Goal: Task Accomplishment & Management: Use online tool/utility

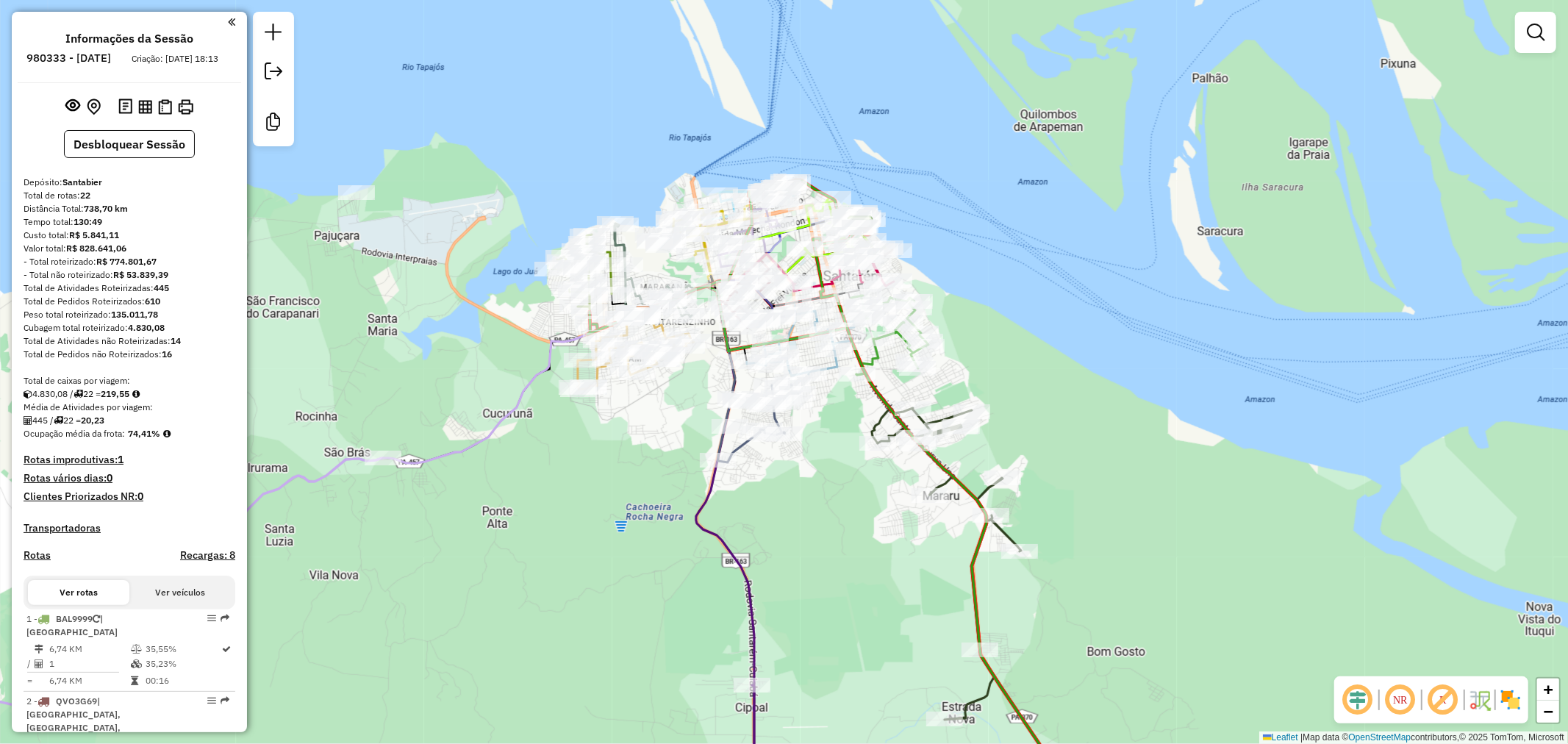
scroll to position [1553, 0]
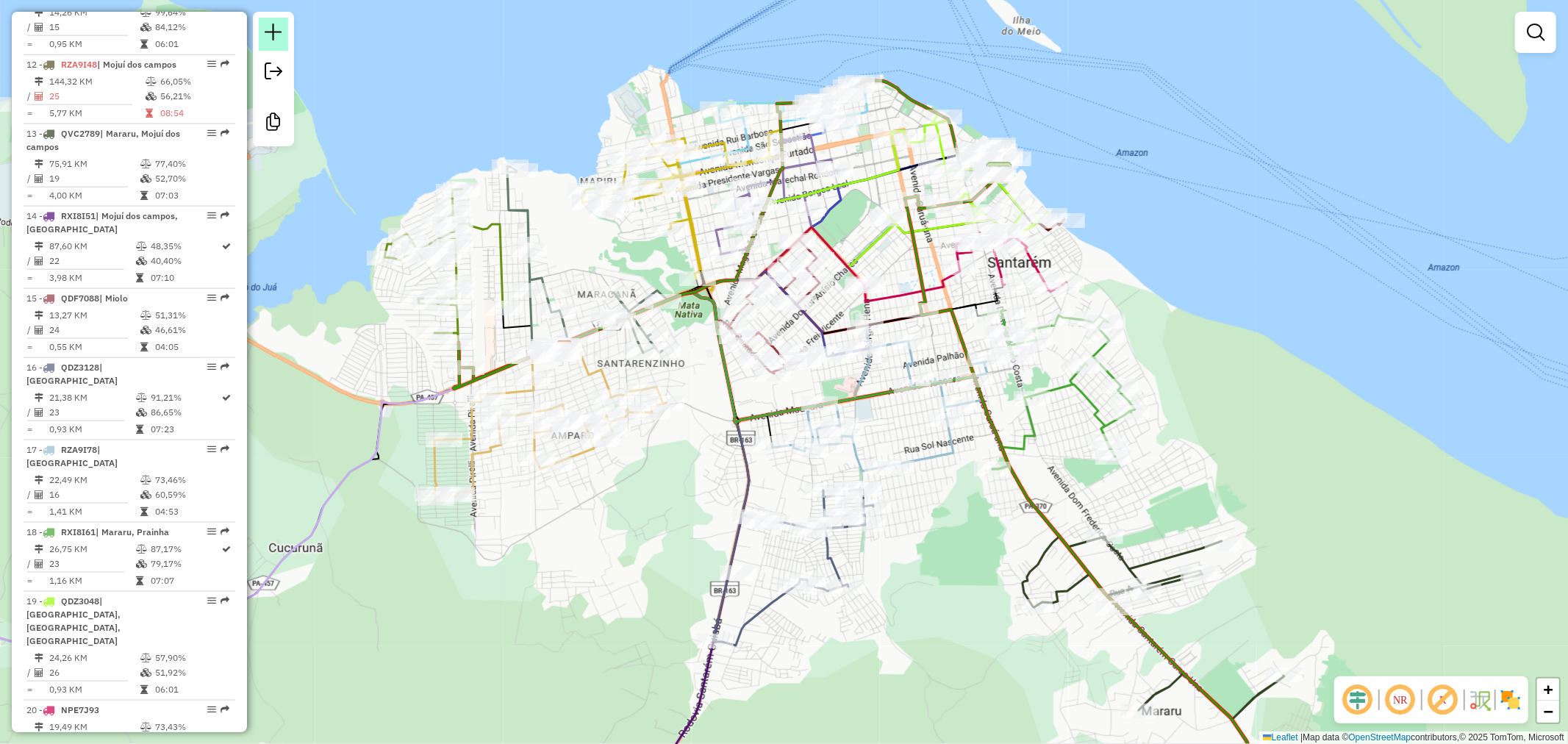
click at [284, 47] on link at bounding box center [273, 34] width 29 height 33
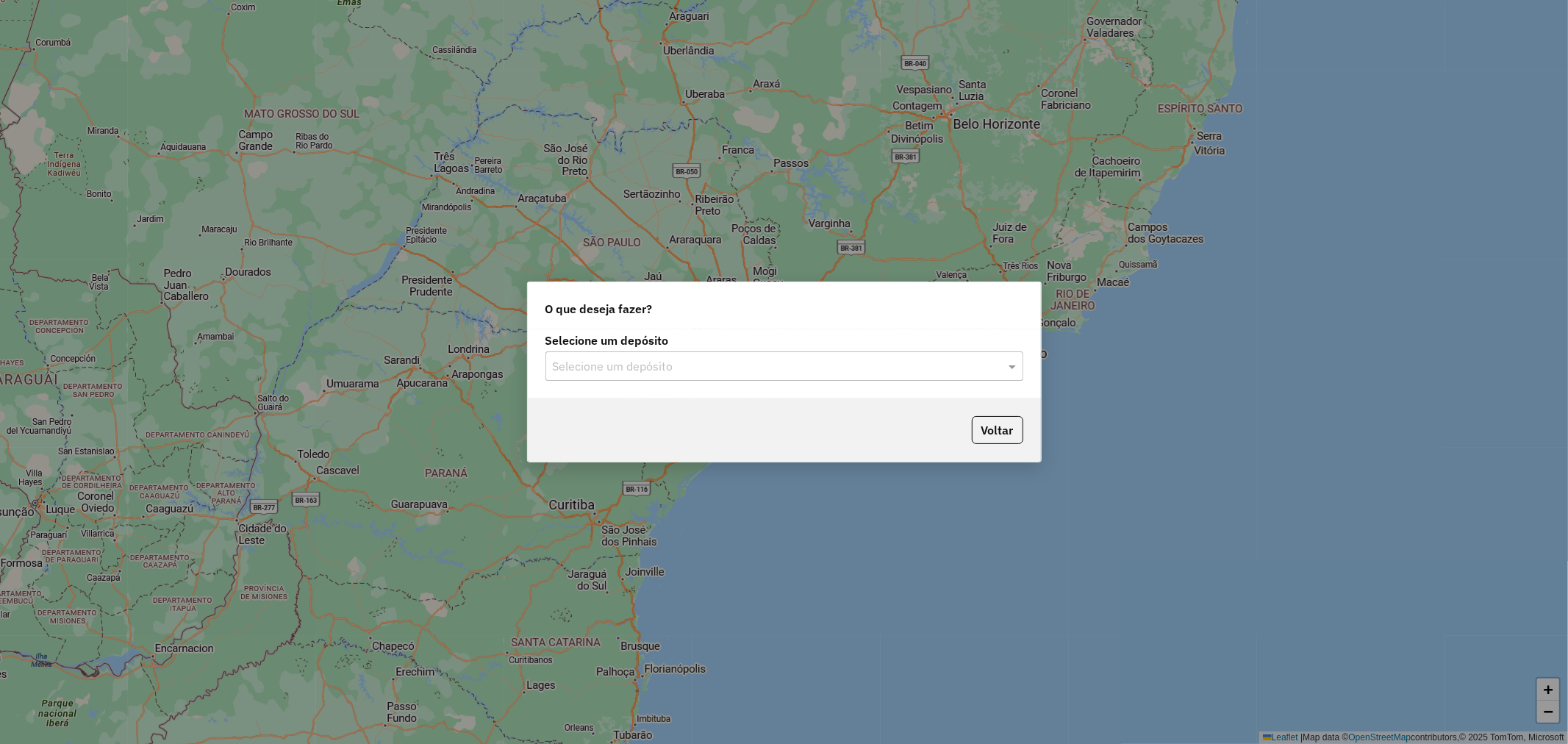
drag, startPoint x: 704, startPoint y: 358, endPoint x: 701, endPoint y: 349, distance: 9.5
click at [704, 359] on input "text" at bounding box center [769, 367] width 434 height 18
click at [688, 400] on div "Santabier" at bounding box center [784, 409] width 476 height 25
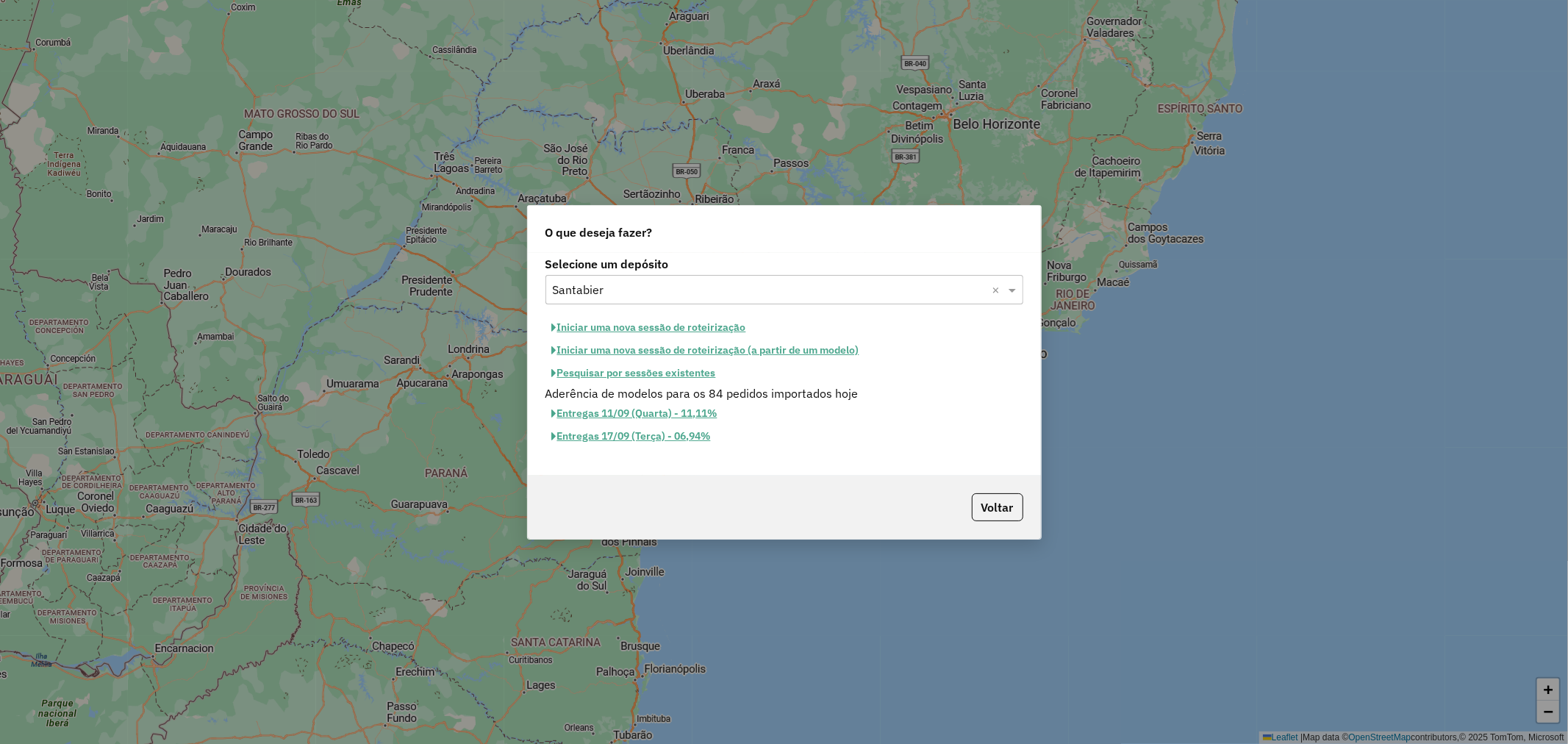
click at [635, 327] on button "Iniciar uma nova sessão de roteirização" at bounding box center [649, 328] width 208 height 23
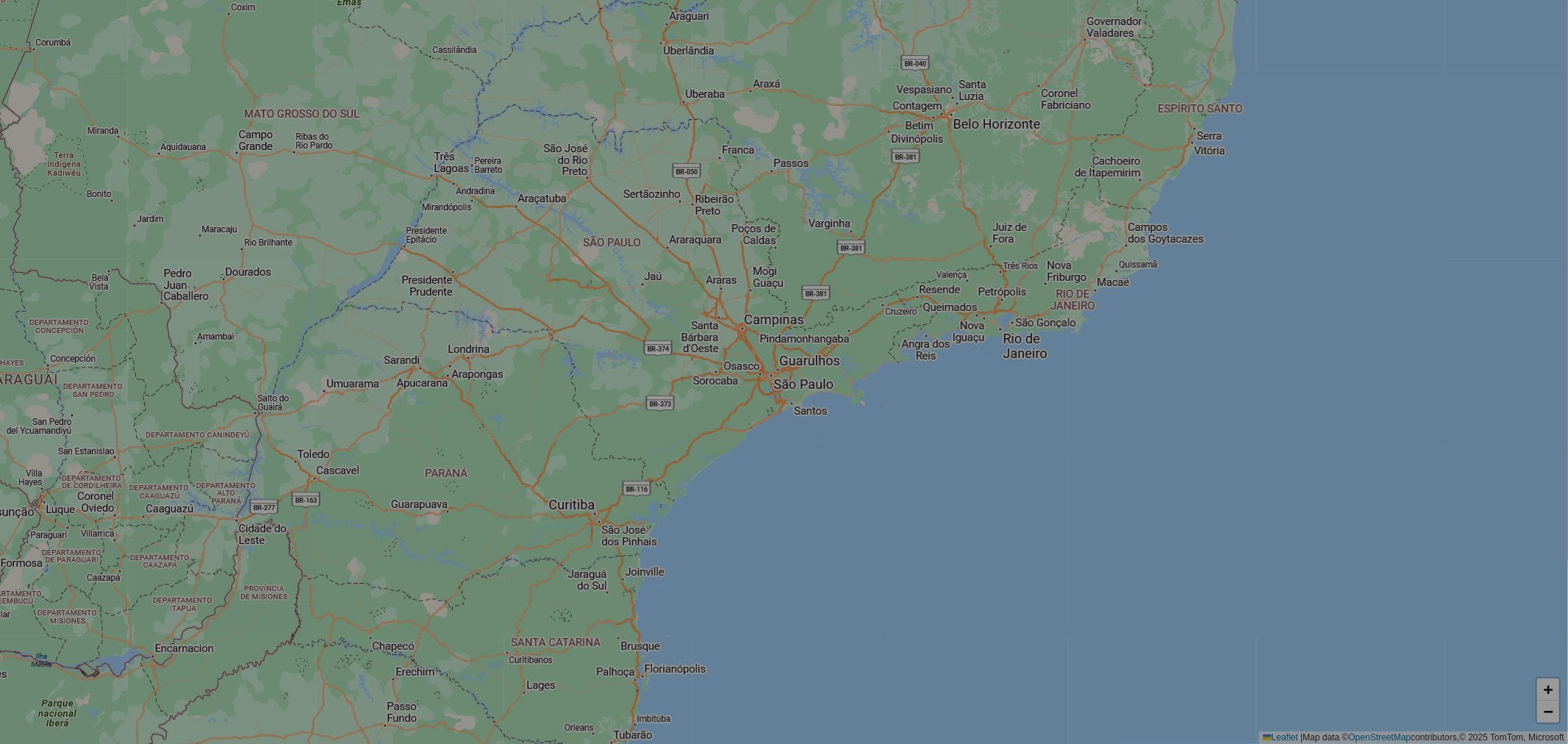
select select "*"
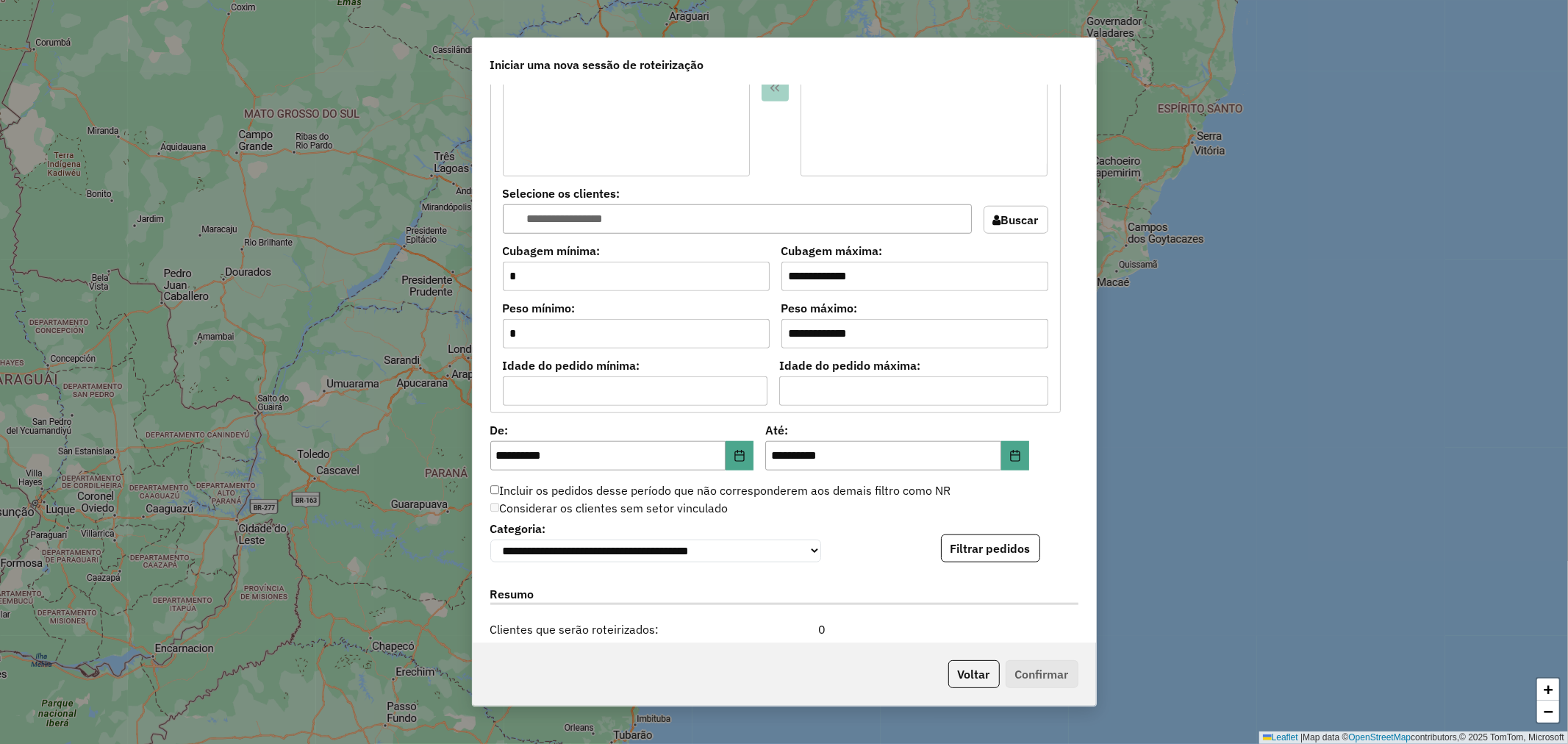
scroll to position [1226, 0]
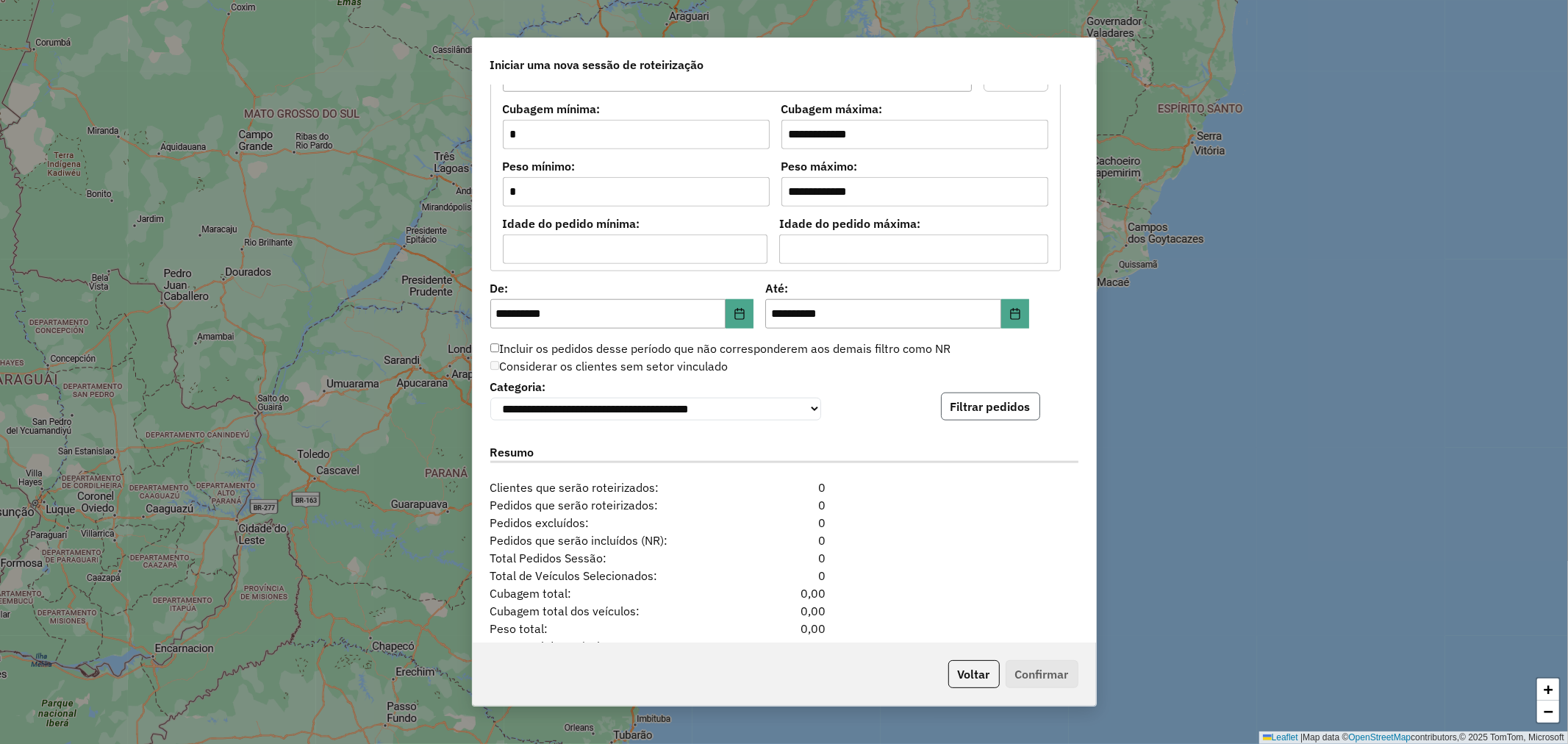
click at [946, 400] on button "Filtrar pedidos" at bounding box center [990, 406] width 99 height 28
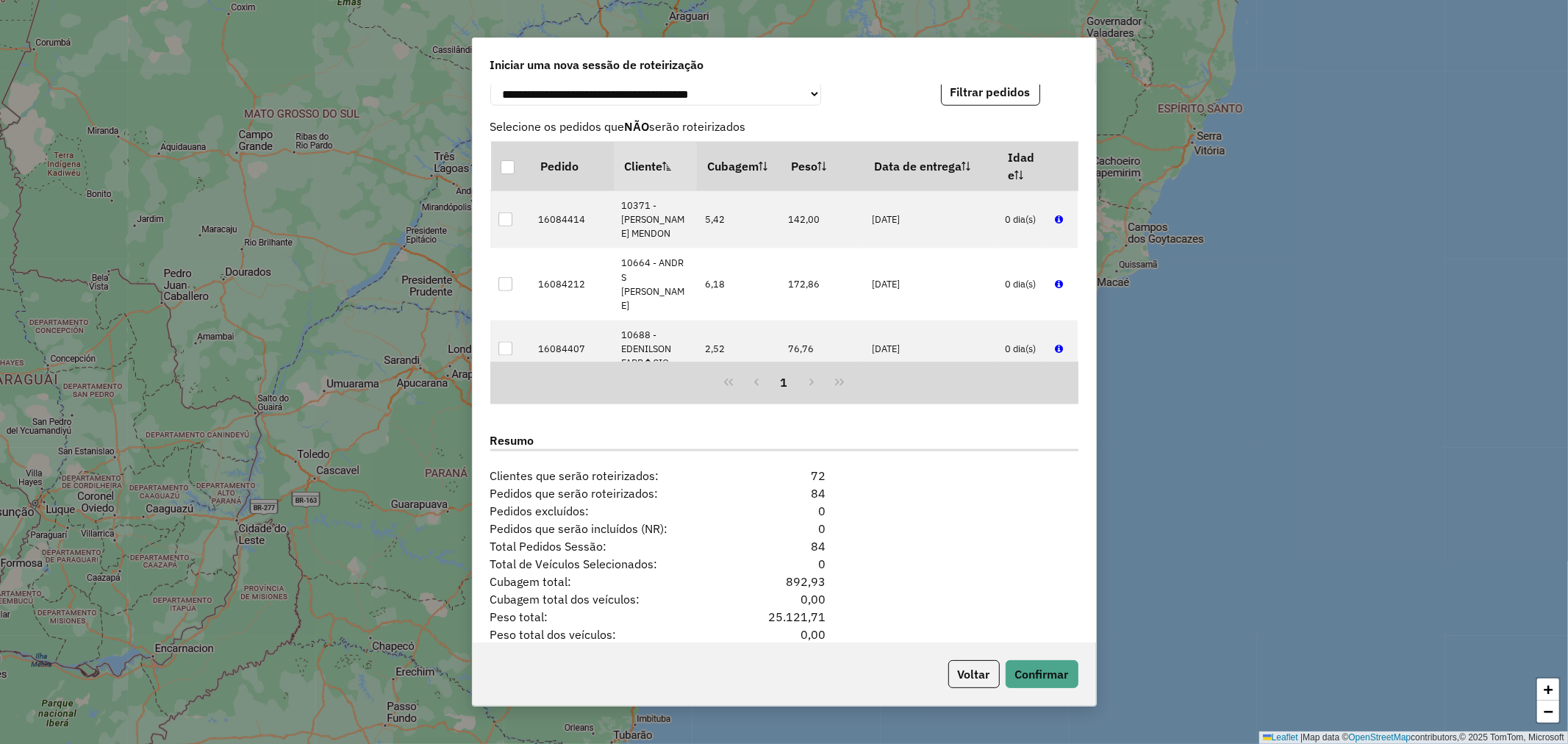
scroll to position [1607, 0]
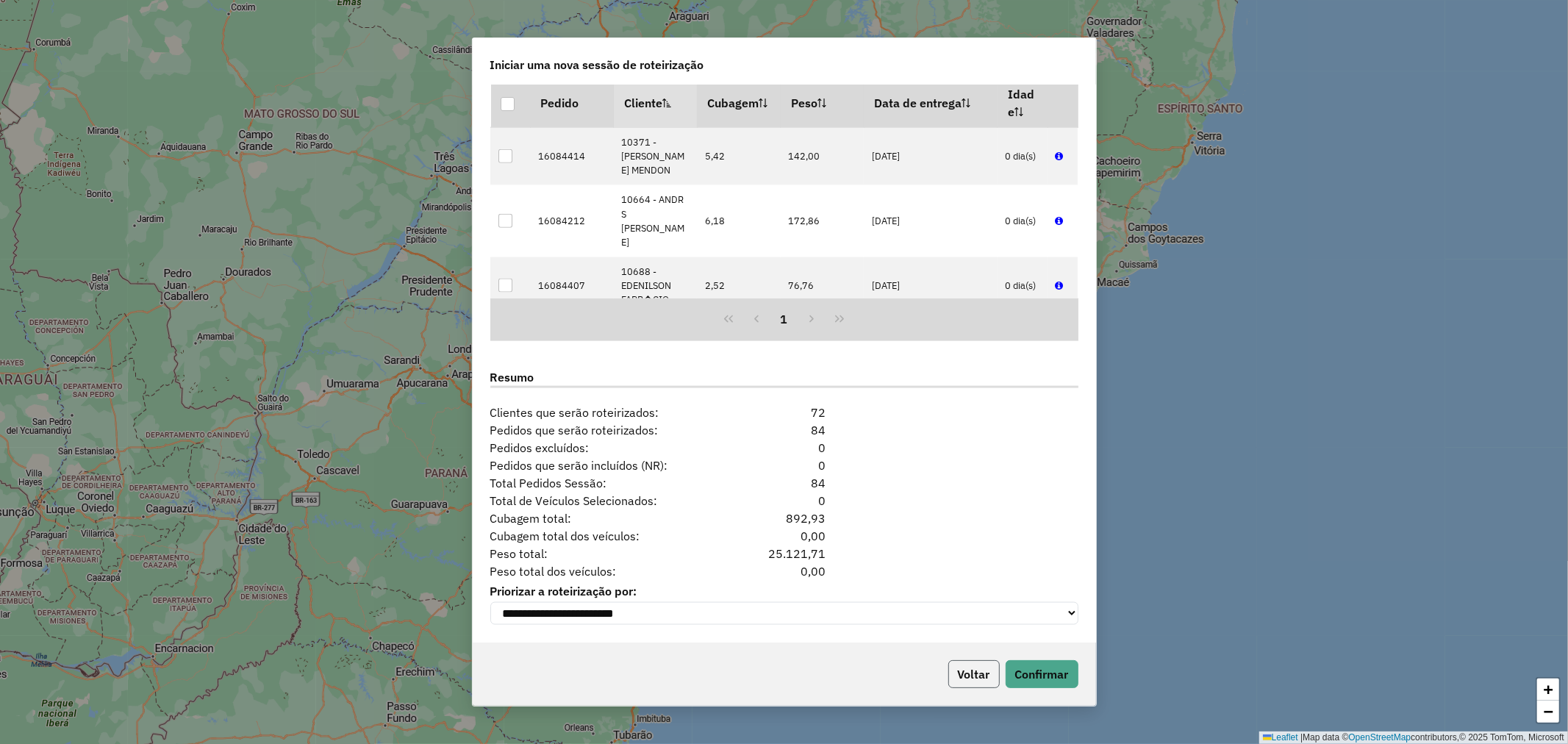
click at [961, 672] on button "Voltar" at bounding box center [974, 674] width 51 height 28
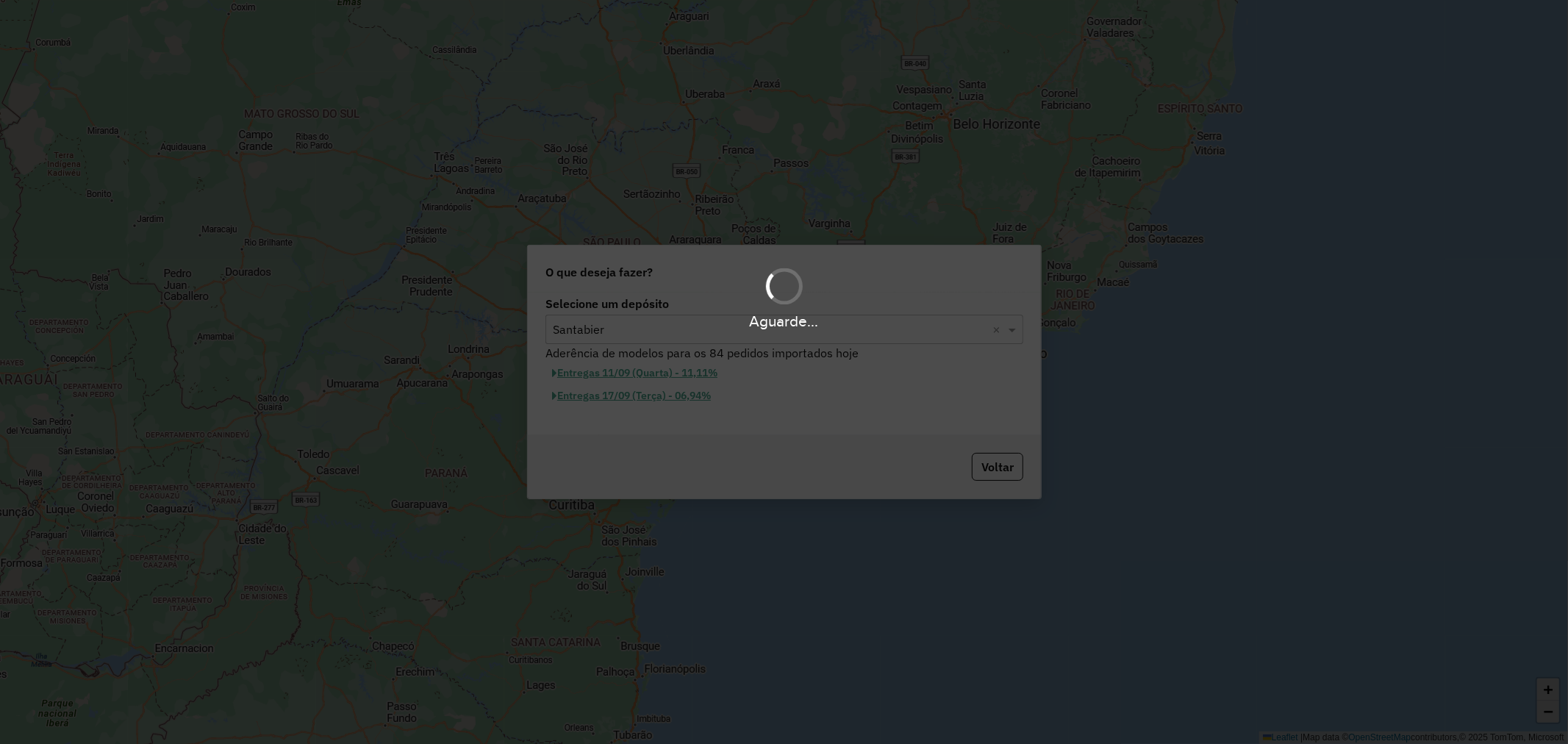
scroll to position [1590, 0]
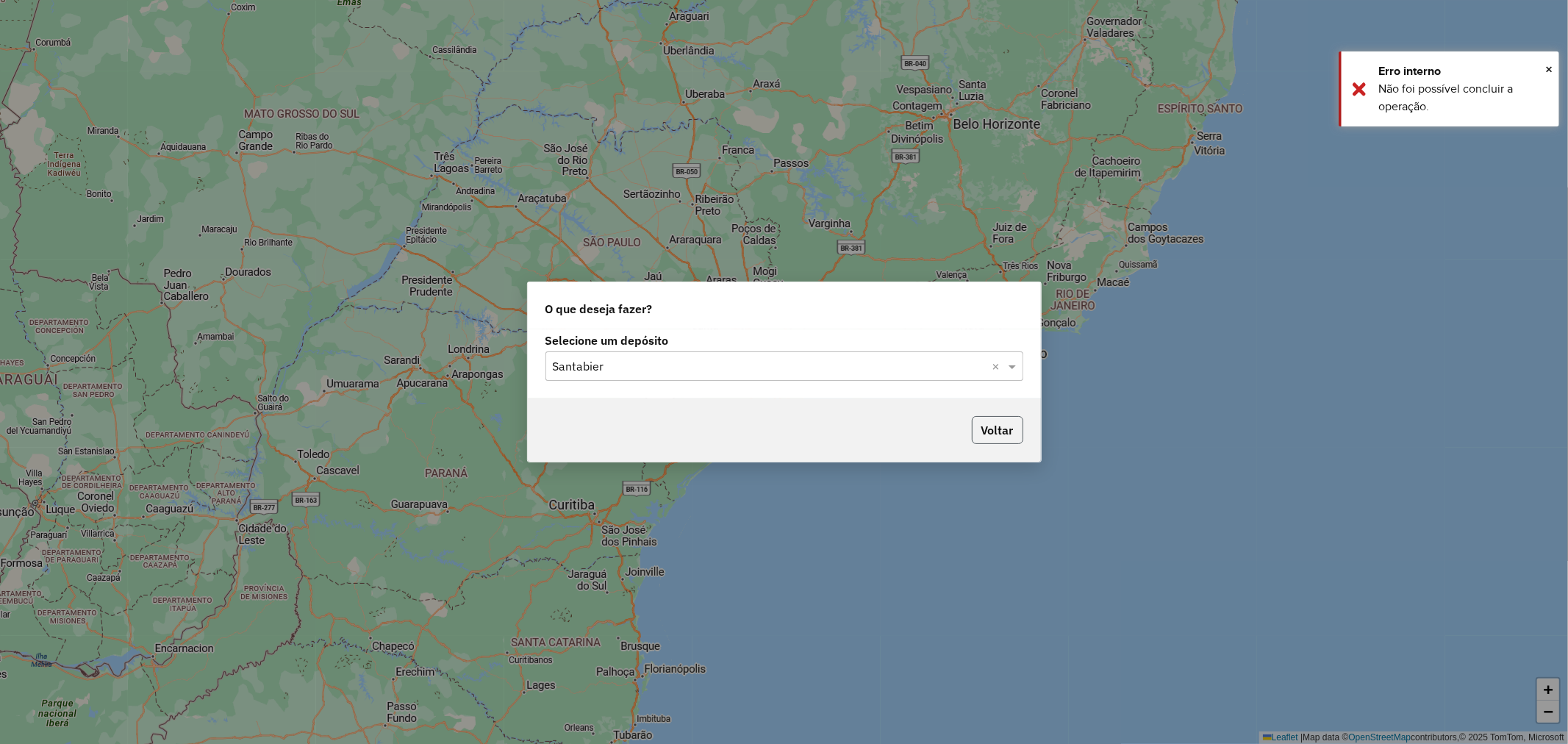
click at [1001, 428] on button "Voltar" at bounding box center [997, 430] width 51 height 28
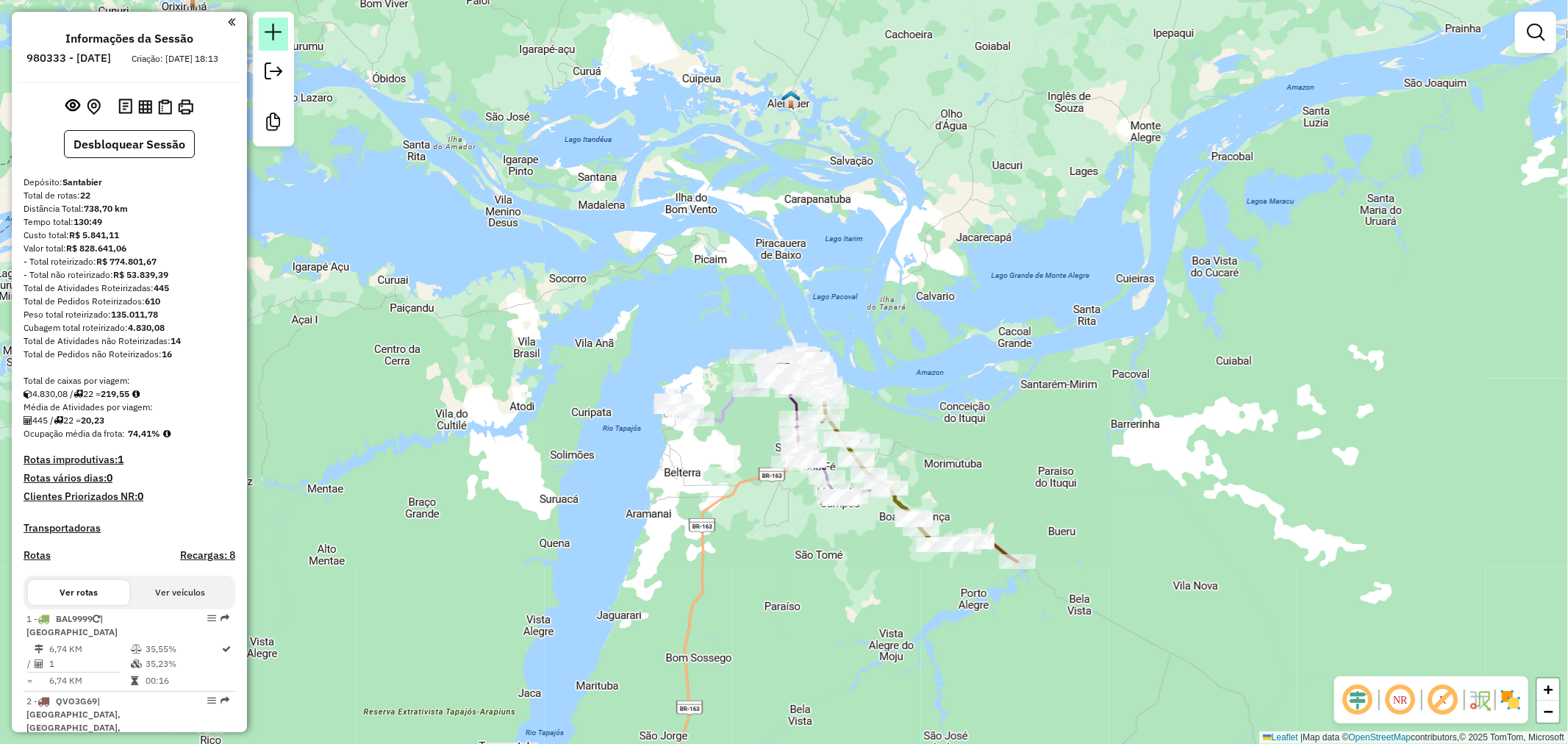
click at [283, 34] on link at bounding box center [273, 34] width 29 height 33
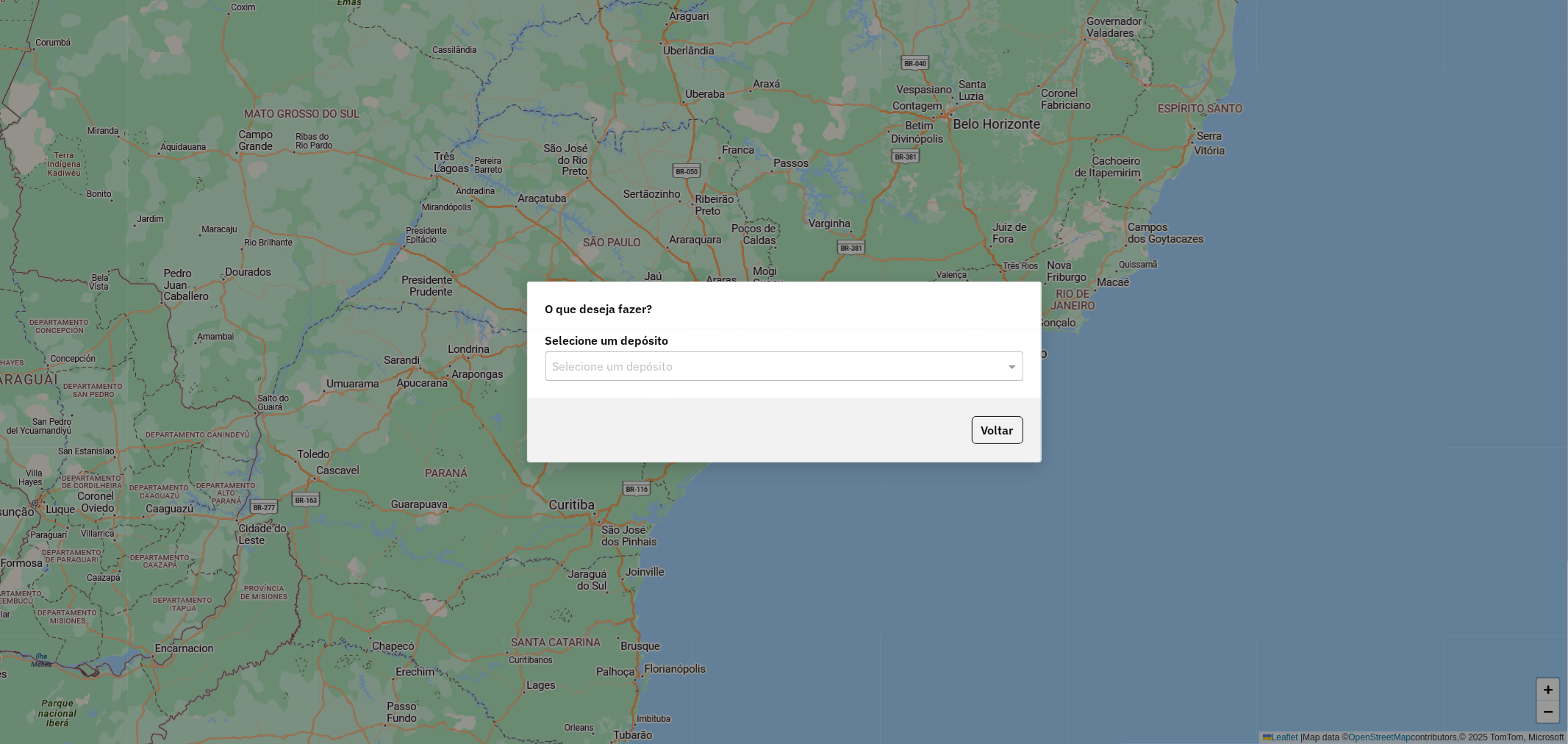
click at [694, 361] on input "text" at bounding box center [769, 367] width 434 height 18
click at [648, 394] on ng-dropdown-panel "Santabier" at bounding box center [784, 408] width 478 height 42
click at [656, 406] on div "Santabier" at bounding box center [784, 409] width 476 height 25
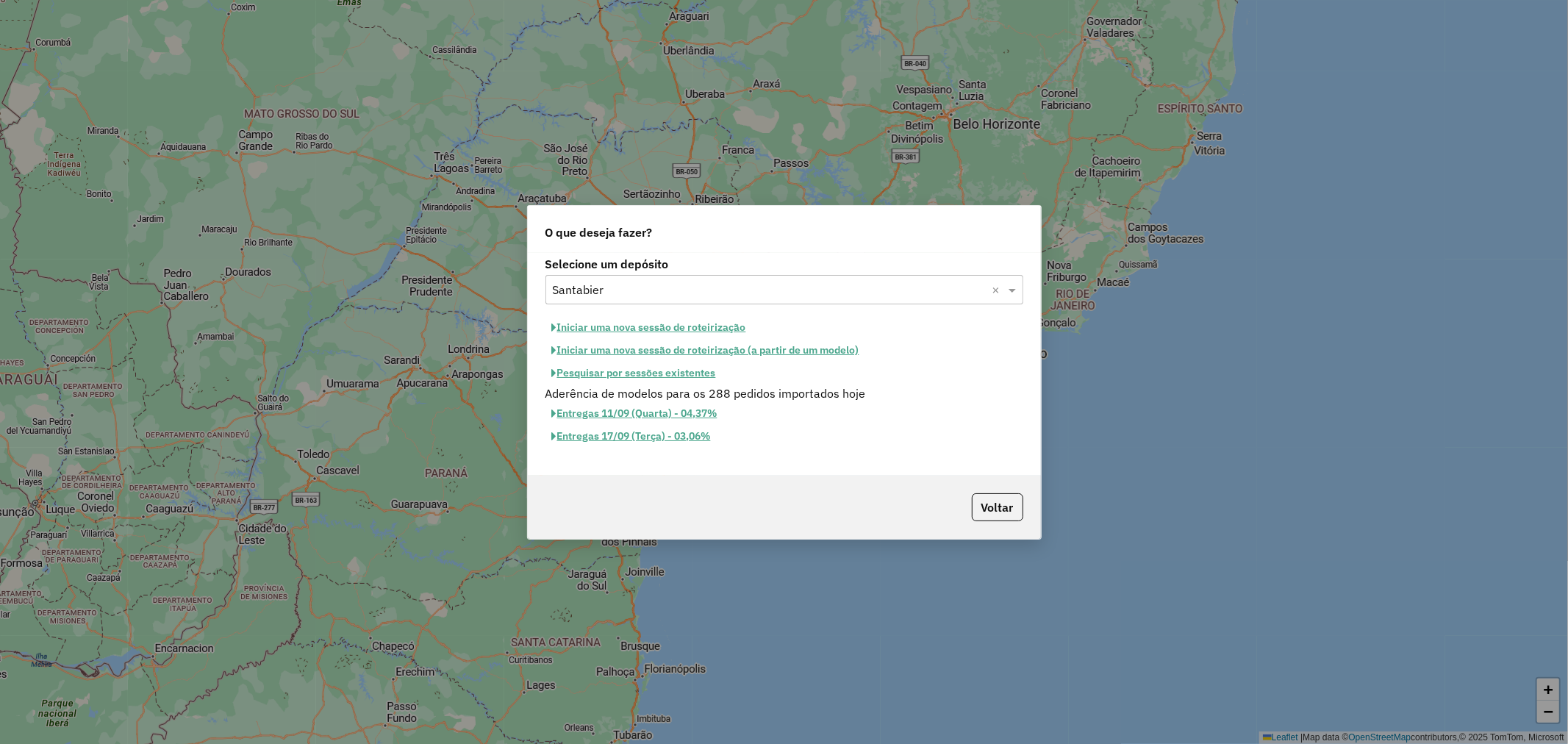
click at [665, 327] on button "Iniciar uma nova sessão de roteirização" at bounding box center [649, 328] width 208 height 23
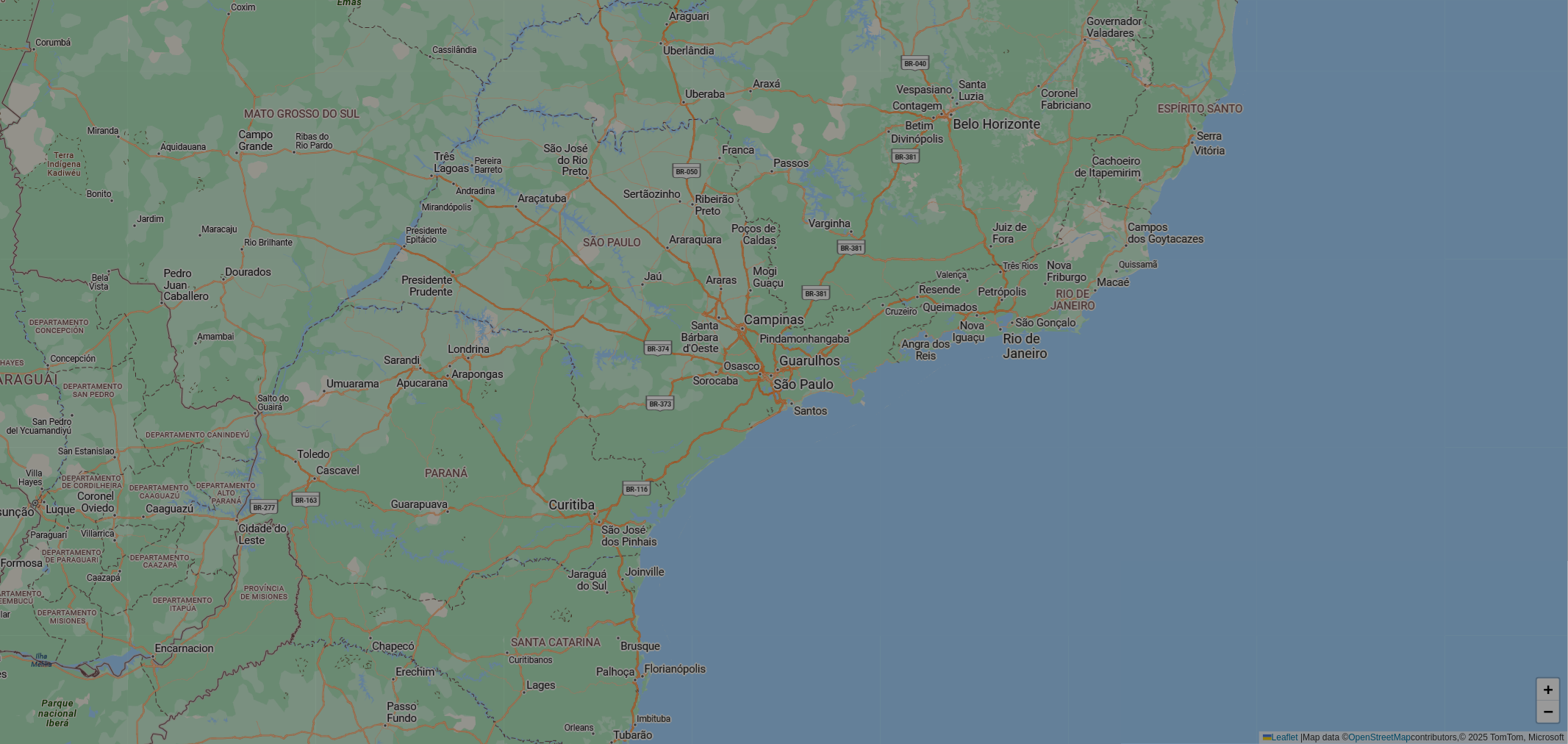
select select "*"
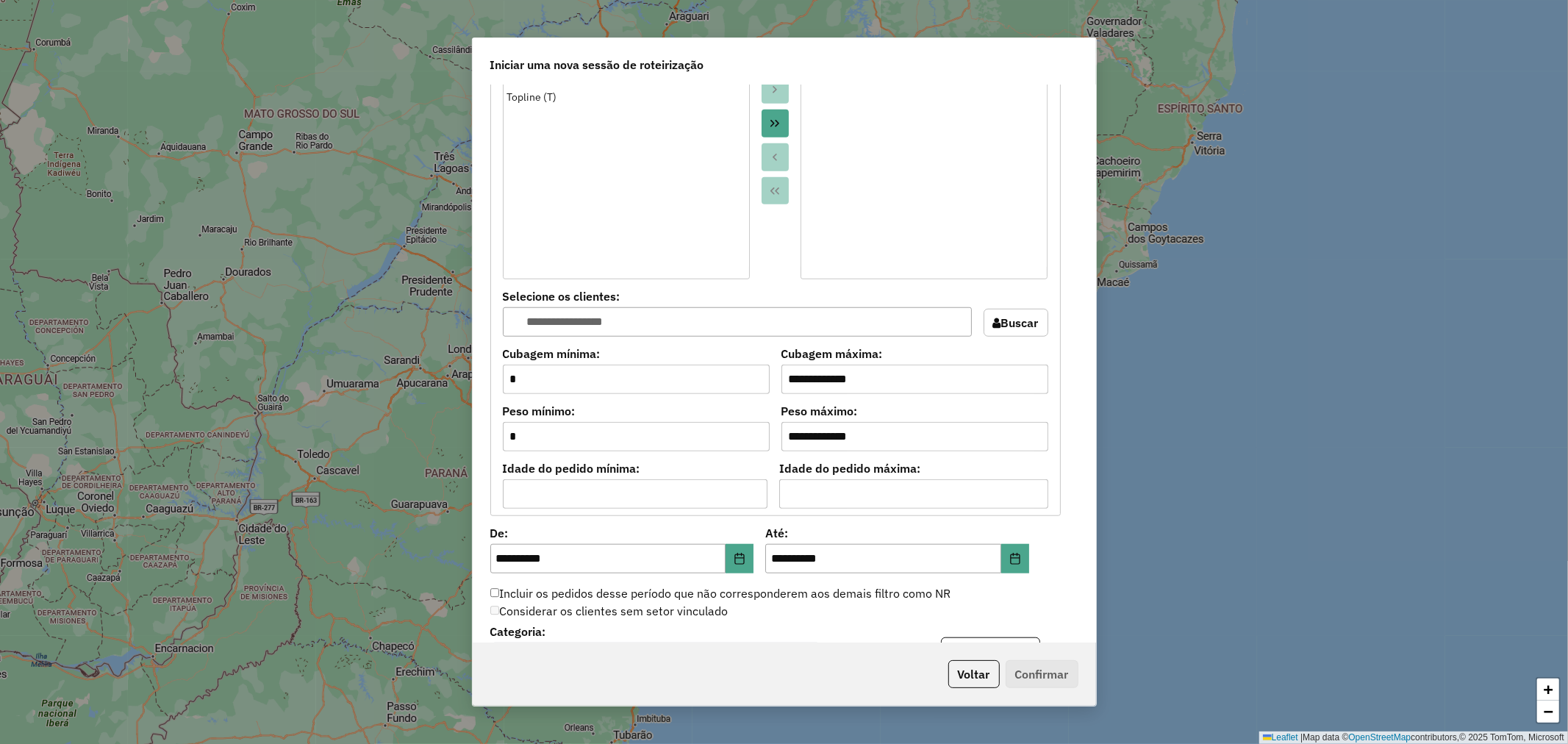
scroll to position [1226, 0]
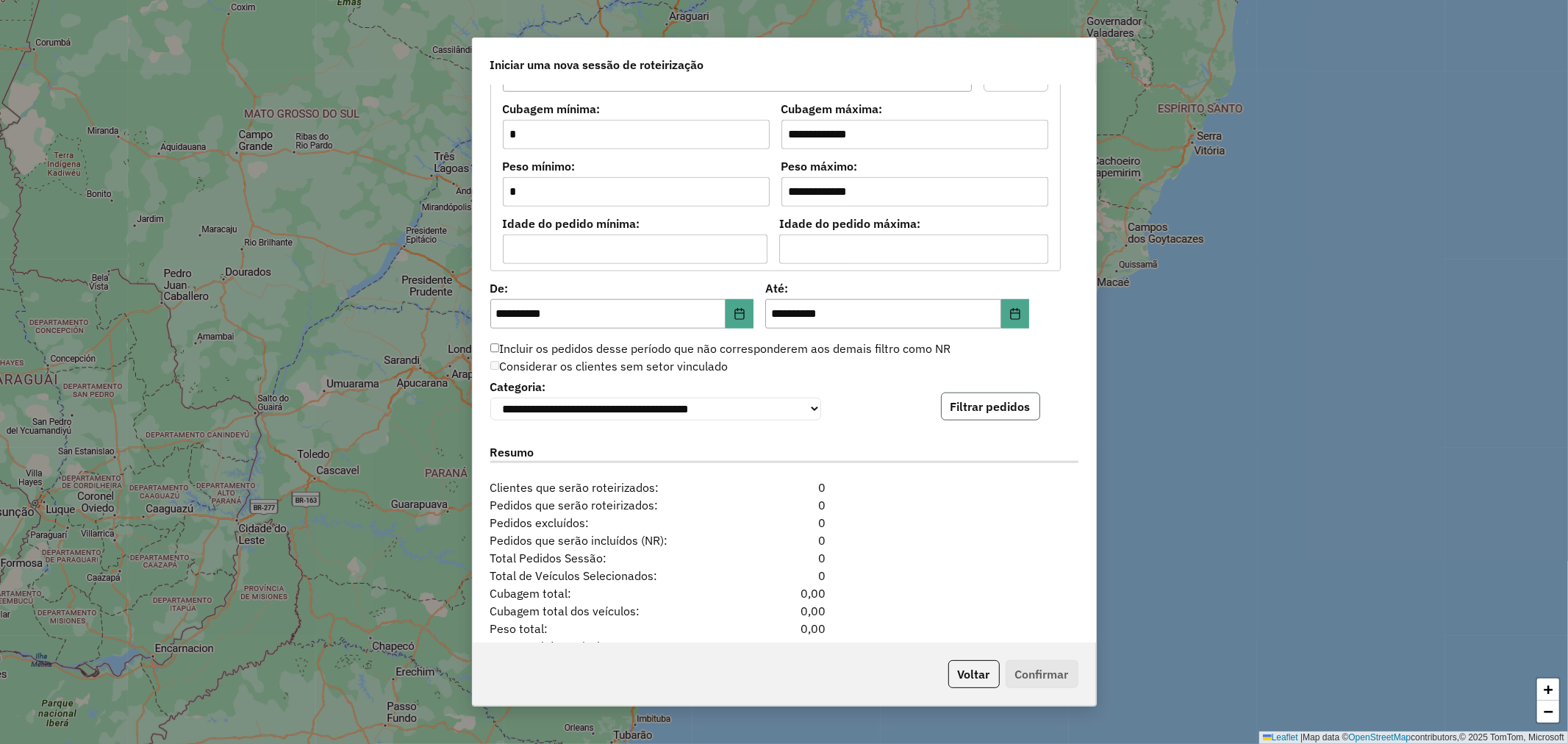
click at [1020, 399] on button "Filtrar pedidos" at bounding box center [990, 406] width 99 height 28
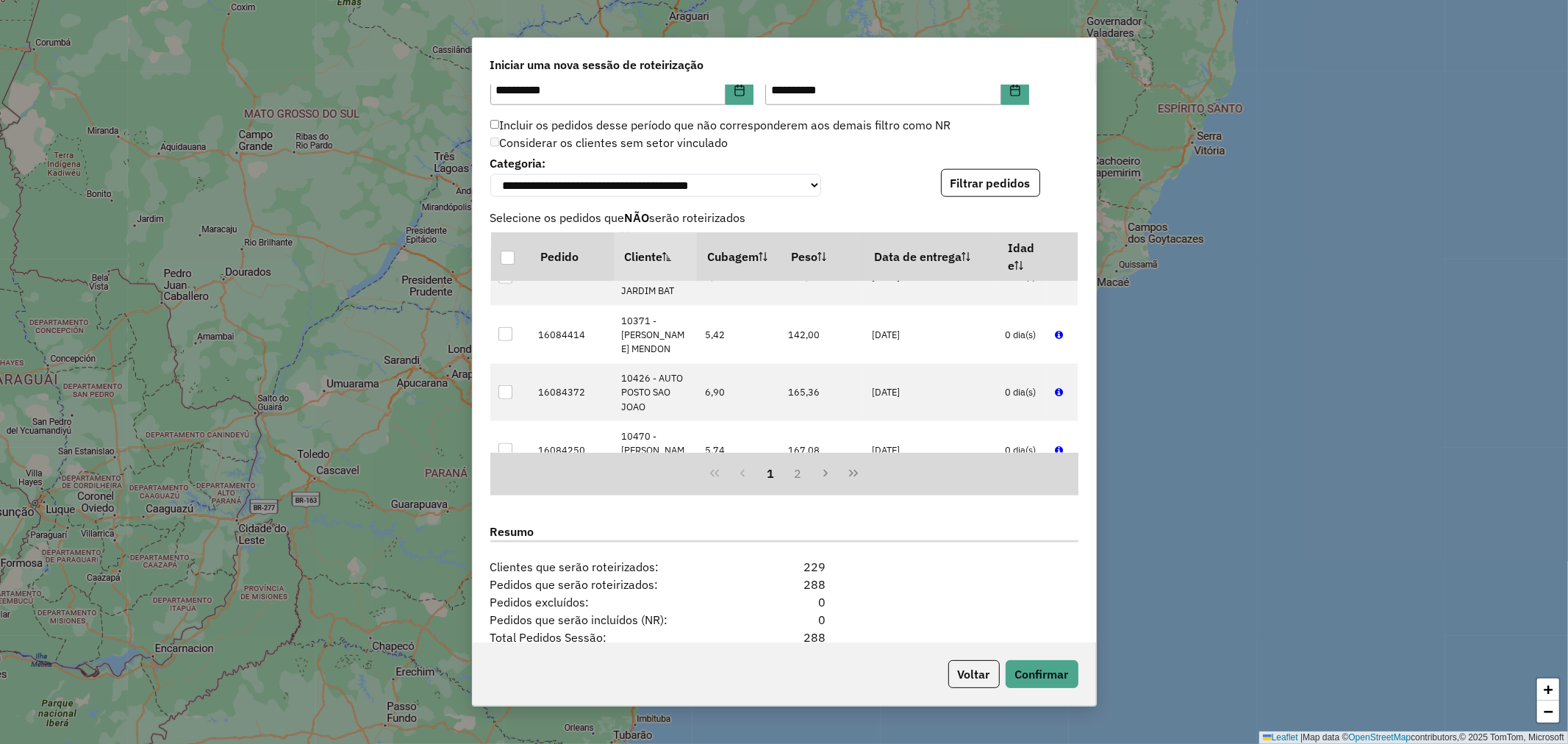
scroll to position [1470, 0]
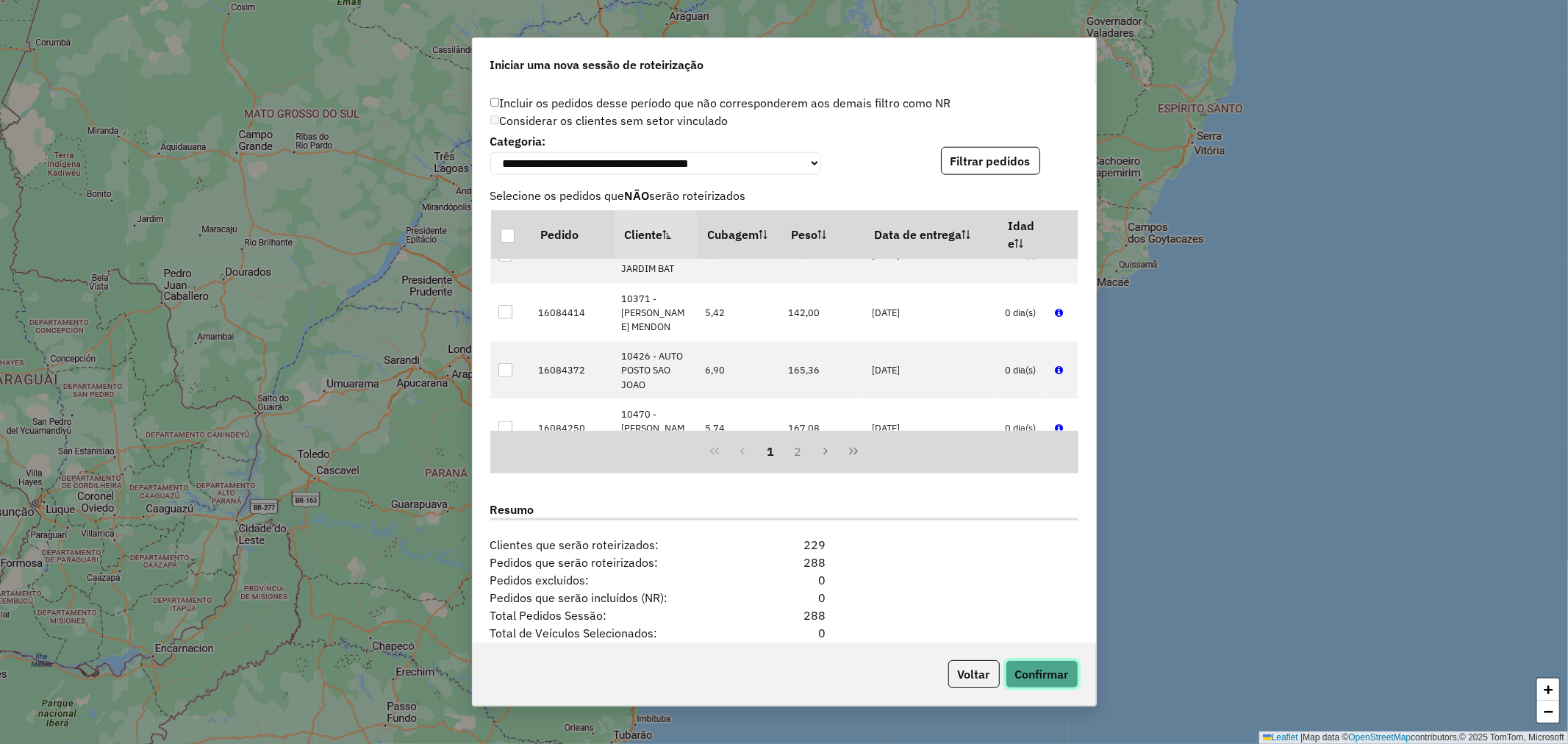
click at [1042, 664] on button "Confirmar" at bounding box center [1042, 674] width 72 height 28
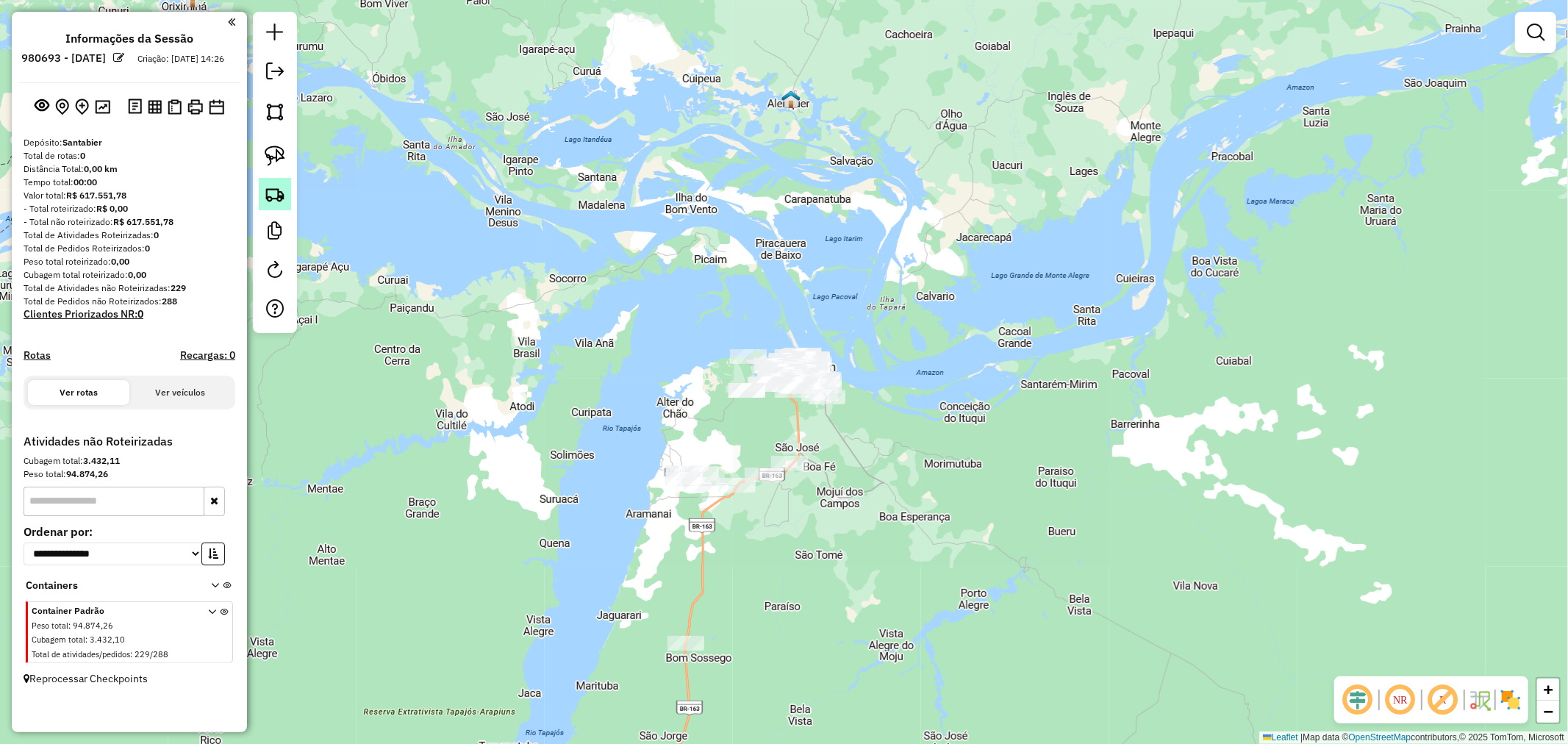
click at [269, 193] on img at bounding box center [275, 194] width 20 height 20
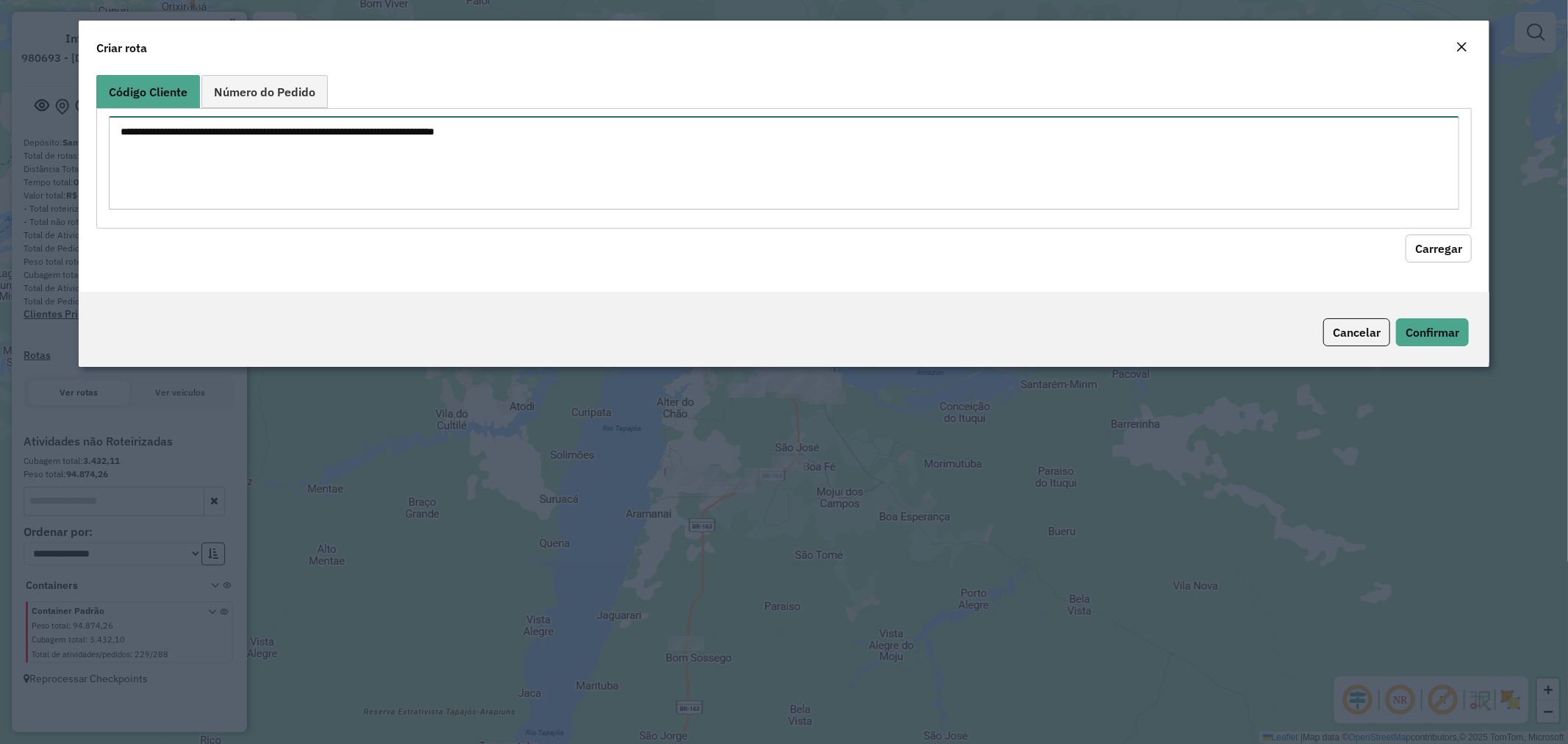
click at [307, 157] on textarea at bounding box center [784, 163] width 1352 height 94
paste textarea "**** **** **** ***** ****"
type textarea "**** **** **** ***** ****"
click at [1459, 245] on button "Carregar" at bounding box center [1438, 248] width 66 height 28
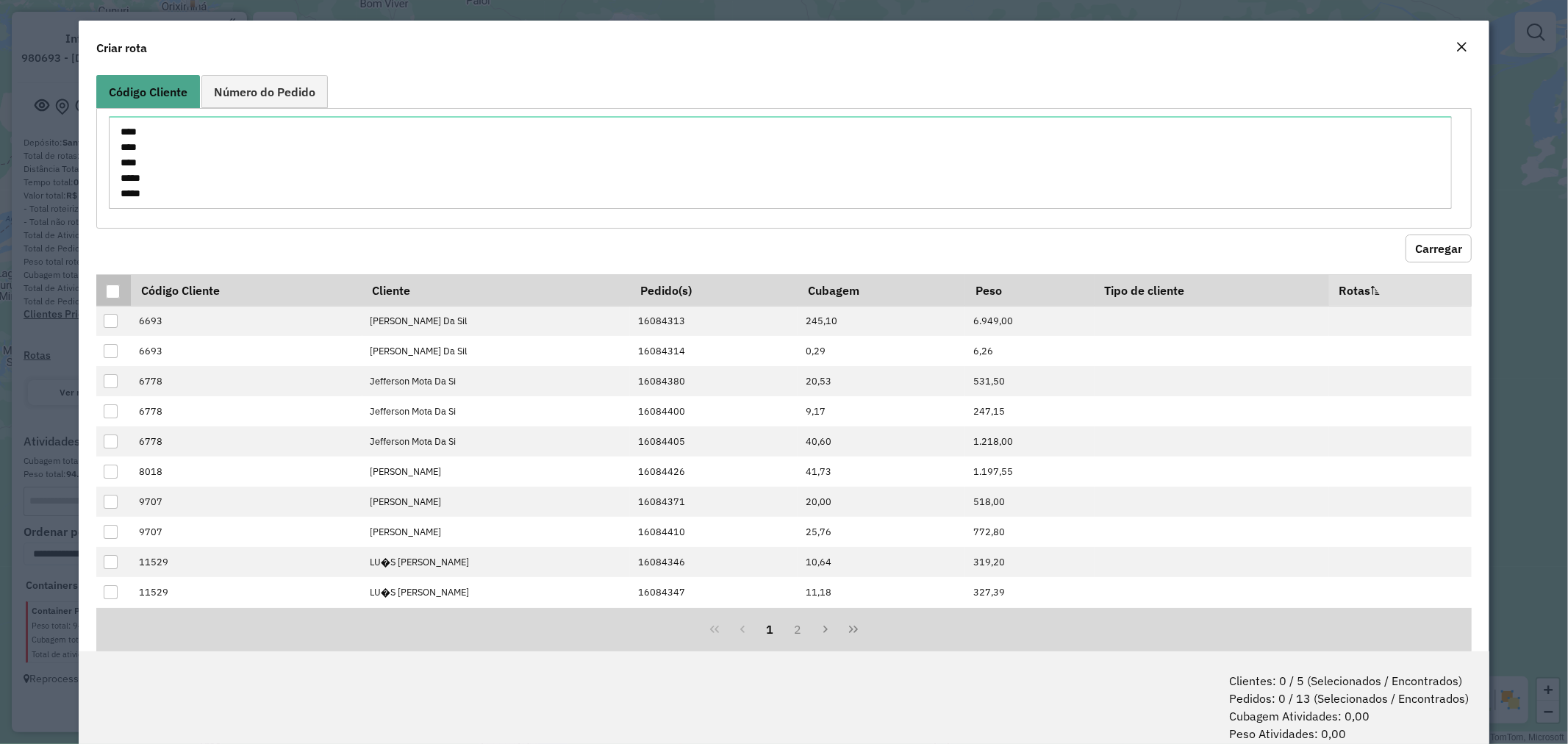
click at [106, 285] on div at bounding box center [113, 292] width 14 height 14
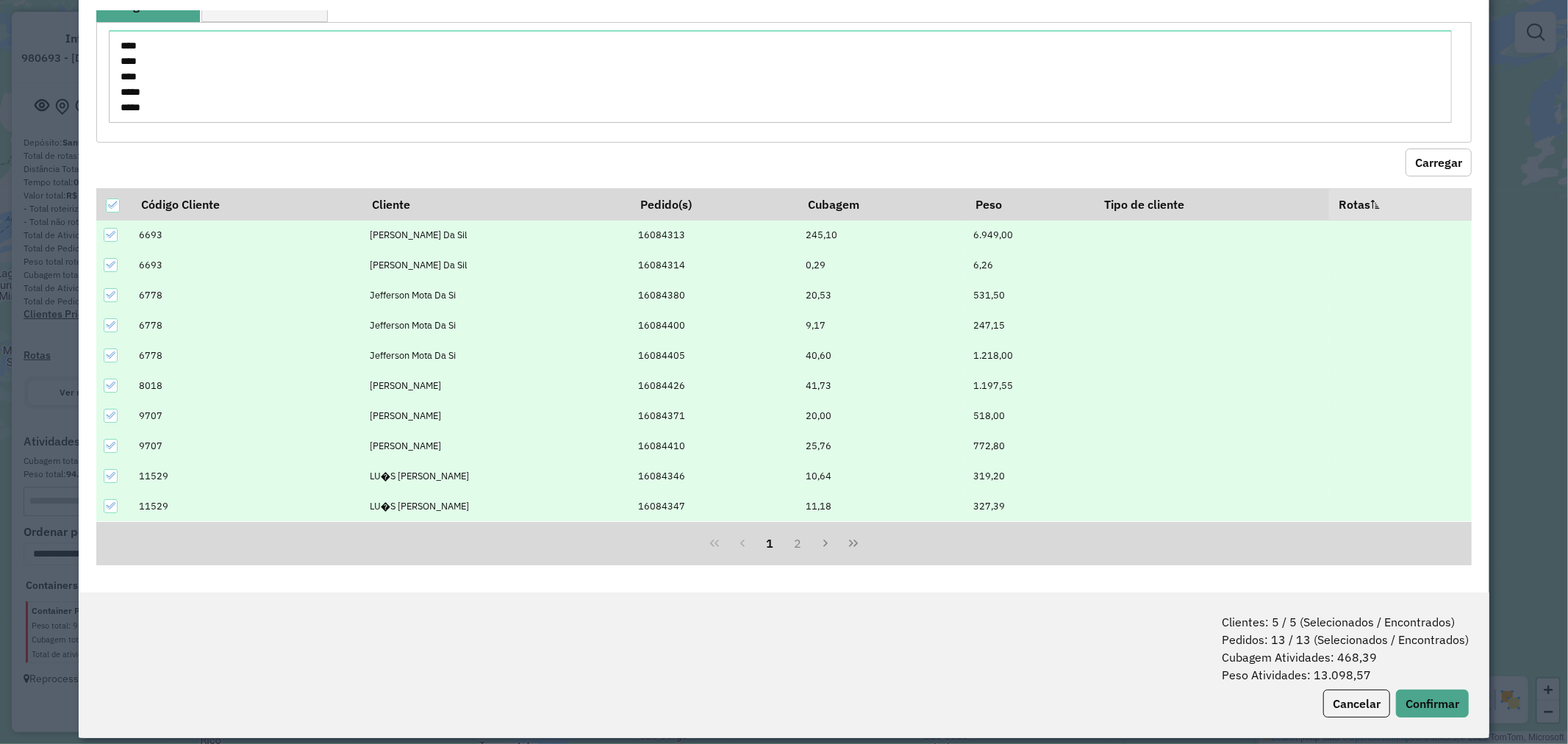
scroll to position [73, 0]
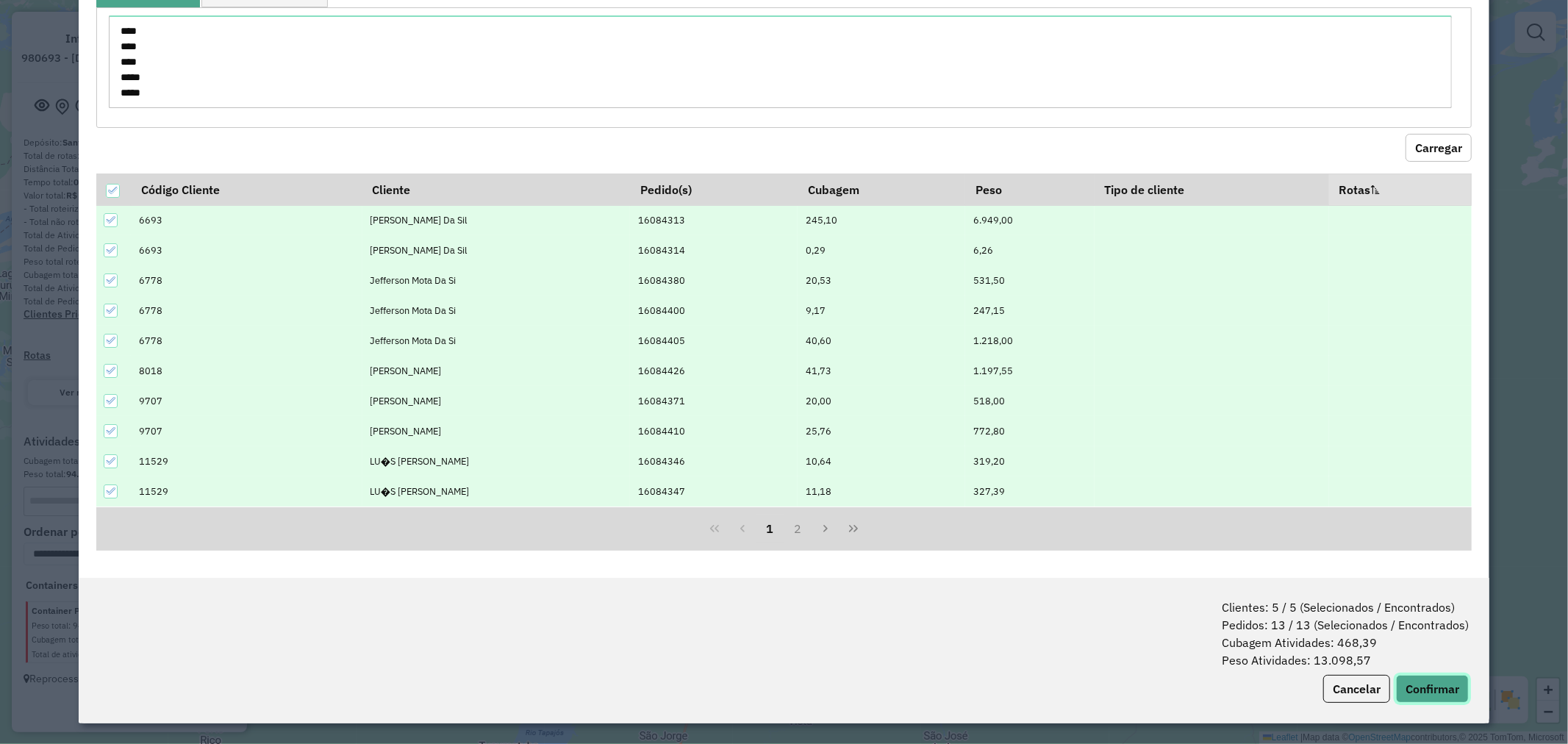
click at [1432, 694] on button "Confirmar" at bounding box center [1432, 689] width 72 height 28
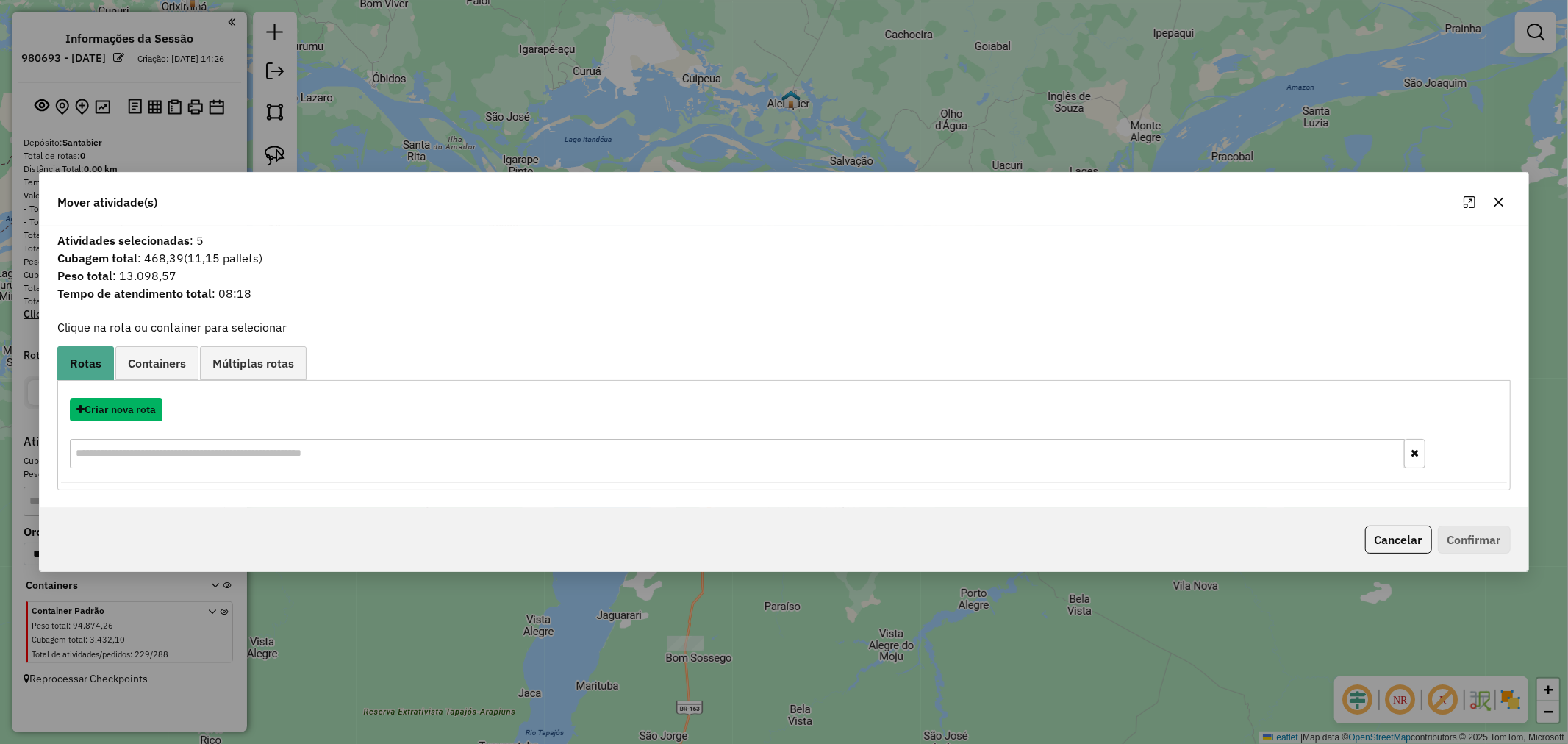
click at [137, 408] on button "Criar nova rota" at bounding box center [116, 410] width 93 height 23
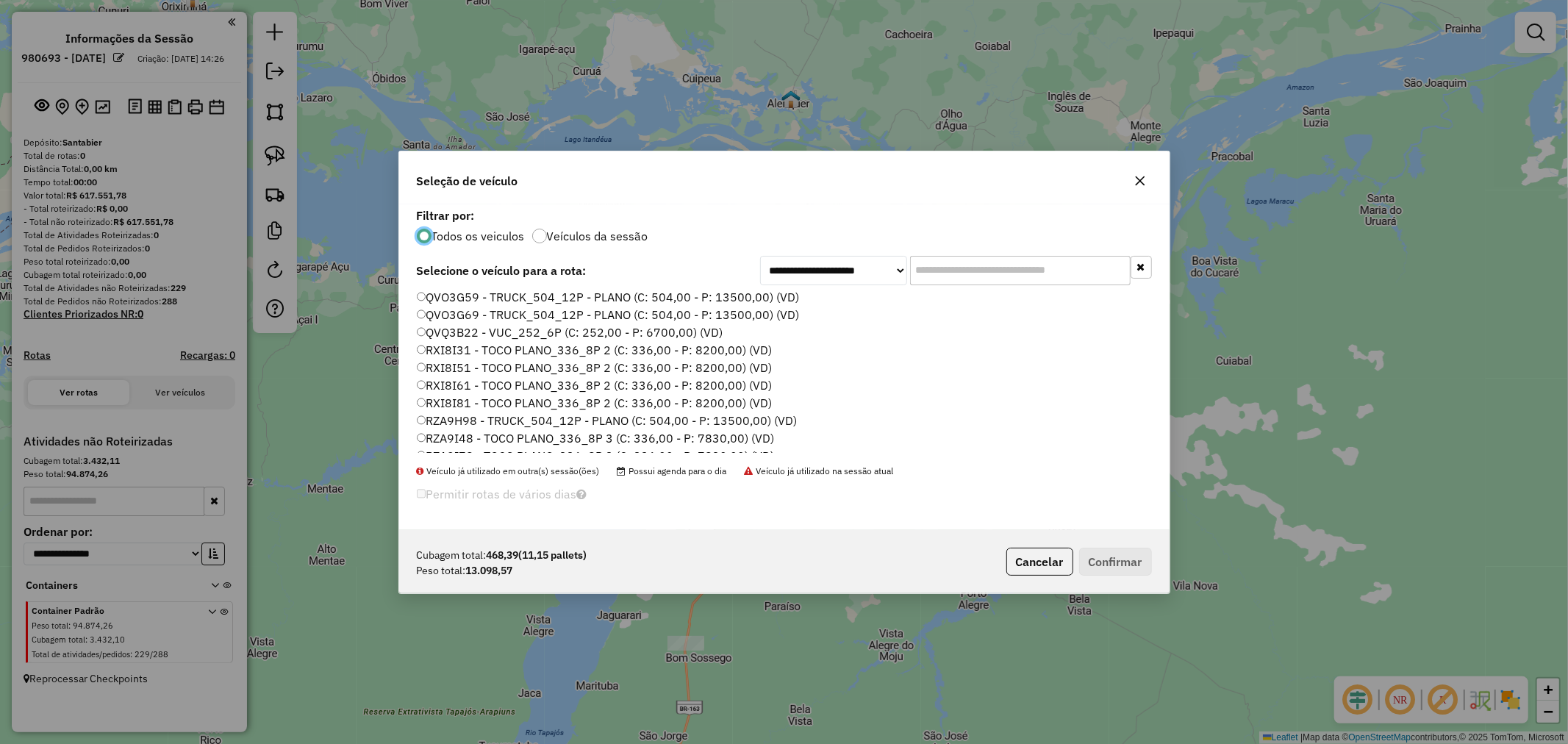
scroll to position [327, 0]
click at [493, 381] on label "QVO3G59 - TRUCK_504_12P - PLANO (C: 504,00 - P: 13500,00) (VD)" at bounding box center [609, 379] width 383 height 18
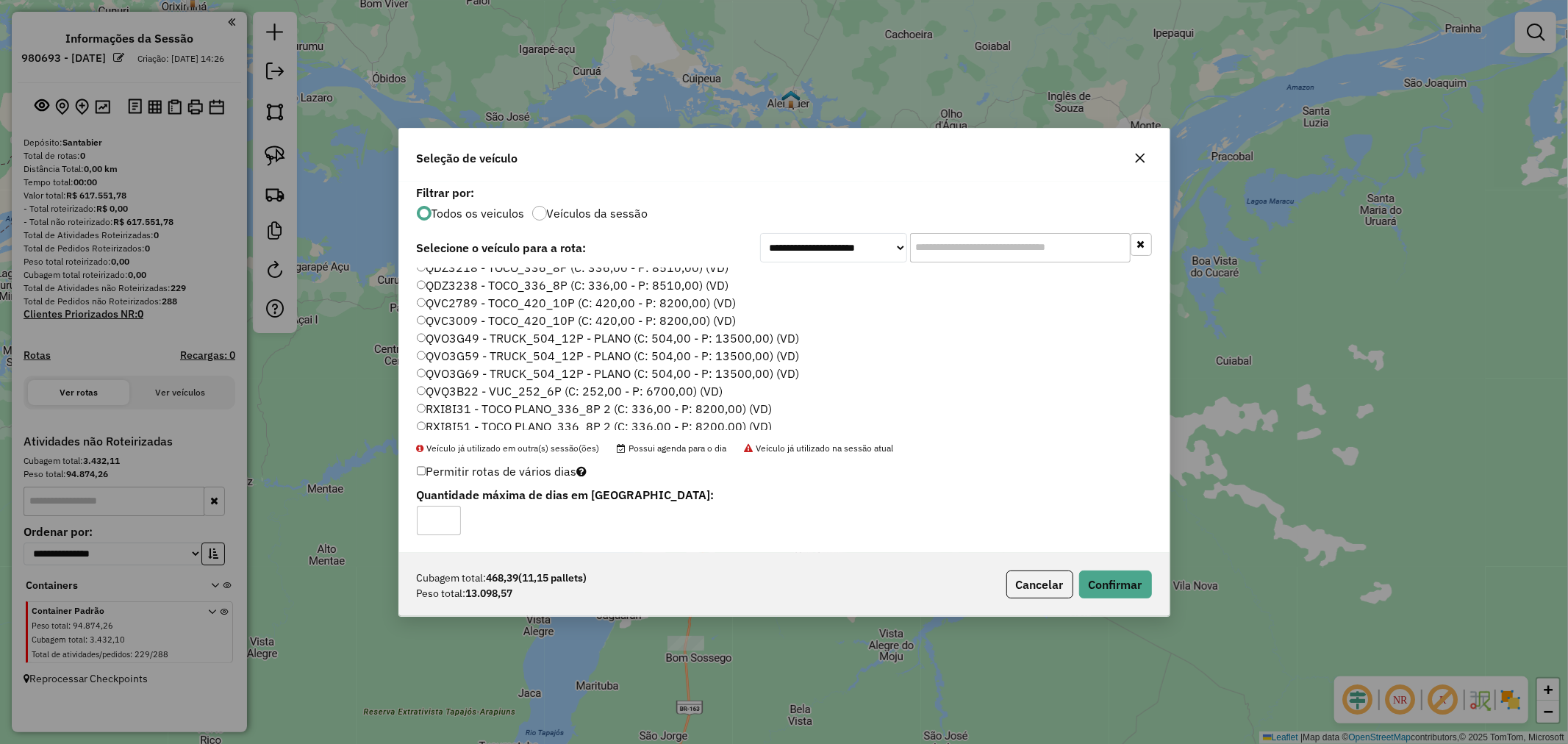
click at [1097, 568] on div "Cubagem total: 468,39 (11,15 pallets) Peso total: 13.098,57 Cancelar Confirmar" at bounding box center [784, 585] width 770 height 64
click at [1100, 580] on button "Confirmar" at bounding box center [1116, 585] width 72 height 28
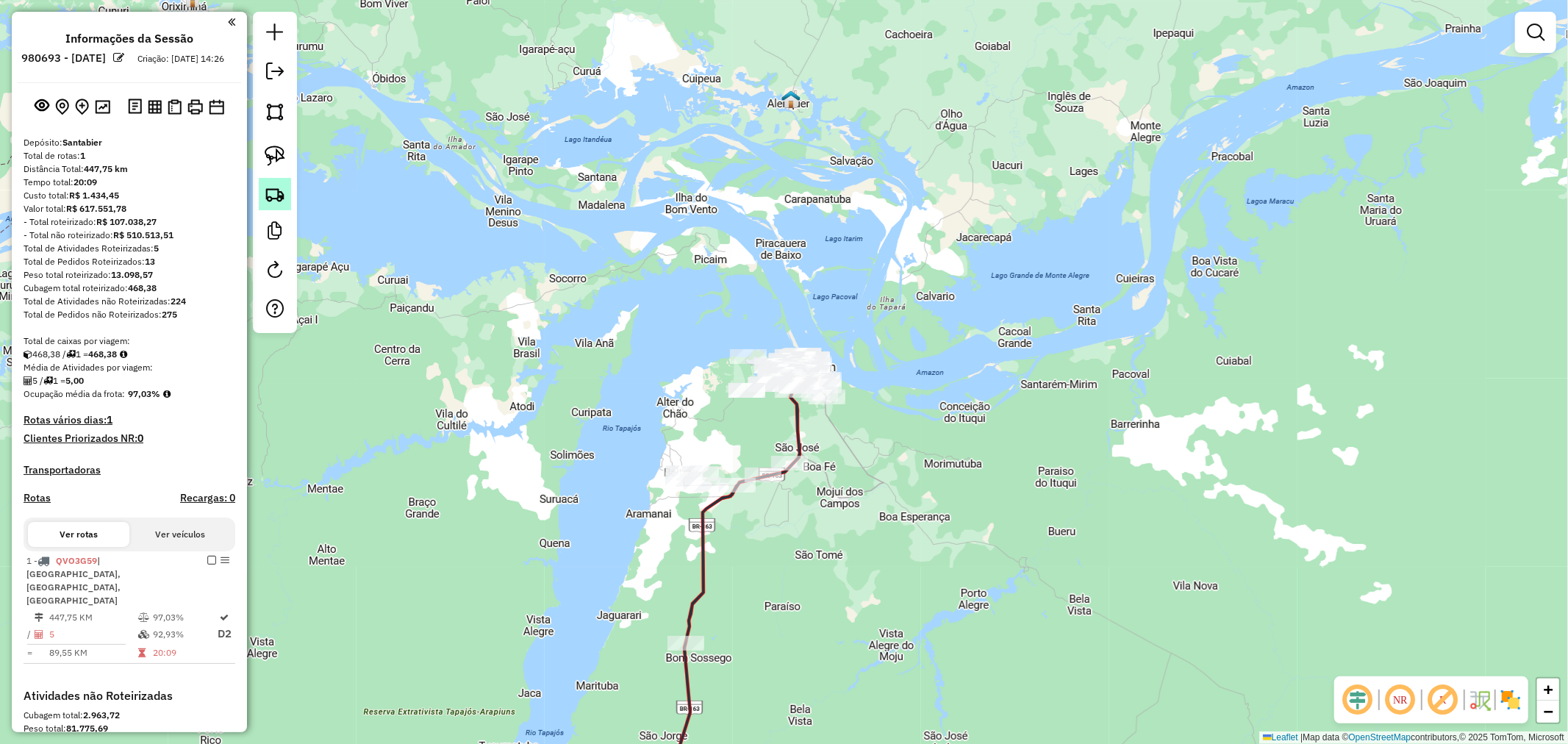
click at [269, 194] on img at bounding box center [275, 194] width 20 height 20
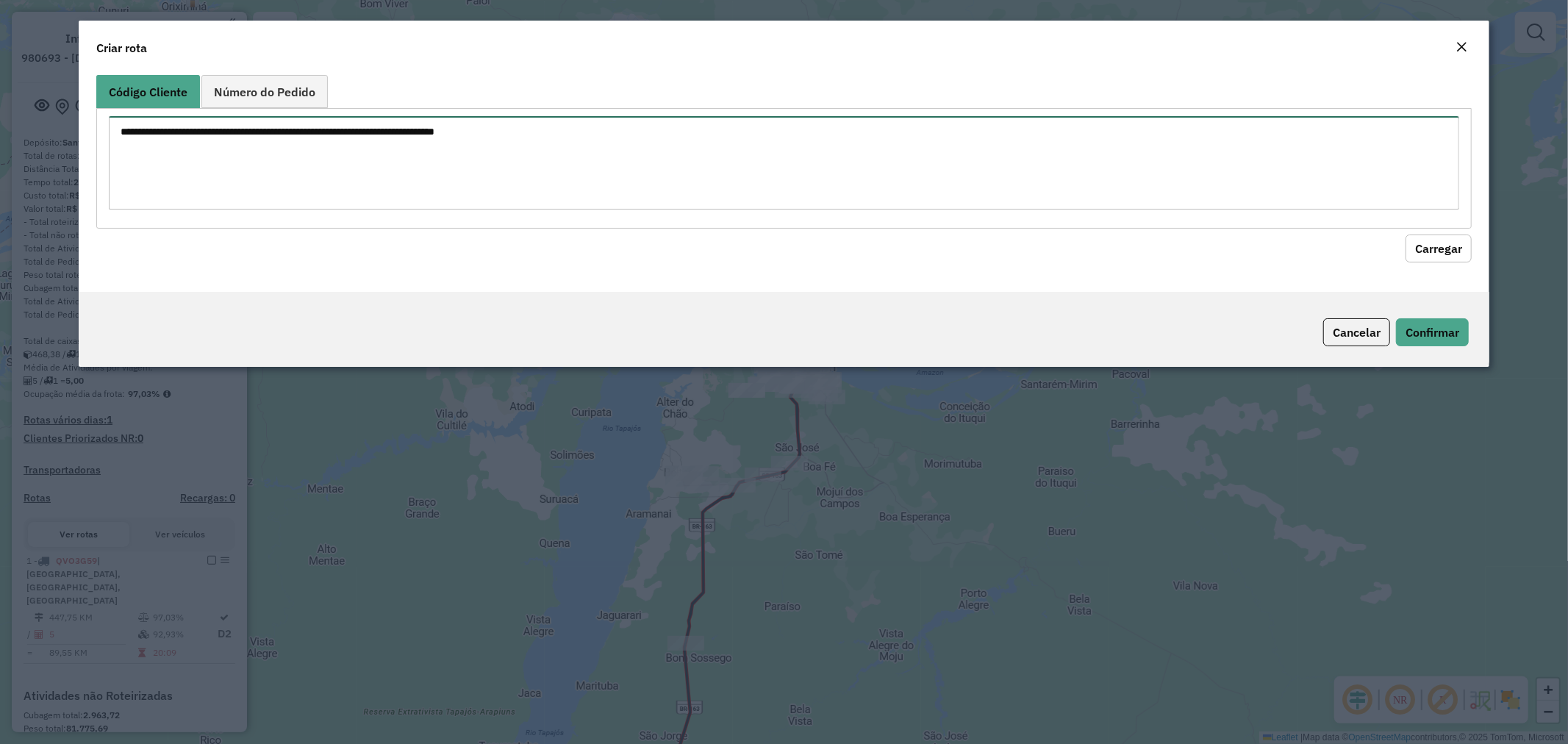
click at [318, 148] on textarea at bounding box center [784, 163] width 1352 height 94
paste textarea "*** *** **** **** **** **** **** **** **** **** **** **** **** **** **** **** *…"
type textarea "*** *** **** **** **** **** **** **** **** **** **** **** **** **** **** **** *…"
click at [1443, 254] on button "Carregar" at bounding box center [1438, 248] width 66 height 28
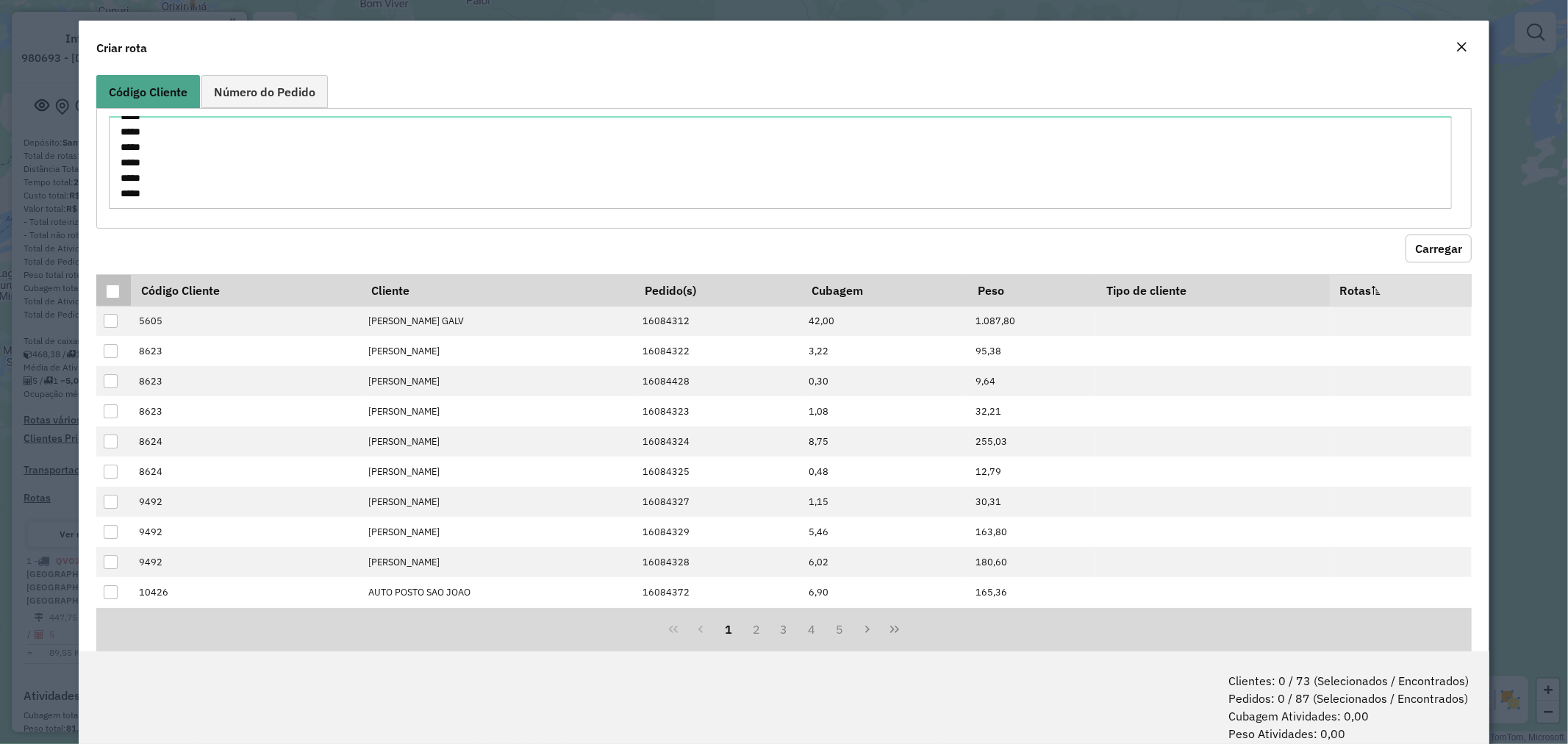
click at [116, 291] on div at bounding box center [113, 292] width 14 height 14
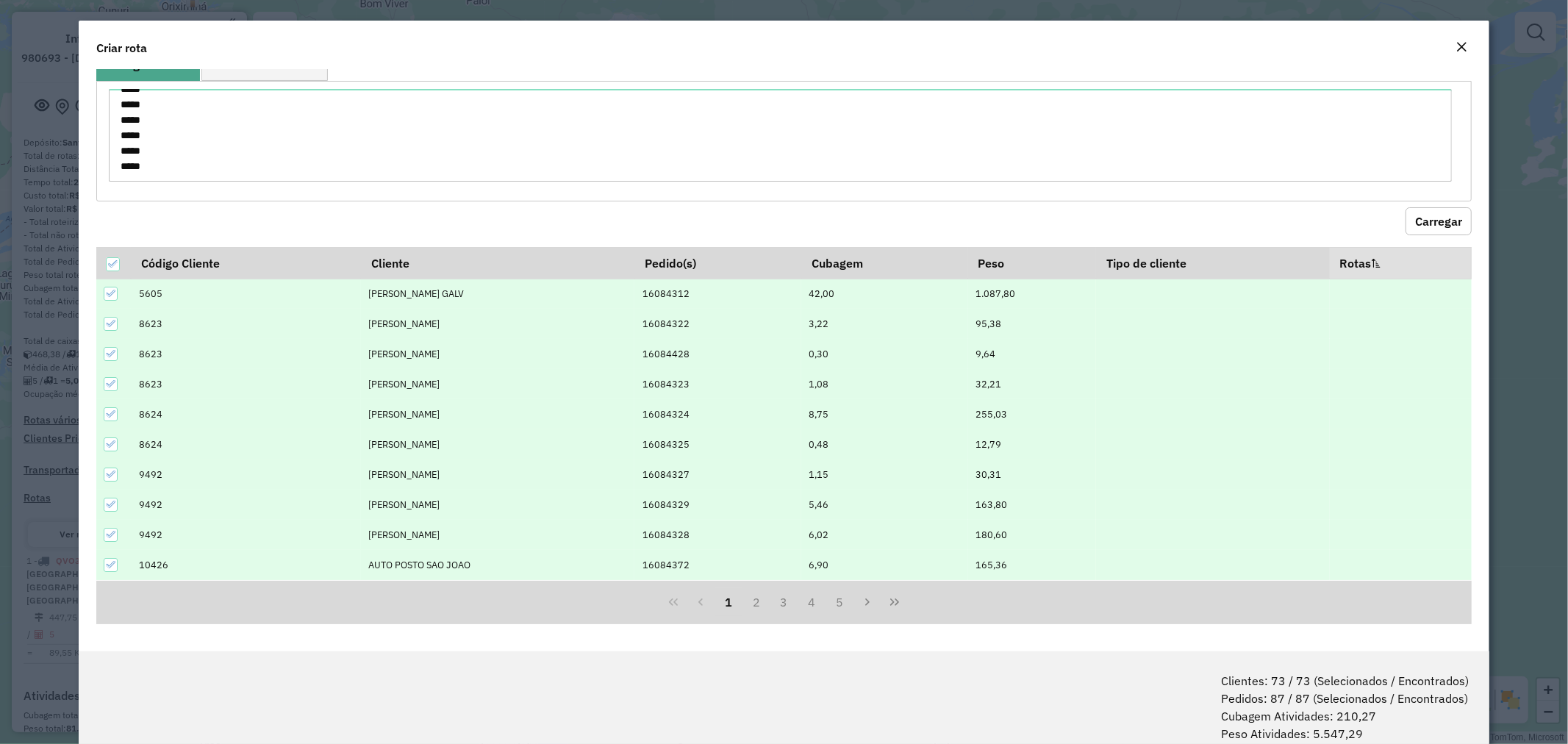
scroll to position [73, 0]
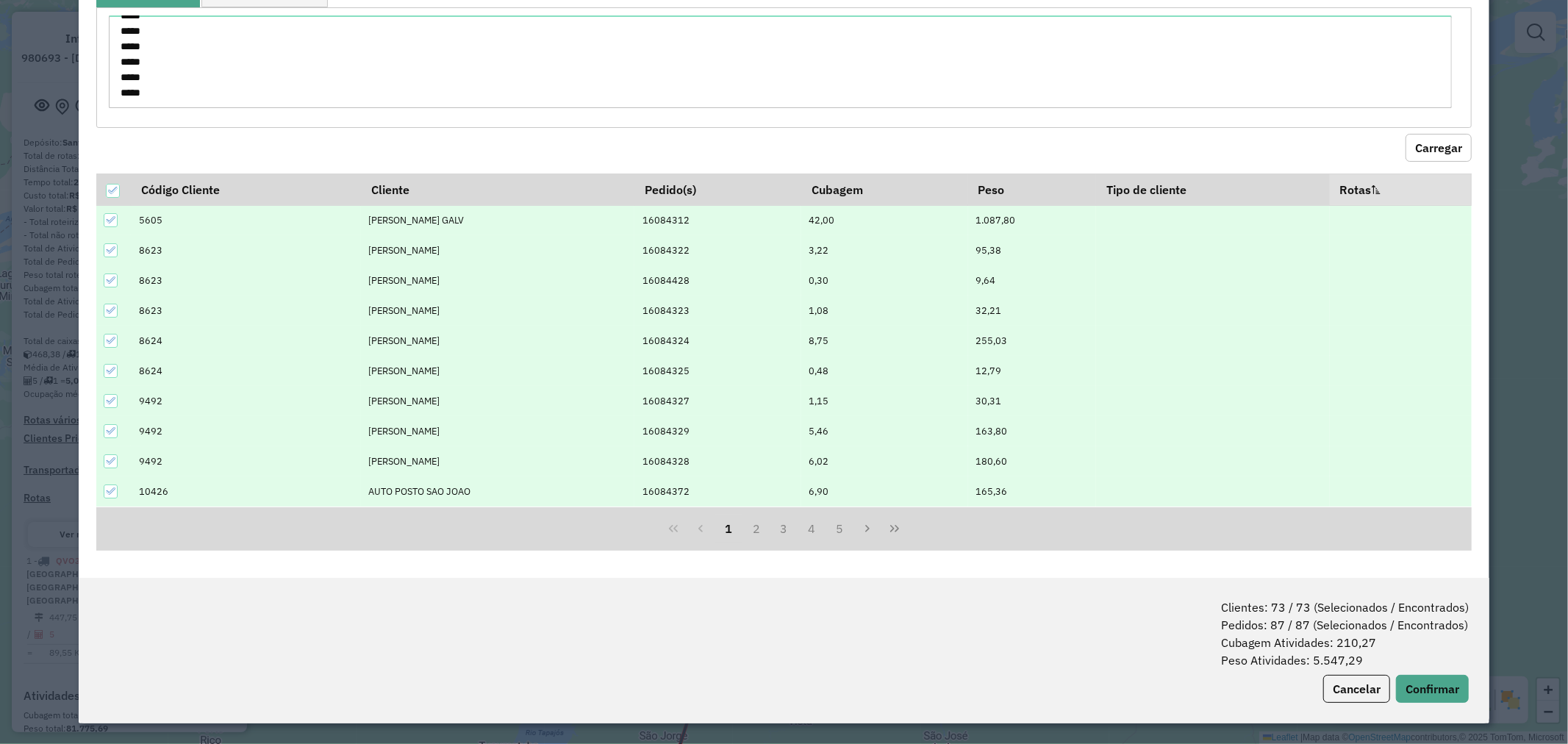
click at [1424, 708] on div "Clientes: 73 / 73 (Selecionados / Encontrados) Pedidos: 87 / 87 (Selecionados /…" at bounding box center [784, 650] width 1412 height 146
click at [1430, 695] on button "Confirmar" at bounding box center [1432, 689] width 72 height 28
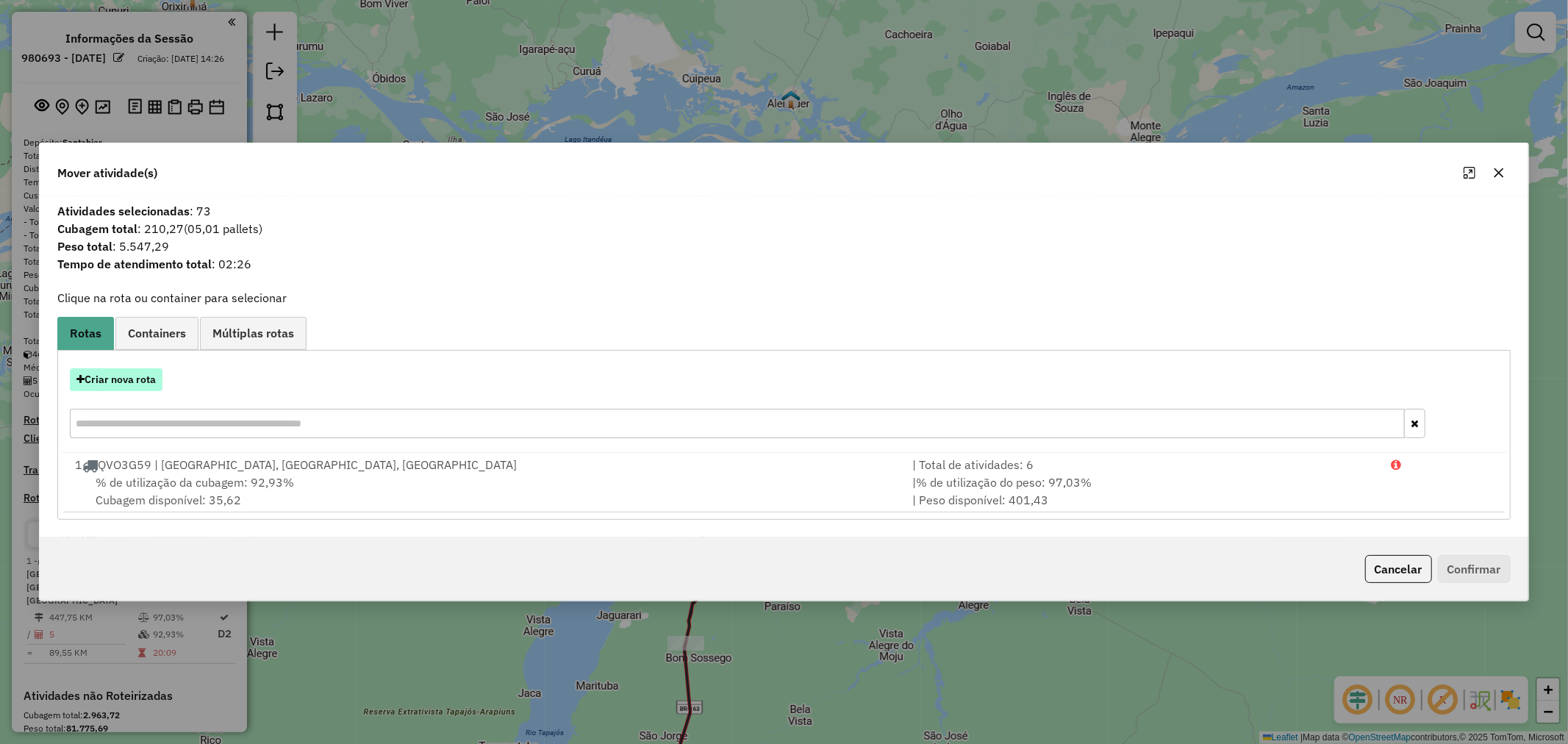
click at [127, 386] on button "Criar nova rota" at bounding box center [116, 380] width 93 height 23
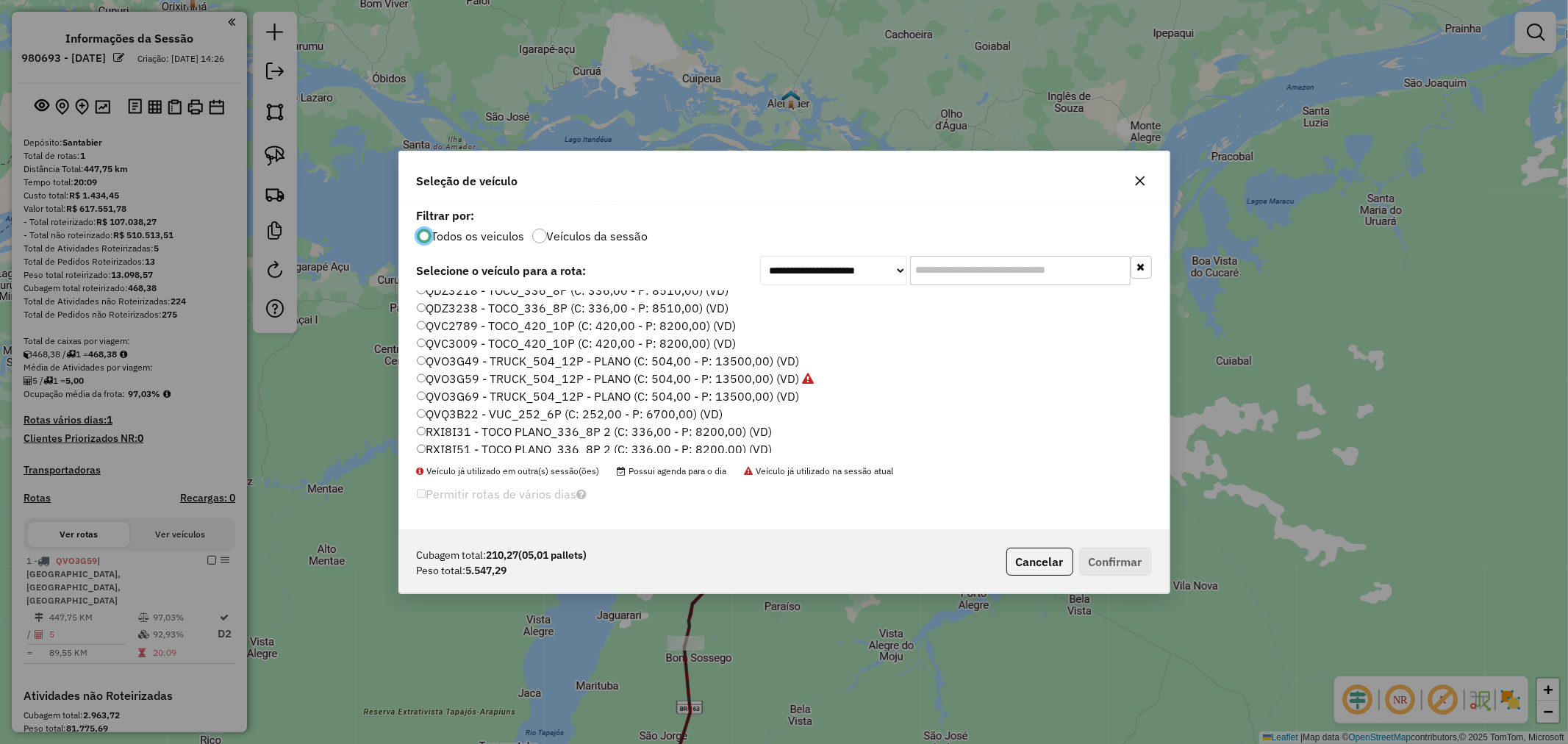
scroll to position [408, 0]
click at [501, 391] on label "RXI8I61 - TOCO PLANO_336_8P 2 (C: 336,00 - P: 8200,00) (VD)" at bounding box center [595, 385] width 356 height 18
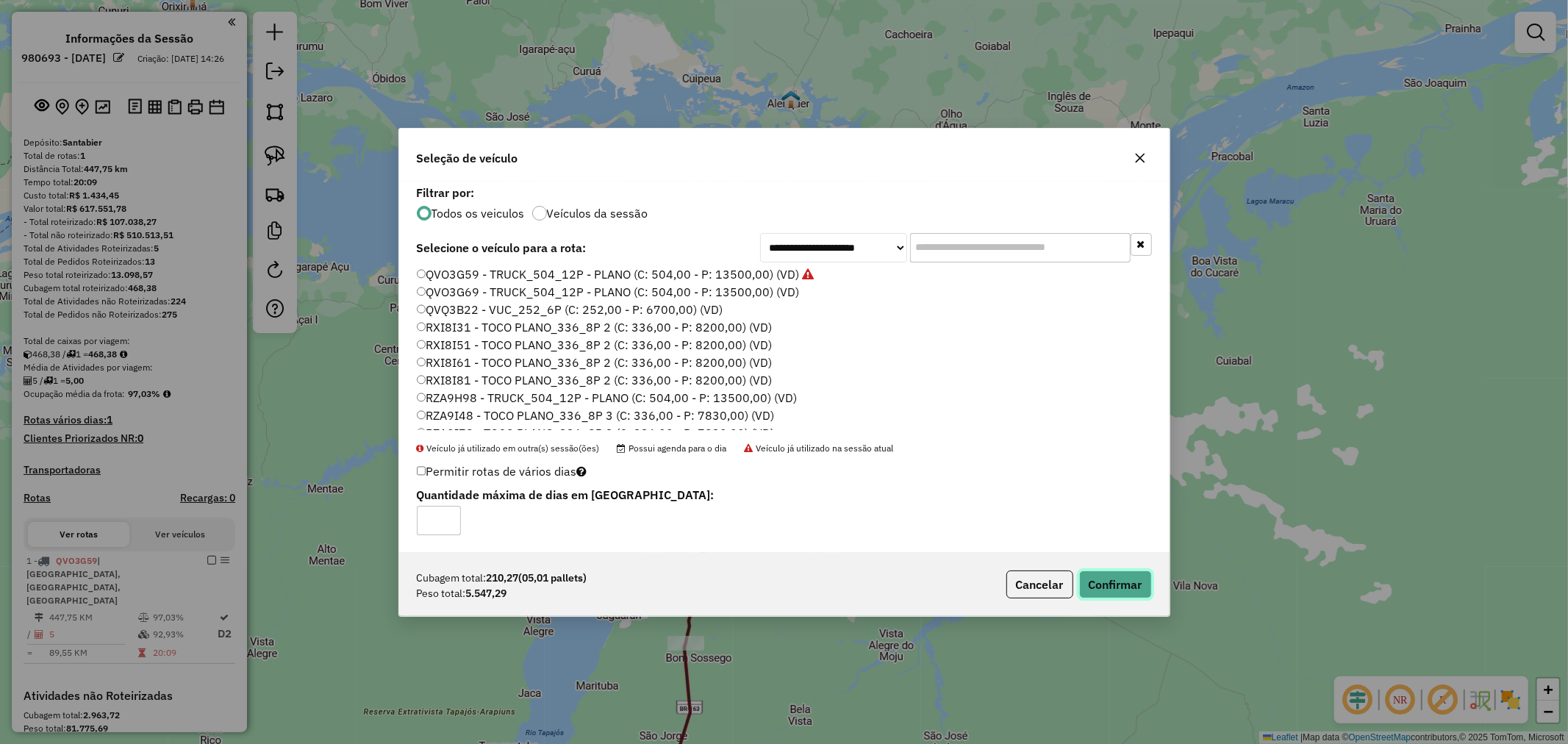
click at [1095, 580] on button "Confirmar" at bounding box center [1116, 585] width 72 height 28
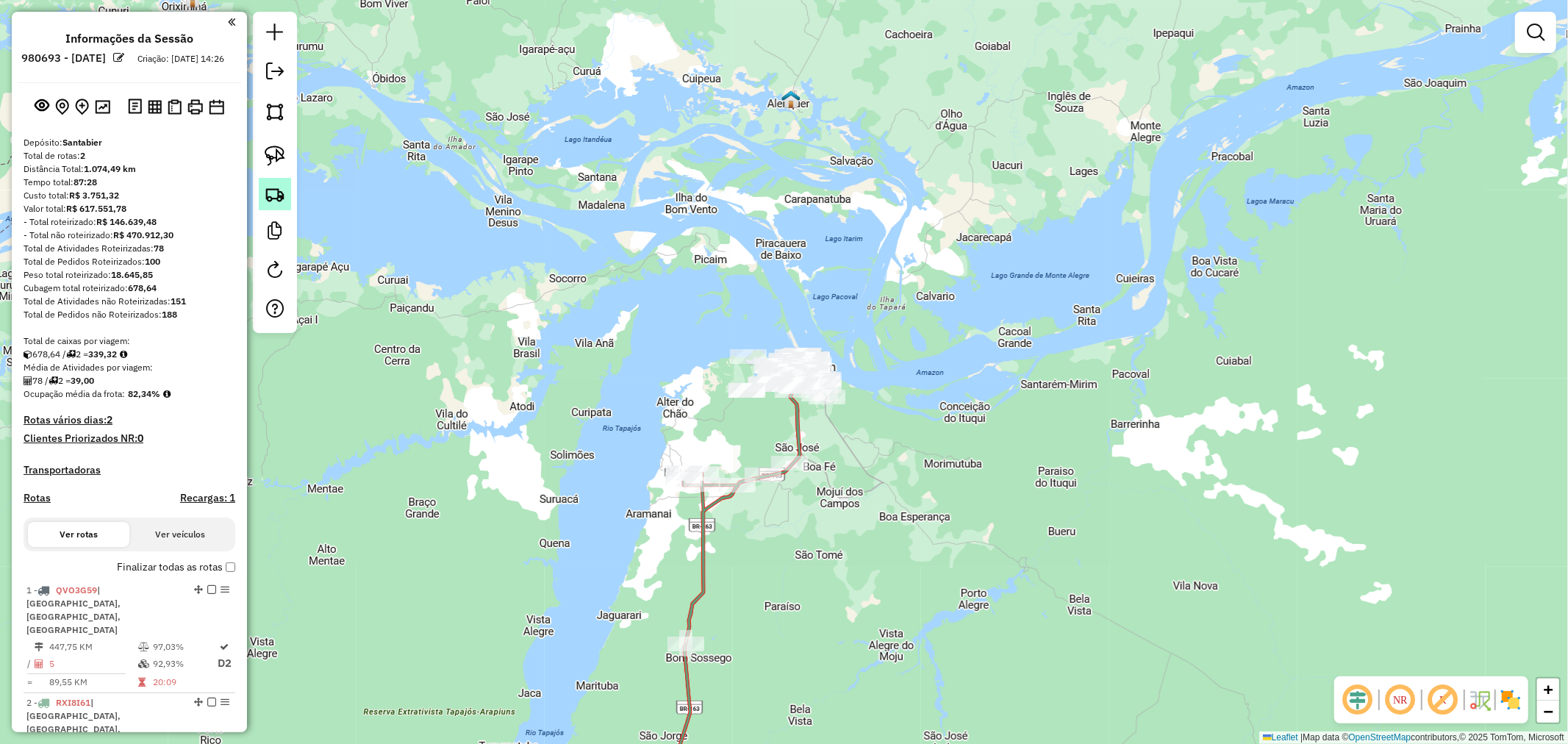
click at [276, 193] on img at bounding box center [275, 194] width 20 height 20
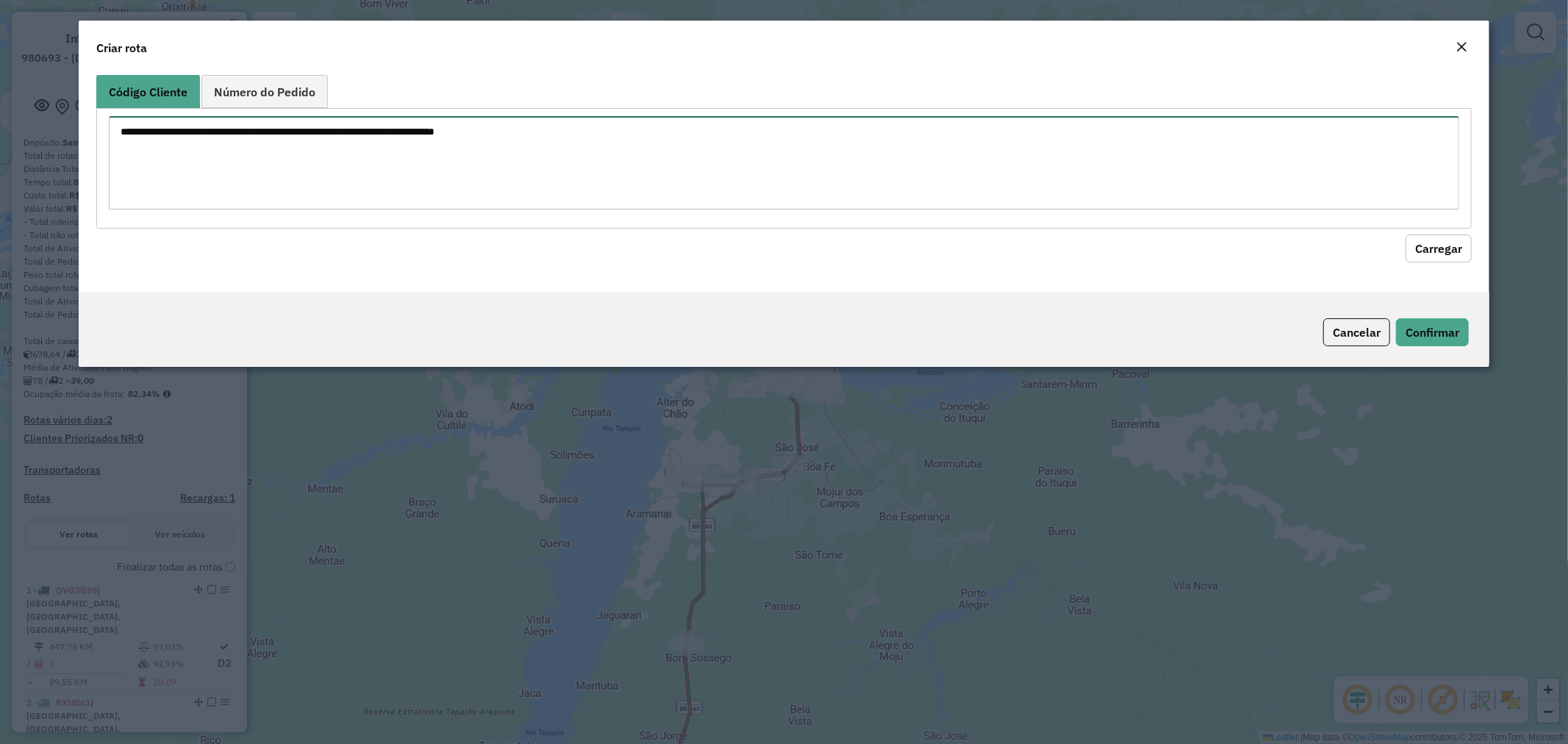
click at [403, 170] on textarea at bounding box center [784, 163] width 1352 height 94
paste textarea "**** **** **** *****"
type textarea "**** **** **** *****"
click at [1422, 250] on button "Carregar" at bounding box center [1438, 248] width 66 height 28
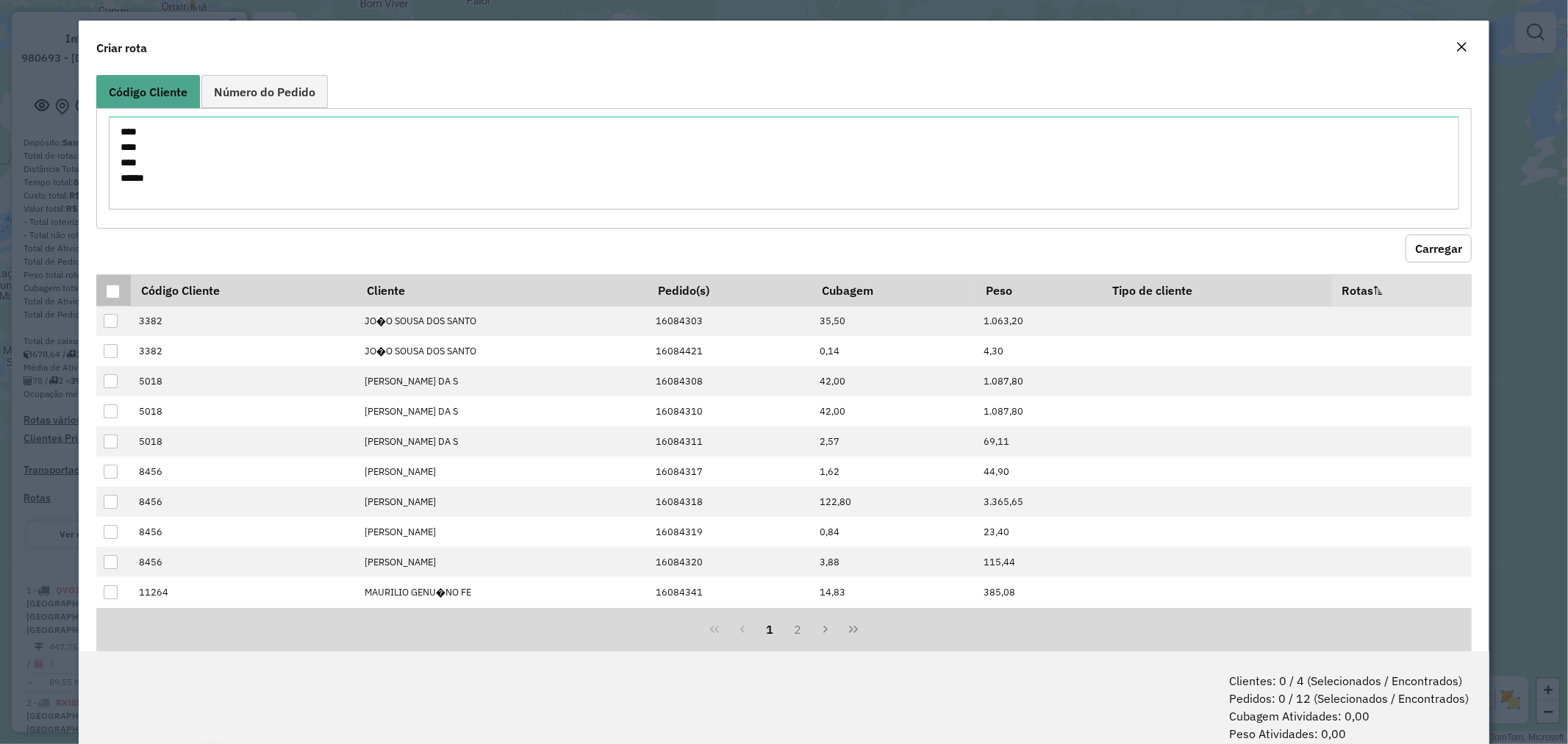
click at [112, 287] on div at bounding box center [113, 292] width 14 height 14
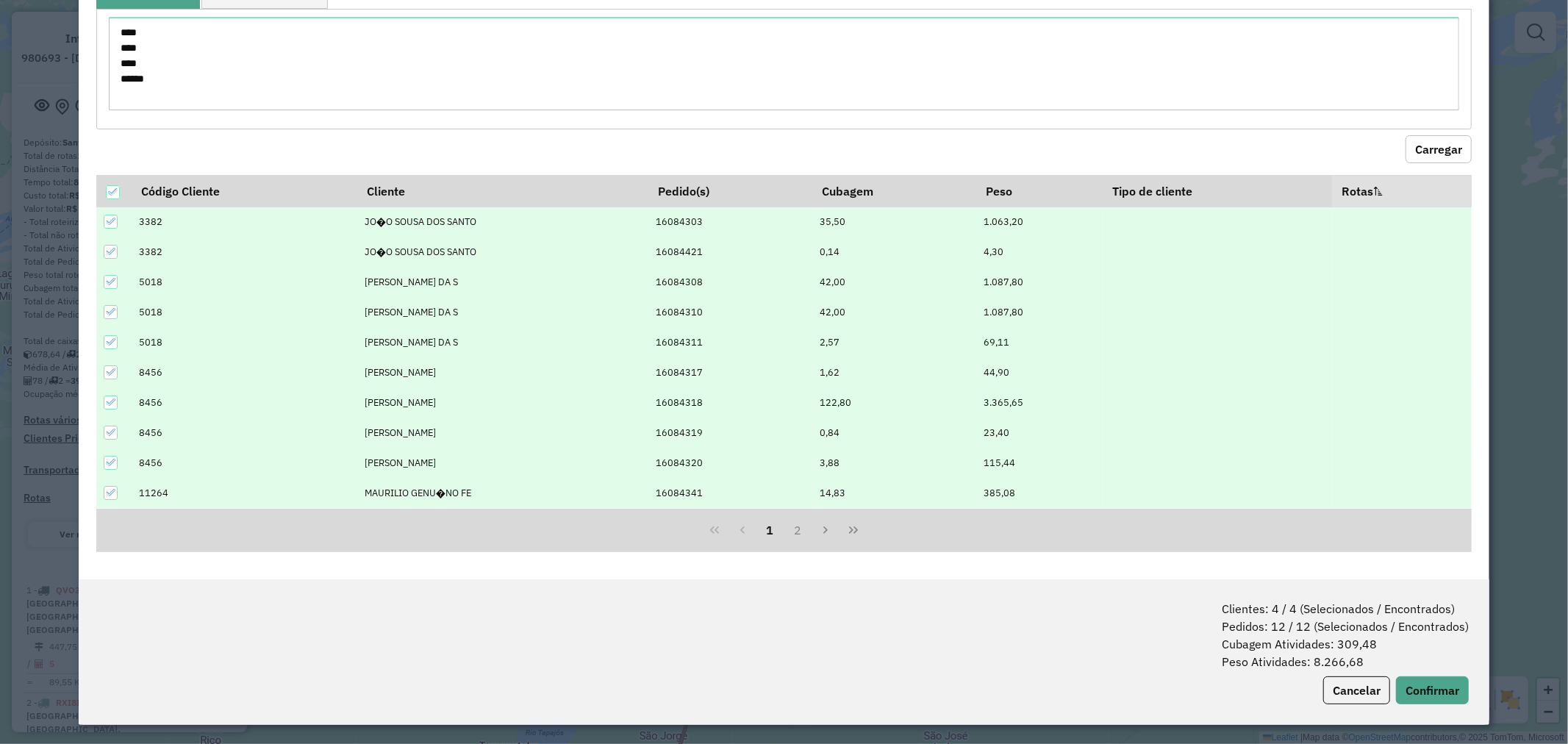
scroll to position [73, 0]
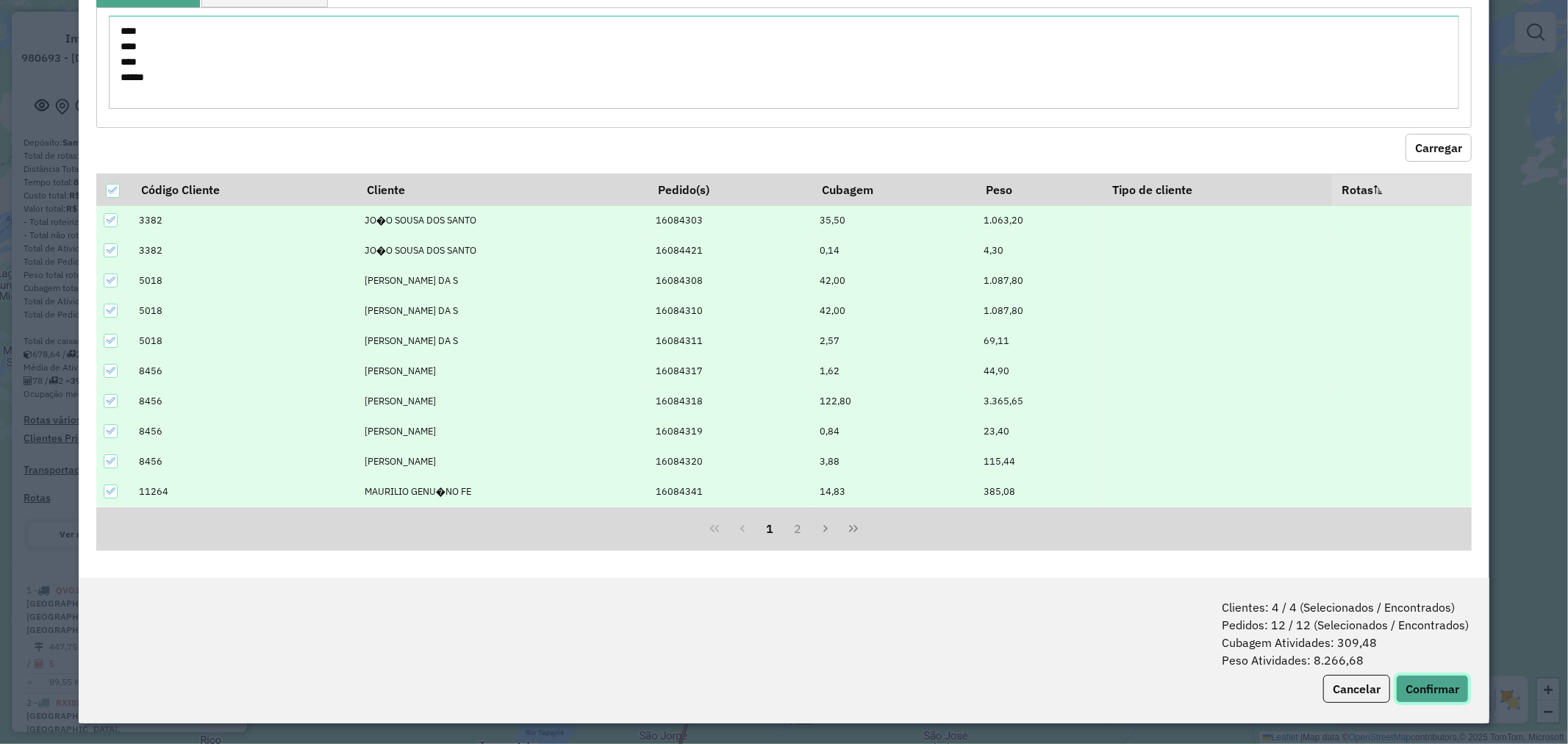
click at [1431, 693] on button "Confirmar" at bounding box center [1432, 689] width 72 height 28
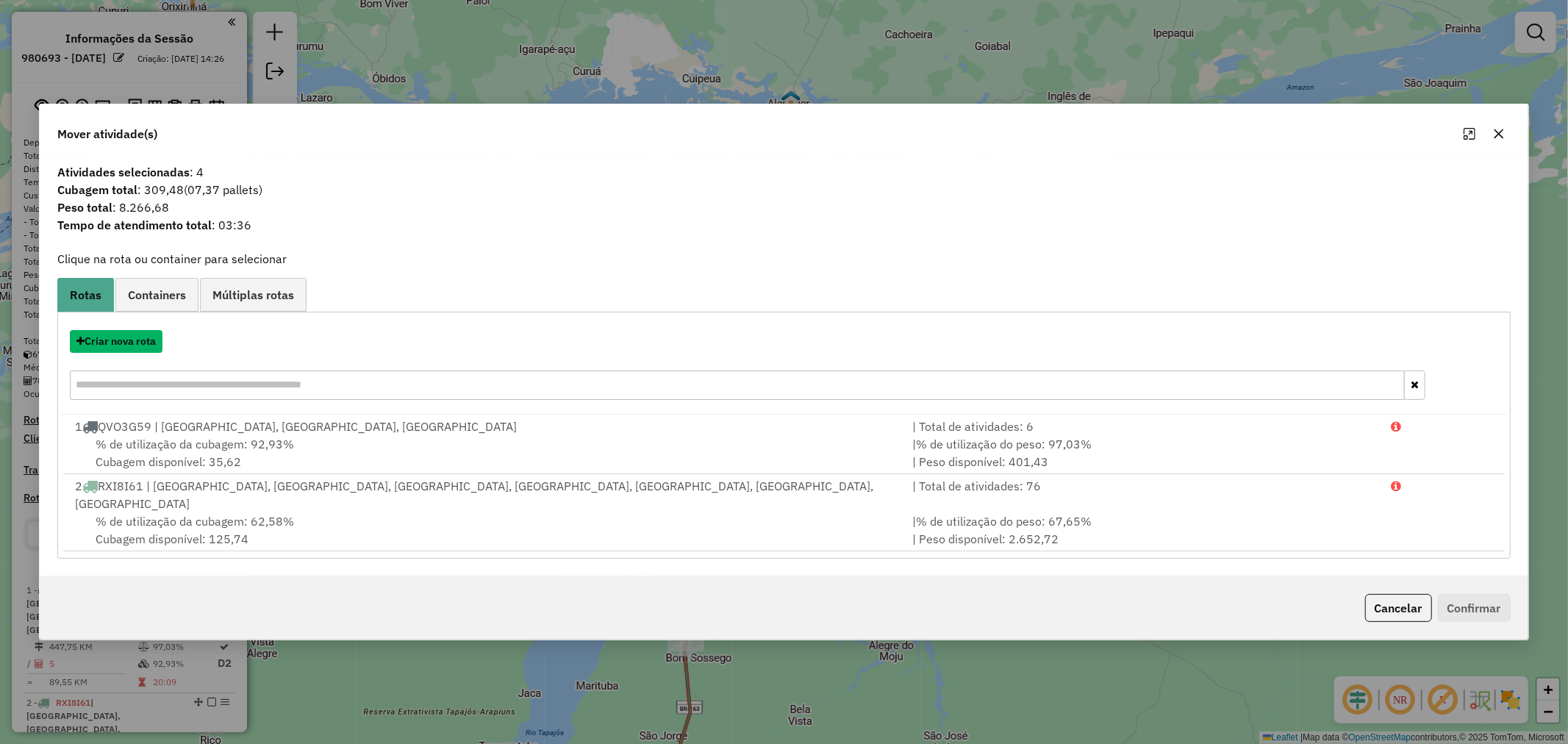
click at [121, 351] on button "Criar nova rota" at bounding box center [116, 342] width 93 height 23
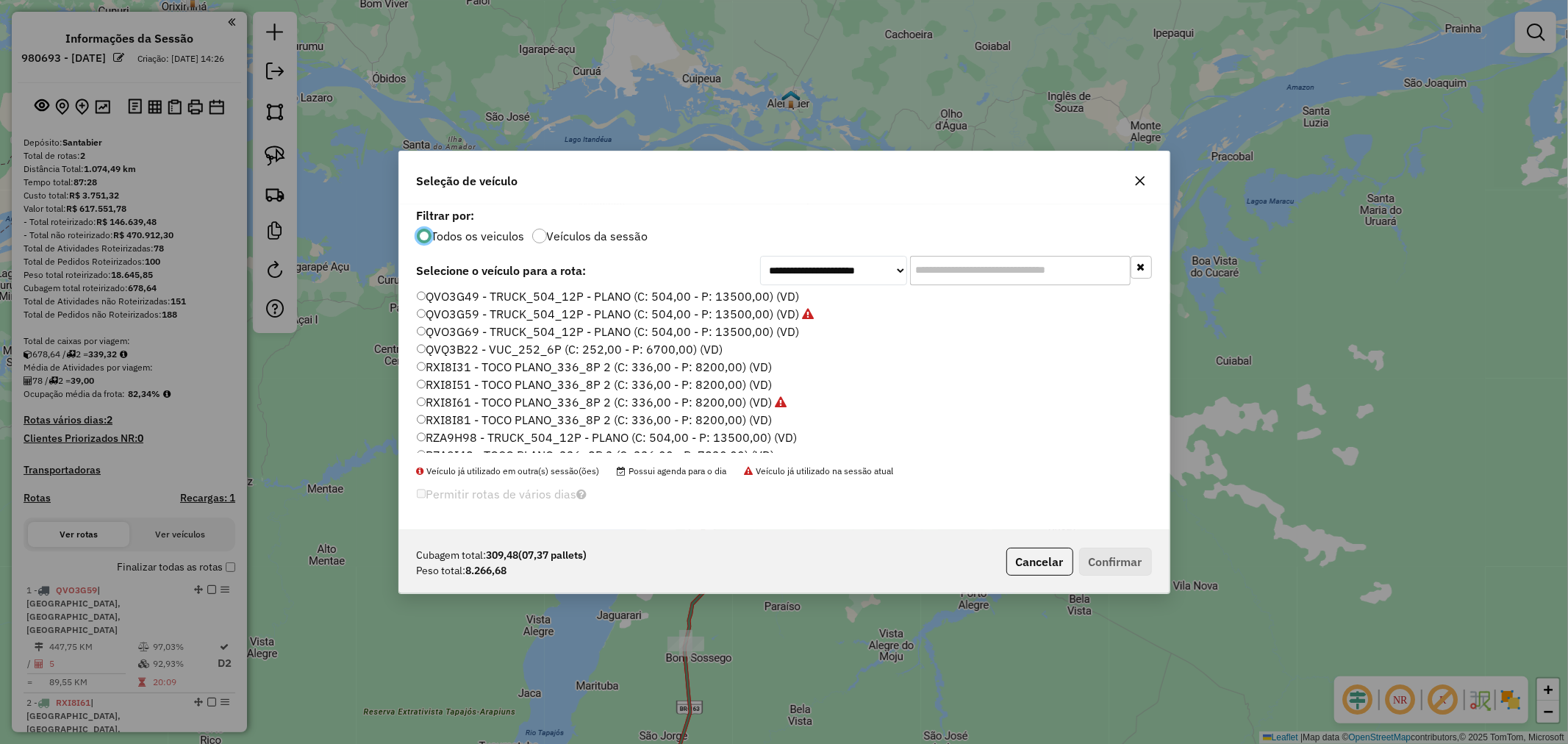
scroll to position [357, 0]
click at [485, 318] on label "QVC3009 - TOCO_420_10P (C: 420,00 - P: 8200,00) (VD)" at bounding box center [577, 314] width 320 height 18
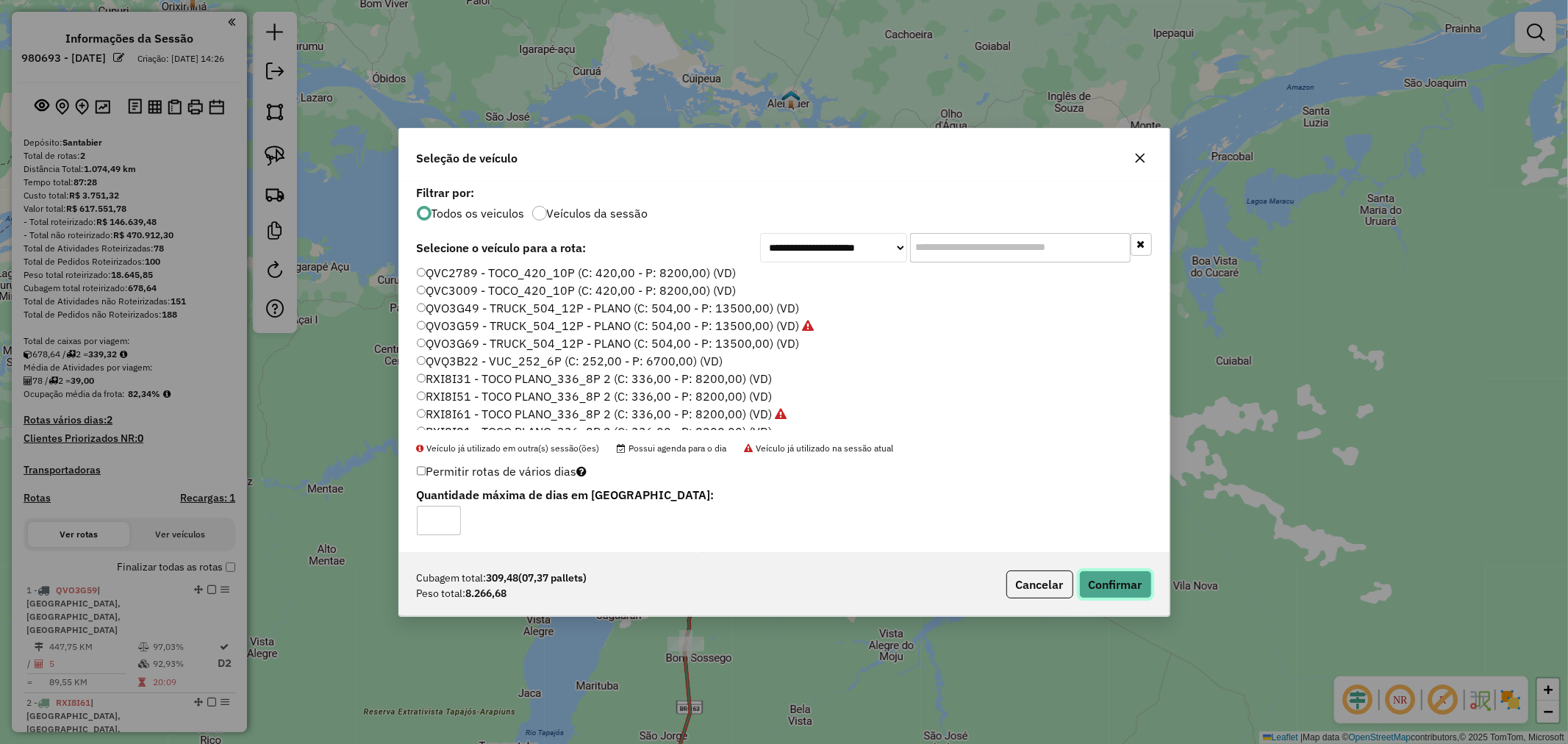
click at [1122, 581] on button "Confirmar" at bounding box center [1116, 585] width 72 height 28
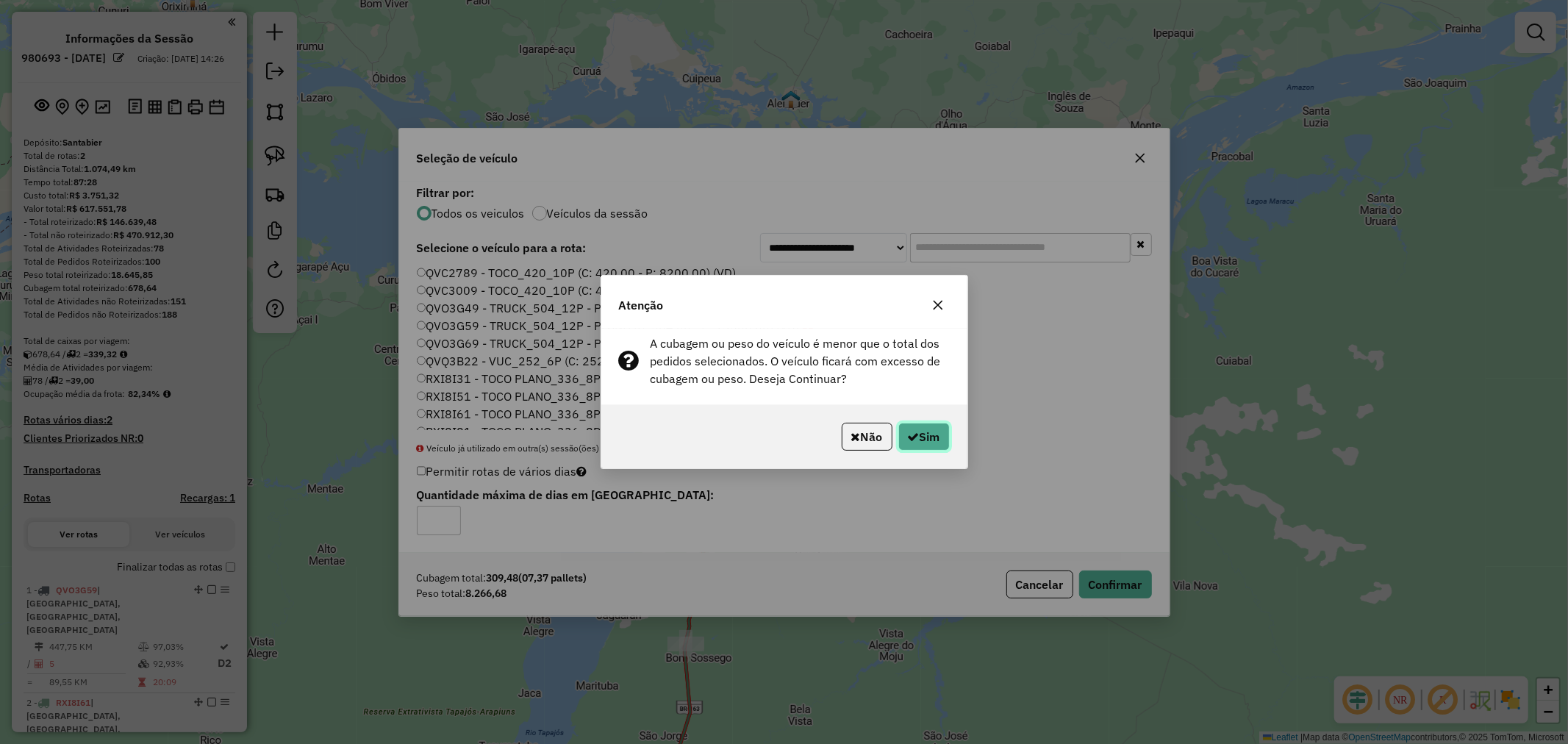
click at [928, 445] on button "Sim" at bounding box center [924, 437] width 51 height 28
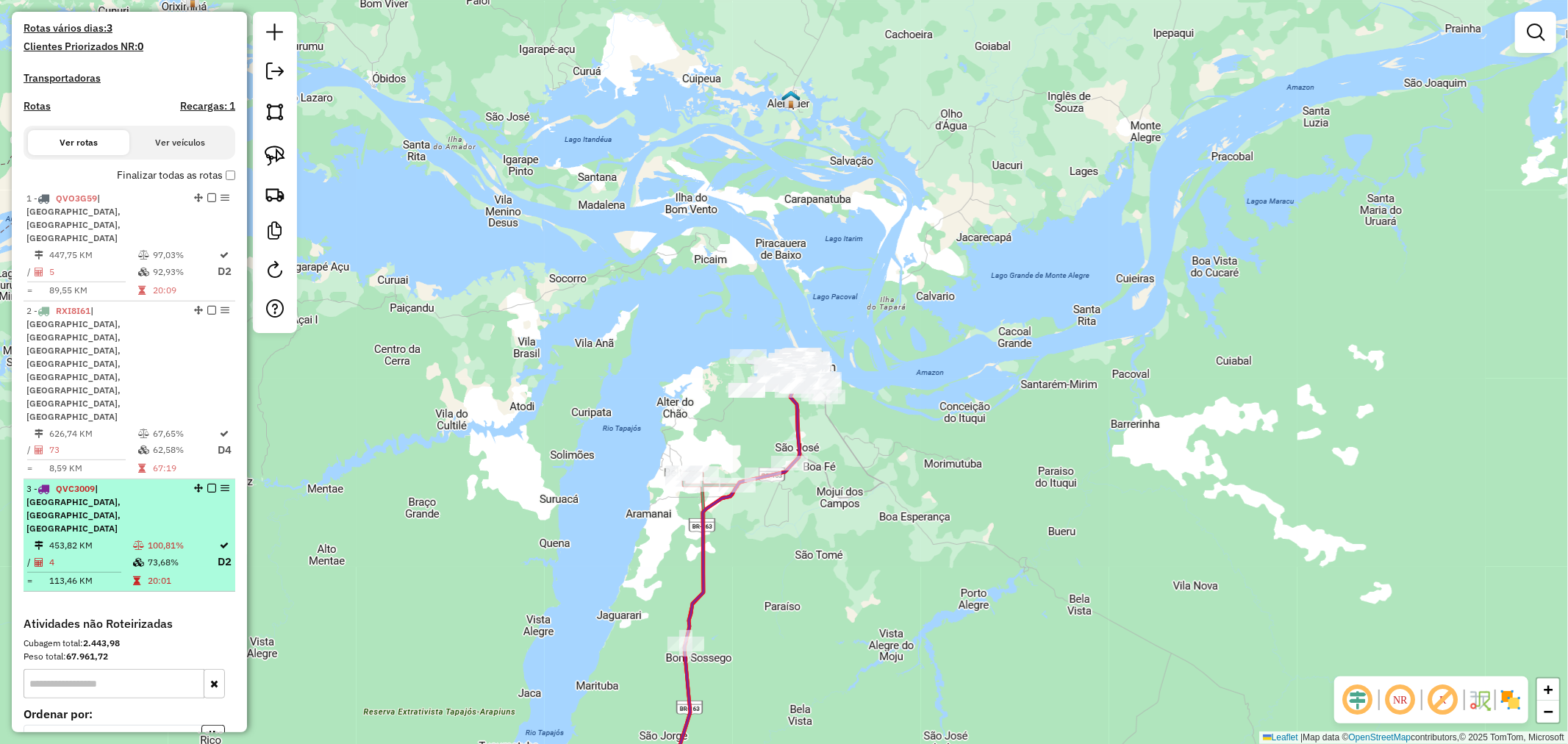
scroll to position [421, 0]
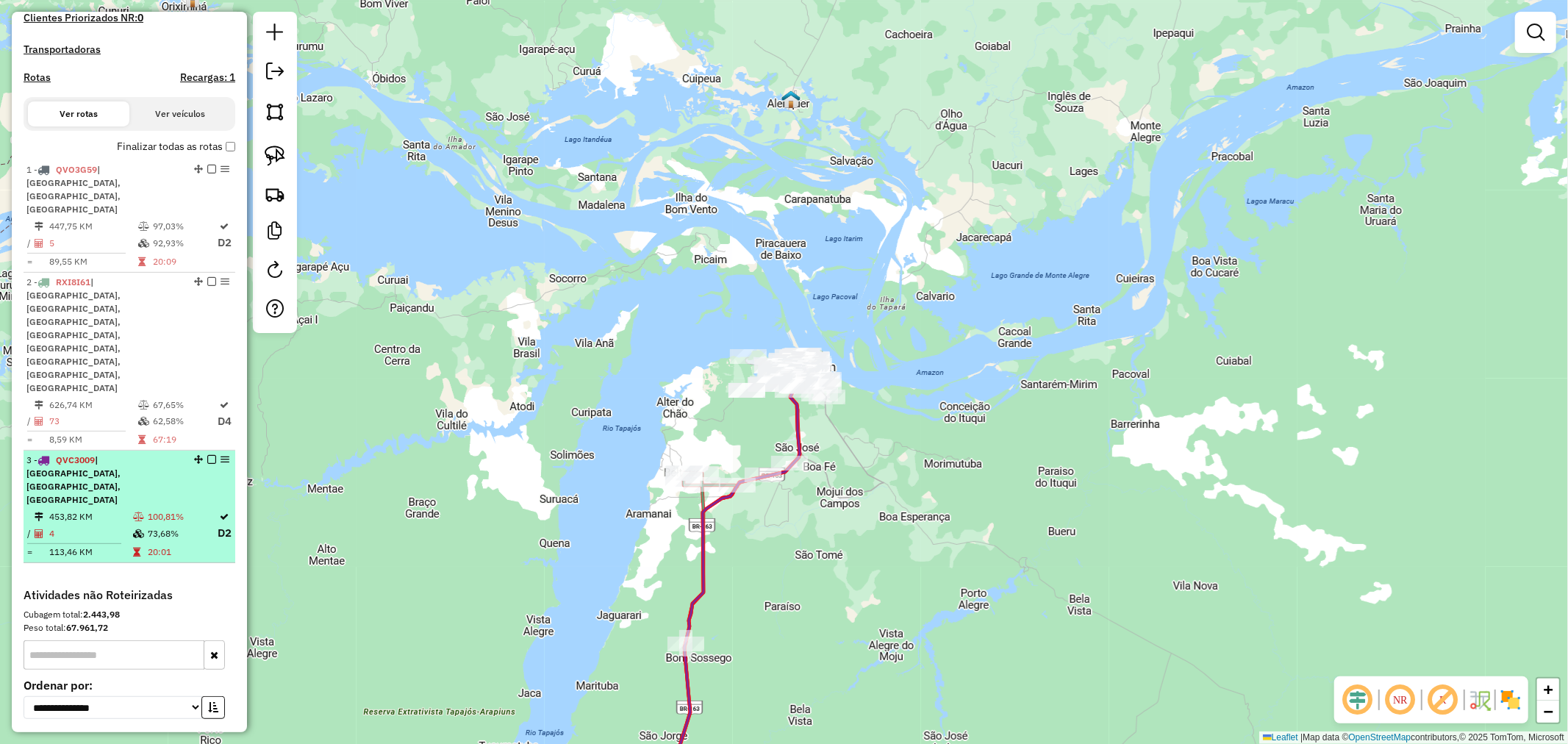
click at [102, 510] on td "453,82 KM" at bounding box center [90, 517] width 84 height 15
select select "**********"
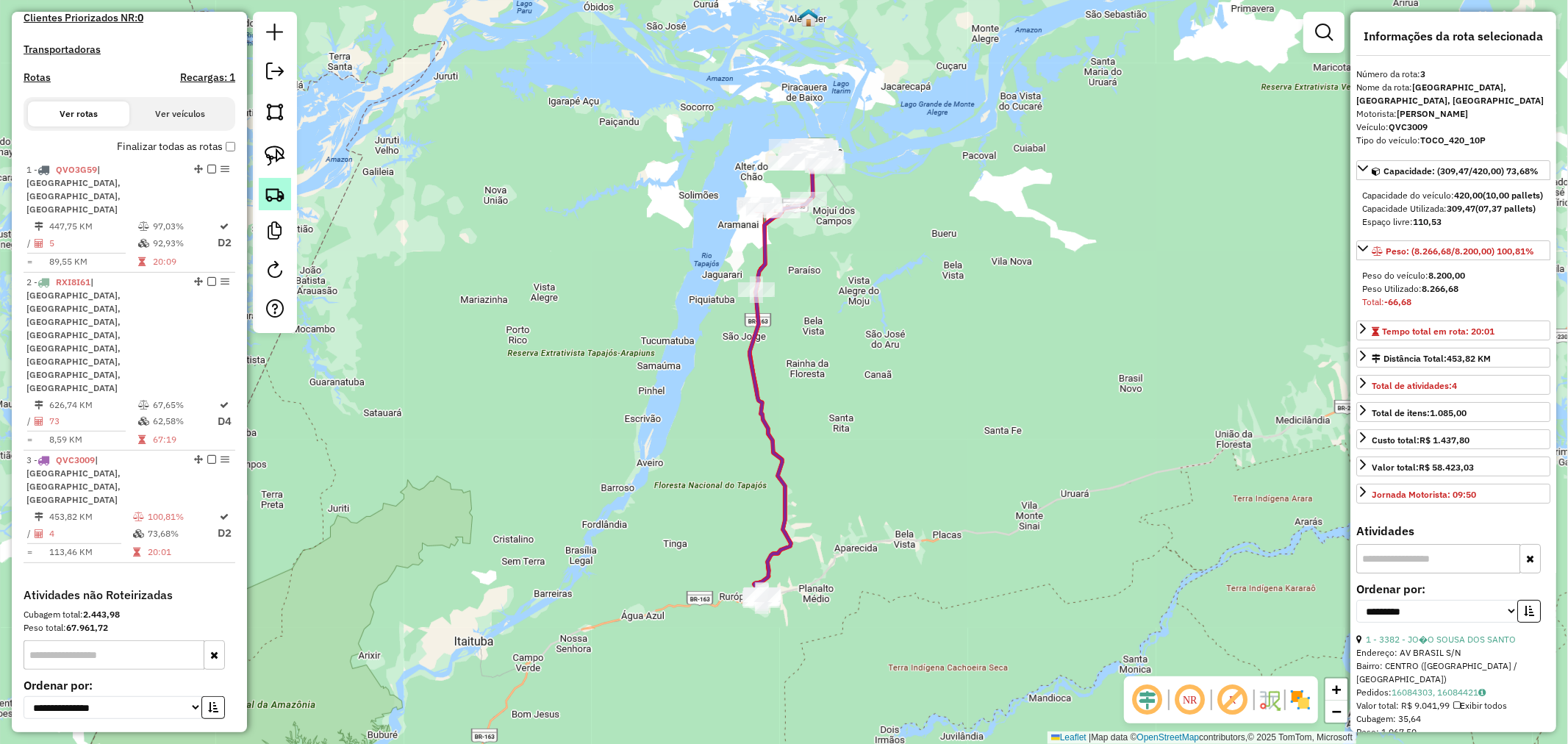
click at [274, 203] on img at bounding box center [275, 194] width 20 height 20
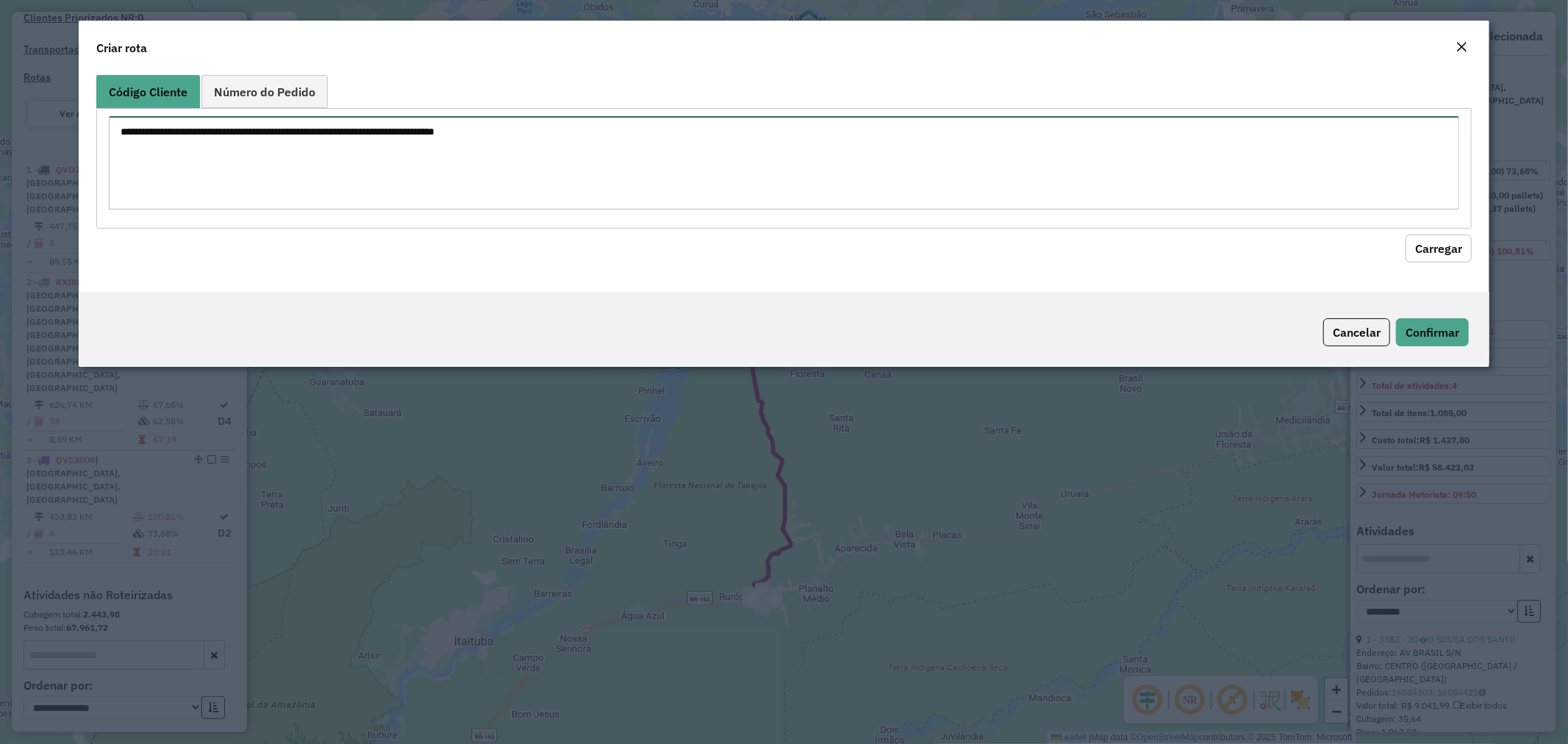
click at [330, 153] on textarea at bounding box center [784, 163] width 1352 height 94
paste textarea "**** ****"
type textarea "**** ****"
click at [1416, 243] on button "Carregar" at bounding box center [1438, 248] width 66 height 28
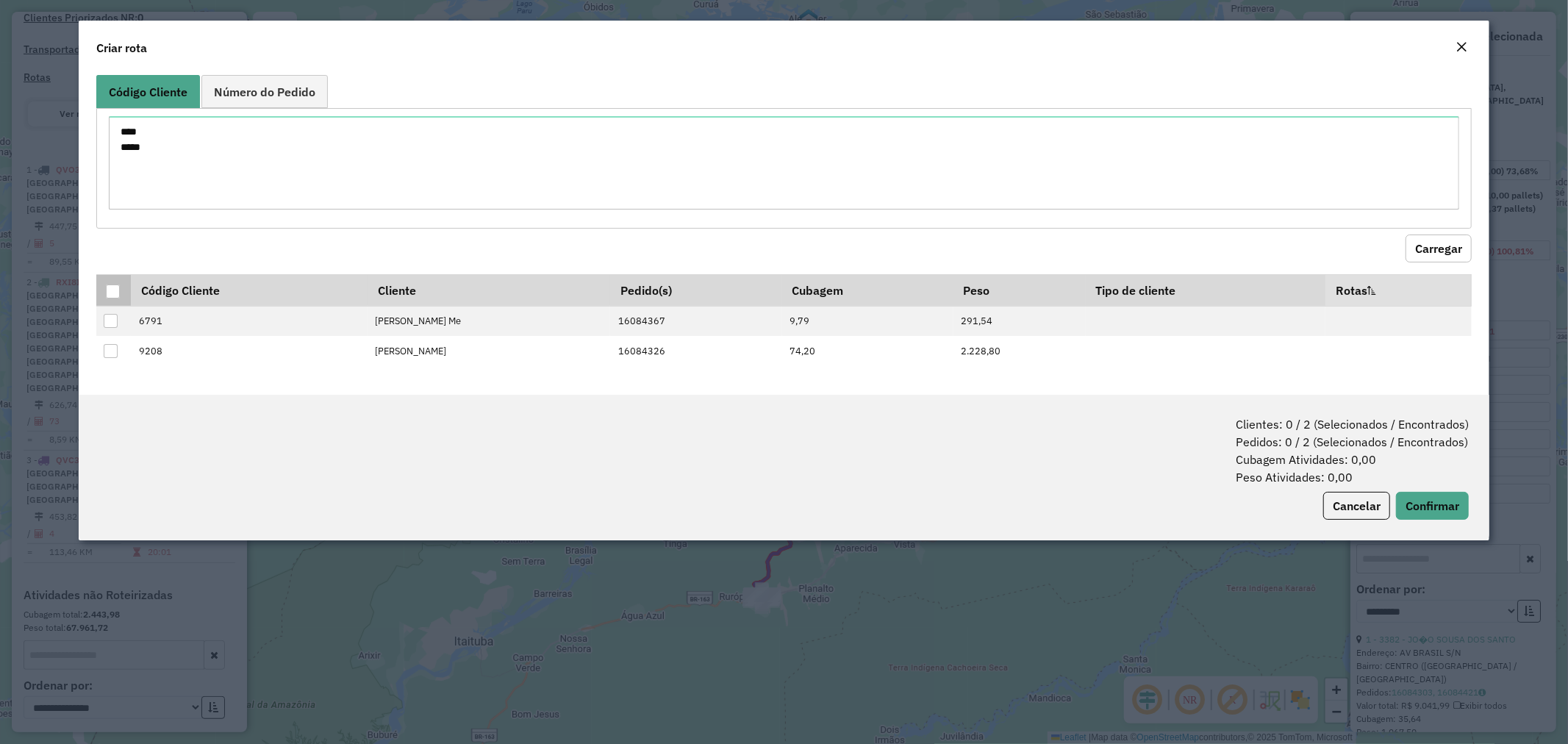
click at [113, 289] on div at bounding box center [113, 292] width 14 height 14
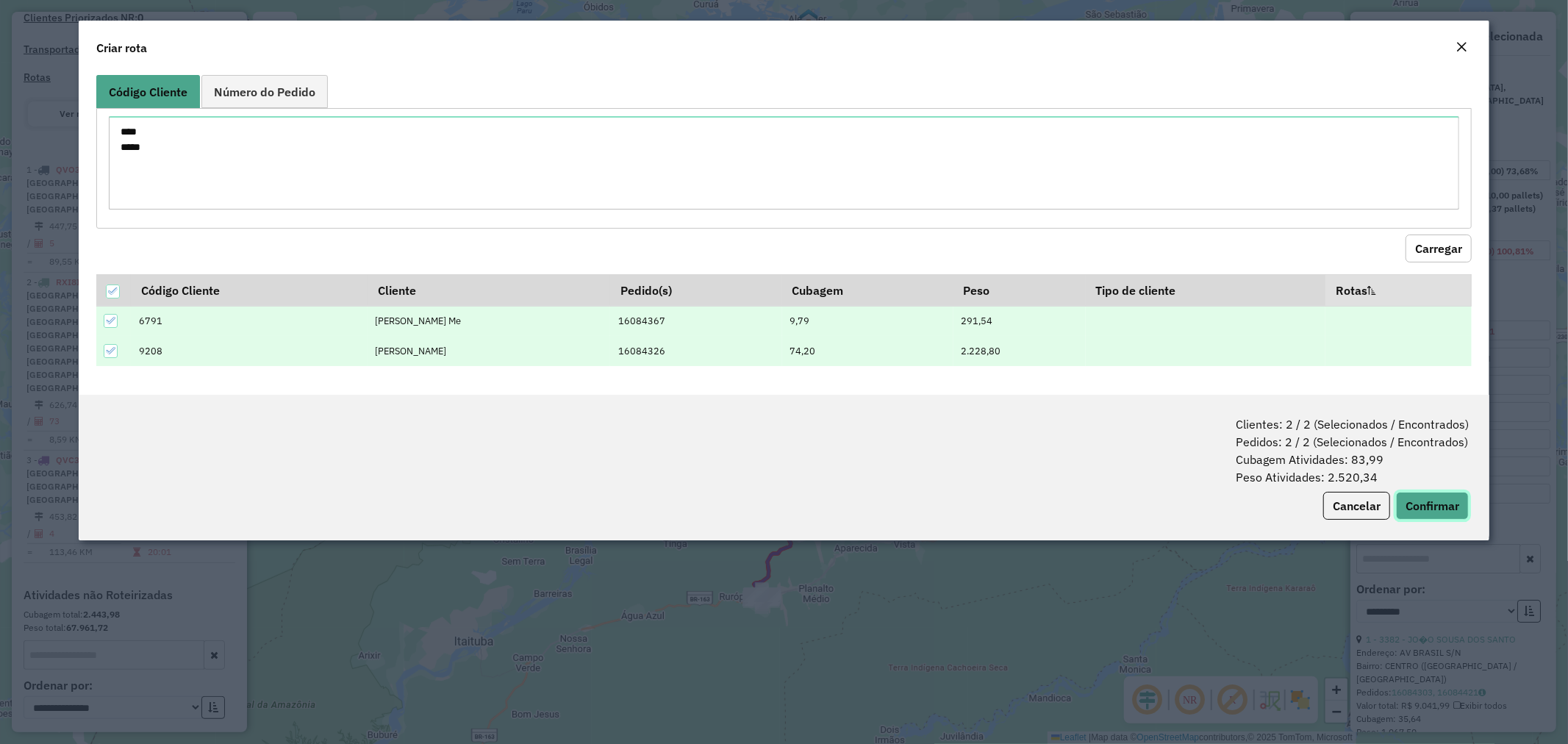
click at [1412, 500] on button "Confirmar" at bounding box center [1432, 506] width 72 height 28
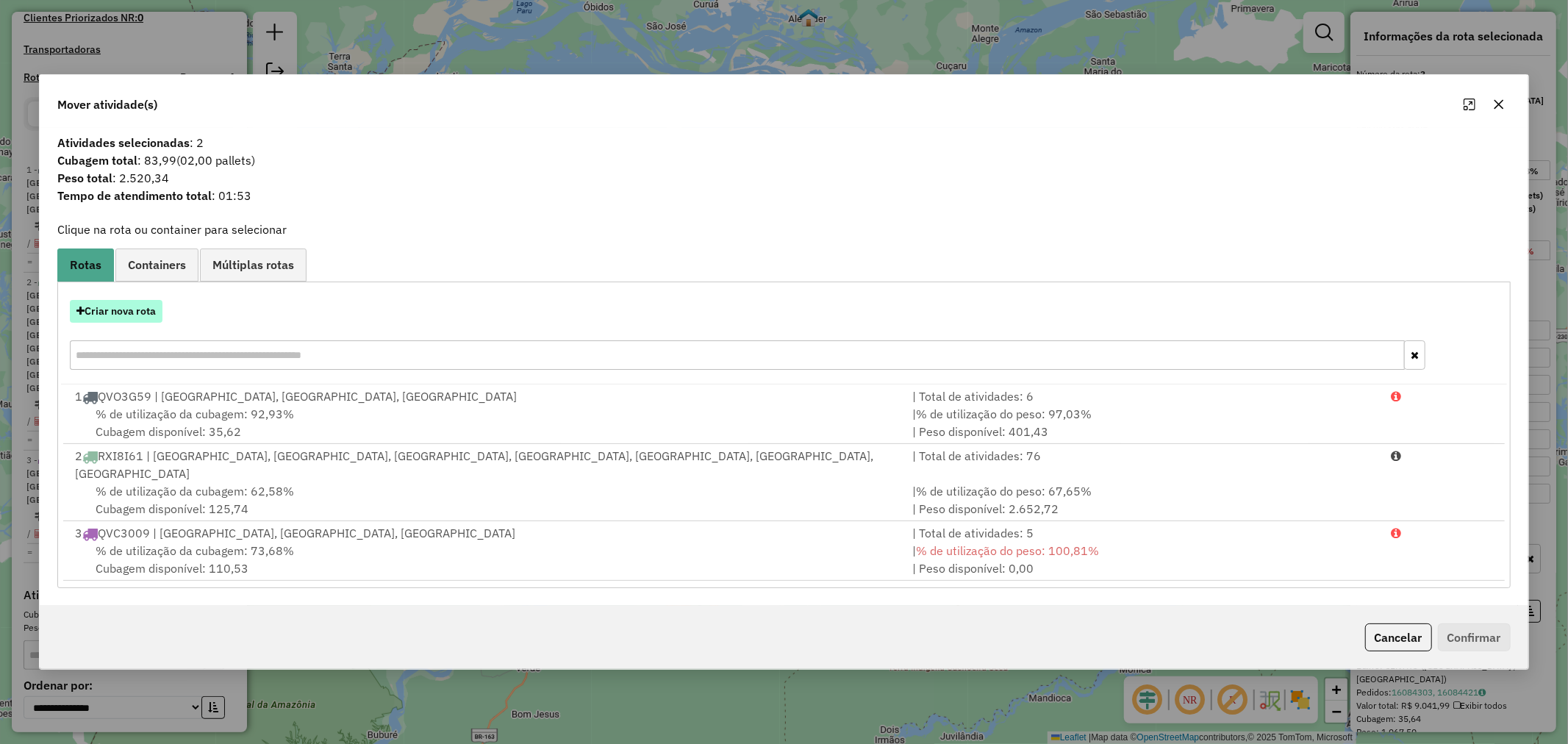
click at [133, 323] on button "Criar nova rota" at bounding box center [116, 312] width 93 height 23
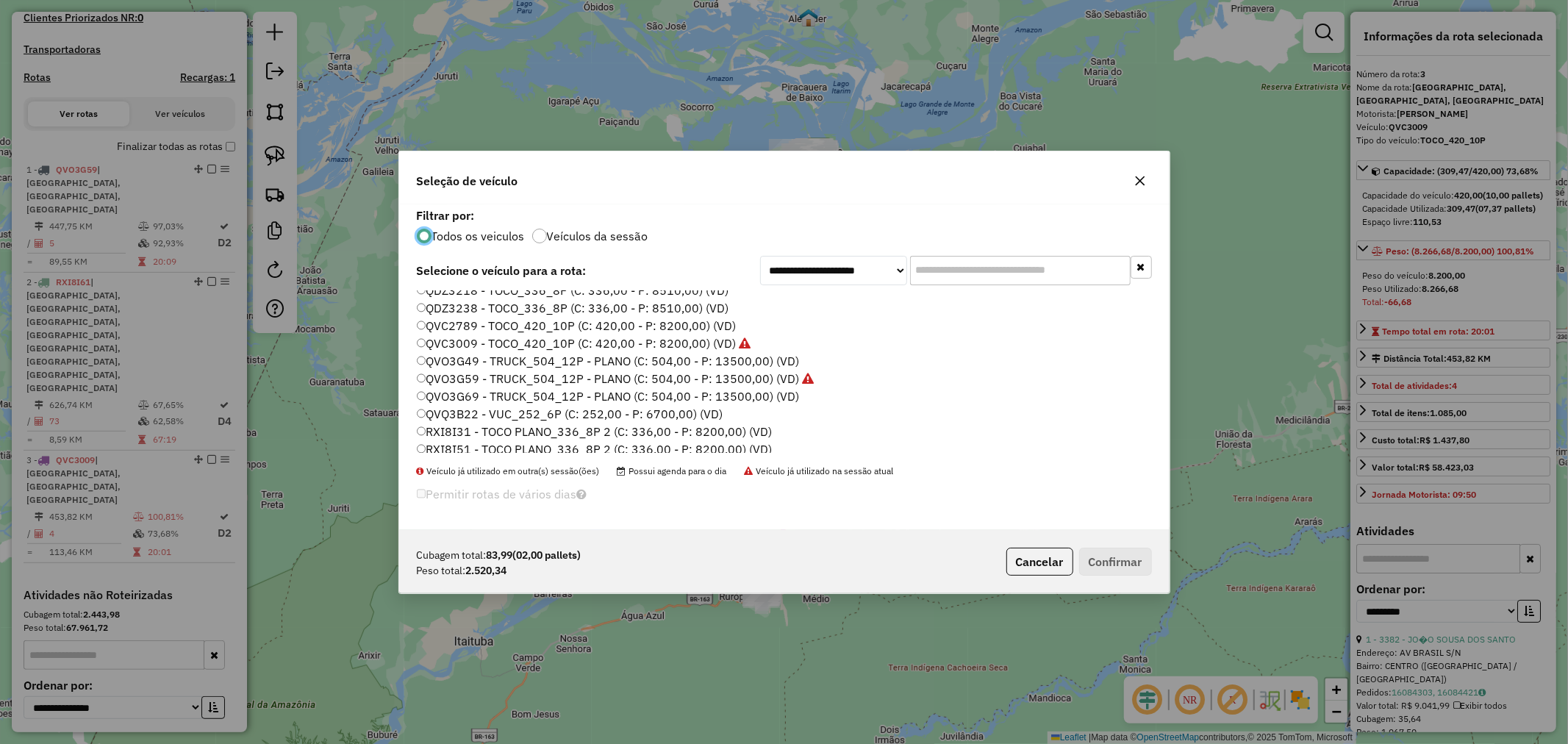
scroll to position [245, 0]
click at [504, 369] on label "QDZ3218 - TOCO_336_8P (C: 336,00 - P: 8510,00) (VD)" at bounding box center [573, 372] width 313 height 18
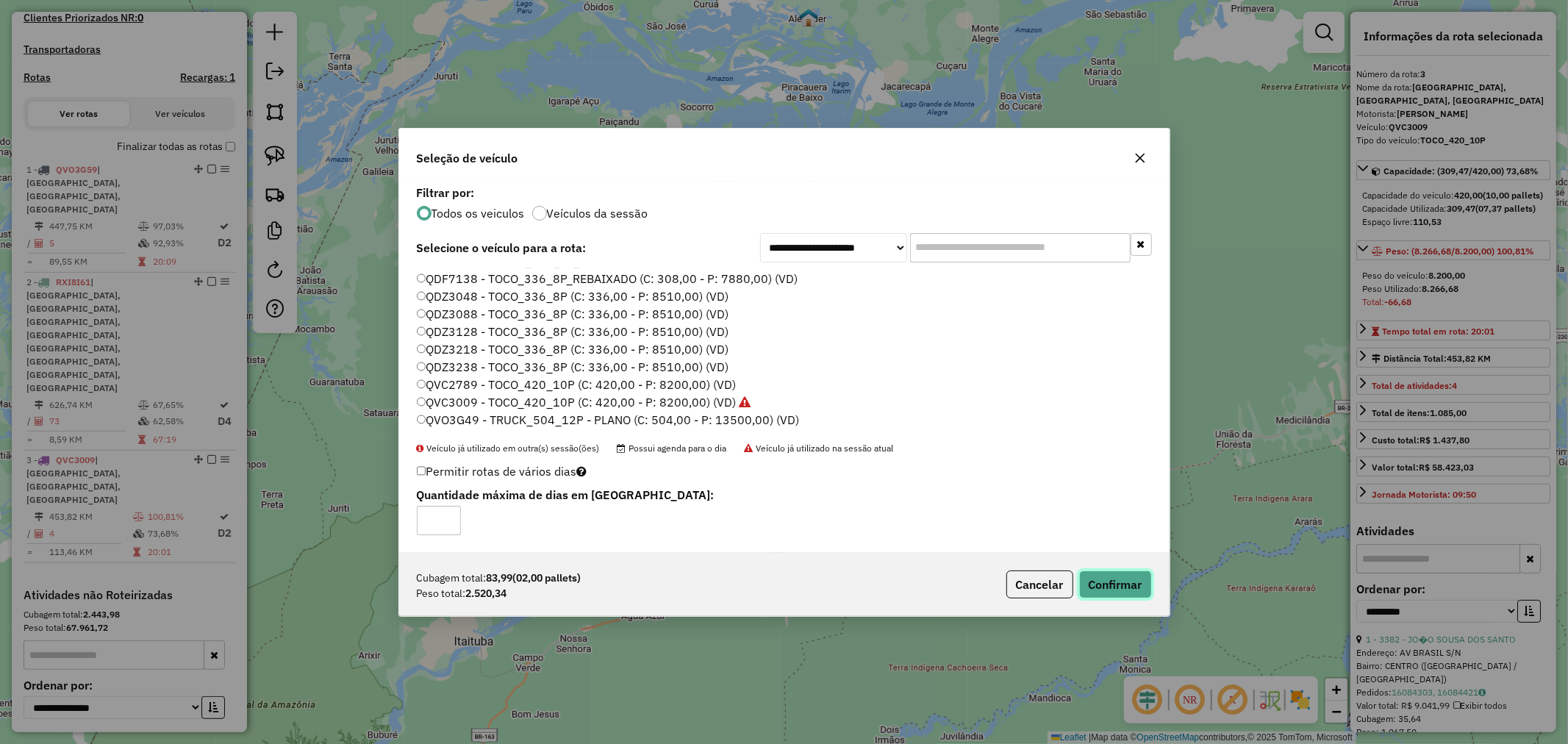
click at [1126, 578] on button "Confirmar" at bounding box center [1116, 585] width 72 height 28
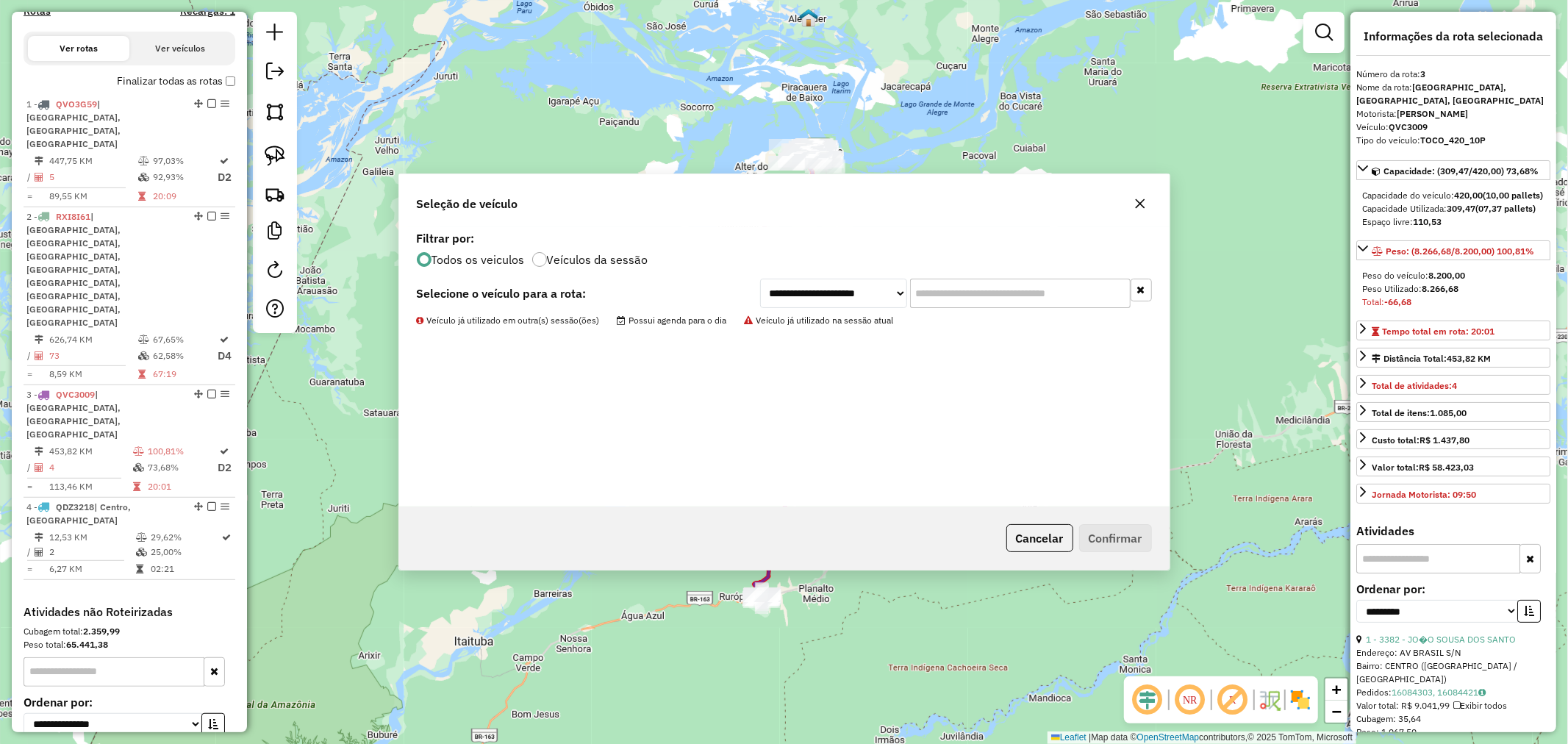
scroll to position [520, 0]
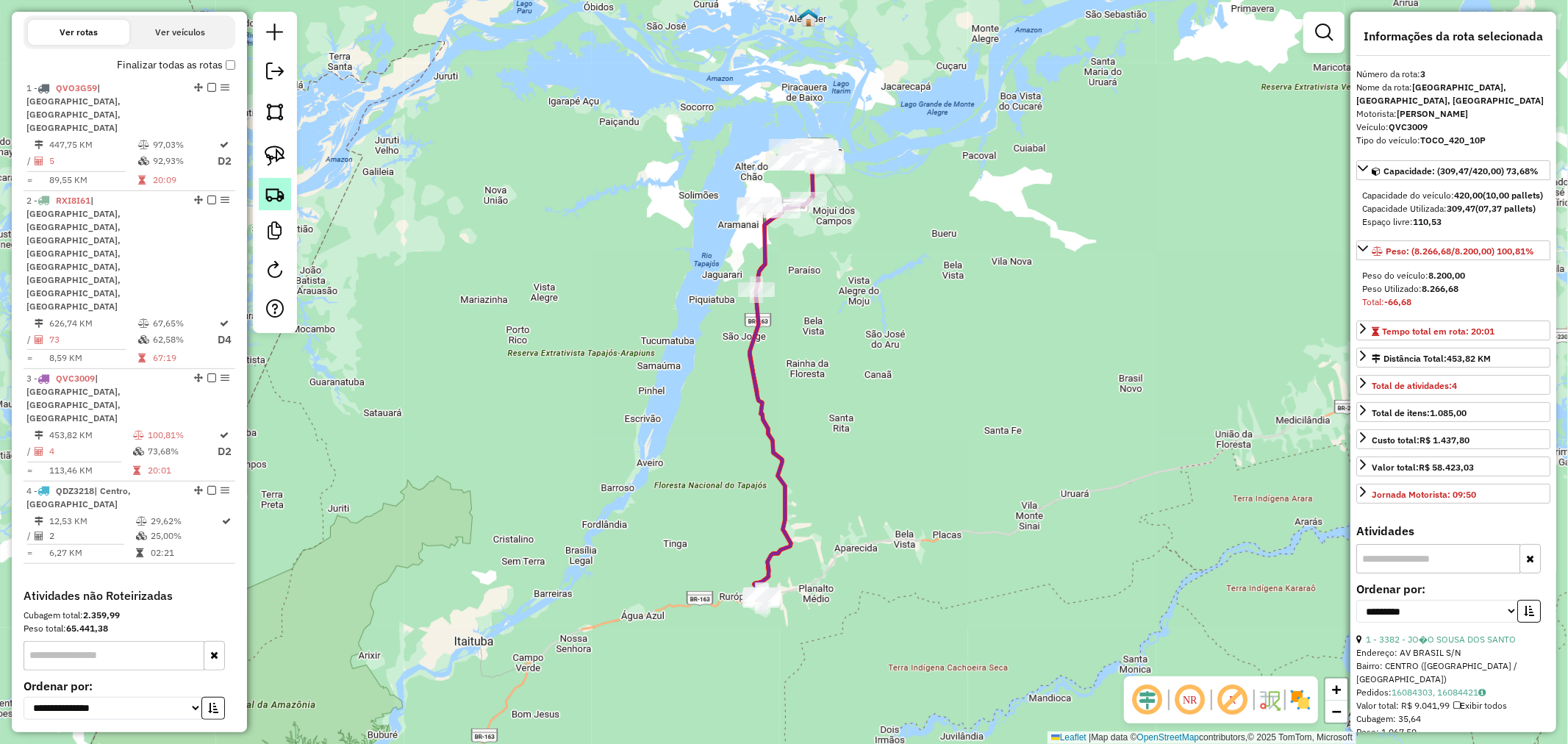
click at [287, 196] on link at bounding box center [275, 194] width 33 height 33
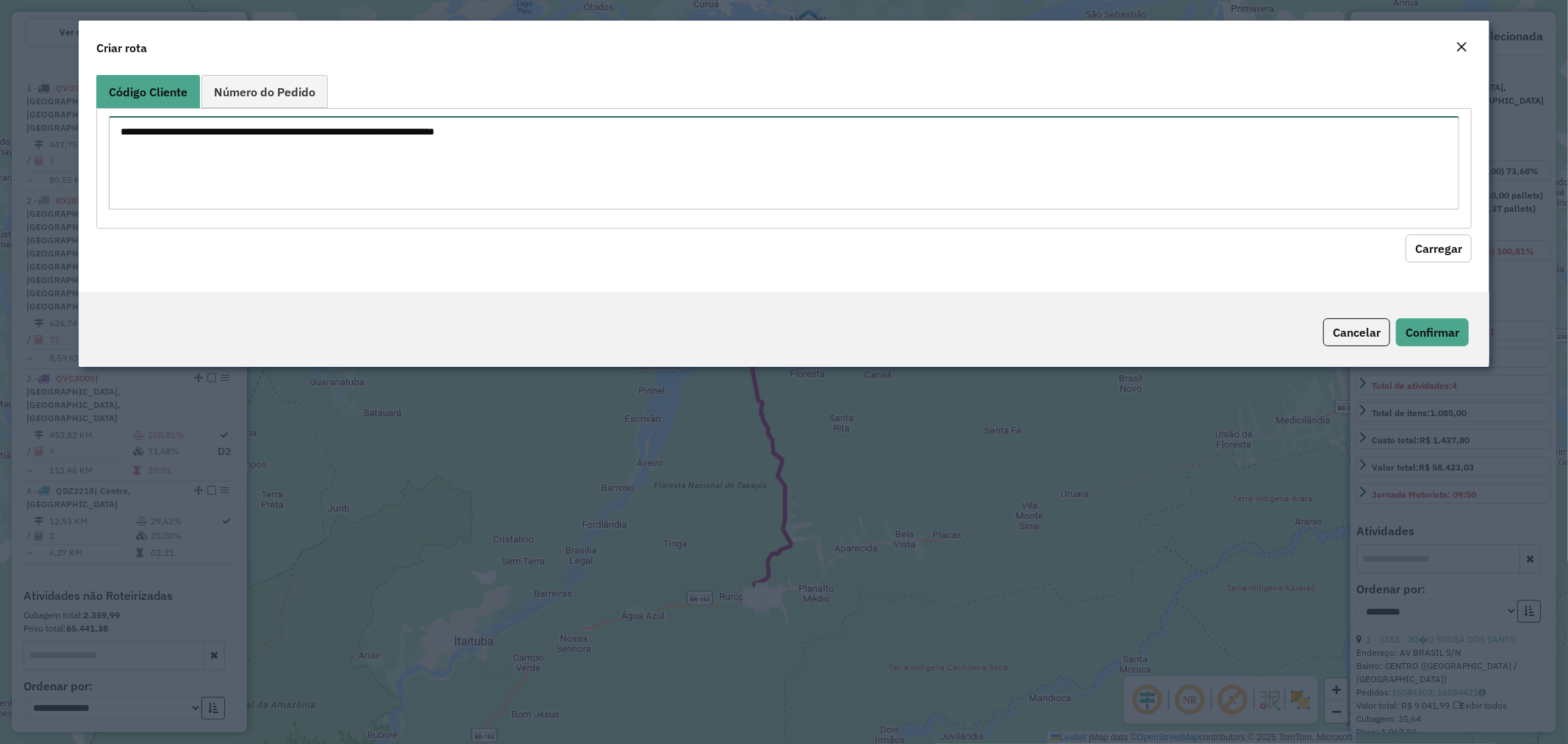
click at [324, 178] on textarea at bounding box center [784, 163] width 1352 height 94
paste textarea "****"
type textarea "****"
click at [1430, 243] on button "Carregar" at bounding box center [1438, 248] width 66 height 28
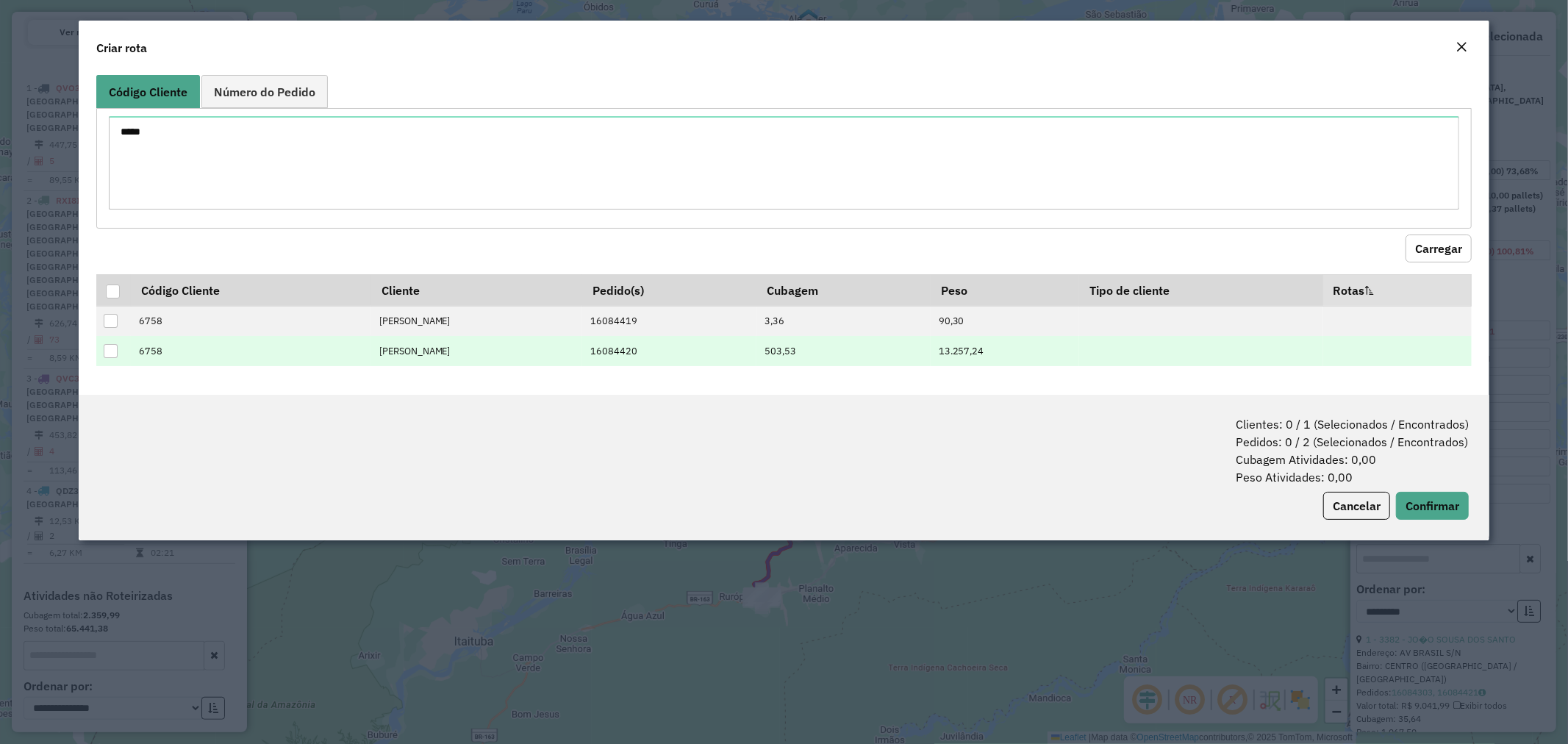
click at [114, 352] on div at bounding box center [110, 351] width 14 height 14
click at [1417, 502] on button "Confirmar" at bounding box center [1432, 506] width 72 height 28
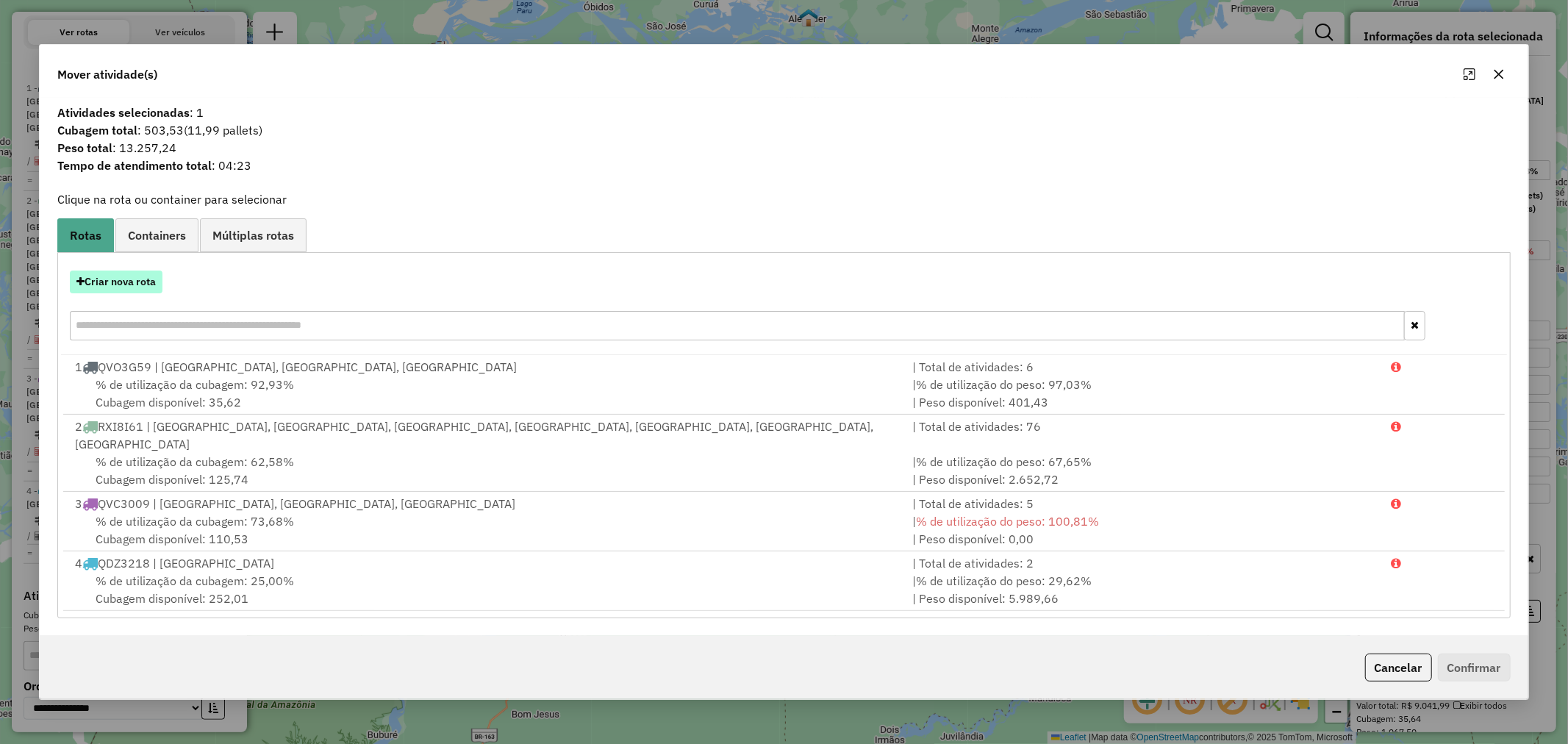
click at [127, 293] on button "Criar nova rota" at bounding box center [116, 282] width 93 height 23
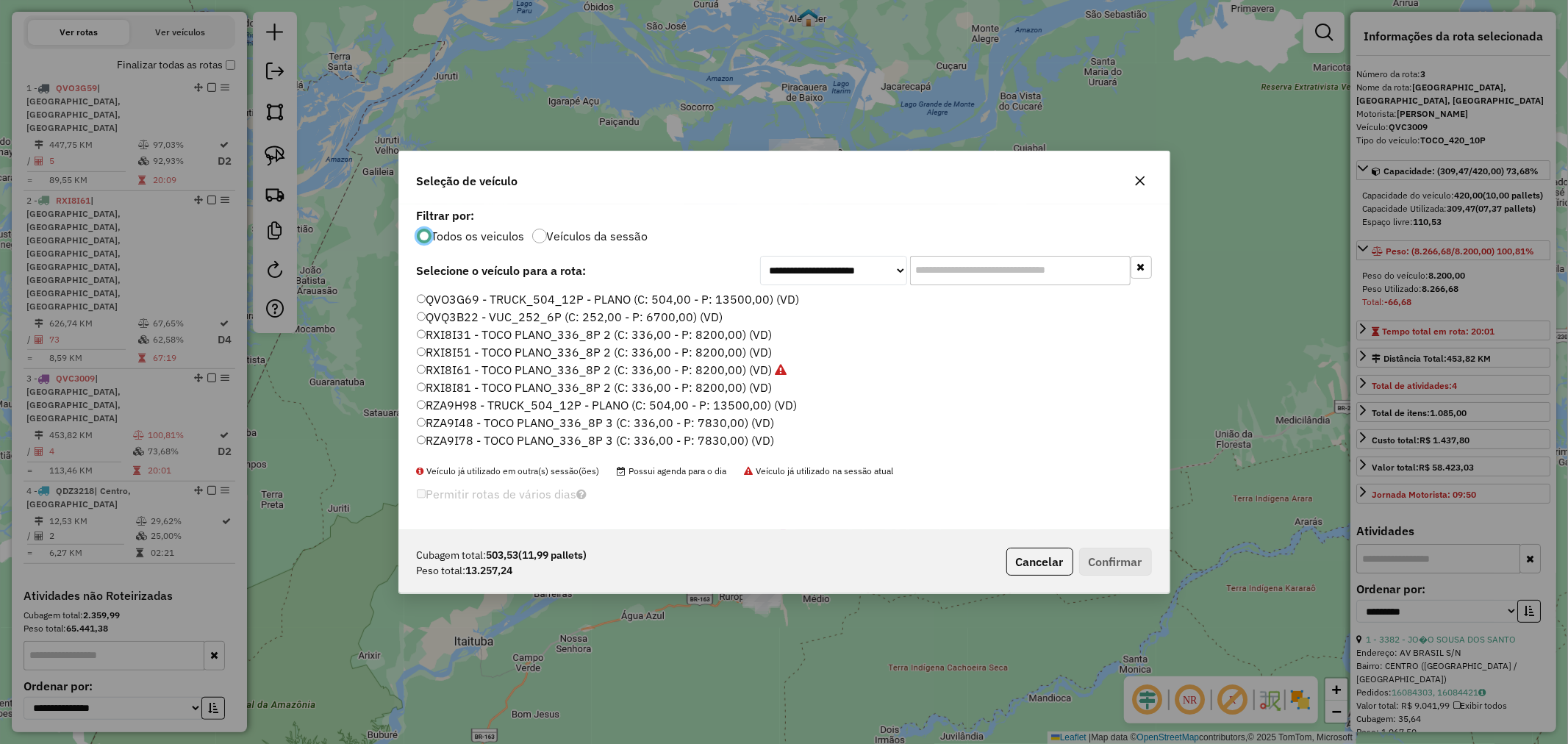
scroll to position [438, 0]
click at [522, 383] on label "RZA9H98 - TRUCK_504_12P - PLANO (C: 504,00 - P: 13500,00) (VD)" at bounding box center [607, 391] width 381 height 18
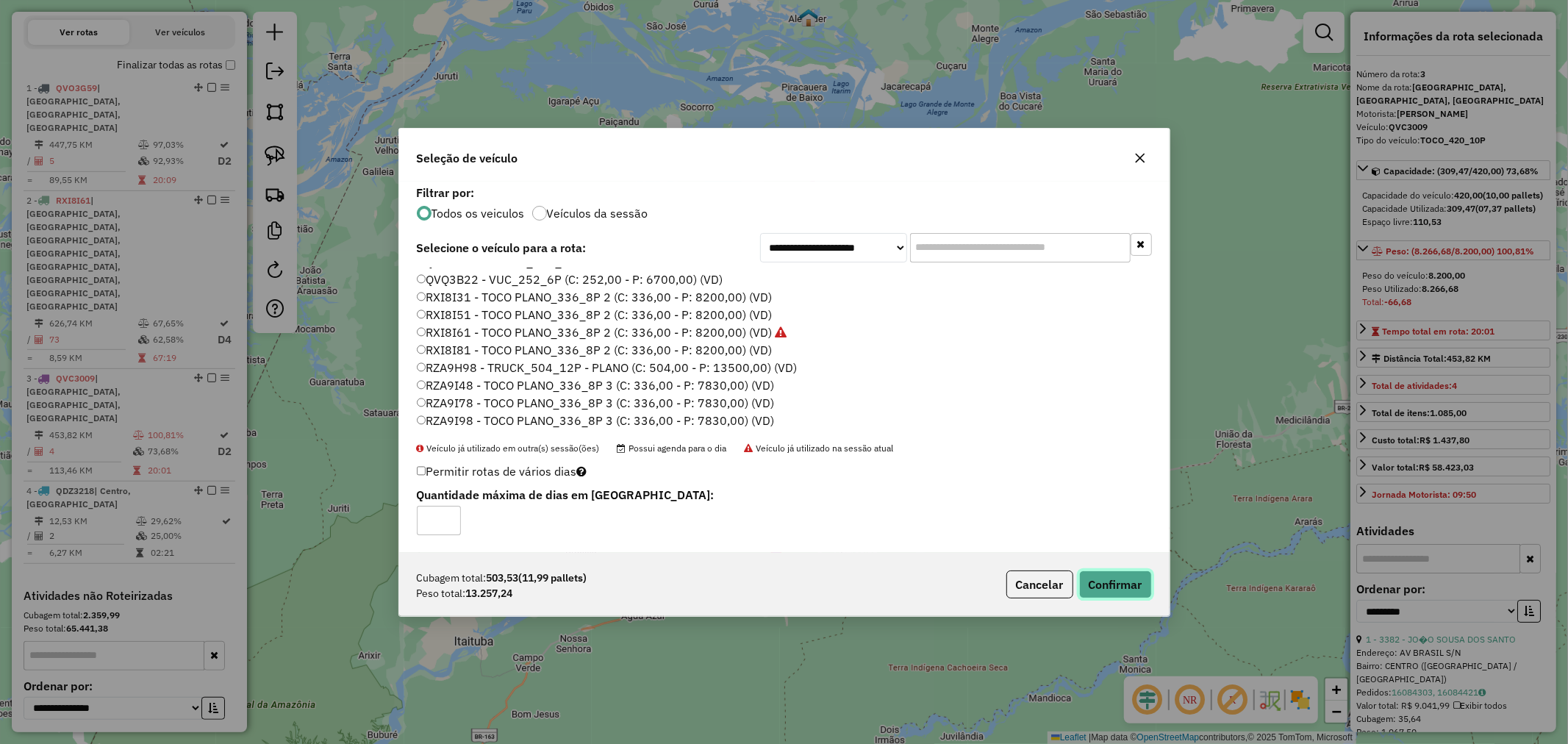
click at [1116, 577] on button "Confirmar" at bounding box center [1116, 585] width 72 height 28
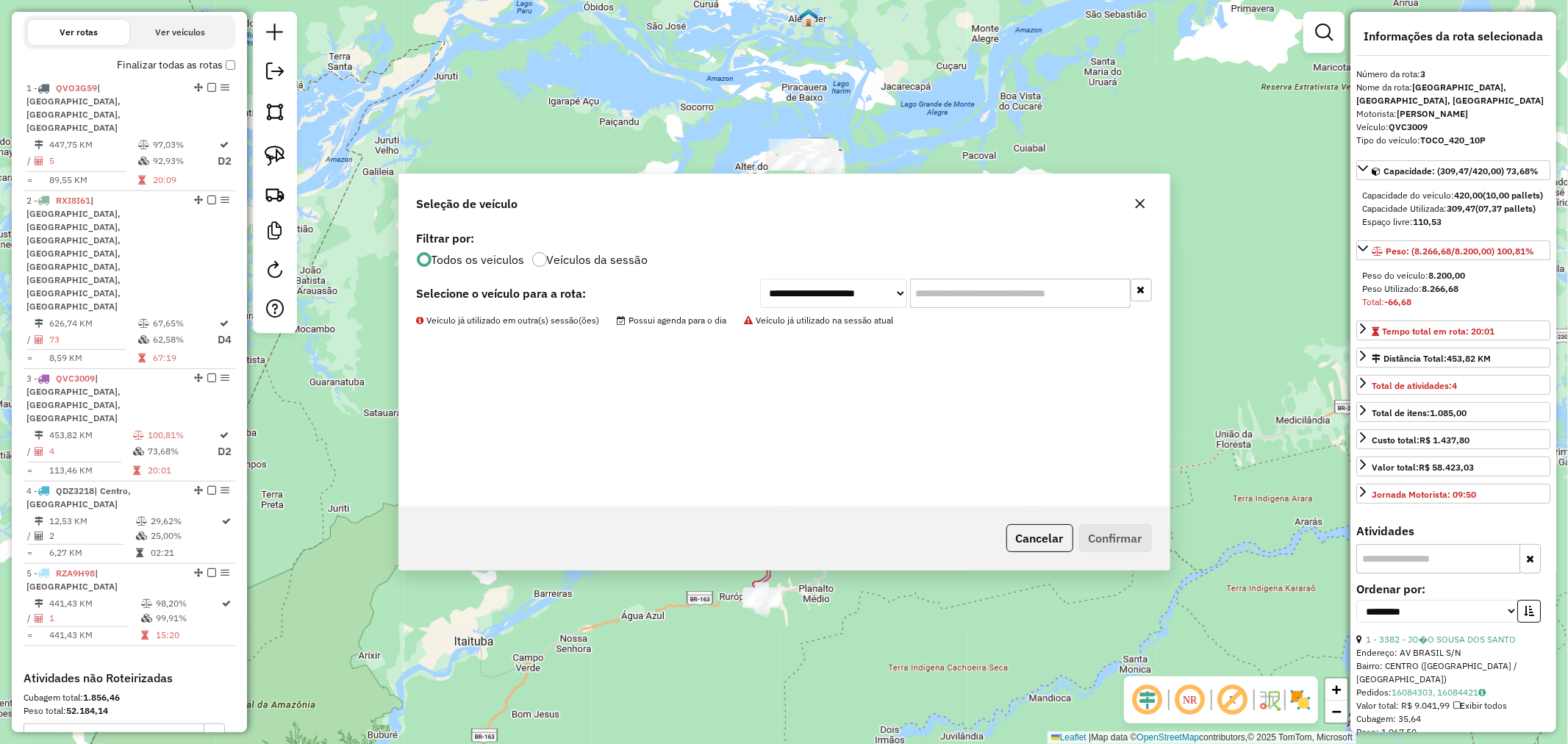
scroll to position [590, 0]
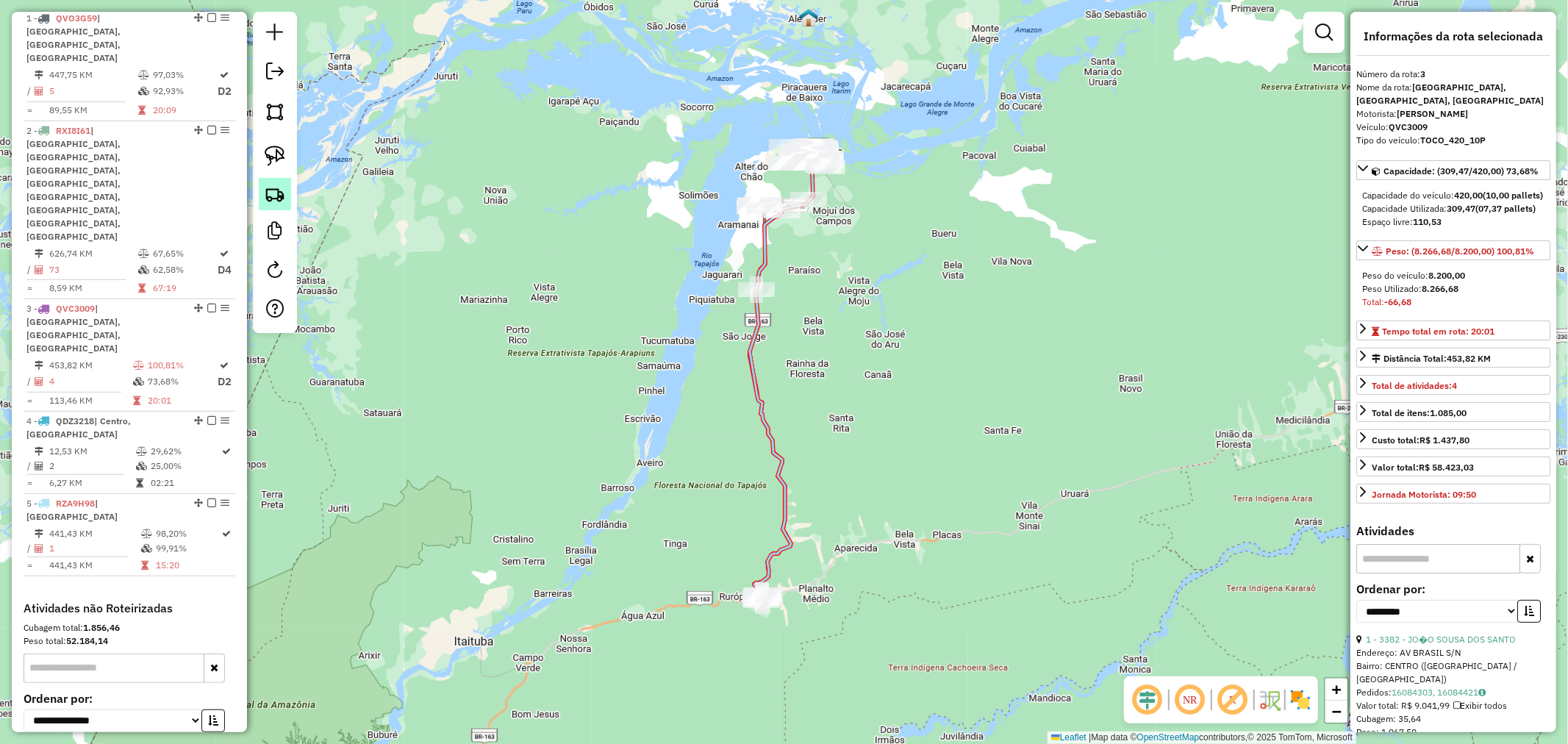
click at [274, 207] on link at bounding box center [275, 194] width 33 height 33
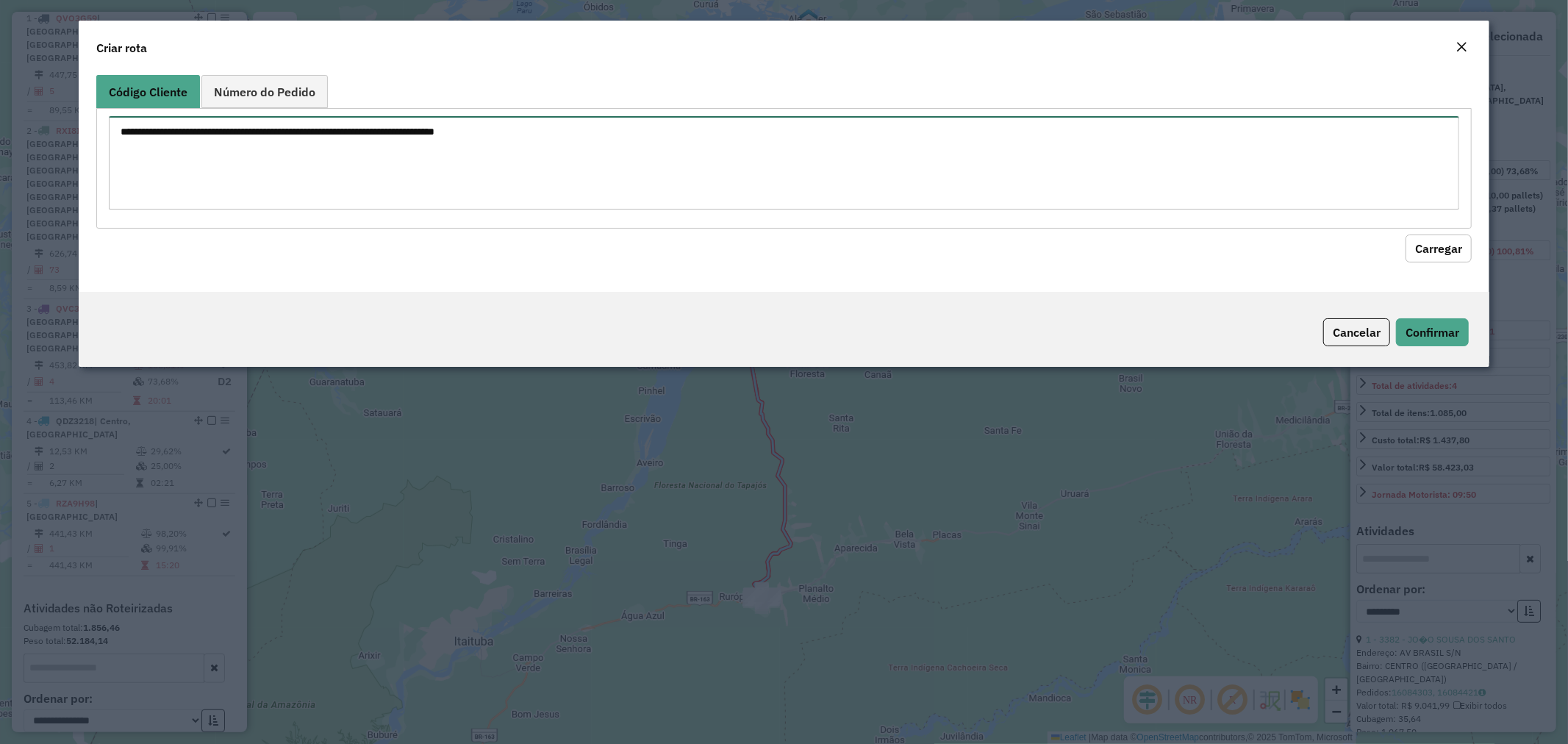
click at [344, 182] on textarea at bounding box center [784, 163] width 1352 height 94
paste textarea "**** **** **** **** **** ***** **** **** **** **** **** **** ***** ****"
type textarea "**** **** **** **** **** ***** **** **** **** **** **** **** ***** ****"
click at [1449, 253] on button "Carregar" at bounding box center [1438, 248] width 66 height 28
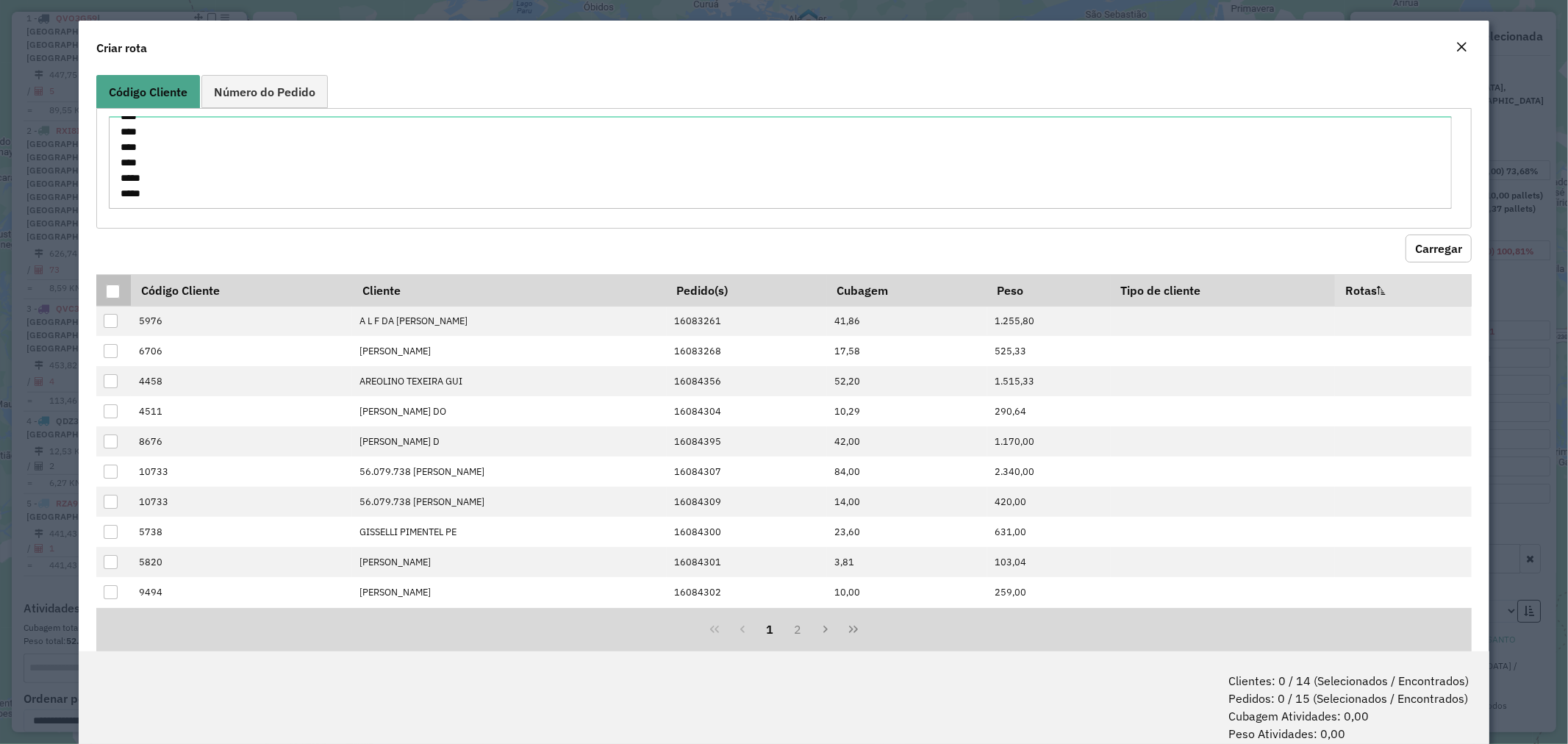
click at [104, 285] on th at bounding box center [113, 290] width 34 height 32
click at [107, 287] on div at bounding box center [113, 292] width 14 height 14
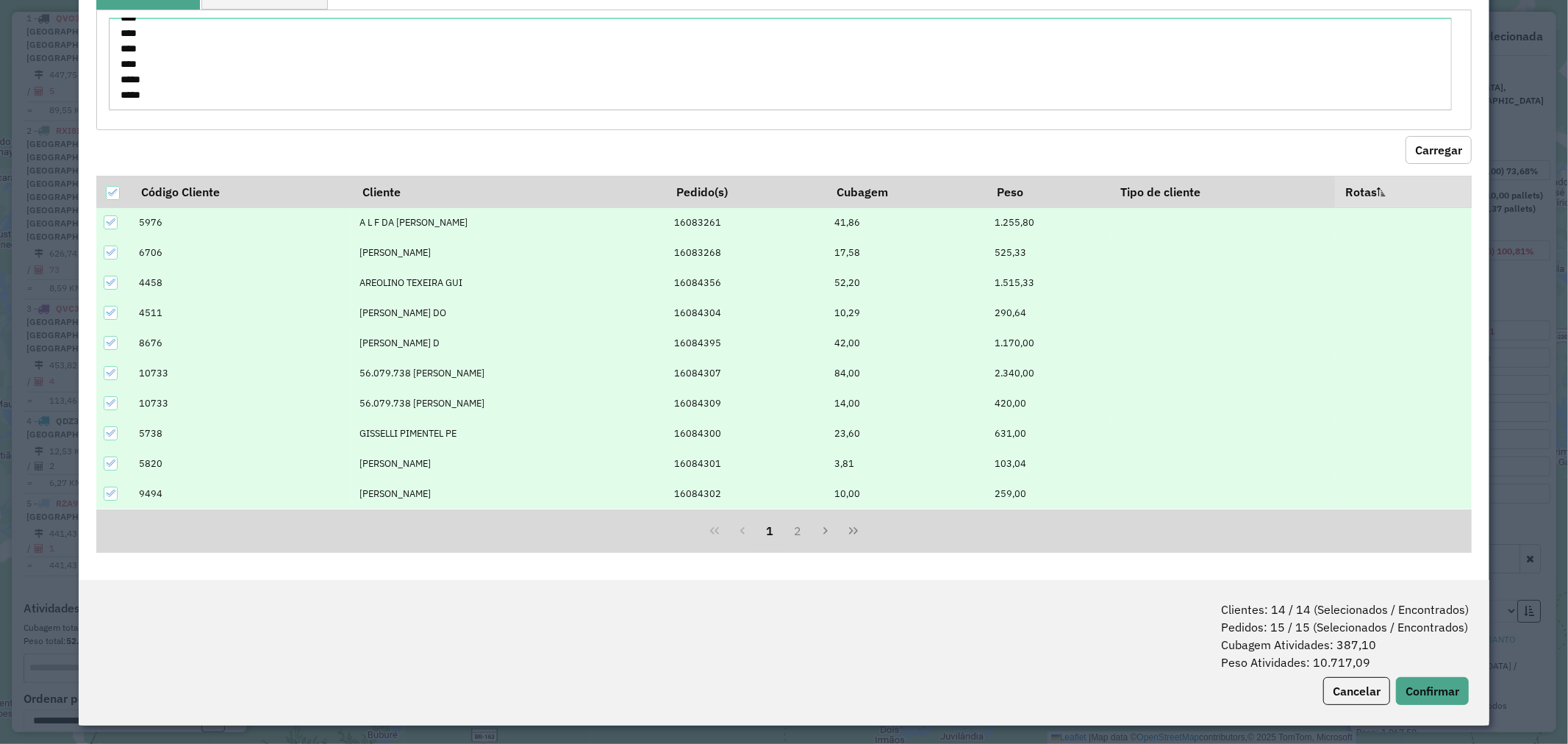
scroll to position [73, 0]
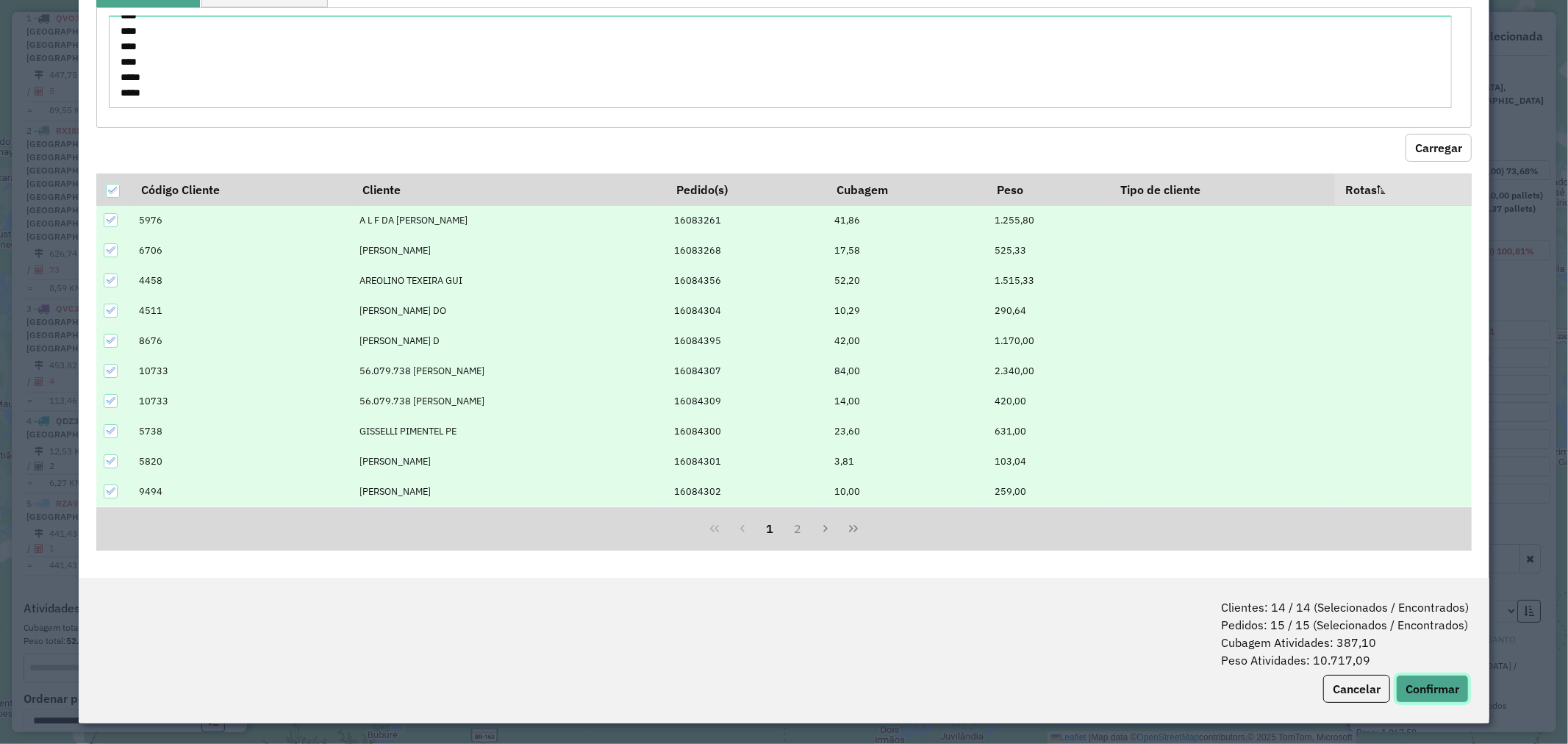
click at [1429, 694] on button "Confirmar" at bounding box center [1432, 689] width 72 height 28
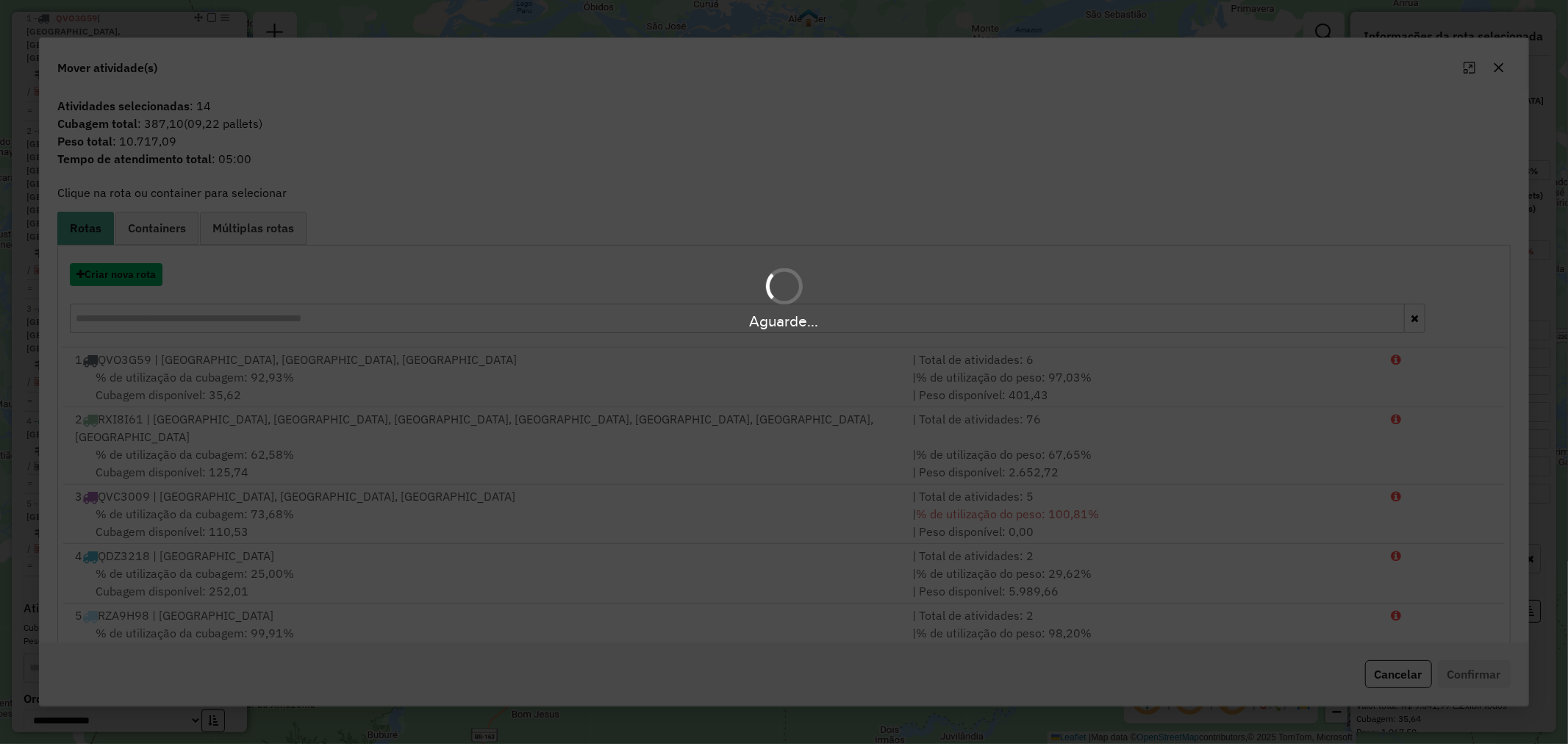
click at [122, 277] on button "Criar nova rota" at bounding box center [116, 275] width 93 height 23
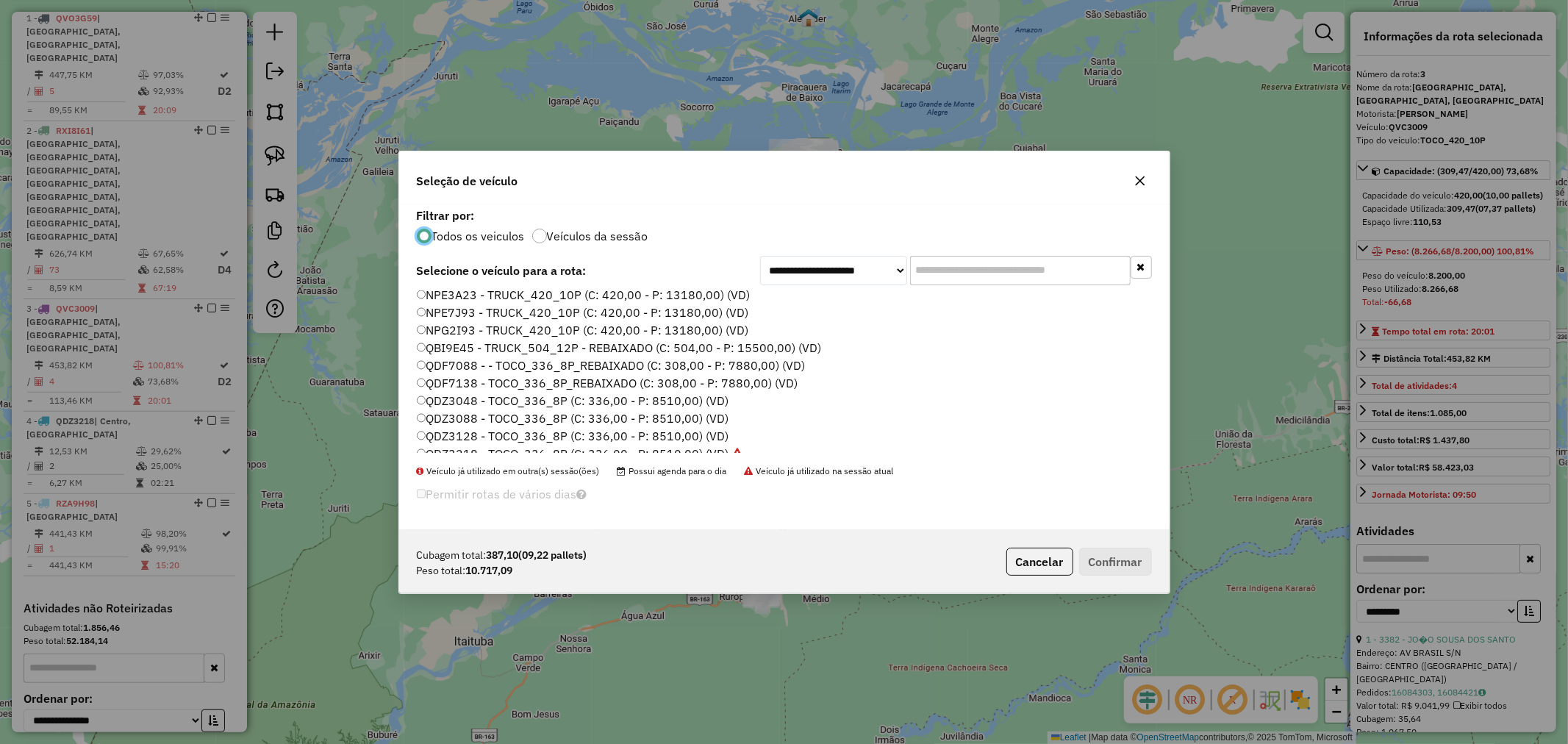
scroll to position [81, 0]
click at [471, 406] on label "NPG2I93 - TRUCK_420_10P (C: 420,00 - P: 13180,00) (VD)" at bounding box center [583, 412] width 332 height 18
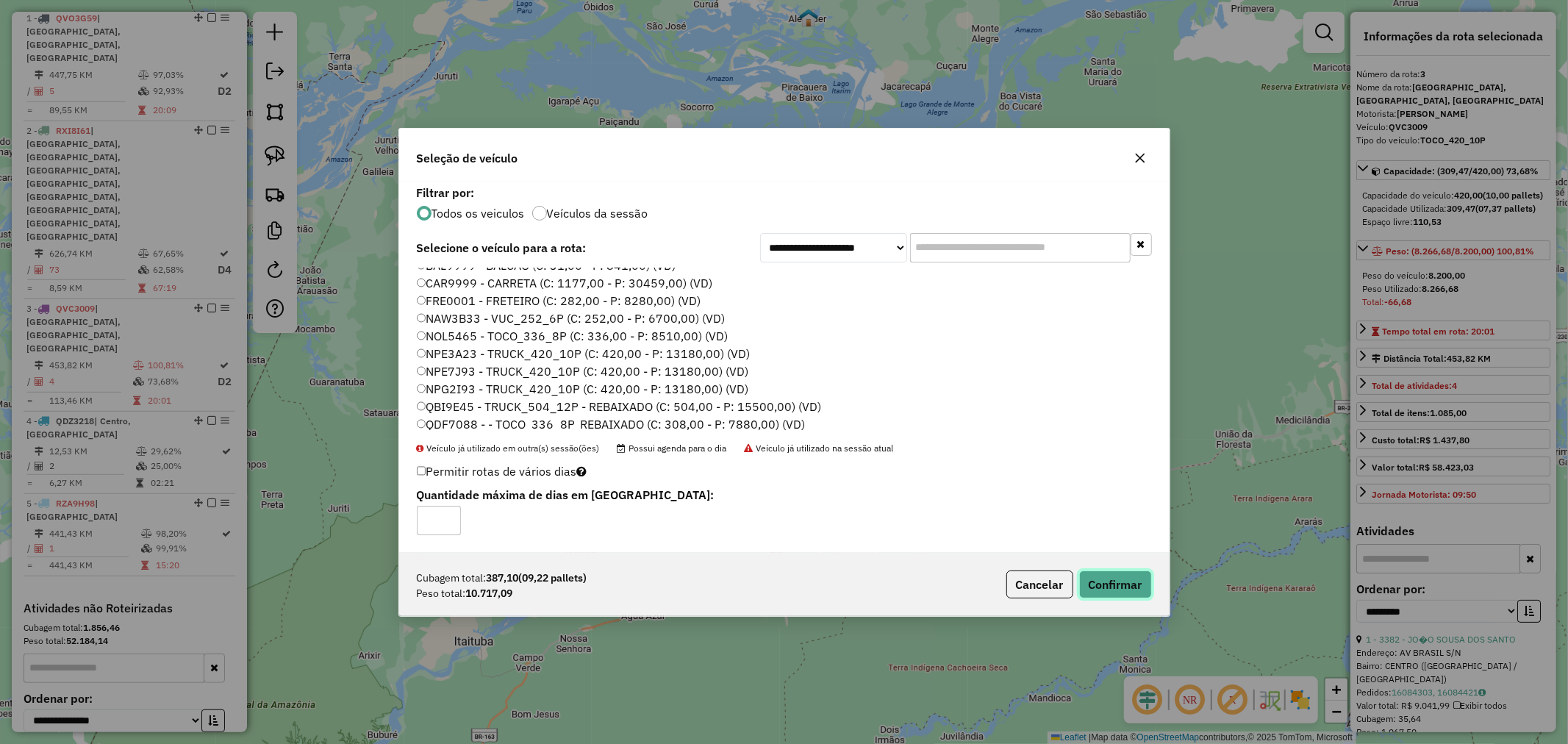
click at [1129, 574] on button "Confirmar" at bounding box center [1116, 585] width 72 height 28
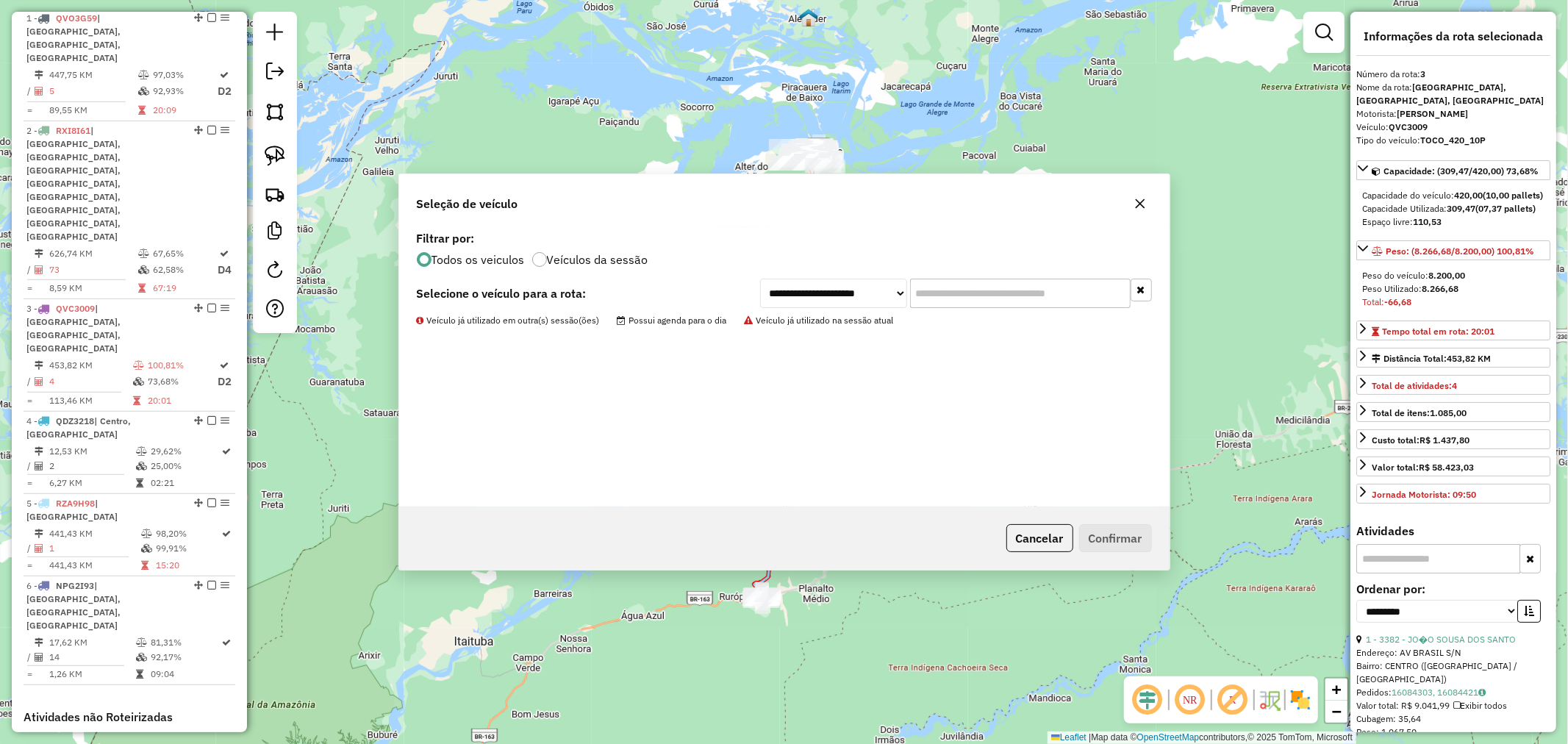
scroll to position [672, 0]
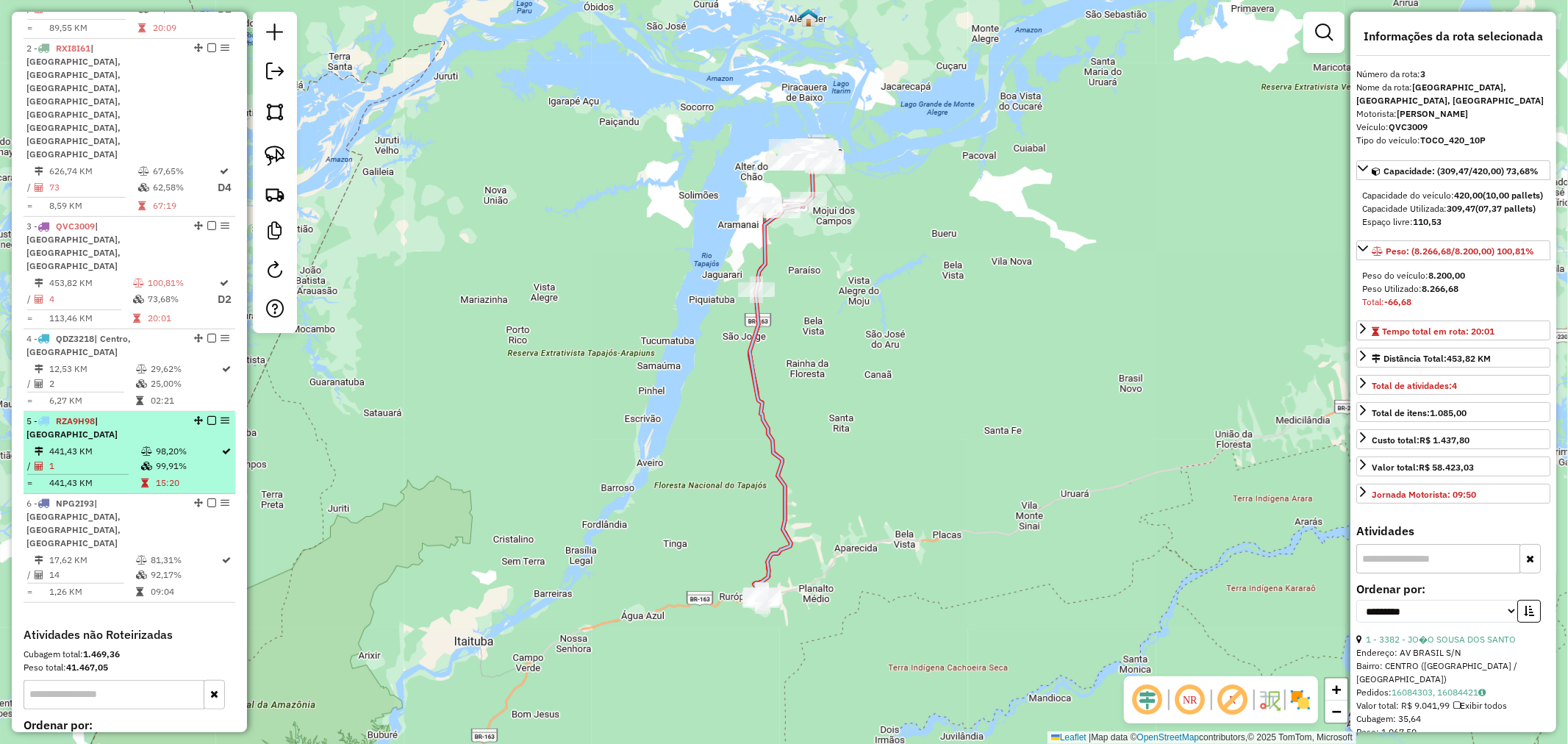
click at [120, 444] on td "441,43 KM" at bounding box center [95, 452] width 92 height 15
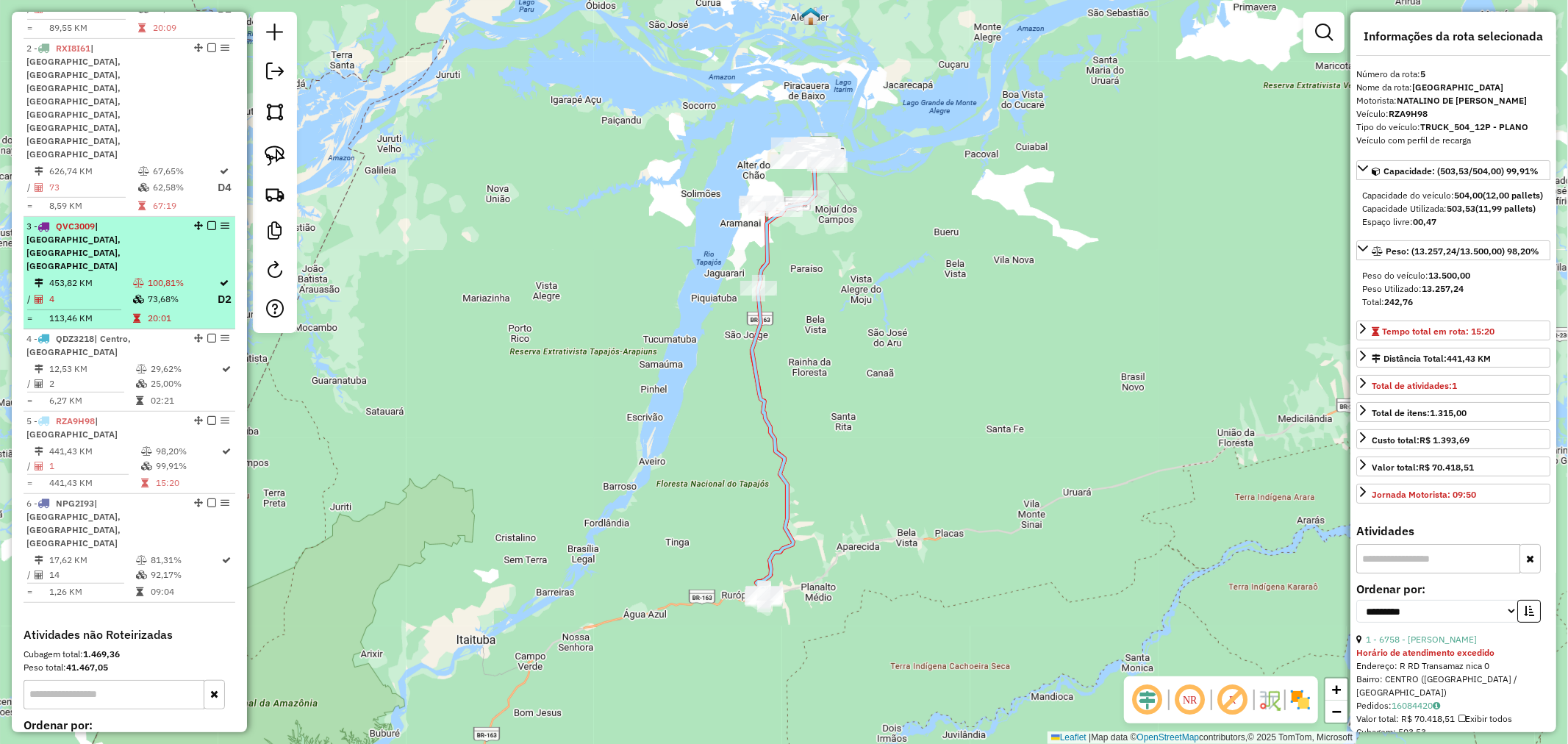
click at [119, 291] on td "4" at bounding box center [90, 300] width 84 height 19
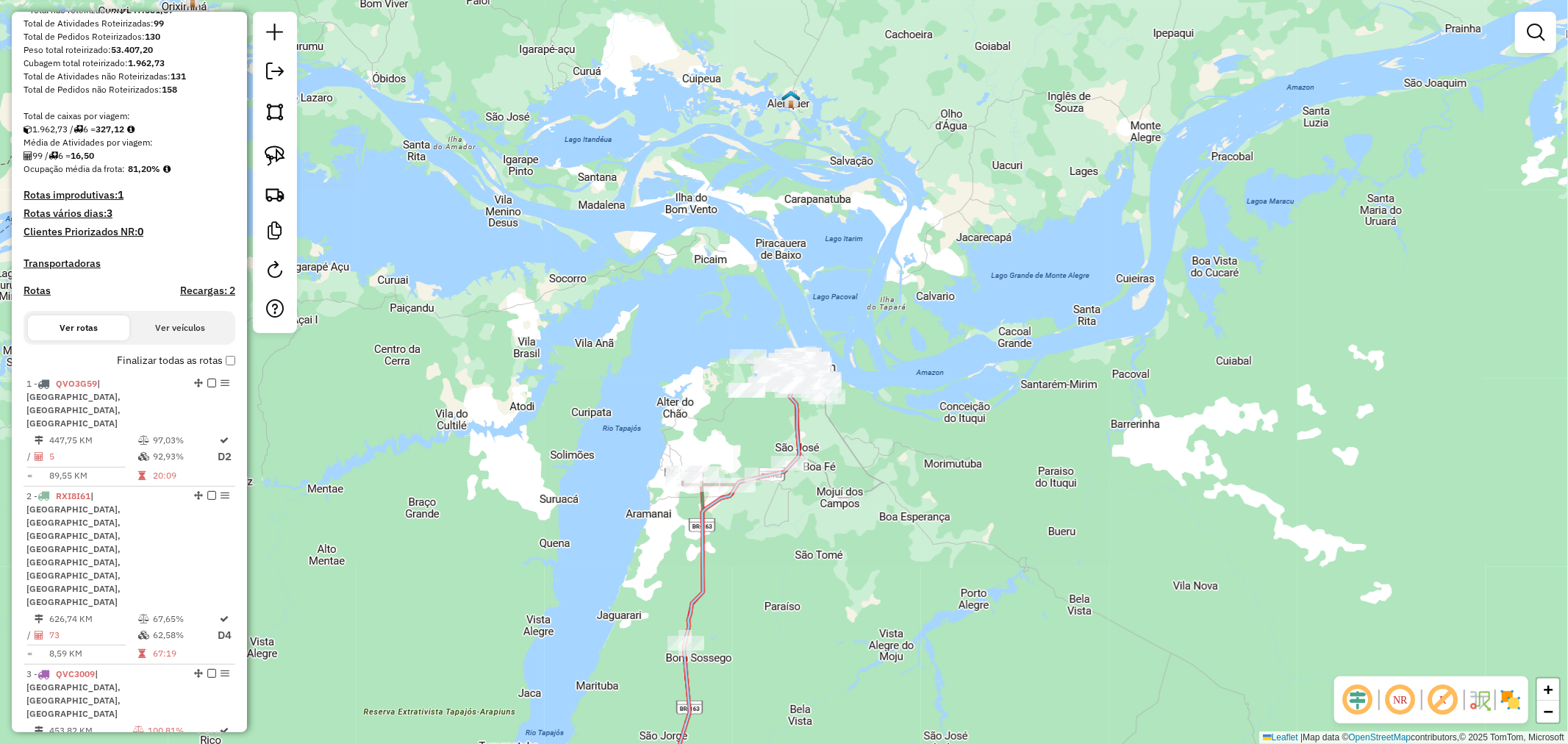
scroll to position [490, 0]
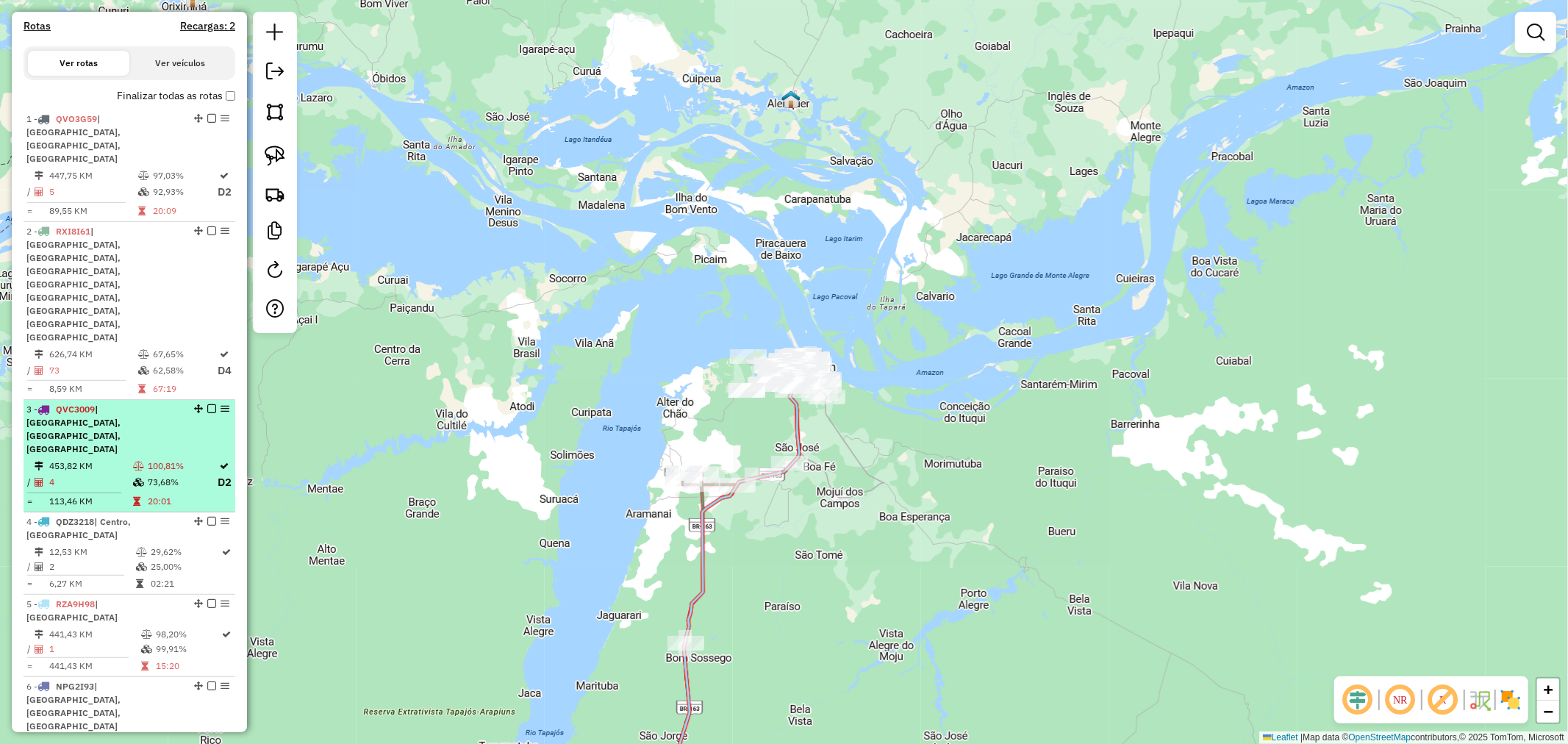
click at [115, 474] on td "4" at bounding box center [90, 482] width 84 height 19
select select "**********"
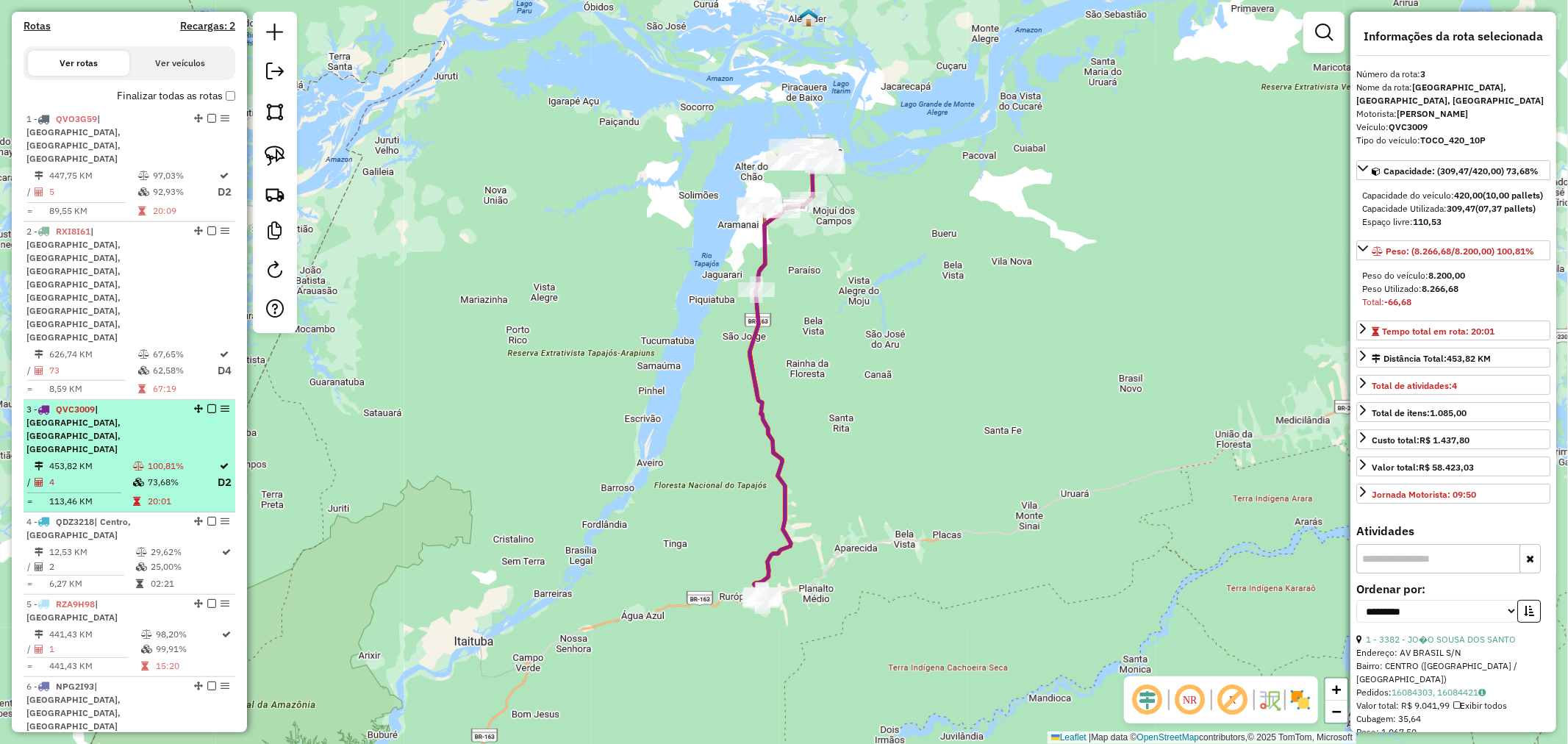
click at [221, 405] on em at bounding box center [225, 409] width 9 height 9
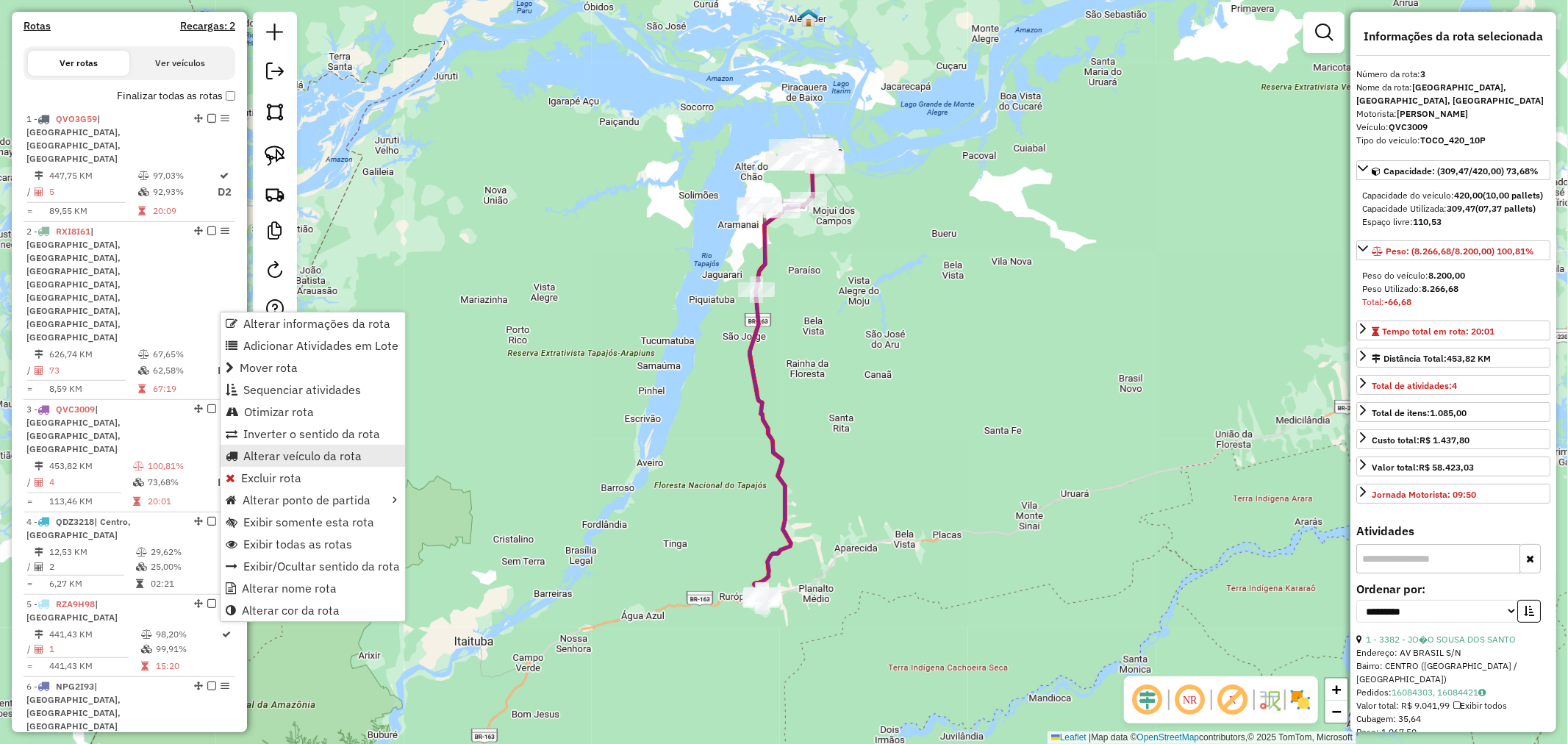
click at [328, 453] on span "Alterar veículo da rota" at bounding box center [302, 455] width 118 height 11
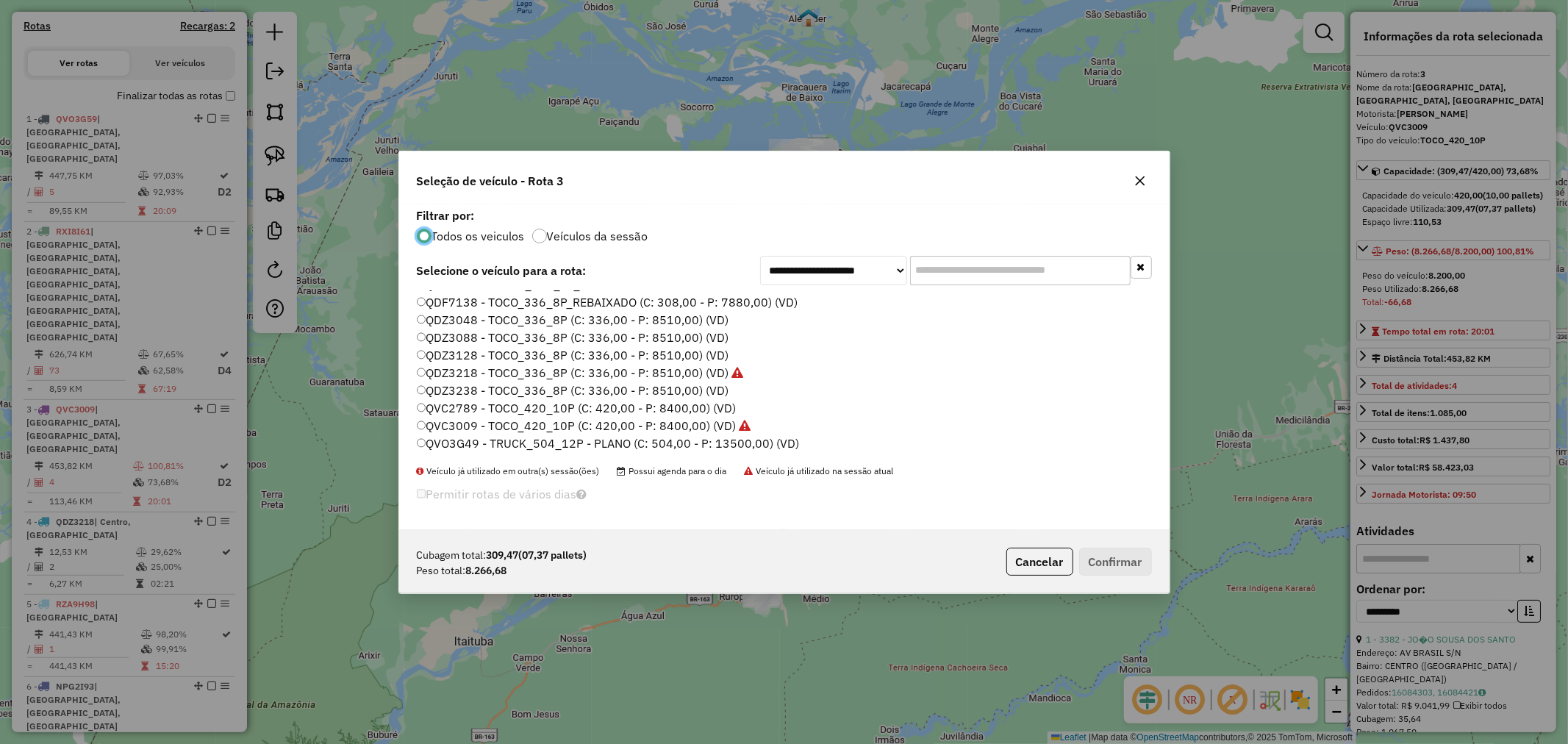
scroll to position [245, 0]
click at [537, 422] on label "QVC3009 - TOCO_420_10P (C: 420,00 - P: 8400,00) (VD)" at bounding box center [584, 425] width 335 height 18
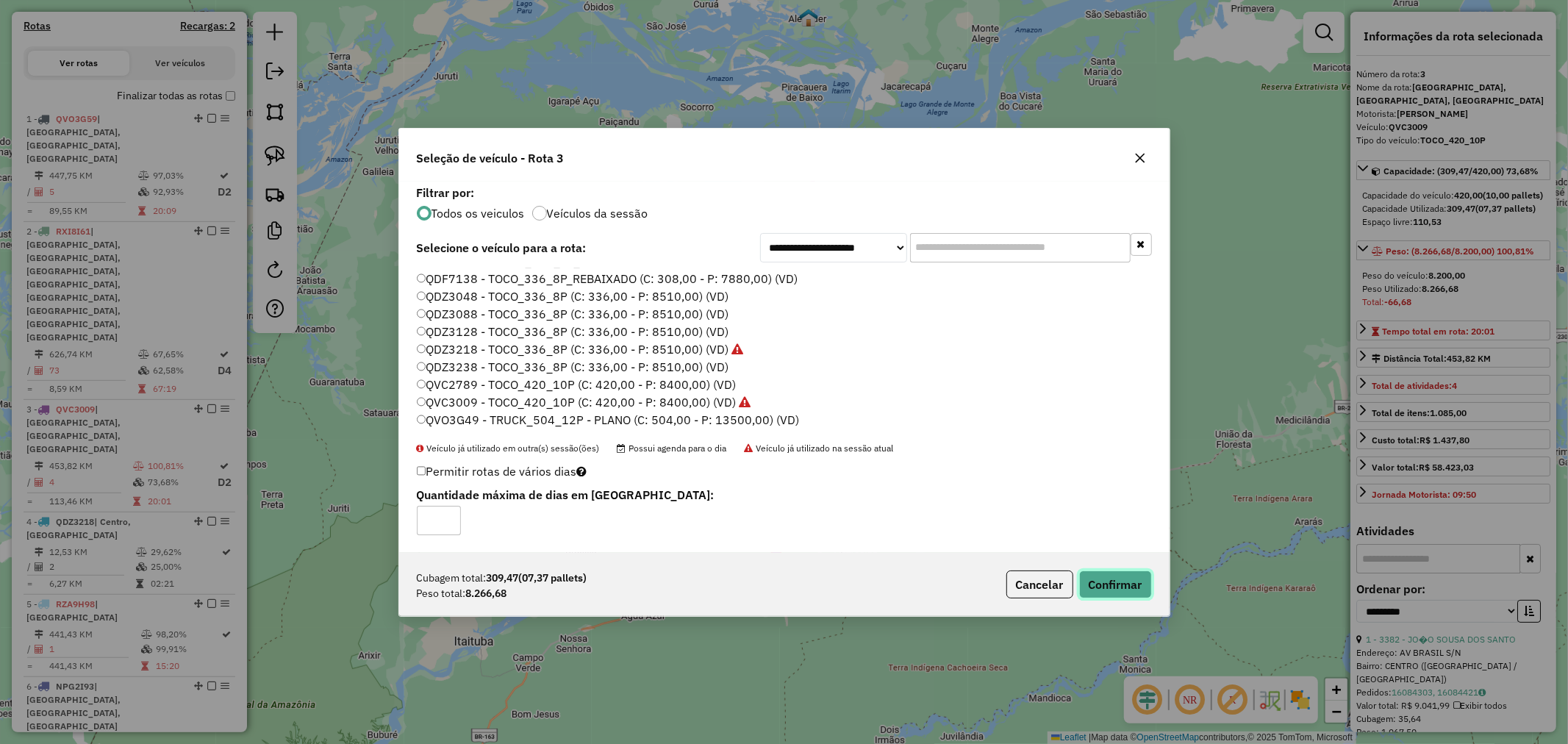
click at [1083, 577] on button "Confirmar" at bounding box center [1116, 585] width 72 height 28
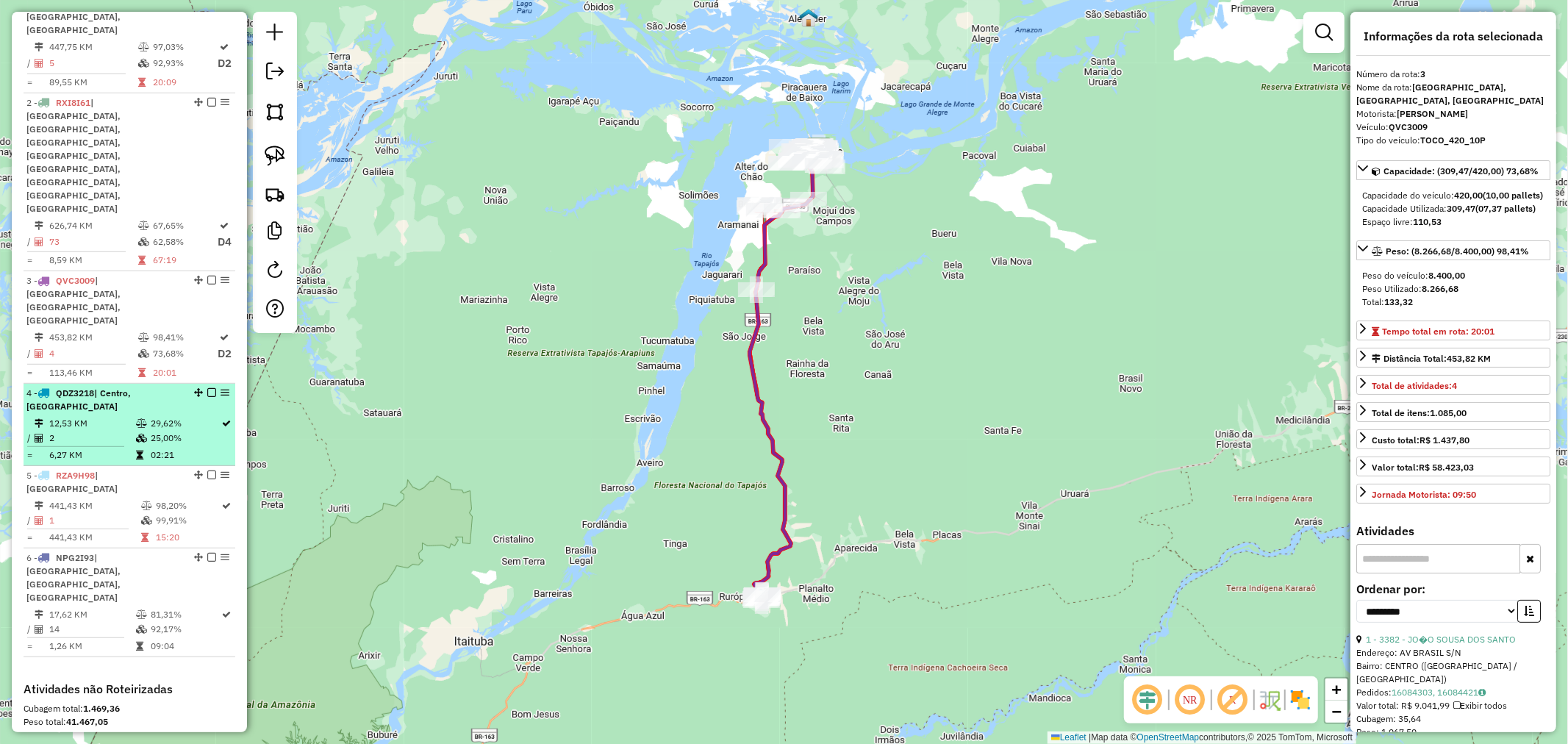
scroll to position [591, 0]
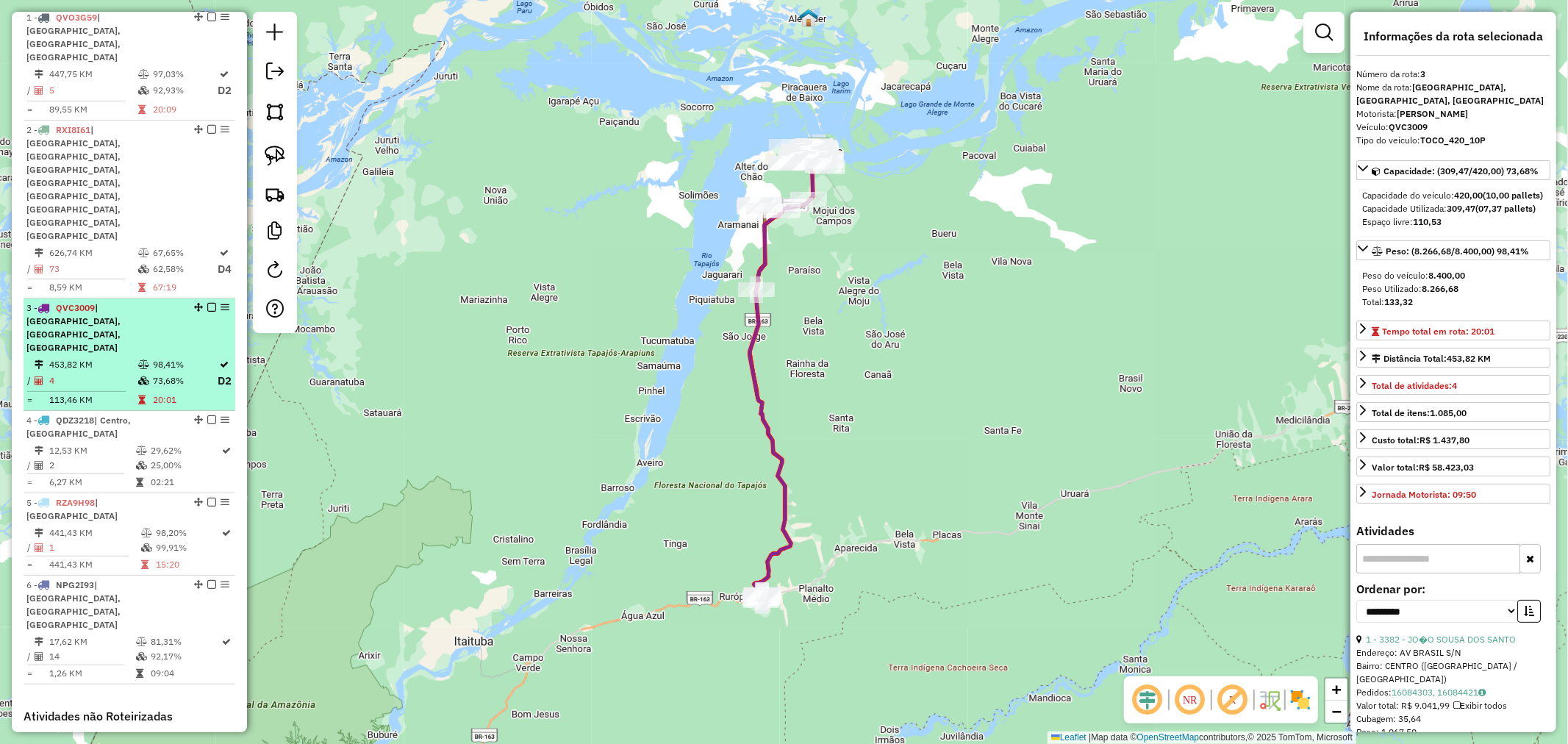
click at [110, 357] on td "453,82 KM" at bounding box center [93, 364] width 89 height 15
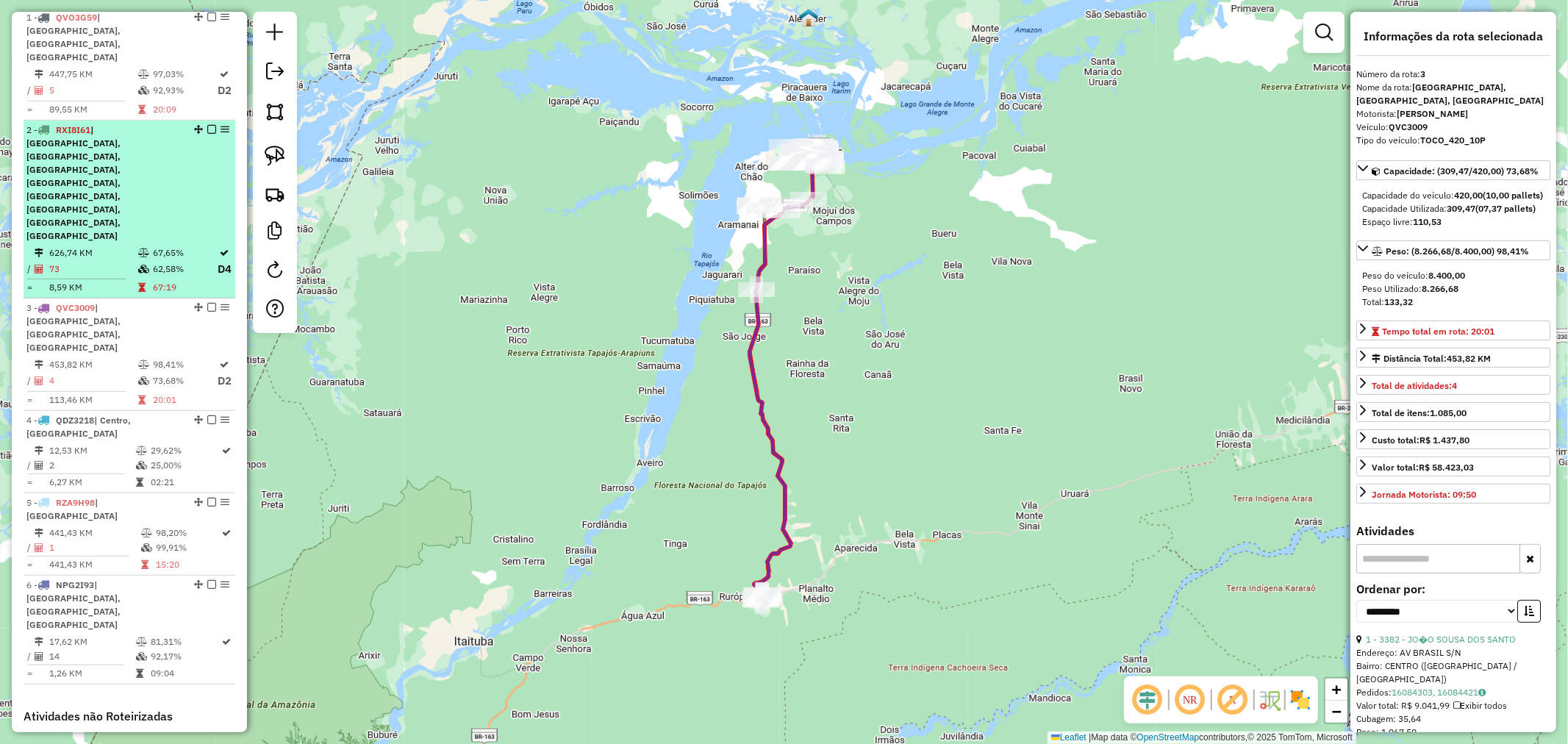
click at [144, 261] on td at bounding box center [145, 270] width 15 height 19
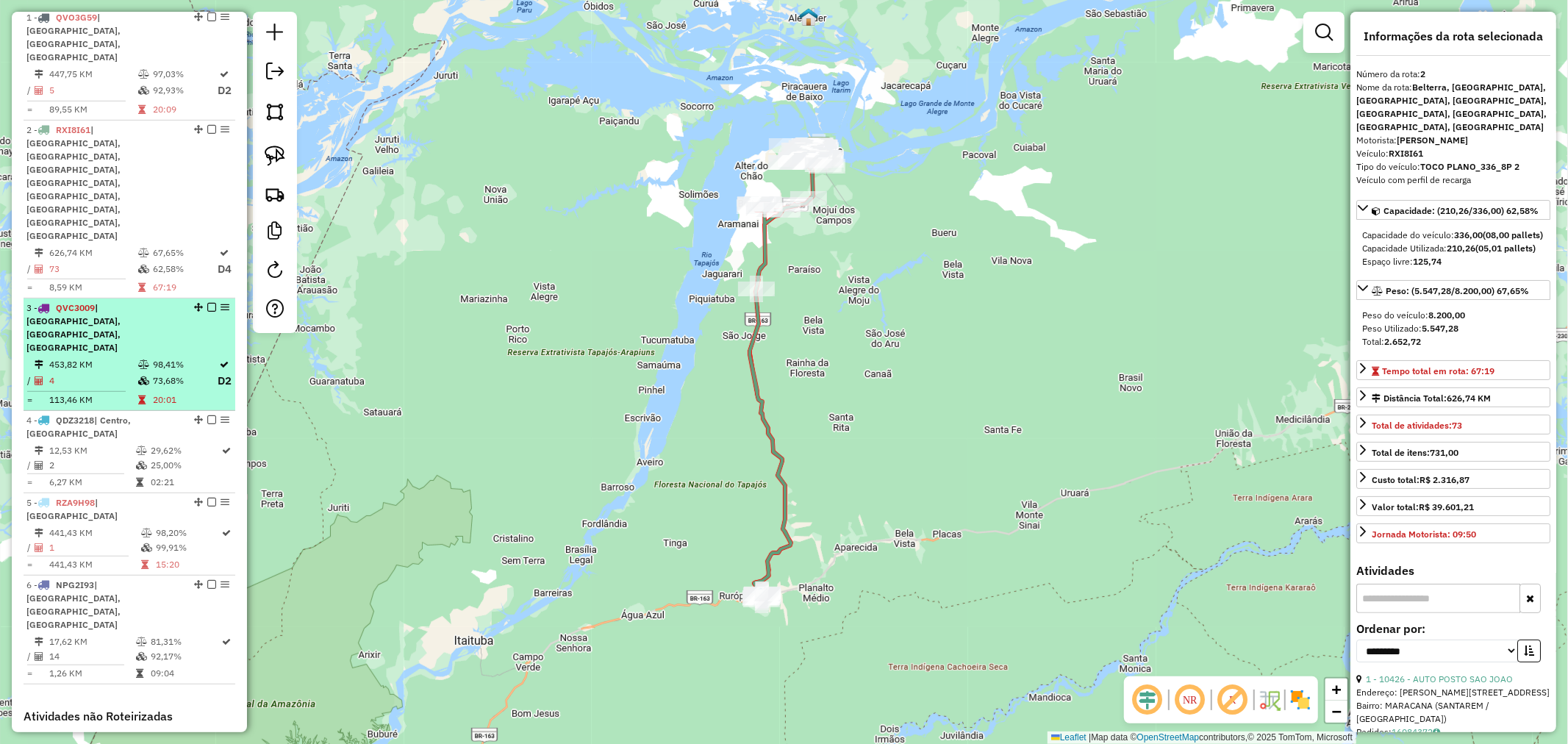
click at [160, 301] on div "3 - QVC3009 | [GEOGRAPHIC_DATA], [GEOGRAPHIC_DATA], [GEOGRAPHIC_DATA]" at bounding box center [104, 328] width 155 height 53
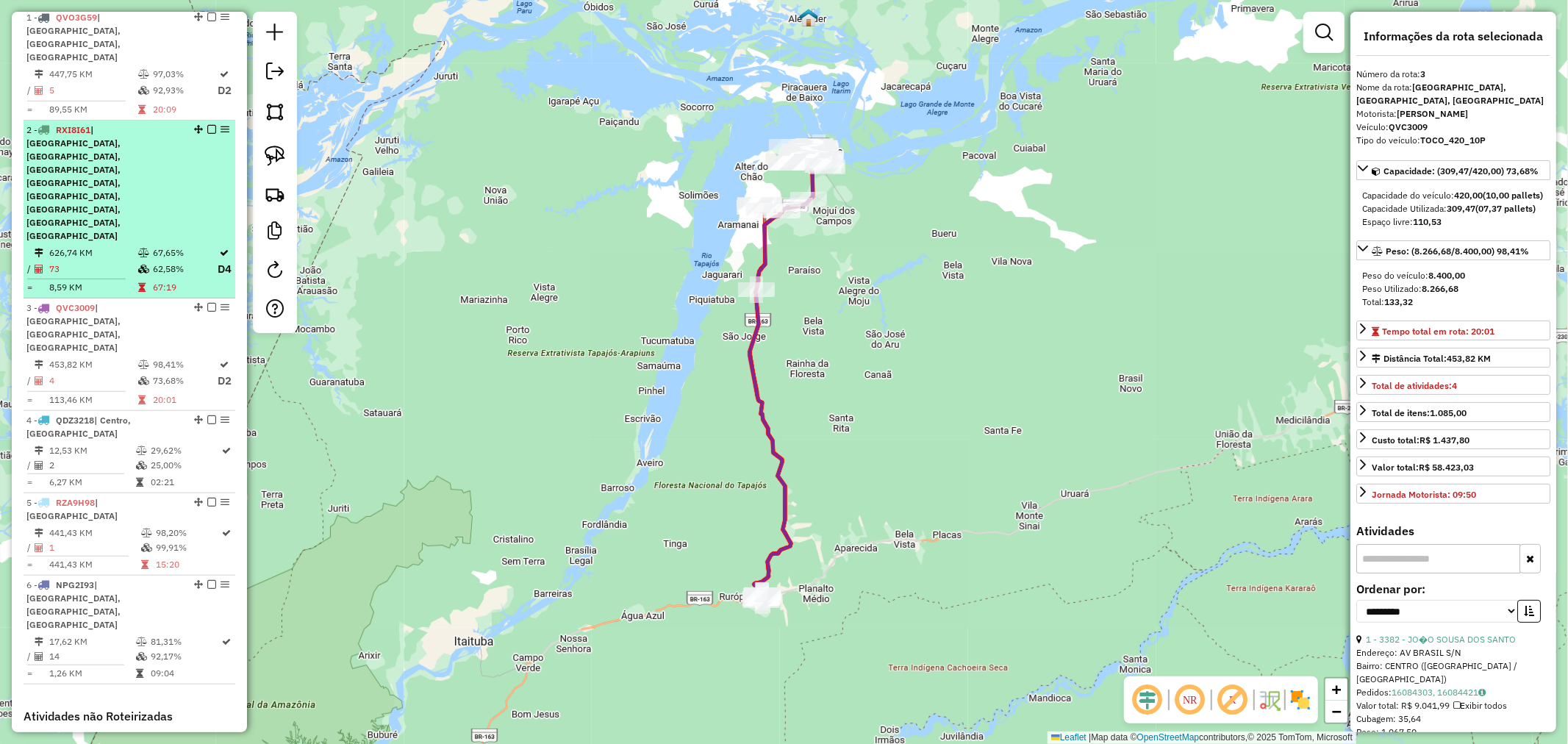
click at [104, 261] on td "73" at bounding box center [93, 270] width 89 height 19
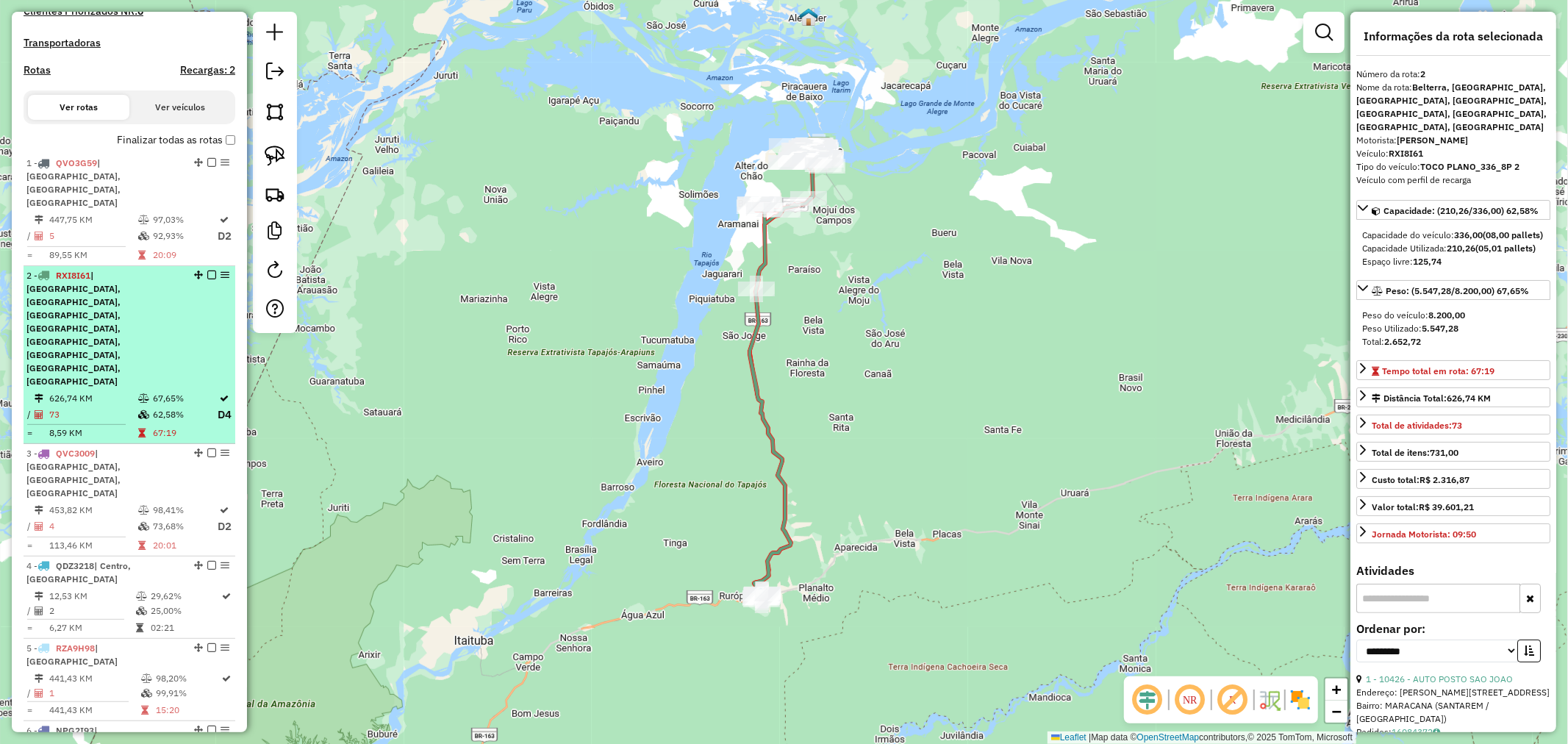
scroll to position [428, 0]
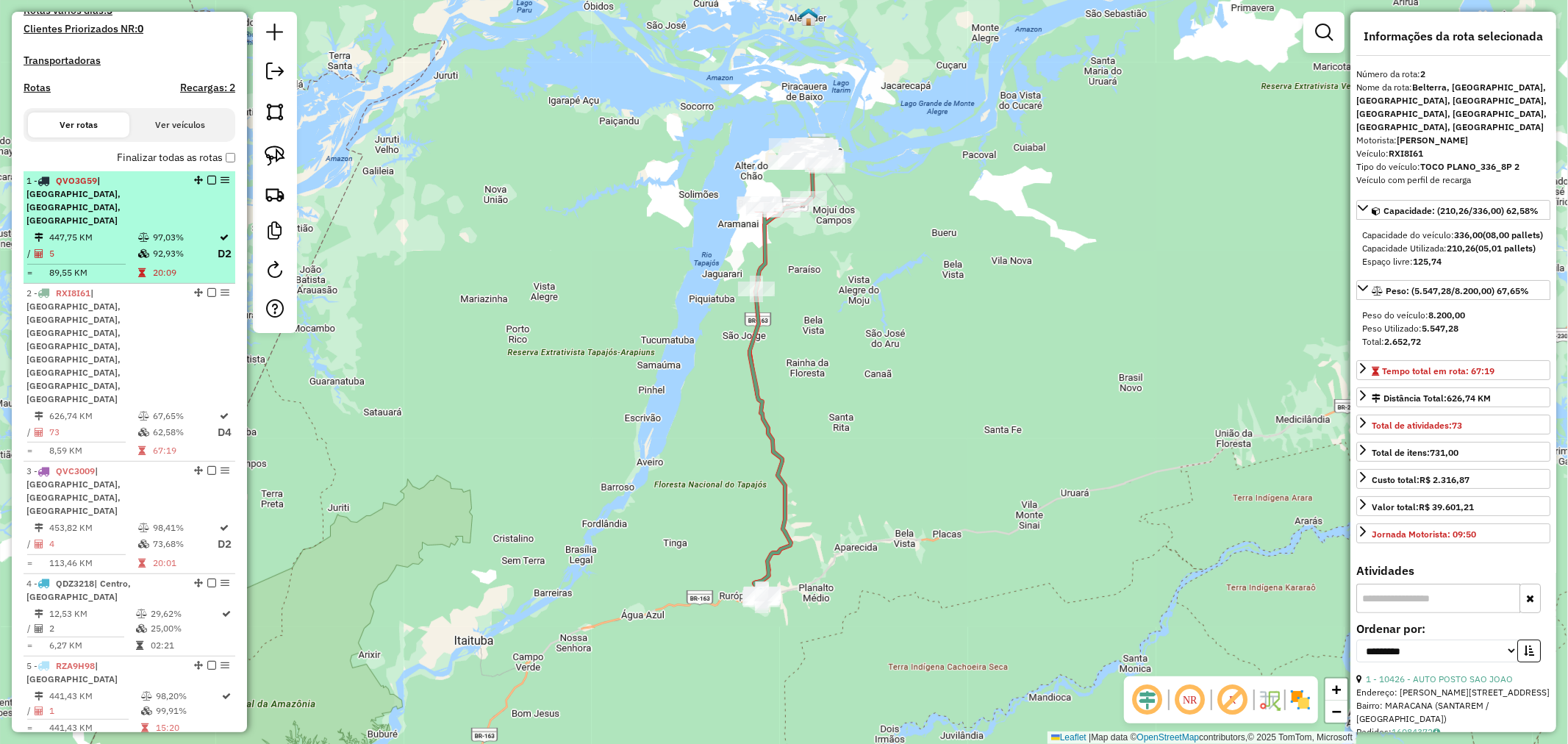
click at [95, 230] on td "447,75 KM" at bounding box center [93, 237] width 89 height 15
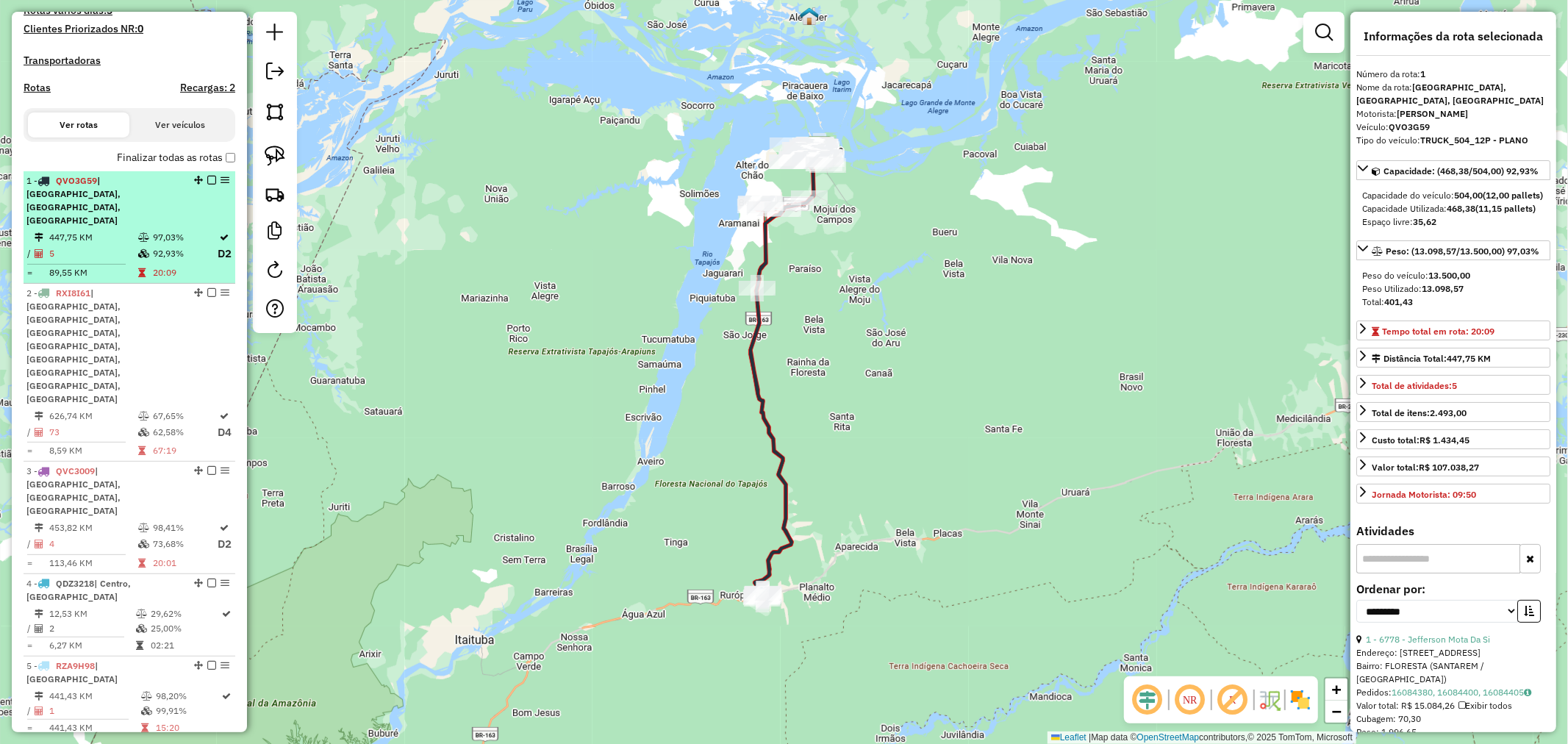
click at [108, 230] on td "447,75 KM" at bounding box center [93, 237] width 89 height 15
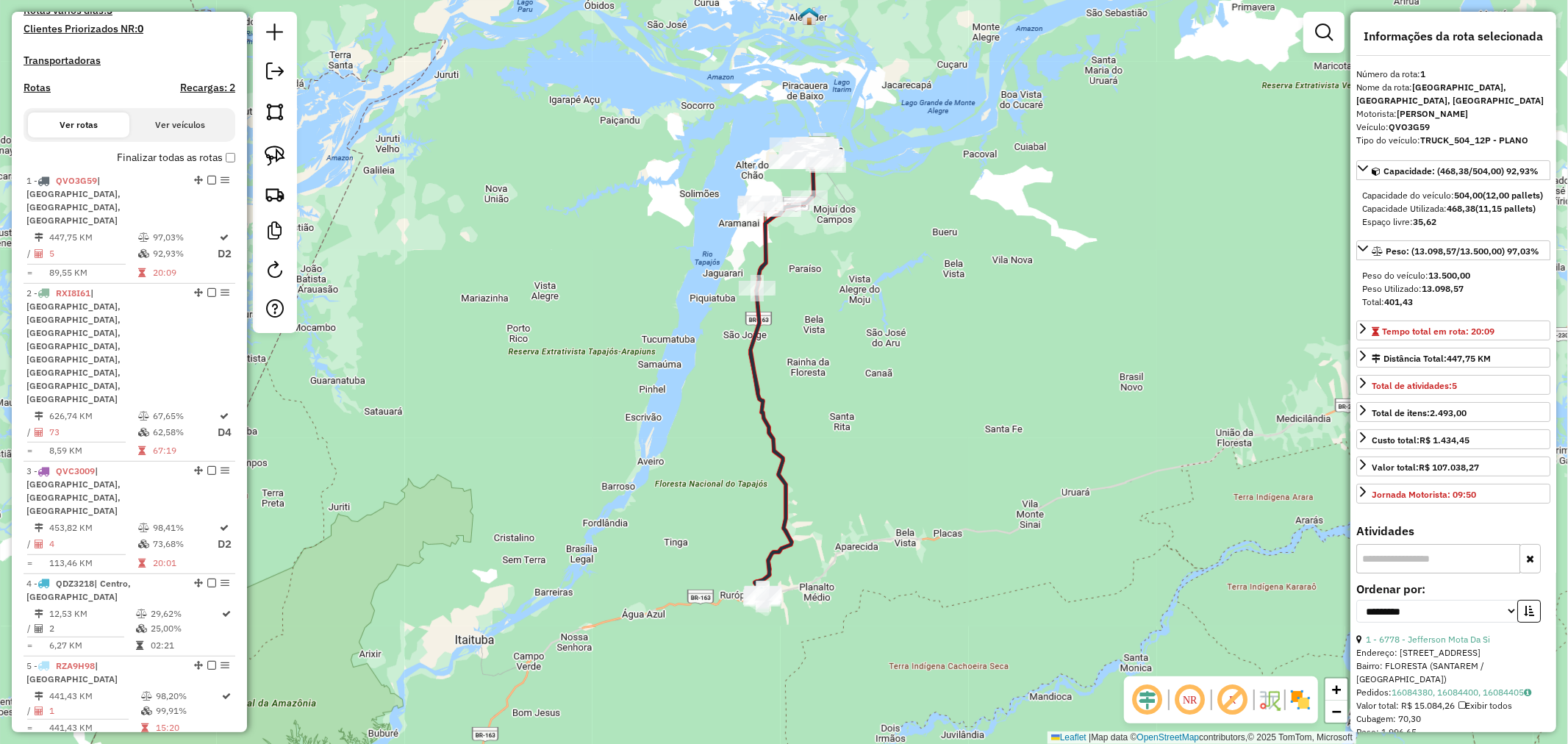
scroll to position [288, 0]
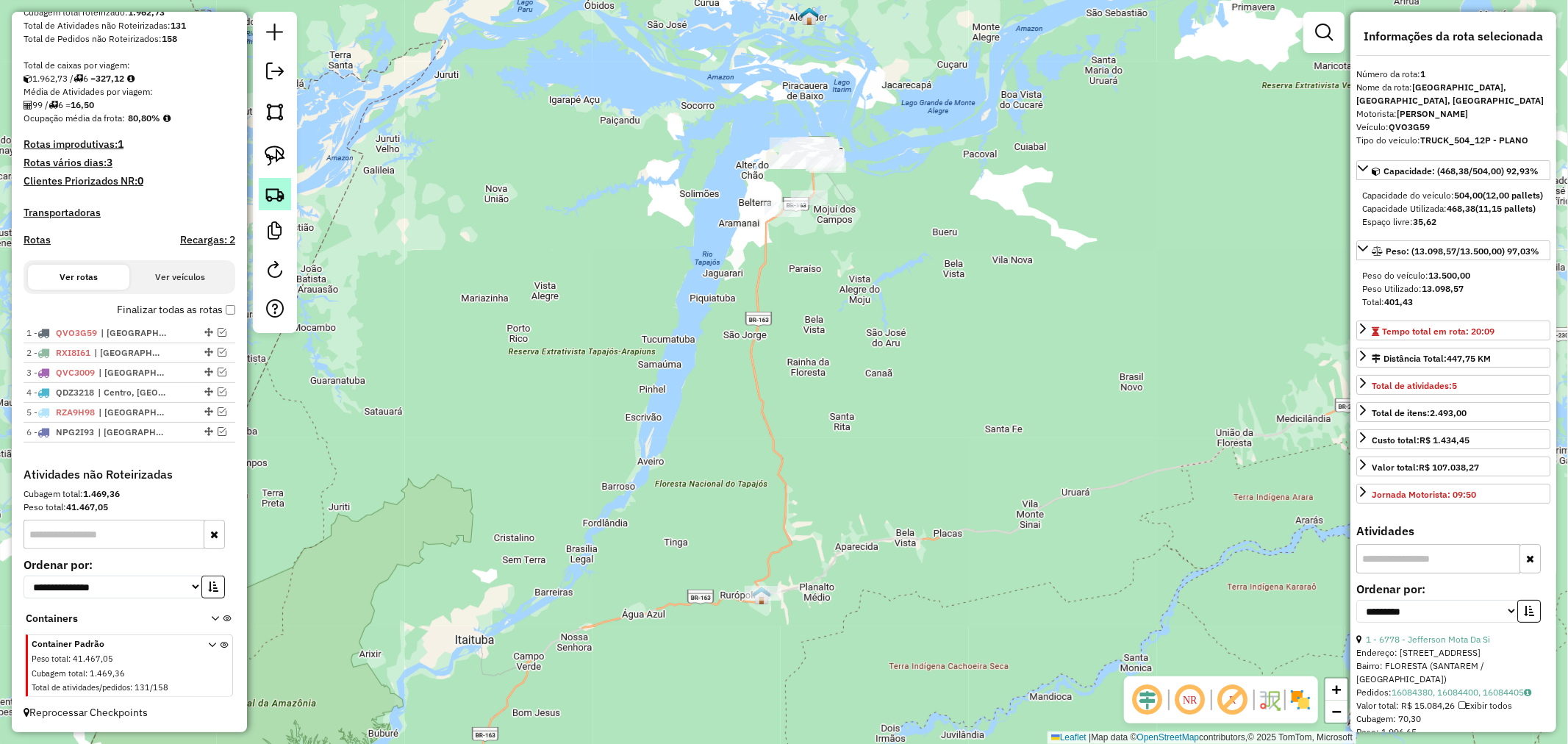
click at [278, 199] on img at bounding box center [275, 194] width 20 height 20
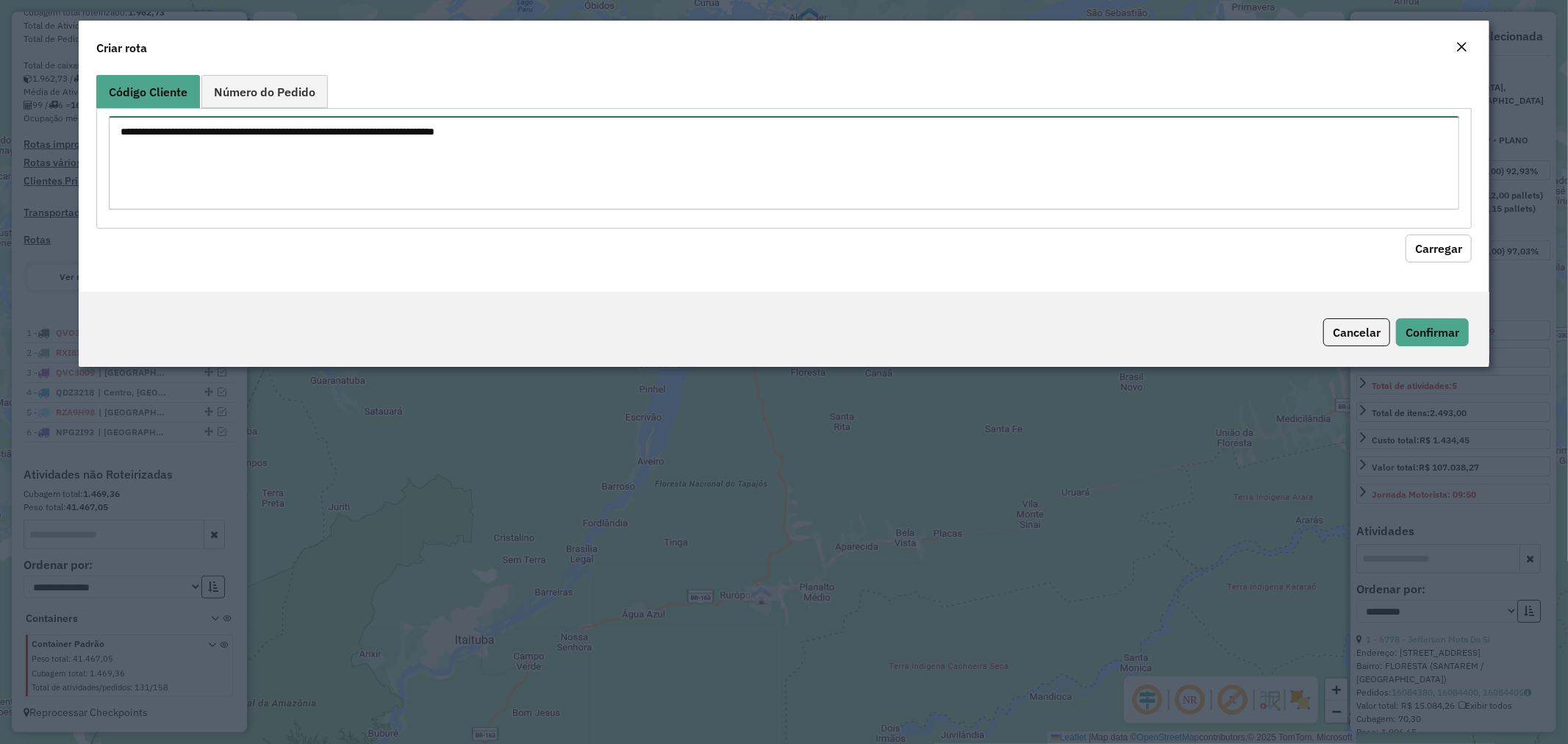
click at [332, 174] on textarea at bounding box center [784, 163] width 1352 height 94
paste textarea "**** **** ***** **** **** **** **** **** **** **** ***** ***** ***** ***** ****"
type textarea "**** **** ***** **** **** **** **** **** **** **** ***** ***** ***** ***** ****"
click at [1420, 244] on button "Carregar" at bounding box center [1438, 248] width 66 height 28
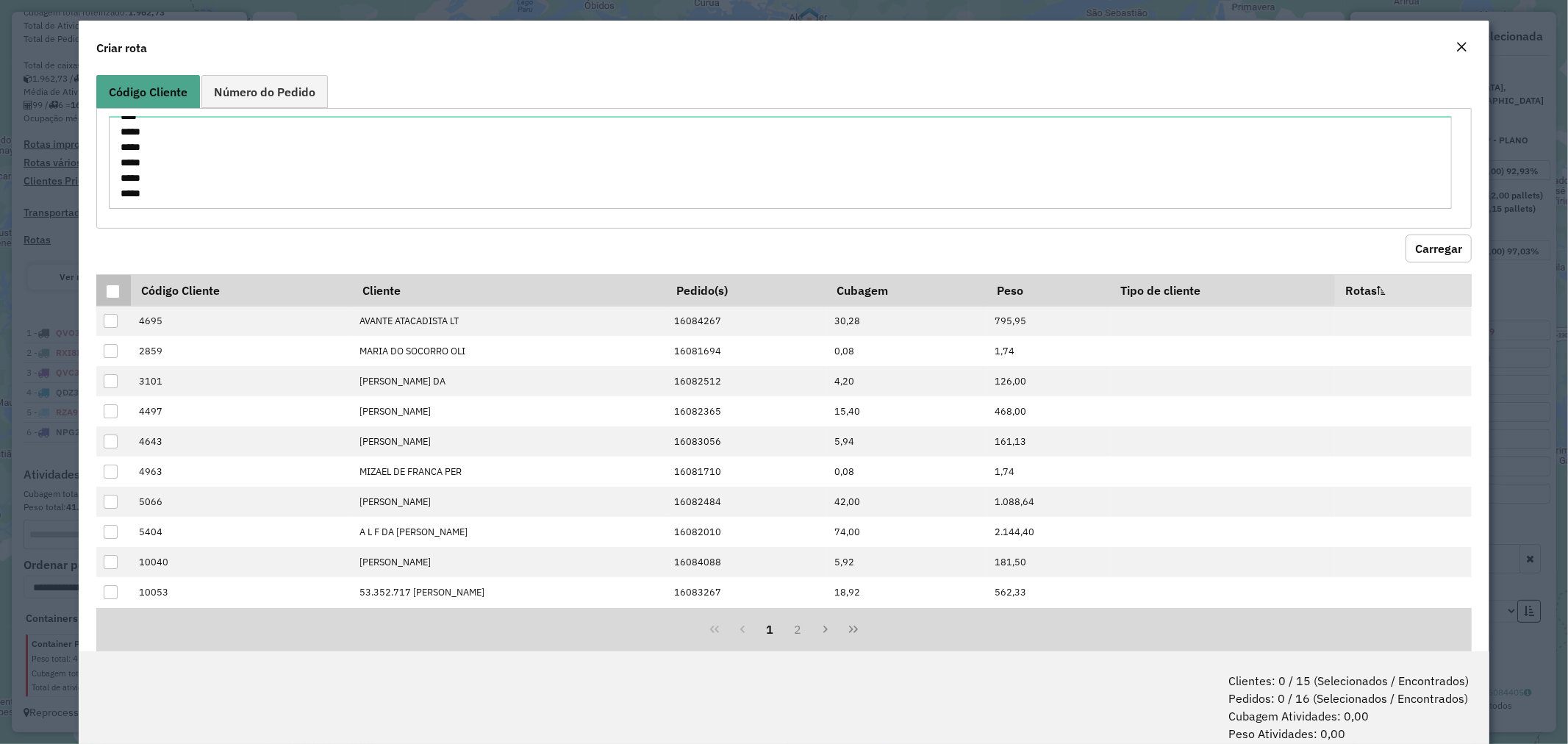
click at [108, 292] on div at bounding box center [113, 292] width 14 height 14
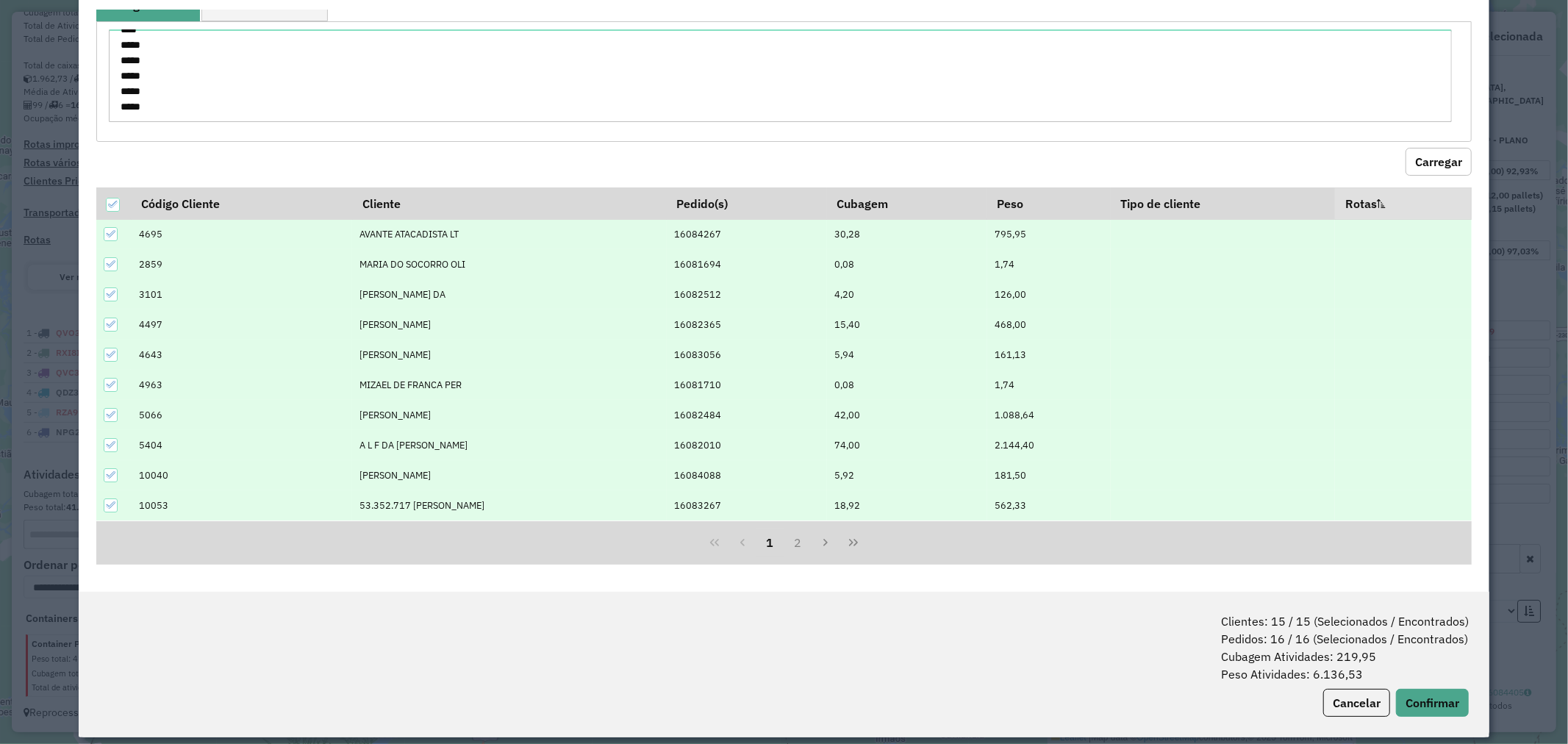
scroll to position [73, 0]
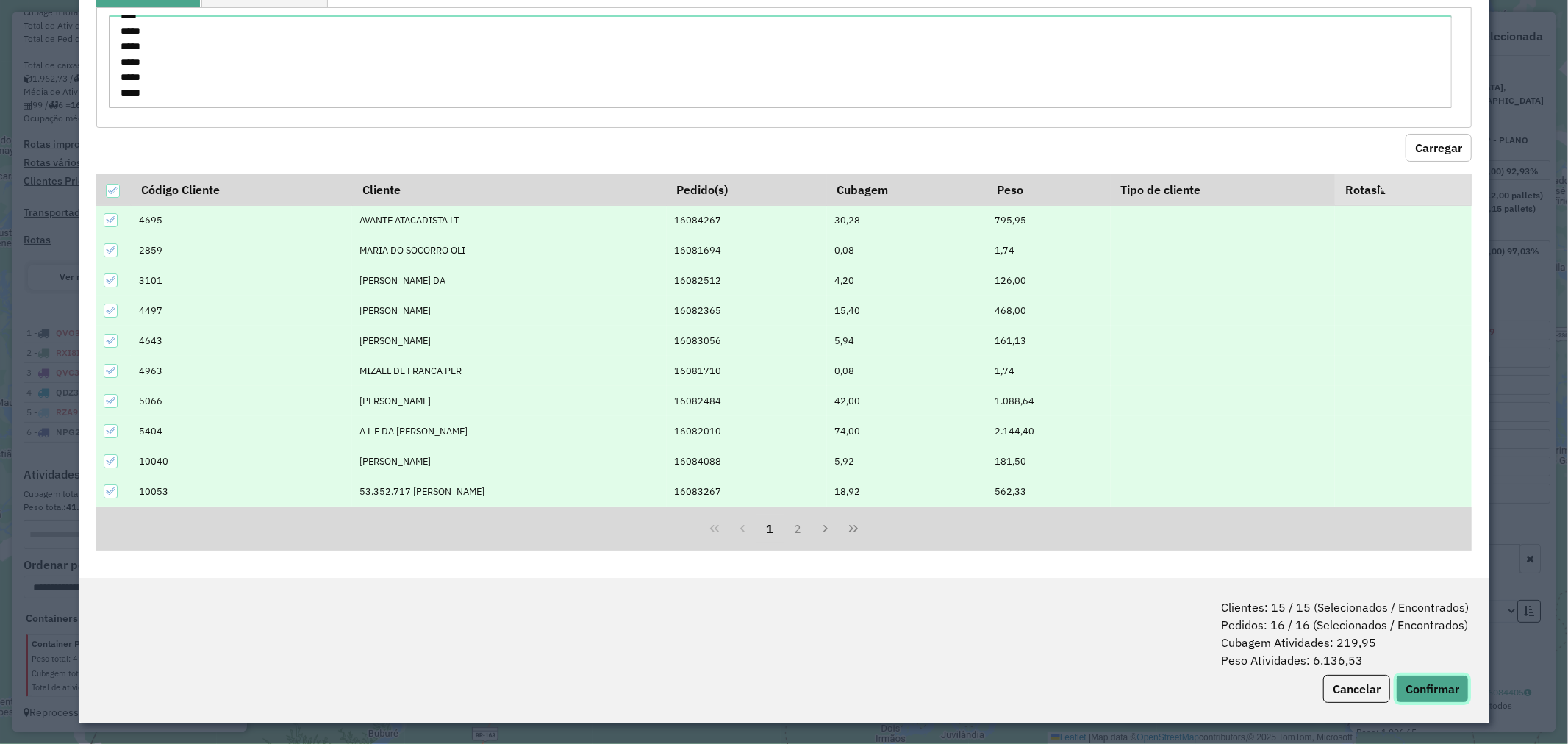
click at [1420, 681] on button "Confirmar" at bounding box center [1432, 689] width 72 height 28
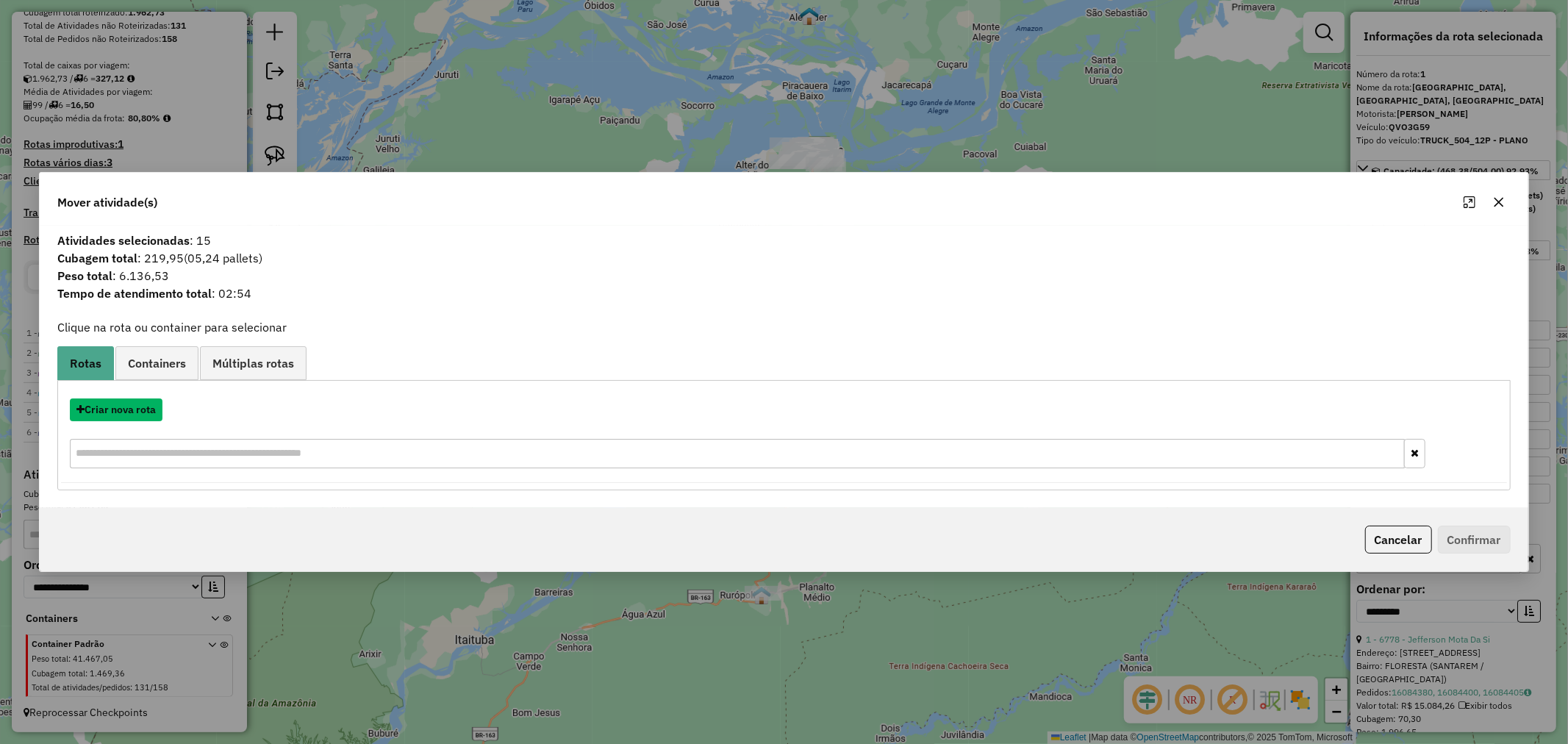
click at [128, 406] on button "Criar nova rota" at bounding box center [116, 410] width 93 height 23
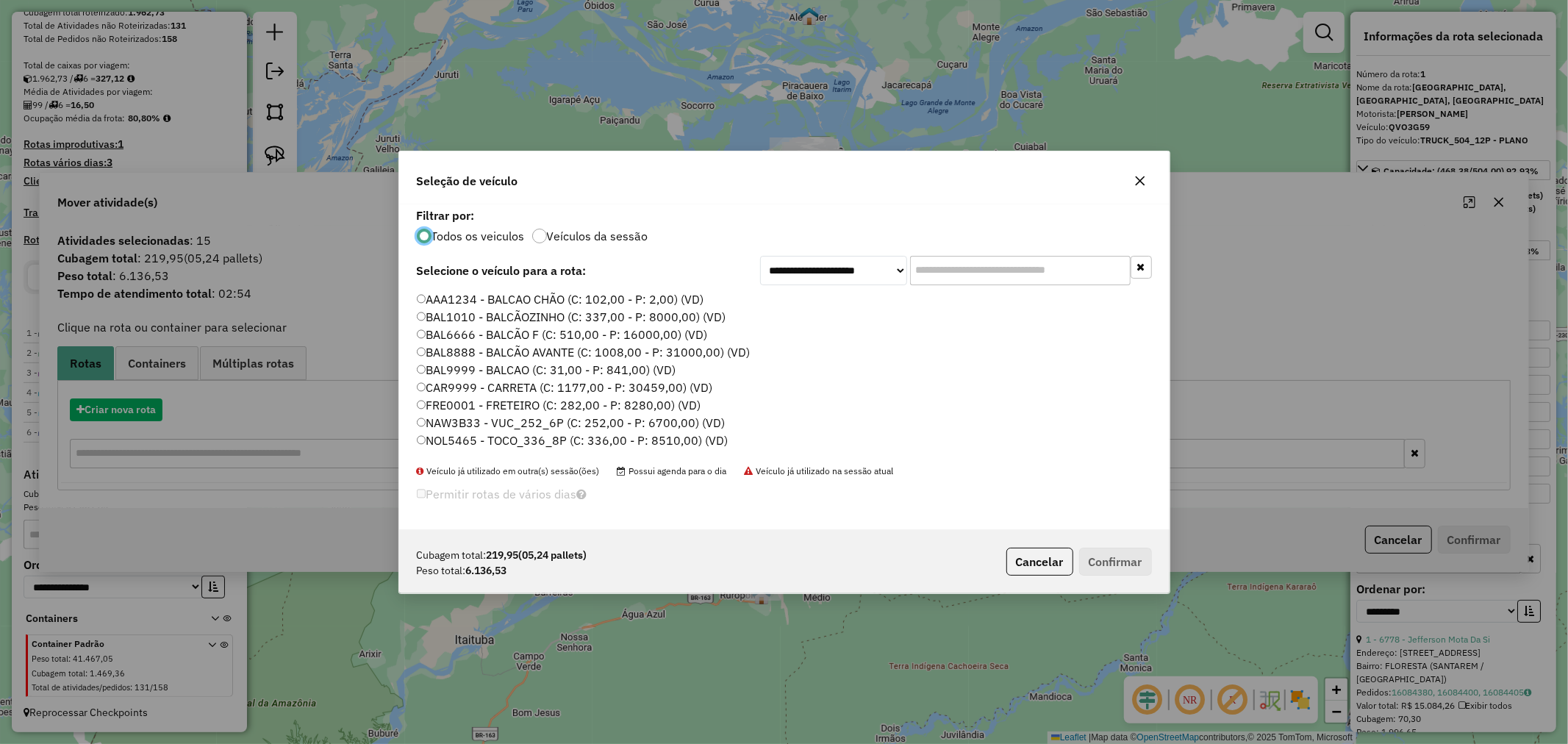
scroll to position [8, 4]
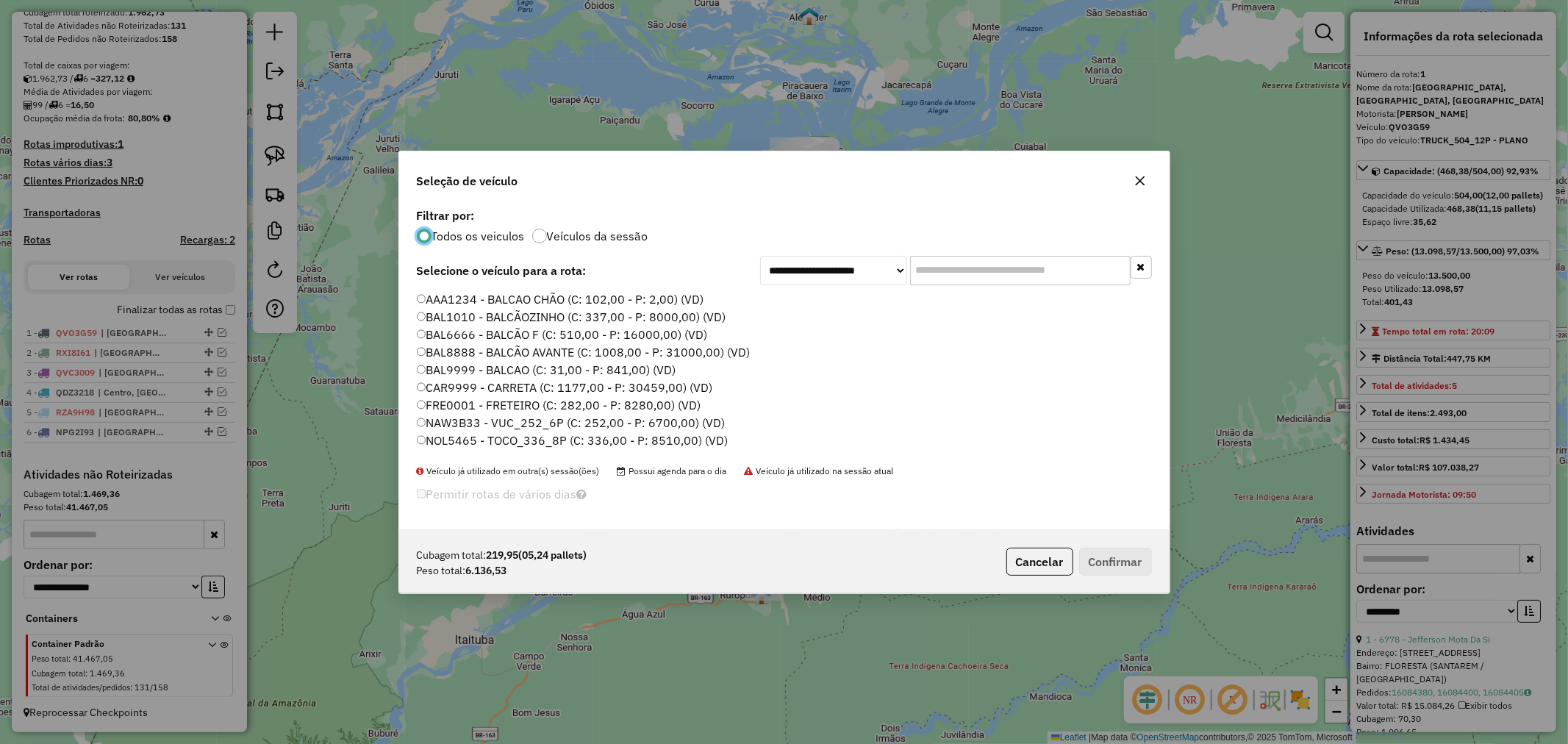
click at [468, 388] on label "CAR9999 - CARRETA (C: 1177,00 - P: 30459,00) (VD)" at bounding box center [564, 388] width 296 height 18
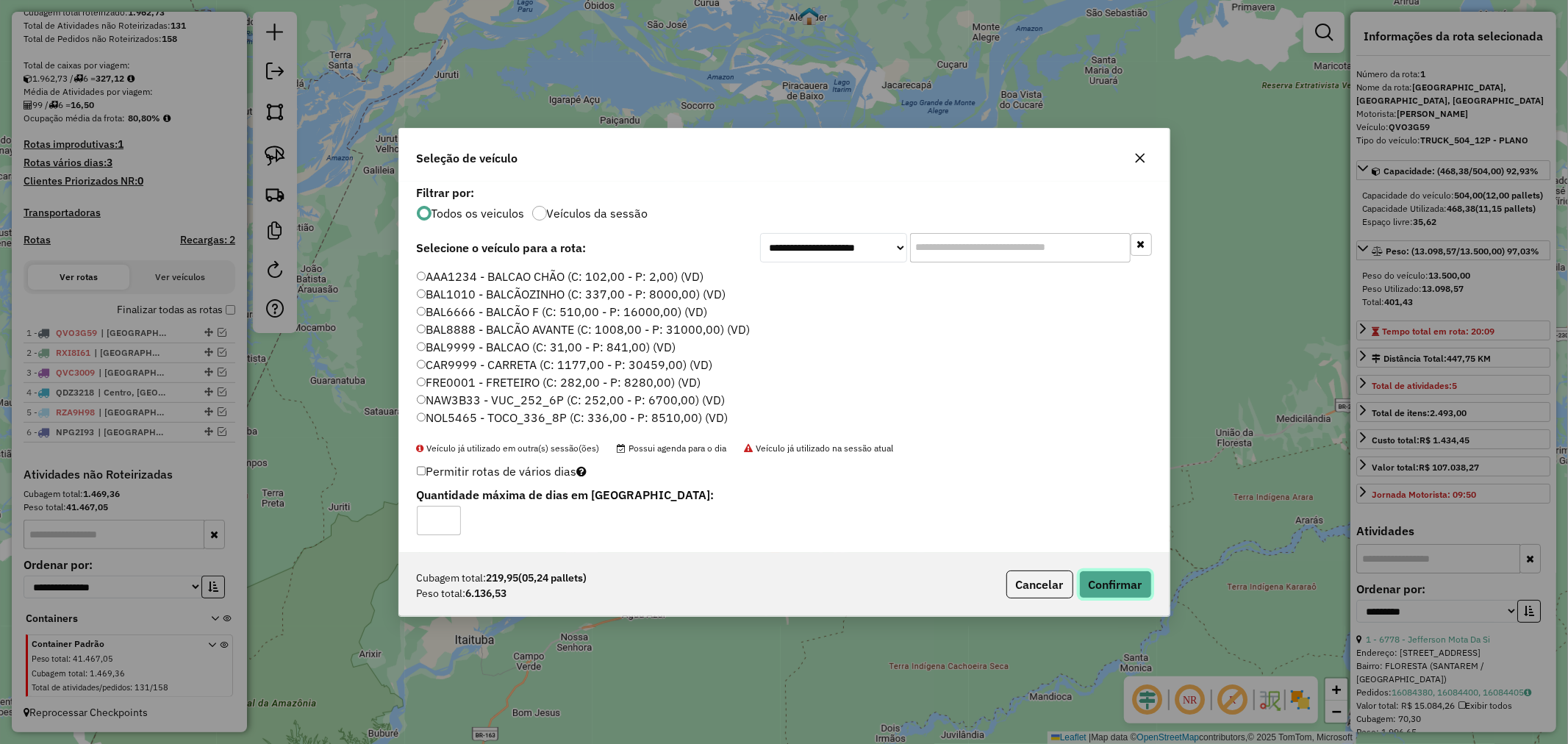
click at [1129, 578] on button "Confirmar" at bounding box center [1116, 585] width 72 height 28
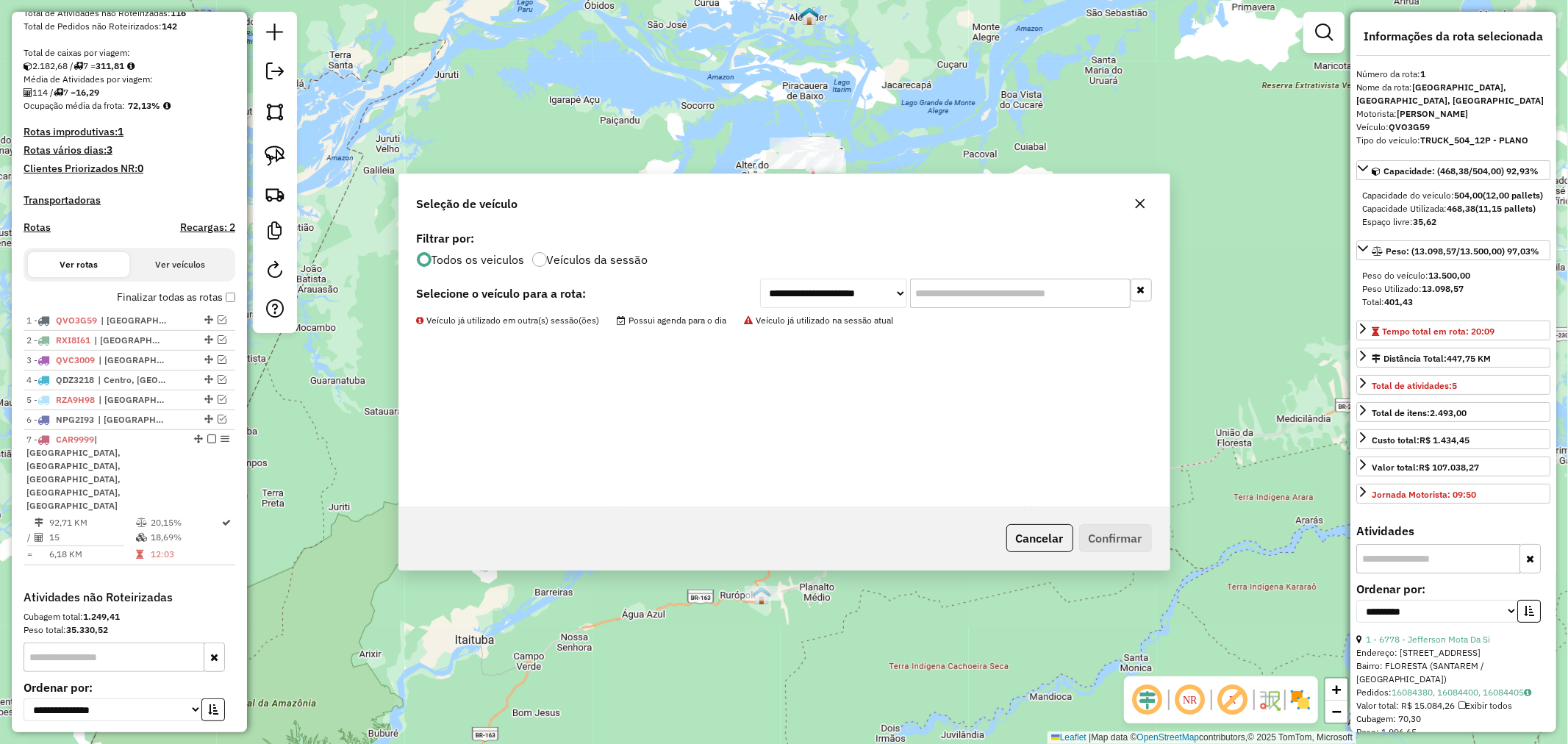
scroll to position [383, 0]
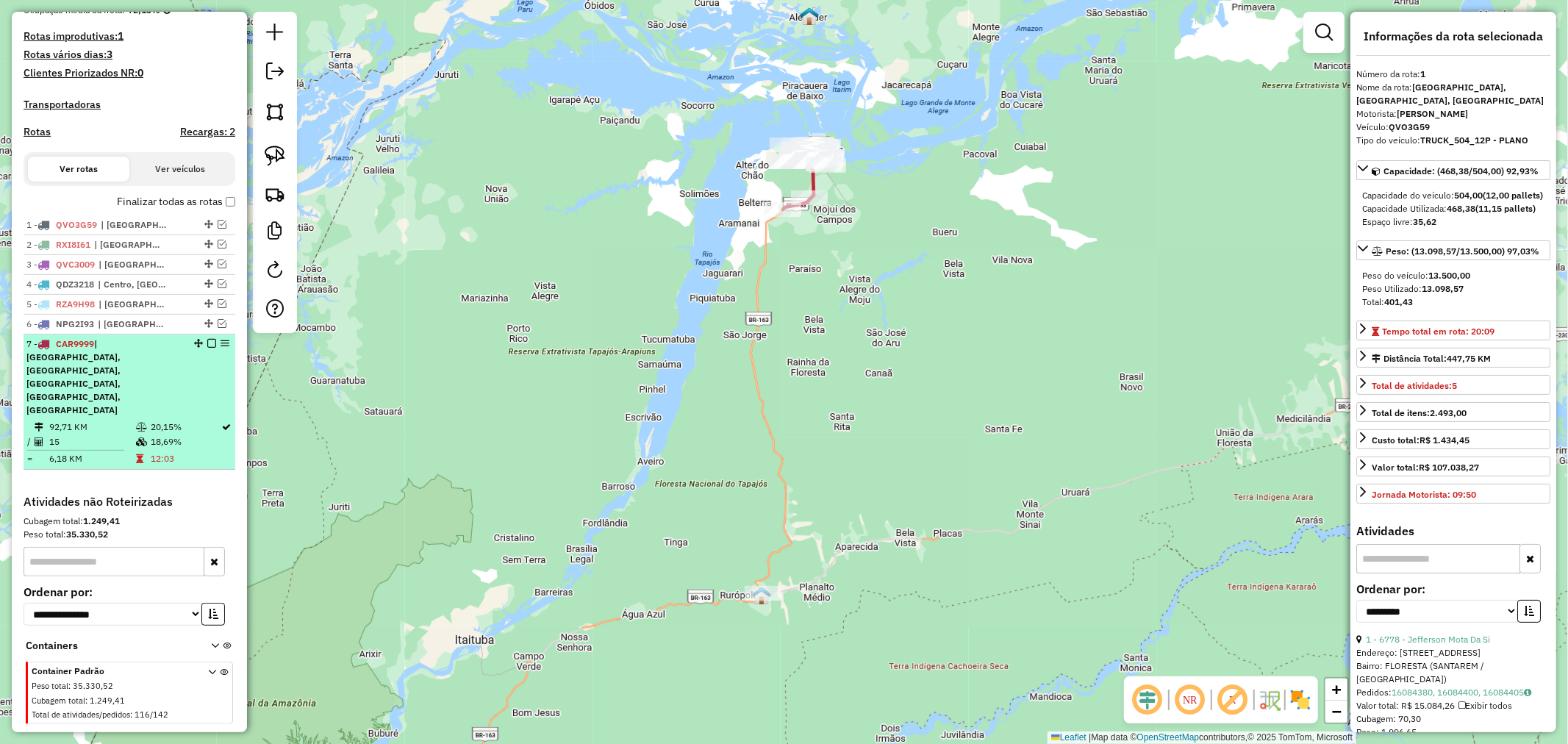
click at [72, 435] on td "15" at bounding box center [92, 442] width 87 height 15
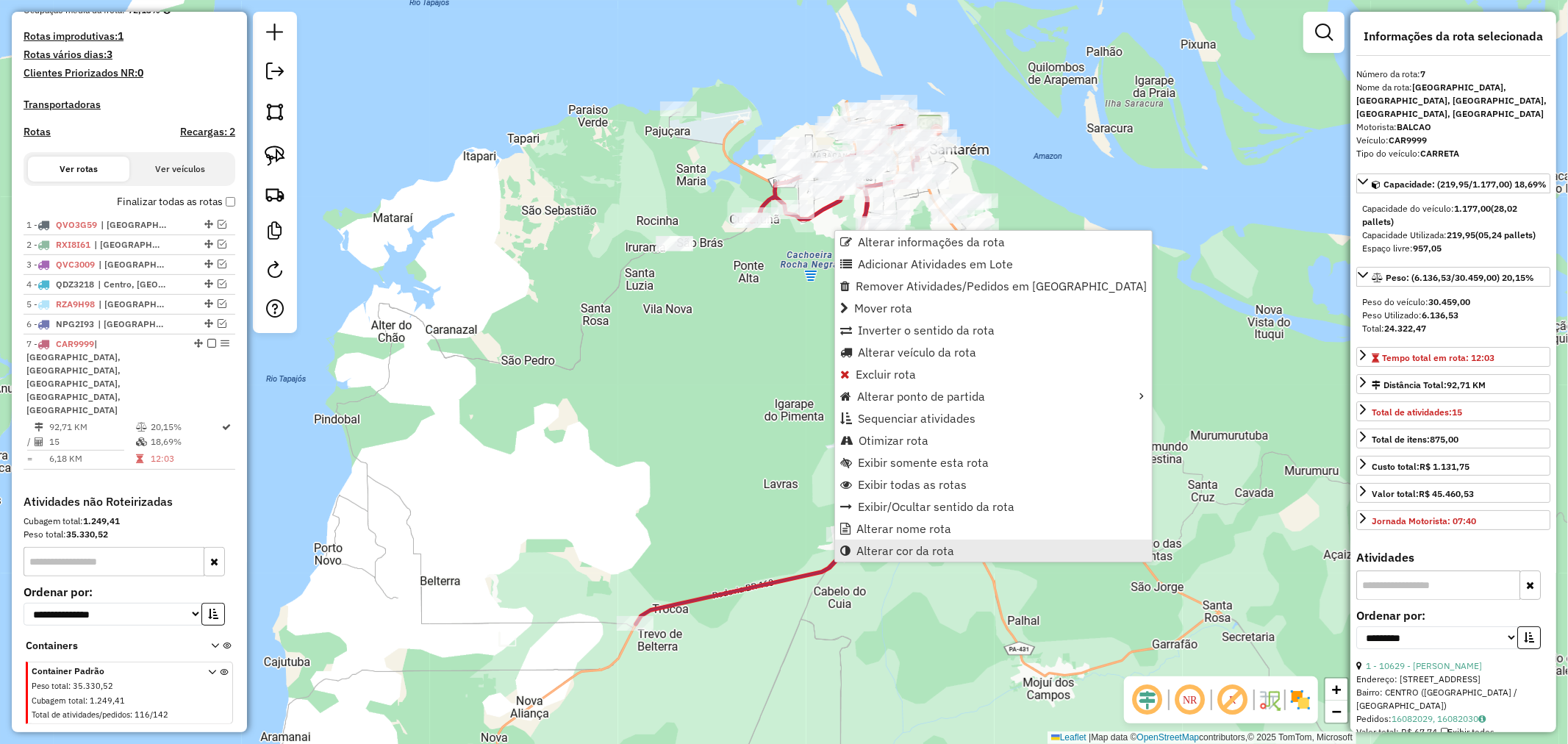
click at [923, 540] on link "Alterar cor da rota" at bounding box center [993, 550] width 317 height 22
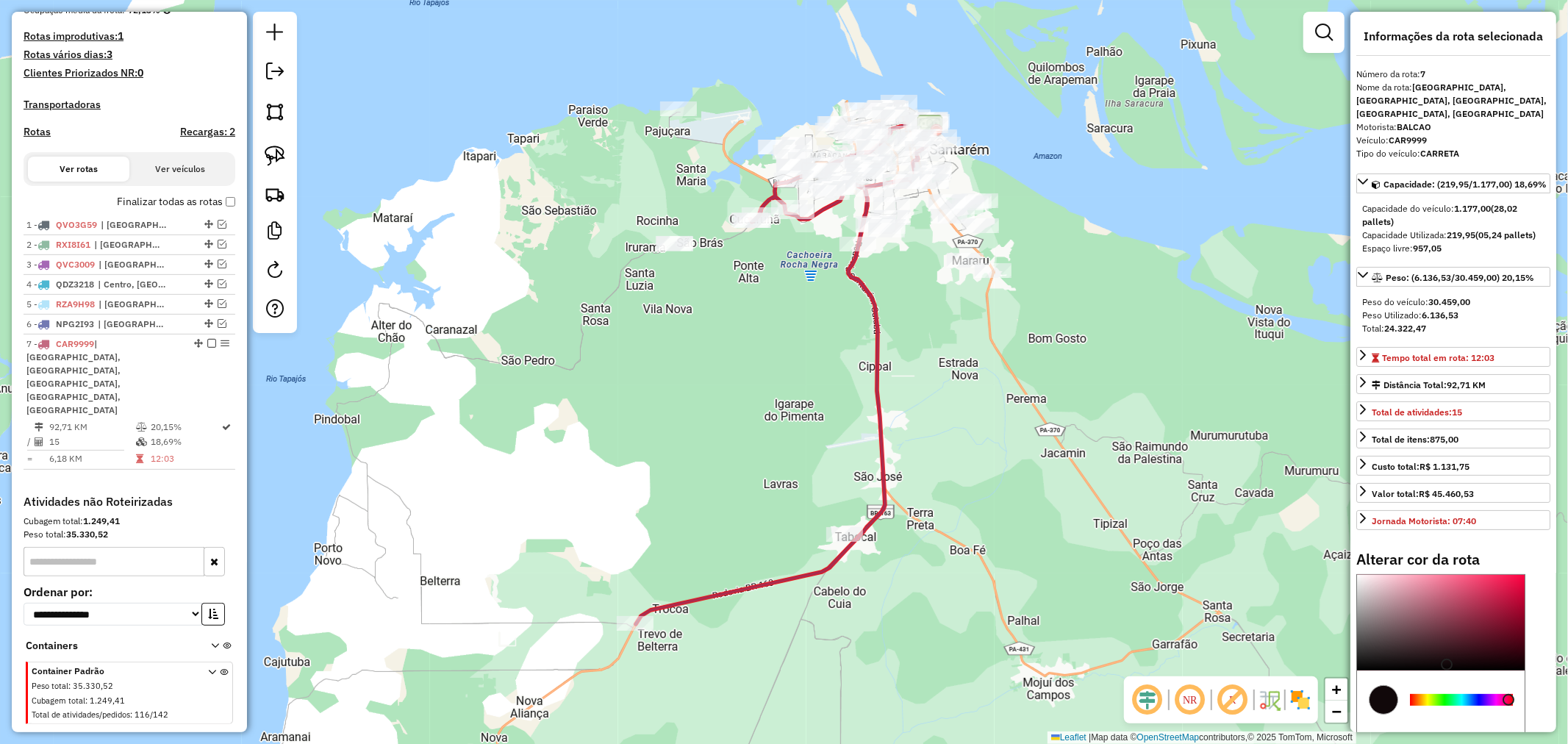
type input "*******"
drag, startPoint x: 1446, startPoint y: 677, endPoint x: 1444, endPoint y: 726, distance: 49.0
click at [1444, 726] on div "C M Y K *** * * H S L * * * R G B ******* Hex" at bounding box center [1440, 678] width 169 height 208
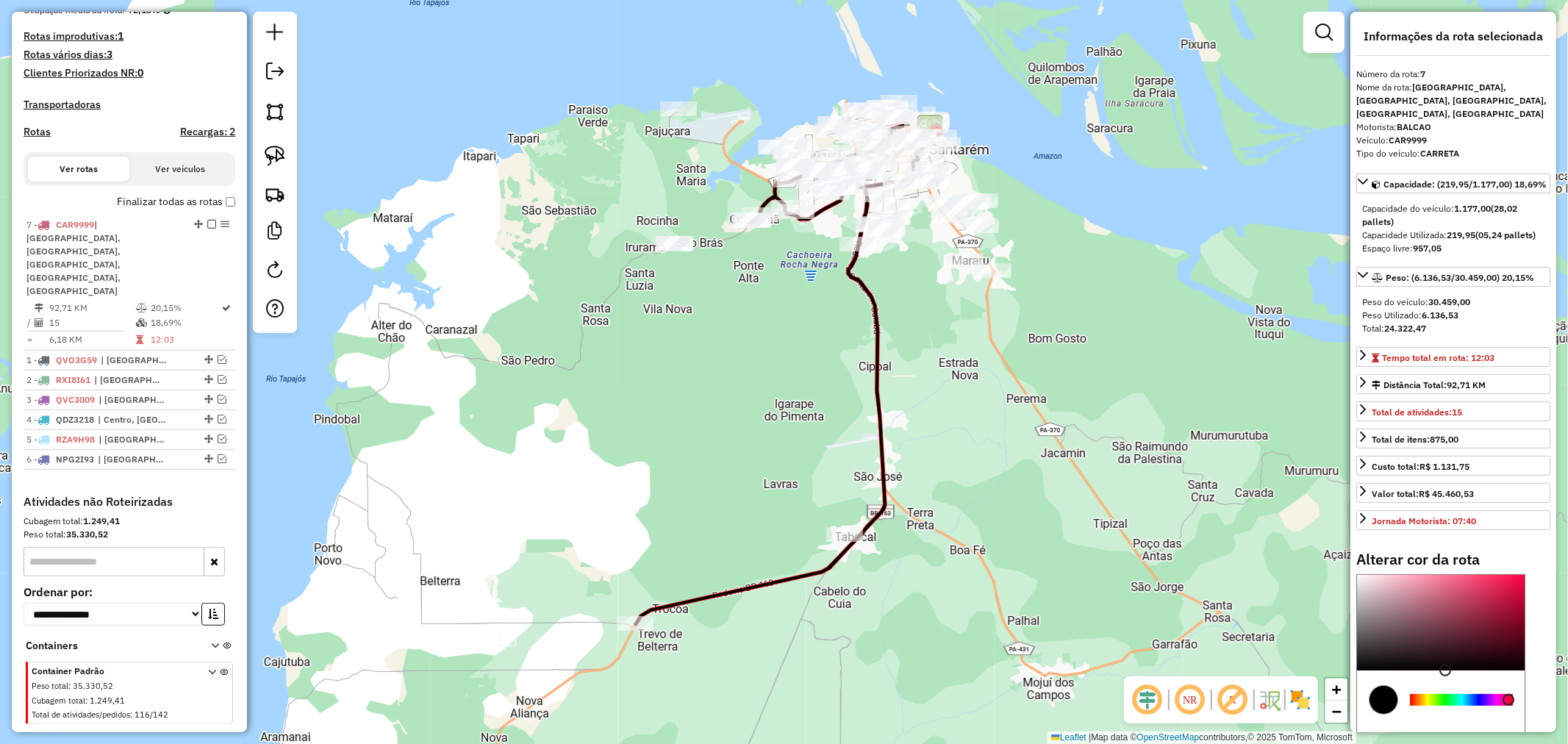
drag, startPoint x: 195, startPoint y: 354, endPoint x: 168, endPoint y: 203, distance: 153.4
click at [137, 433] on span "| [GEOGRAPHIC_DATA]" at bounding box center [133, 439] width 68 height 13
select select "**********"
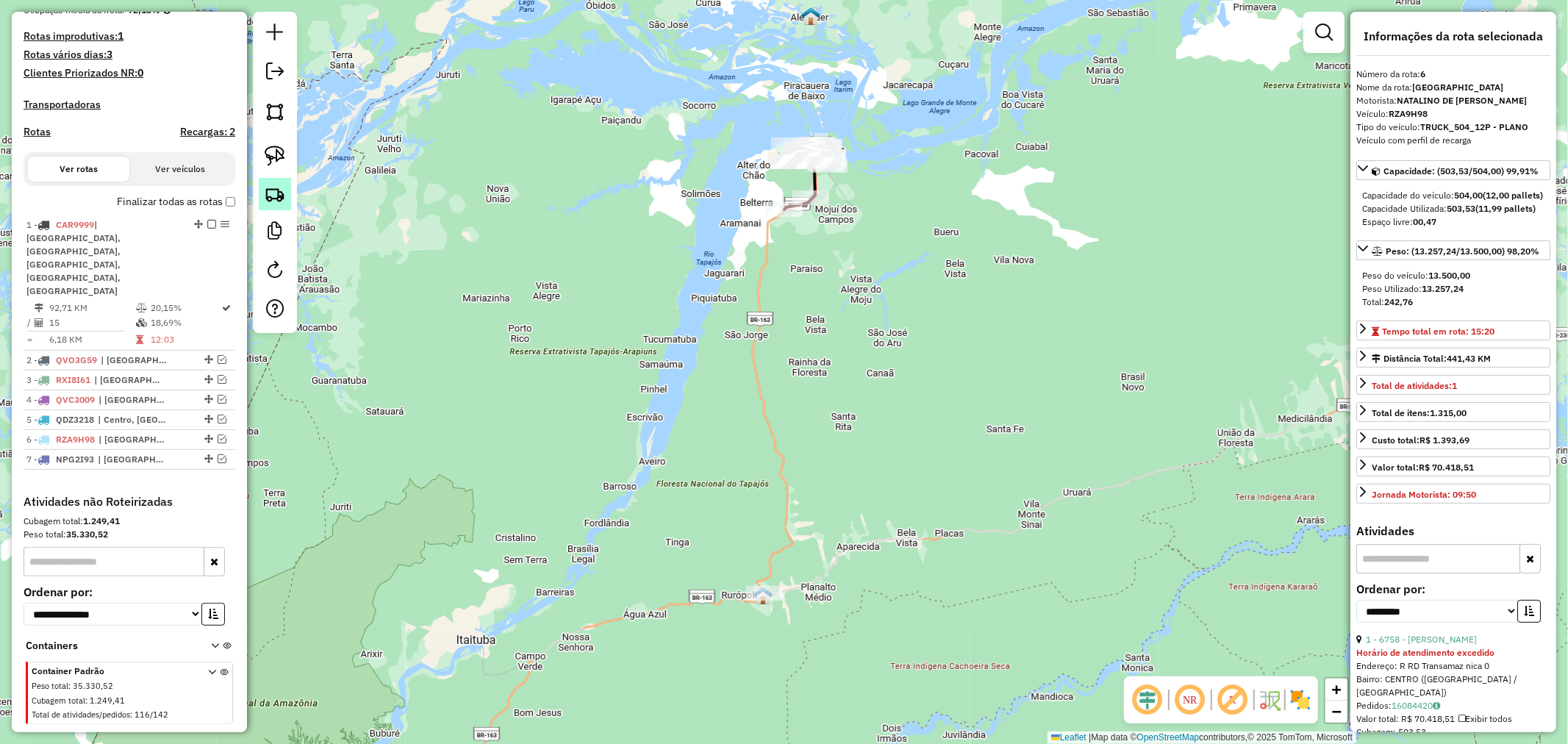
click at [276, 204] on link at bounding box center [275, 194] width 33 height 33
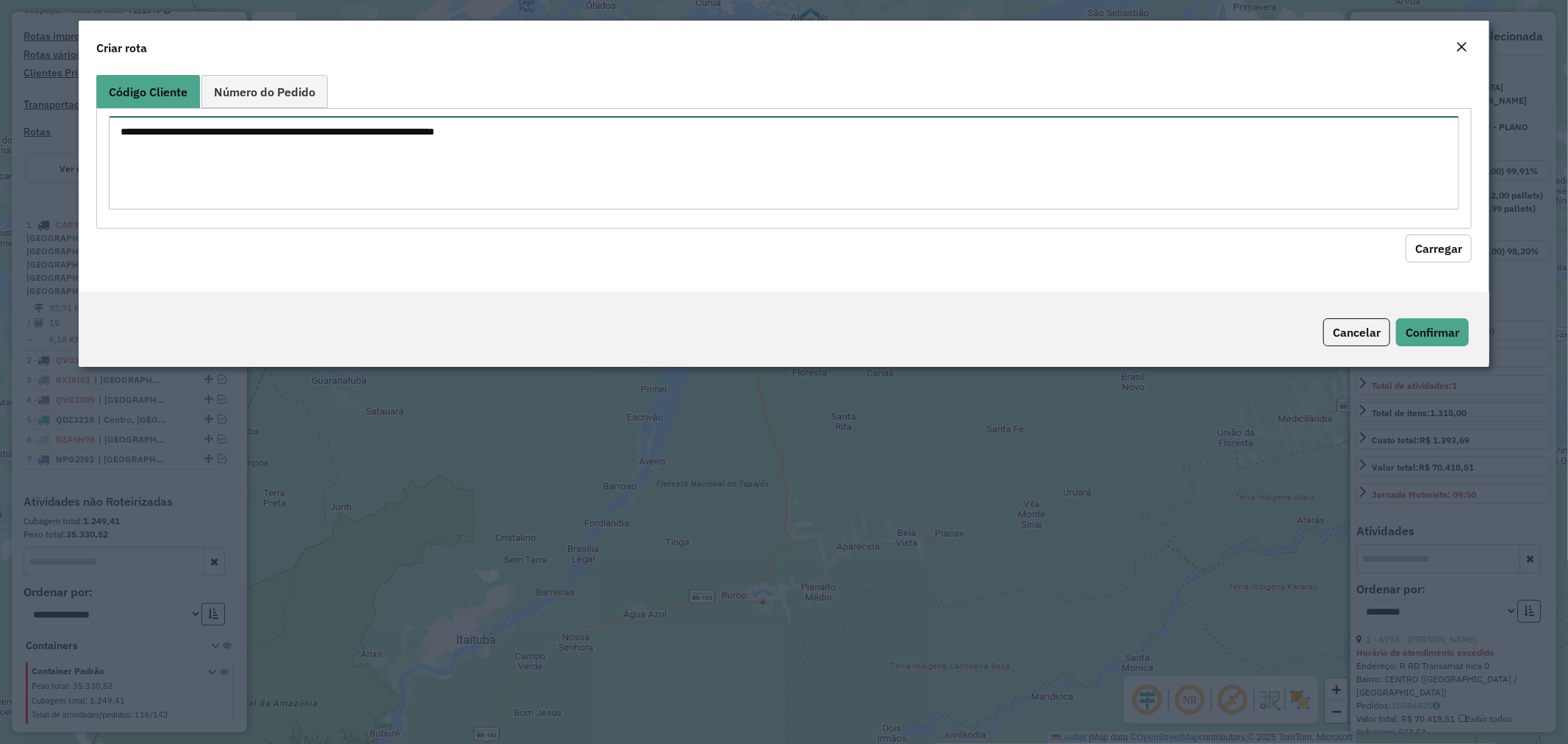
click at [314, 151] on textarea at bounding box center [784, 163] width 1352 height 94
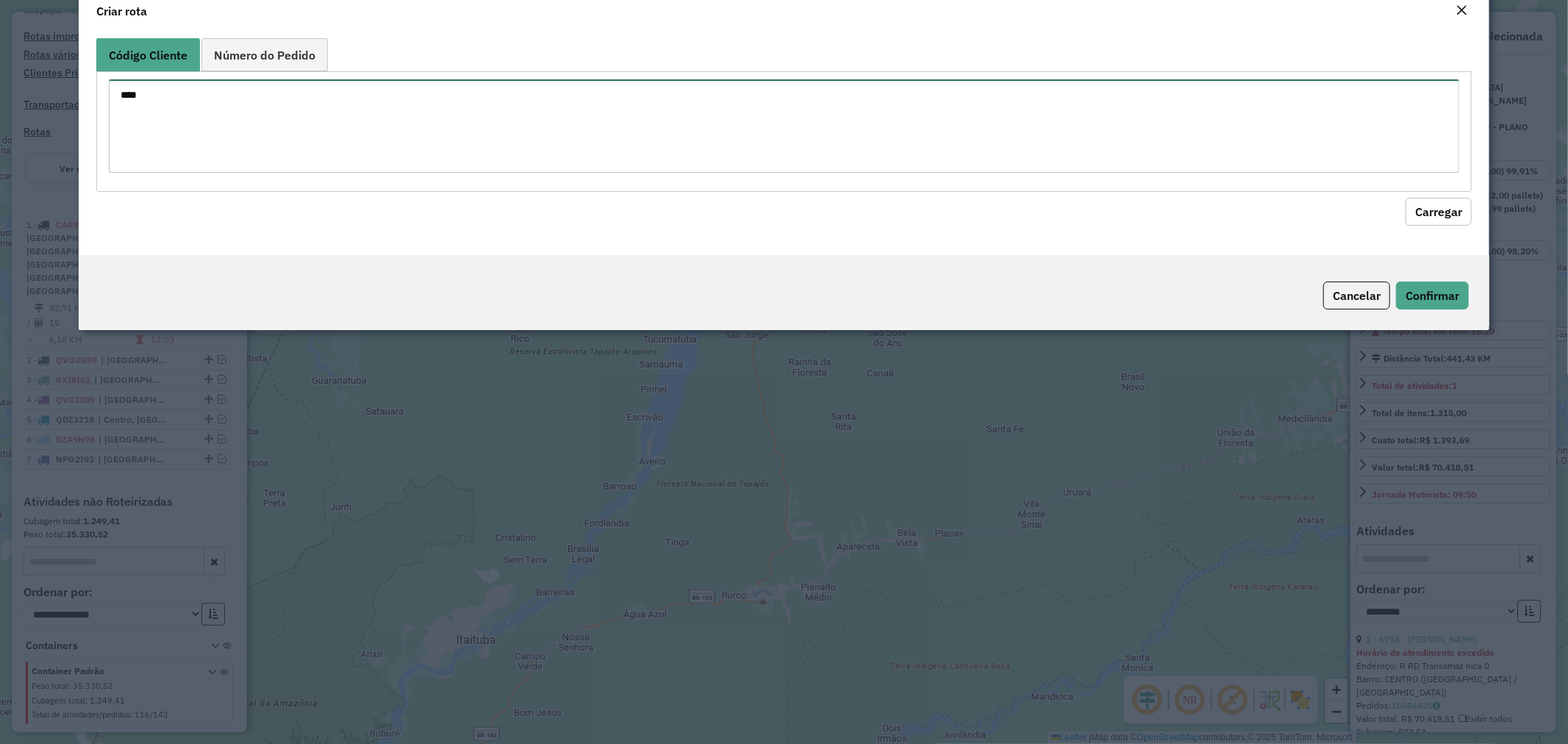
type textarea "****"
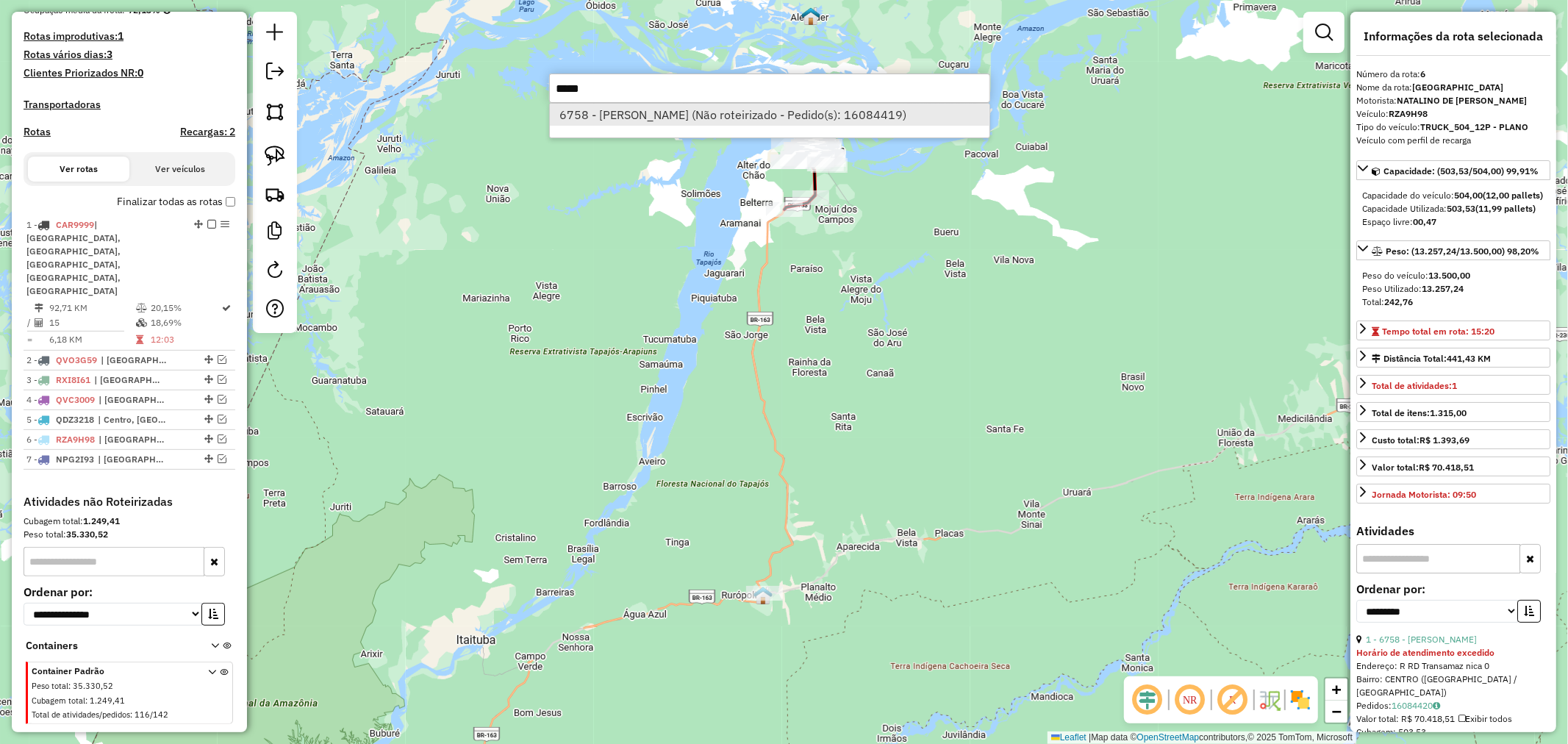
type input "*****"
click at [703, 118] on li "6758 - [PERSON_NAME] (Não roteirizado - Pedido(s): 16084419)" at bounding box center [770, 114] width 440 height 22
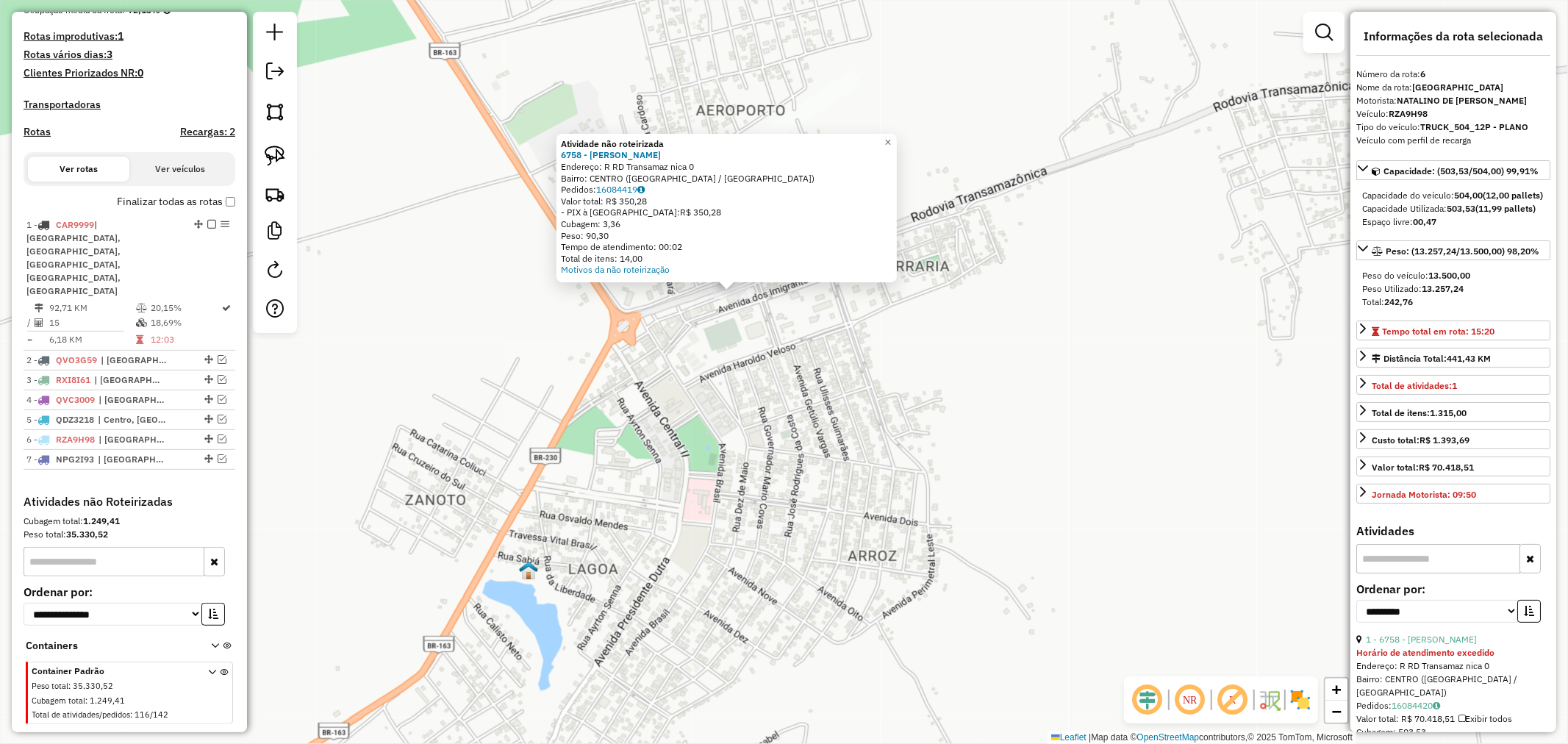
click at [744, 339] on div "Atividade não roteirizada 6758 - [PERSON_NAME]: R RD Transamaz nica 0 Bairro: C…" at bounding box center [784, 372] width 1568 height 744
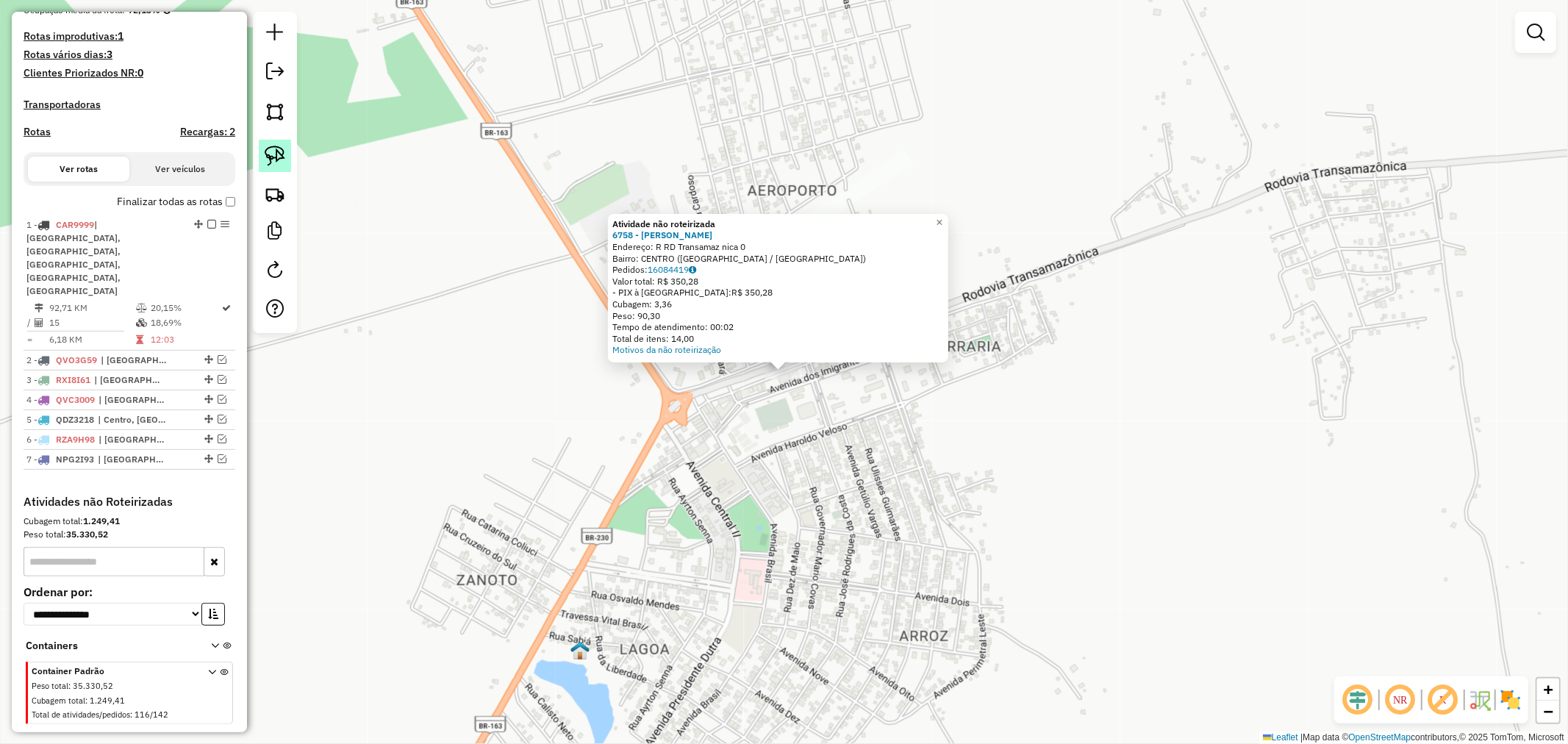
click at [273, 151] on img at bounding box center [275, 156] width 20 height 20
drag, startPoint x: 640, startPoint y: 379, endPoint x: 839, endPoint y: 357, distance: 200.2
click at [839, 357] on div "Atividade não roteirizada 6758 - [PERSON_NAME]: R RD Transamaz nica 0 Bairro: C…" at bounding box center [784, 372] width 1568 height 744
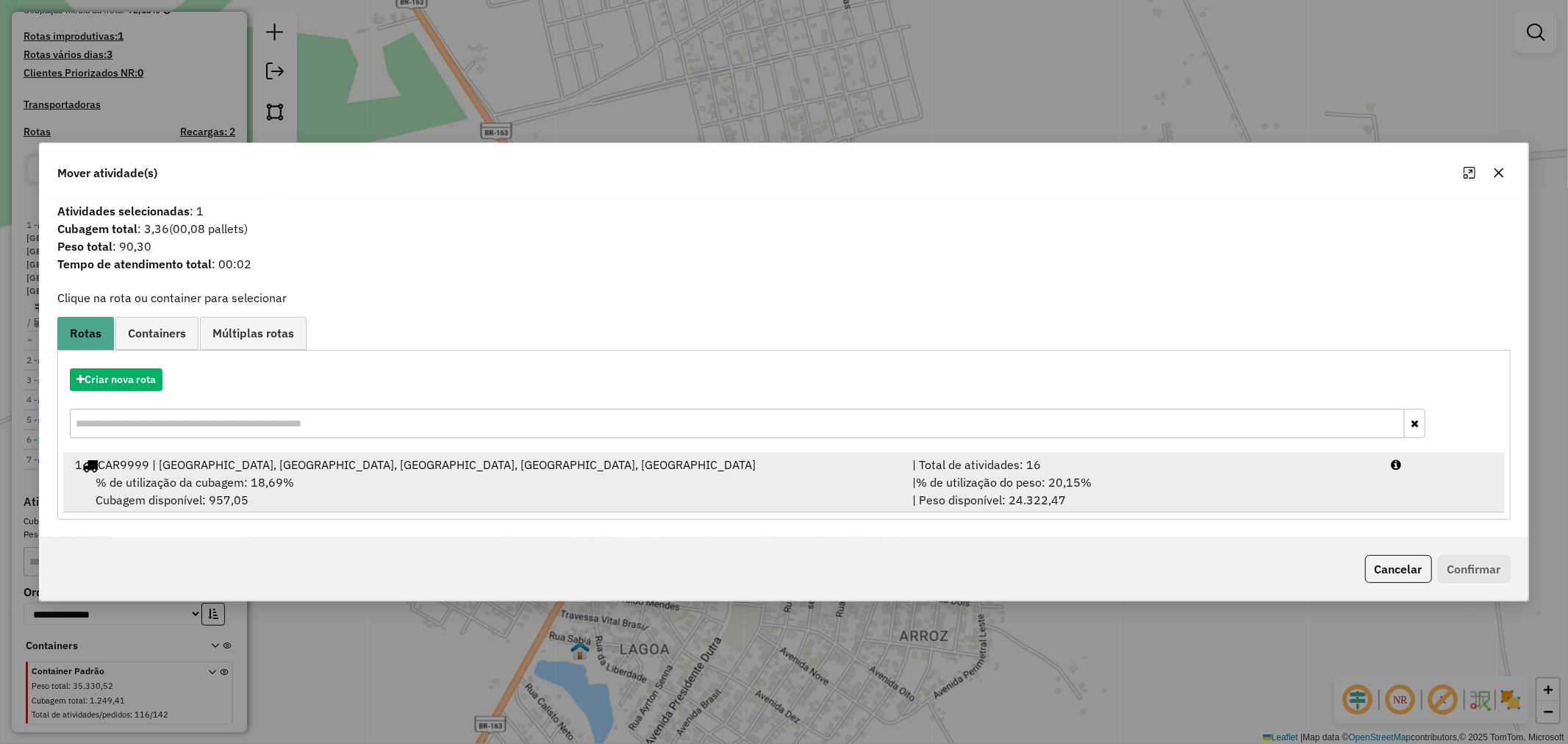
click at [827, 475] on div "% de utilização da cubagem: 18,69% Cubagem disponível: 957,05" at bounding box center [485, 491] width 837 height 35
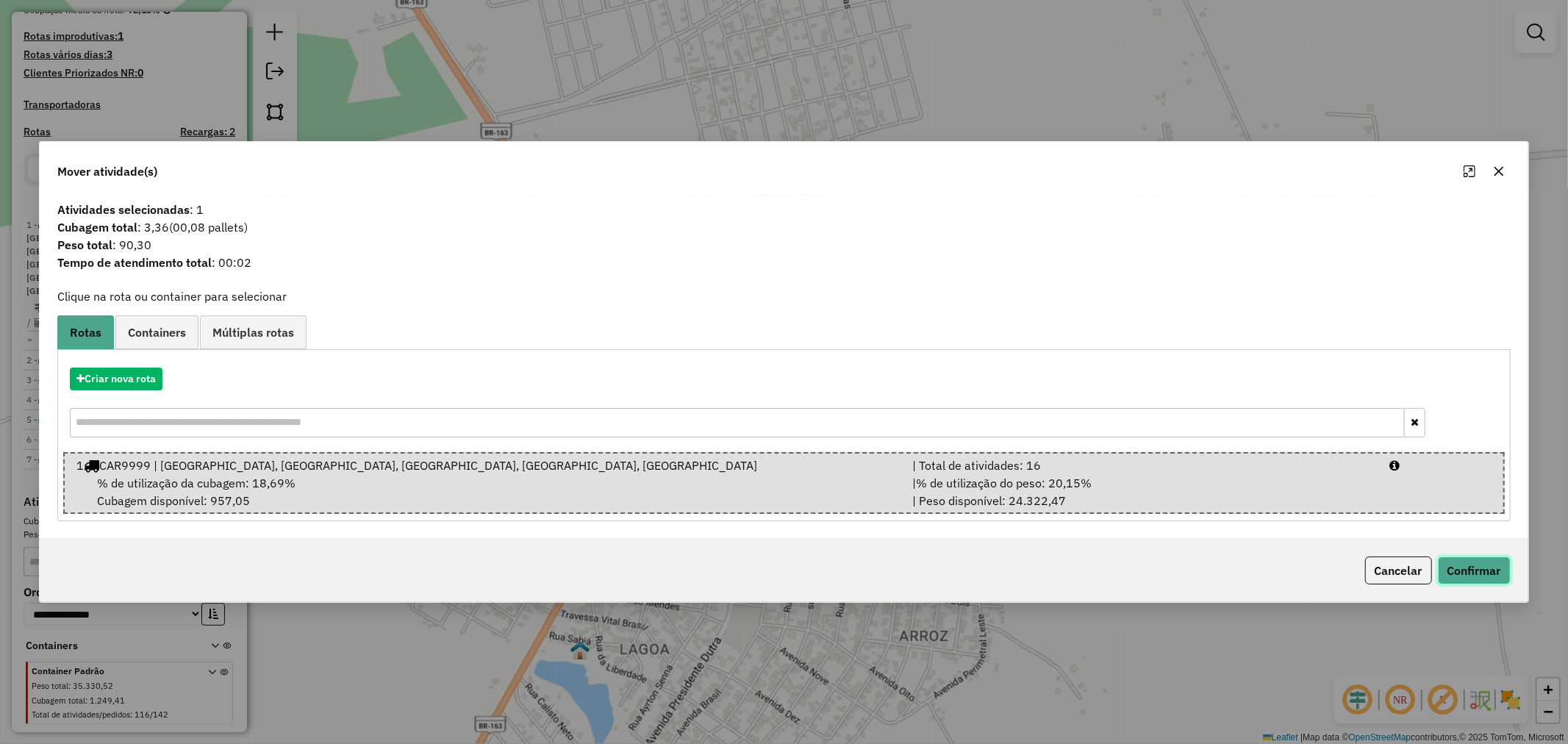
click at [1443, 561] on button "Confirmar" at bounding box center [1474, 571] width 72 height 28
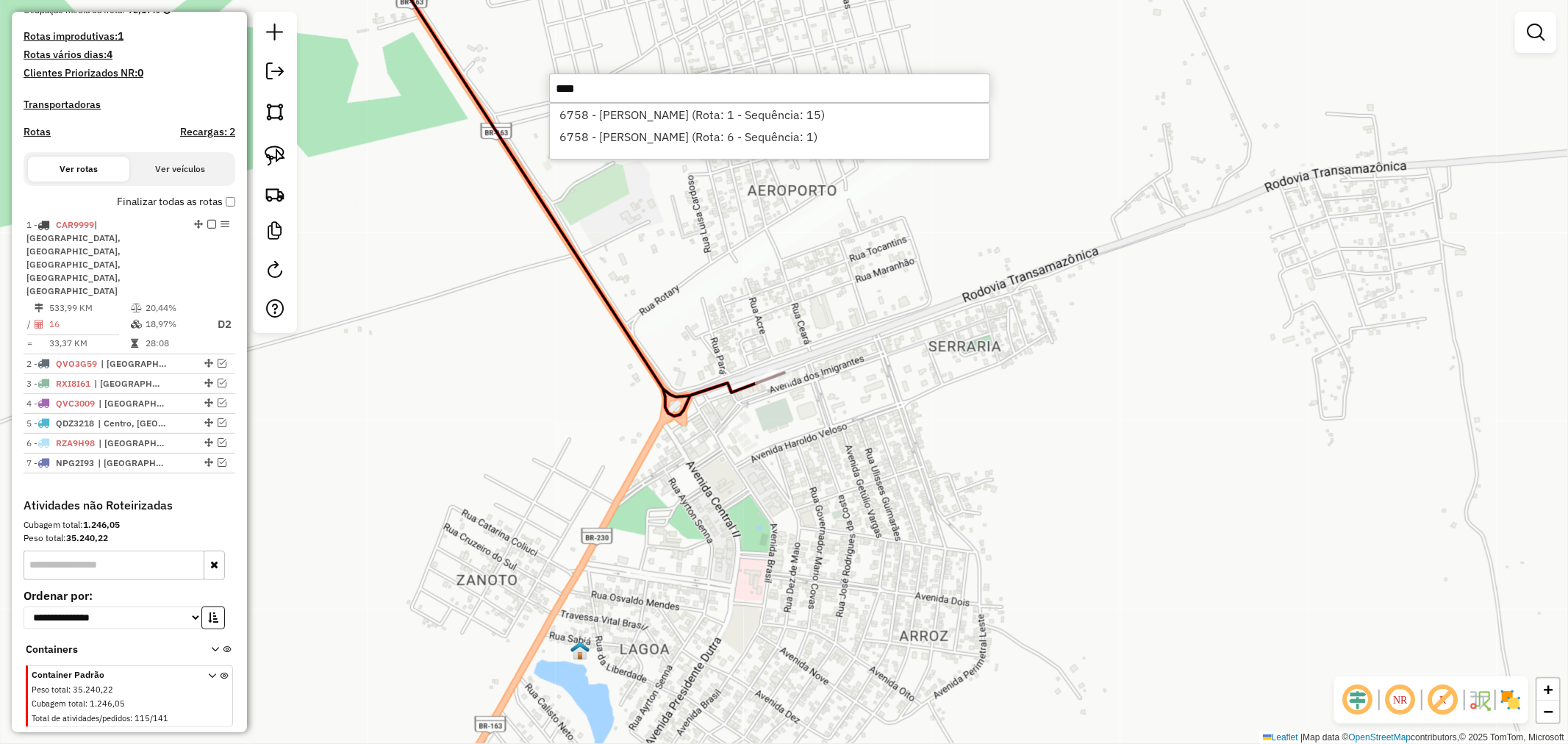
type input "****"
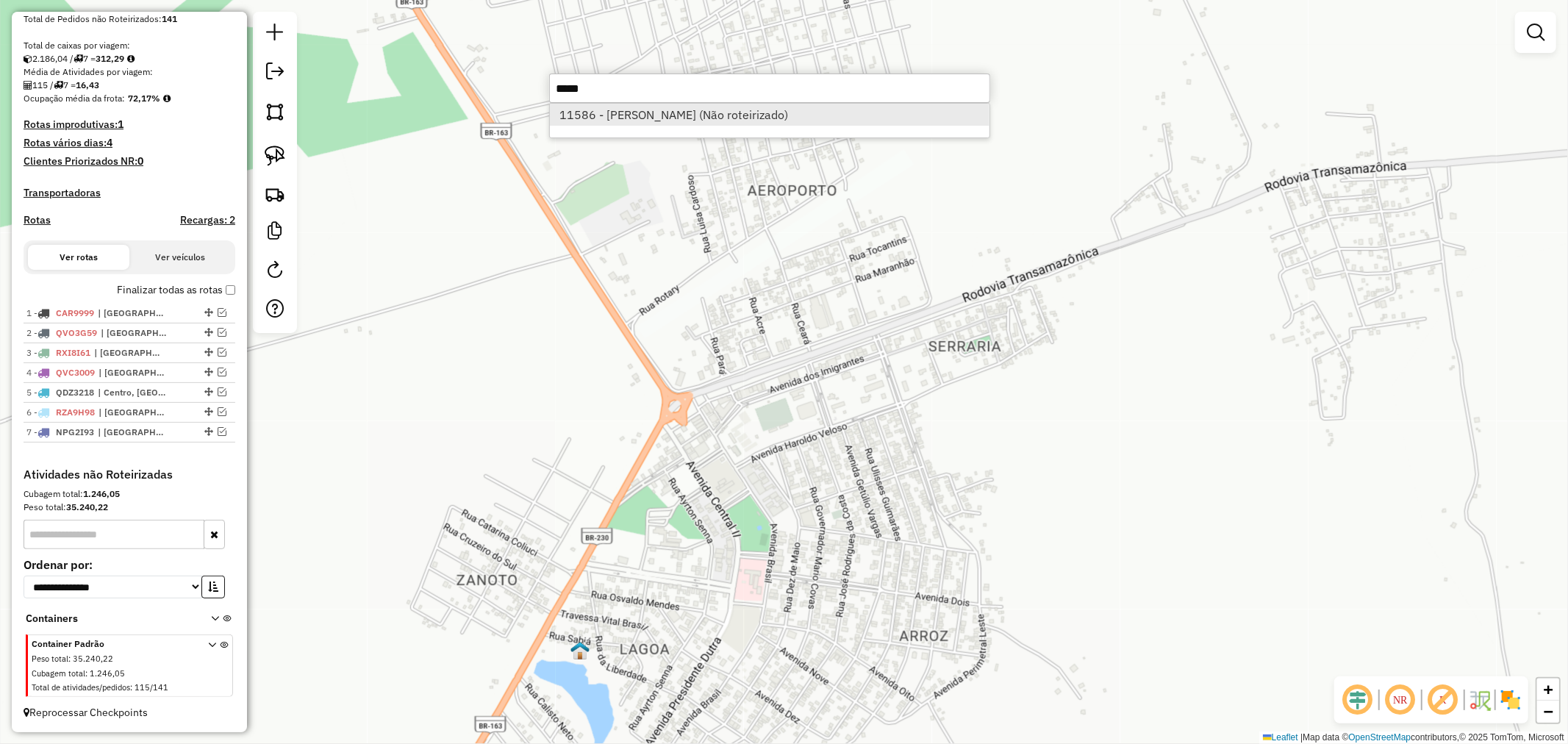
type input "*****"
click at [724, 112] on li "11586 - [PERSON_NAME] (Não roteirizado)" at bounding box center [770, 114] width 440 height 22
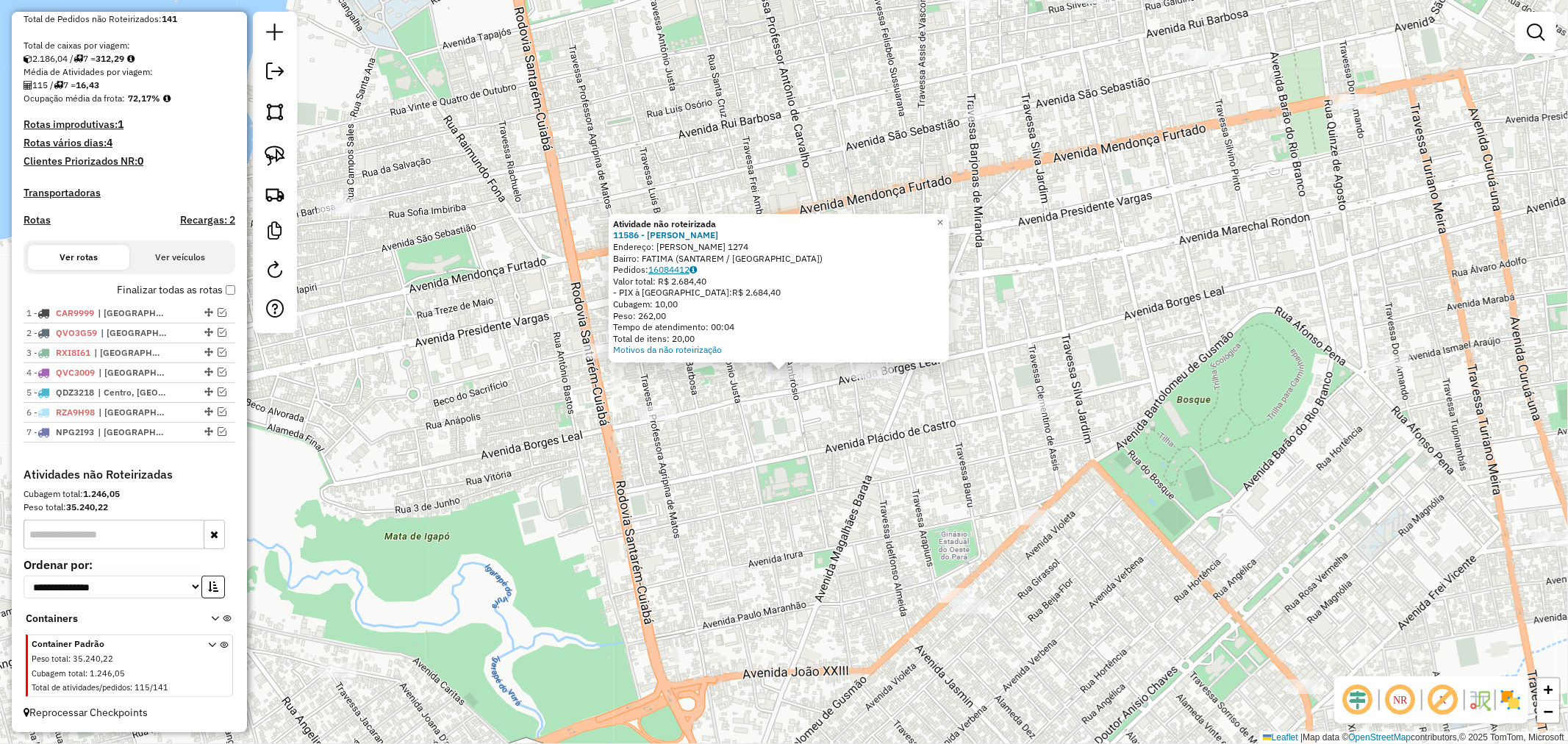
click at [681, 273] on link "16084412" at bounding box center [672, 270] width 49 height 11
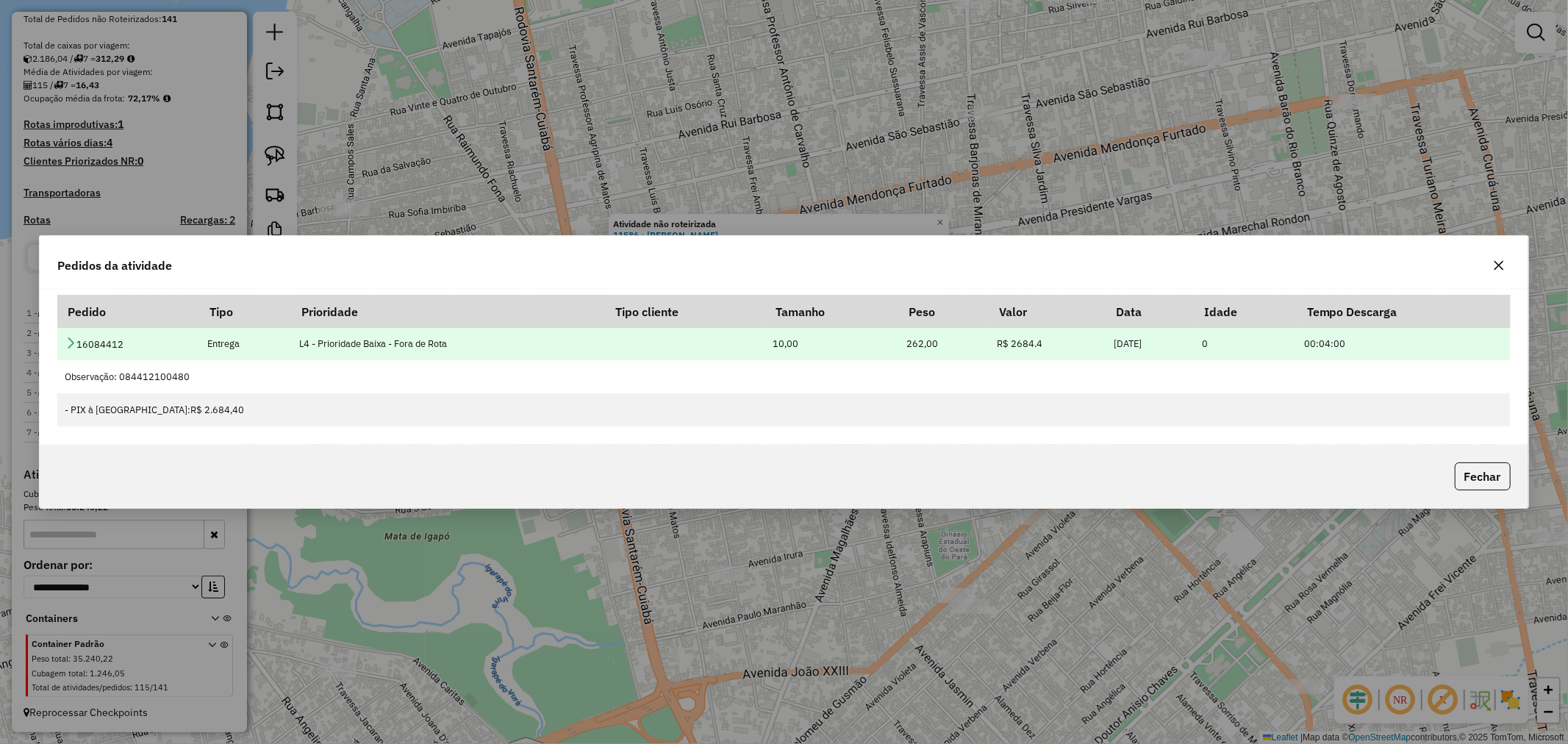
click at [76, 348] on icon at bounding box center [70, 342] width 11 height 11
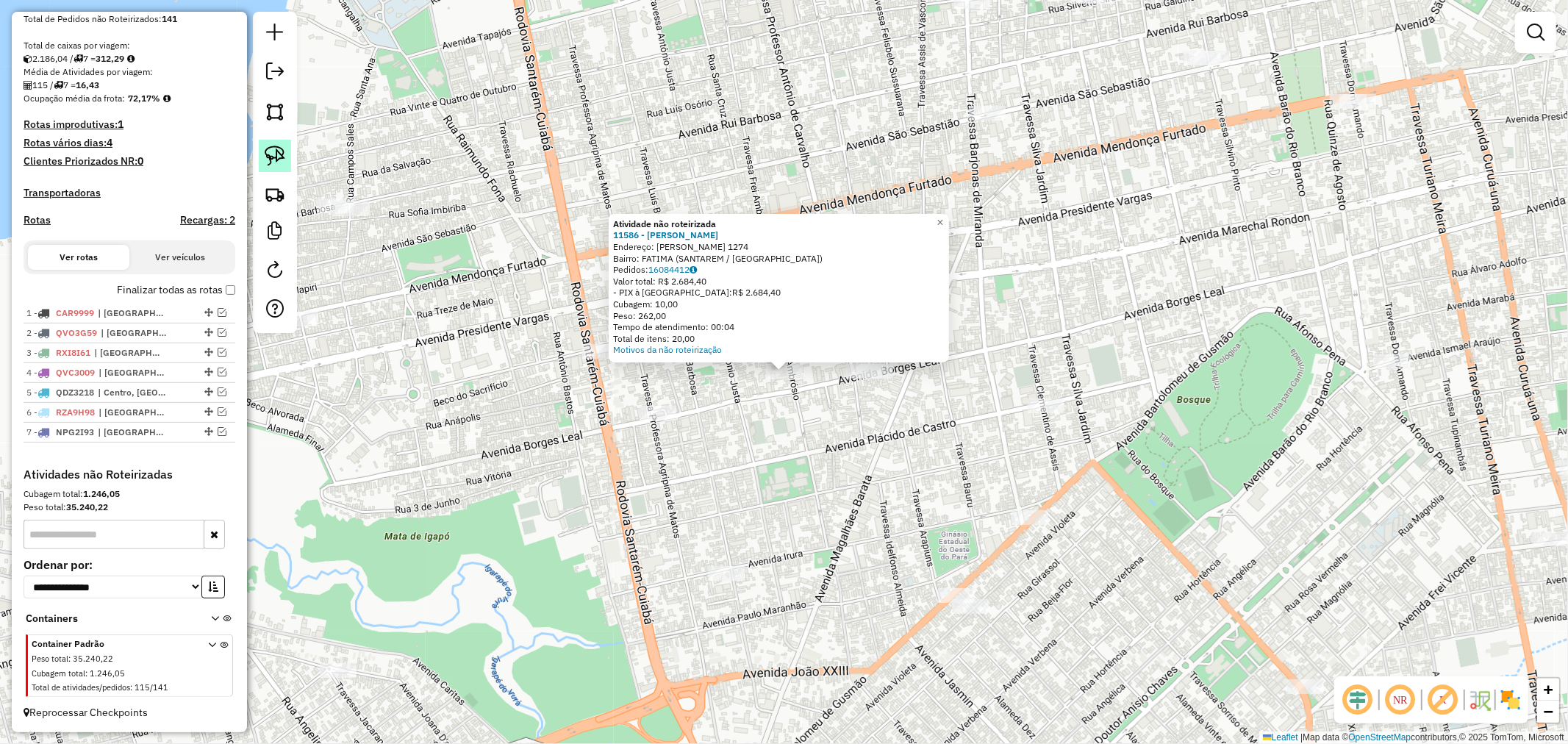
click at [275, 159] on img at bounding box center [275, 156] width 20 height 20
drag, startPoint x: 750, startPoint y: 379, endPoint x: 795, endPoint y: 361, distance: 48.5
click at [795, 361] on div "Atividade não roteirizada 11586 - [PERSON_NAME]: FREI AMBROSIO 1274 Bairro: FAT…" at bounding box center [784, 372] width 1568 height 744
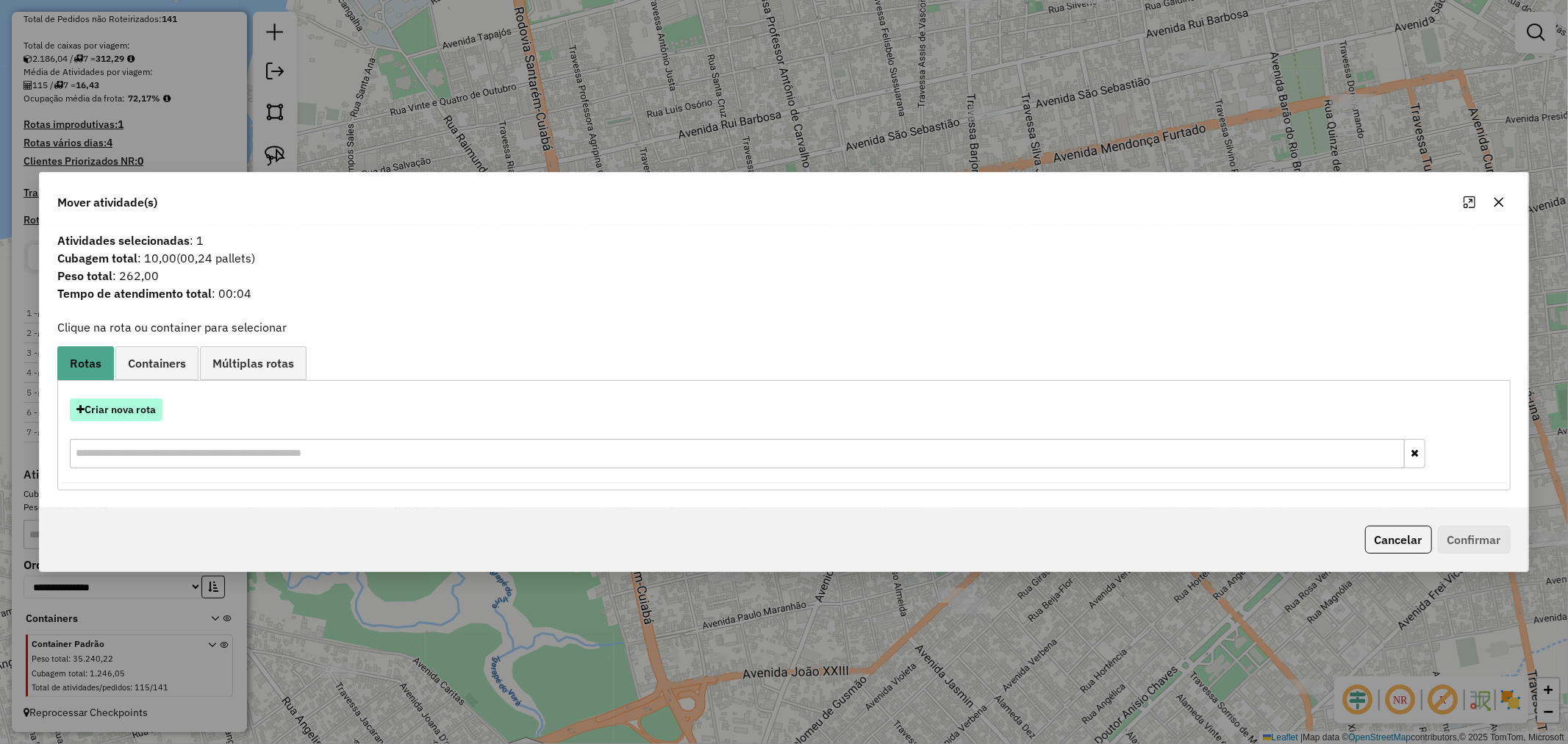
click at [143, 414] on button "Criar nova rota" at bounding box center [116, 410] width 93 height 23
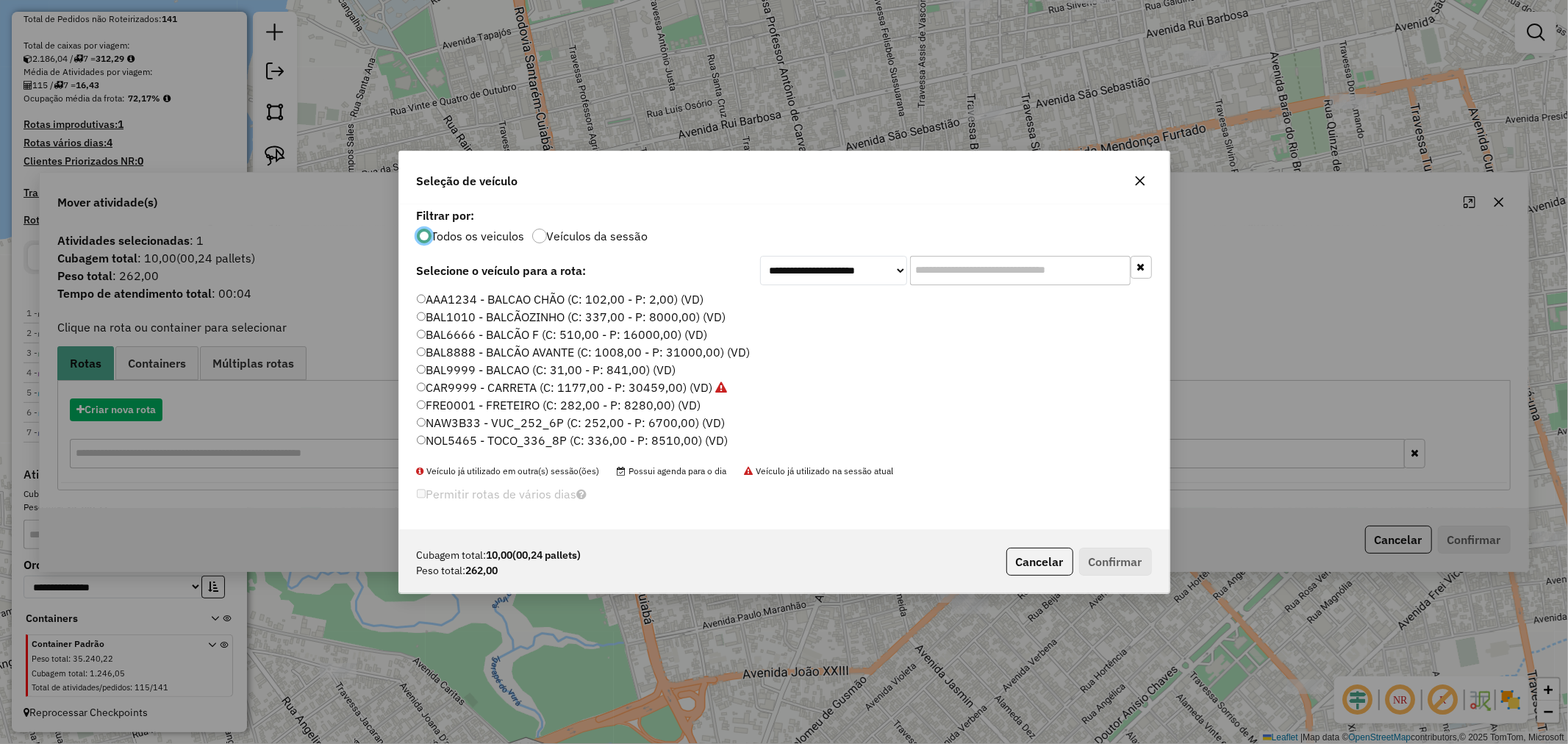
scroll to position [8, 4]
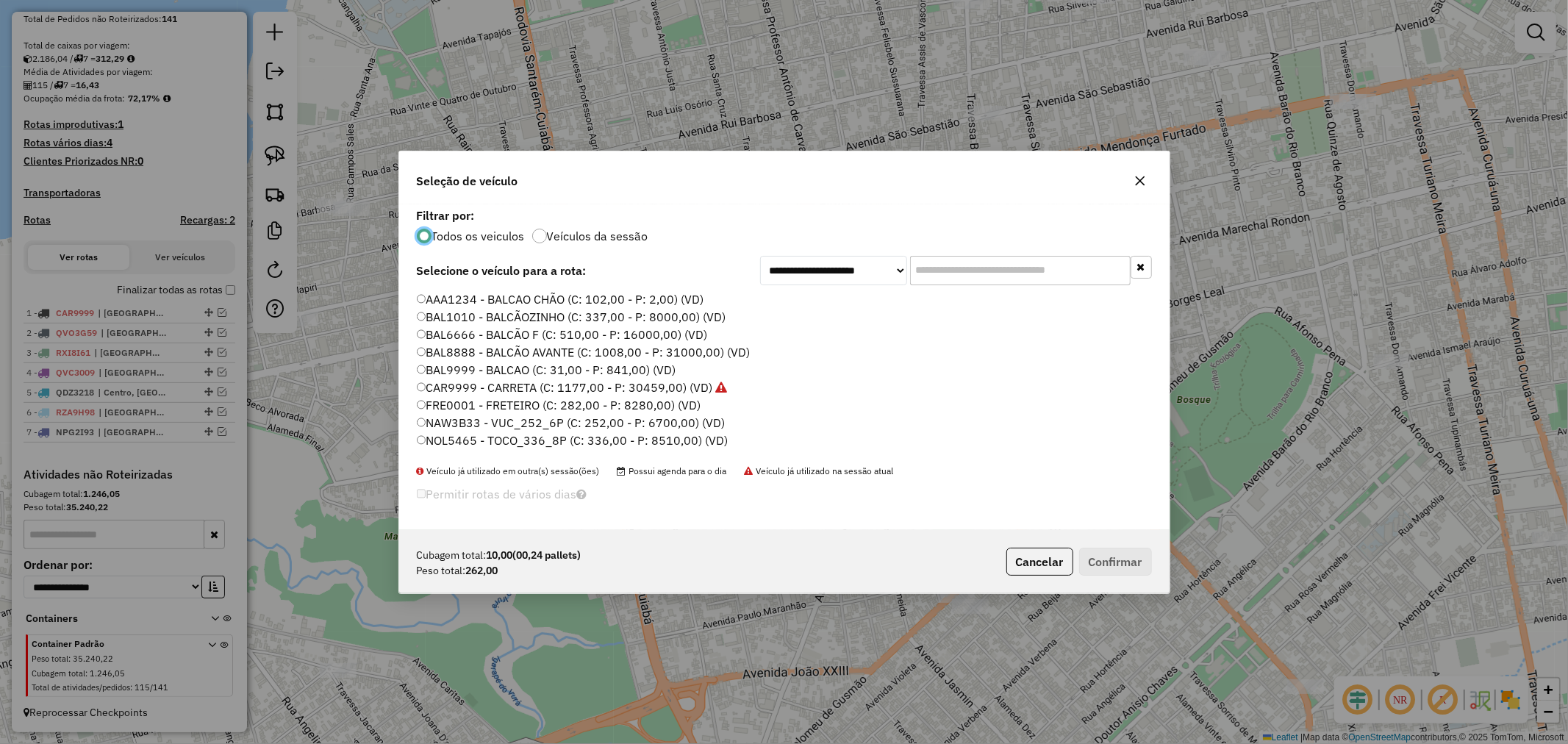
click at [537, 364] on label "BAL9999 - BALCAO (C: 31,00 - P: 841,00) (VD)" at bounding box center [547, 370] width 260 height 18
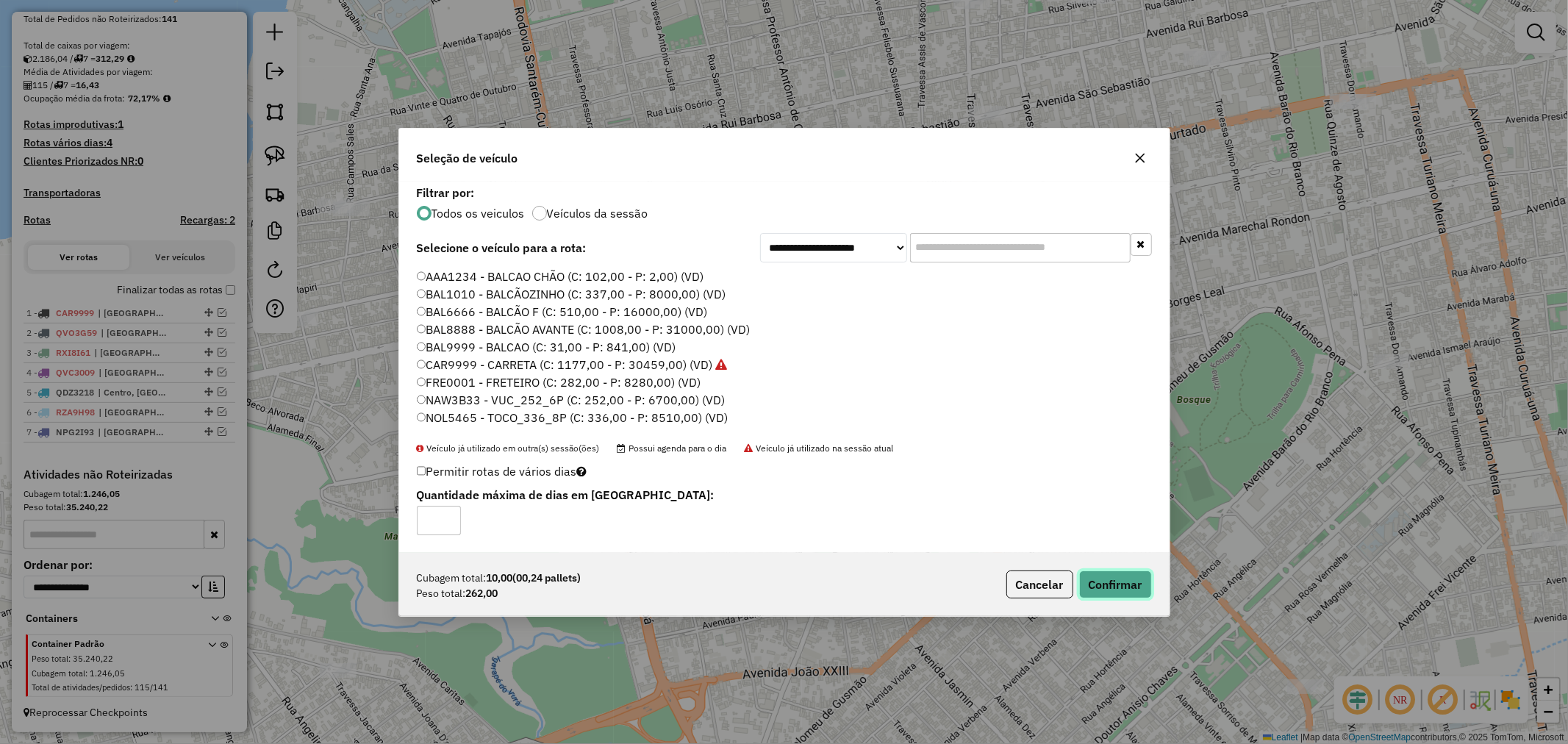
click at [1117, 591] on button "Confirmar" at bounding box center [1116, 585] width 72 height 28
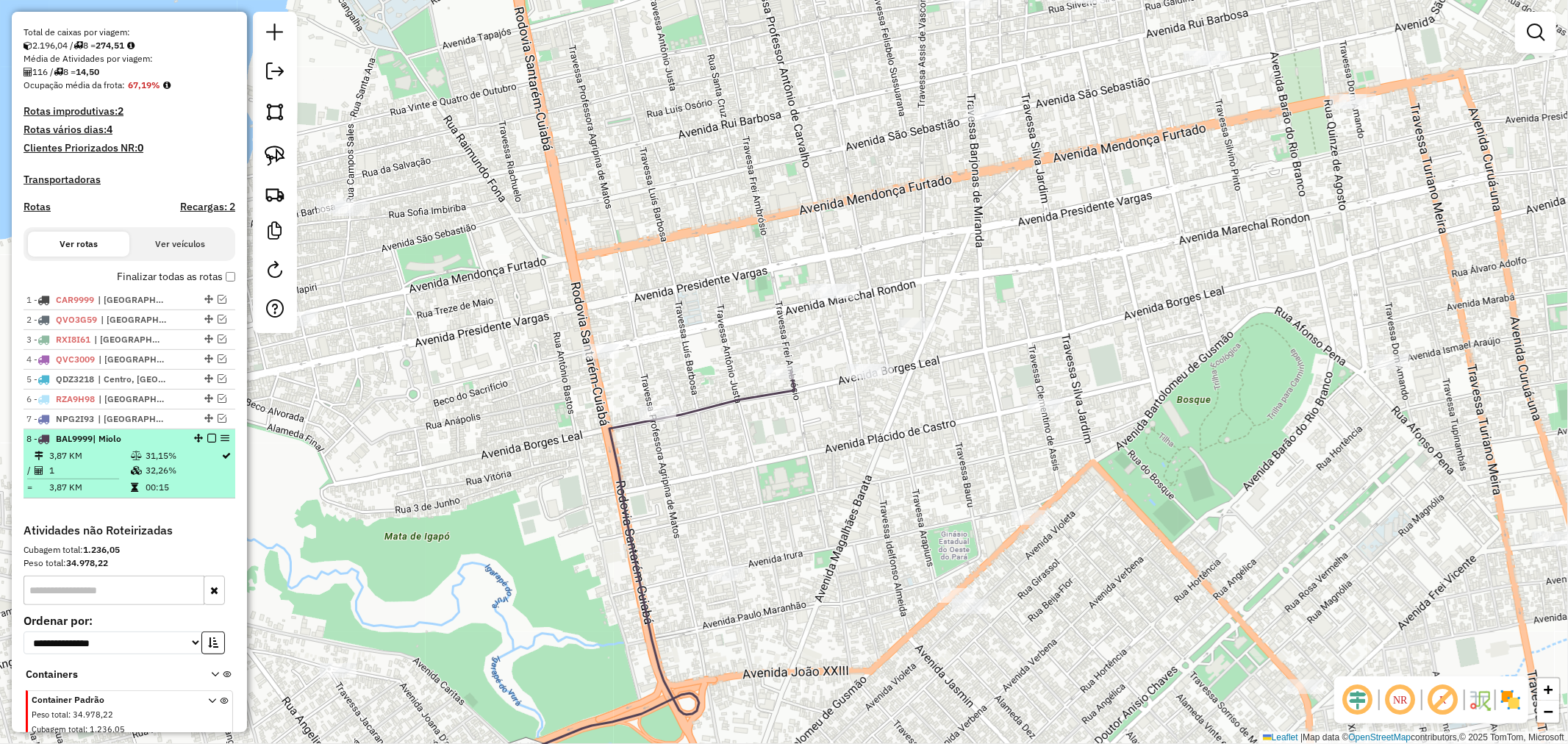
click at [200, 459] on li "8 - BAL9999 | Miolo 3,87 KM 31,15% / 1 32,26% = 3,87 KM 00:15" at bounding box center [130, 464] width 212 height 69
select select "**********"
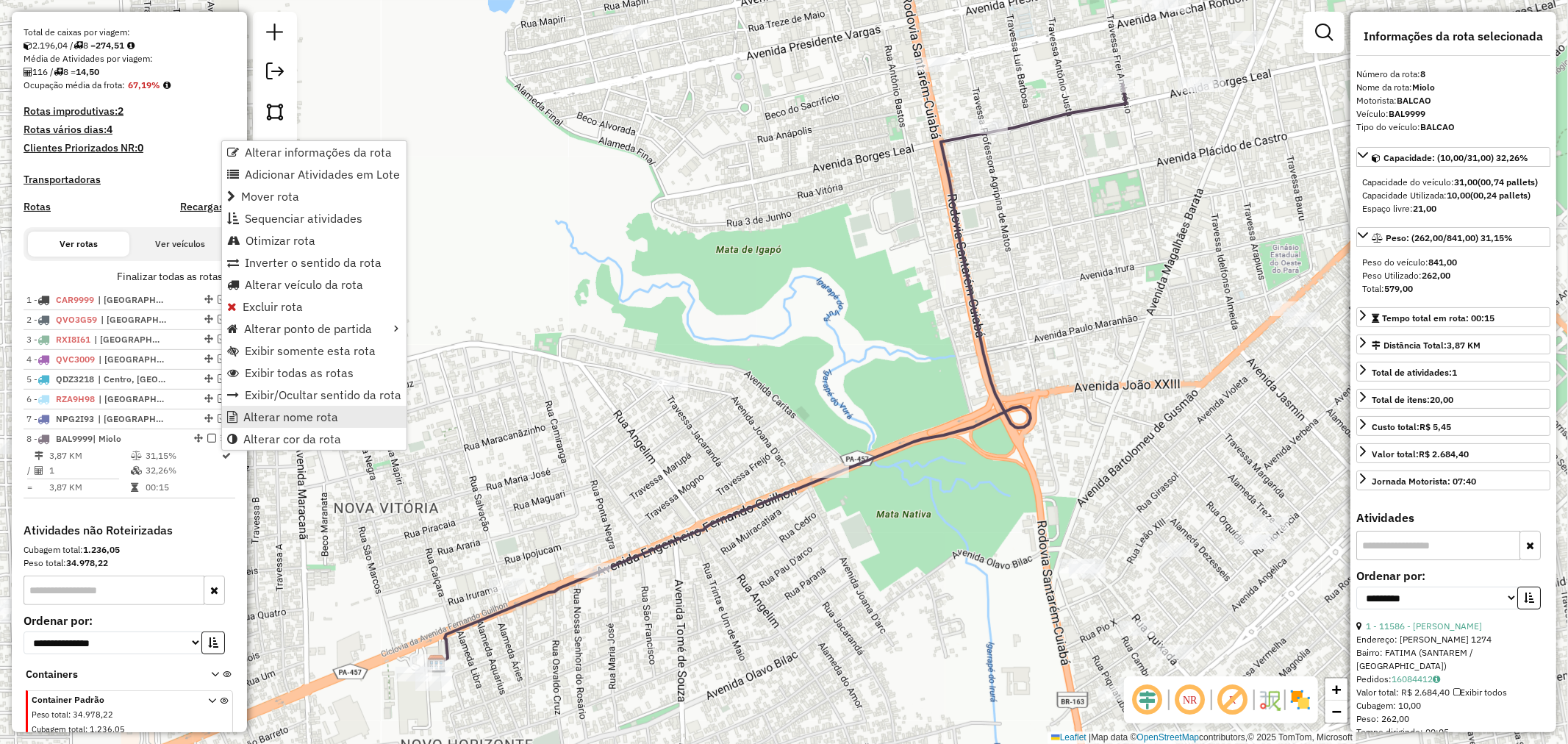
click at [318, 411] on span "Alterar nome rota" at bounding box center [290, 416] width 95 height 11
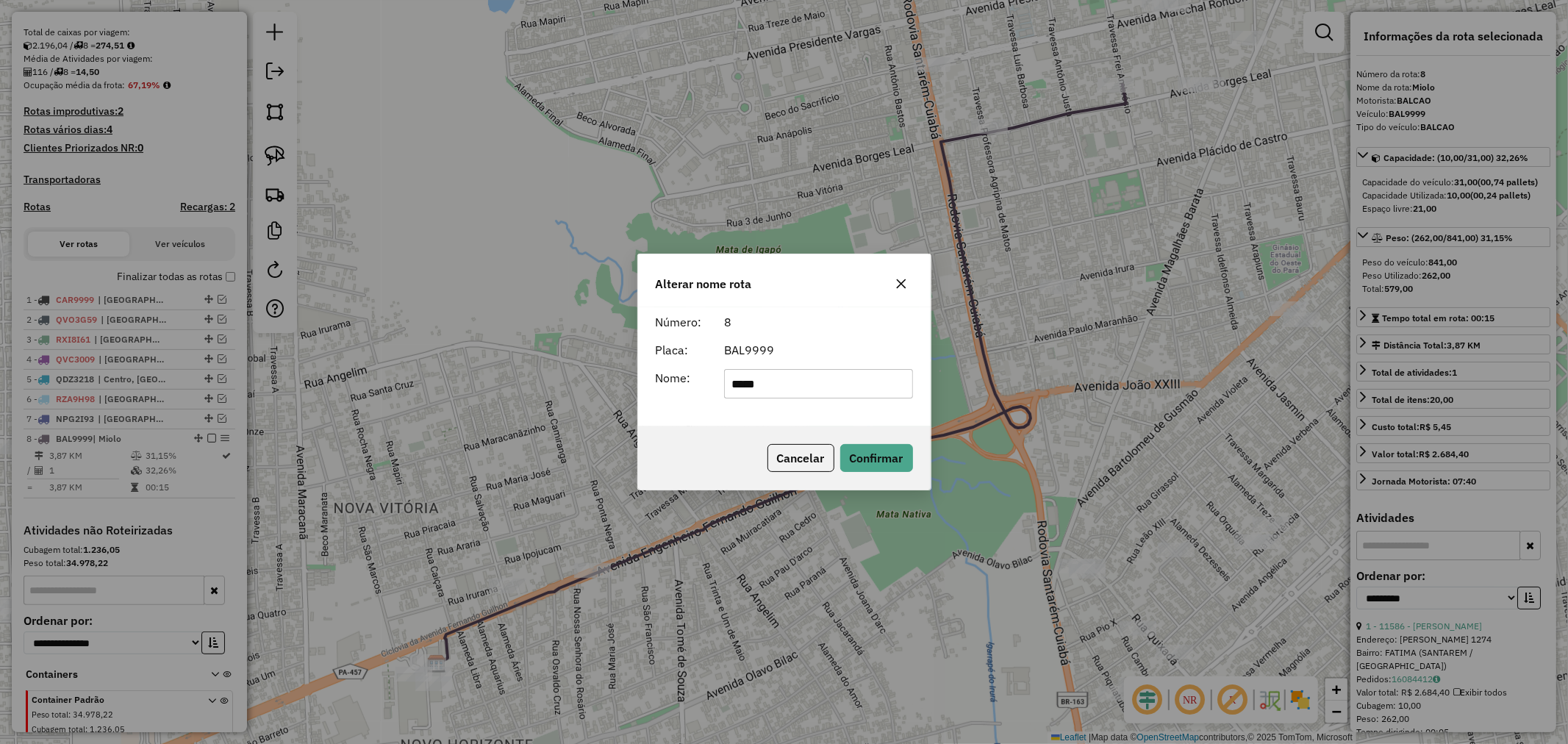
drag, startPoint x: 794, startPoint y: 383, endPoint x: 664, endPoint y: 399, distance: 131.0
click at [664, 399] on div "Número: 8 Placa: BAL9999 Nome: *****" at bounding box center [784, 367] width 292 height 119
type input "**********"
click at [862, 447] on button "Confirmar" at bounding box center [876, 459] width 72 height 28
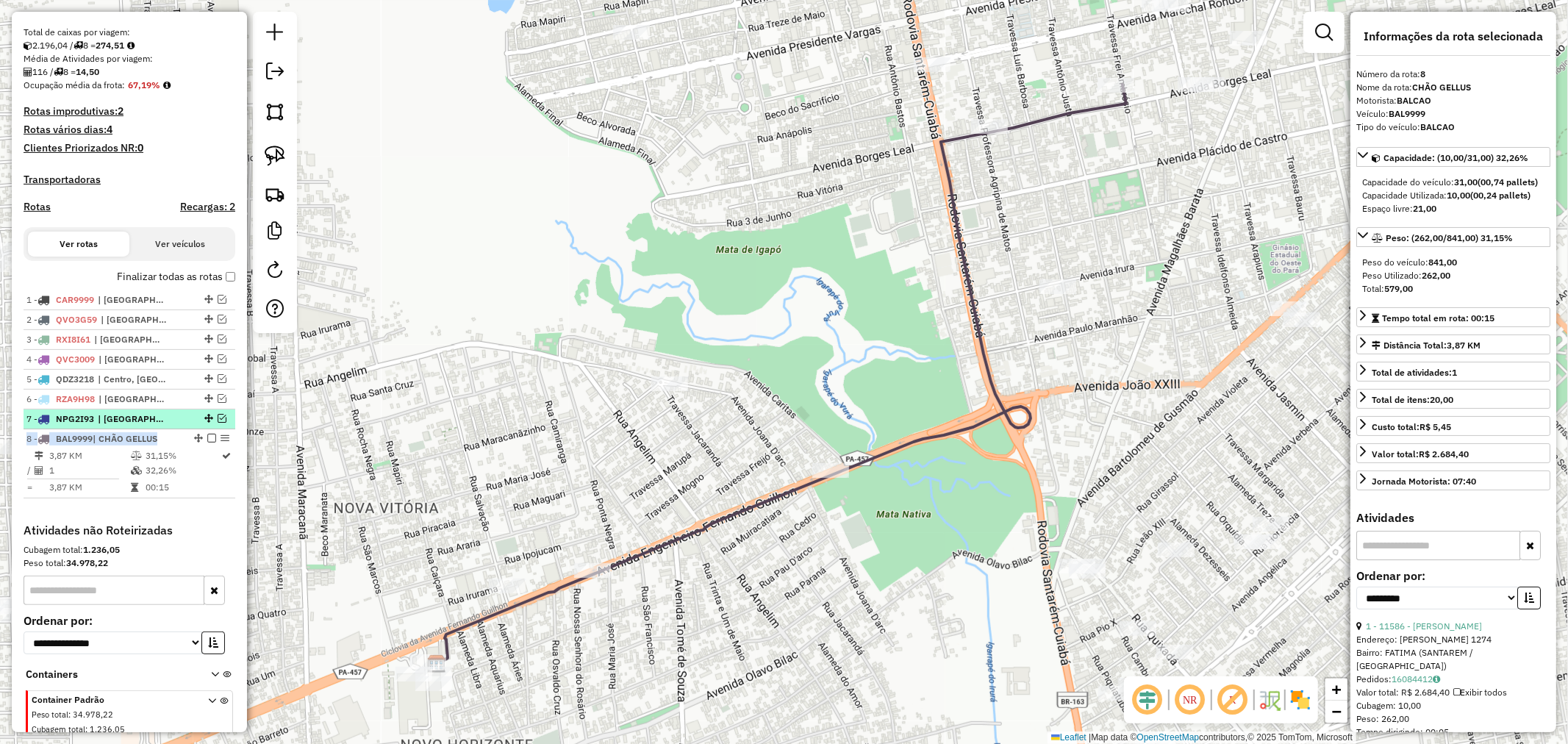
drag, startPoint x: 218, startPoint y: 452, endPoint x: 190, endPoint y: 428, distance: 36.9
click at [190, 428] on ul "1 - CAR9999 | [GEOGRAPHIC_DATA], [GEOGRAPHIC_DATA], [GEOGRAPHIC_DATA] 2 - QVO3G…" at bounding box center [130, 395] width 212 height 209
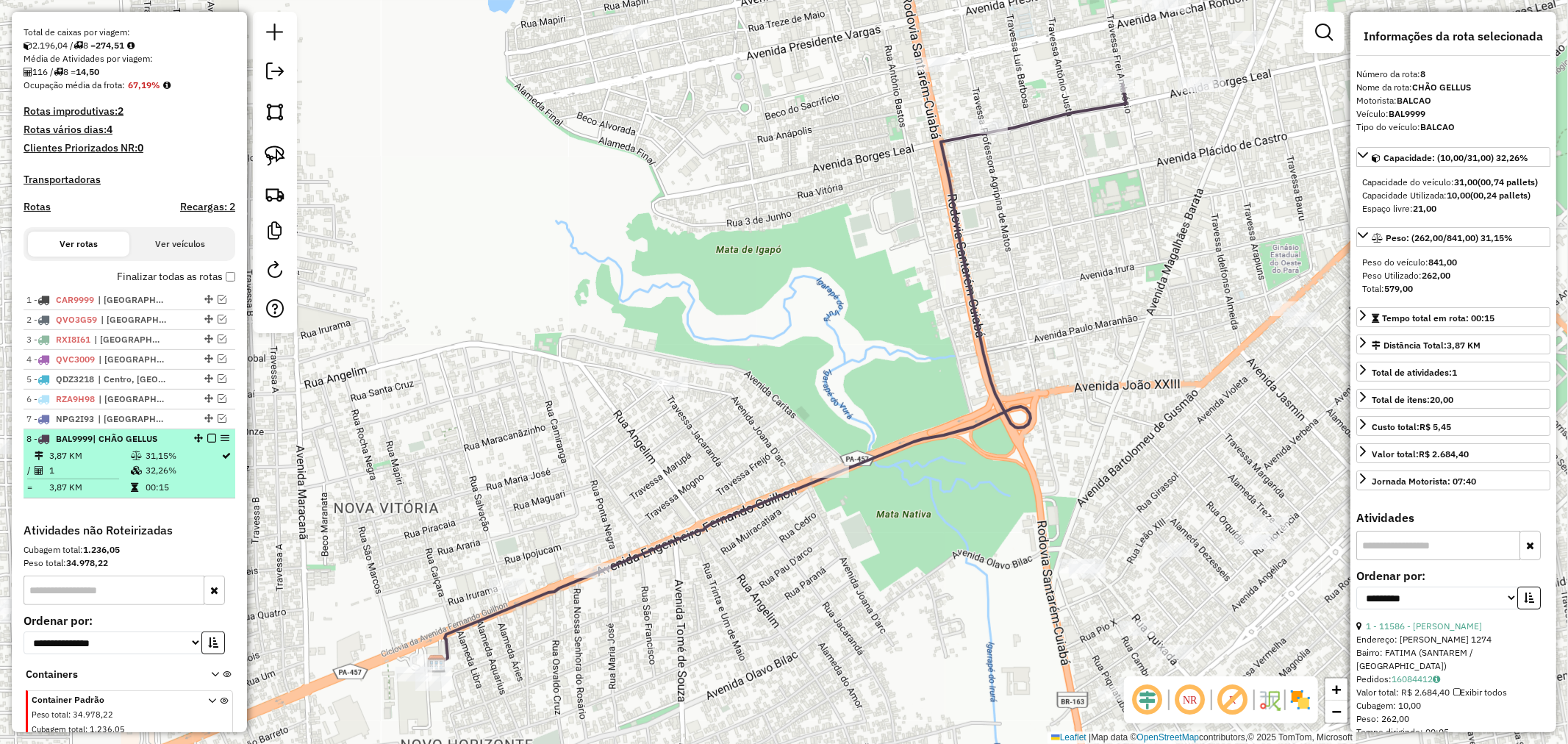
click at [195, 460] on td "31,15%" at bounding box center [183, 456] width 77 height 15
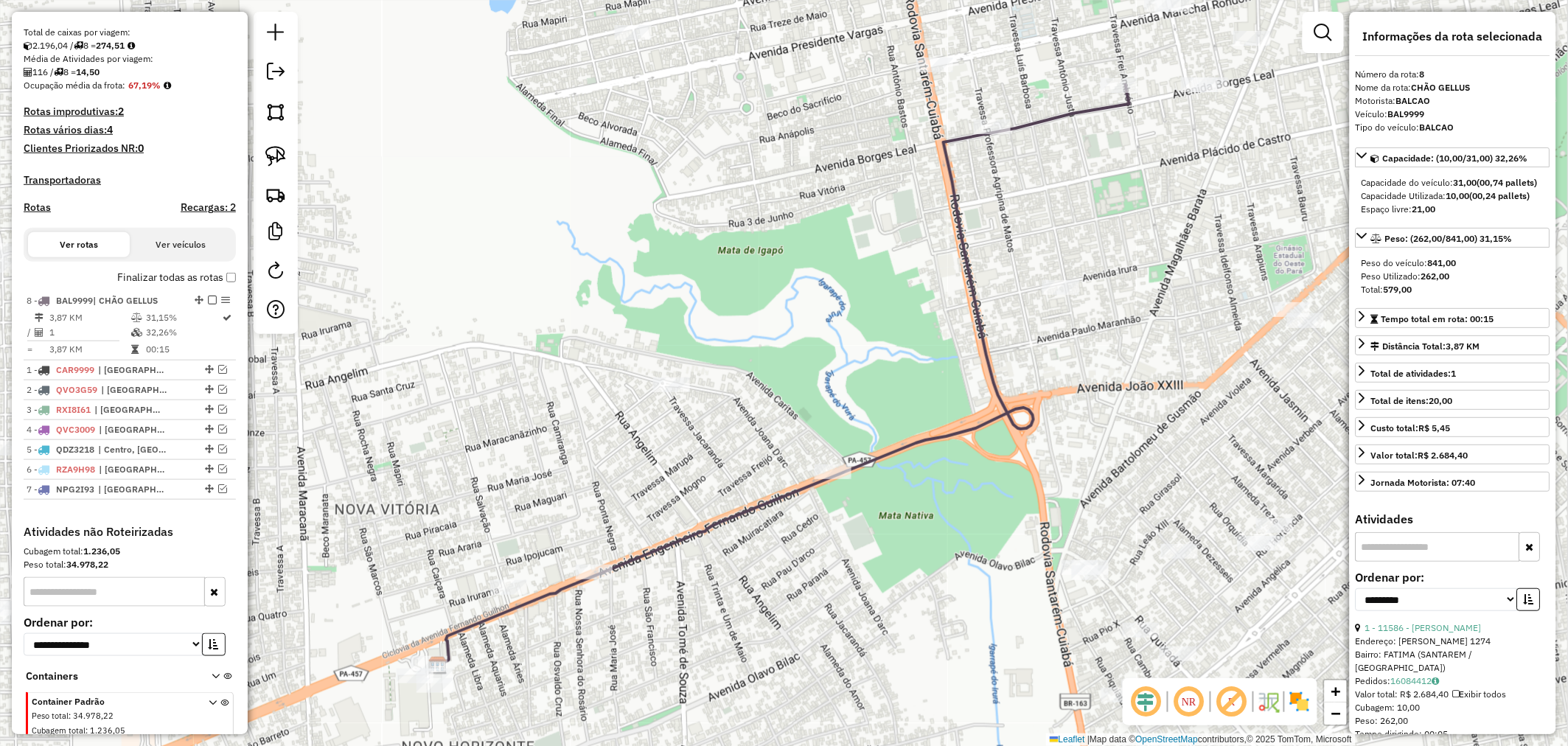
drag, startPoint x: 196, startPoint y: 450, endPoint x: 162, endPoint y: 271, distance: 182.2
click at [208, 305] on em at bounding box center [213, 300] width 9 height 9
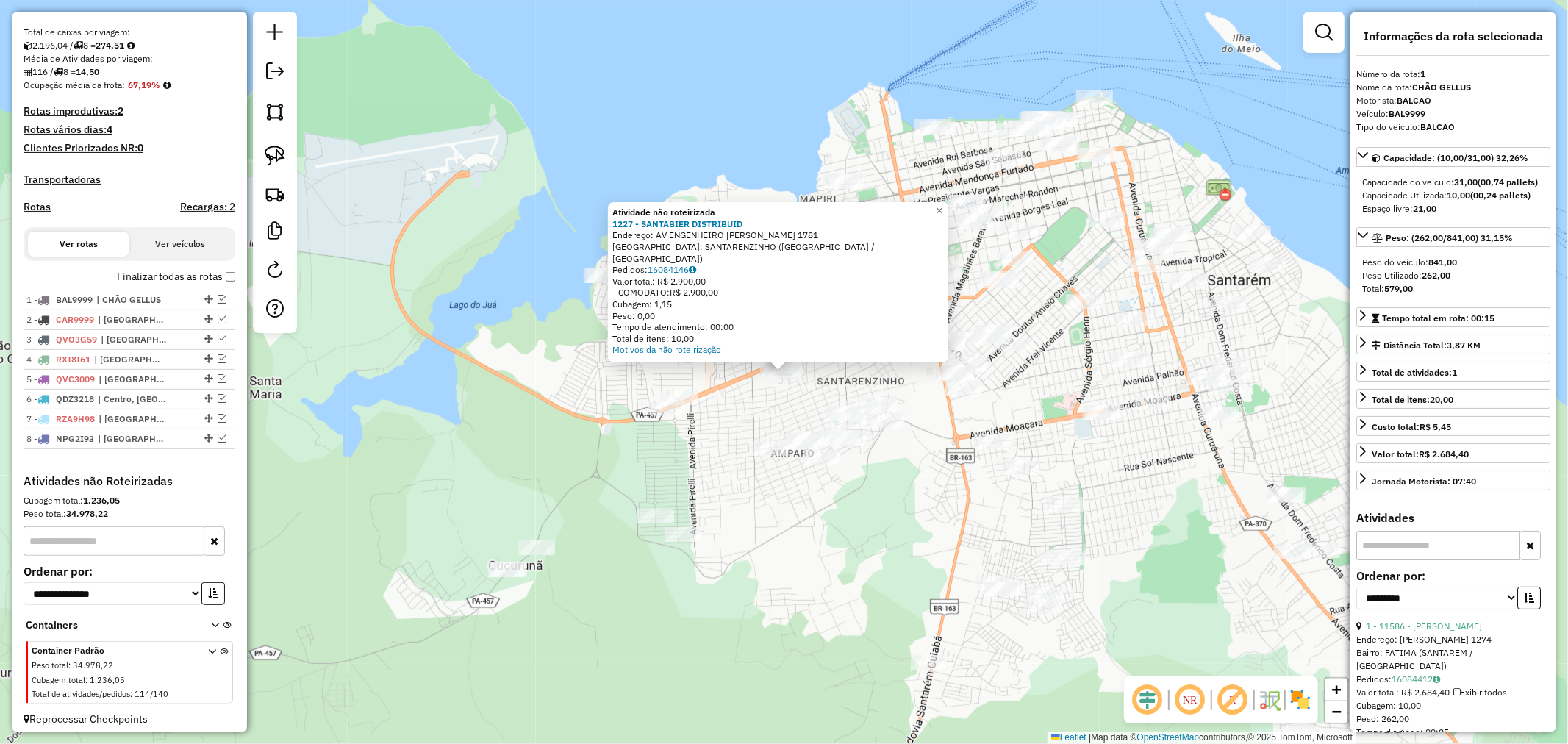
click at [783, 421] on div "Atividade não roteirizada 1227 - SANTABIER DISTRIBUID Endereço: AV ENGENHEIRO […" at bounding box center [784, 372] width 1568 height 744
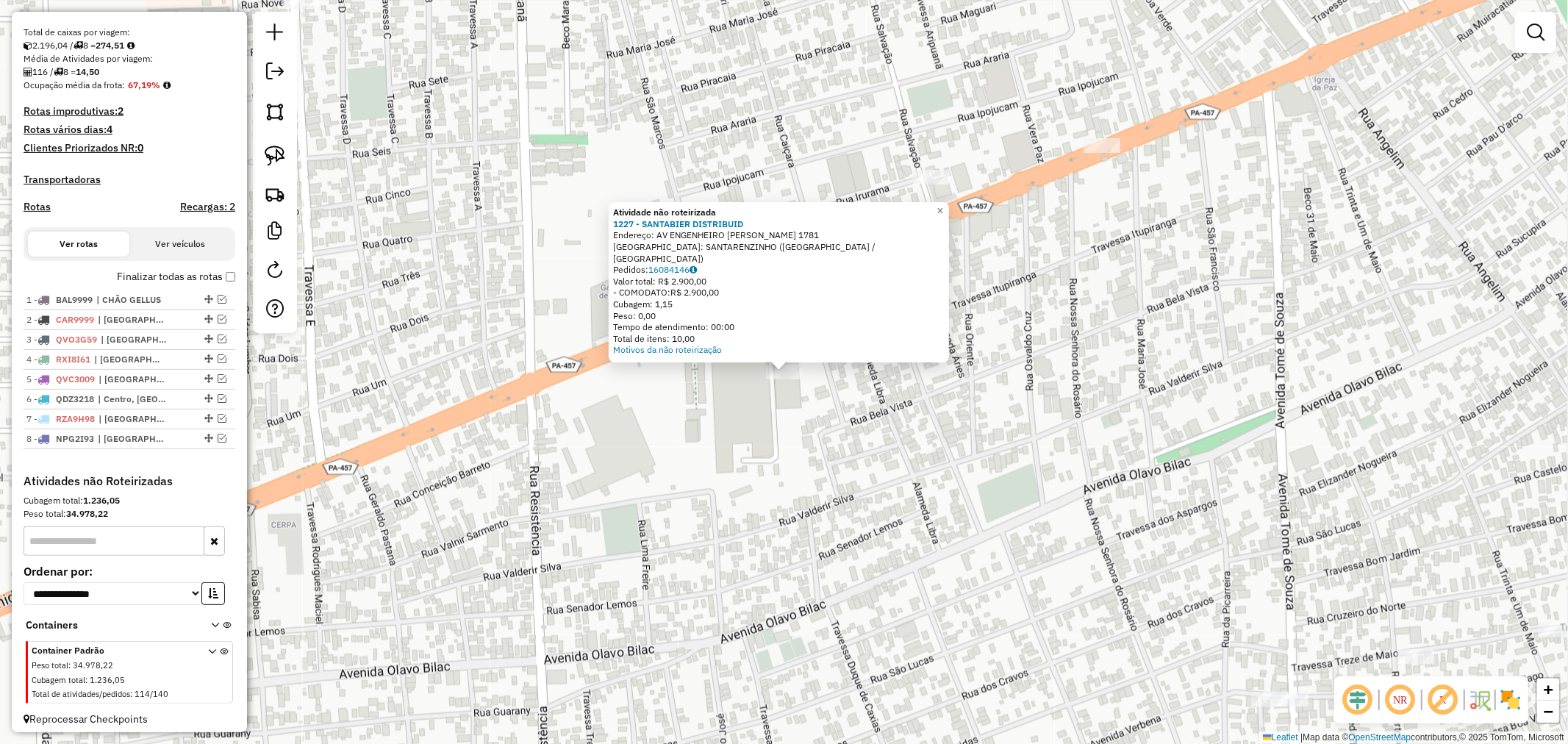
click at [790, 408] on div "Atividade não roteirizada 1227 - SANTABIER DISTRIBUID Endereço: AV ENGENHEIRO […" at bounding box center [784, 372] width 1568 height 744
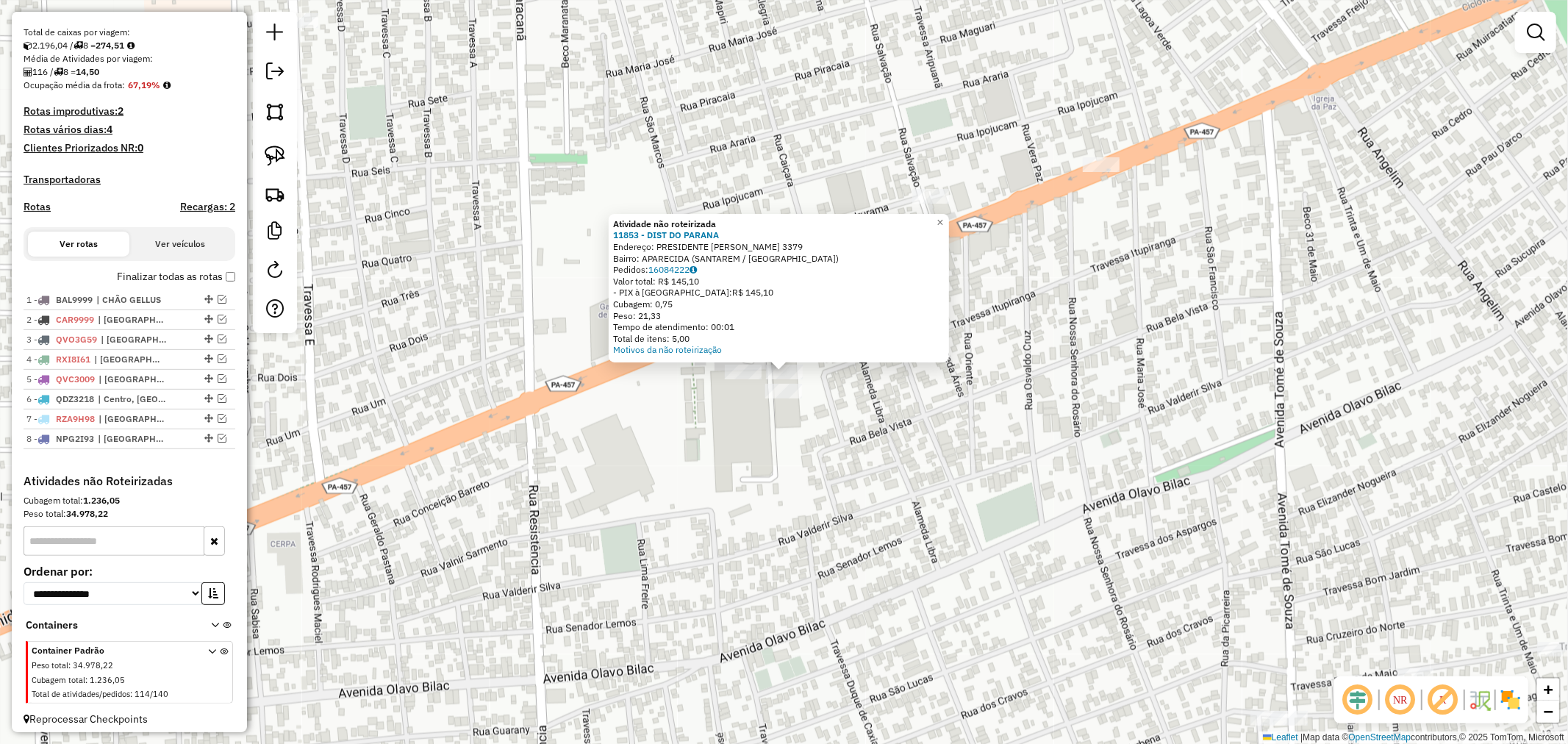
click at [796, 418] on div "Atividade não roteirizada 11853 - DIST DO PARANA Endereço: PRESIDENTE [PERSON_N…" at bounding box center [784, 372] width 1568 height 744
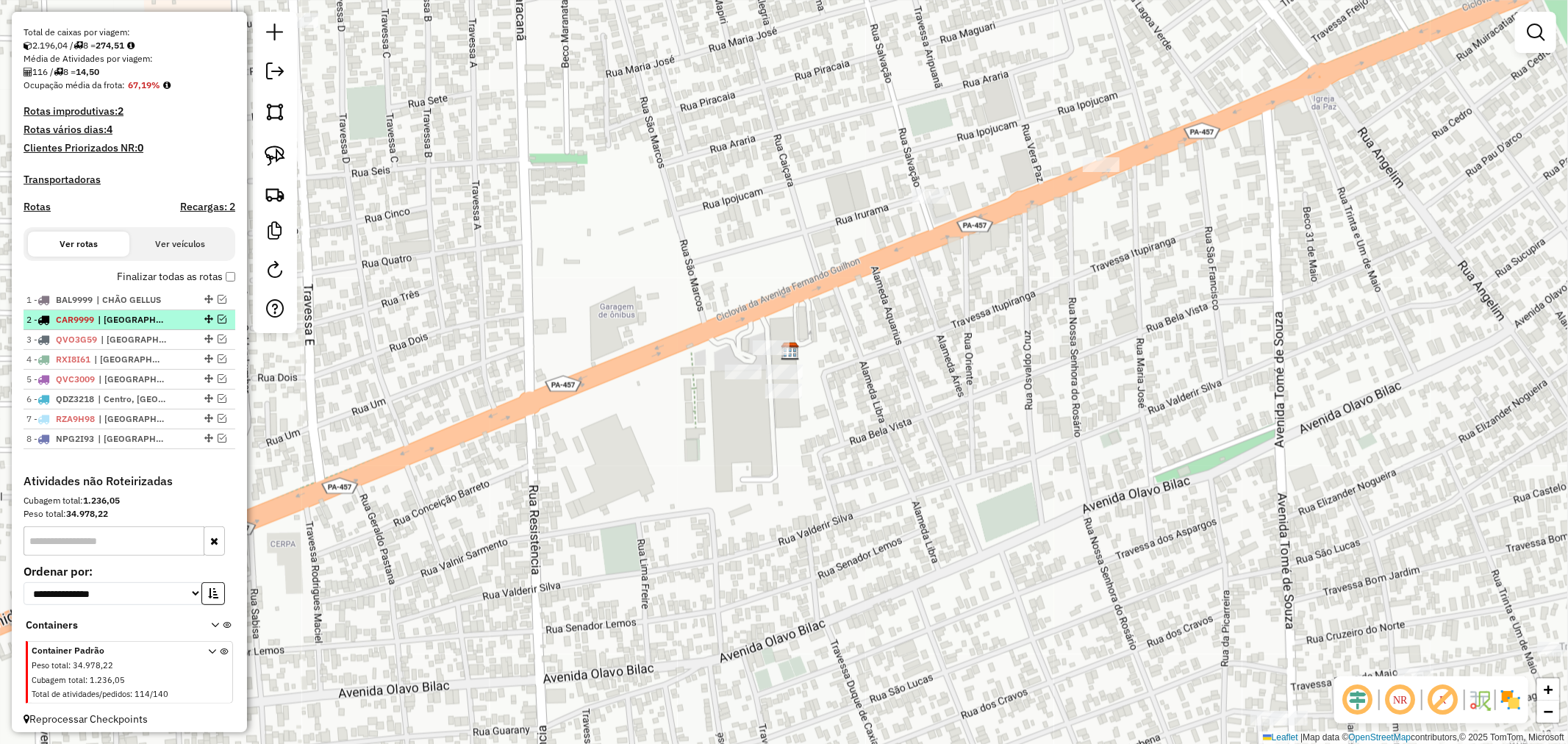
click at [219, 323] on em at bounding box center [222, 319] width 9 height 9
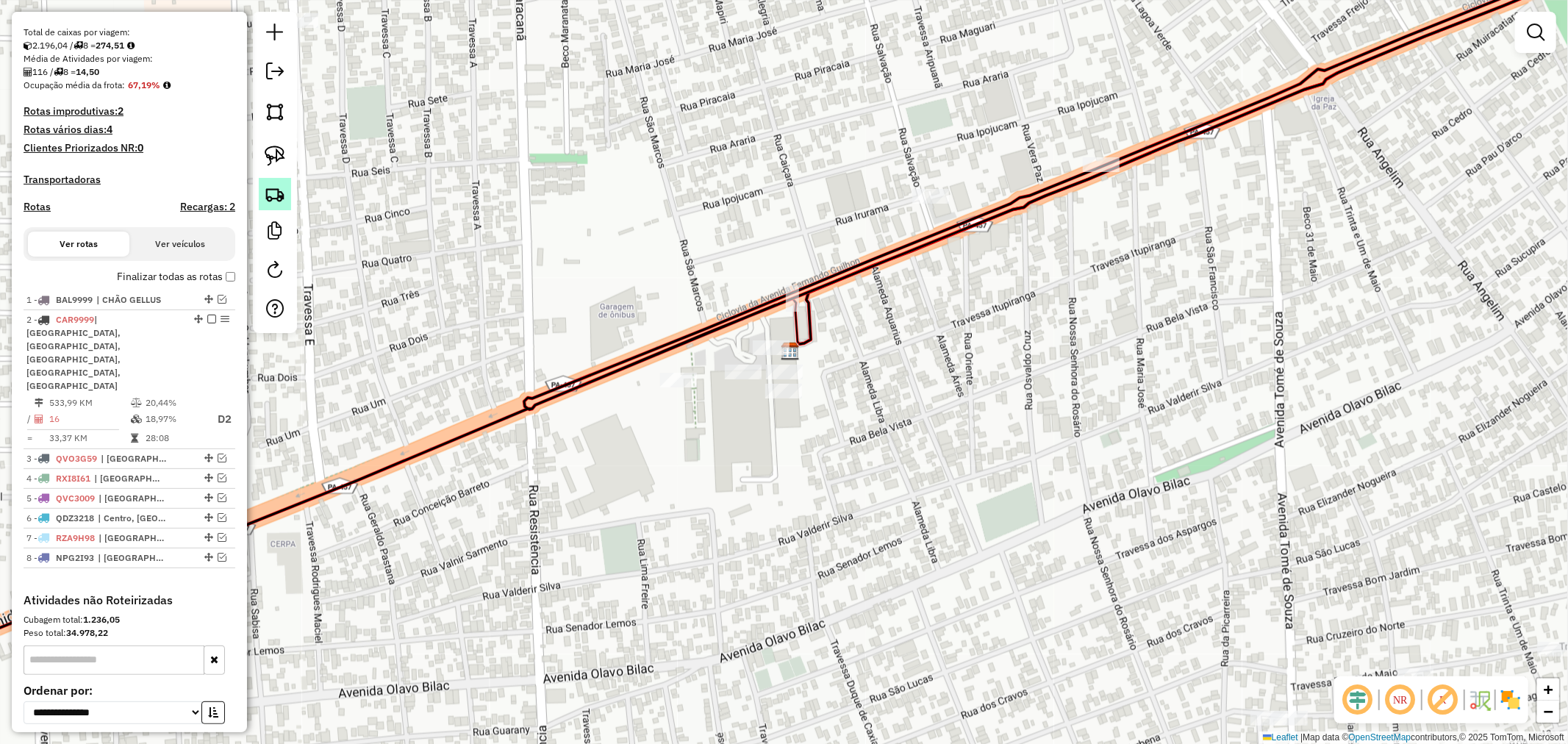
click at [276, 206] on link at bounding box center [275, 194] width 33 height 33
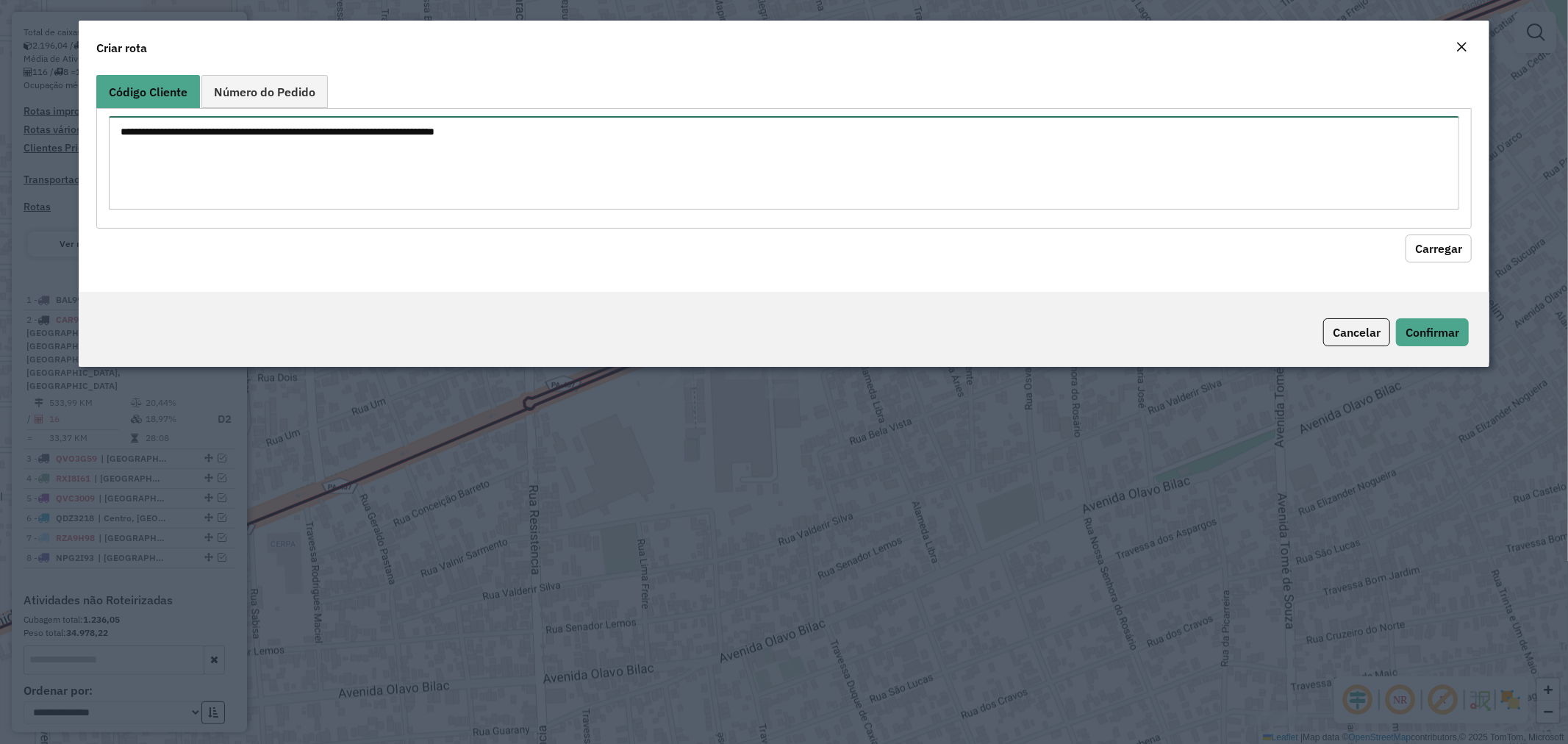
click at [341, 178] on textarea at bounding box center [784, 163] width 1352 height 94
click at [1421, 246] on button "Carregar" at bounding box center [1438, 248] width 66 height 28
click at [1434, 250] on button "Carregar" at bounding box center [1438, 248] width 66 height 28
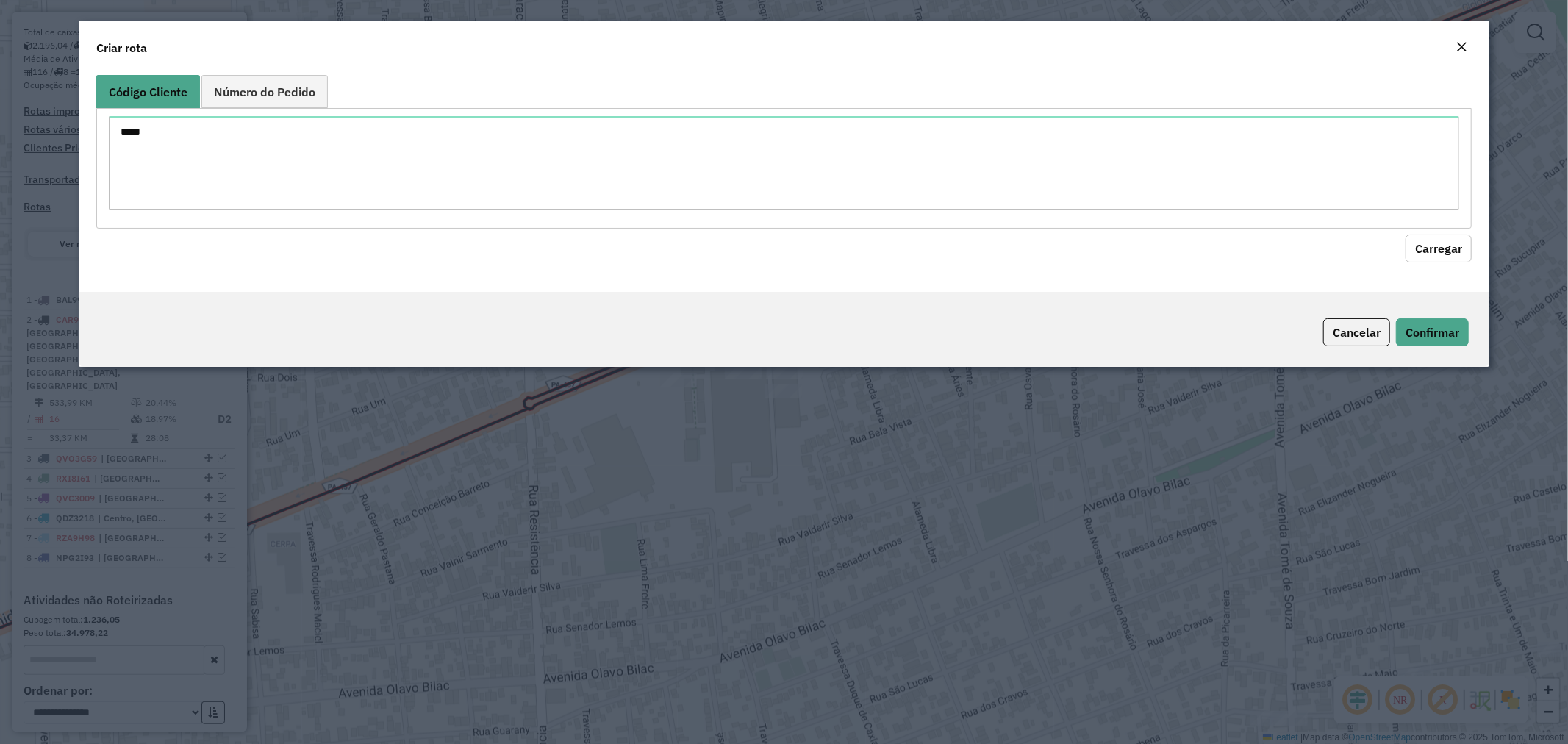
click at [1434, 250] on button "Carregar" at bounding box center [1438, 248] width 66 height 28
click at [126, 131] on textarea "*****" at bounding box center [784, 163] width 1352 height 94
type textarea "****"
click at [1431, 239] on button "Carregar" at bounding box center [1438, 248] width 66 height 28
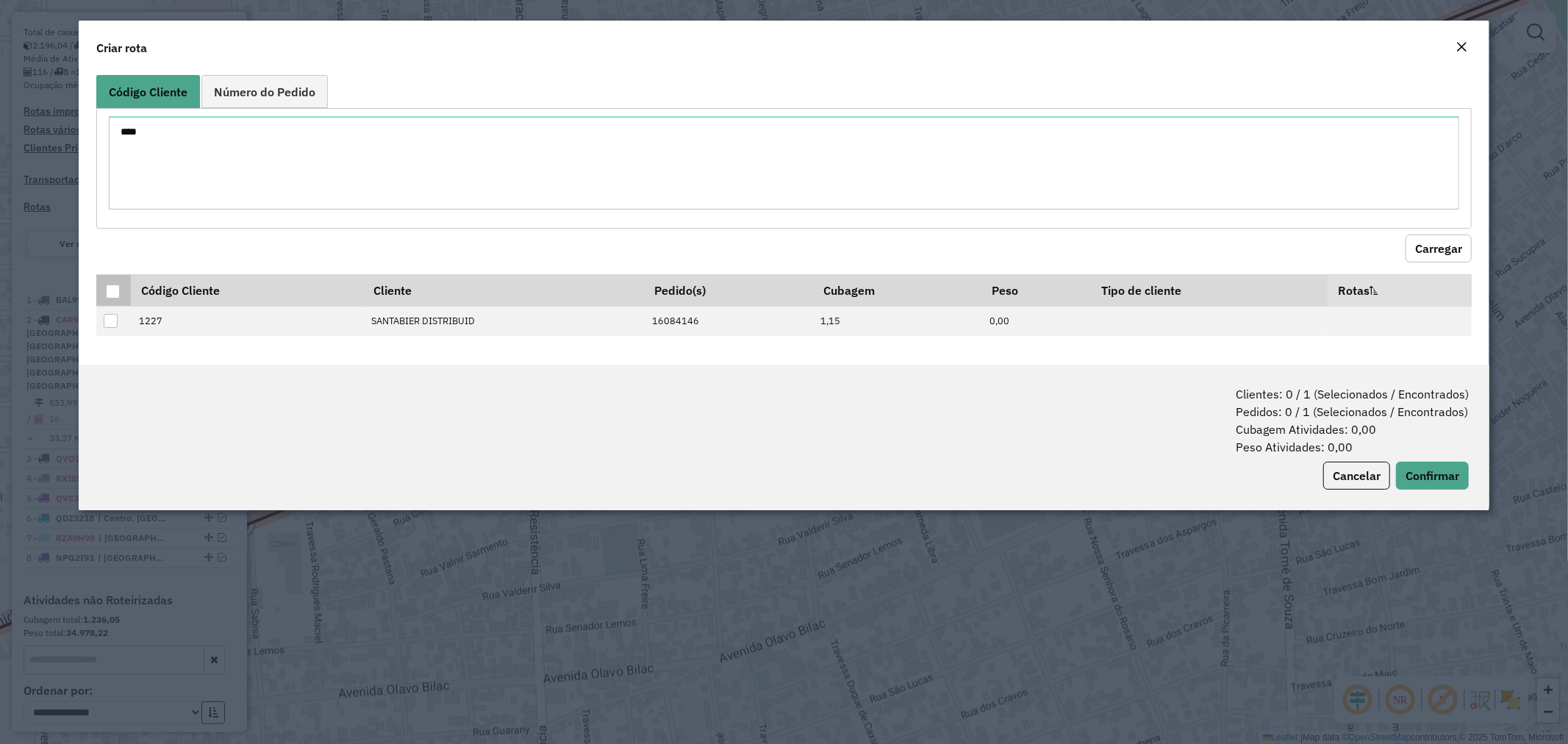
click at [115, 287] on div at bounding box center [113, 292] width 14 height 14
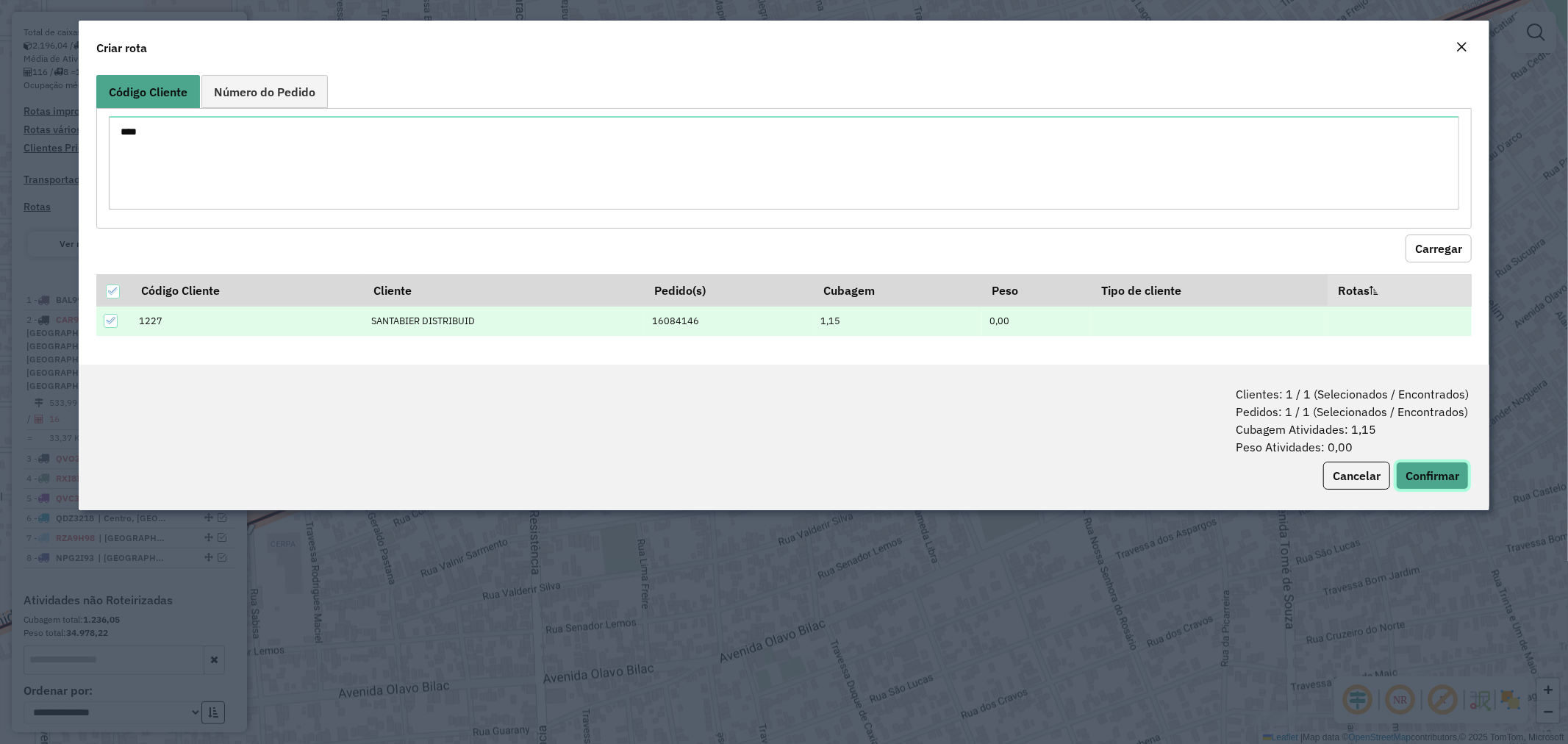
click at [1423, 481] on button "Confirmar" at bounding box center [1432, 476] width 72 height 28
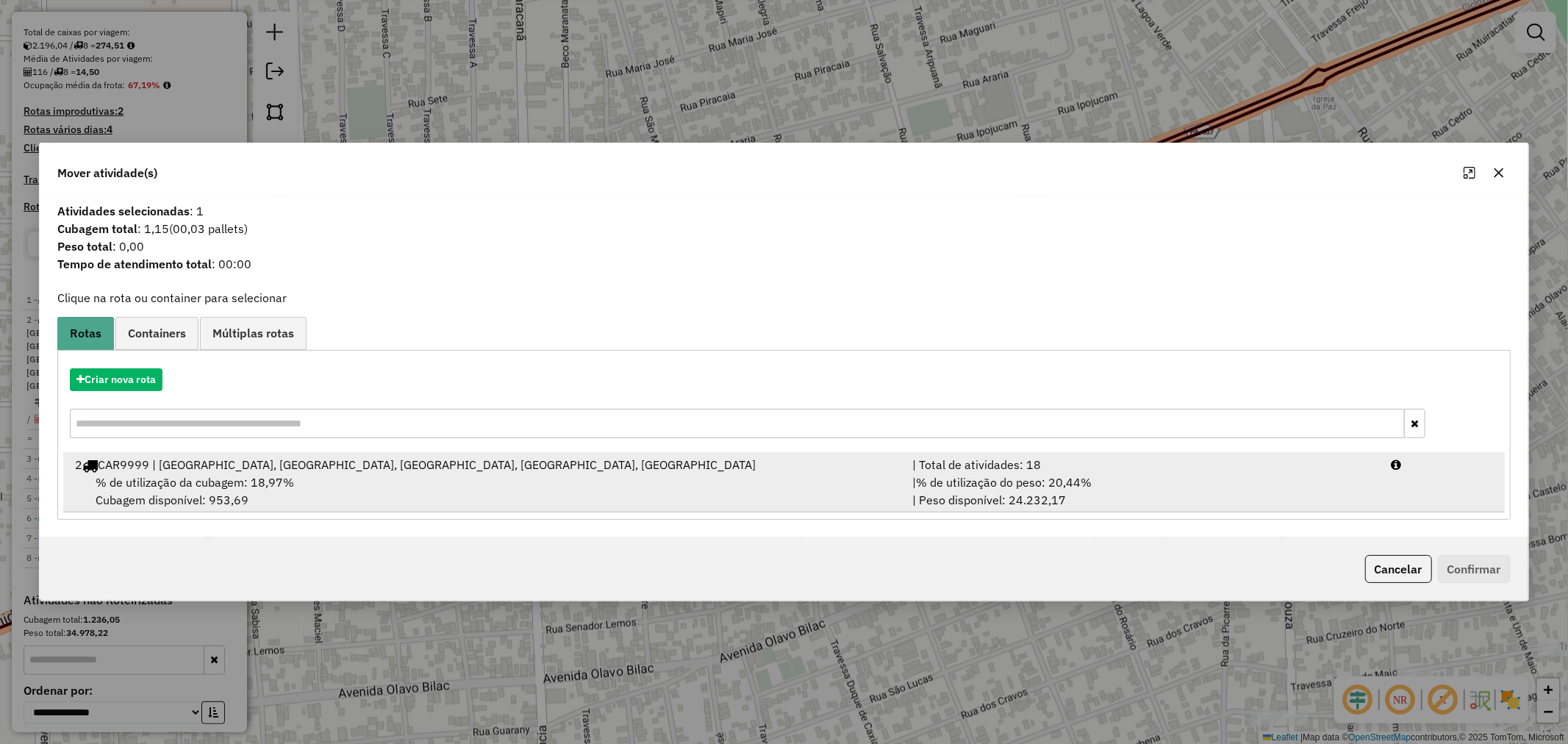
click at [651, 468] on div "2 CAR9999 | [GEOGRAPHIC_DATA], [GEOGRAPHIC_DATA], [GEOGRAPHIC_DATA], [GEOGRAPHI…" at bounding box center [485, 465] width 837 height 18
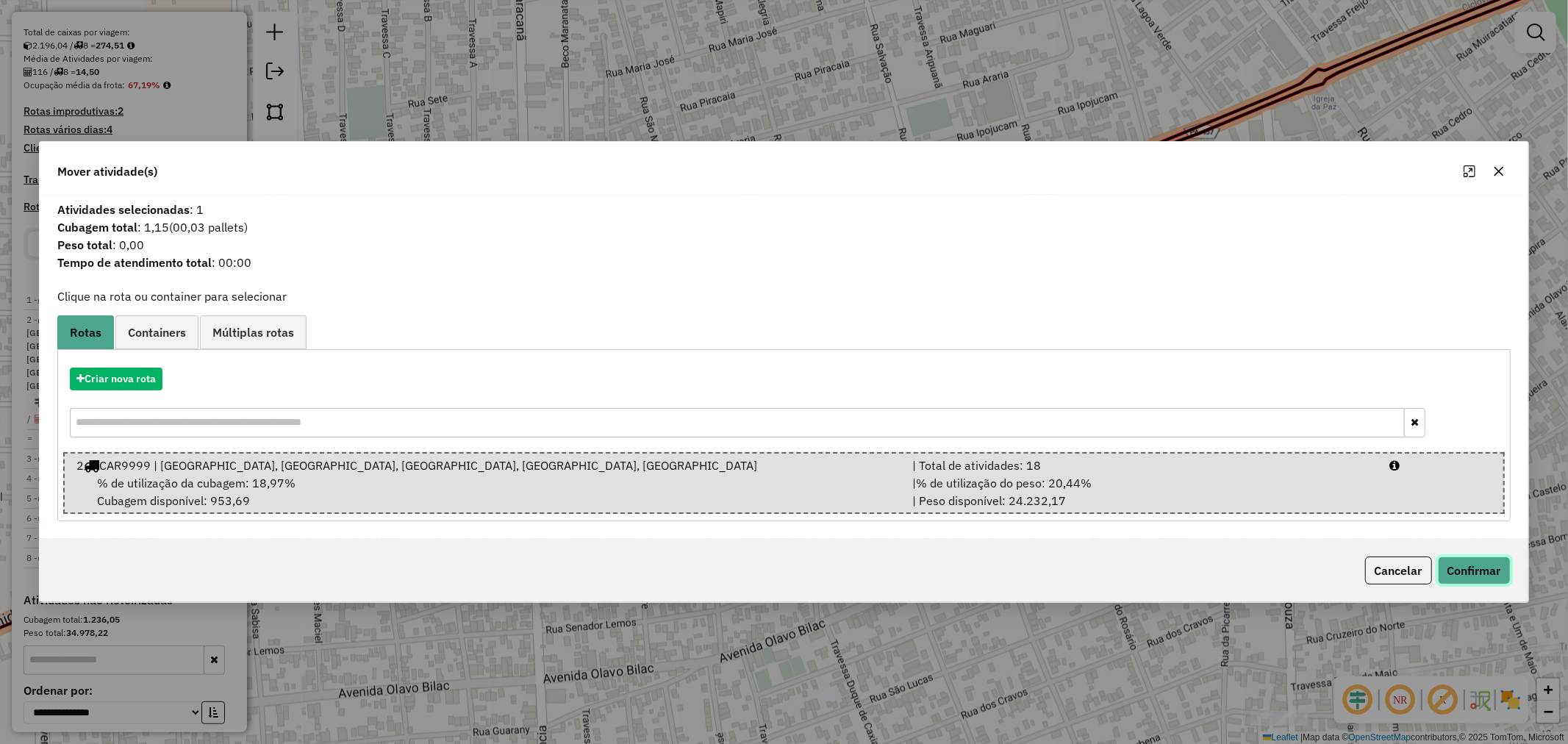
click at [1476, 562] on button "Confirmar" at bounding box center [1474, 571] width 72 height 28
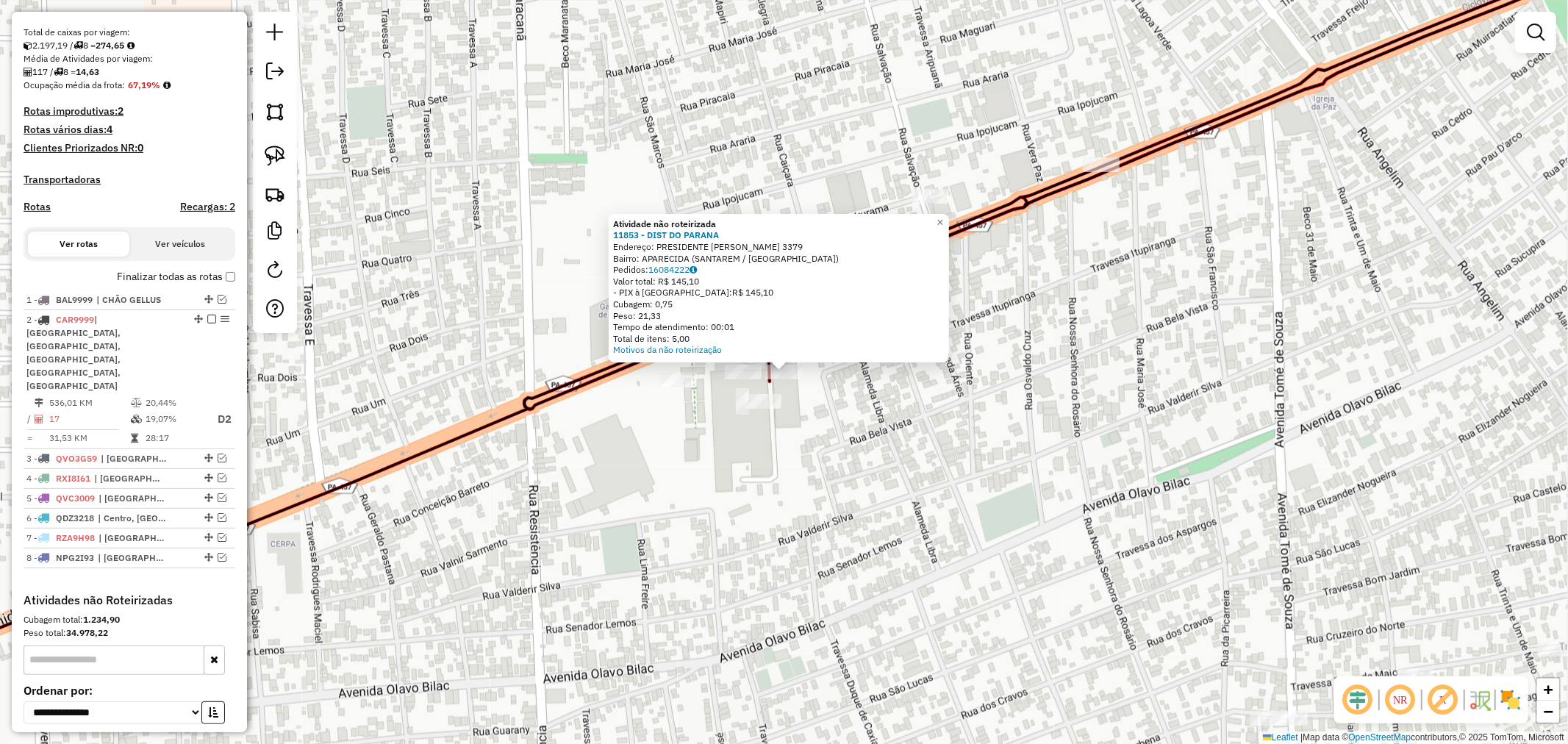
click at [719, 414] on div "Rota 2 - Placa CAR9999 1227 - SANTABIER DISTRIBUID Atividade não roteirizada 11…" at bounding box center [784, 372] width 1568 height 744
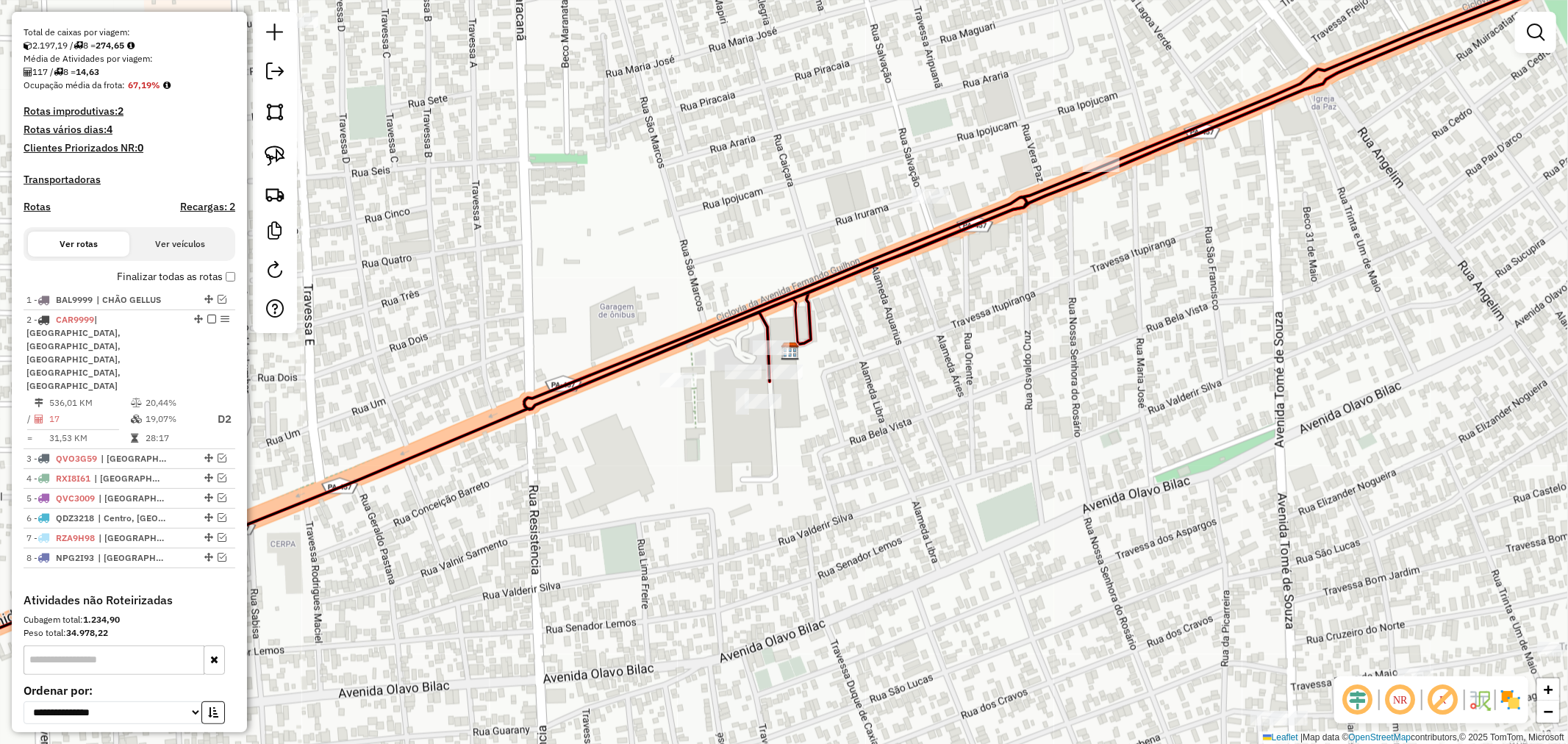
click at [743, 383] on div "Rota 2 - Placa CAR9999 1227 - SANTABIER DISTRIBUID Janela de atendimento Grade …" at bounding box center [784, 372] width 1568 height 744
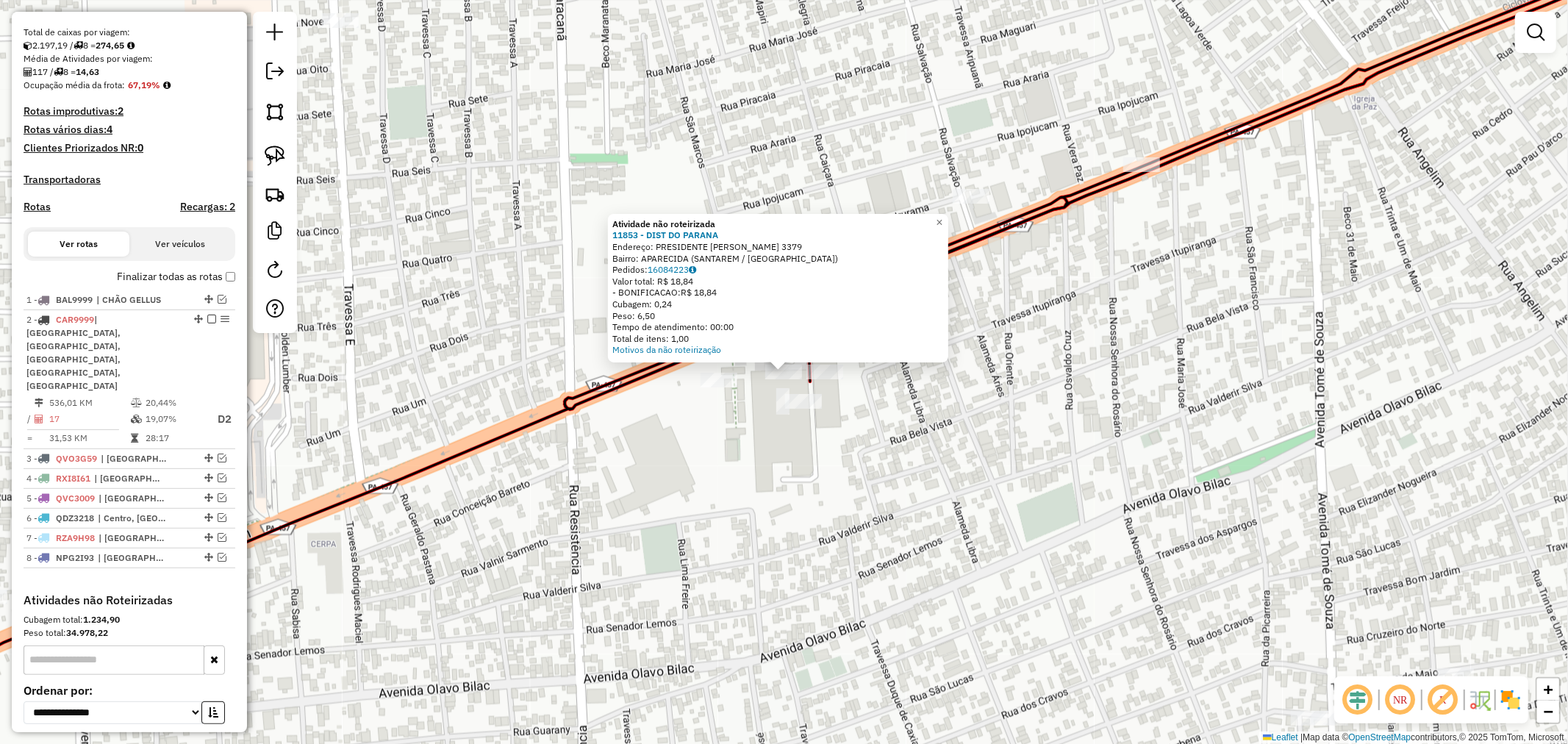
click at [746, 445] on div "Atividade não roteirizada 11853 - DIST DO PARANA Endereço: PRESIDENTE [PERSON_N…" at bounding box center [784, 372] width 1568 height 744
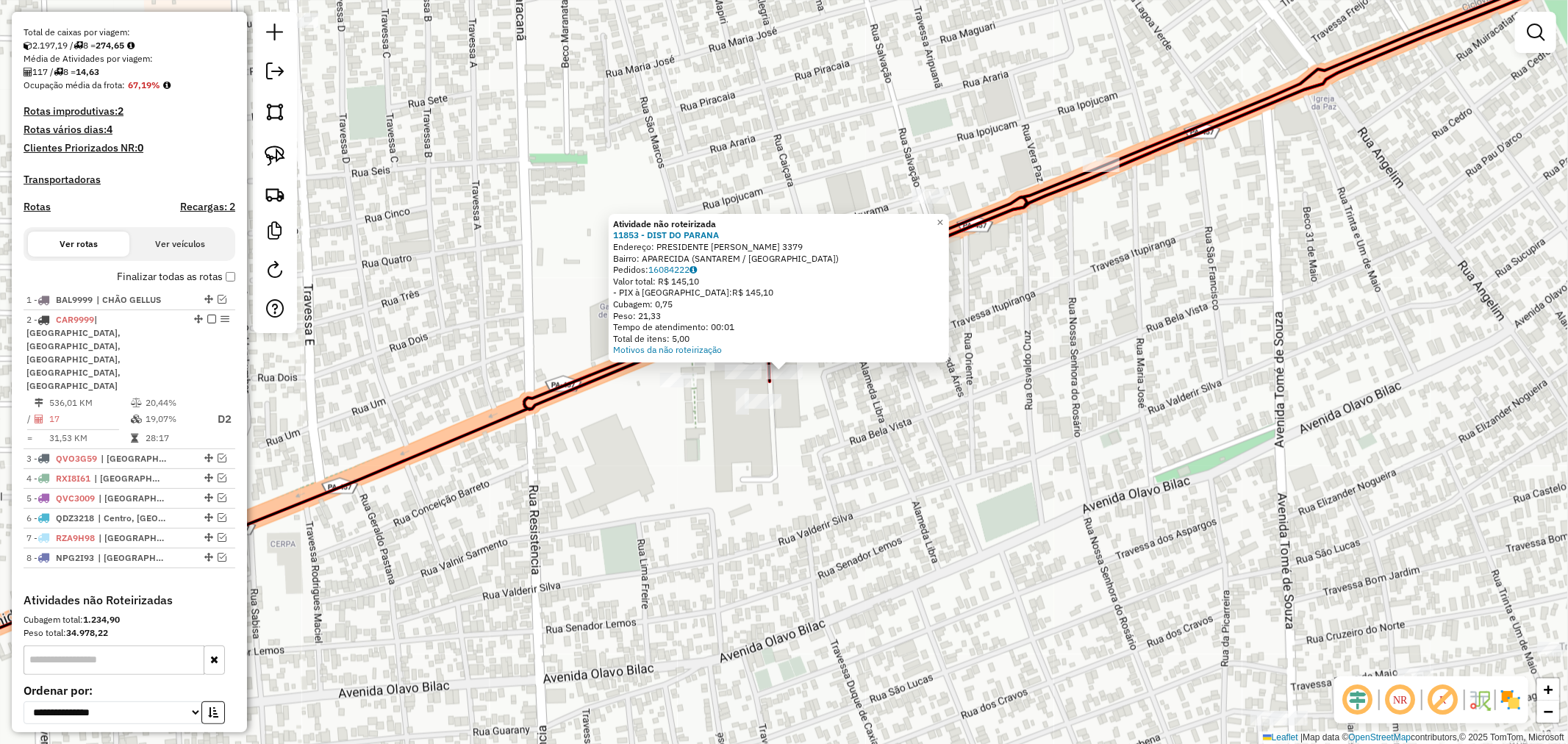
click at [822, 412] on div "Atividade não roteirizada 11853 - DIST DO PARANA Endereço: PRESIDENTE [PERSON_N…" at bounding box center [784, 372] width 1568 height 744
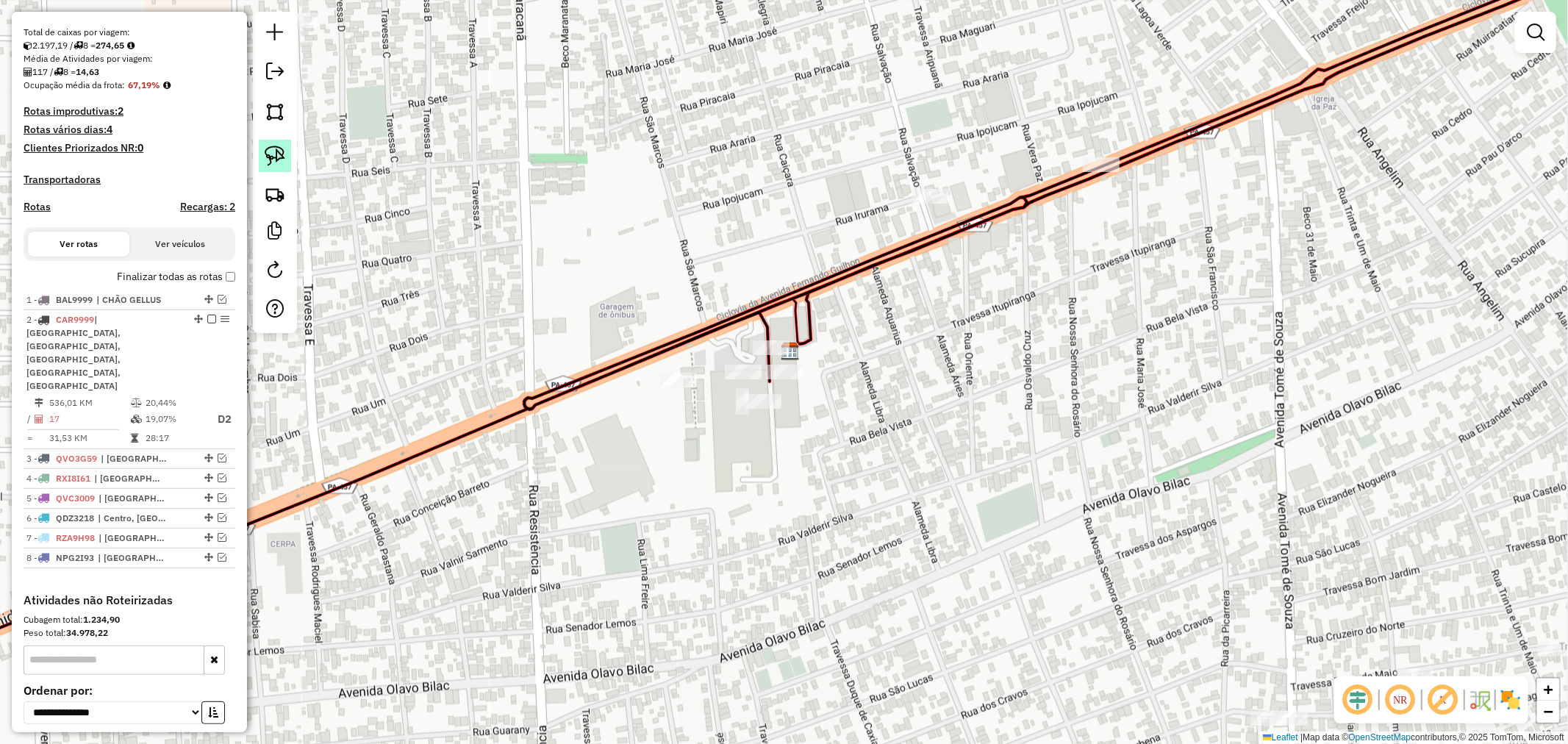
click at [273, 160] on img at bounding box center [275, 156] width 20 height 20
drag, startPoint x: 691, startPoint y: 314, endPoint x: 831, endPoint y: 339, distance: 142.2
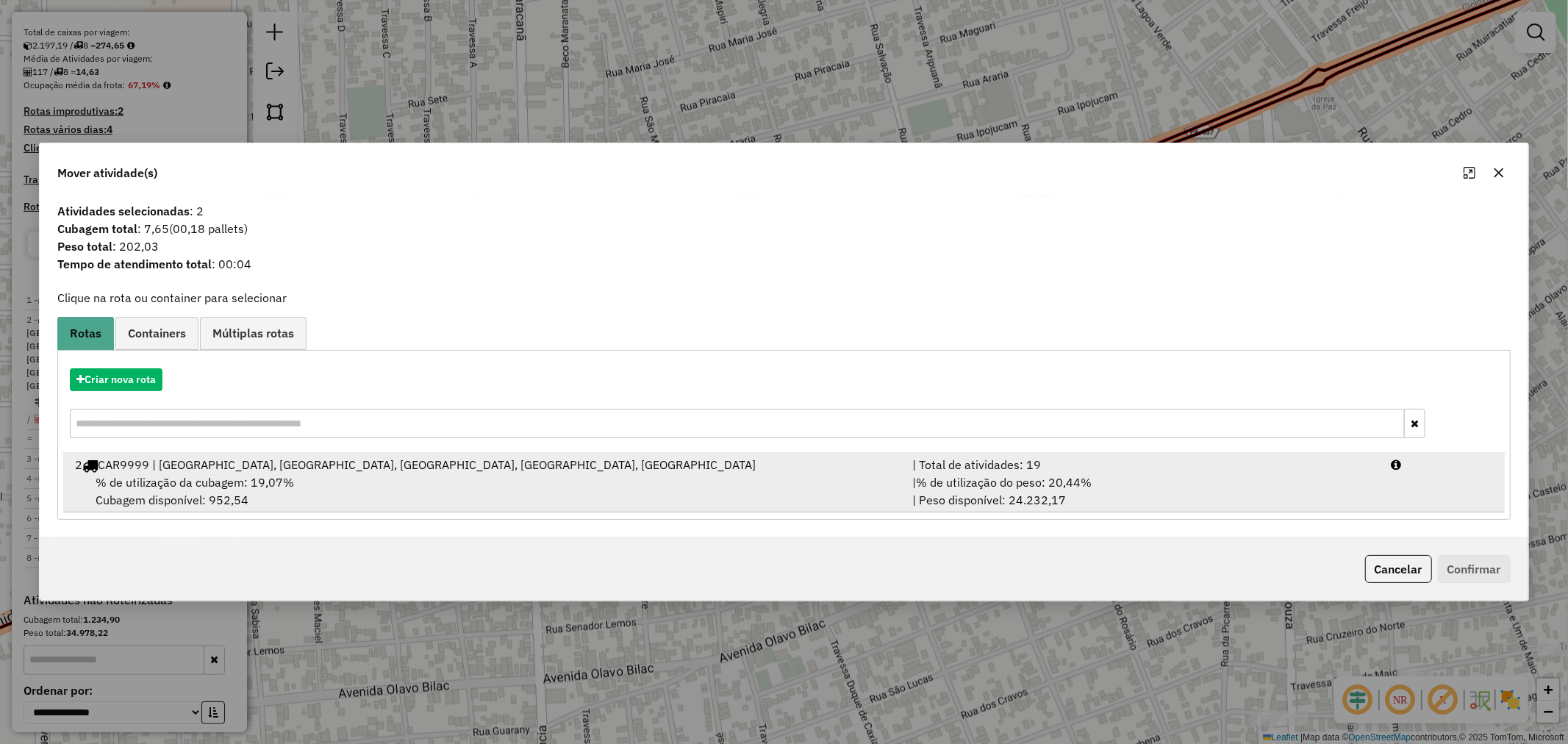
click at [724, 475] on div "% de utilização da cubagem: 19,07% Cubagem disponível: 952,54" at bounding box center [485, 491] width 837 height 35
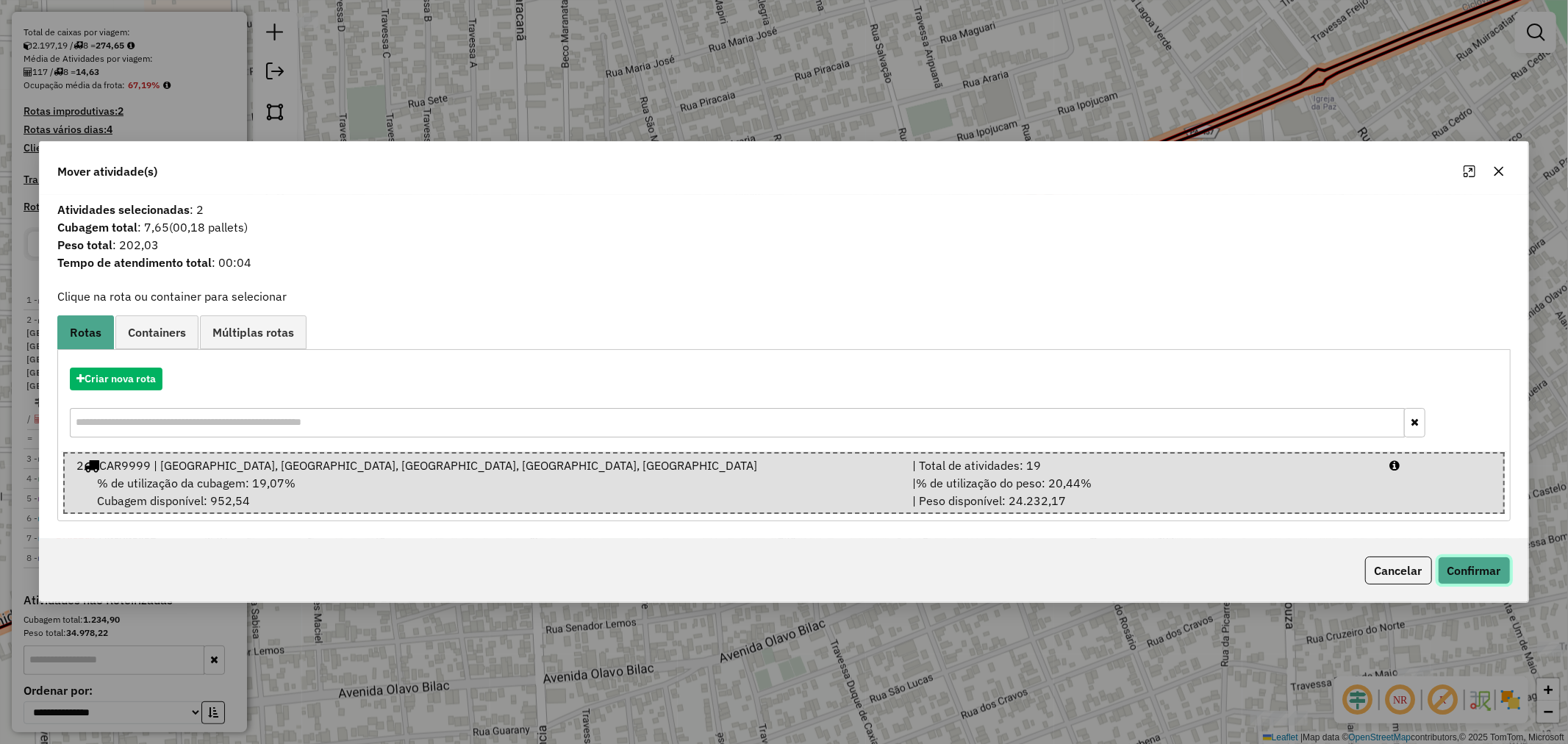
click at [1466, 580] on button "Confirmar" at bounding box center [1474, 571] width 72 height 28
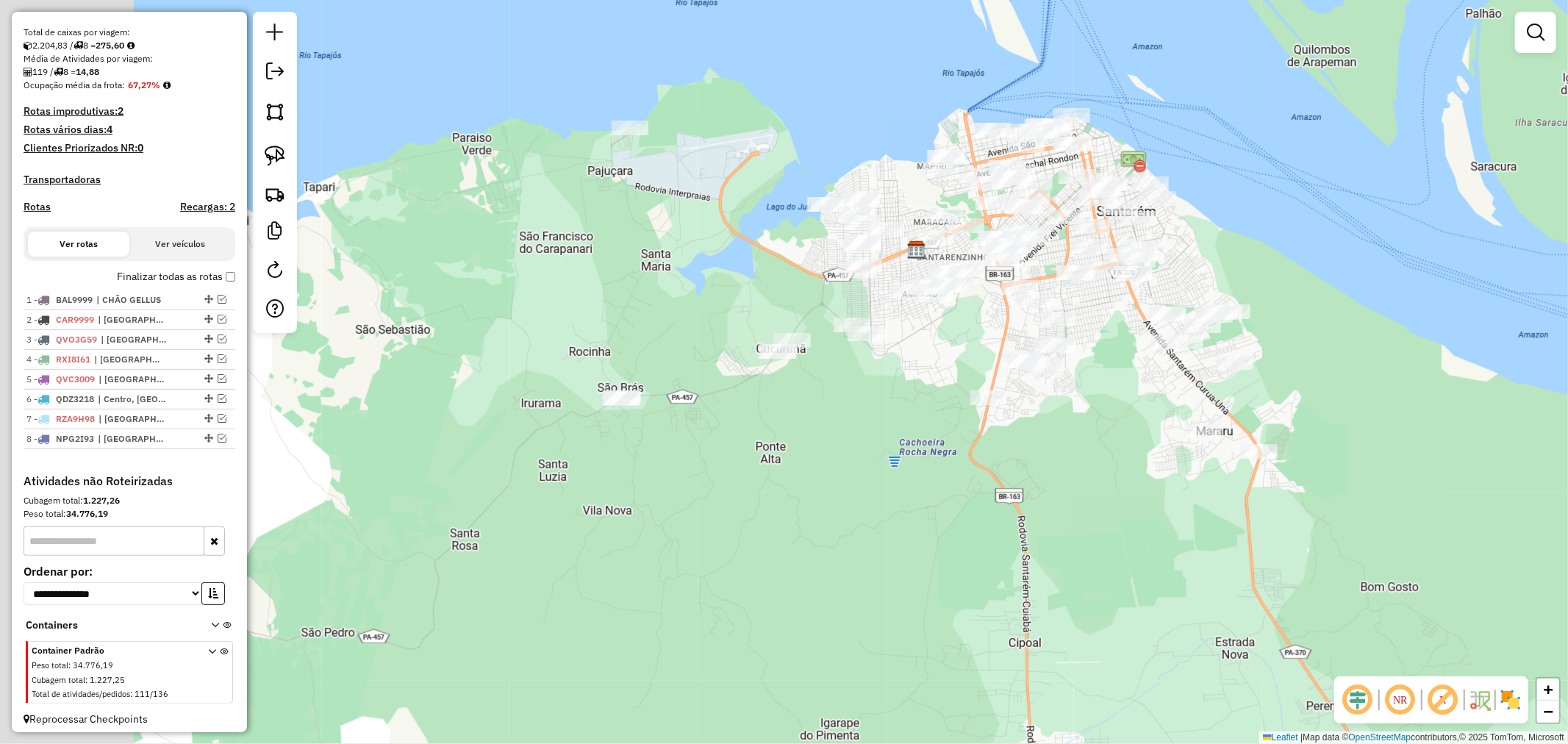
drag, startPoint x: 457, startPoint y: 290, endPoint x: 713, endPoint y: 258, distance: 258.0
click at [713, 258] on div "Janela de atendimento Grade de atendimento Capacidade Transportadoras Veículos …" at bounding box center [784, 372] width 1568 height 744
drag, startPoint x: 653, startPoint y: 315, endPoint x: 790, endPoint y: 276, distance: 142.4
click at [790, 276] on div "Janela de atendimento Grade de atendimento Capacidade Transportadoras Veículos …" at bounding box center [784, 372] width 1568 height 744
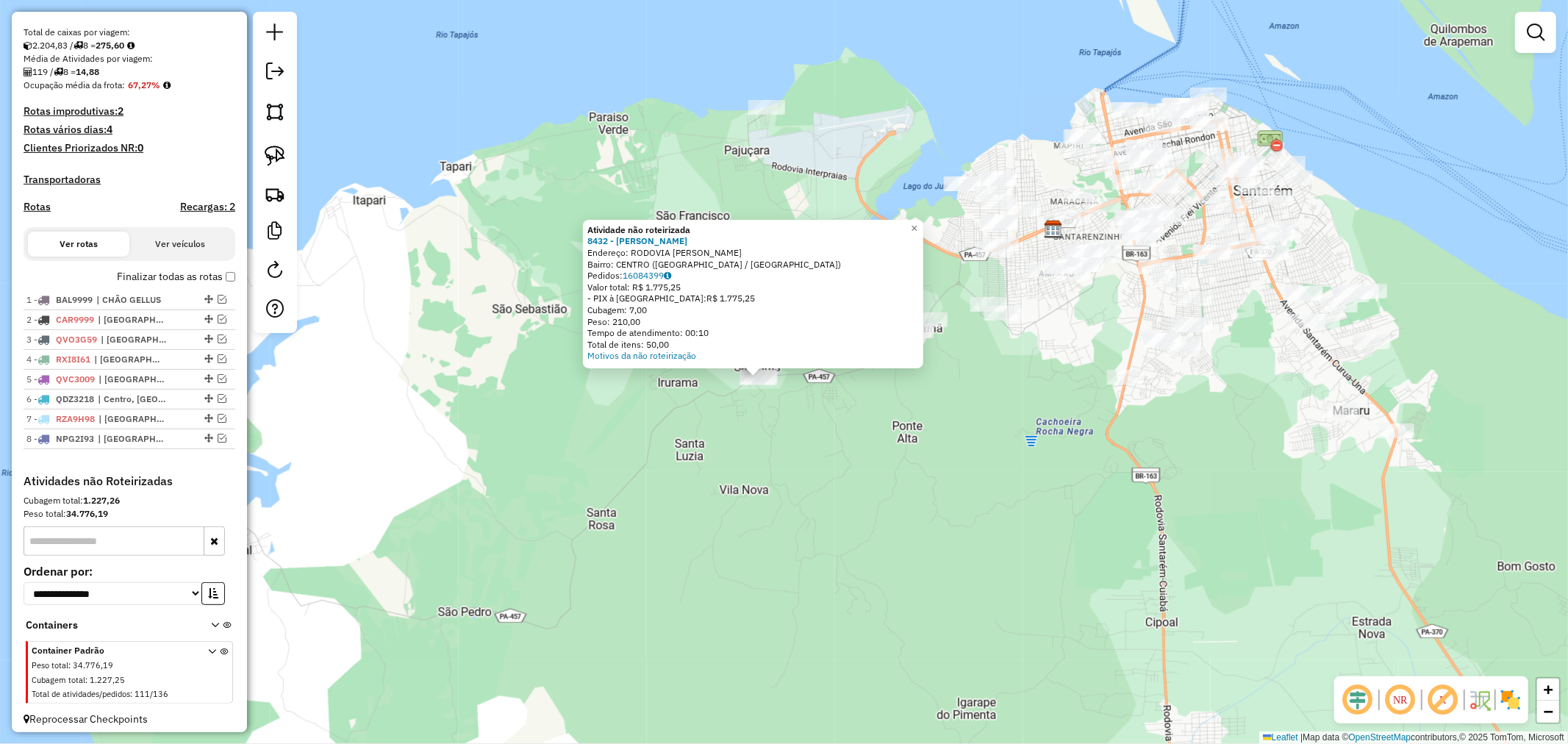
drag, startPoint x: 874, startPoint y: 422, endPoint x: 846, endPoint y: 429, distance: 28.9
click at [846, 429] on div "Atividade não roteirizada 8432 - [PERSON_NAME] Endereço: RODOVIA [PERSON_NAME] …" at bounding box center [784, 372] width 1568 height 744
click at [814, 414] on div "Atividade não roteirizada 8432 - [PERSON_NAME] Endereço: RODOVIA [PERSON_NAME] …" at bounding box center [784, 372] width 1568 height 744
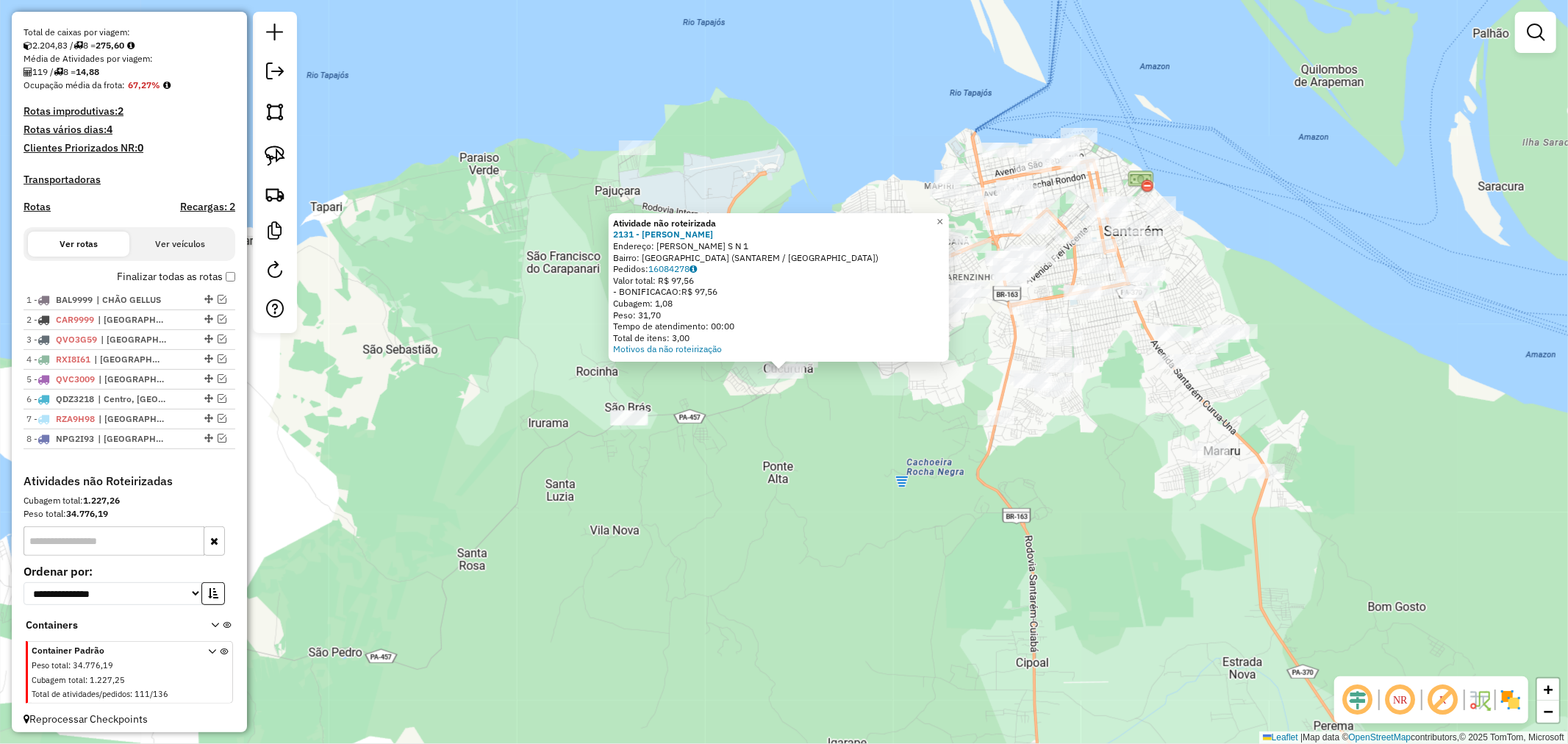
click at [785, 396] on div "Atividade não roteirizada 2131 - [PERSON_NAME]: R CUCURUNa [PERSON_NAME] S N 1 …" at bounding box center [784, 372] width 1568 height 744
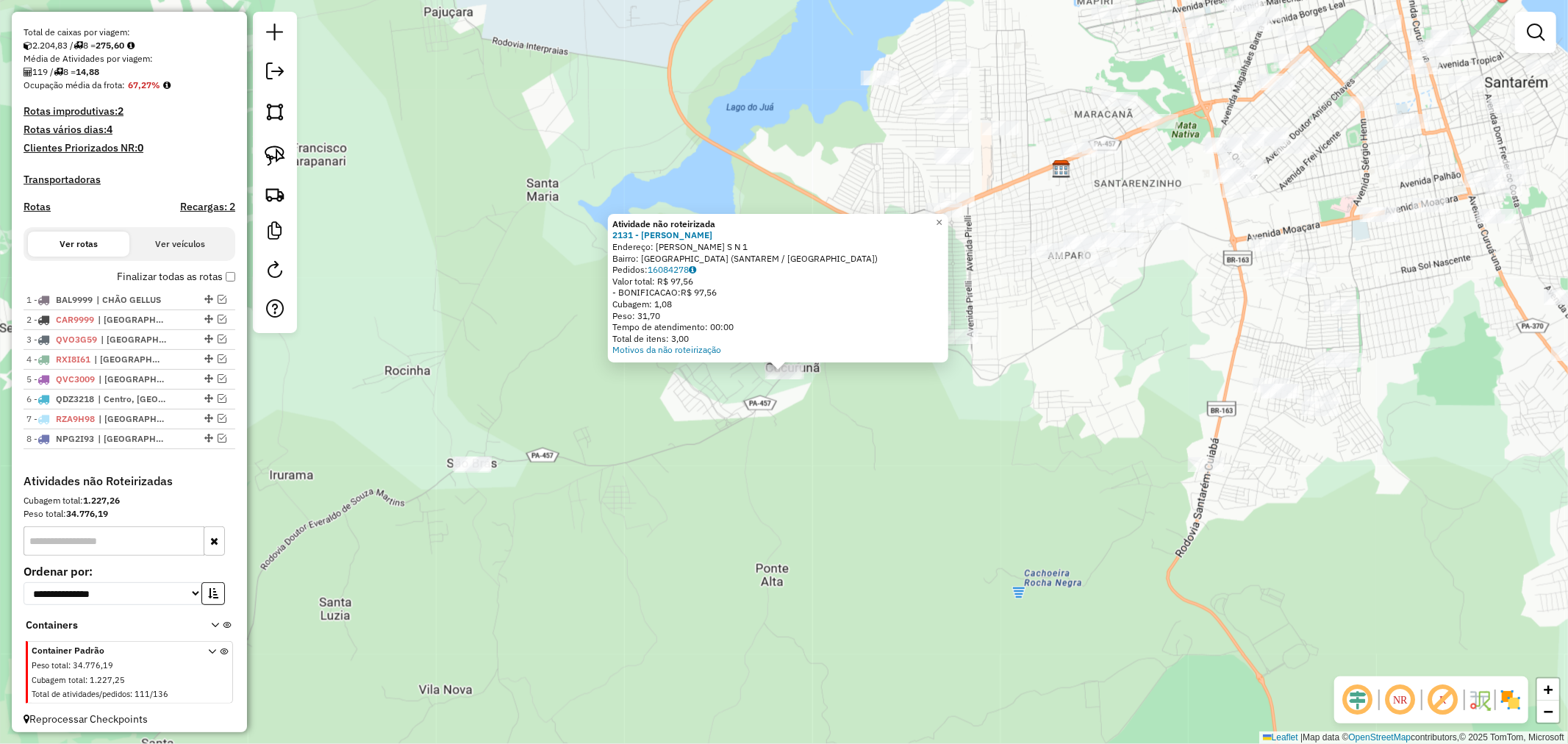
click at [713, 417] on div "Atividade não roteirizada 2131 - [PERSON_NAME]: R CUCURUNa [PERSON_NAME] S N 1 …" at bounding box center [784, 372] width 1568 height 744
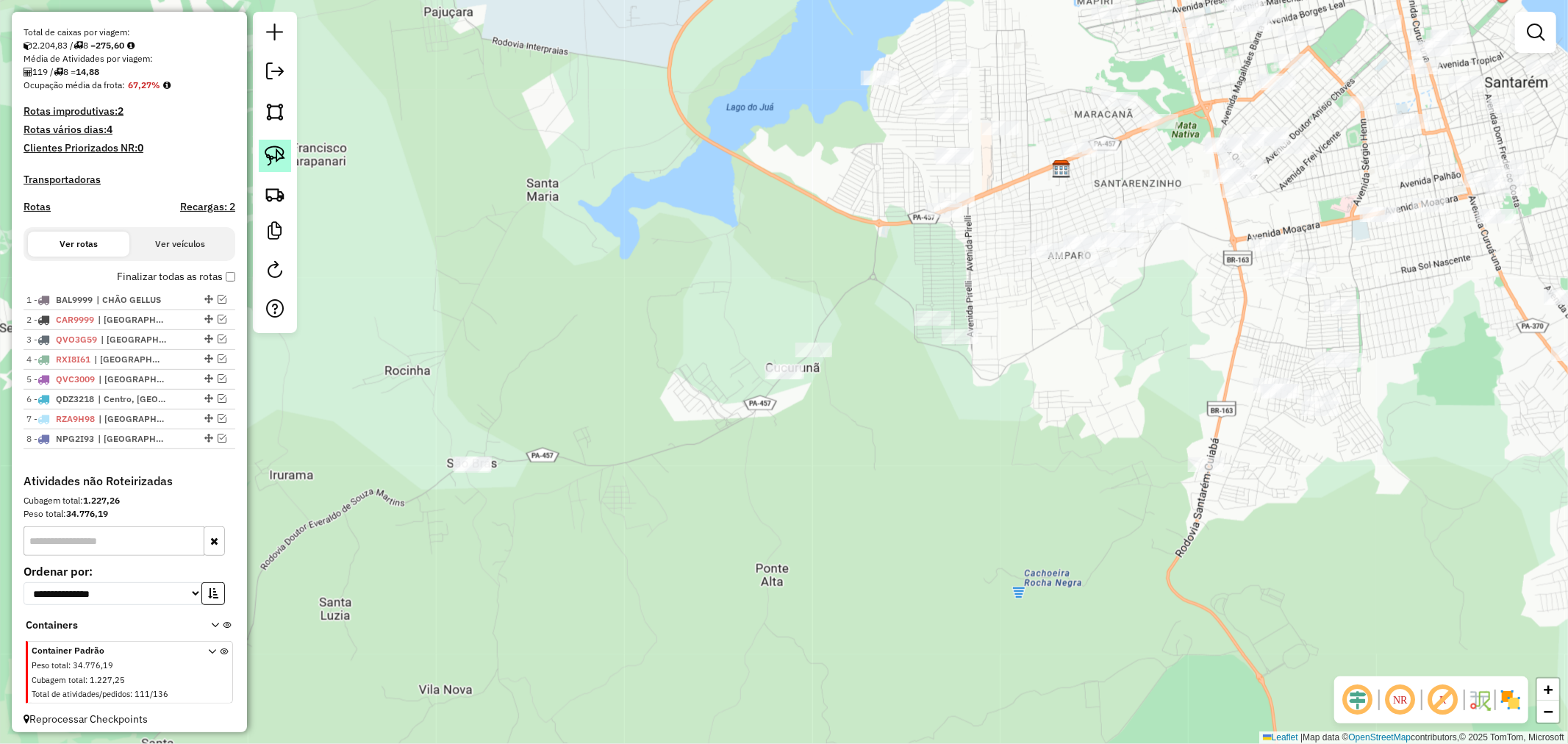
click at [284, 170] on link at bounding box center [275, 156] width 33 height 33
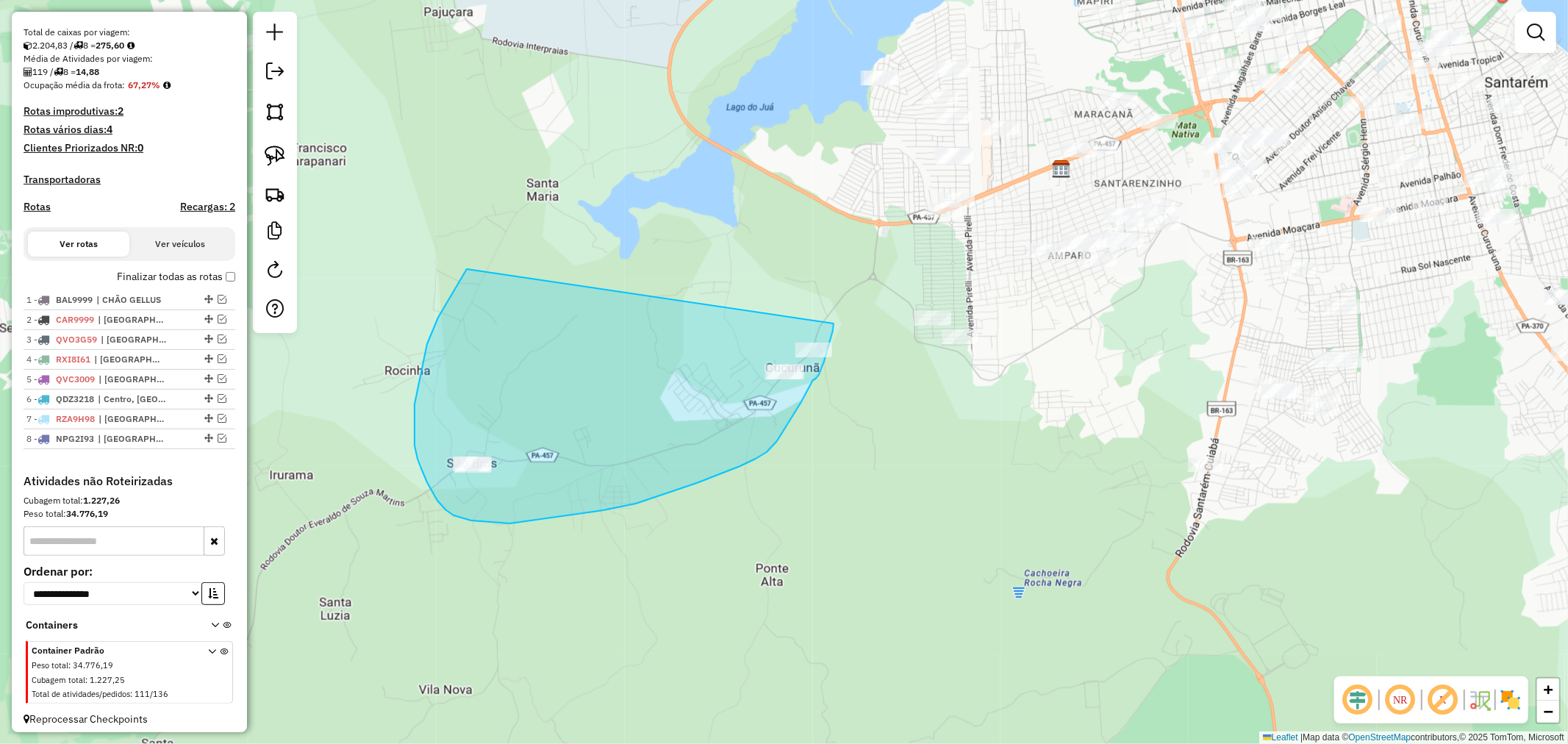
drag, startPoint x: 443, startPoint y: 309, endPoint x: 834, endPoint y: 323, distance: 391.3
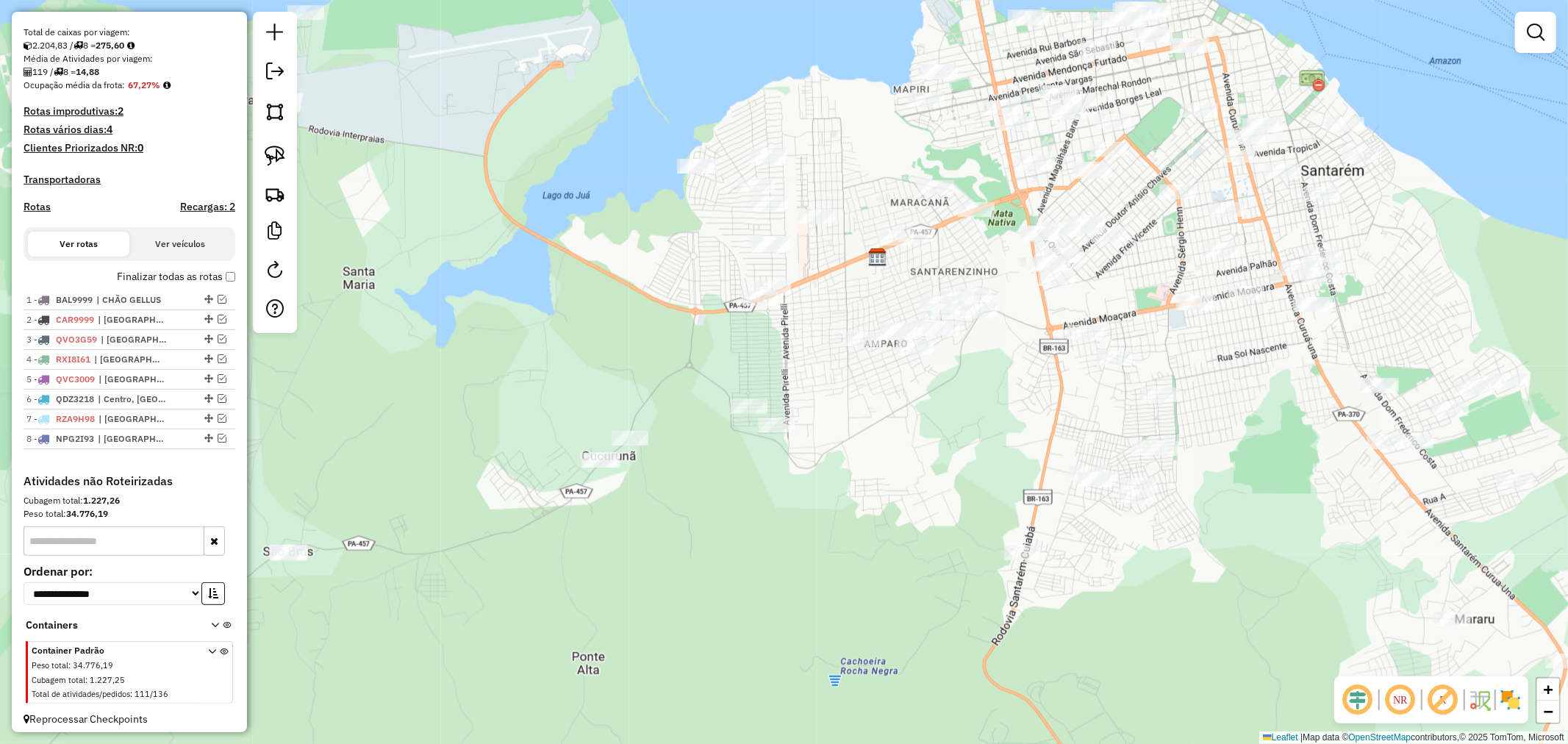
drag, startPoint x: 740, startPoint y: 221, endPoint x: 557, endPoint y: 309, distance: 203.1
click at [557, 309] on div "Janela de atendimento Grade de atendimento Capacidade Transportadoras Veículos …" at bounding box center [784, 372] width 1568 height 744
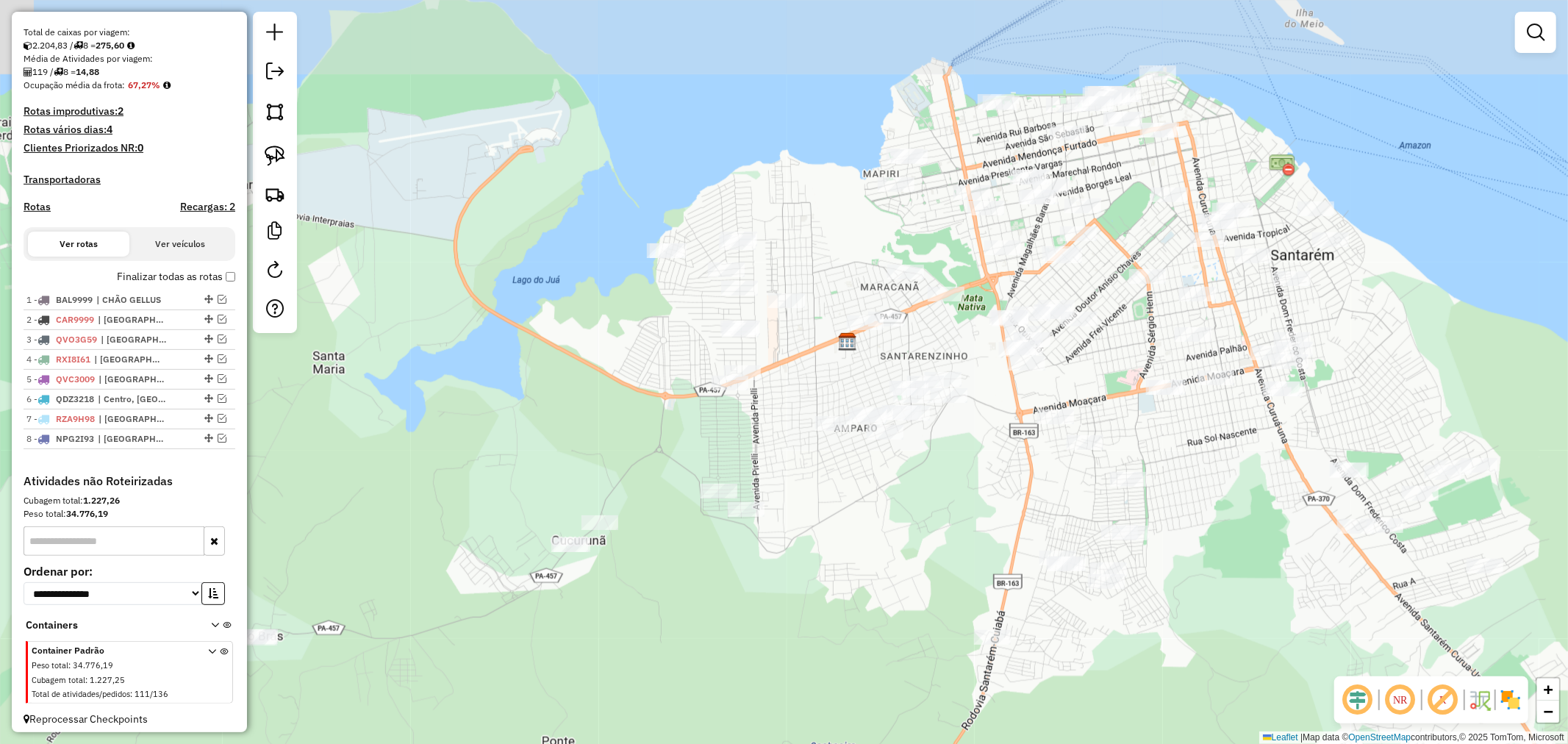
drag, startPoint x: 647, startPoint y: 287, endPoint x: 641, endPoint y: 339, distance: 52.3
click at [641, 339] on div "Janela de atendimento Grade de atendimento Capacidade Transportadoras Veículos …" at bounding box center [784, 372] width 1568 height 744
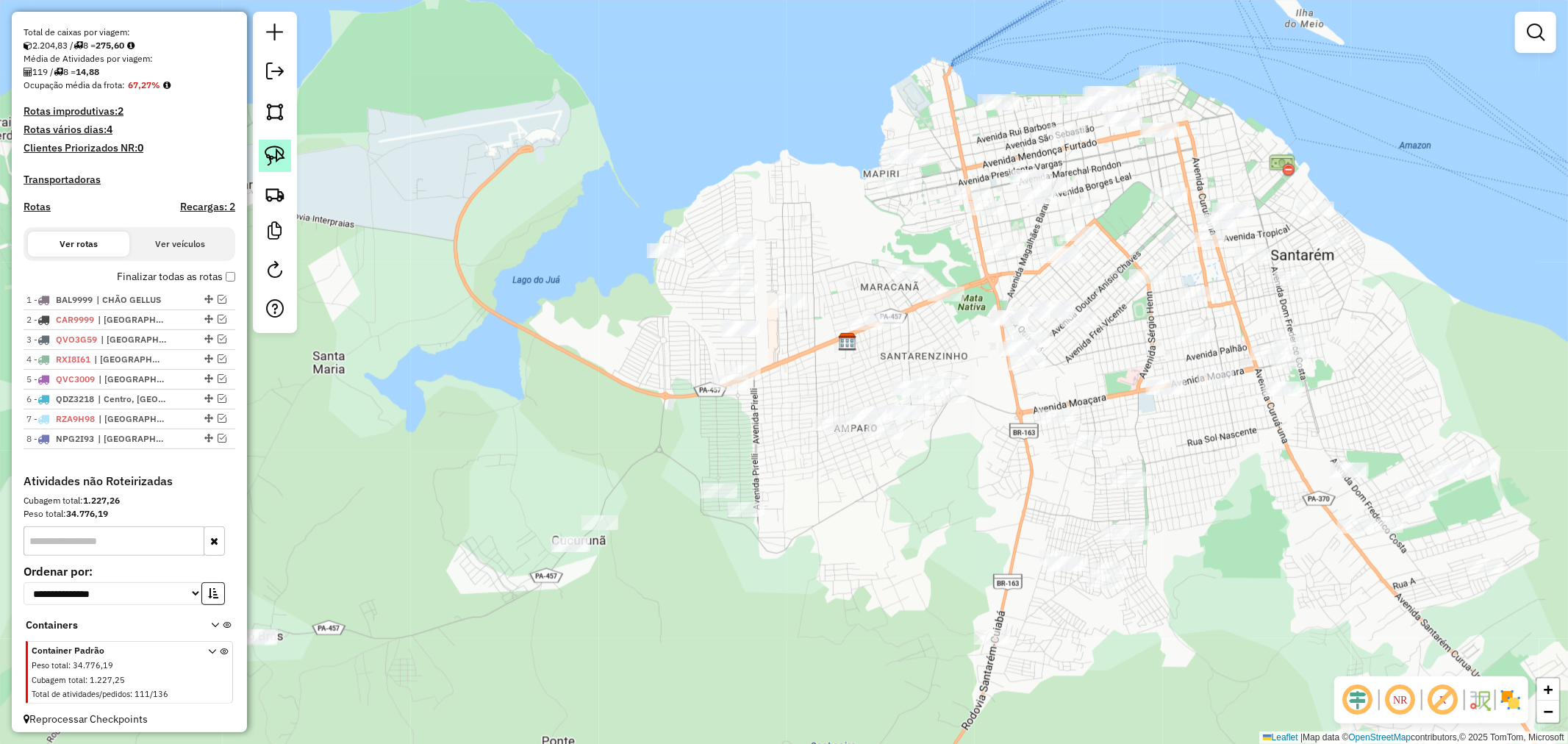
click at [276, 156] on img at bounding box center [275, 156] width 20 height 20
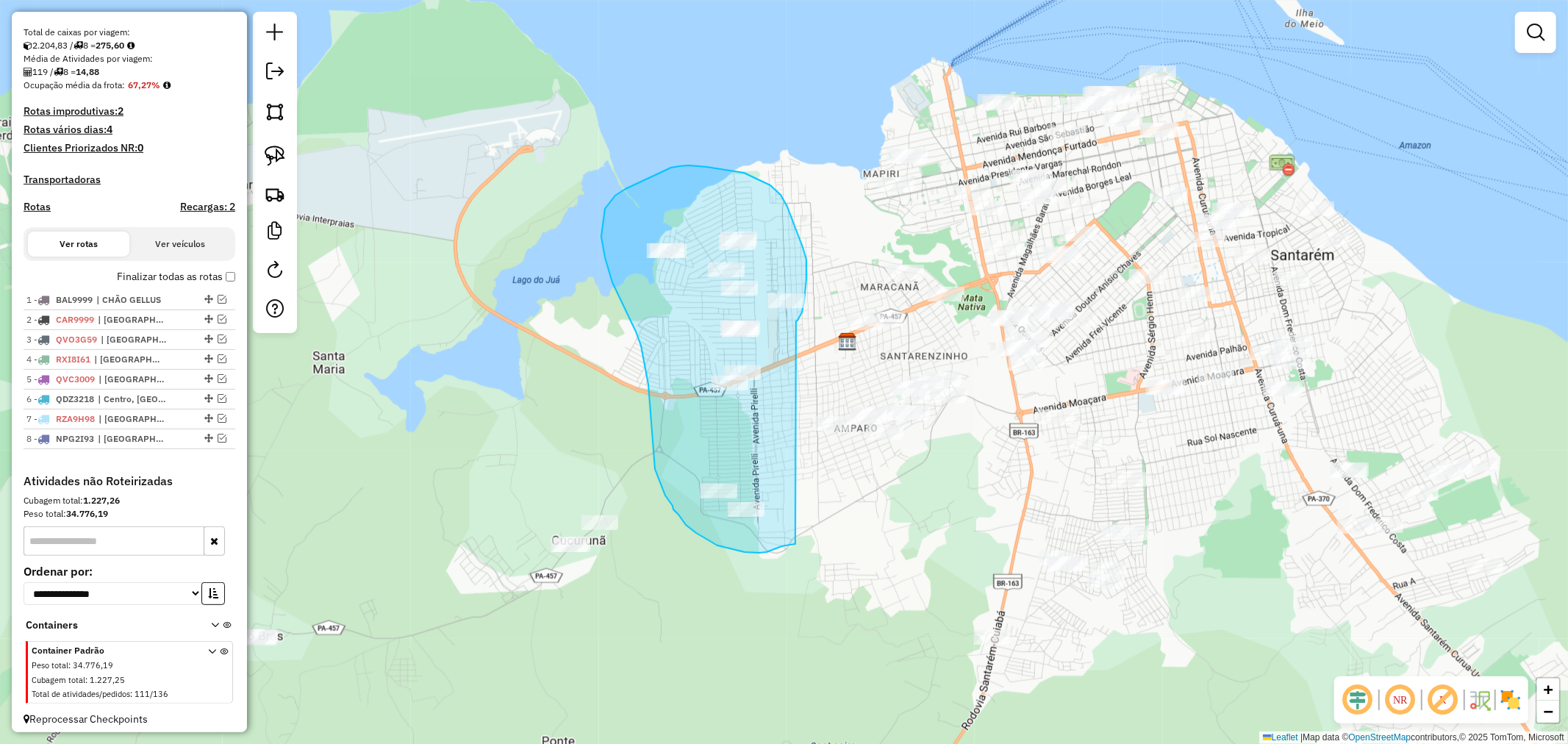
drag, startPoint x: 796, startPoint y: 322, endPoint x: 795, endPoint y: 544, distance: 222.0
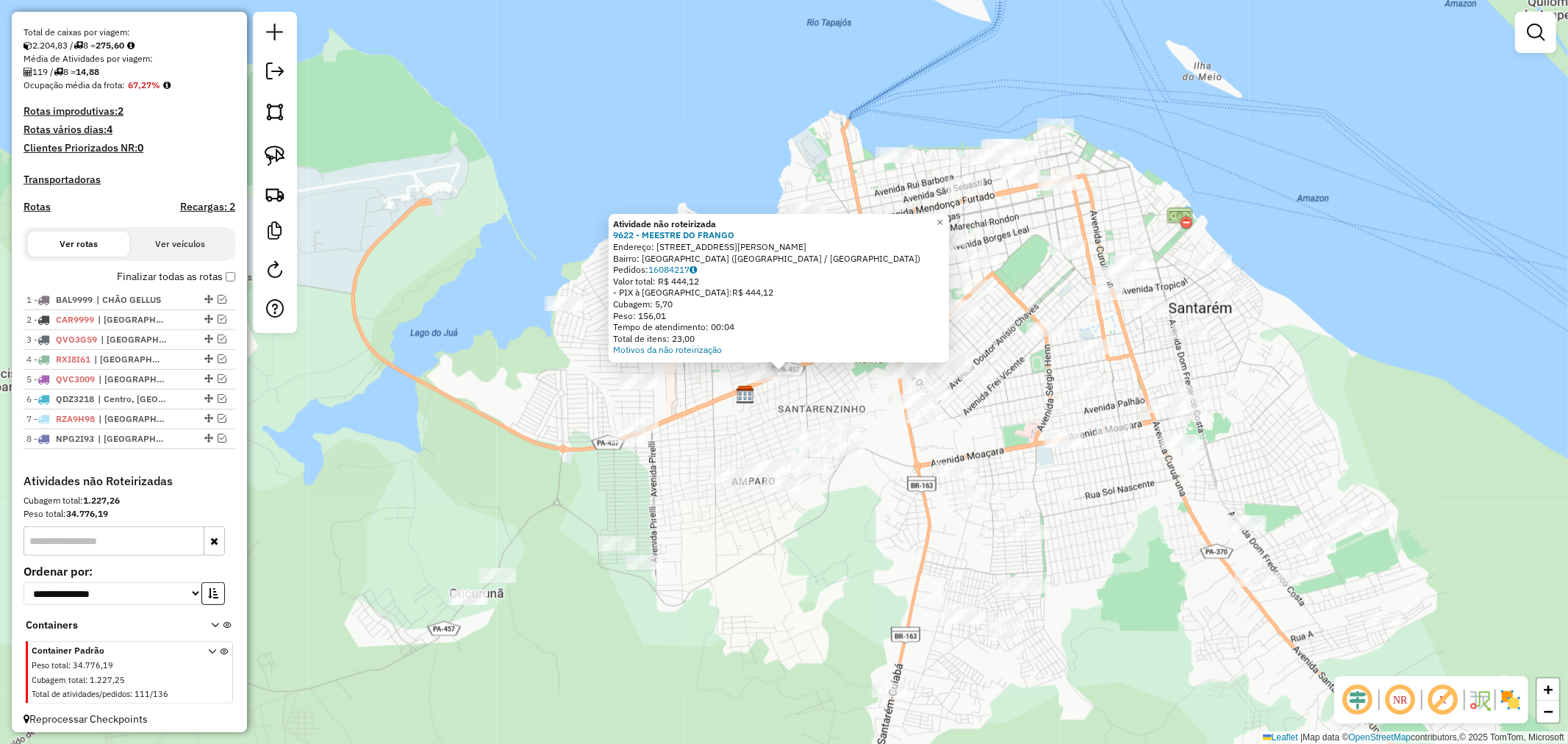
click at [746, 397] on img at bounding box center [746, 395] width 19 height 19
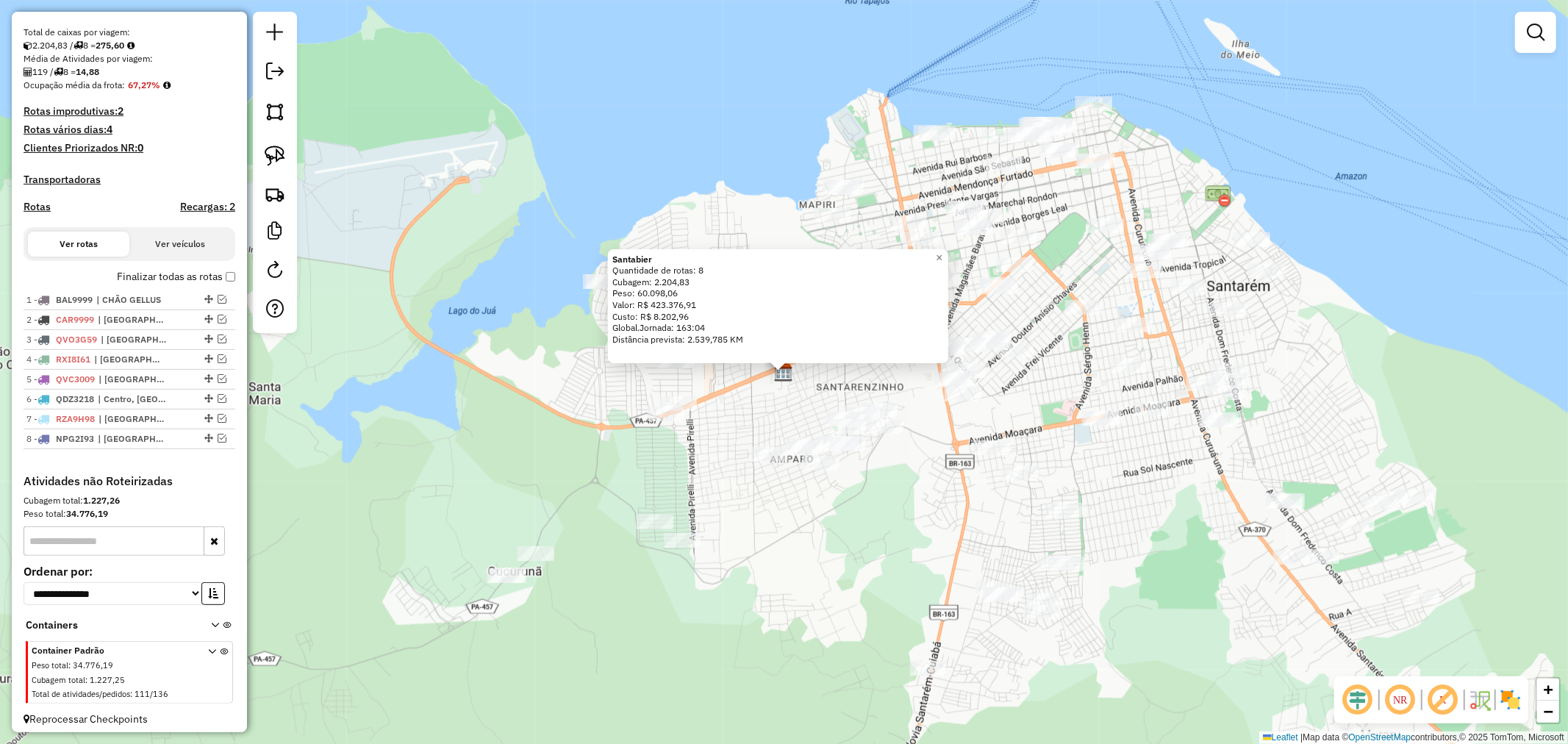
click at [503, 237] on div "Santabier Quantidade de rotas: 8 Cubagem: 2.204,83 Peso: 60.098,06 Valor: R$ 42…" at bounding box center [784, 372] width 1568 height 744
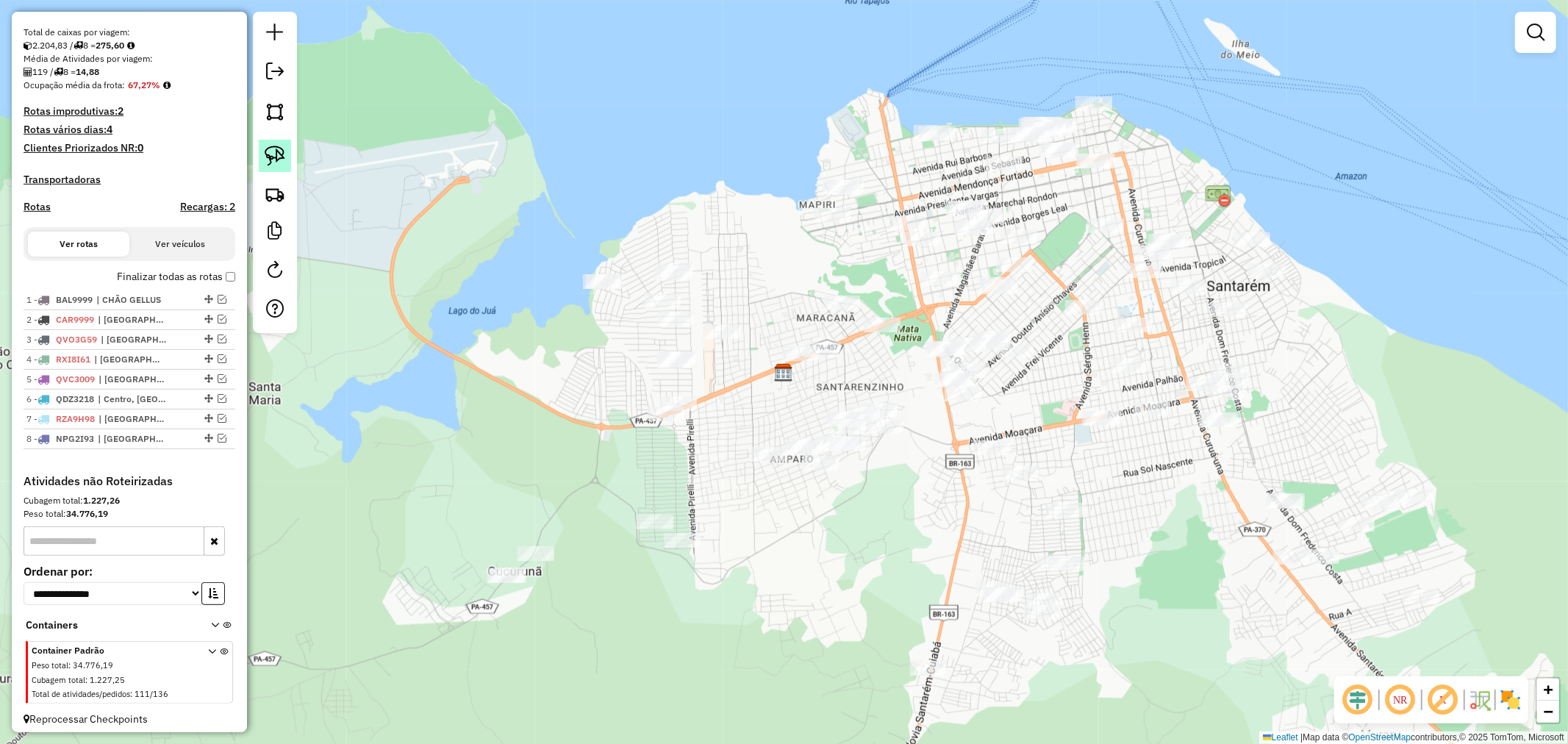
click at [282, 156] on img at bounding box center [275, 156] width 20 height 20
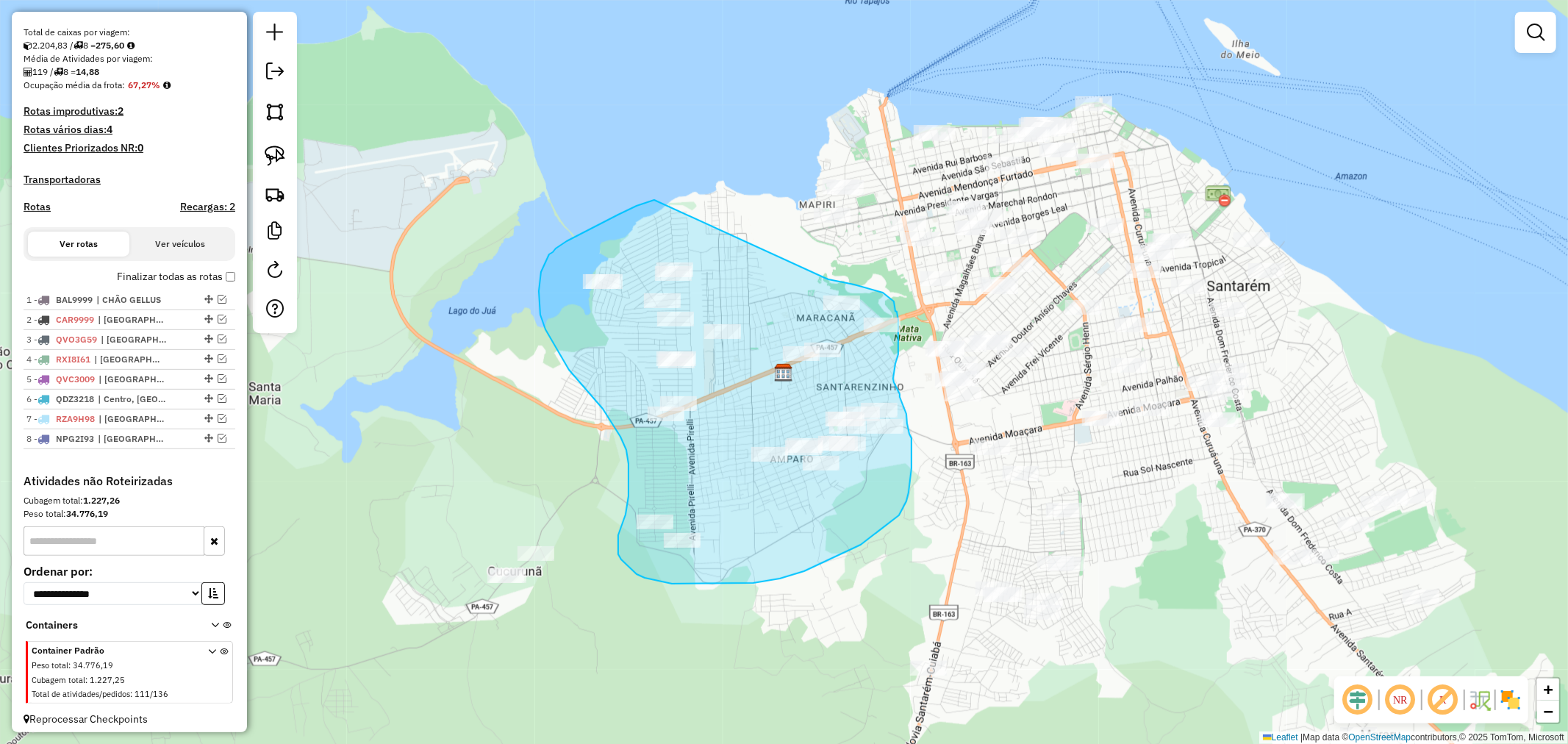
drag, startPoint x: 655, startPoint y: 200, endPoint x: 823, endPoint y: 277, distance: 184.8
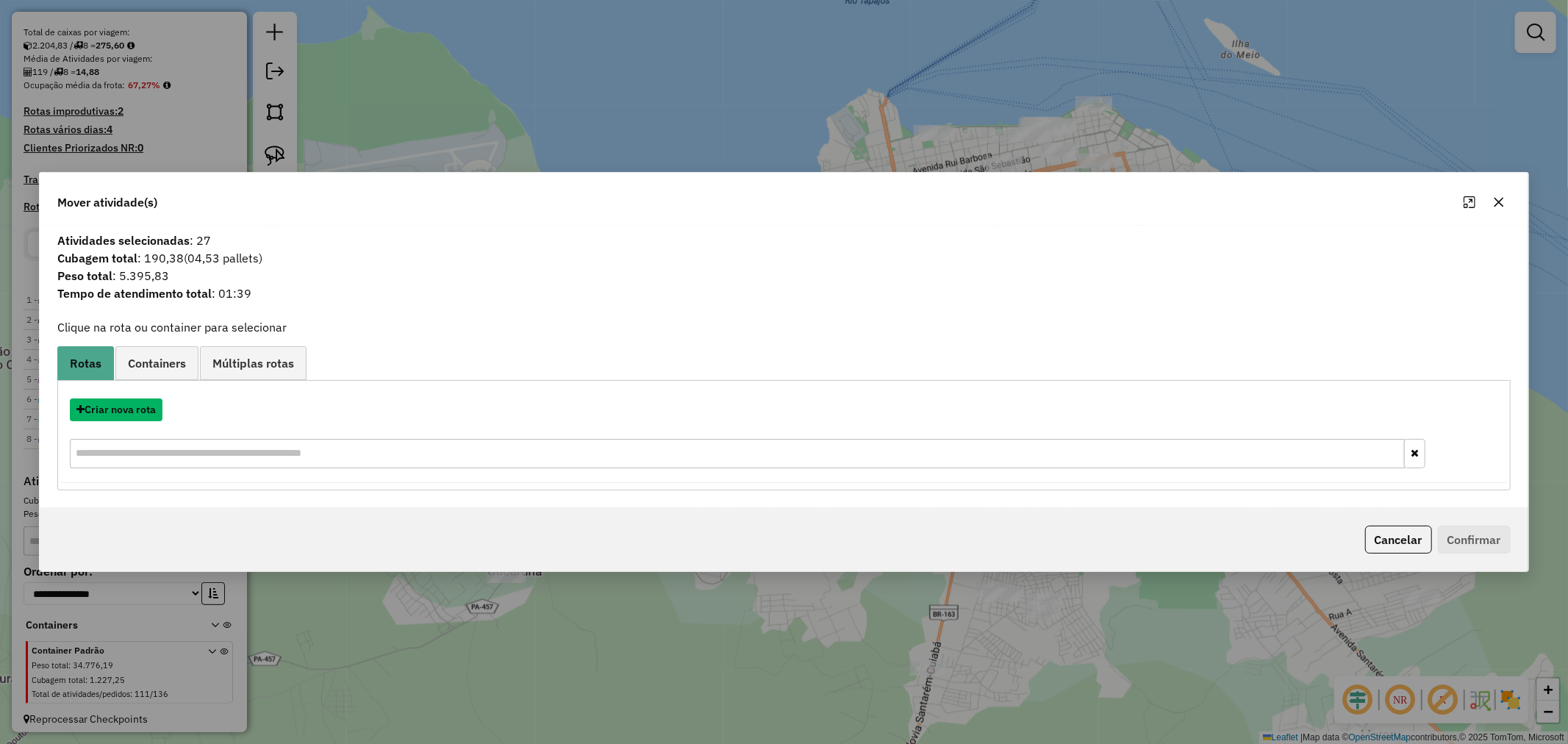
click at [125, 408] on button "Criar nova rota" at bounding box center [116, 410] width 93 height 23
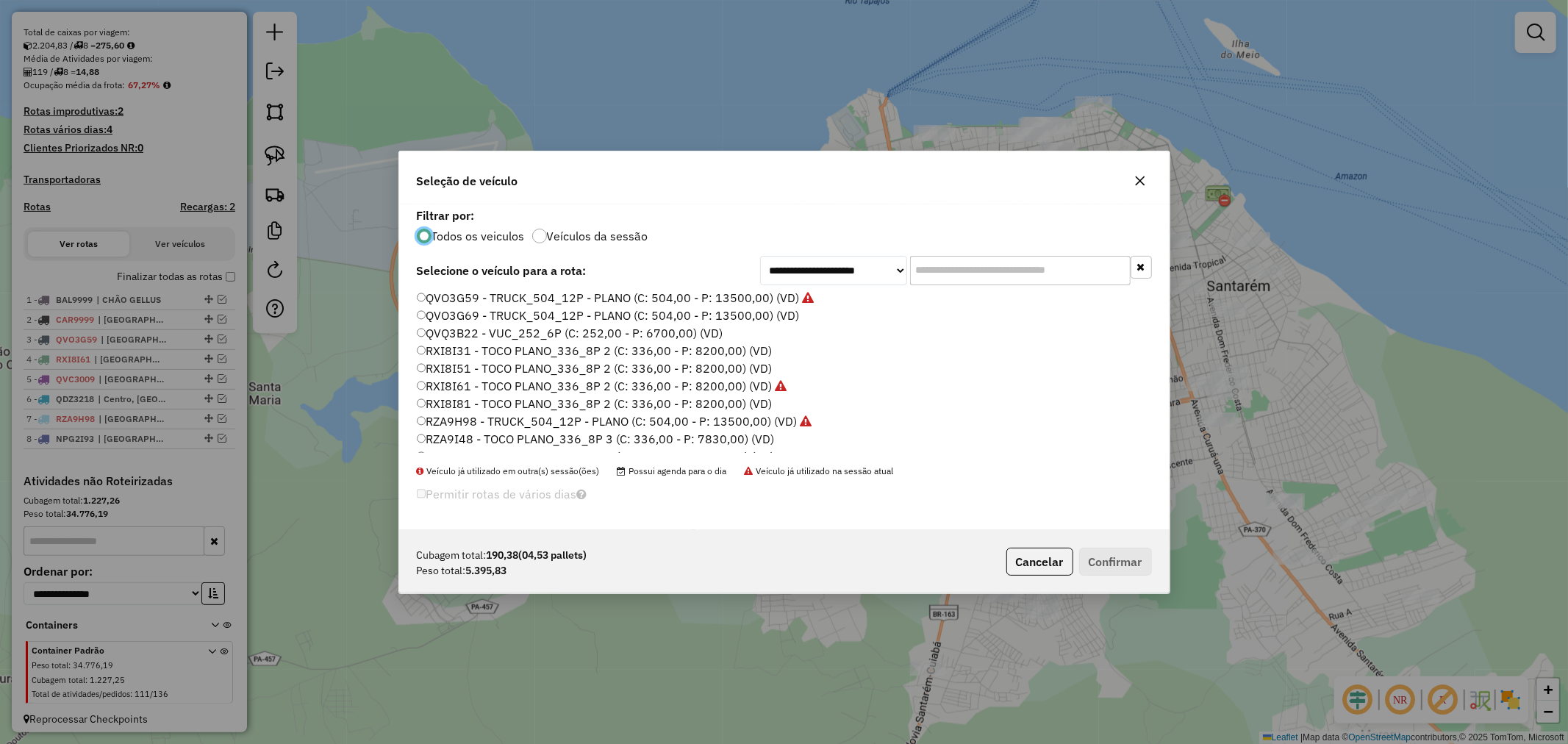
scroll to position [408, 0]
click at [481, 353] on label "RXI8I31 - TOCO PLANO_336_8P 2 (C: 336,00 - P: 8200,00) (VD)" at bounding box center [595, 350] width 356 height 18
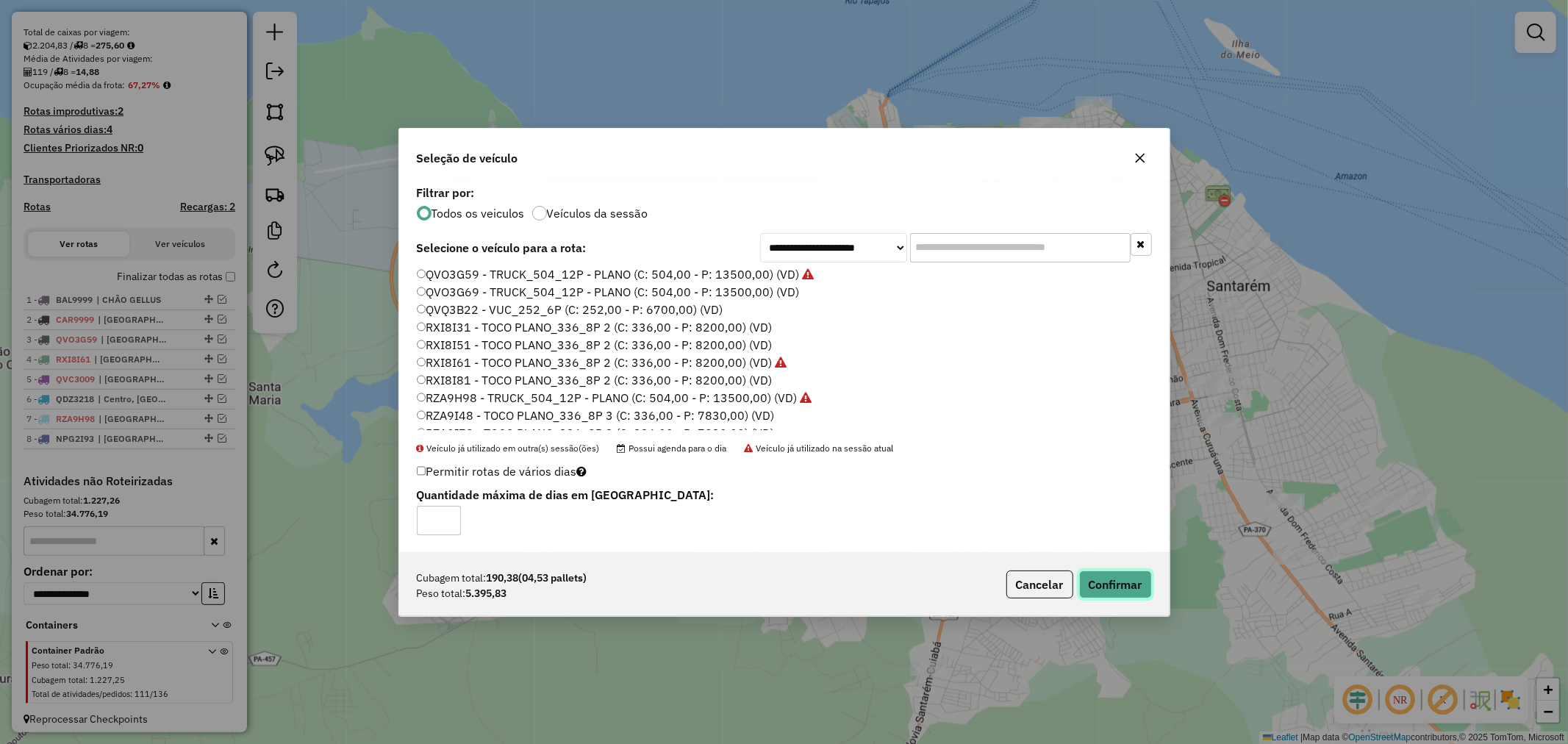
click at [1100, 576] on button "Confirmar" at bounding box center [1116, 585] width 72 height 28
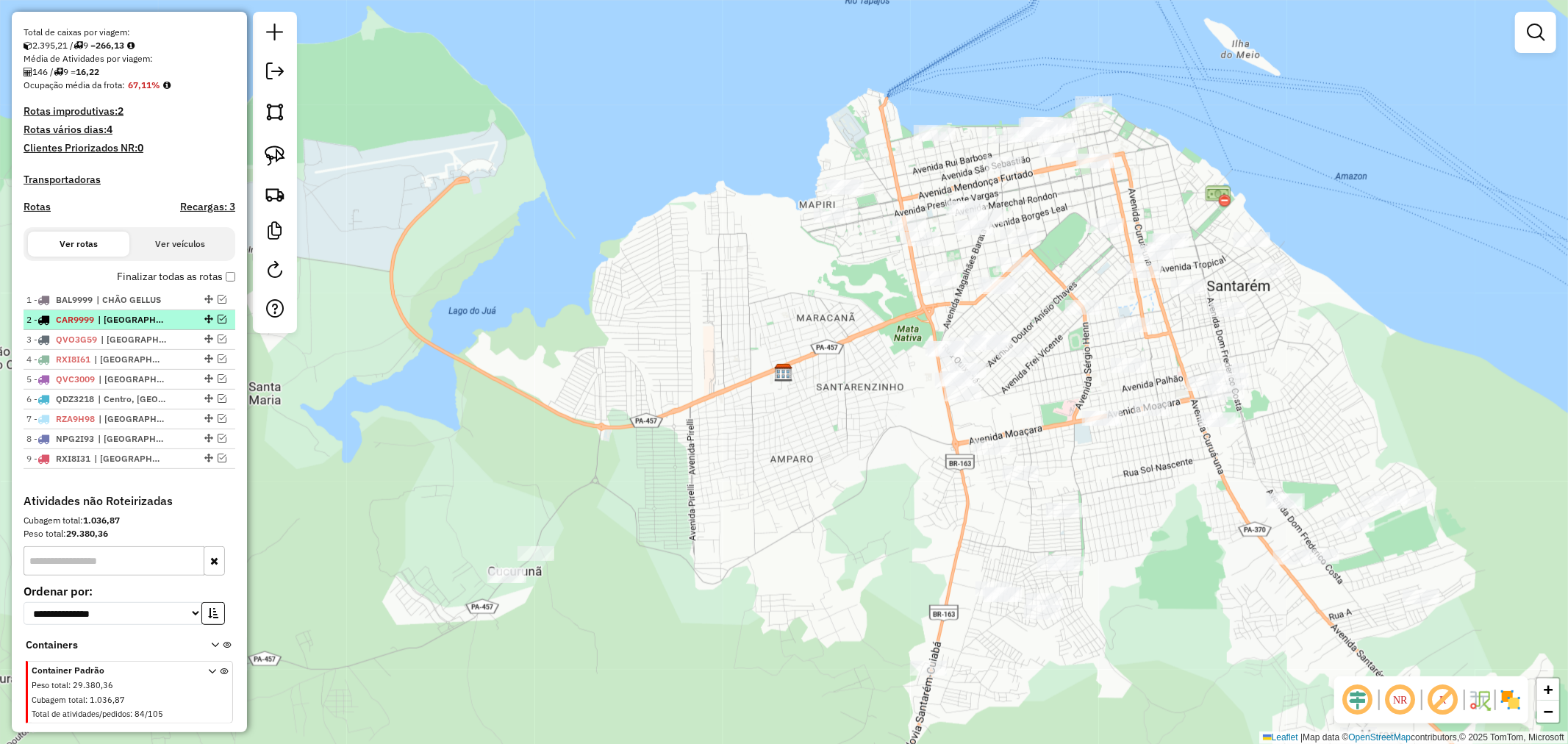
click at [217, 323] on em at bounding box center [222, 319] width 9 height 9
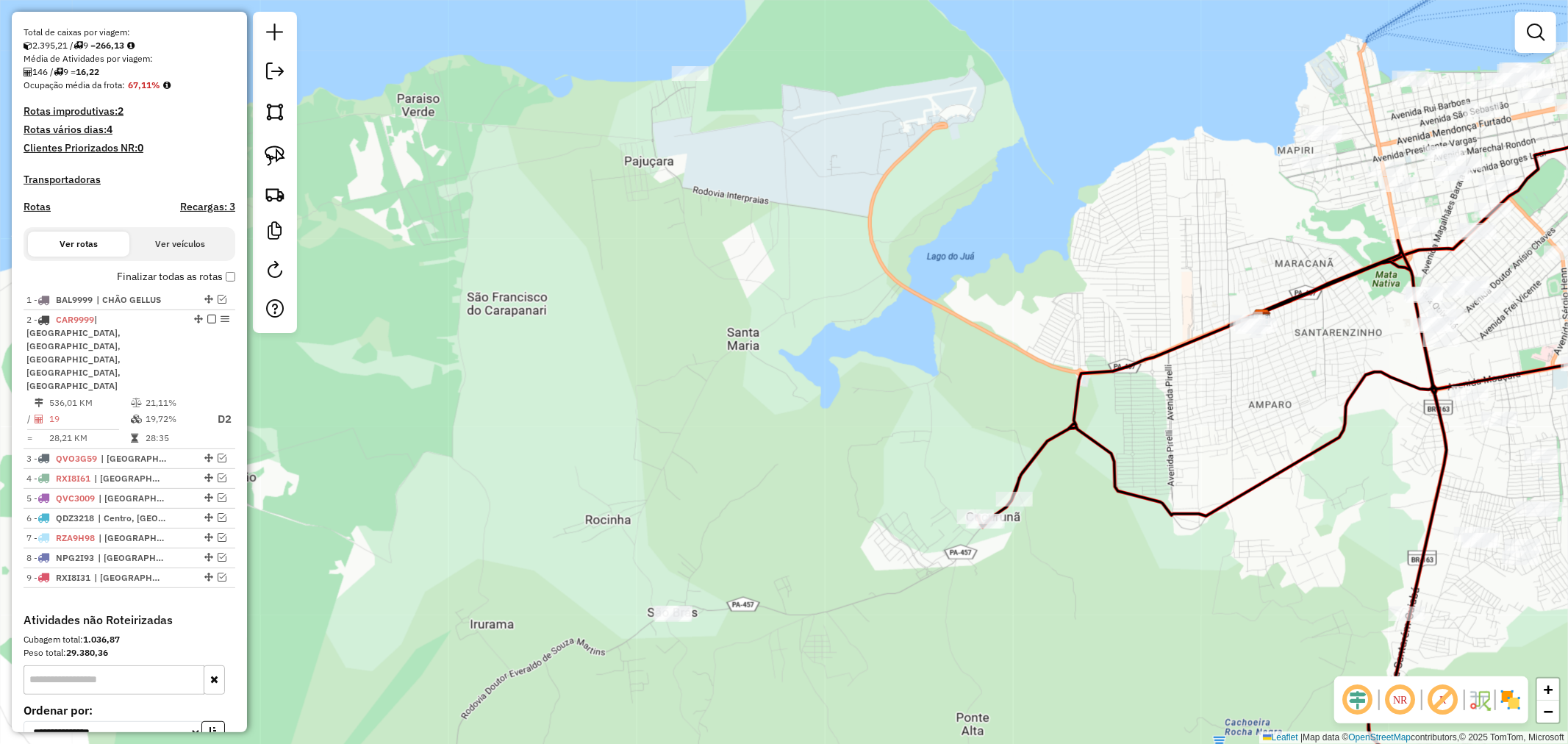
drag, startPoint x: 517, startPoint y: 414, endPoint x: 965, endPoint y: 363, distance: 450.9
click at [965, 363] on div "Janela de atendimento Grade de atendimento Capacidade Transportadoras Veículos …" at bounding box center [784, 372] width 1568 height 744
click at [265, 149] on img at bounding box center [275, 156] width 20 height 20
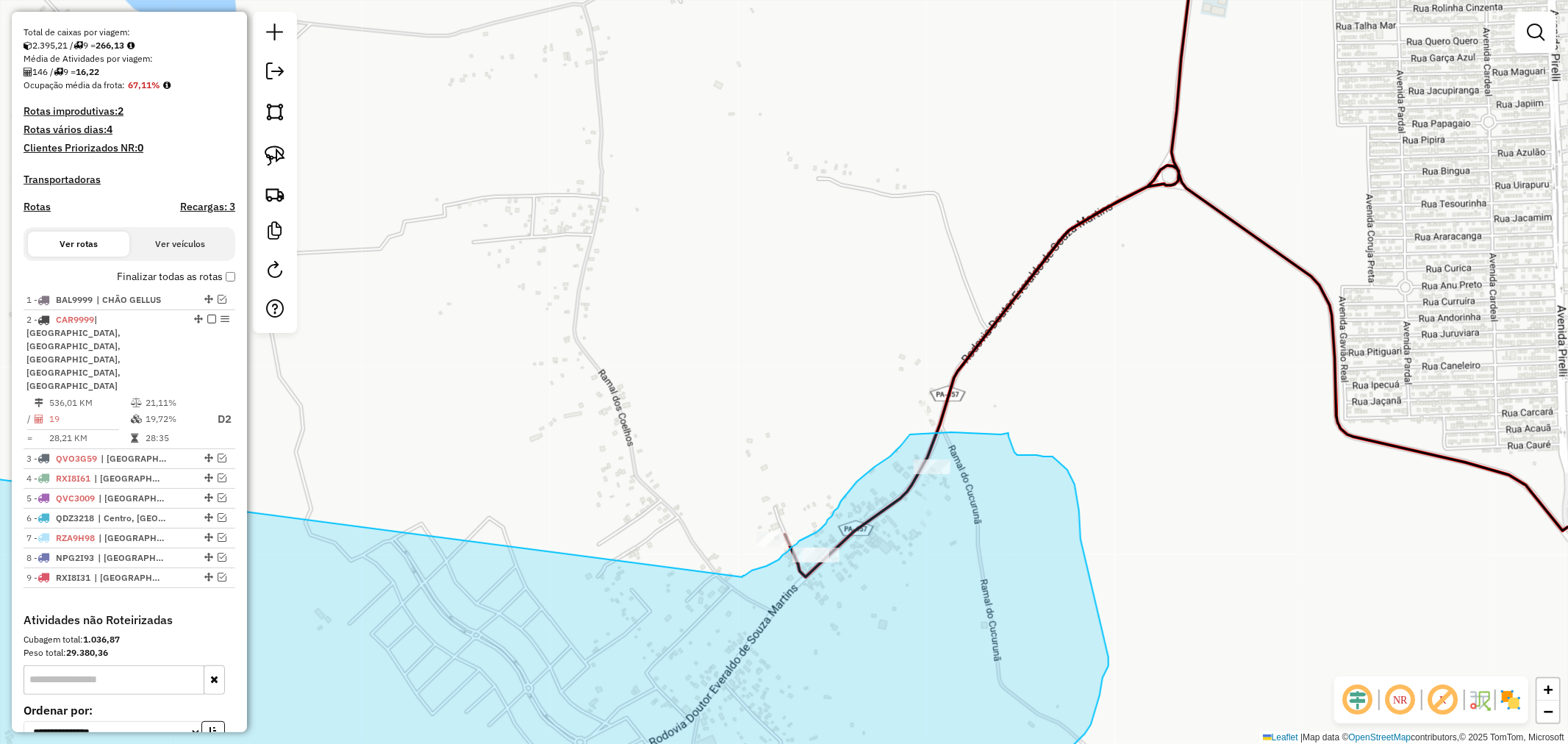
drag, startPoint x: 646, startPoint y: 525, endPoint x: 743, endPoint y: 577, distance: 110.1
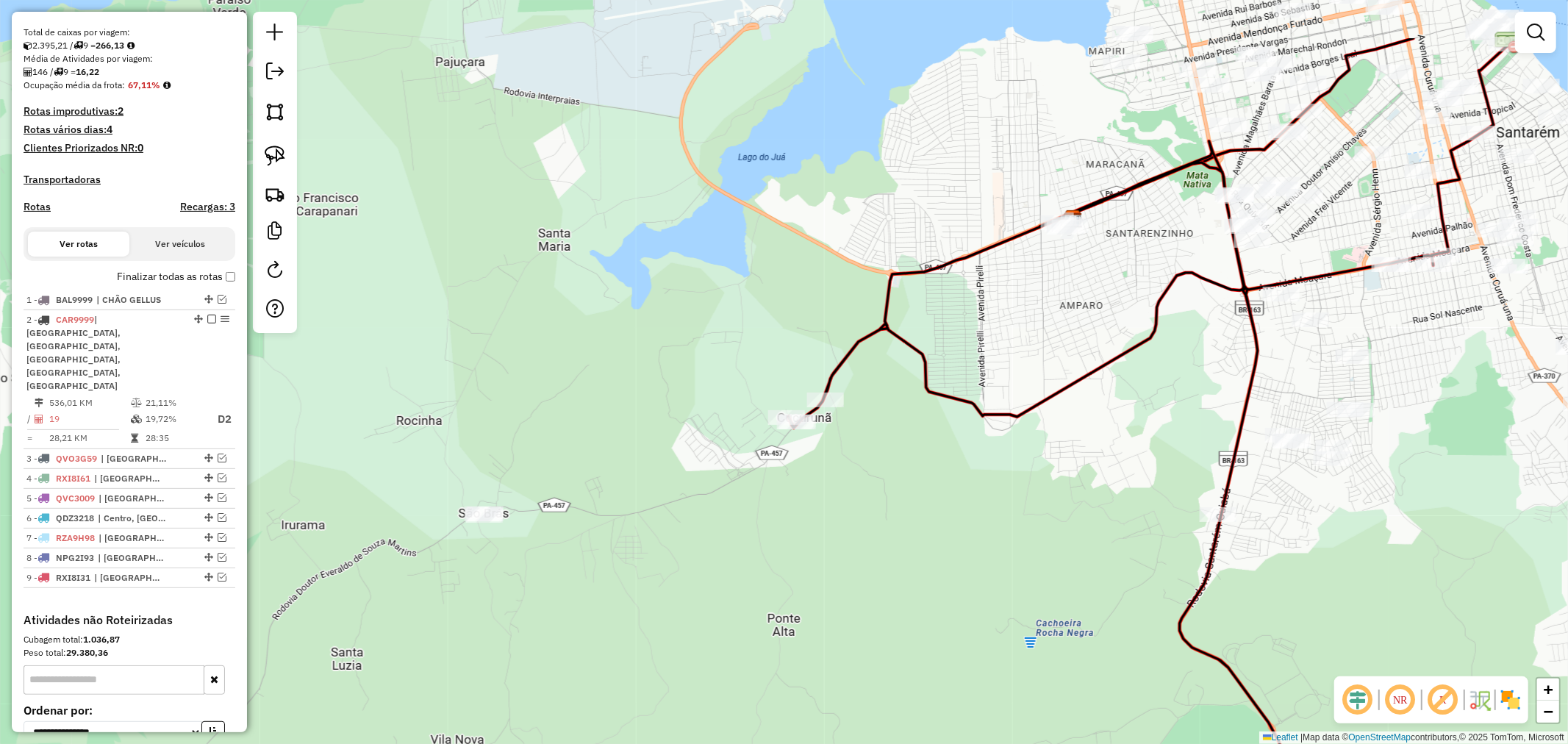
drag, startPoint x: 693, startPoint y: 263, endPoint x: 762, endPoint y: 306, distance: 81.3
click at [762, 306] on div "Janela de atendimento Grade de atendimento Capacidade Transportadoras Veículos …" at bounding box center [784, 372] width 1568 height 744
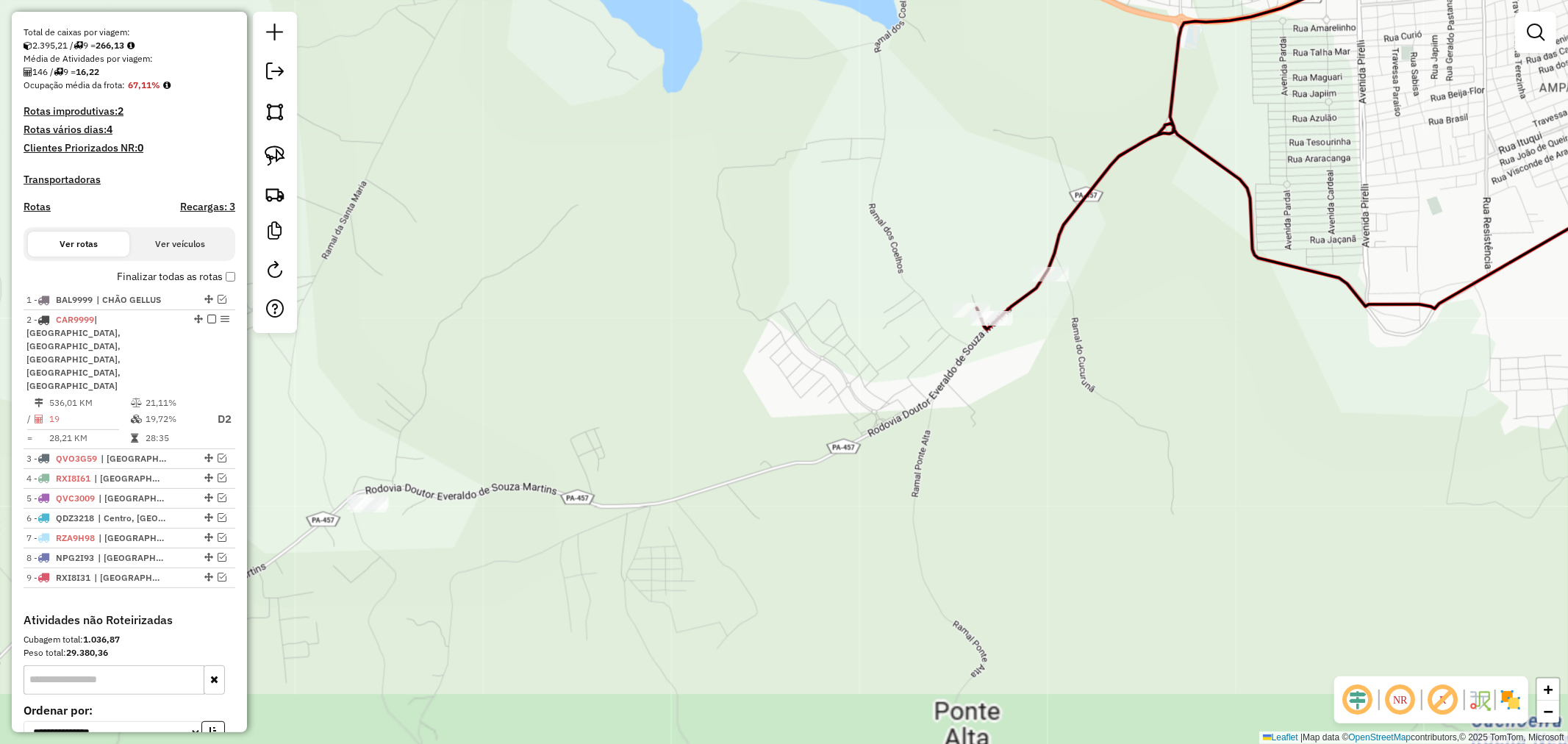
drag, startPoint x: 637, startPoint y: 420, endPoint x: 700, endPoint y: 304, distance: 132.0
click at [700, 304] on div "Janela de atendimento Grade de atendimento Capacidade Transportadoras Veículos …" at bounding box center [784, 372] width 1568 height 744
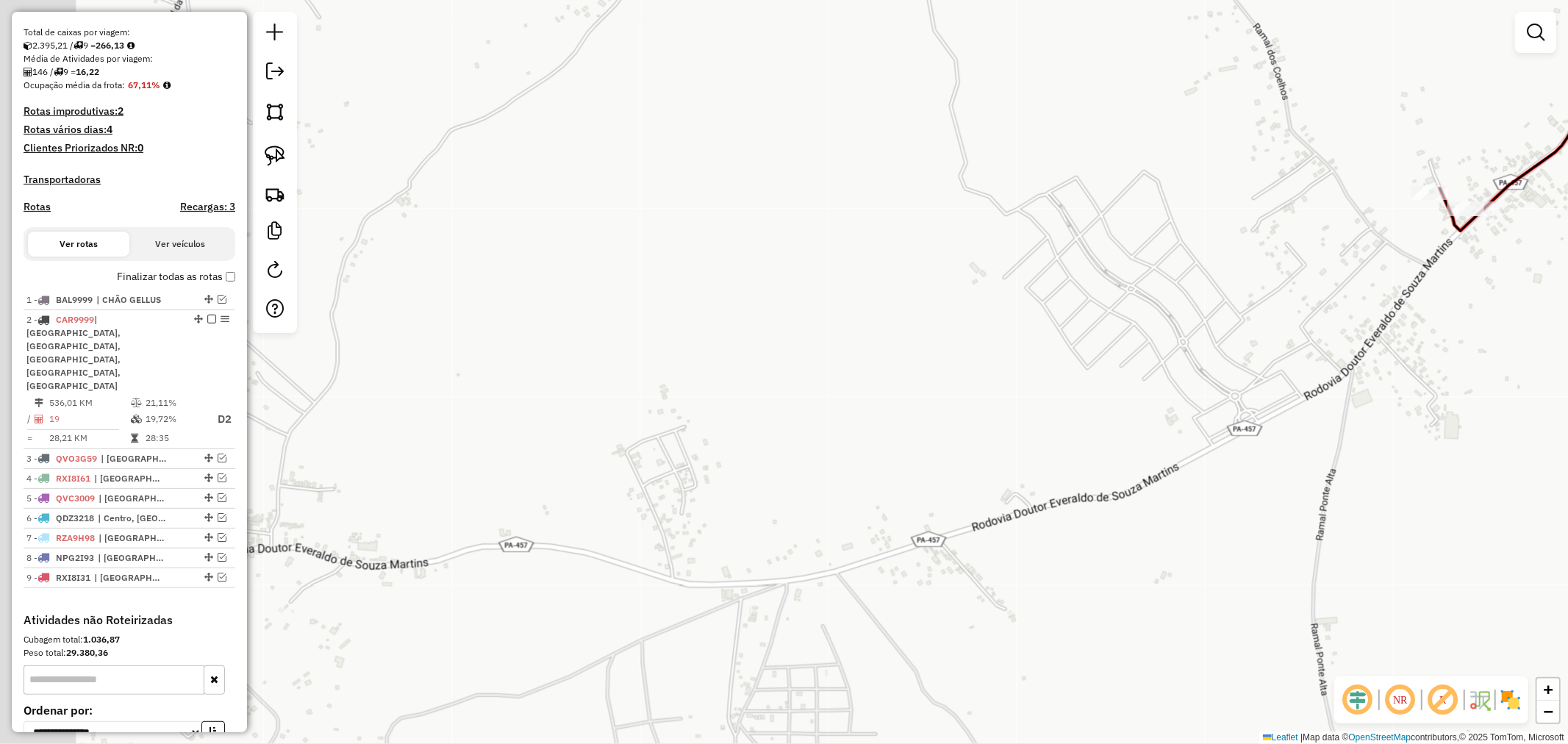
drag, startPoint x: 700, startPoint y: 304, endPoint x: 887, endPoint y: 180, distance: 224.4
click at [887, 180] on div "Janela de atendimento Grade de atendimento Capacidade Transportadoras Veículos …" at bounding box center [784, 372] width 1568 height 744
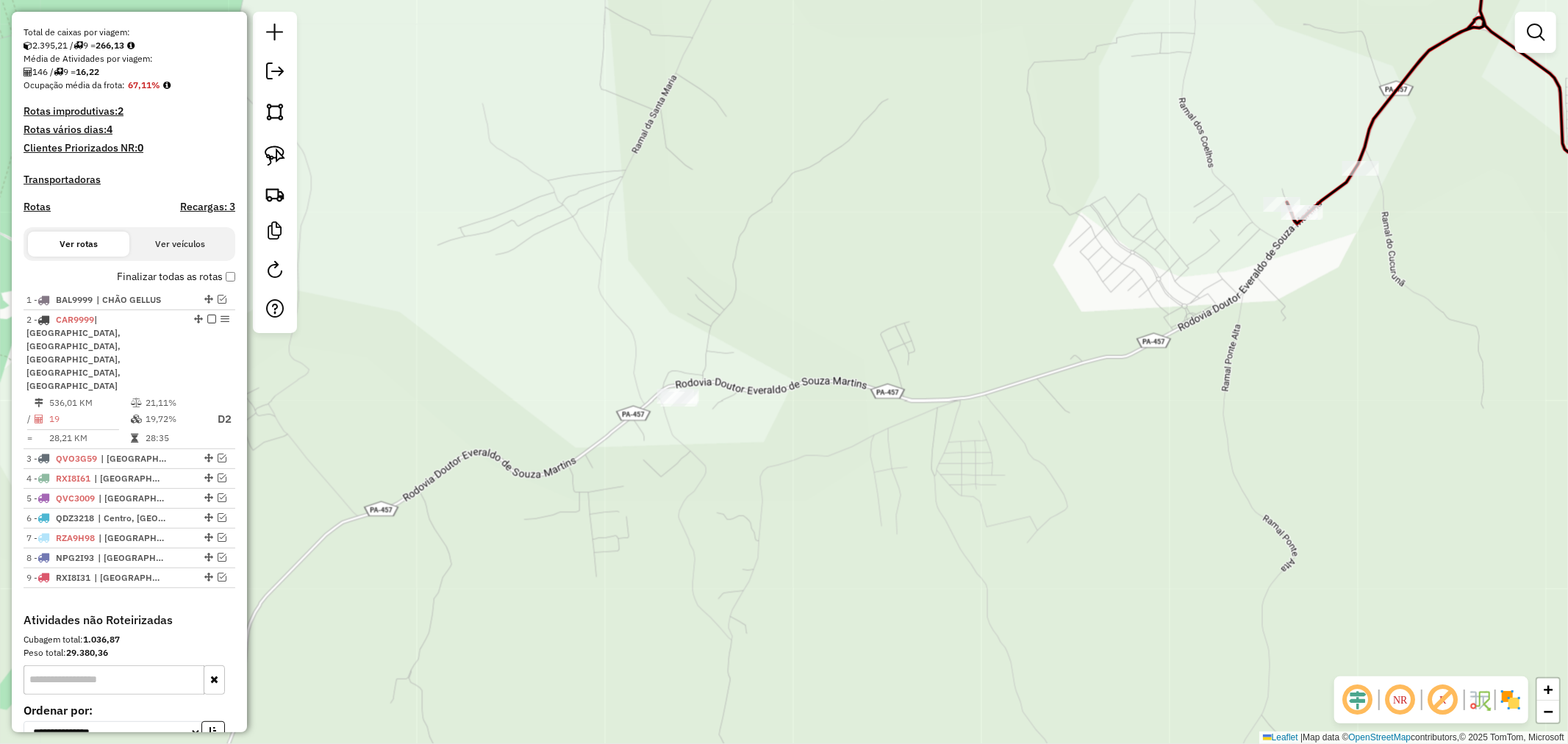
drag, startPoint x: 265, startPoint y: 156, endPoint x: 292, endPoint y: 156, distance: 27.0
click at [265, 156] on img at bounding box center [275, 156] width 20 height 20
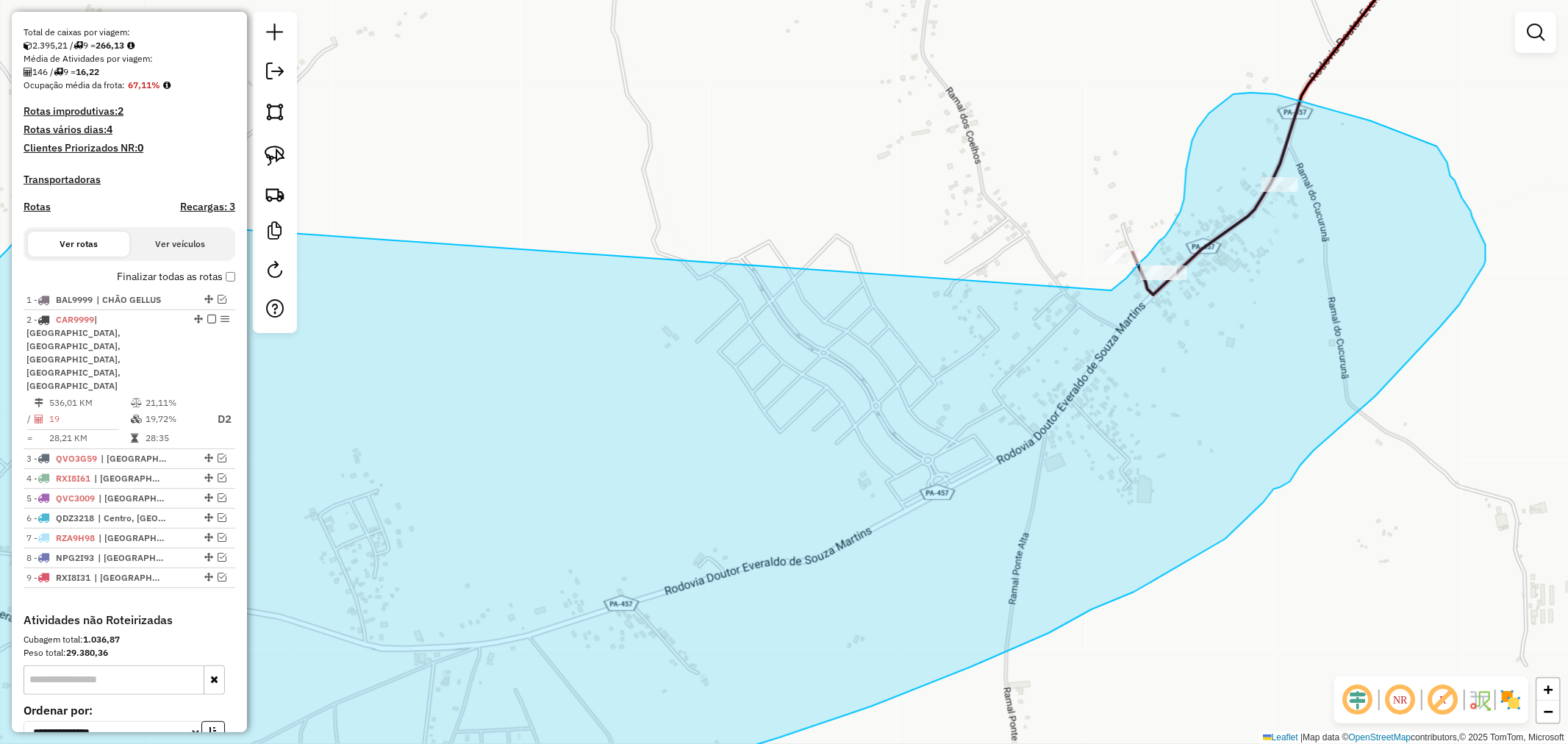
drag, startPoint x: 717, startPoint y: 209, endPoint x: 1111, endPoint y: 292, distance: 402.6
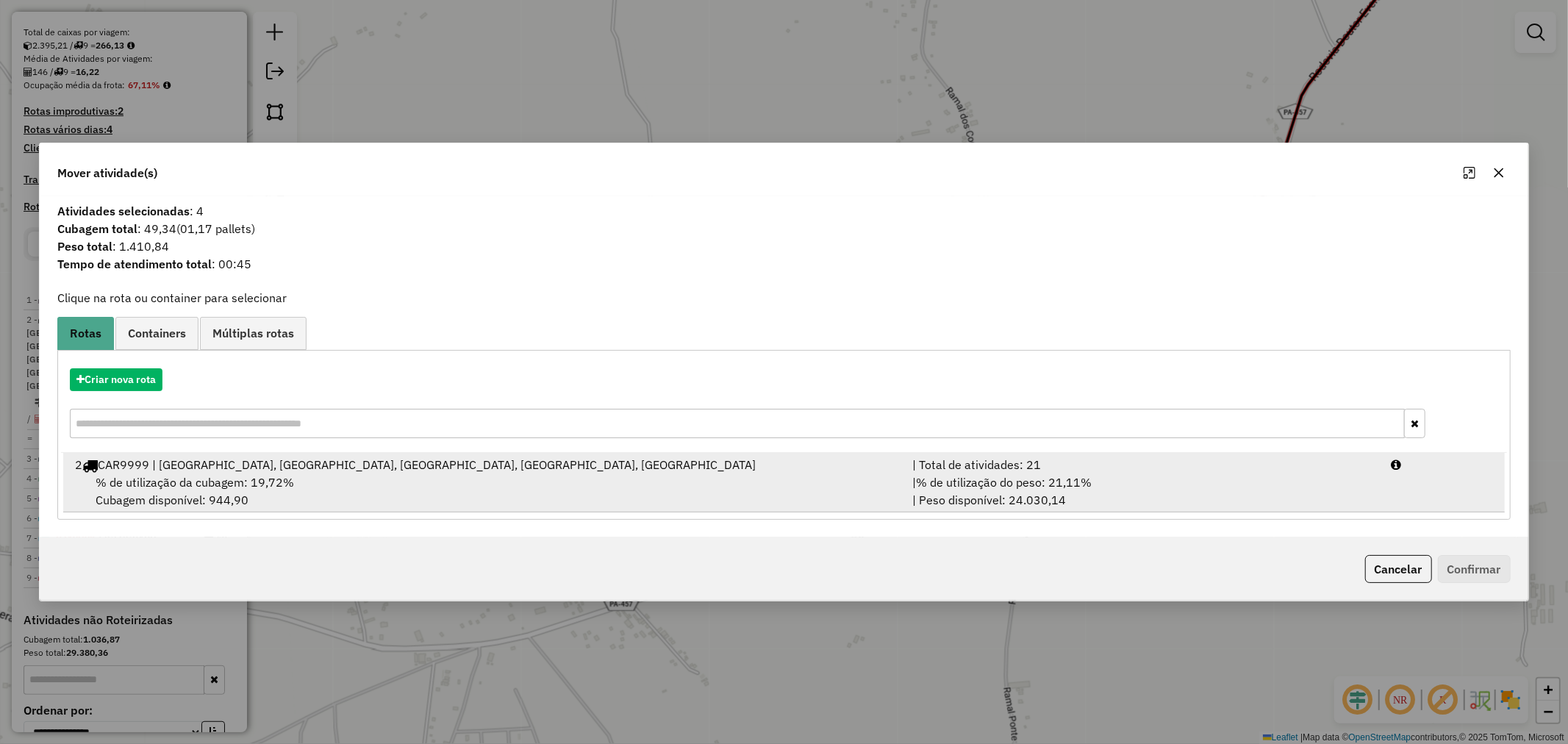
click at [572, 480] on div "% de utilização da cubagem: 19,72% Cubagem disponível: 944,90" at bounding box center [485, 491] width 837 height 35
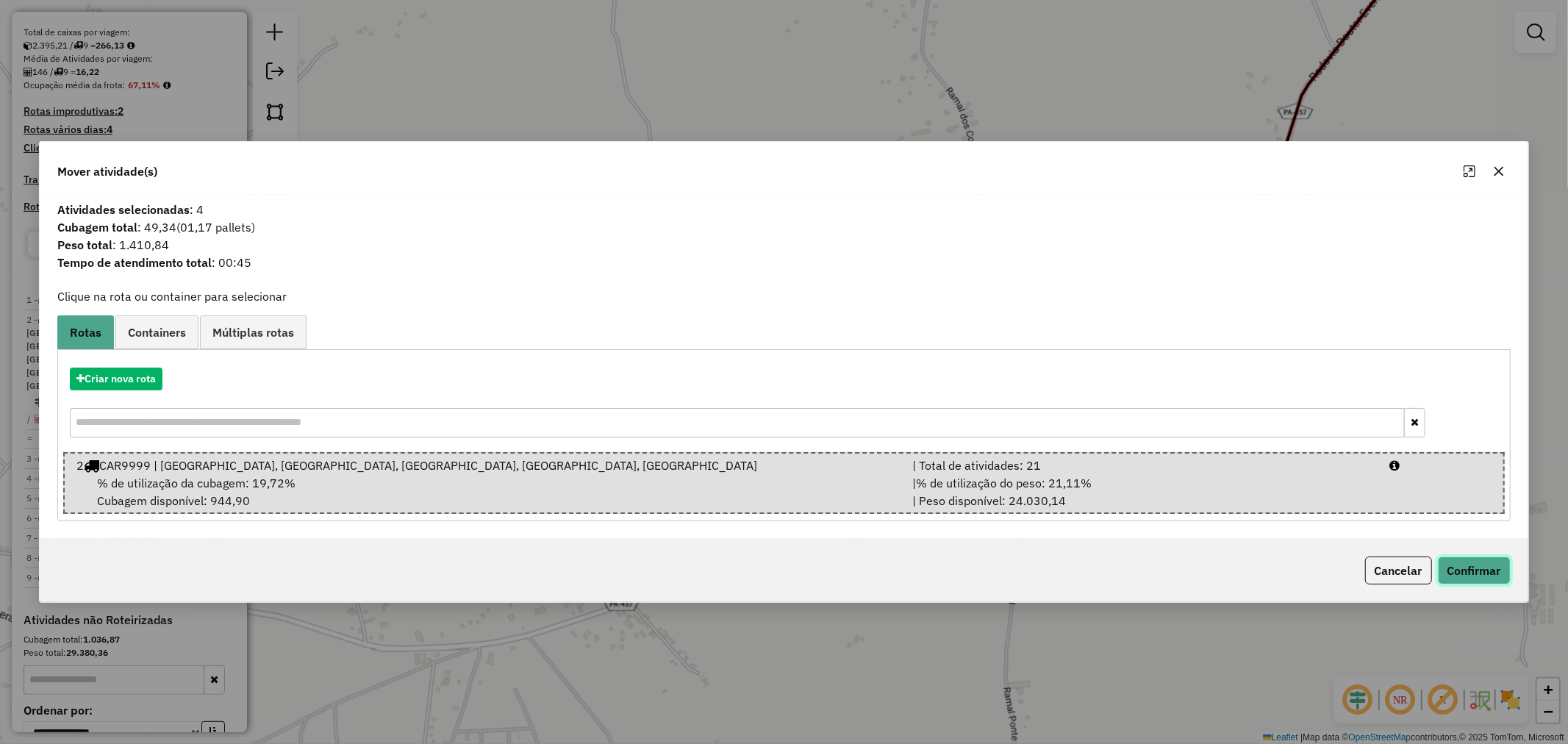
click at [1481, 581] on button "Confirmar" at bounding box center [1474, 571] width 72 height 28
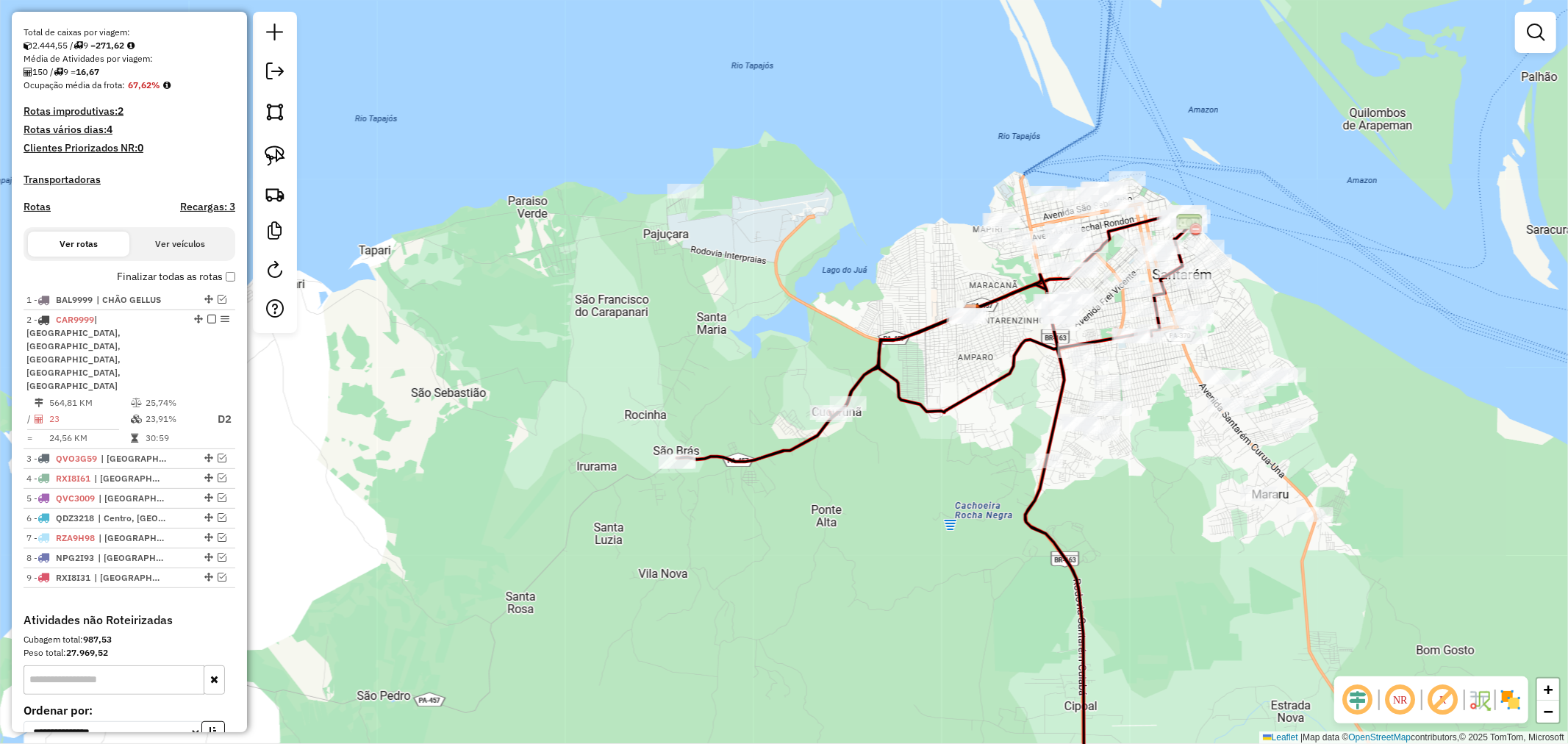
drag, startPoint x: 750, startPoint y: 342, endPoint x: 745, endPoint y: 350, distance: 9.4
click at [747, 350] on div "Janela de atendimento Grade de atendimento Capacidade Transportadoras Veículos …" at bounding box center [784, 372] width 1568 height 744
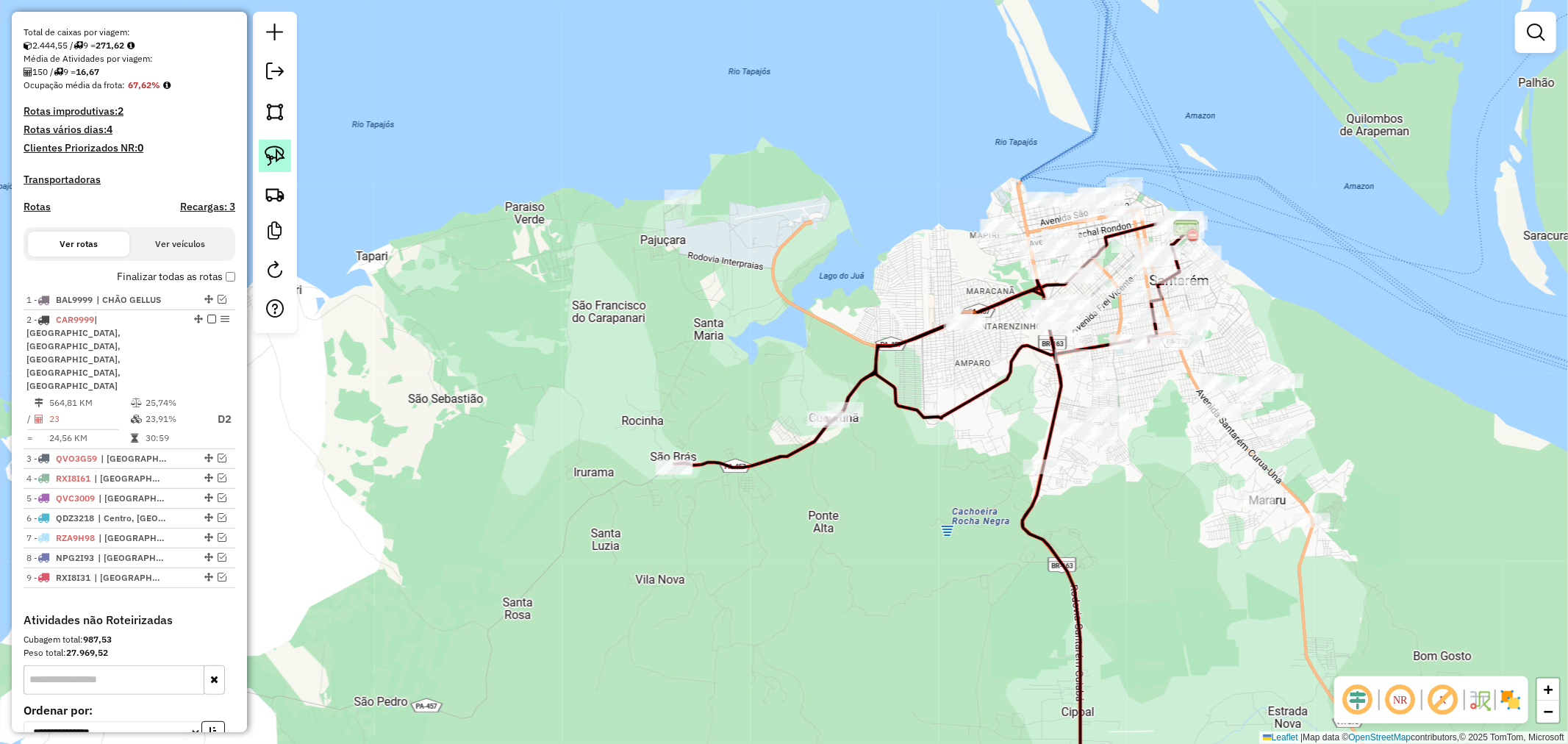
click at [284, 158] on img at bounding box center [275, 156] width 20 height 20
drag, startPoint x: 645, startPoint y: 148, endPoint x: 751, endPoint y: 218, distance: 127.0
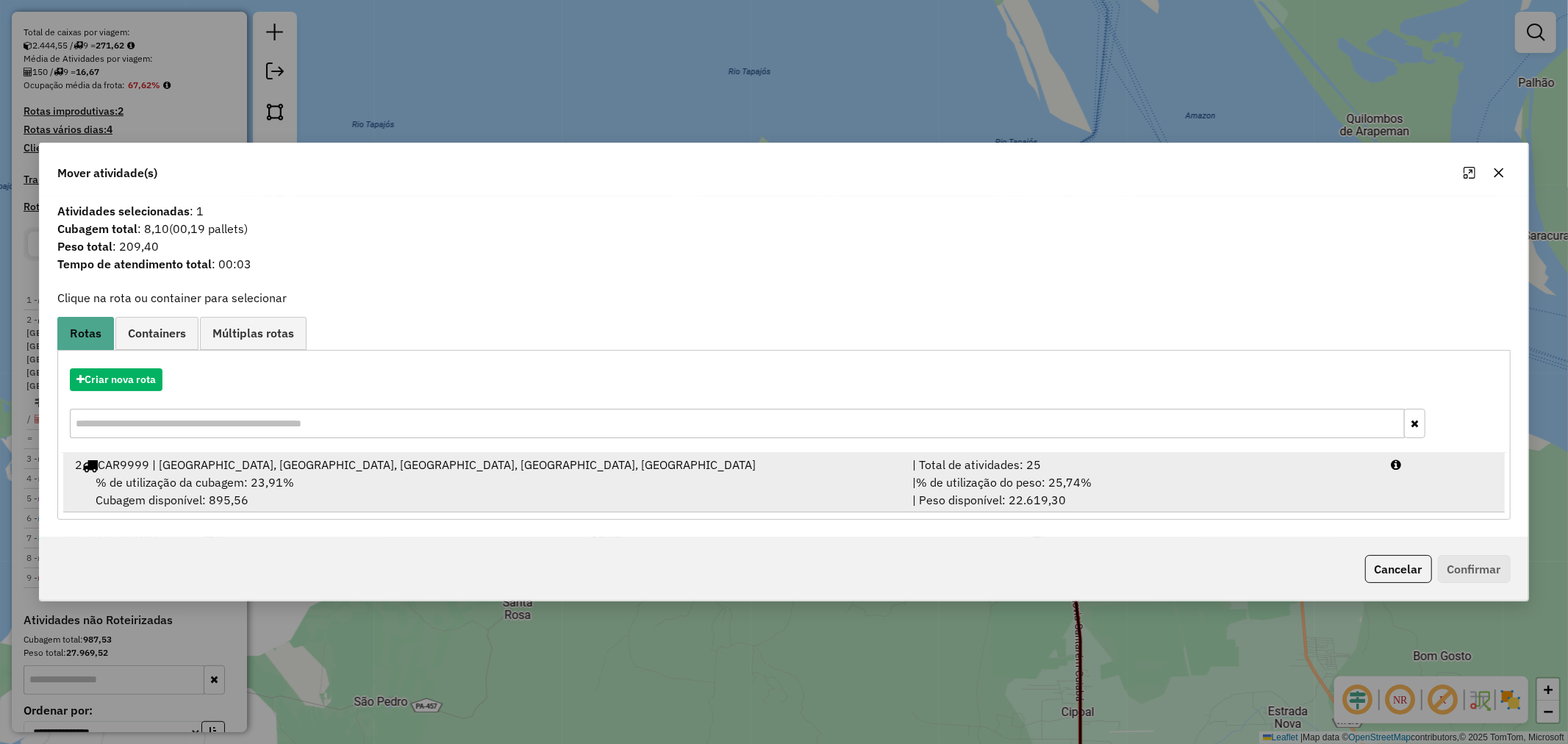
click at [655, 469] on div "2 CAR9999 | [GEOGRAPHIC_DATA], [GEOGRAPHIC_DATA], [GEOGRAPHIC_DATA], [GEOGRAPHI…" at bounding box center [485, 465] width 837 height 18
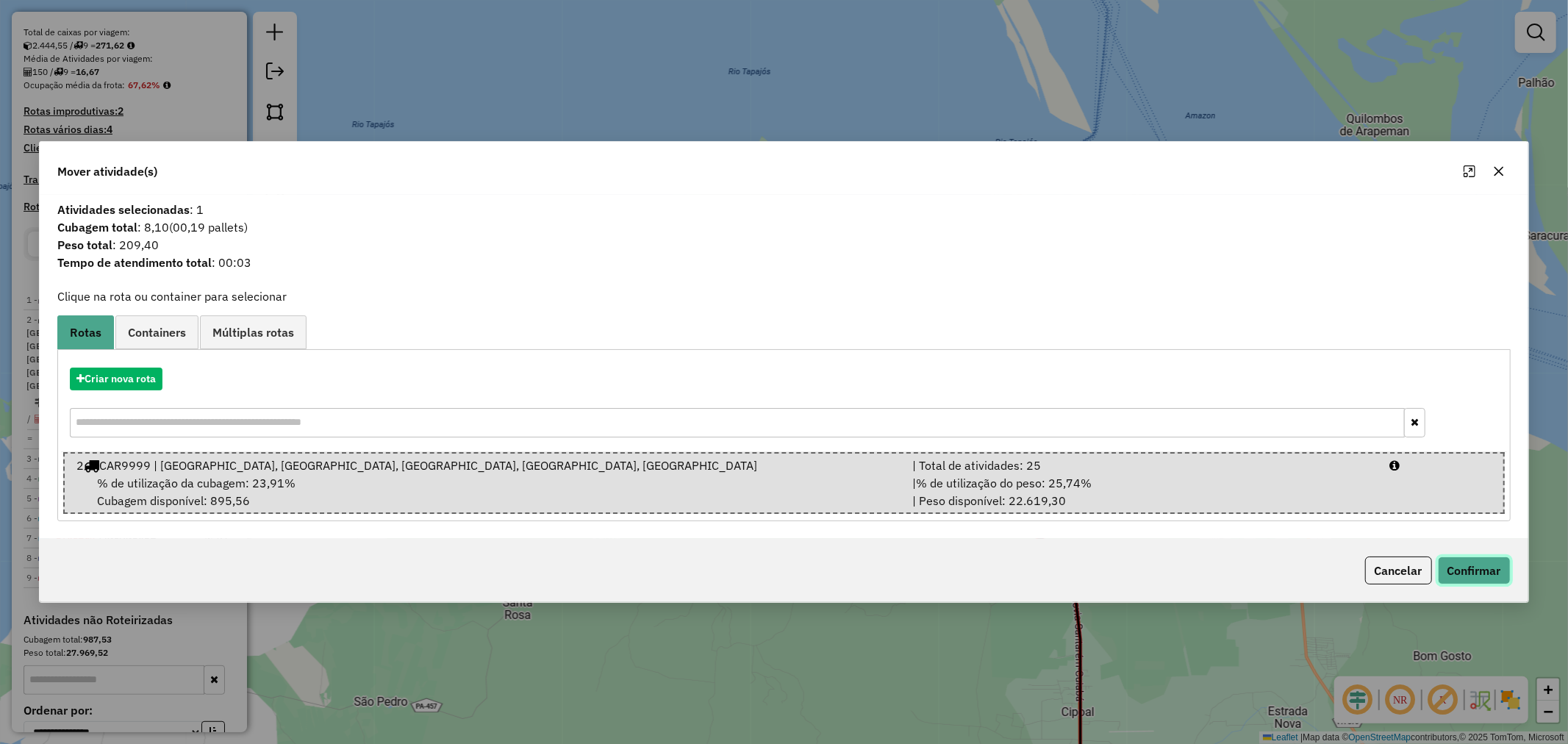
click at [1458, 563] on button "Confirmar" at bounding box center [1474, 571] width 72 height 28
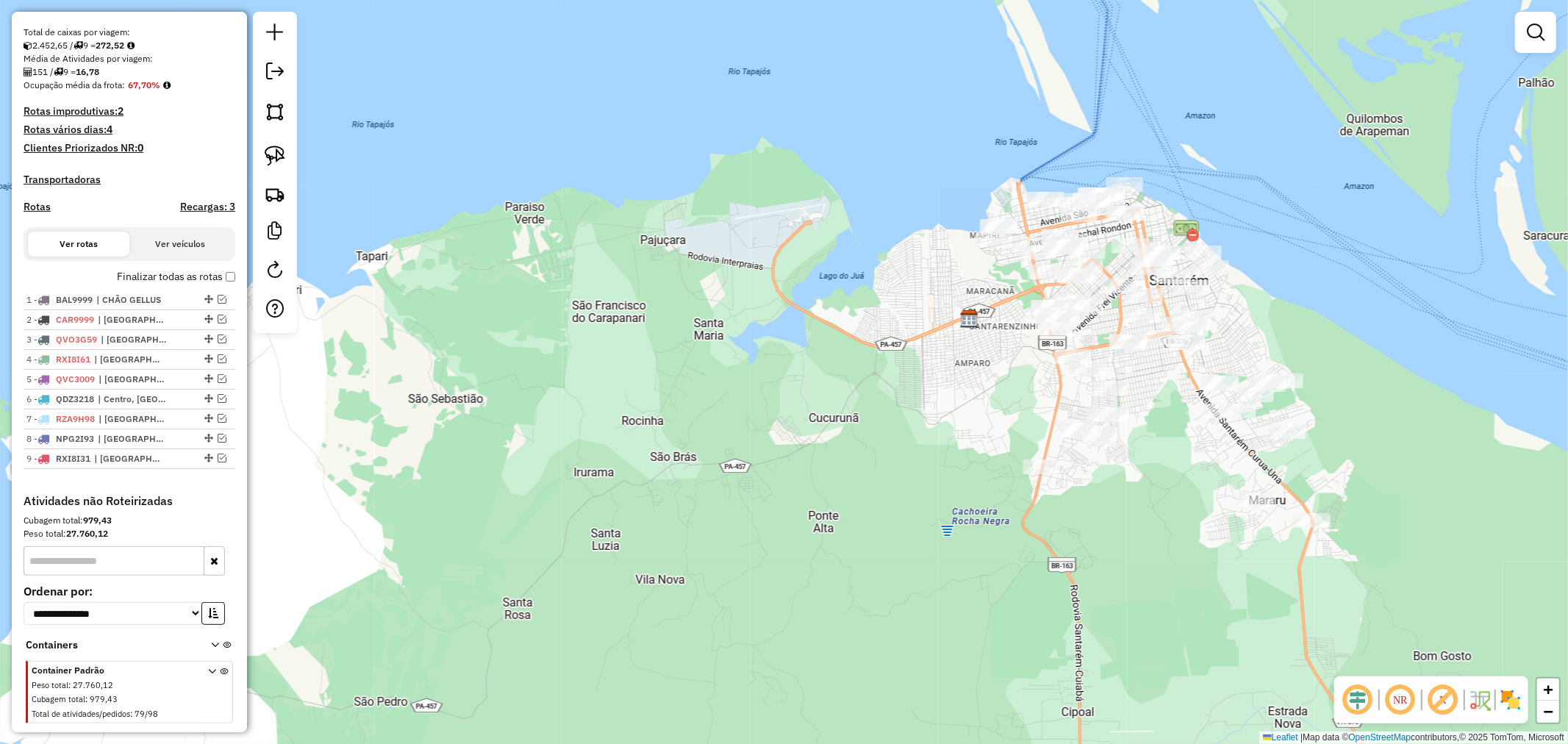
drag, startPoint x: 936, startPoint y: 421, endPoint x: 769, endPoint y: 170, distance: 301.5
click at [772, 173] on div "Janela de atendimento Grade de atendimento Capacidade Transportadoras Veículos …" at bounding box center [784, 372] width 1568 height 744
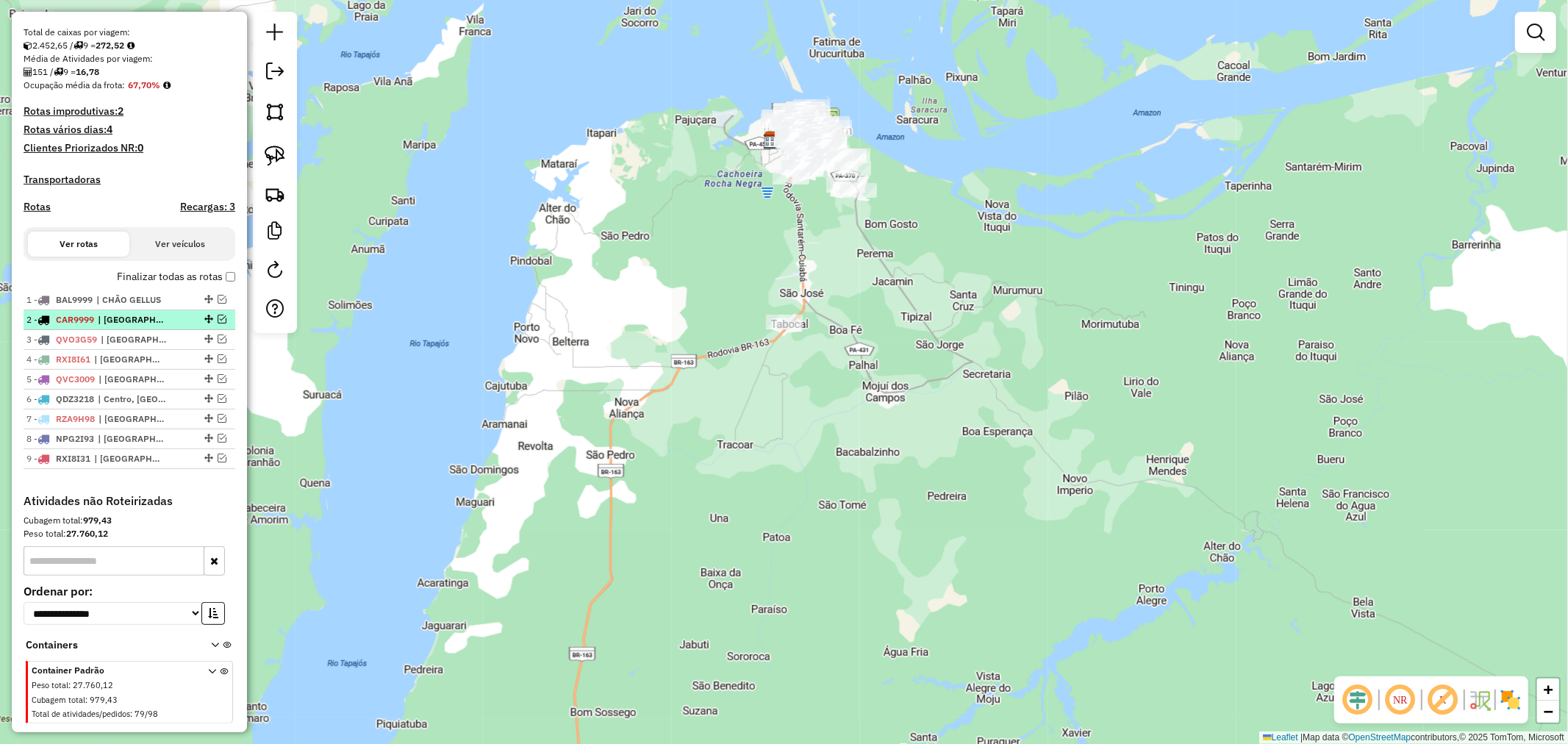
click at [218, 323] on em at bounding box center [222, 319] width 9 height 9
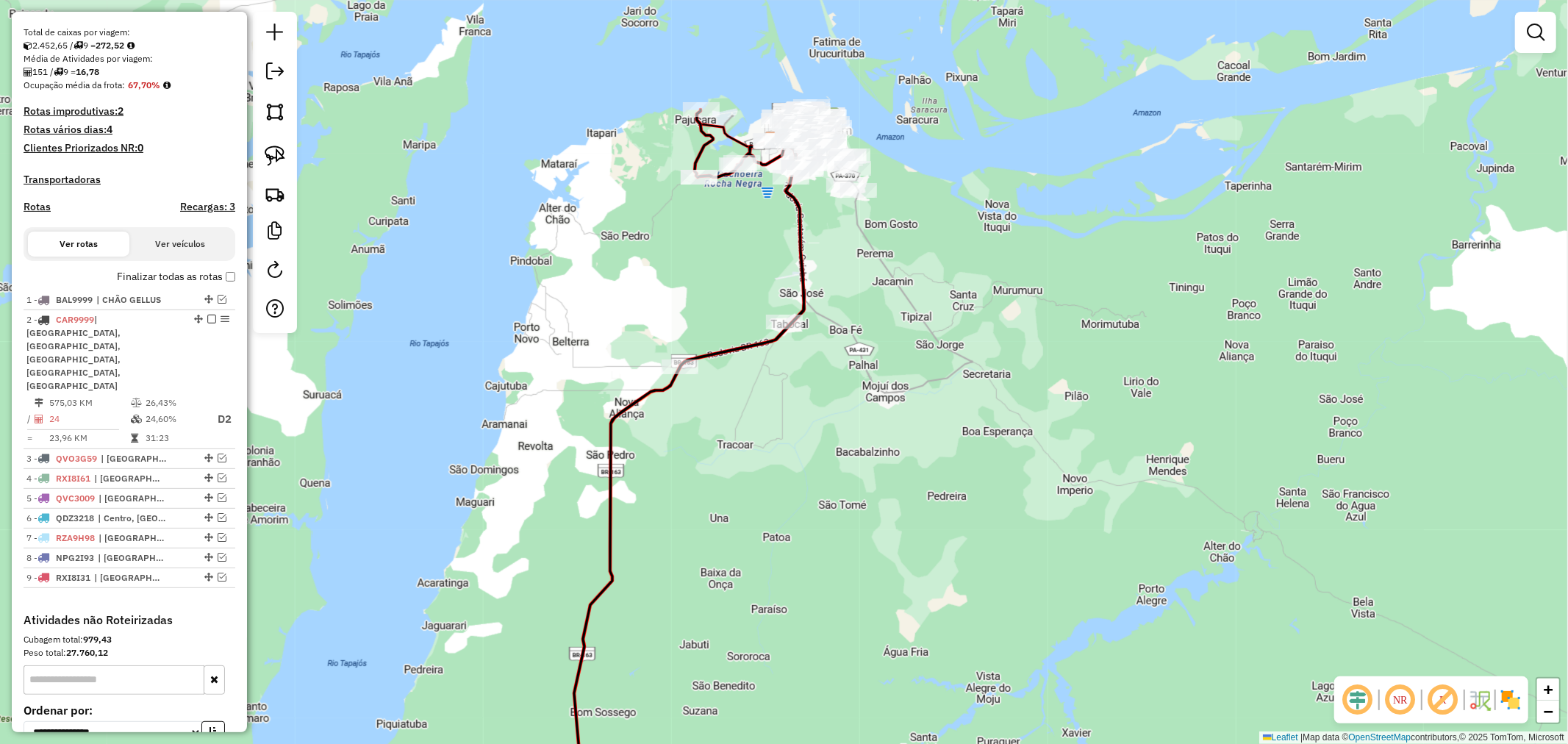
click at [284, 163] on img at bounding box center [275, 156] width 20 height 20
drag, startPoint x: 745, startPoint y: 269, endPoint x: 947, endPoint y: 332, distance: 211.6
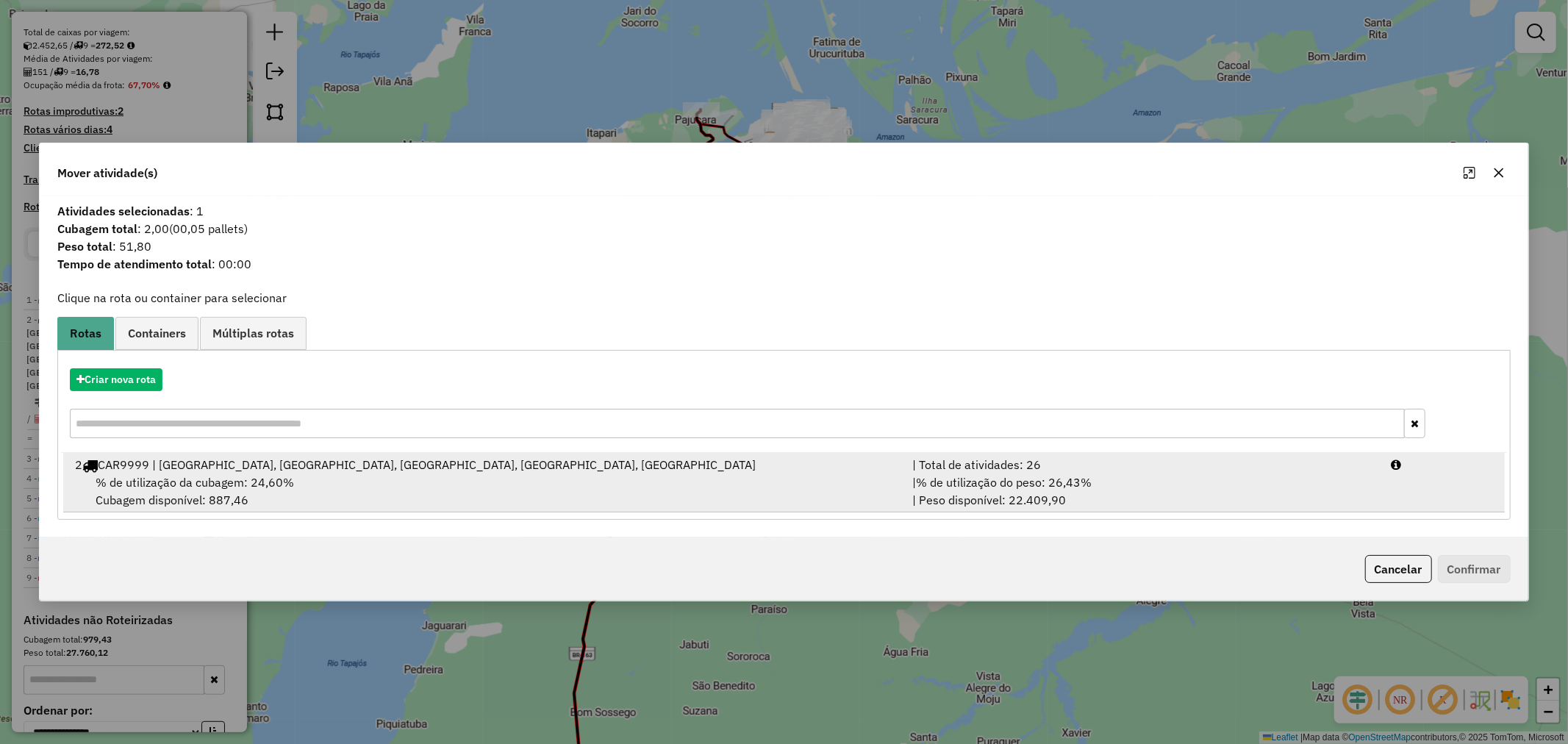
click at [670, 474] on div "% de utilização da cubagem: 24,60% Cubagem disponível: 887,46" at bounding box center [485, 491] width 837 height 35
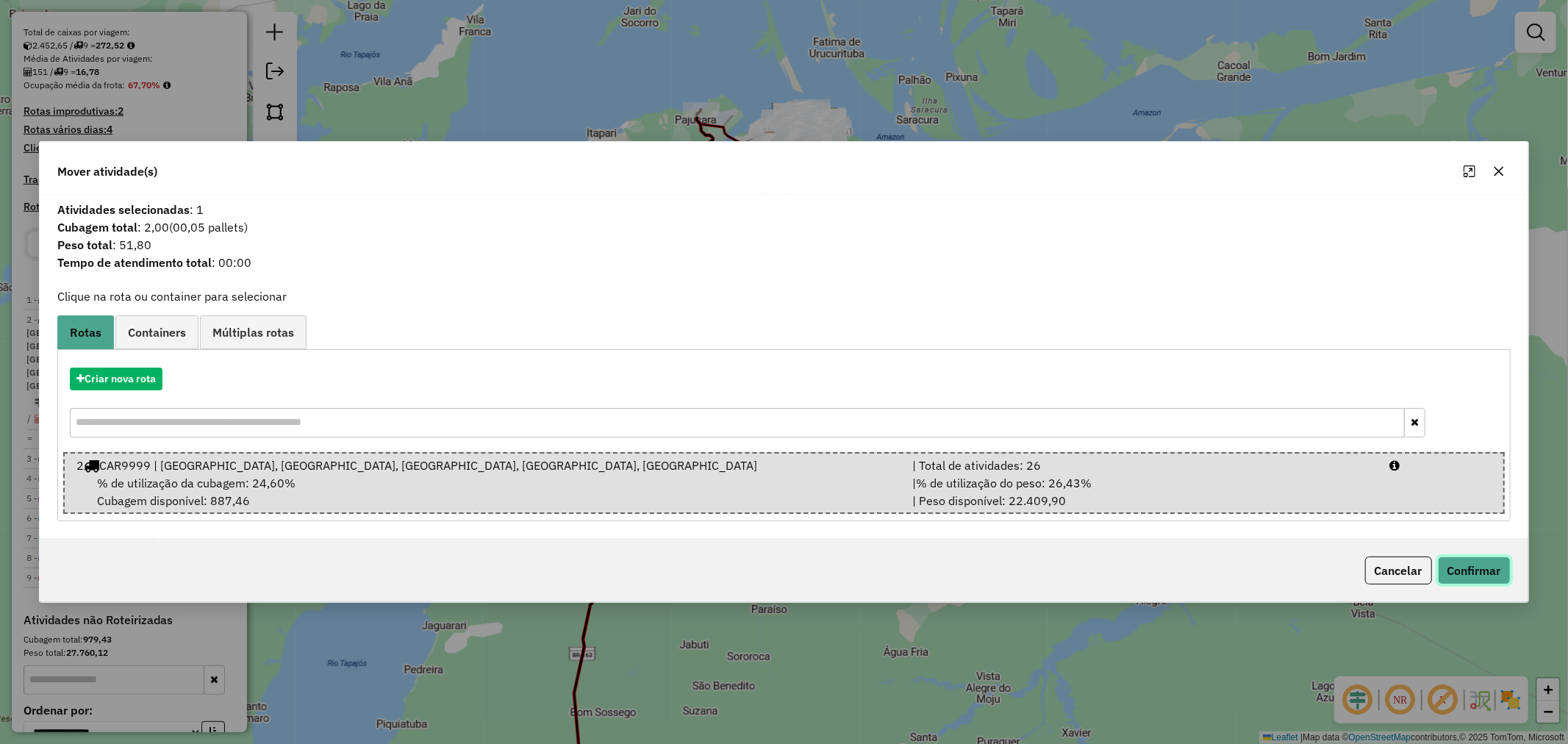
click at [1458, 567] on button "Confirmar" at bounding box center [1474, 571] width 72 height 28
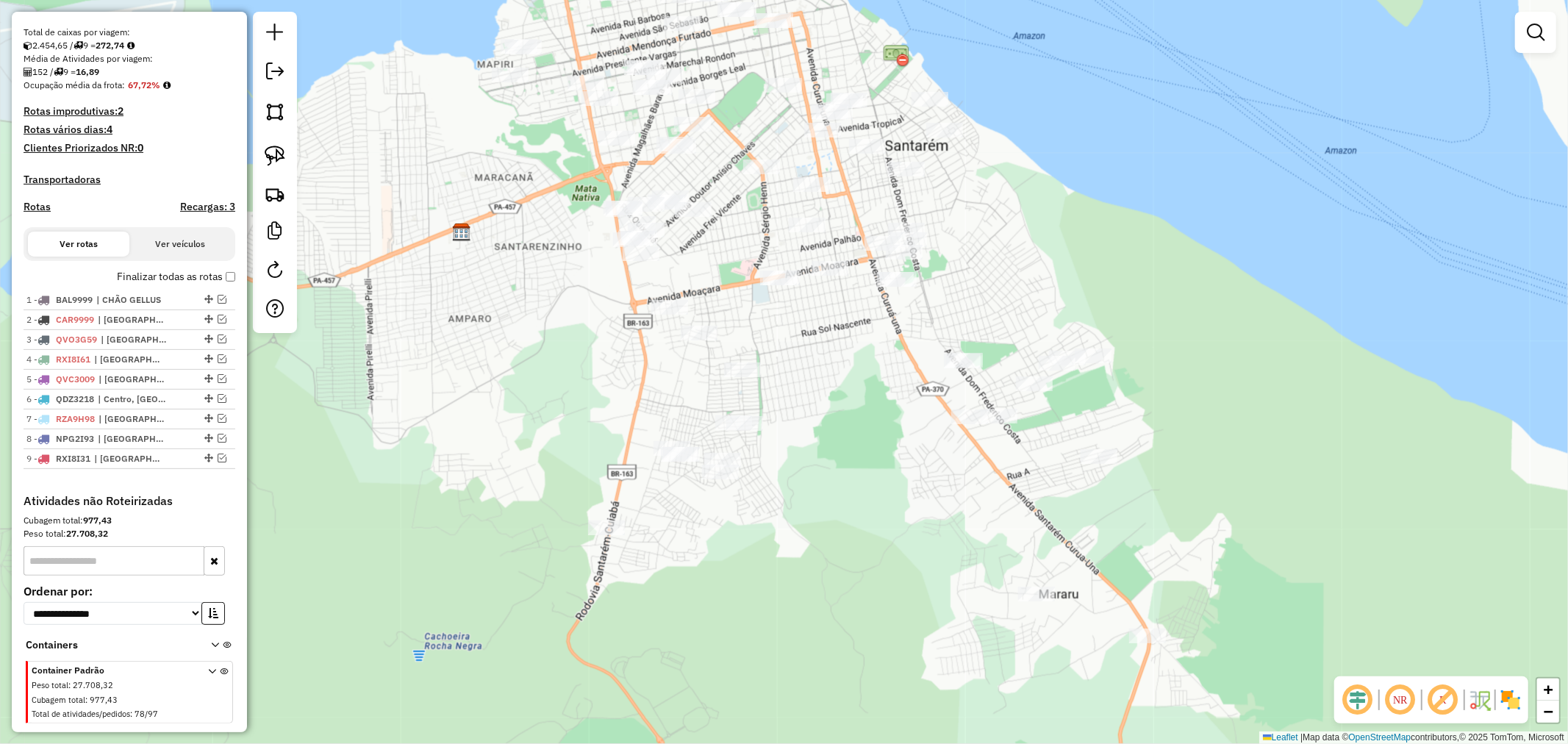
drag, startPoint x: 282, startPoint y: 157, endPoint x: 333, endPoint y: 164, distance: 51.5
click at [282, 156] on img at bounding box center [275, 156] width 20 height 20
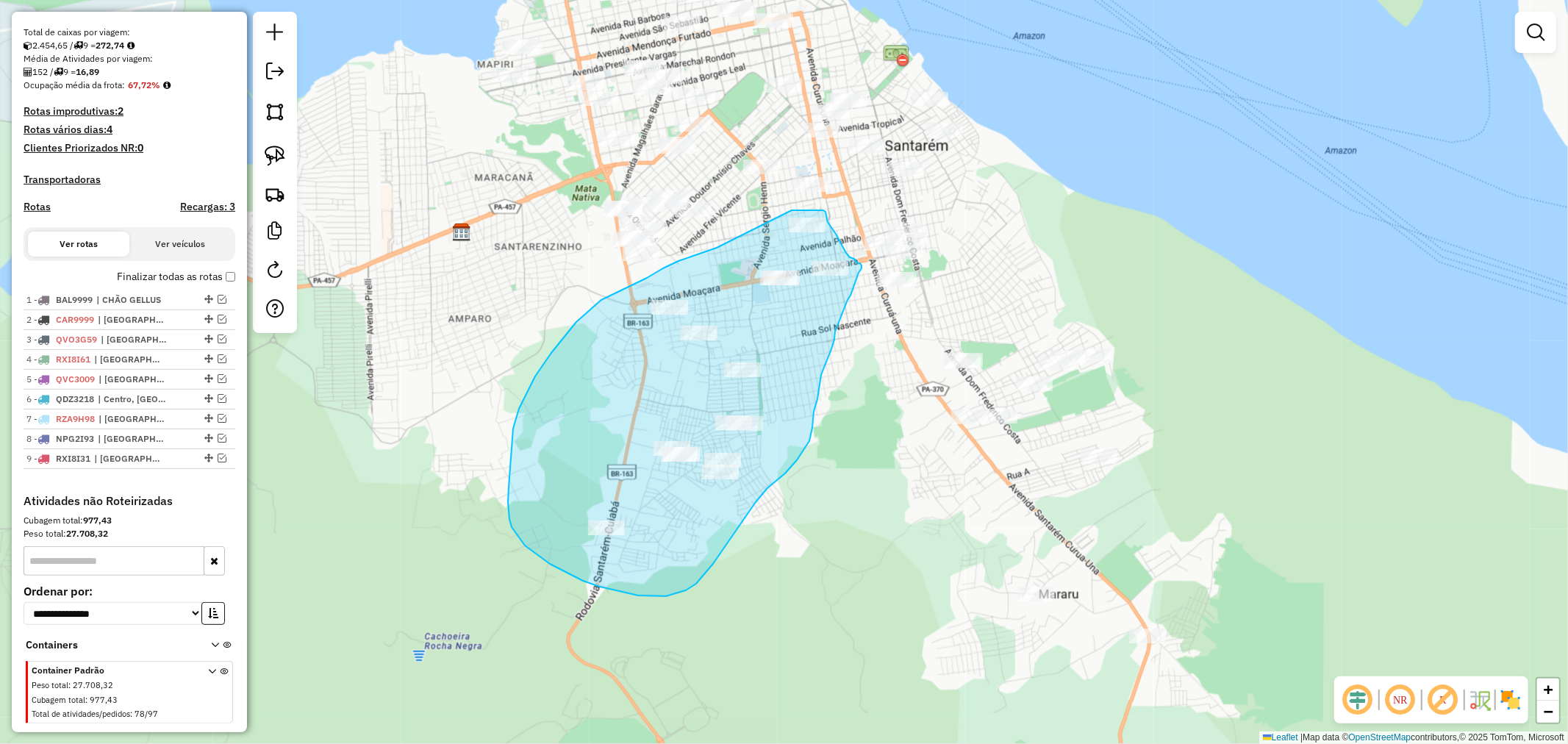
drag, startPoint x: 716, startPoint y: 247, endPoint x: 792, endPoint y: 210, distance: 84.5
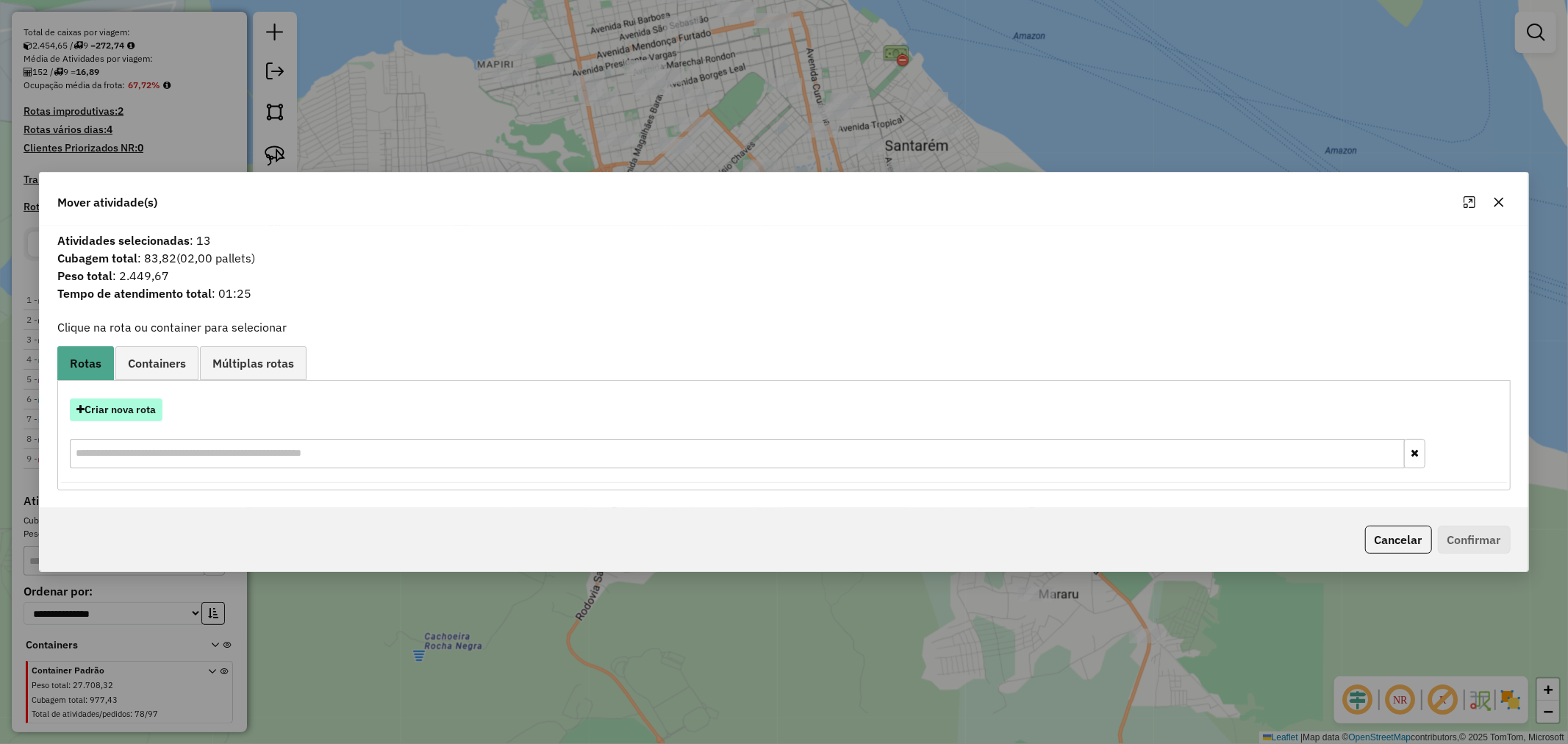
click at [144, 413] on button "Criar nova rota" at bounding box center [116, 410] width 93 height 23
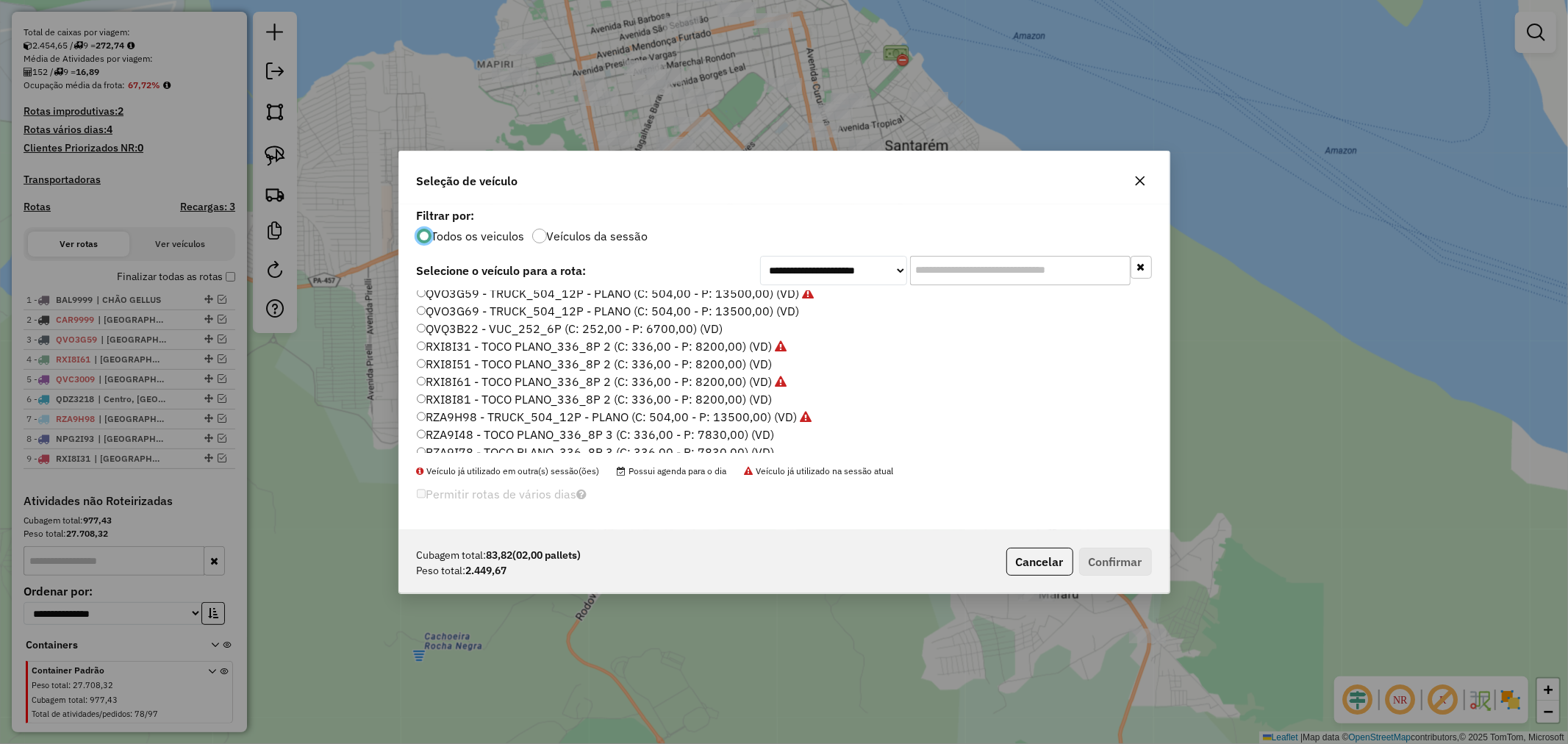
scroll to position [438, 0]
click at [519, 424] on label "RZA9I78 - TOCO PLANO_336_8P 3 (C: 336,00 - P: 7830,00) (VD)" at bounding box center [595, 426] width 358 height 18
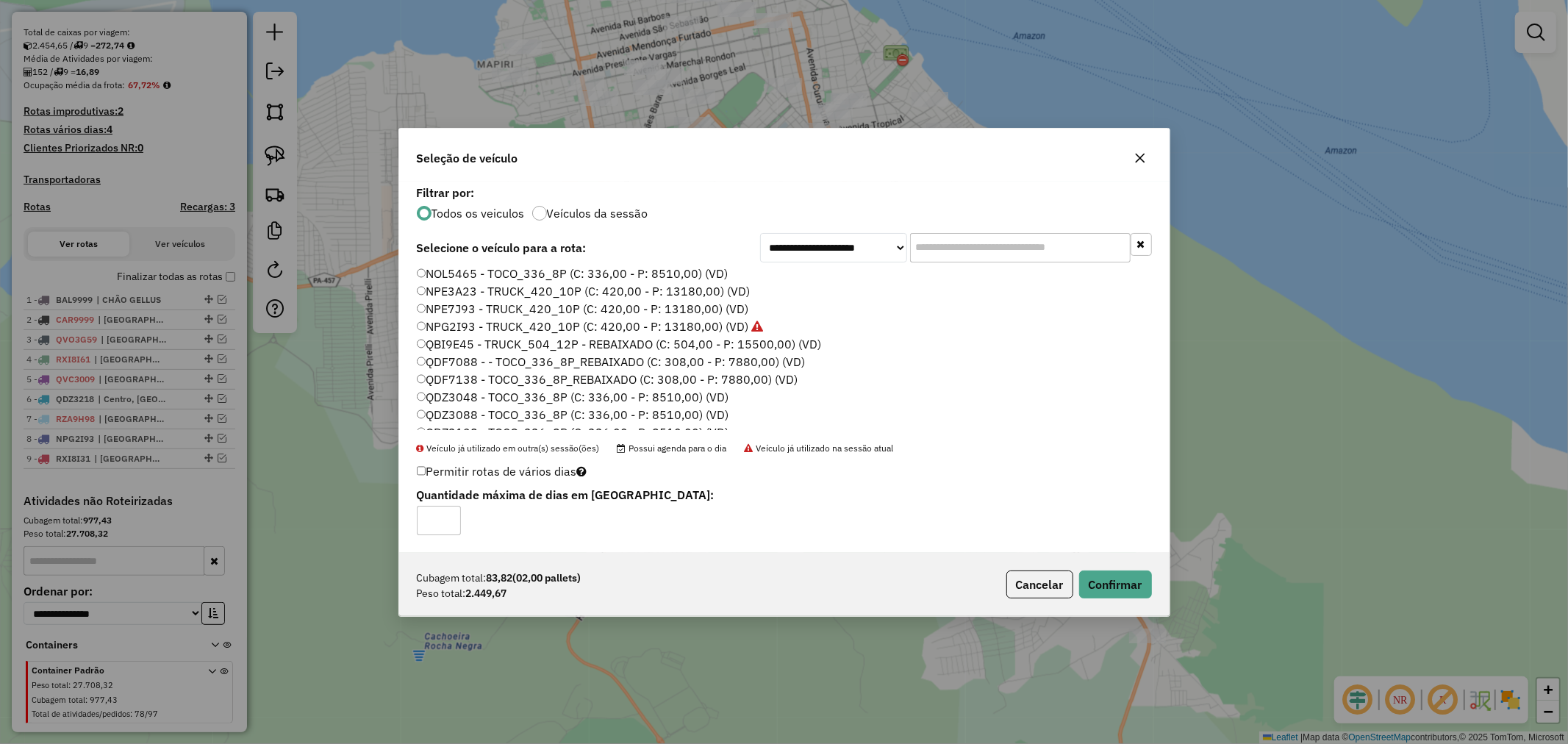
scroll to position [163, 0]
click at [529, 412] on label "QDZ3128 - TOCO_336_8P (C: 336,00 - P: 8510,00) (VD)" at bounding box center [573, 414] width 313 height 18
click at [1098, 576] on button "Confirmar" at bounding box center [1116, 585] width 72 height 28
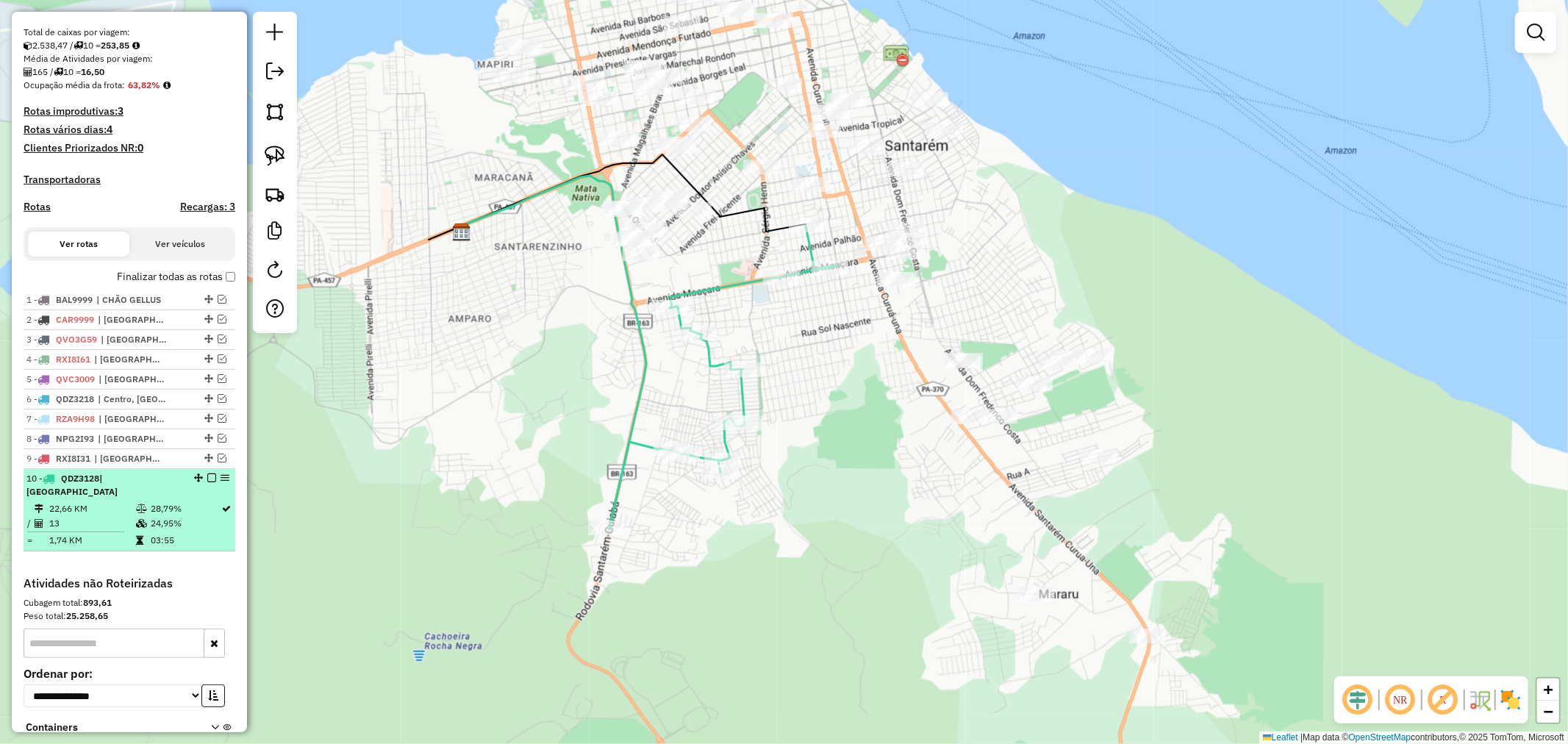
click at [209, 482] on em at bounding box center [212, 478] width 9 height 9
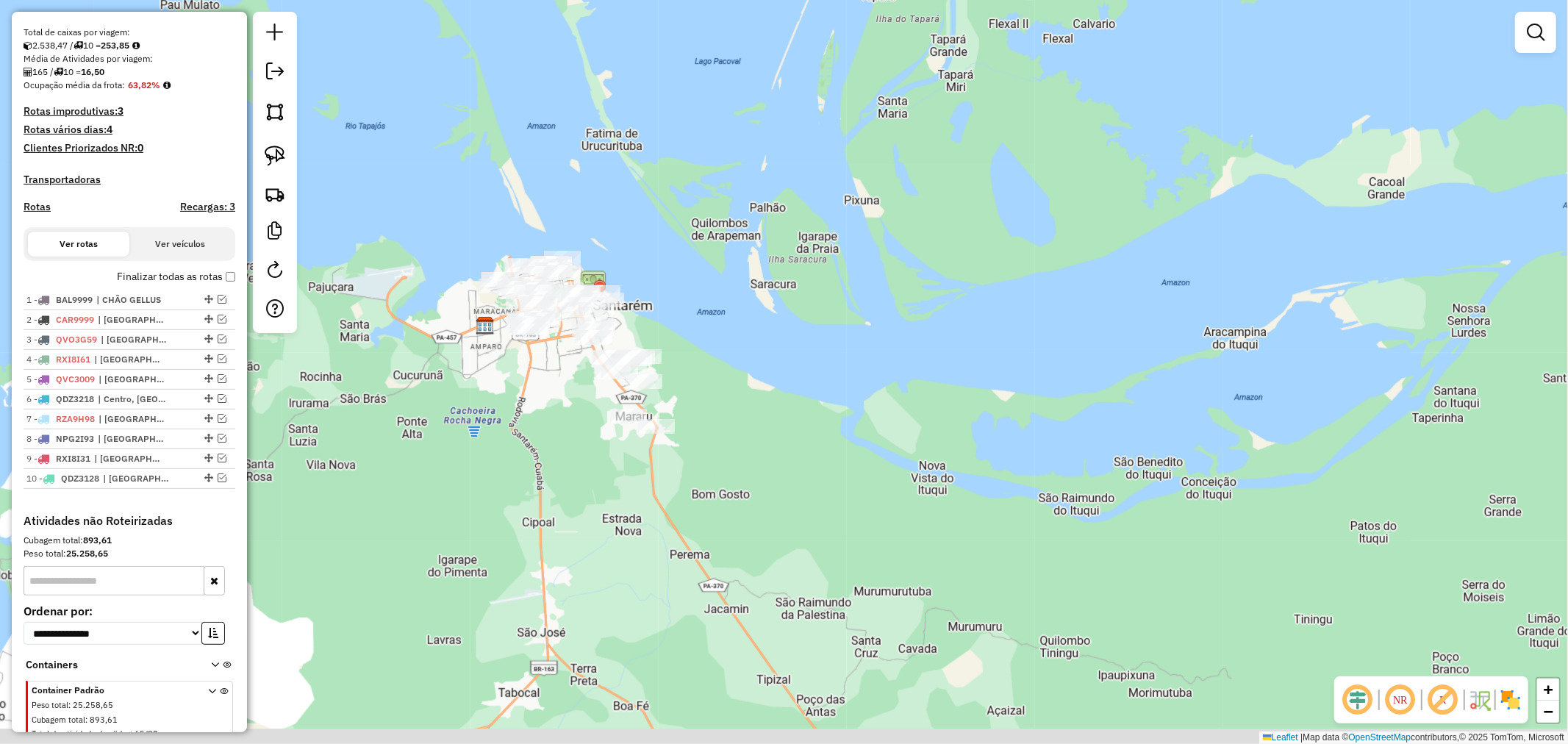
drag, startPoint x: 660, startPoint y: 515, endPoint x: 542, endPoint y: 429, distance: 146.0
click at [542, 429] on div "Janela de atendimento Grade de atendimento Capacidade Transportadoras Veículos …" at bounding box center [784, 372] width 1568 height 744
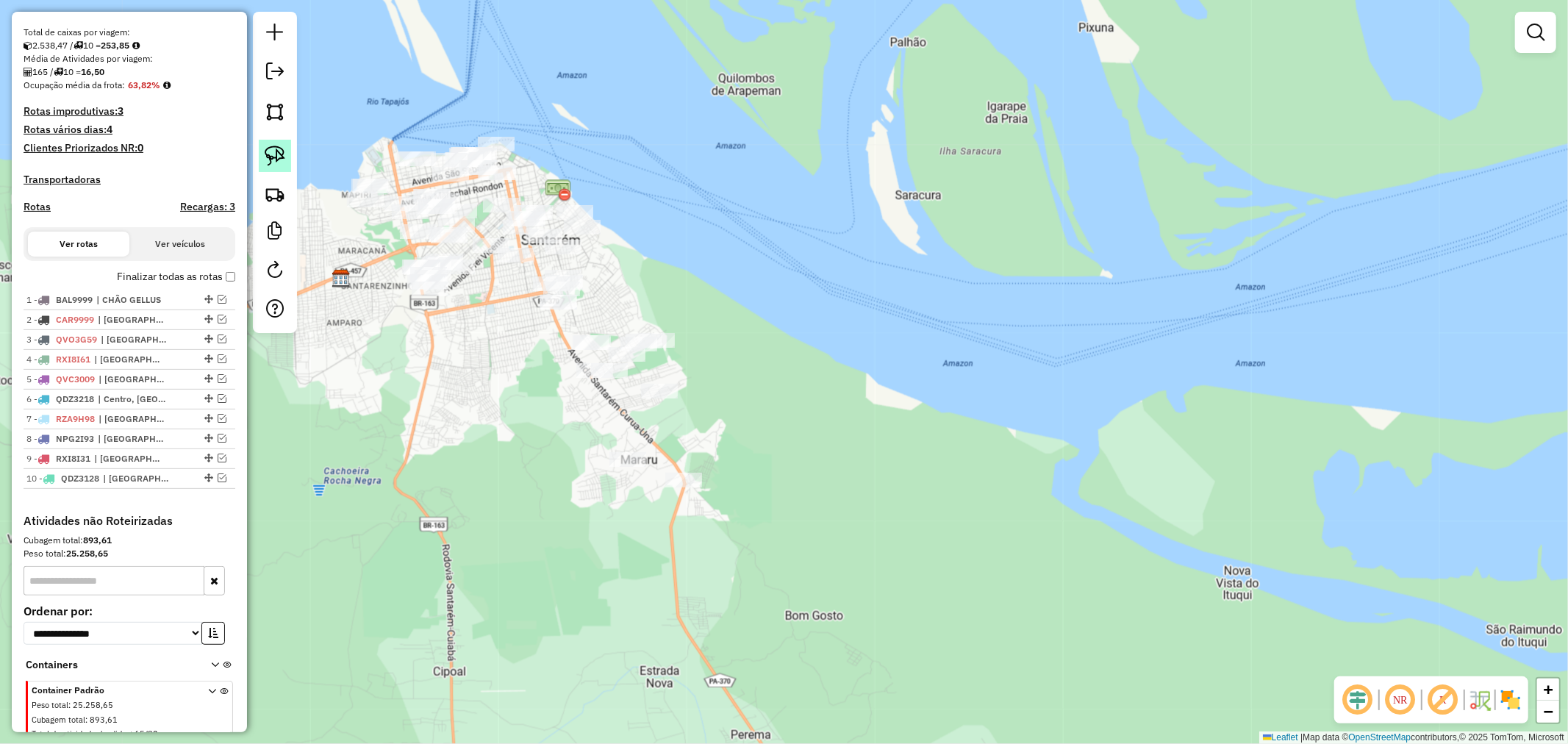
click at [283, 164] on img at bounding box center [275, 156] width 20 height 20
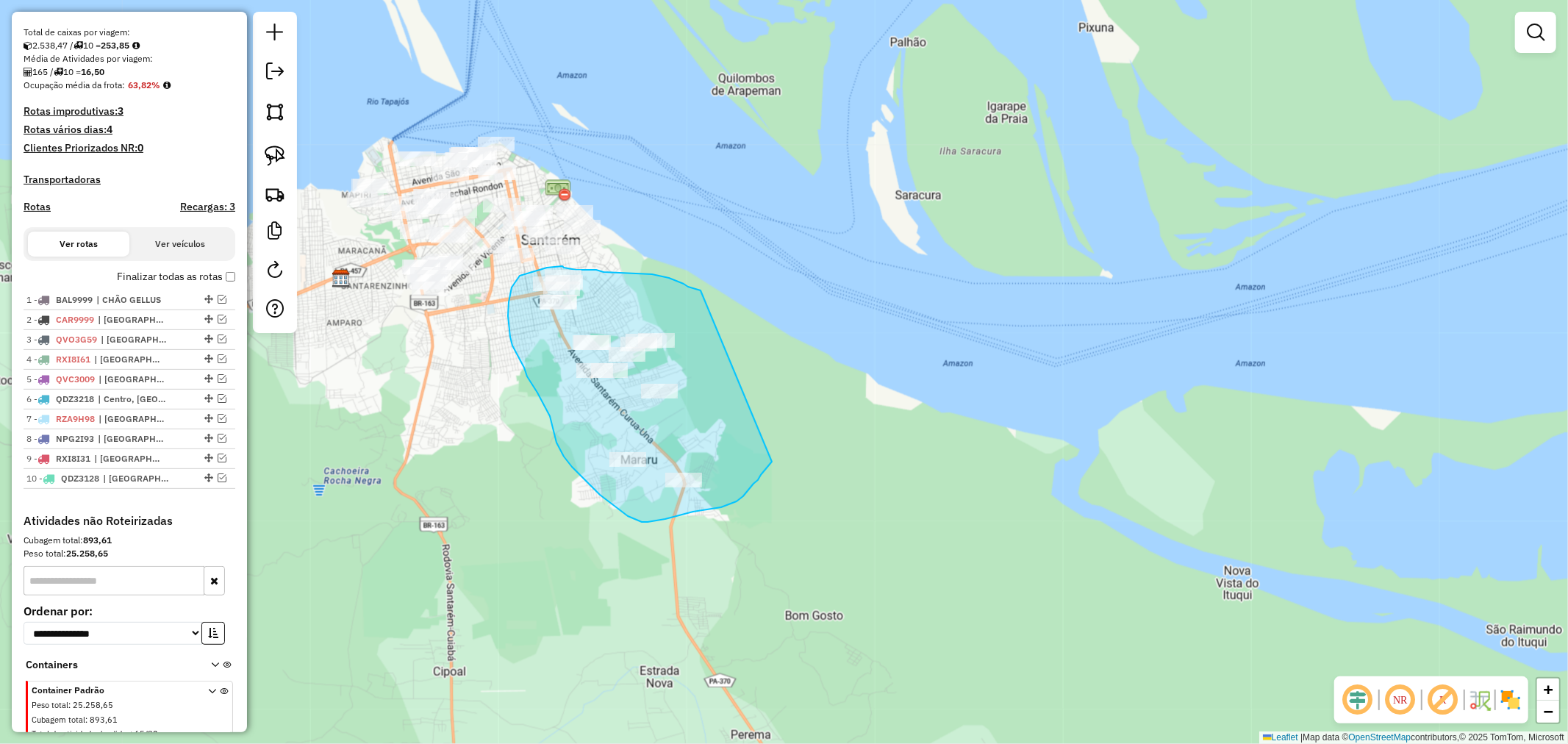
drag, startPoint x: 701, startPoint y: 291, endPoint x: 775, endPoint y: 457, distance: 181.7
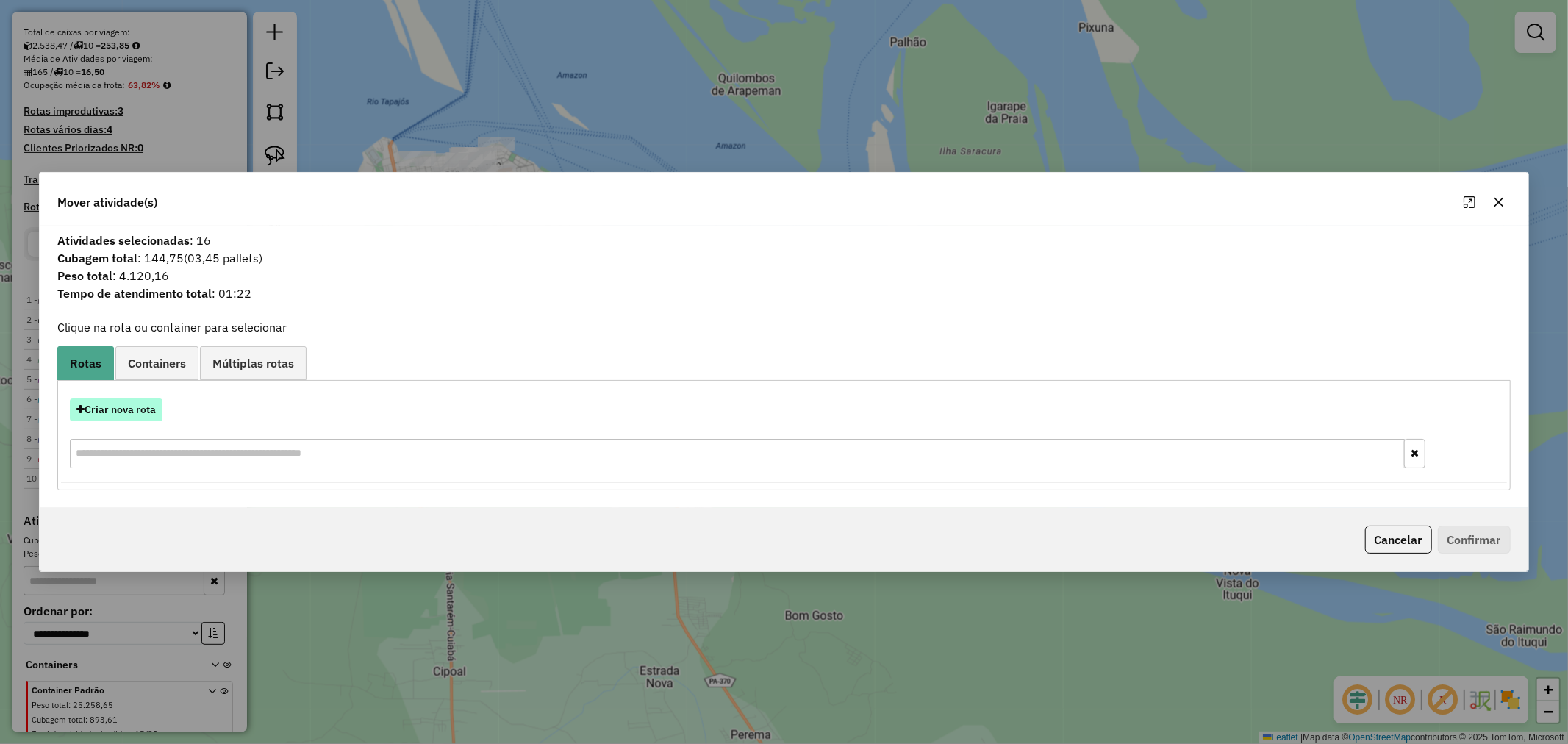
click at [149, 406] on button "Criar nova rota" at bounding box center [116, 410] width 93 height 23
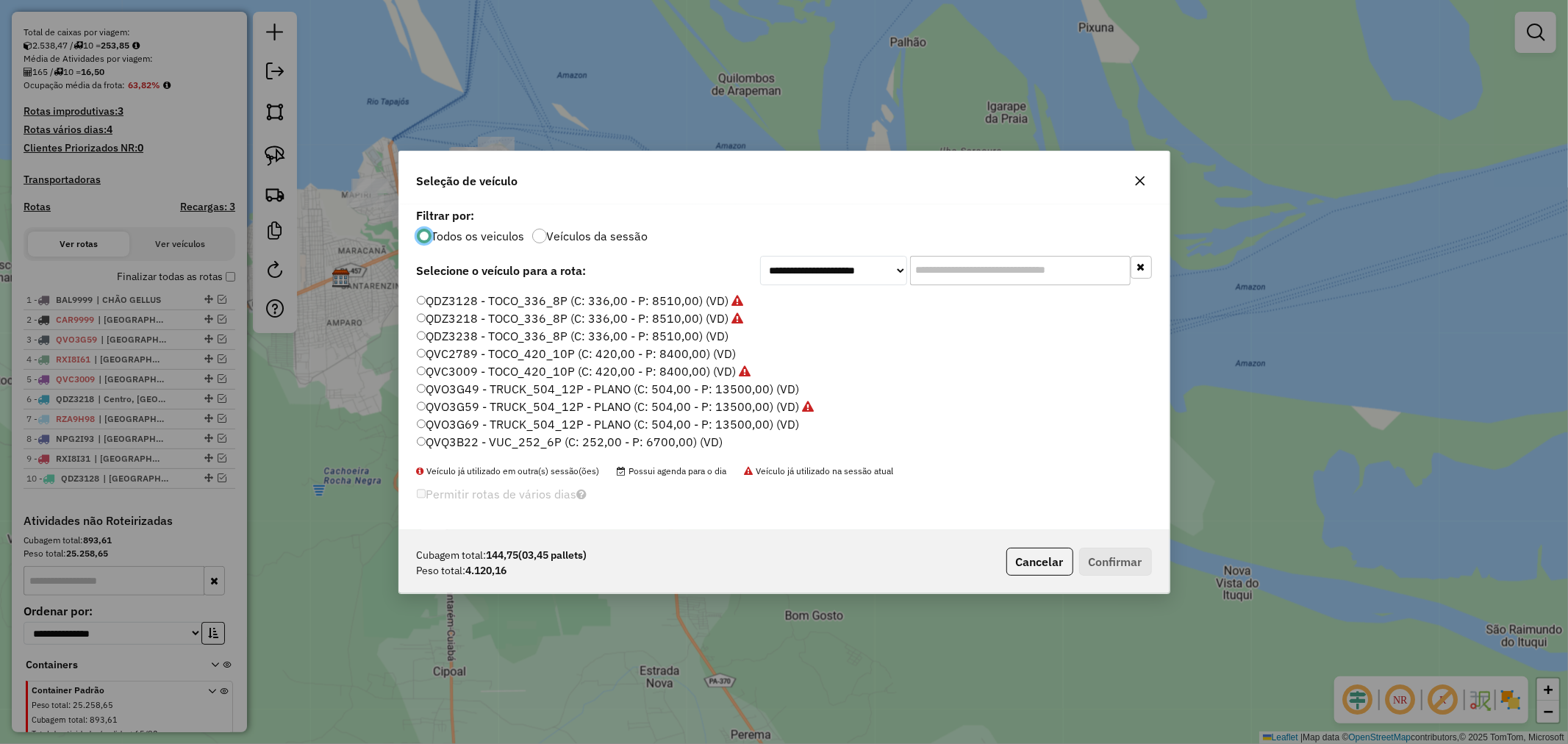
scroll to position [275, 0]
click at [544, 376] on label "QVC2789 - TOCO_420_10P (C: 420,00 - P: 8400,00) (VD)" at bounding box center [576, 377] width 319 height 18
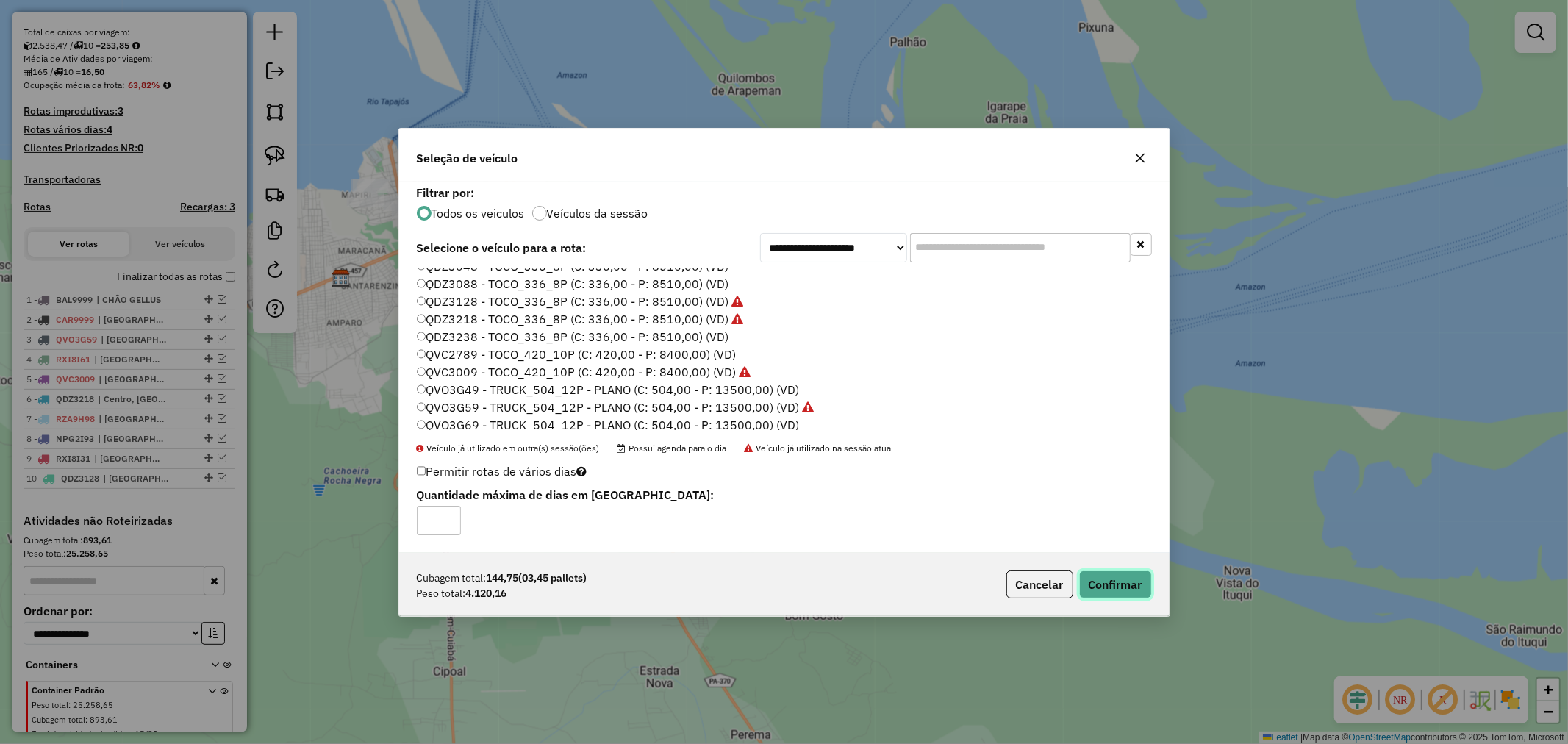
click at [1110, 583] on button "Confirmar" at bounding box center [1116, 585] width 72 height 28
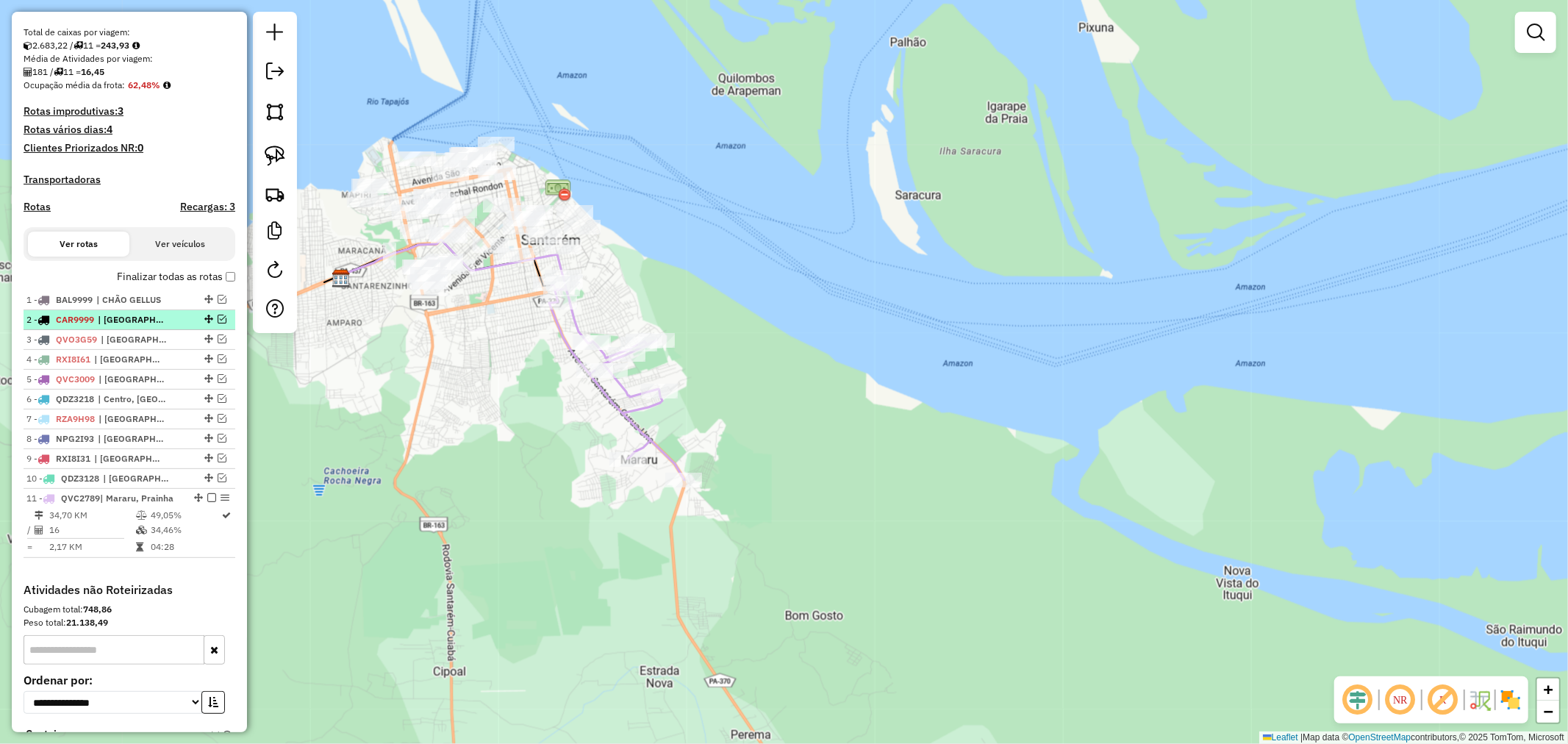
click at [221, 323] on em at bounding box center [222, 319] width 9 height 9
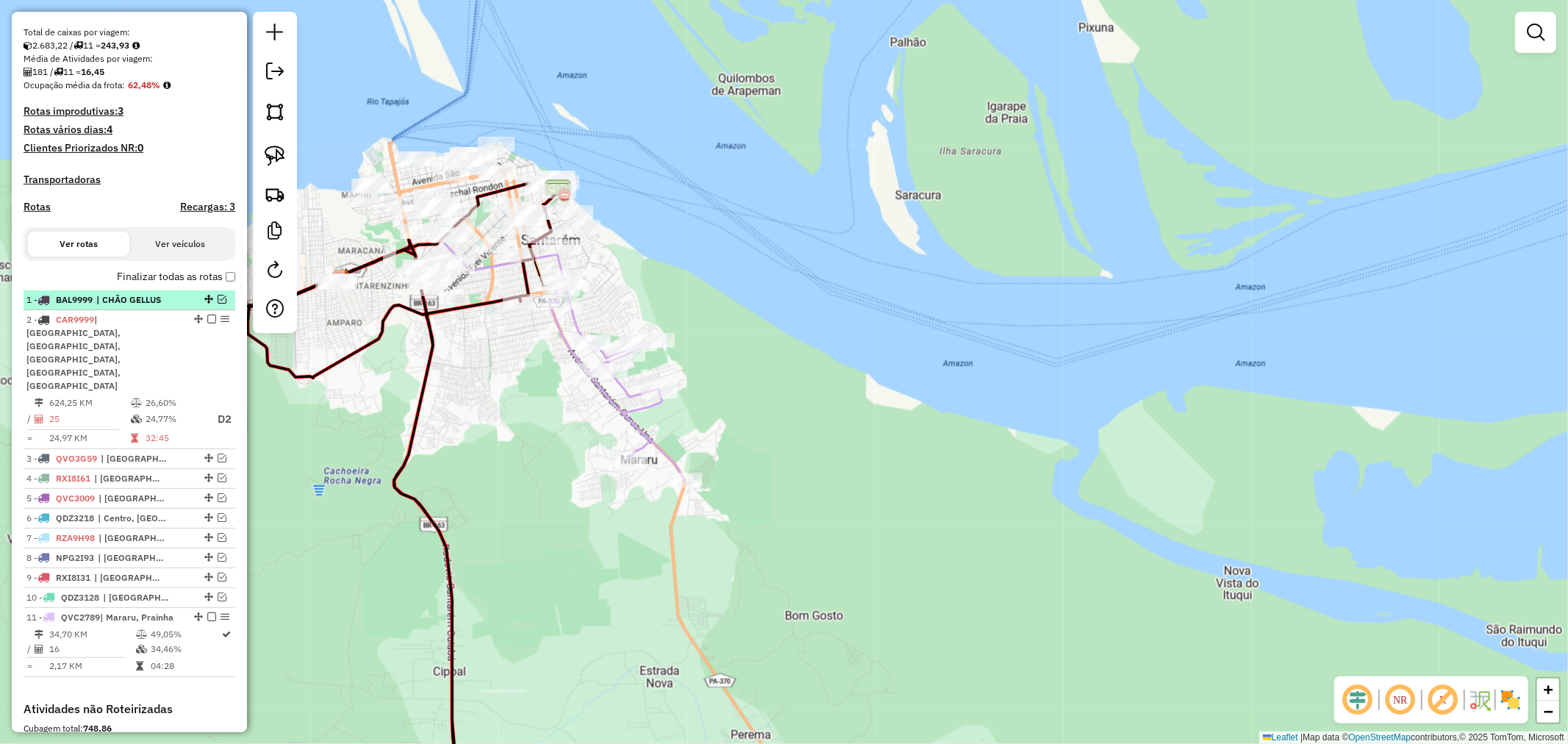
click at [225, 304] on li "1 - BAL9999 | CHÃO GELLUS" at bounding box center [130, 300] width 212 height 19
select select "**********"
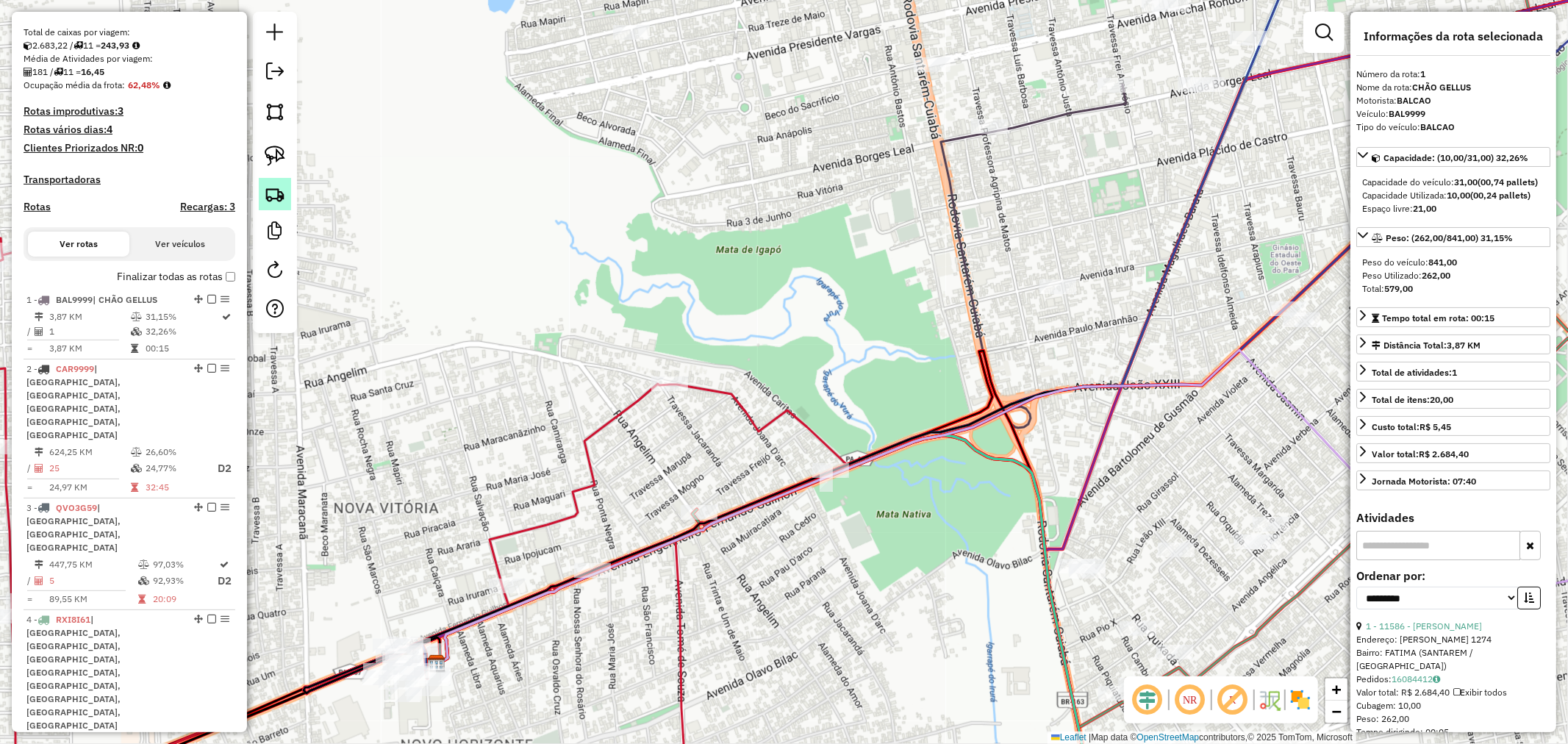
click at [274, 189] on img at bounding box center [275, 194] width 20 height 20
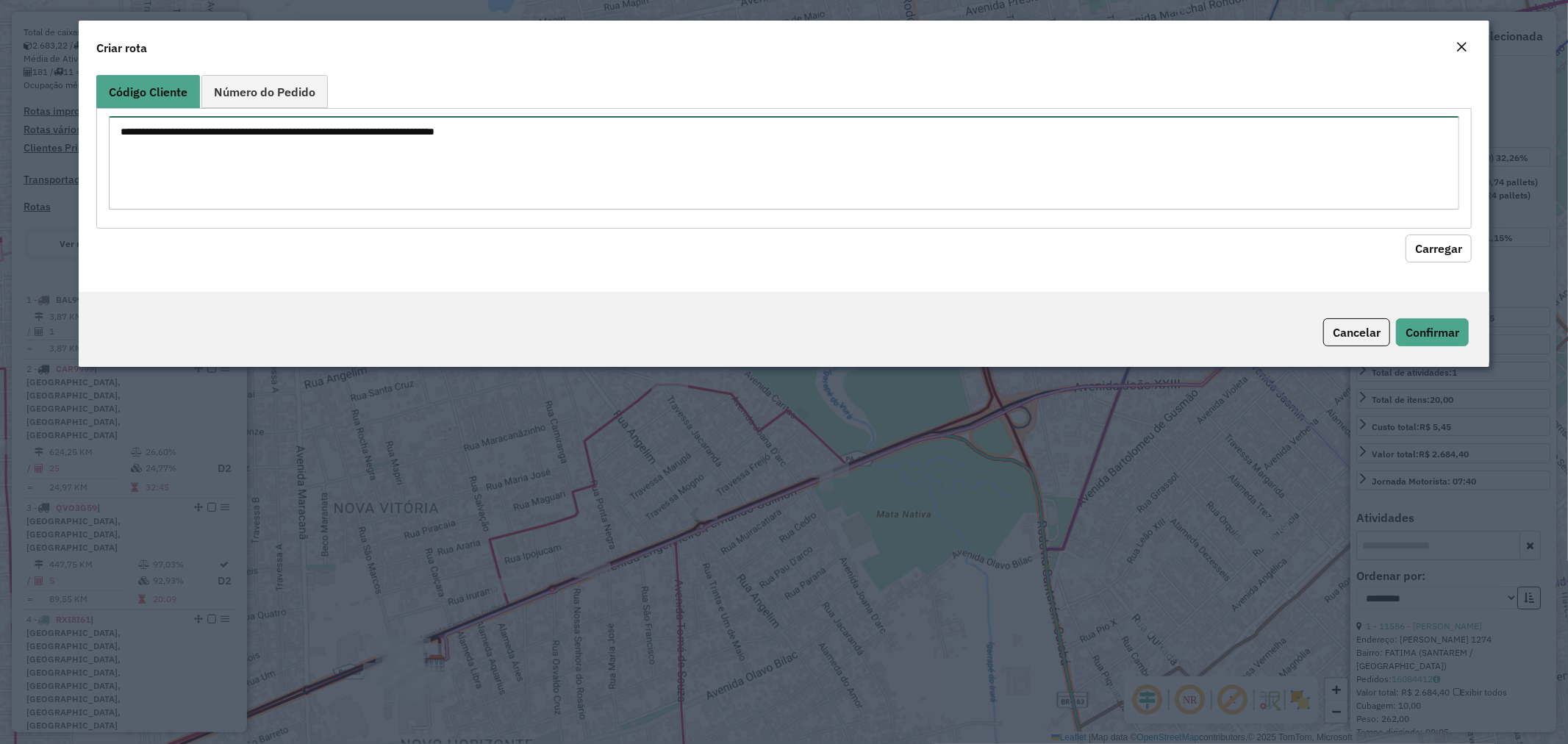
click at [329, 169] on textarea at bounding box center [784, 163] width 1352 height 94
type textarea "****"
click at [1415, 230] on hb-field-button "Carregar" at bounding box center [784, 246] width 1376 height 34
click at [1422, 239] on button "Carregar" at bounding box center [1438, 248] width 66 height 28
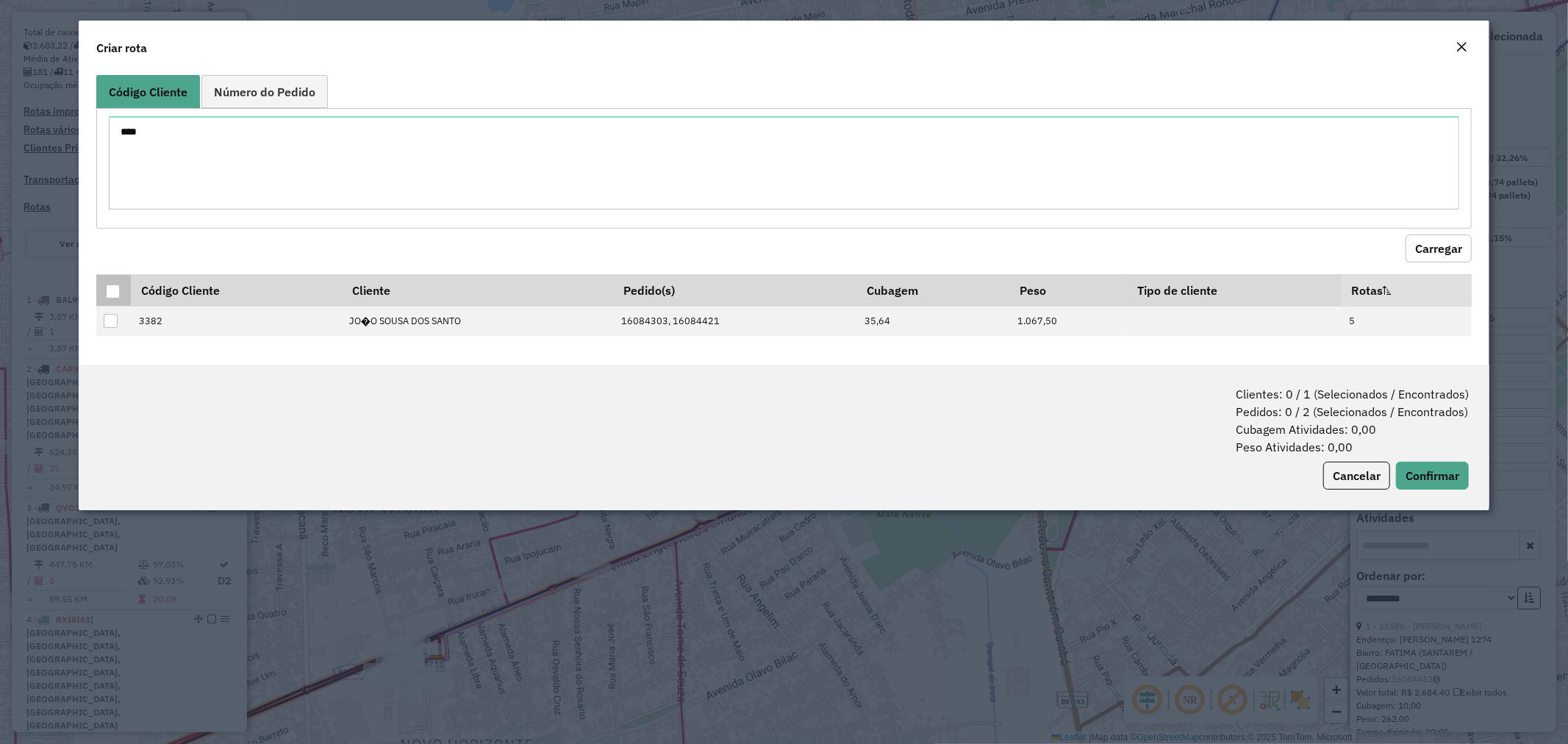
click at [117, 294] on div at bounding box center [113, 292] width 14 height 14
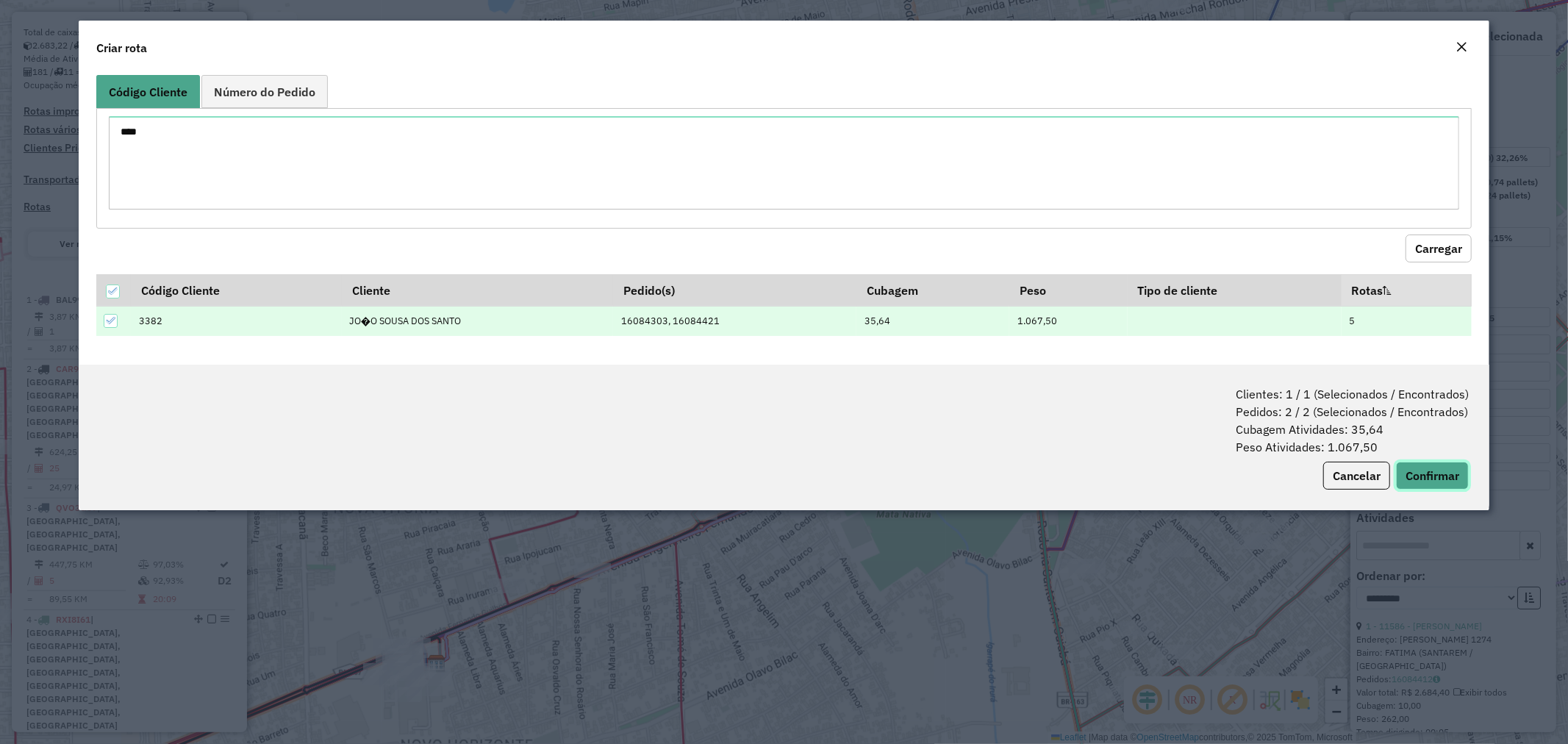
click at [1428, 475] on button "Confirmar" at bounding box center [1432, 476] width 72 height 28
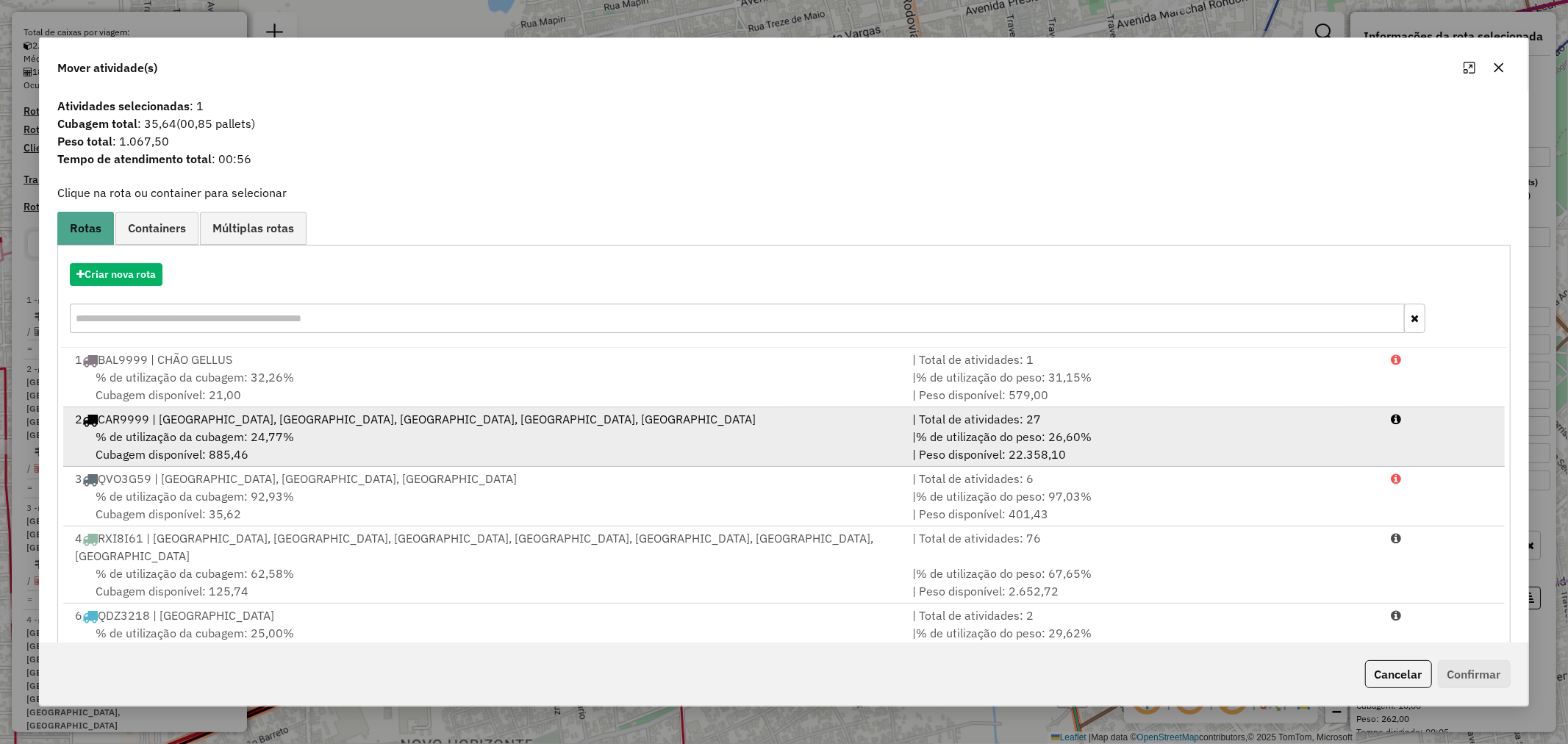
click at [416, 435] on div "% de utilização da cubagem: 24,77% Cubagem disponível: 885,46" at bounding box center [485, 445] width 837 height 35
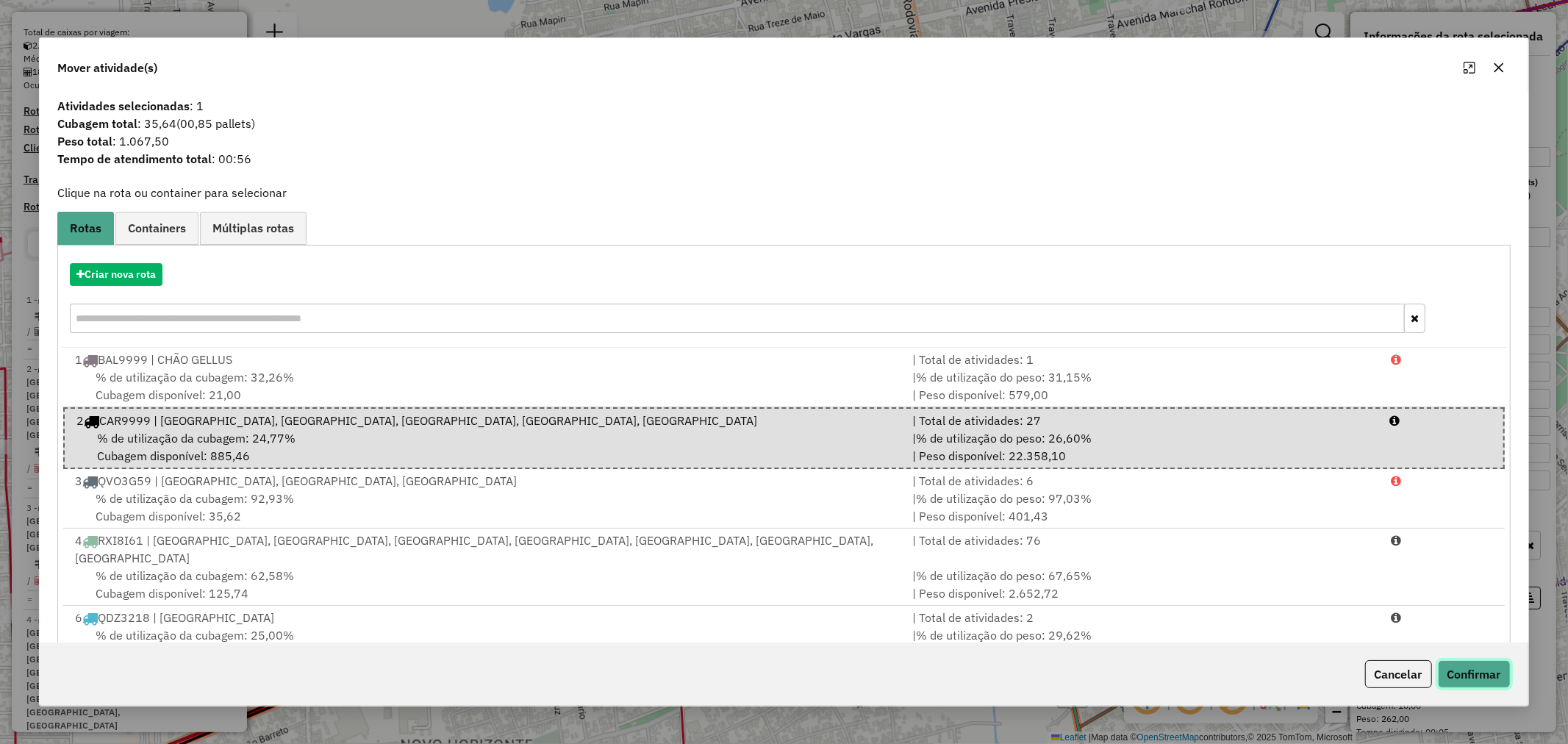
click at [1502, 681] on button "Confirmar" at bounding box center [1474, 674] width 72 height 28
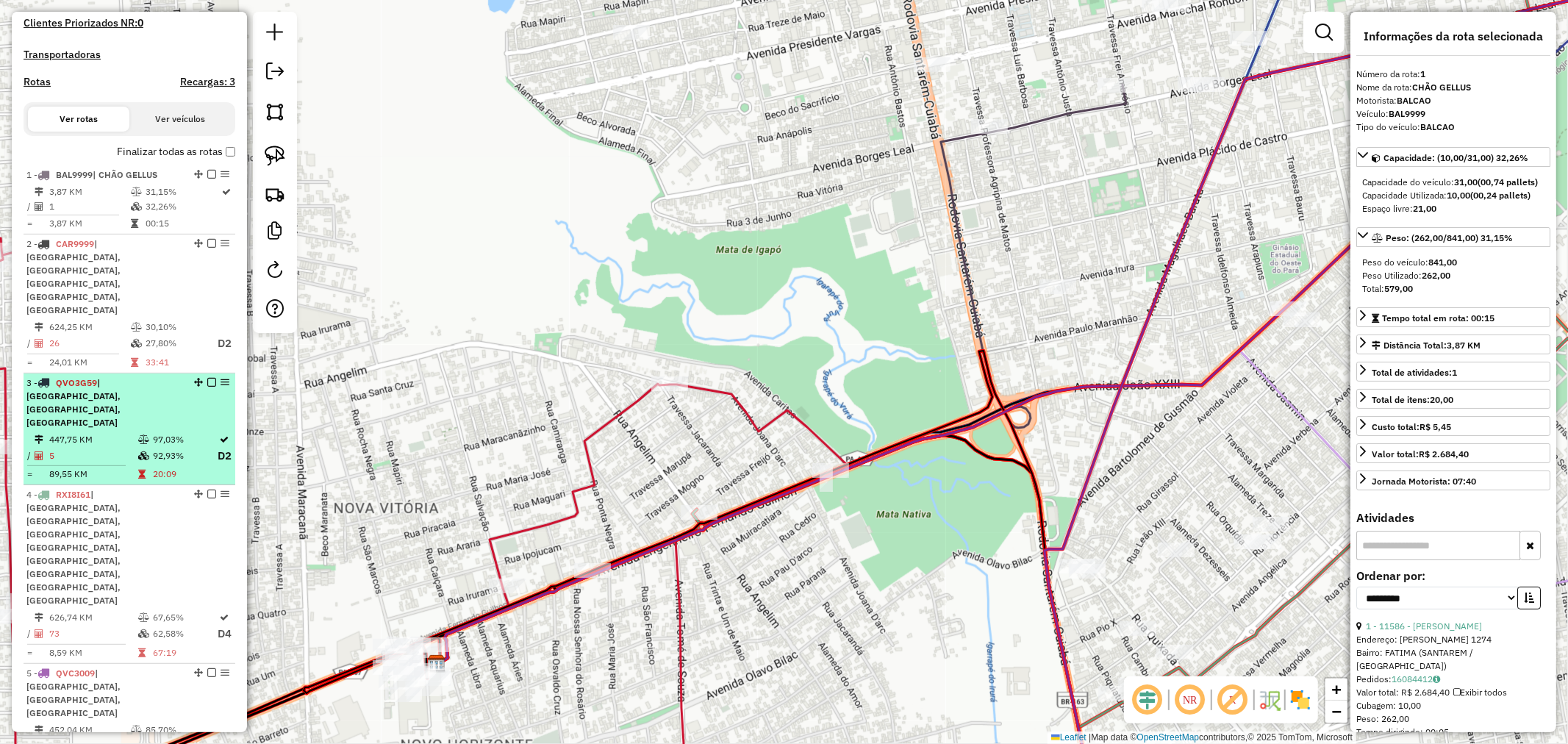
scroll to position [354, 0]
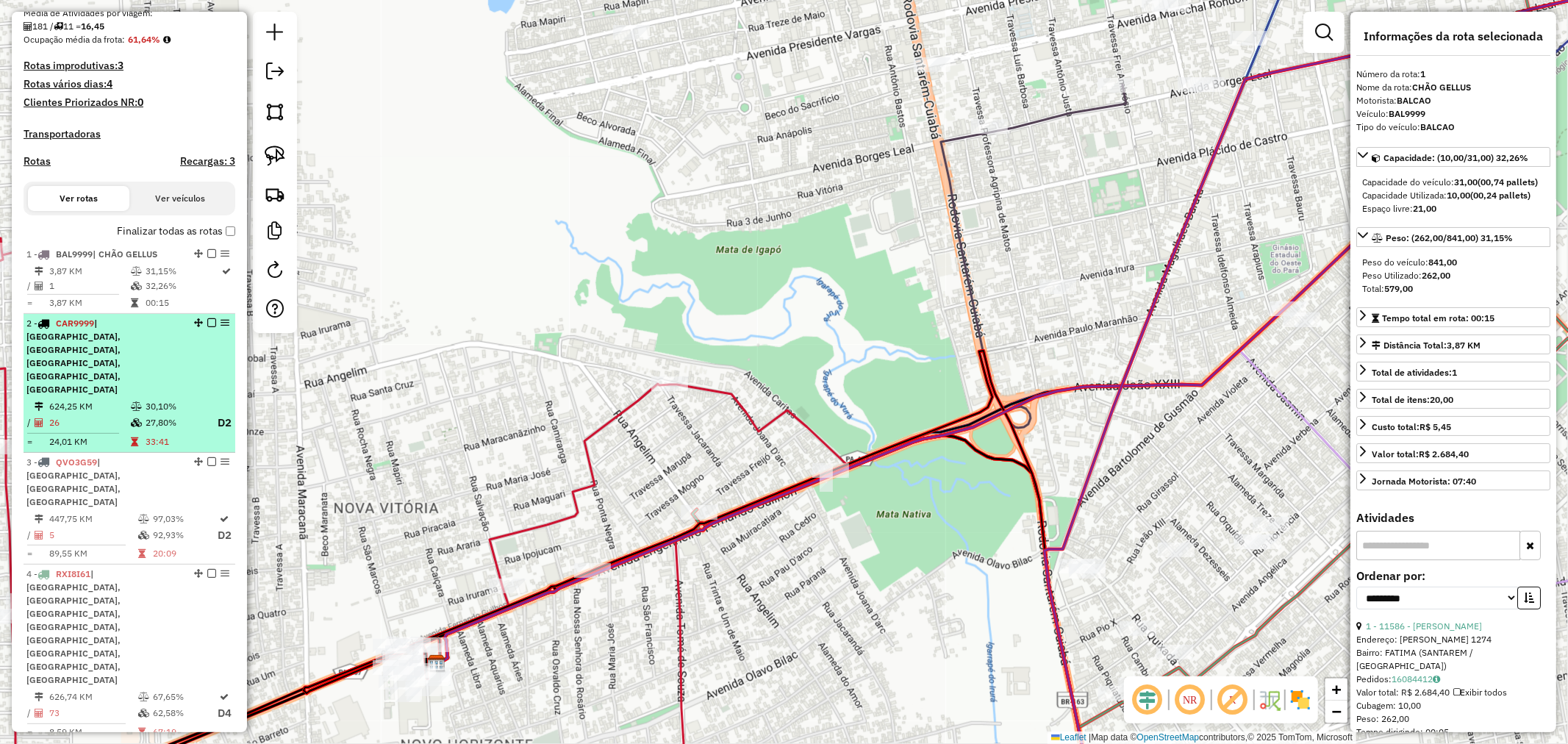
click at [151, 348] on div "2 - CAR9999 | [GEOGRAPHIC_DATA], [GEOGRAPHIC_DATA], [GEOGRAPHIC_DATA], [GEOGRAP…" at bounding box center [104, 357] width 155 height 80
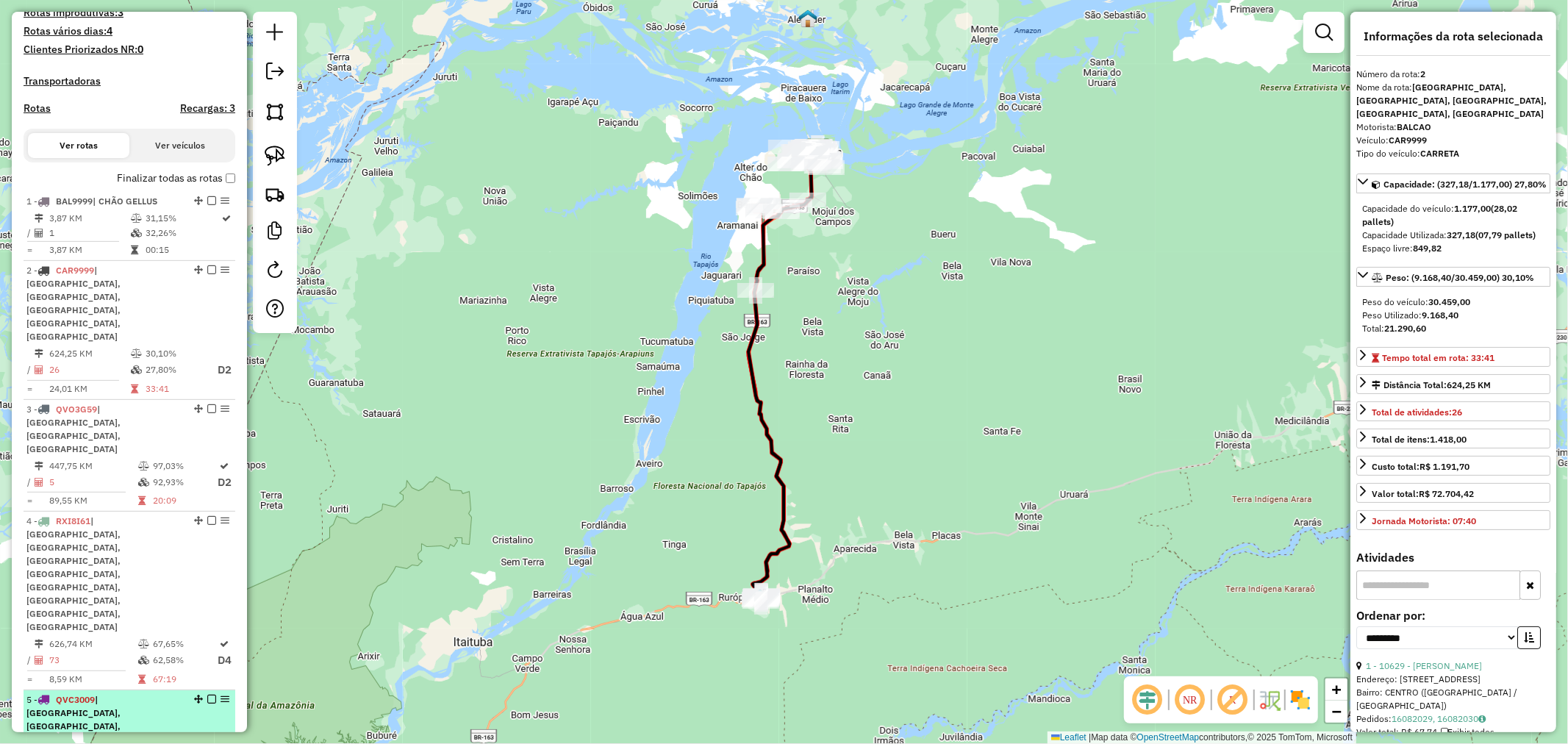
scroll to position [437, 0]
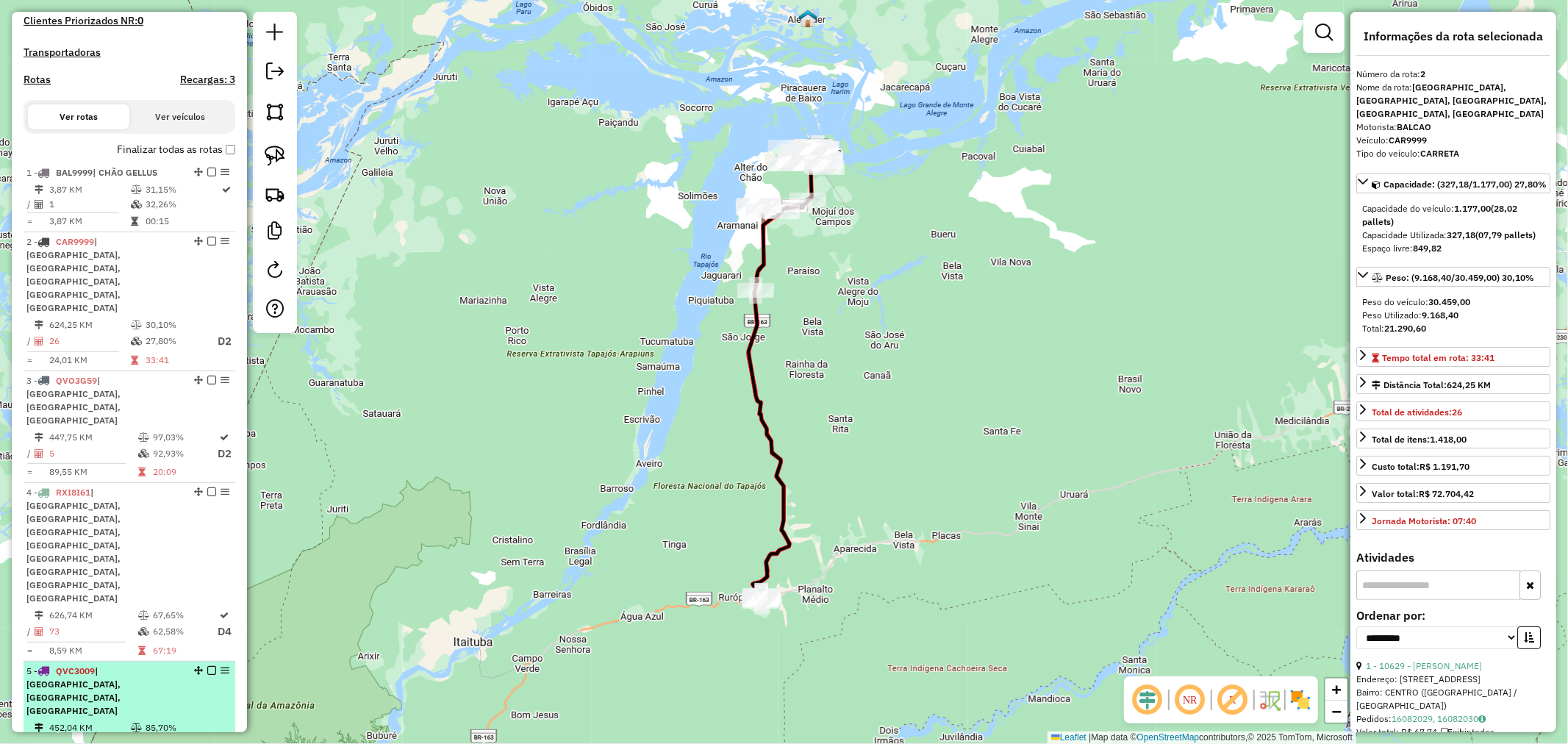
click at [116, 721] on td "452,04 KM" at bounding box center [89, 728] width 81 height 15
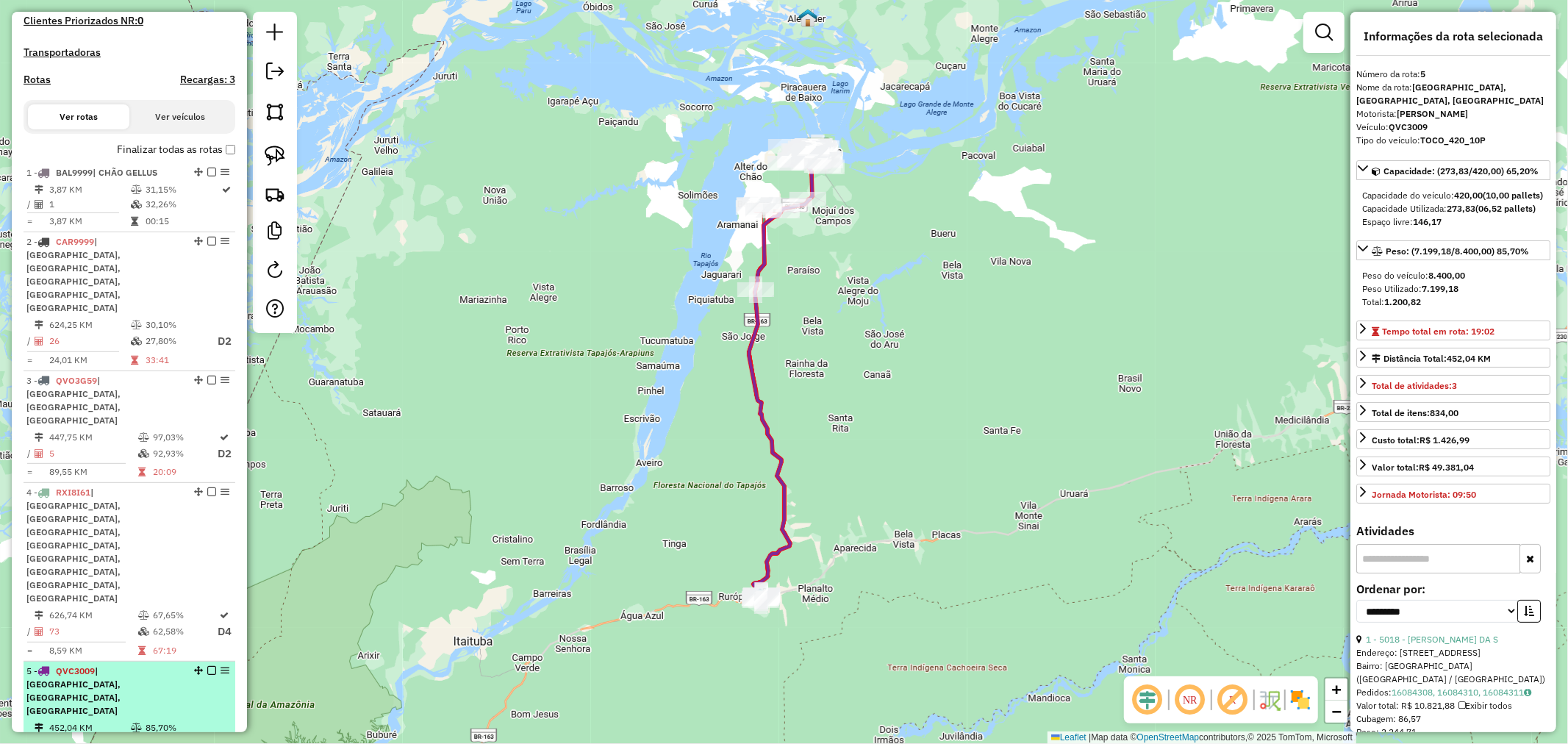
click at [112, 664] on div "5 - QVC3009 | [GEOGRAPHIC_DATA], [GEOGRAPHIC_DATA], [GEOGRAPHIC_DATA]" at bounding box center [104, 691] width 155 height 53
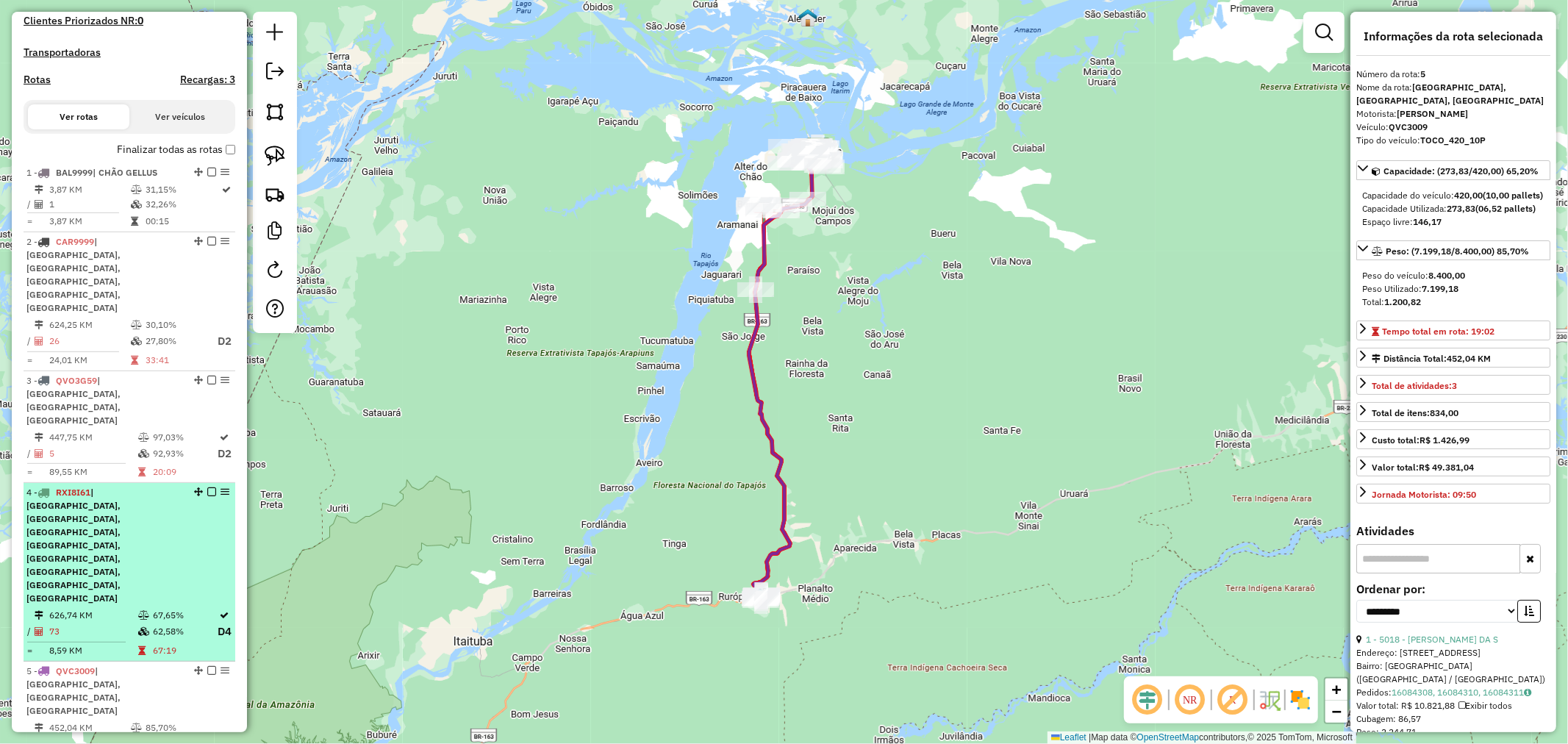
click at [98, 642] on td at bounding box center [82, 642] width 111 height 2
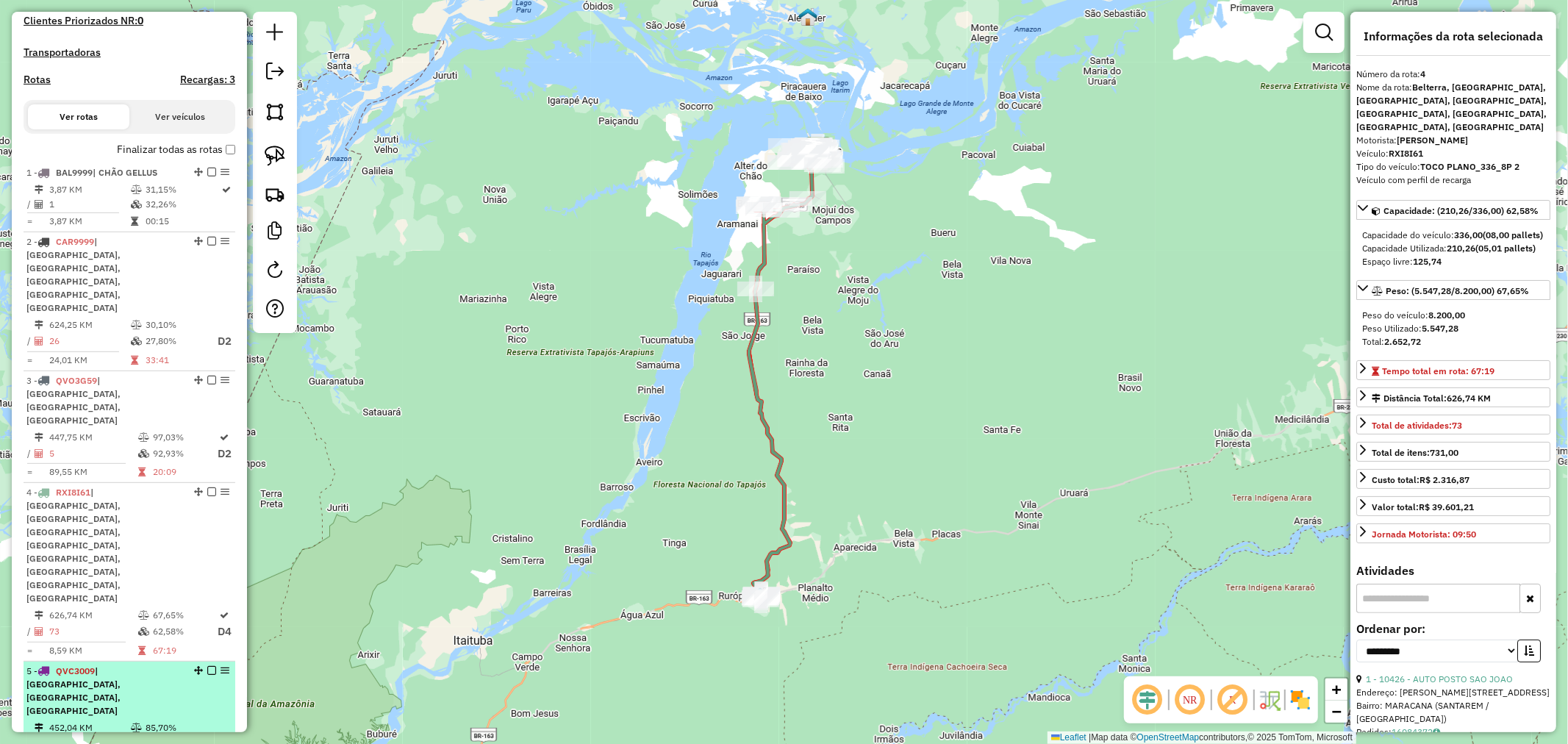
click at [90, 664] on div "5 - QVC3009 | [GEOGRAPHIC_DATA], [GEOGRAPHIC_DATA], [GEOGRAPHIC_DATA]" at bounding box center [104, 691] width 155 height 53
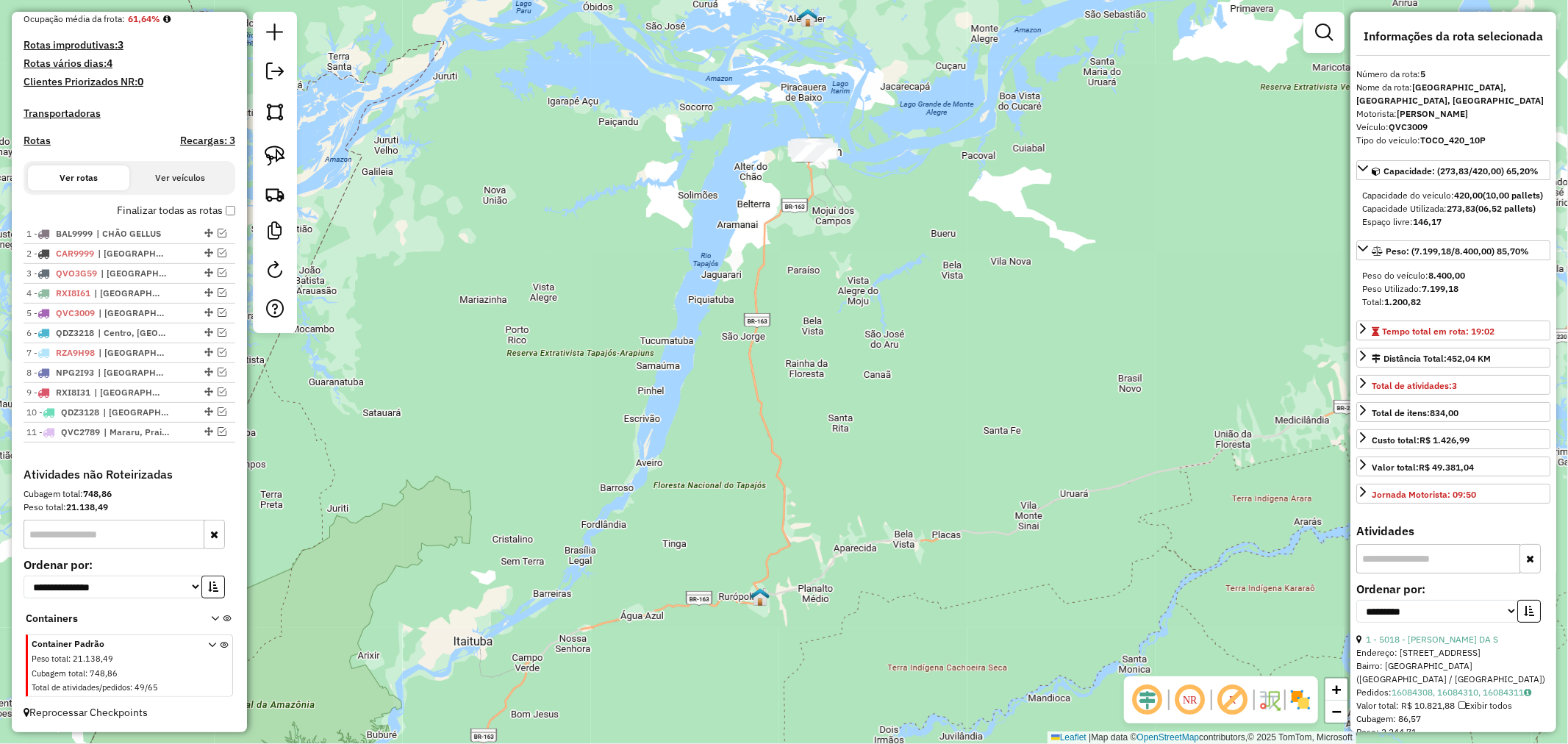
scroll to position [388, 0]
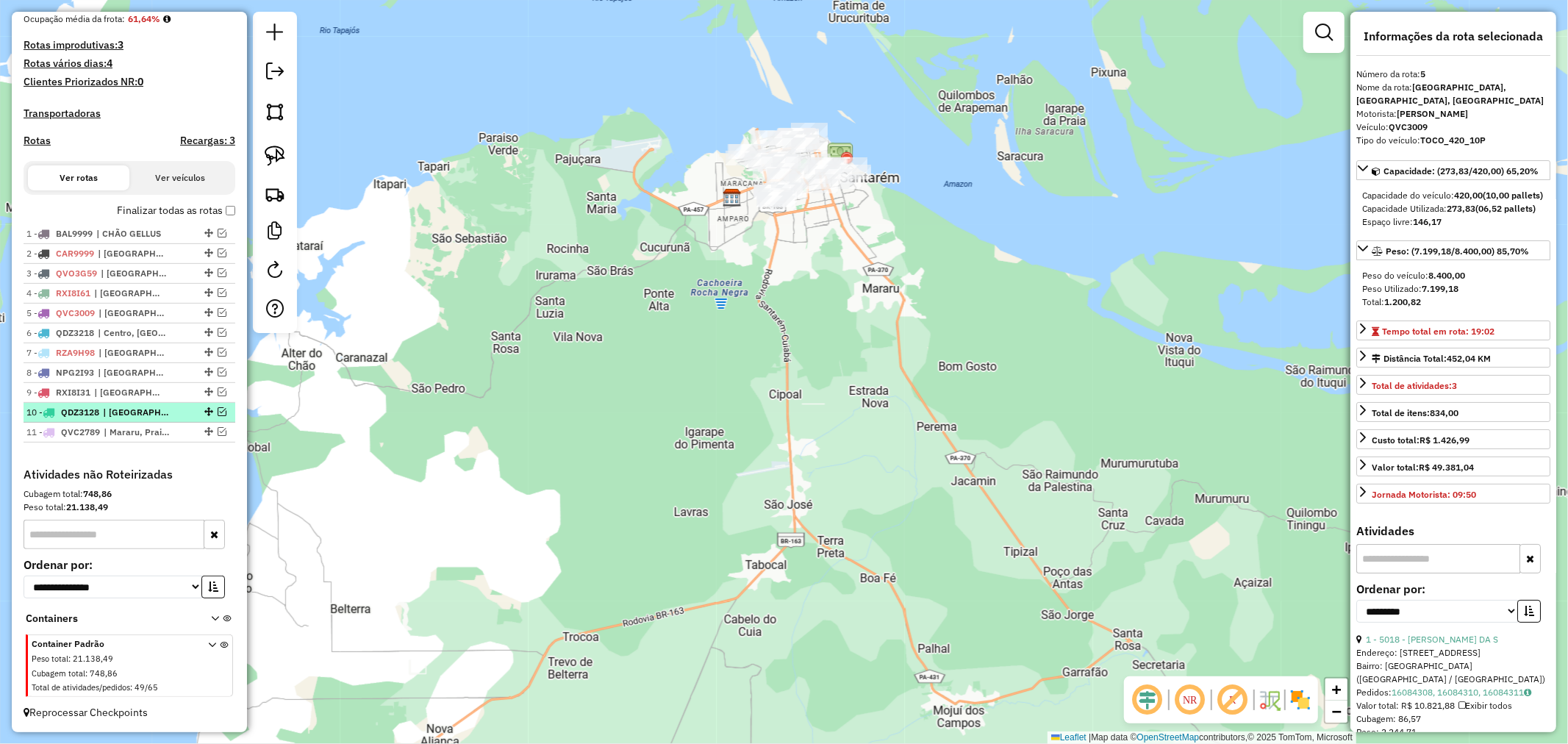
click at [217, 413] on em at bounding box center [222, 412] width 9 height 9
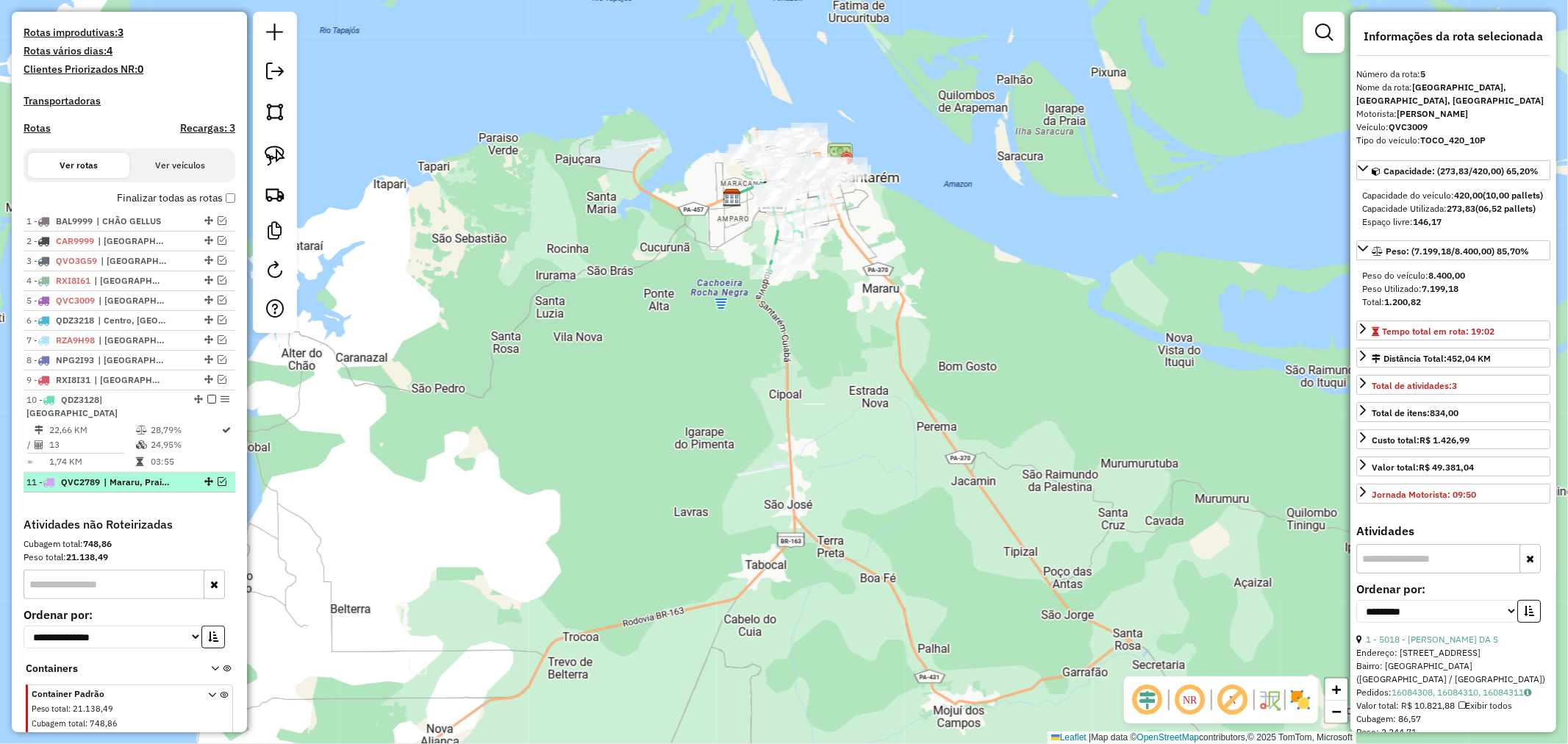
click at [218, 478] on em at bounding box center [222, 482] width 9 height 9
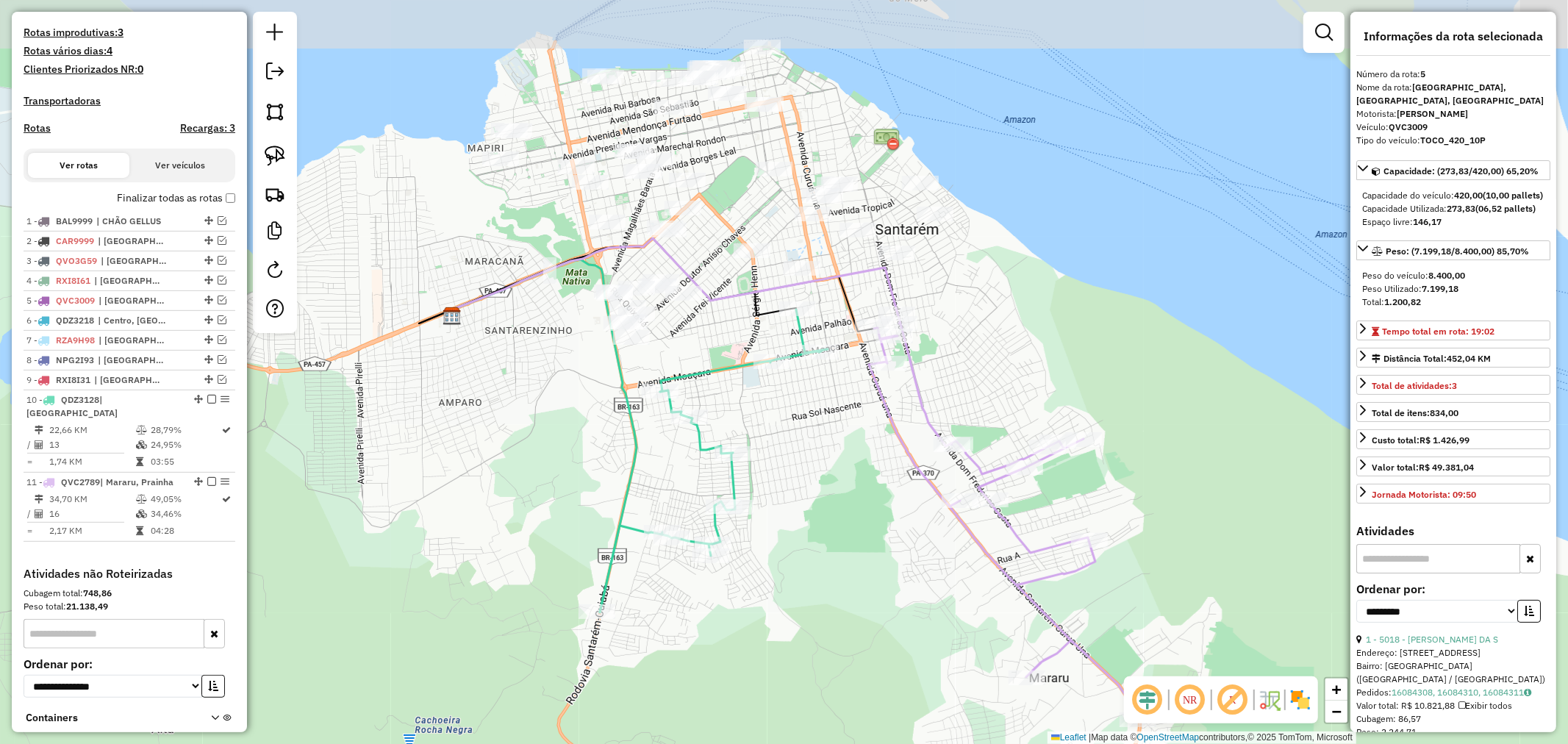
drag, startPoint x: 866, startPoint y: 273, endPoint x: 874, endPoint y: 316, distance: 43.7
click at [874, 315] on icon at bounding box center [675, 277] width 444 height 77
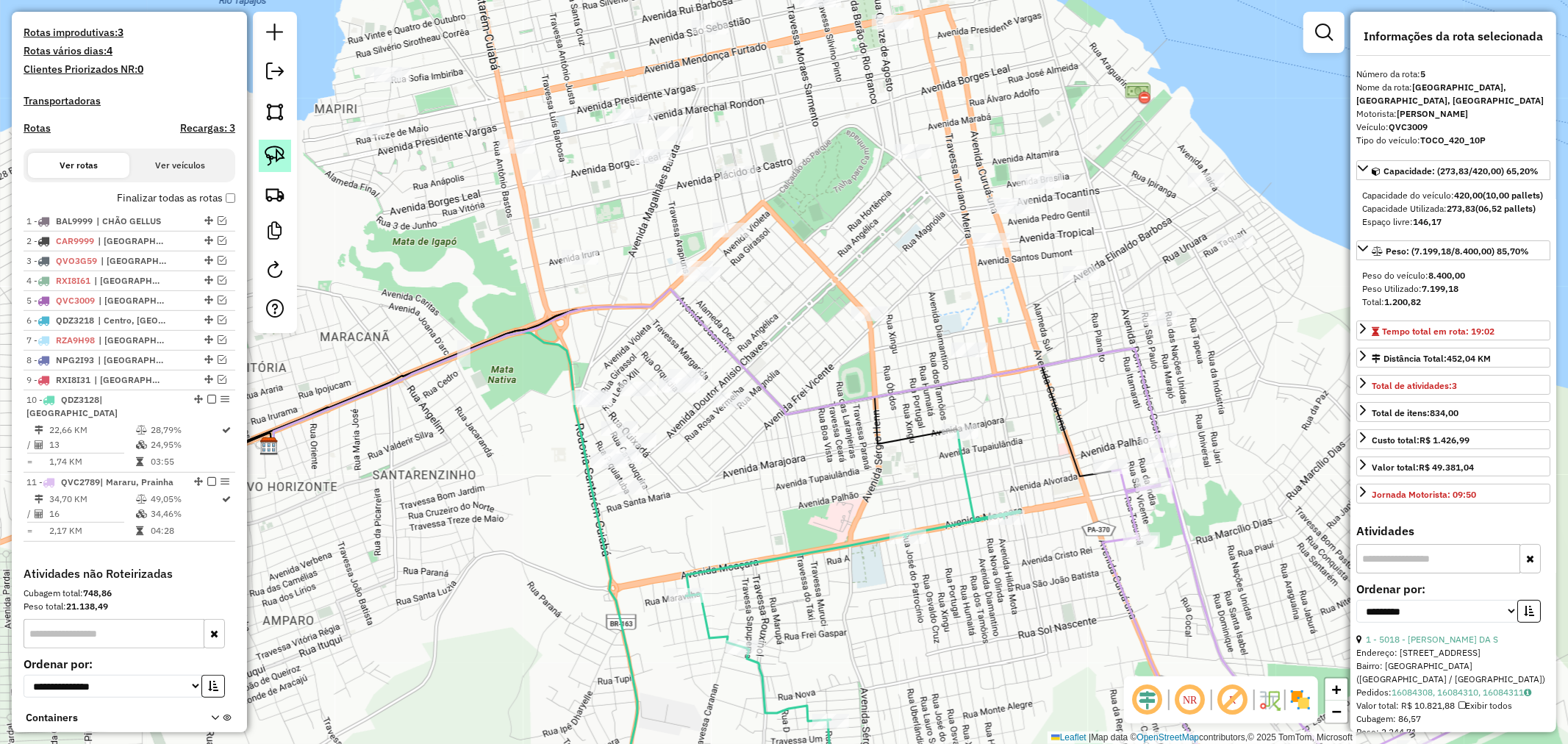
click at [262, 152] on link at bounding box center [275, 156] width 33 height 33
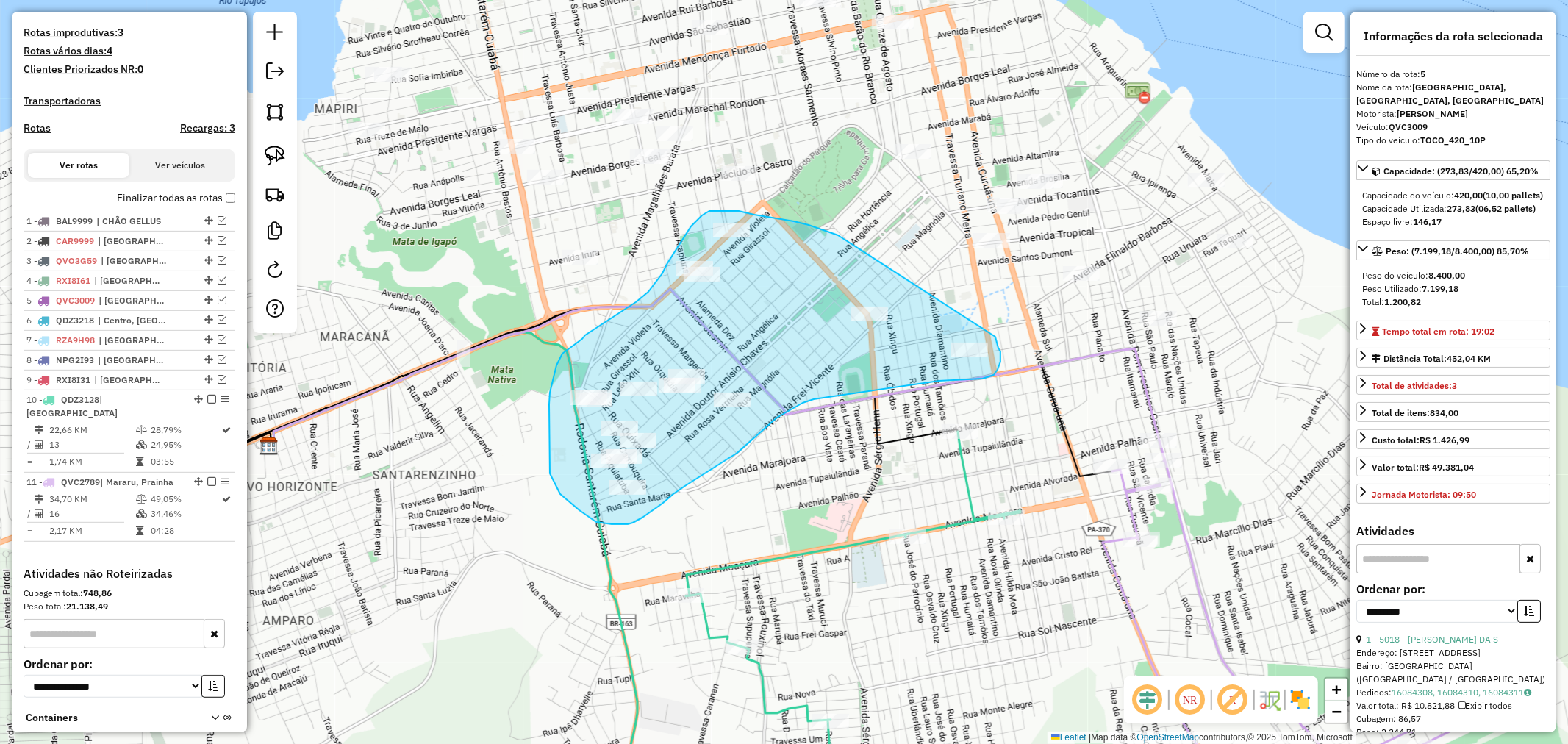
drag, startPoint x: 838, startPoint y: 235, endPoint x: 974, endPoint y: 307, distance: 153.9
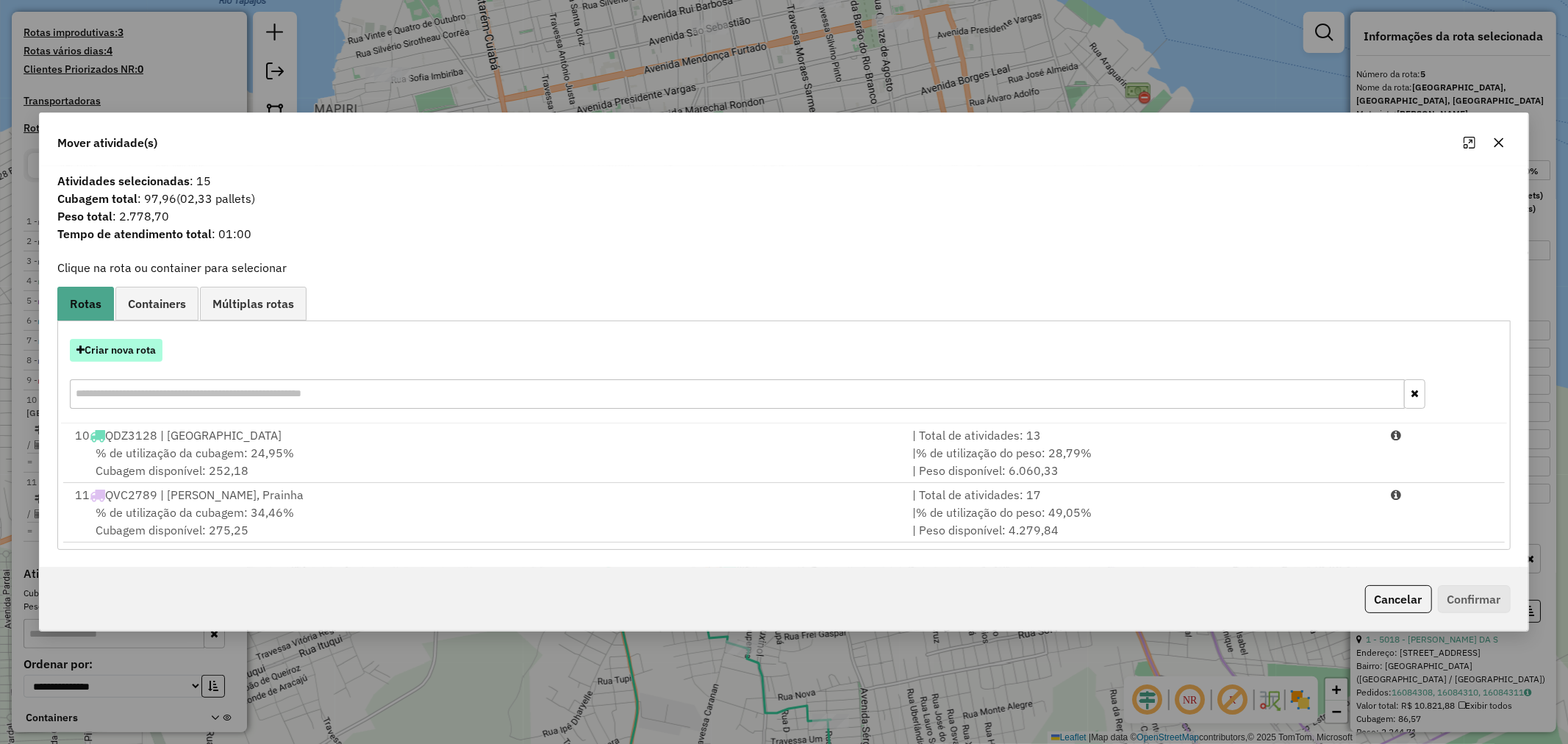
click at [155, 352] on button "Criar nova rota" at bounding box center [116, 351] width 93 height 23
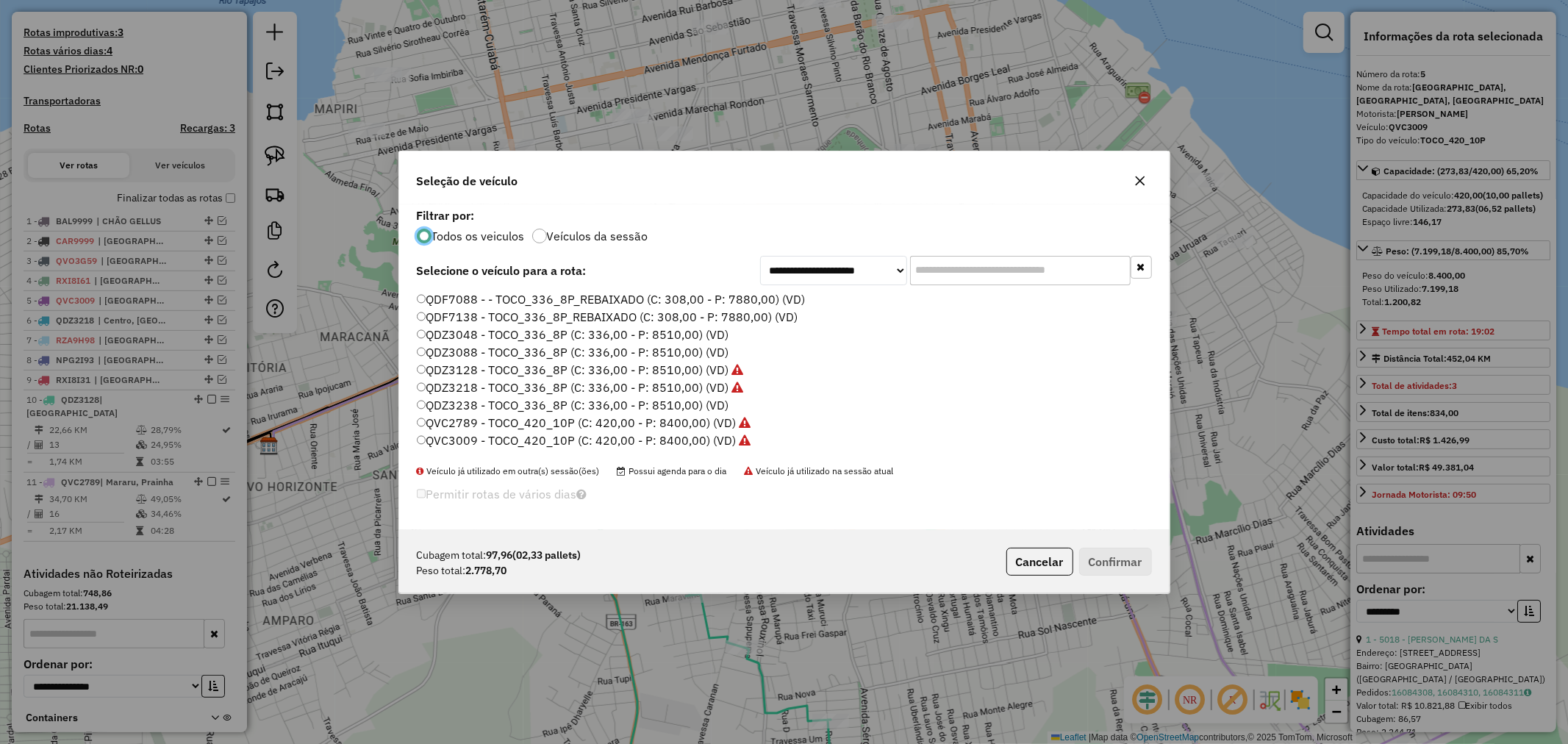
scroll to position [194, 0]
click at [496, 342] on label "QDF7088 - - TOCO_336_8P_REBAIXADO (C: 308,00 - P: 7880,00) (VD)" at bounding box center [611, 336] width 389 height 18
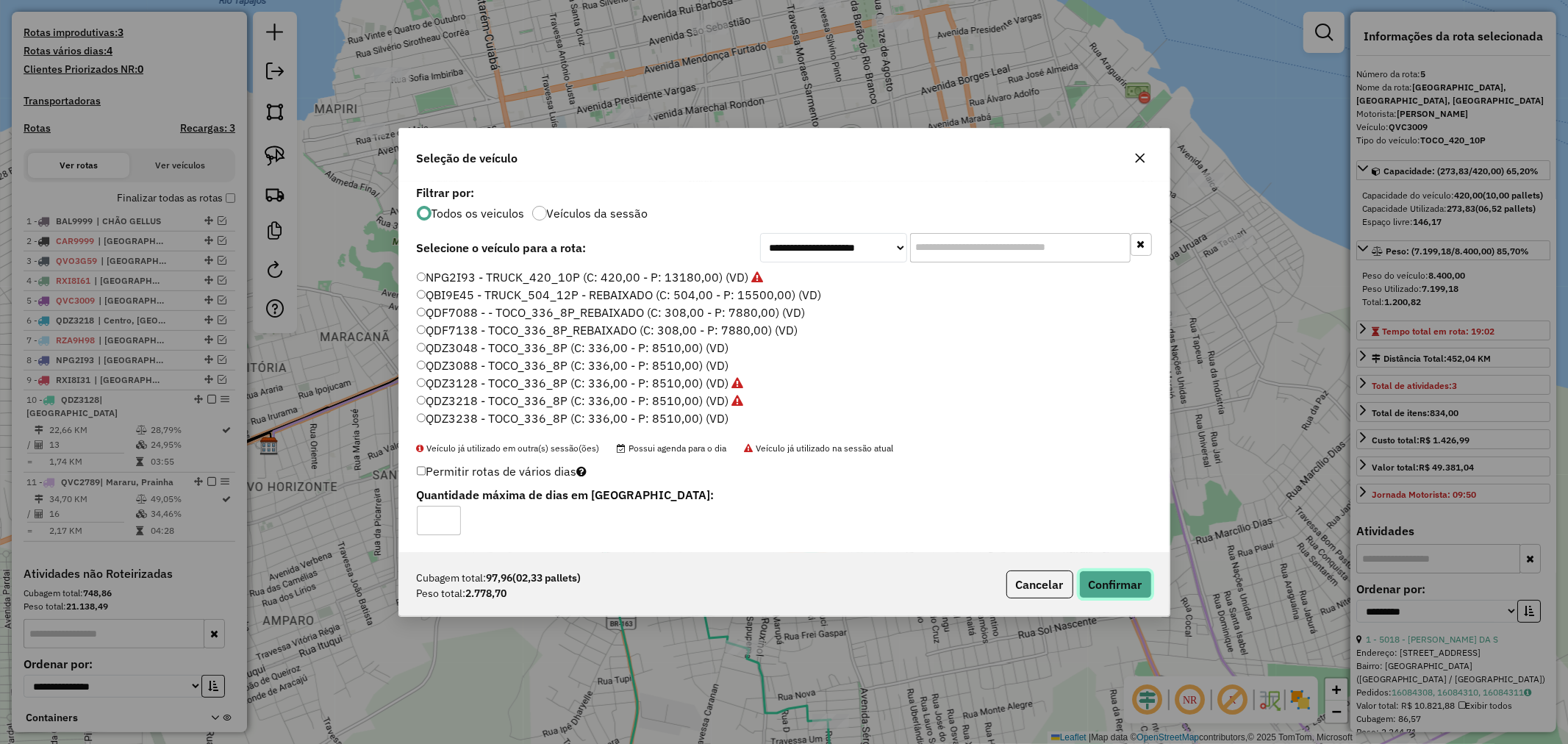
click at [1120, 576] on button "Confirmar" at bounding box center [1116, 585] width 72 height 28
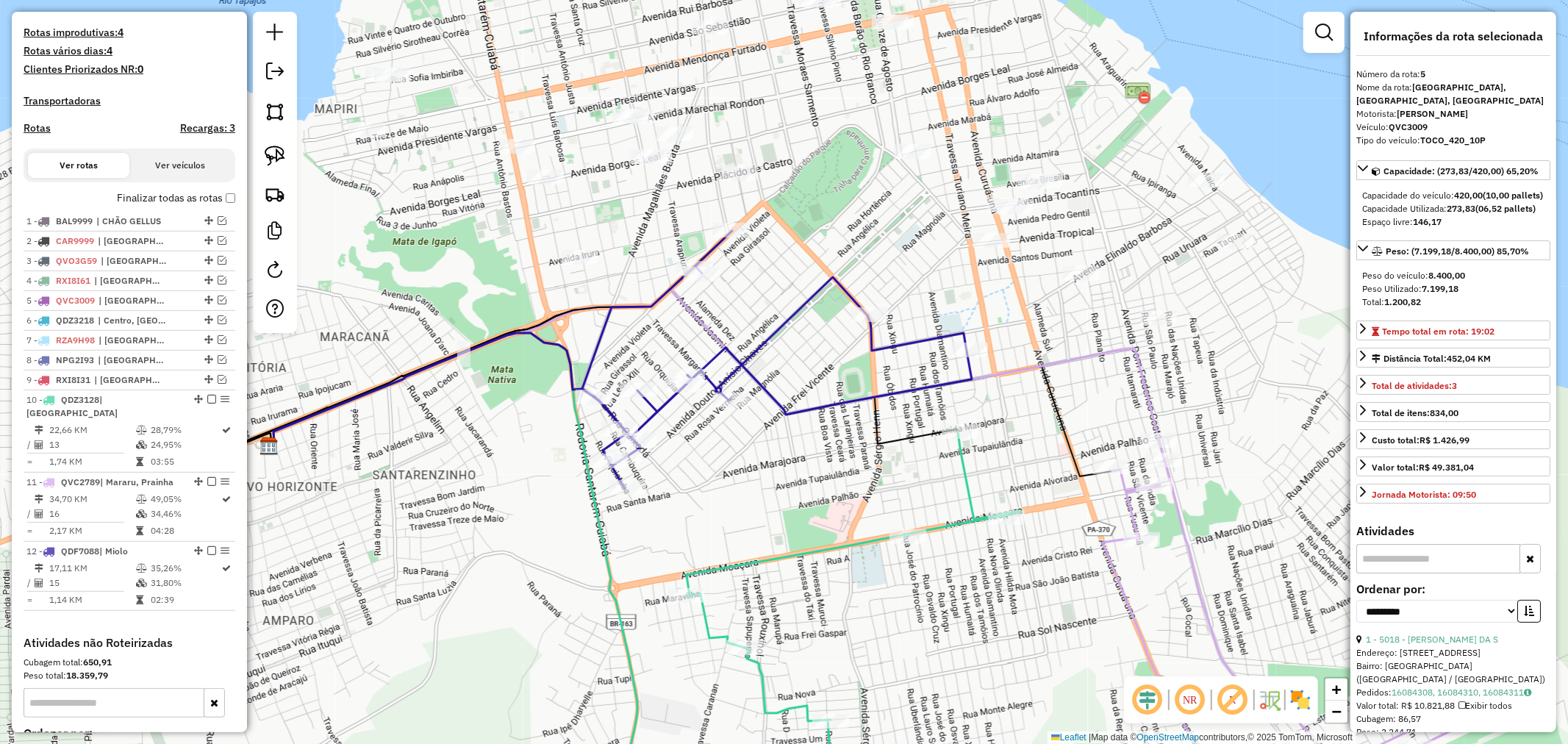
scroll to position [555, 0]
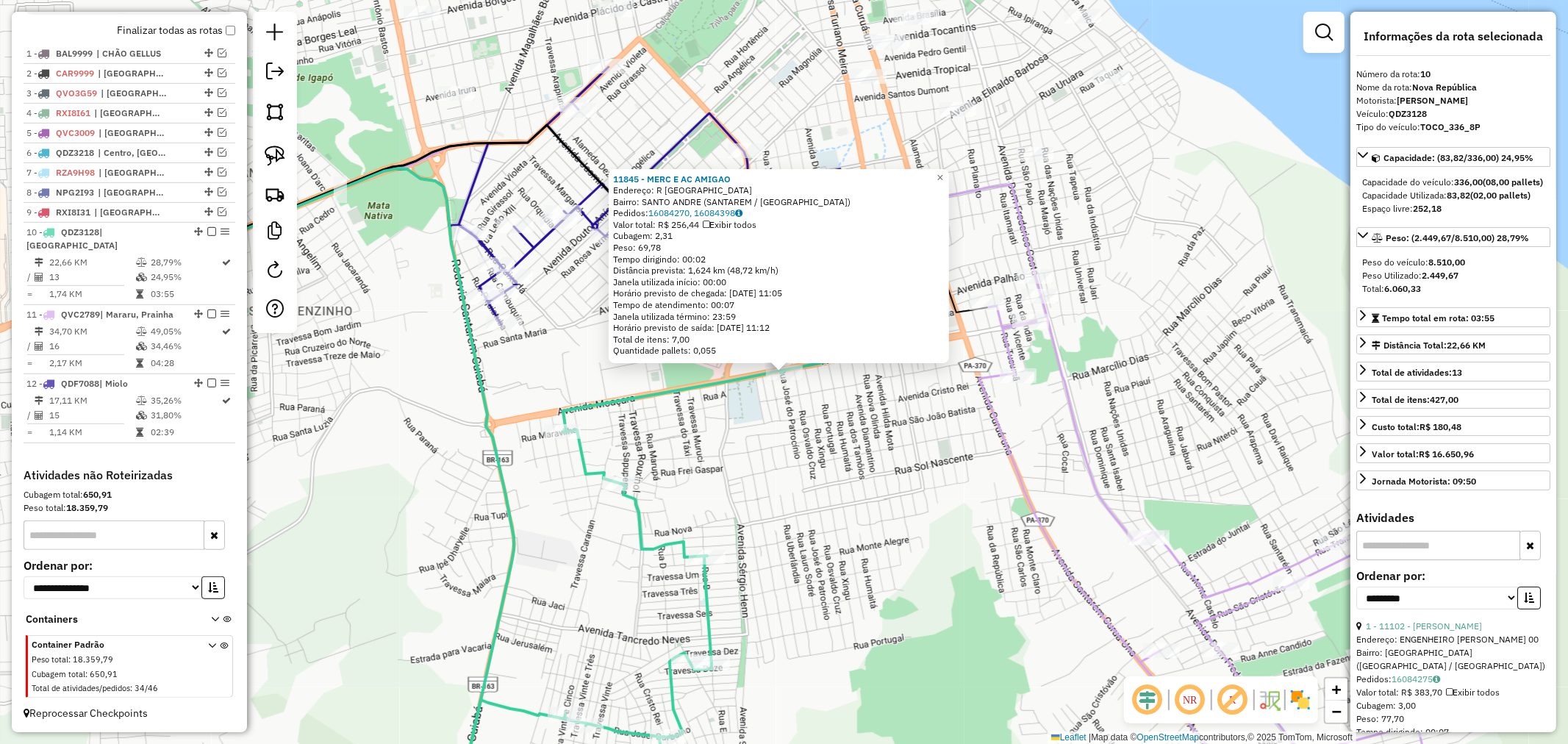
click at [1172, 368] on div "11845 - MERC E AC AMIGAO Endereço: R MONTE ALEGRE SN Bairro: [GEOGRAPHIC_DATA] …" at bounding box center [784, 372] width 1568 height 744
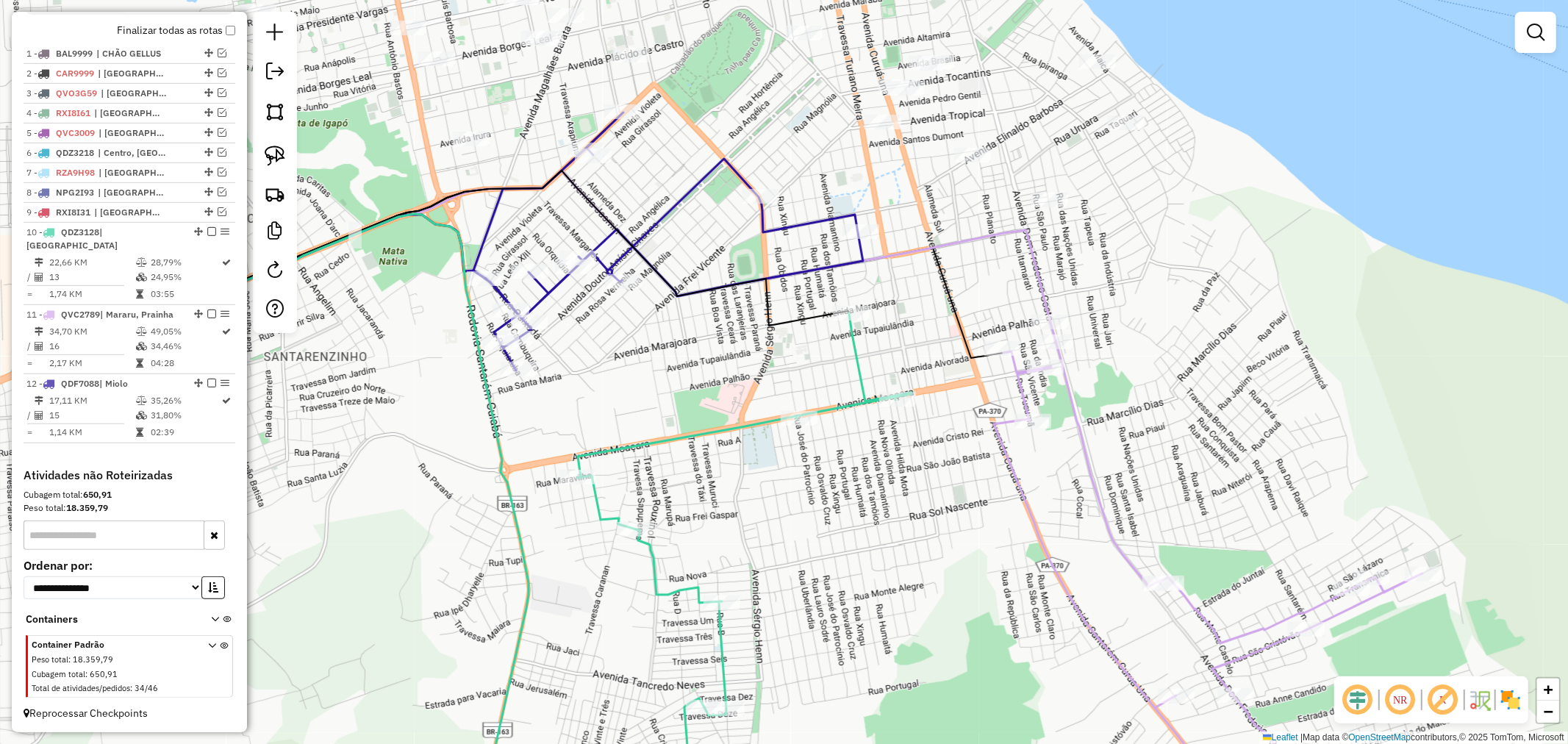
drag, startPoint x: 867, startPoint y: 209, endPoint x: 890, endPoint y: 277, distance: 71.8
click at [890, 277] on icon at bounding box center [606, 248] width 888 height 156
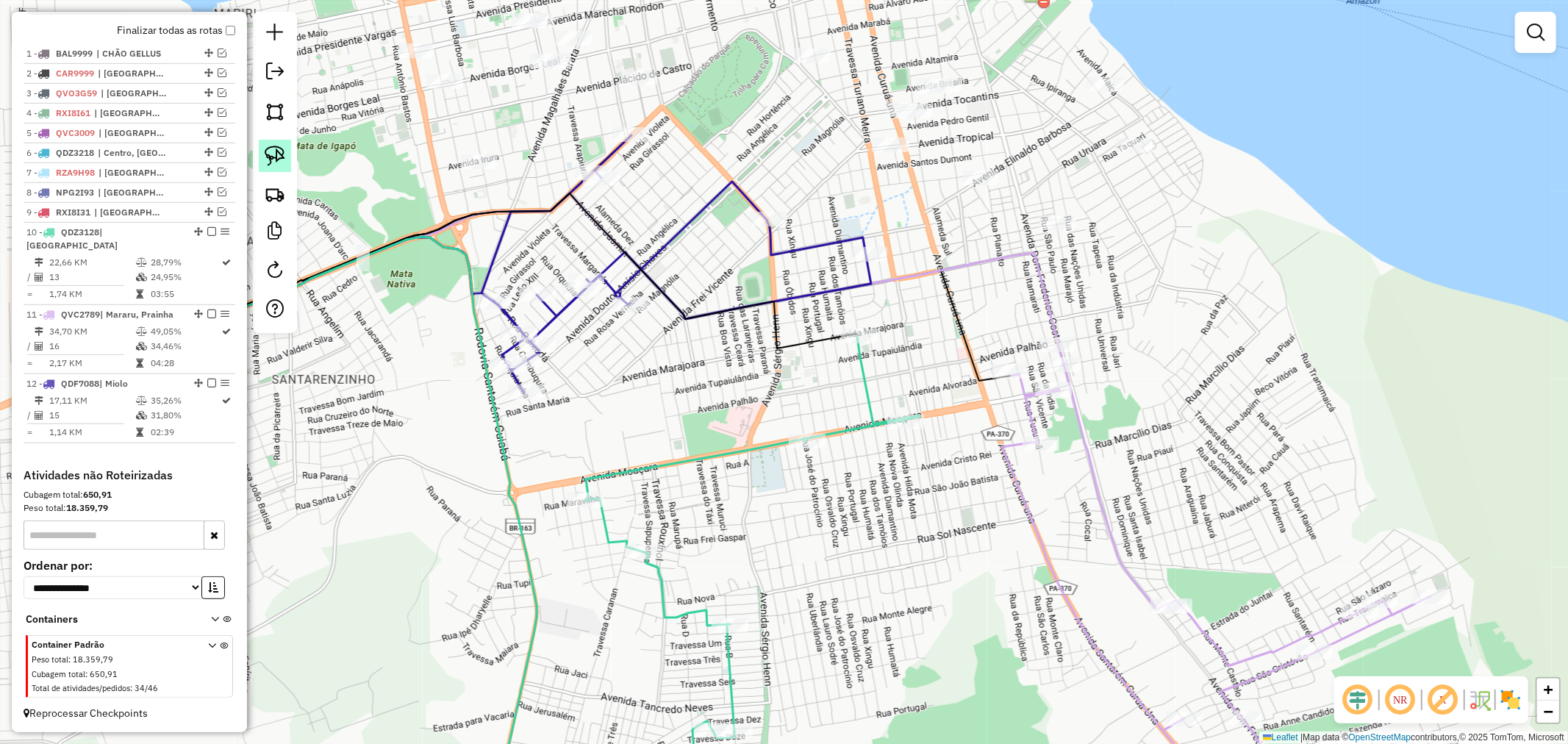
click at [272, 144] on link at bounding box center [275, 156] width 33 height 33
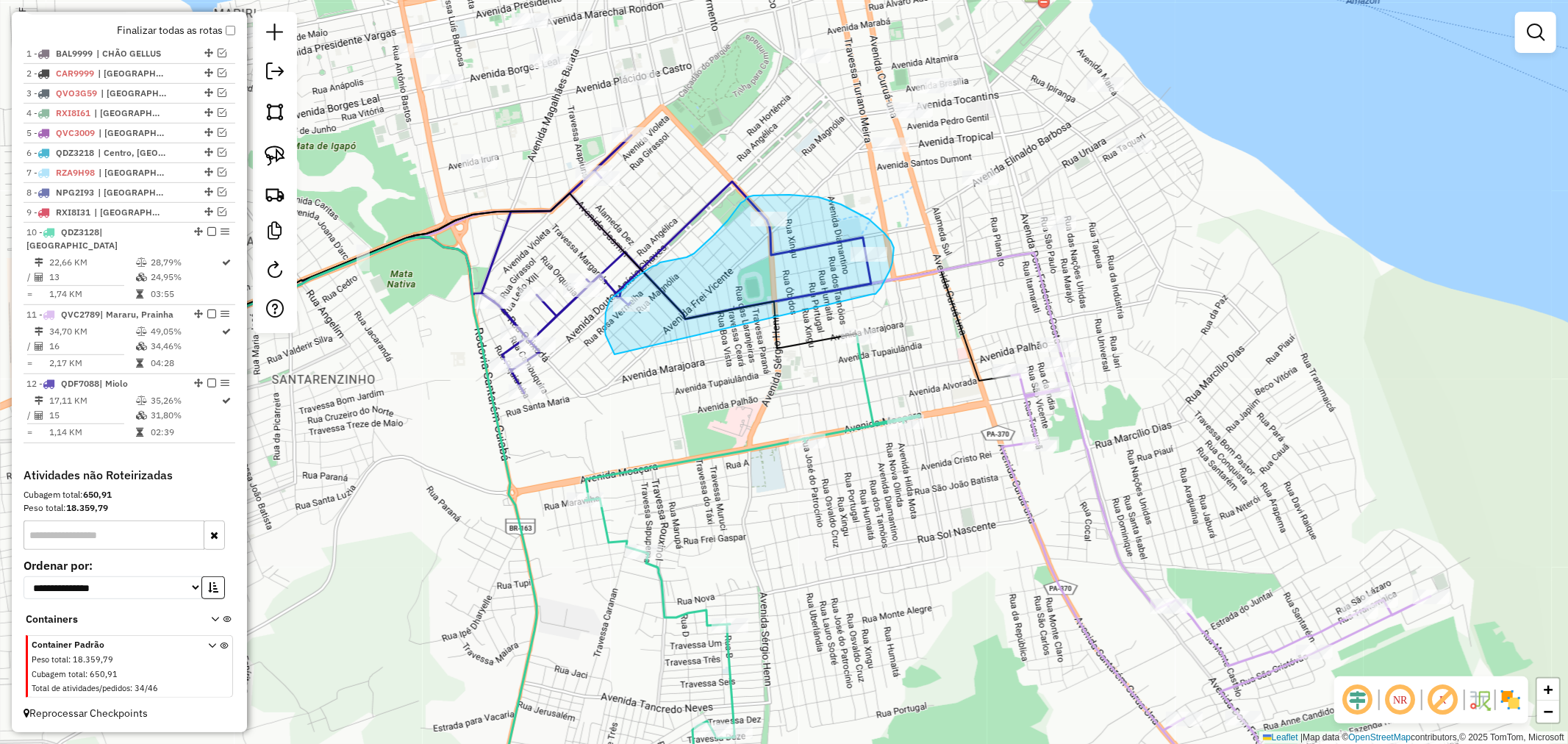
drag, startPoint x: 881, startPoint y: 288, endPoint x: 616, endPoint y: 355, distance: 273.3
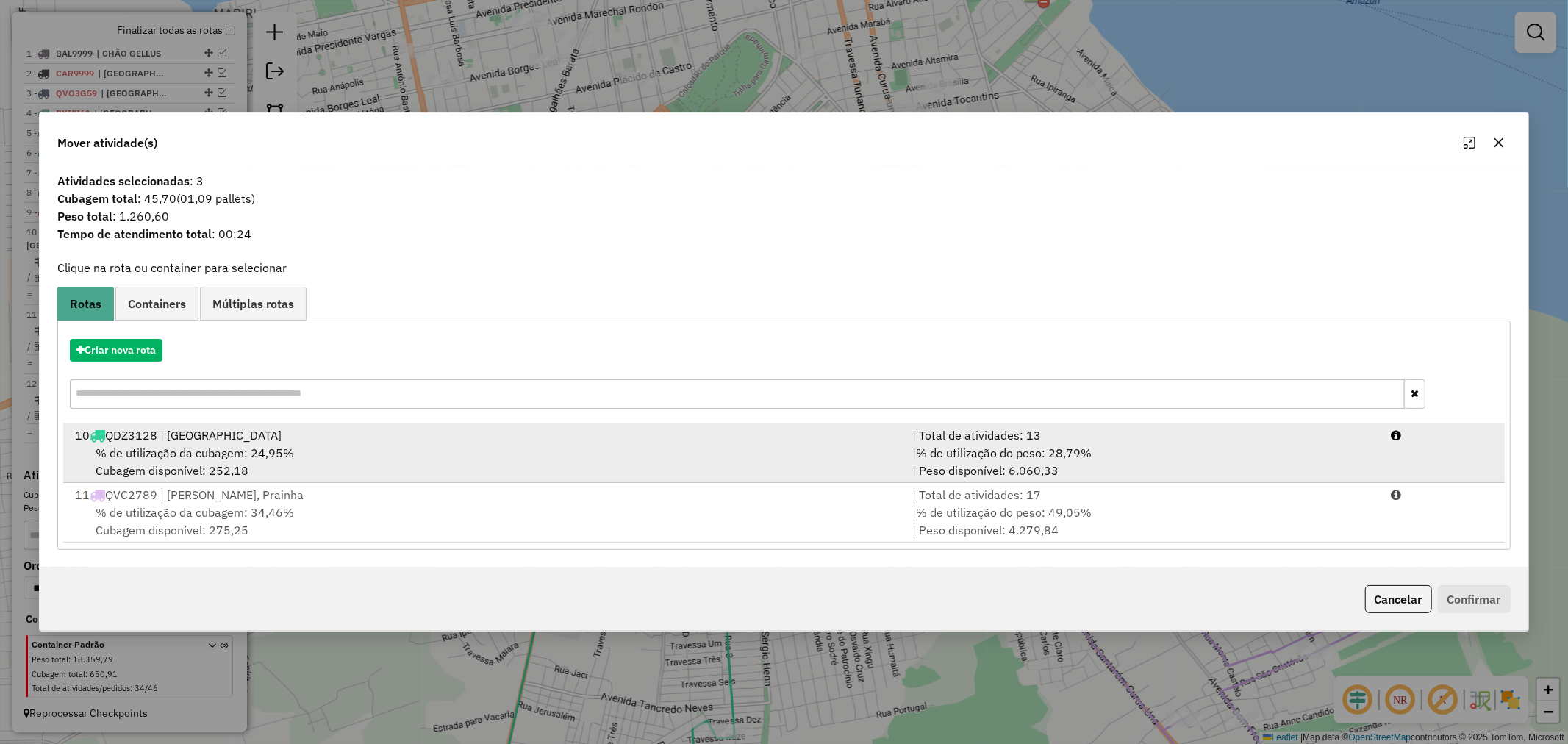
click at [877, 437] on div "10 QDZ3128 | [GEOGRAPHIC_DATA]" at bounding box center [485, 436] width 837 height 18
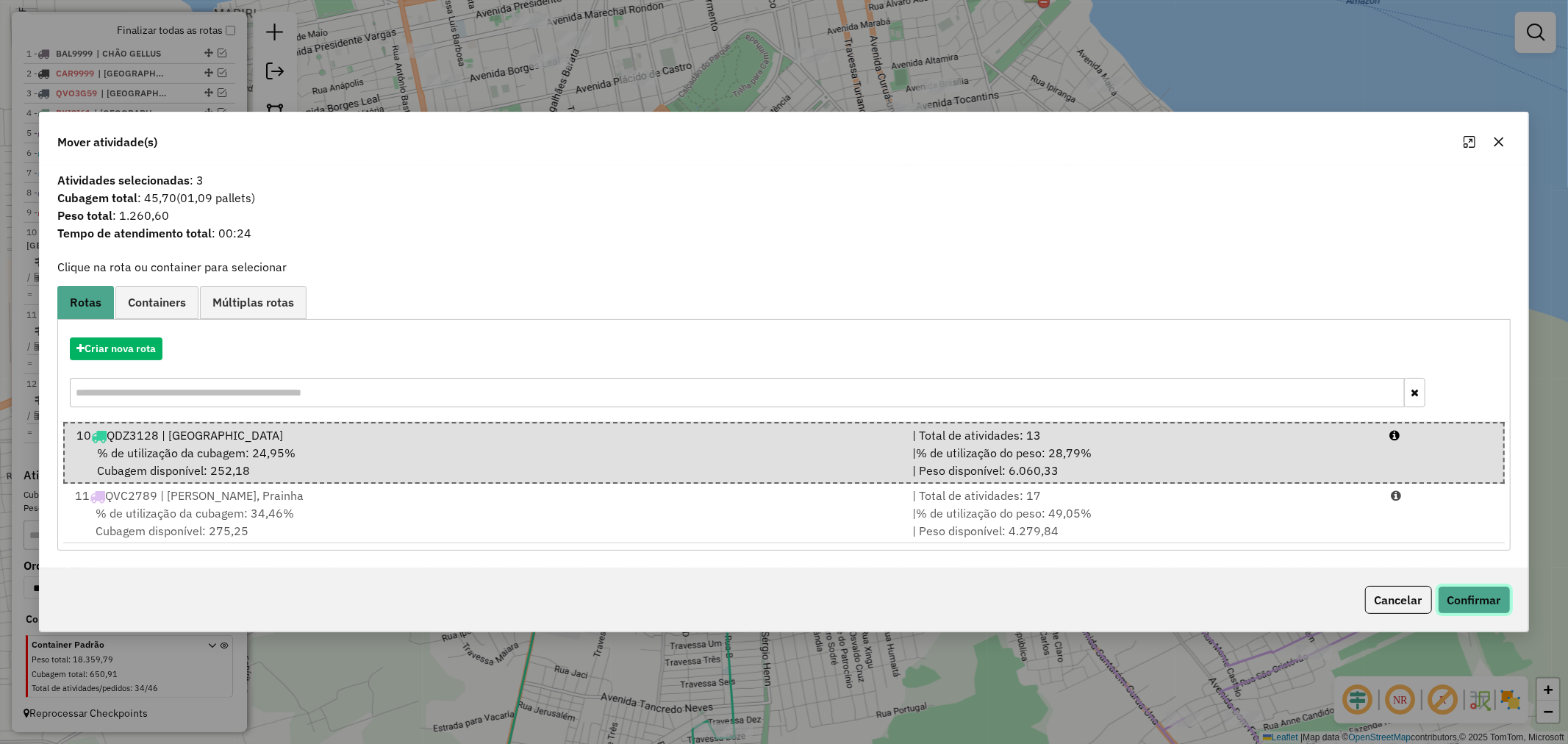
click at [1447, 594] on button "Confirmar" at bounding box center [1474, 600] width 72 height 28
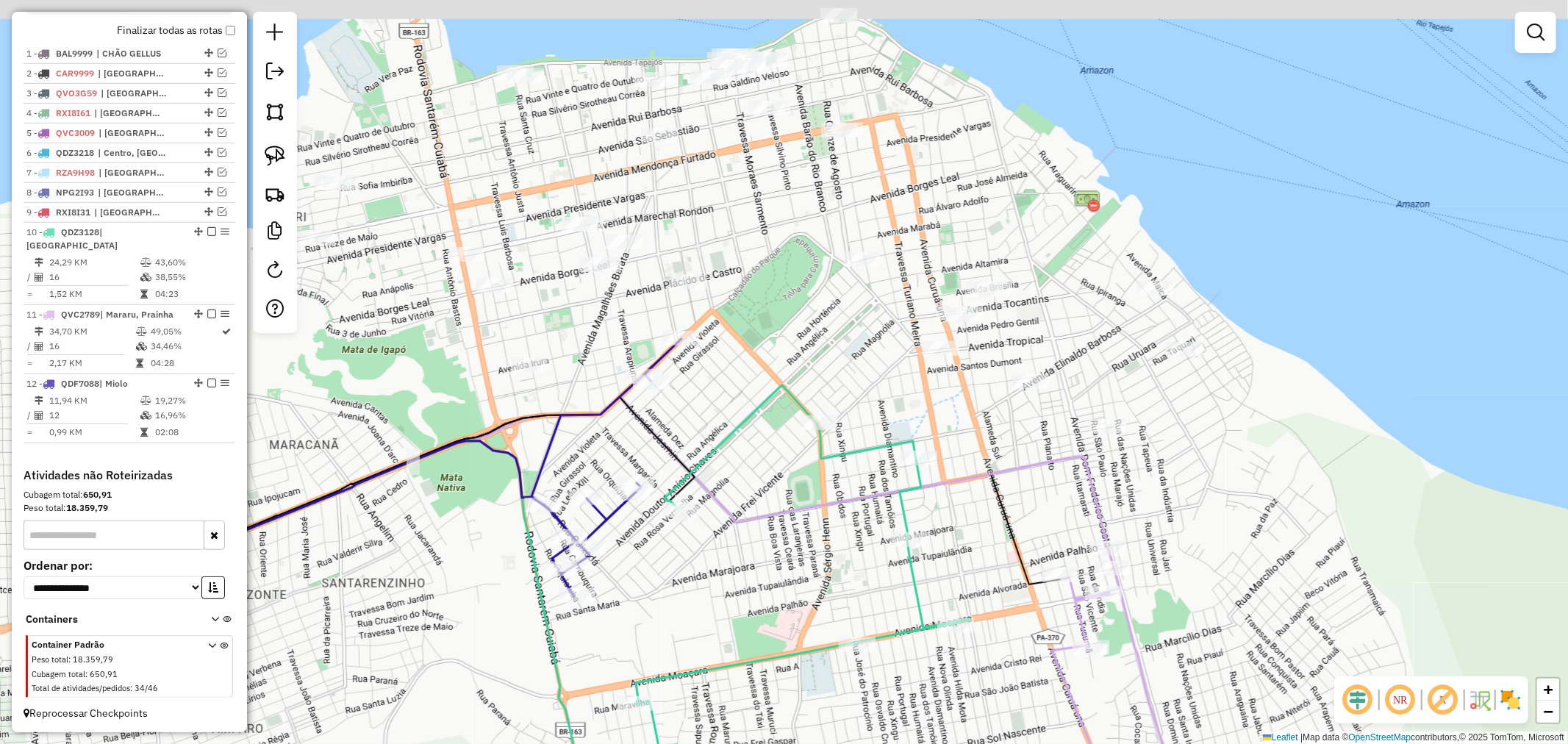
drag, startPoint x: 862, startPoint y: 234, endPoint x: 903, endPoint y: 391, distance: 162.3
click at [903, 391] on div "Janela de atendimento Grade de atendimento Capacidade Transportadoras Veículos …" at bounding box center [784, 372] width 1568 height 744
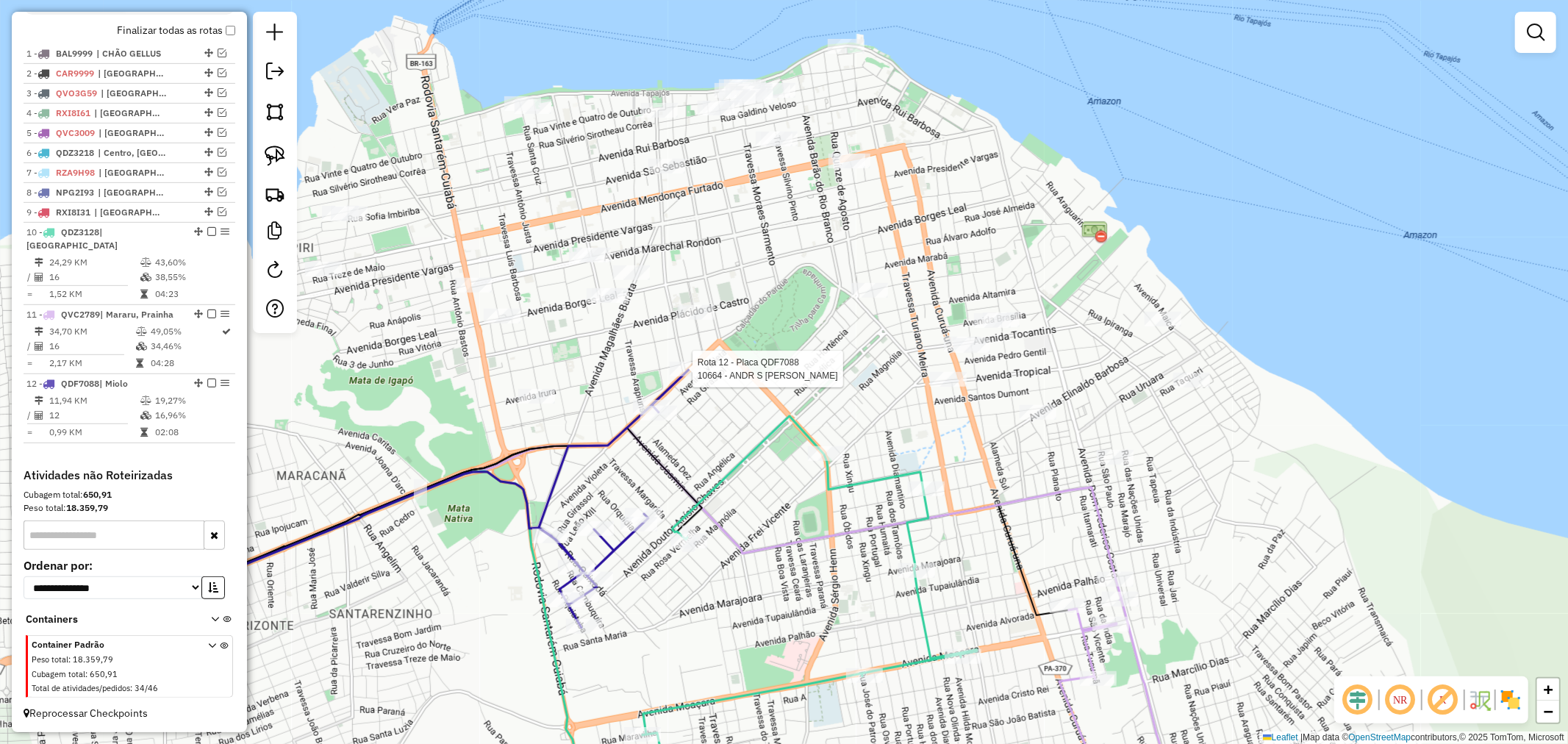
select select "**********"
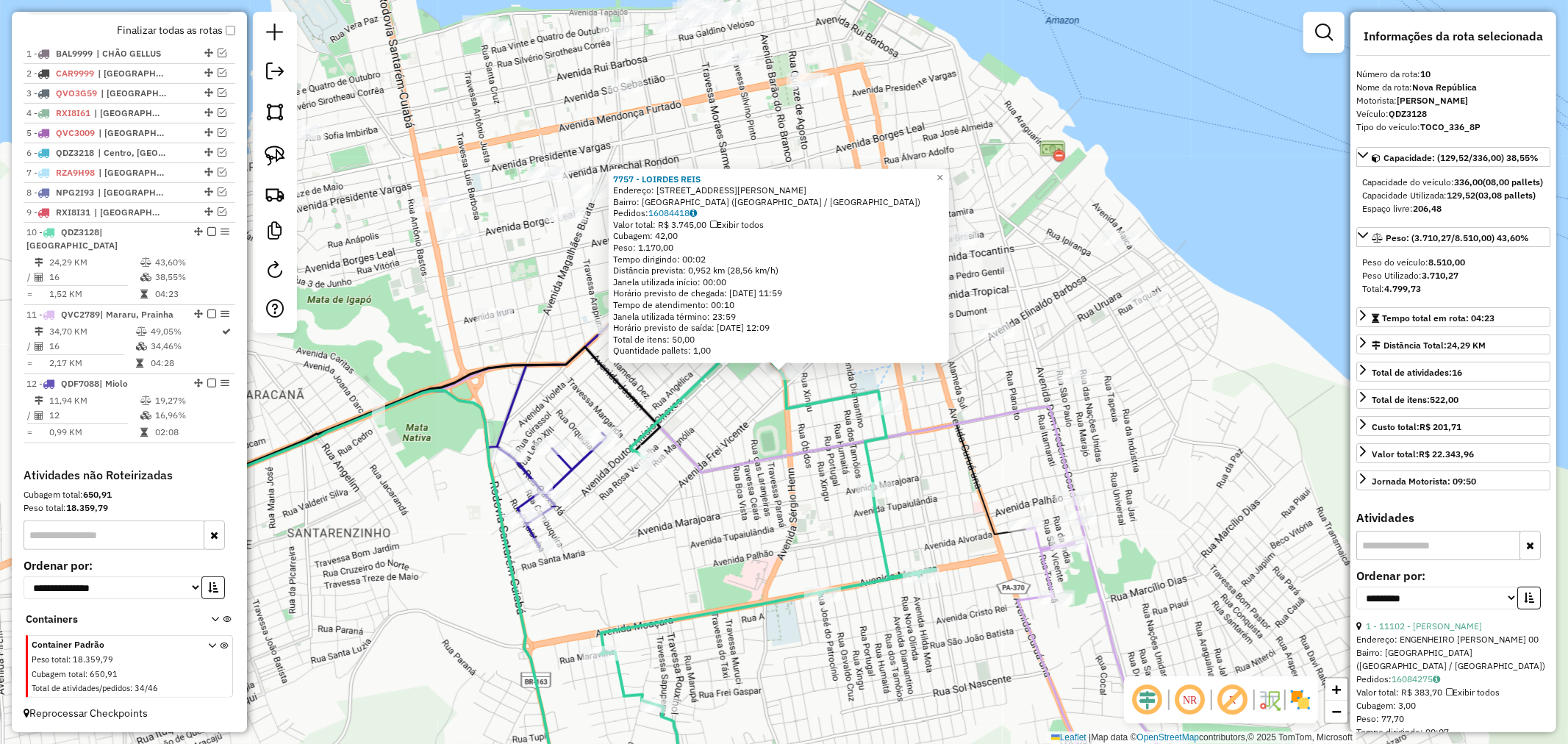
click at [1116, 398] on div "7757 - LOIRDES REIS Endereço: AV [PERSON_NAME] 109 Bairro: [GEOGRAPHIC_DATA] ([…" at bounding box center [784, 372] width 1568 height 744
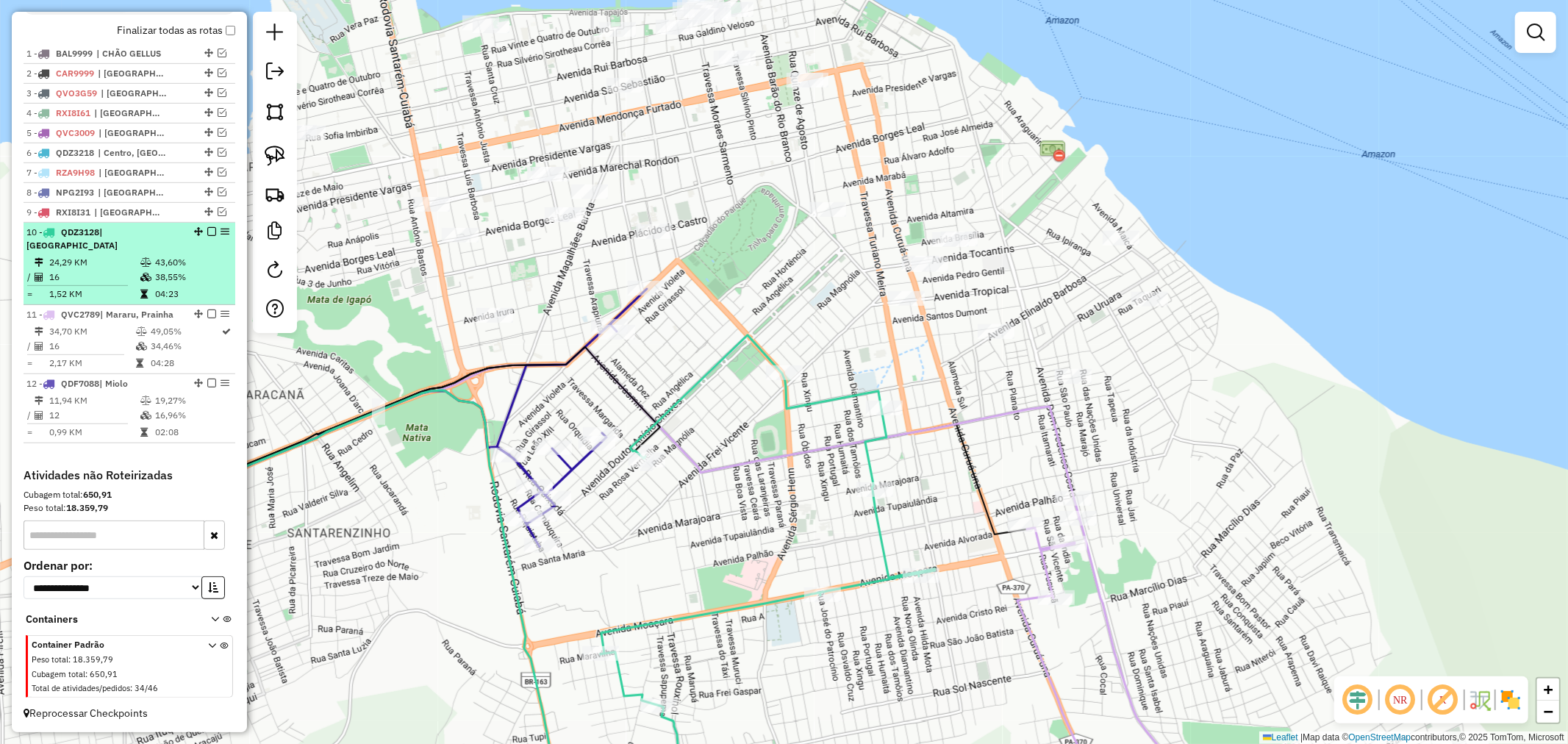
click at [208, 236] on em at bounding box center [212, 232] width 9 height 9
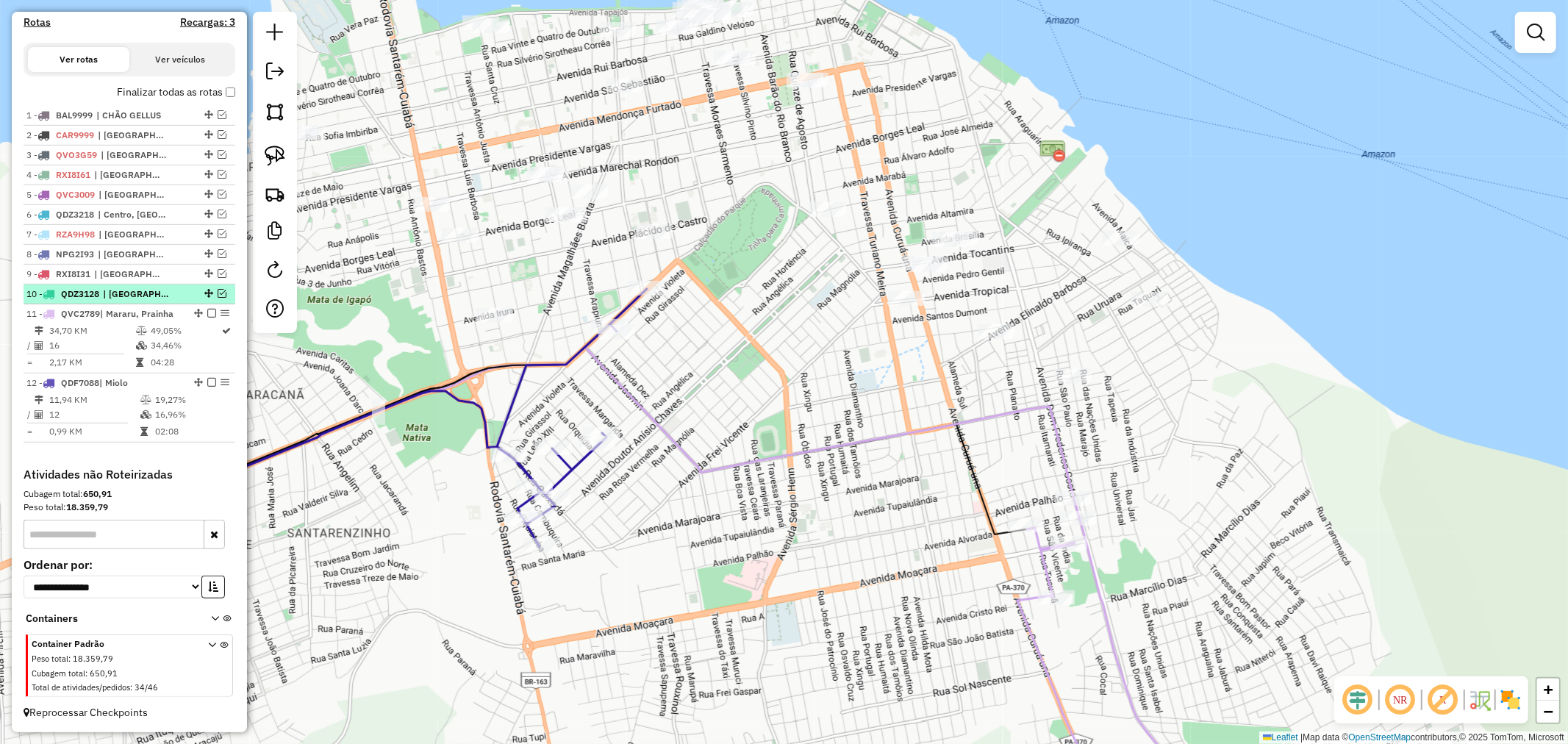
scroll to position [506, 0]
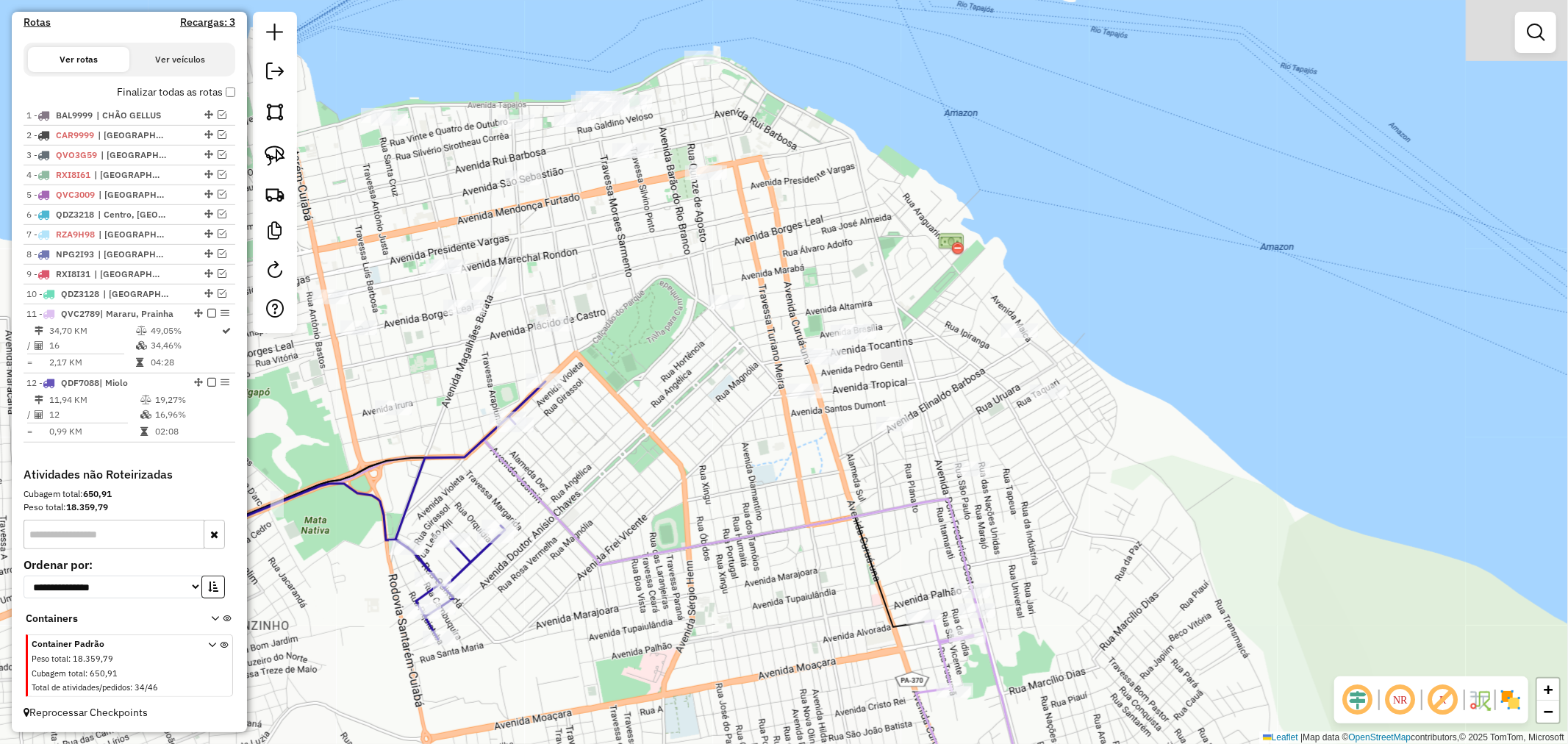
drag, startPoint x: 1092, startPoint y: 463, endPoint x: 1084, endPoint y: 471, distance: 11.3
click at [1084, 471] on div "Janela de atendimento Grade de atendimento Capacidade Transportadoras Veículos …" at bounding box center [784, 372] width 1568 height 744
click at [272, 156] on img at bounding box center [275, 156] width 20 height 20
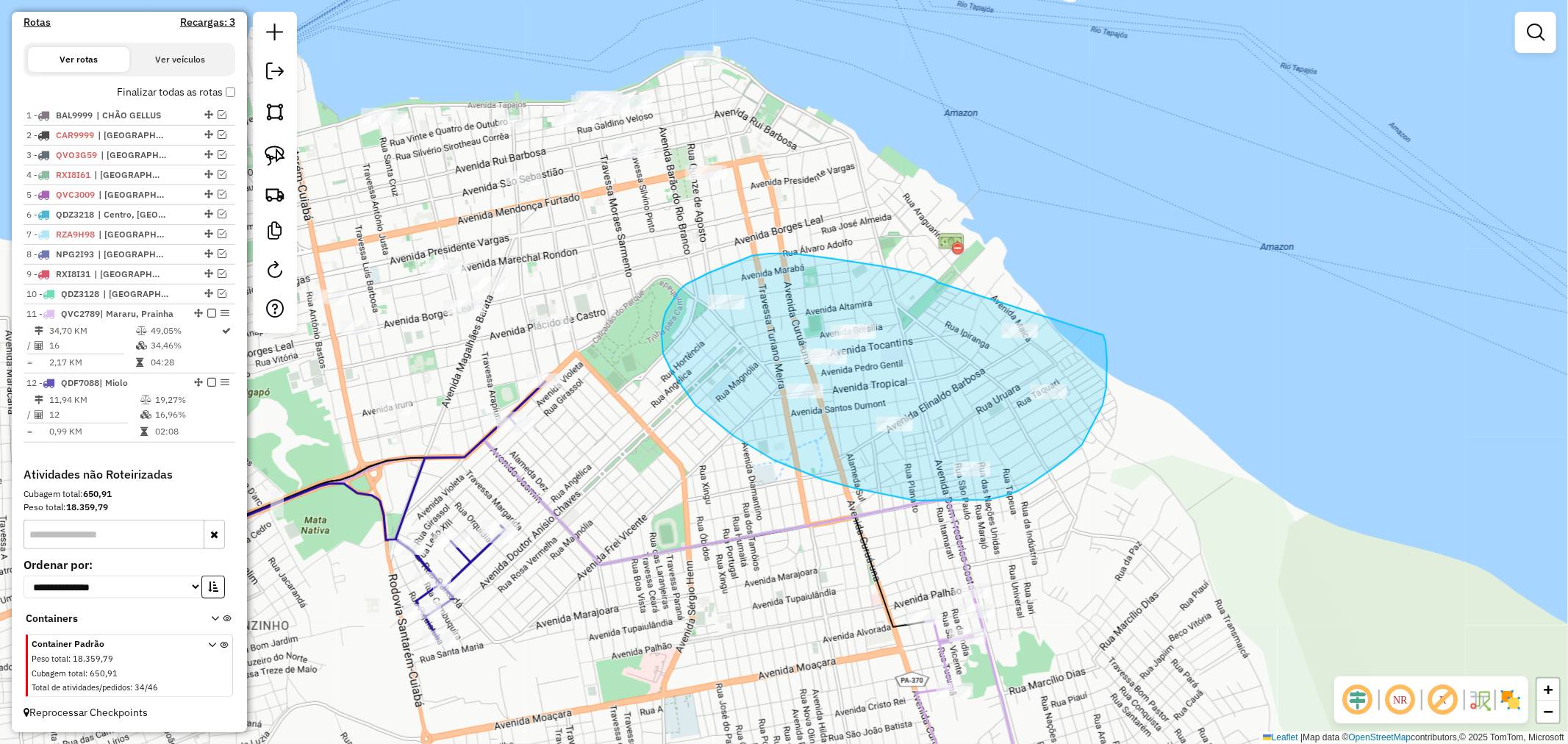
drag, startPoint x: 937, startPoint y: 283, endPoint x: 1099, endPoint y: 323, distance: 166.9
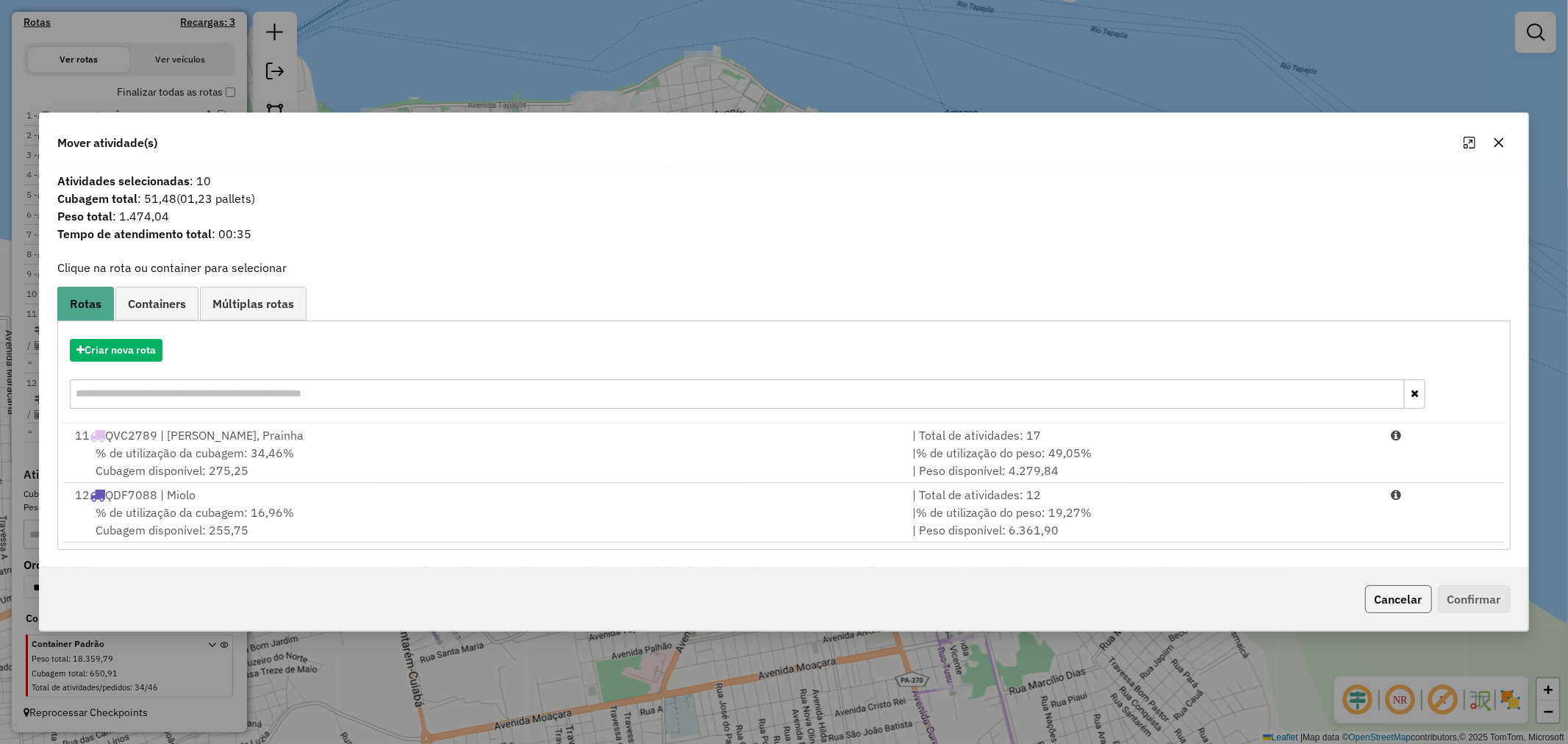
click at [1405, 601] on button "Cancelar" at bounding box center [1398, 599] width 67 height 28
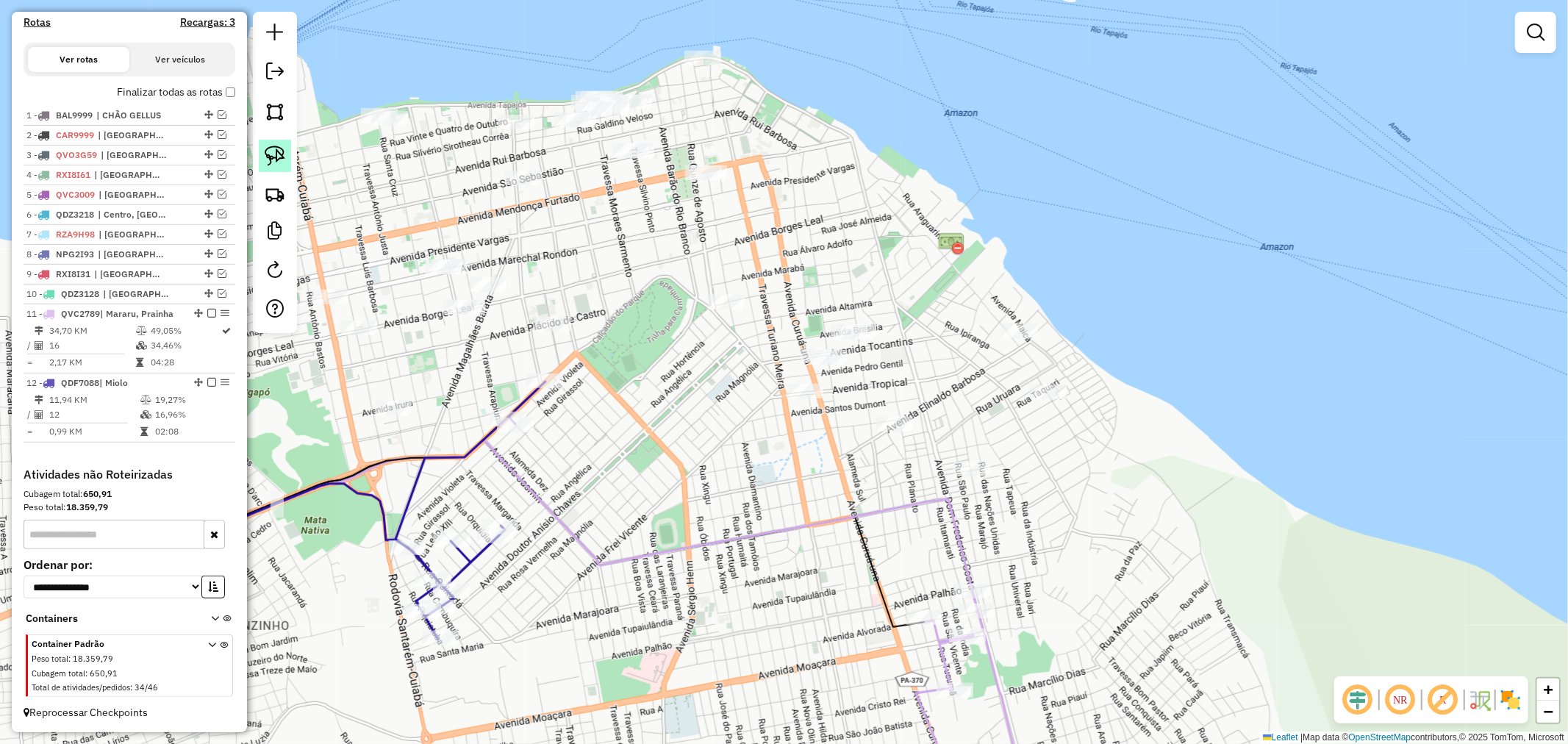
click at [279, 156] on img at bounding box center [275, 156] width 20 height 20
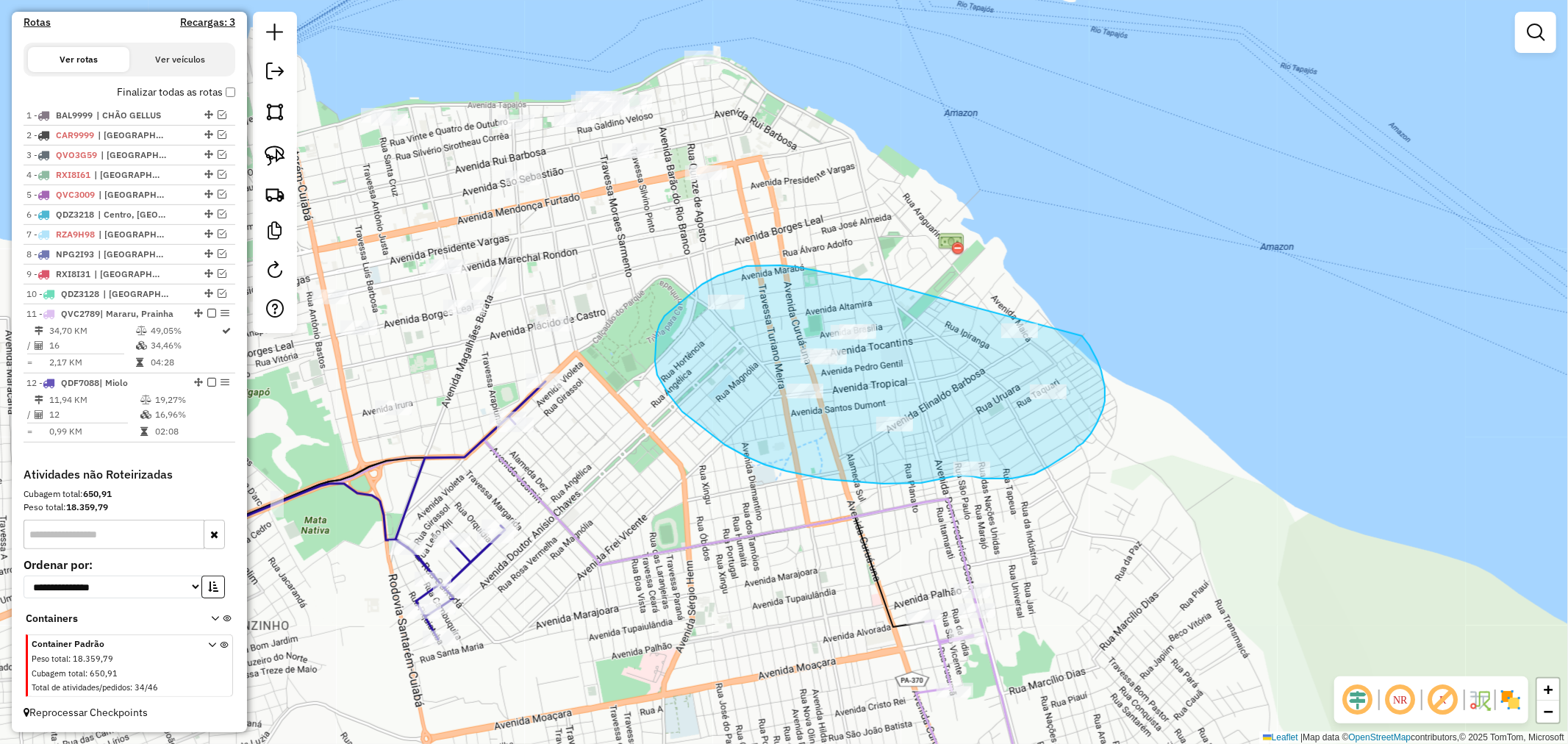
drag, startPoint x: 870, startPoint y: 279, endPoint x: 1076, endPoint y: 329, distance: 212.0
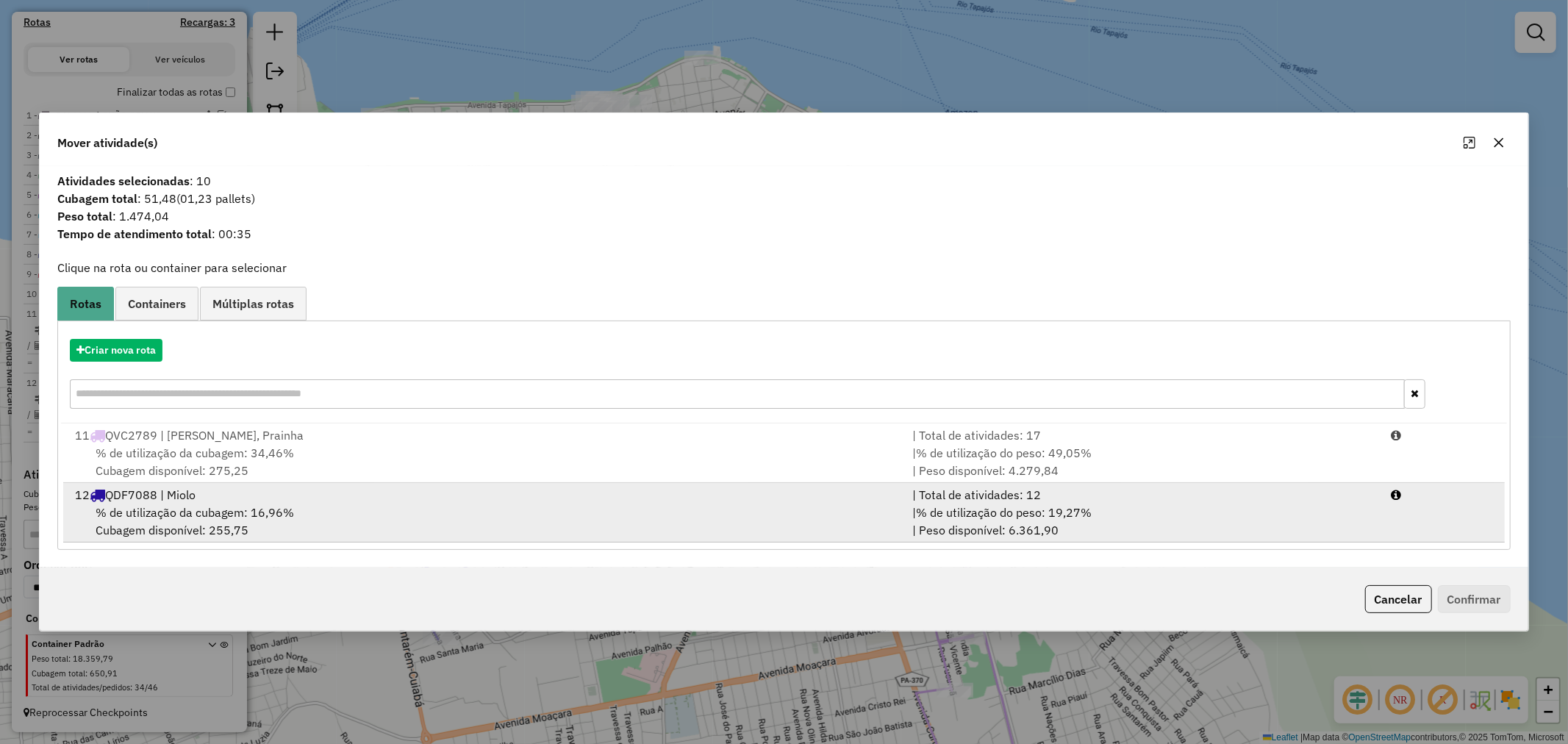
click at [538, 510] on div "% de utilização da cubagem: 16,96% Cubagem disponível: 255,75" at bounding box center [485, 521] width 837 height 35
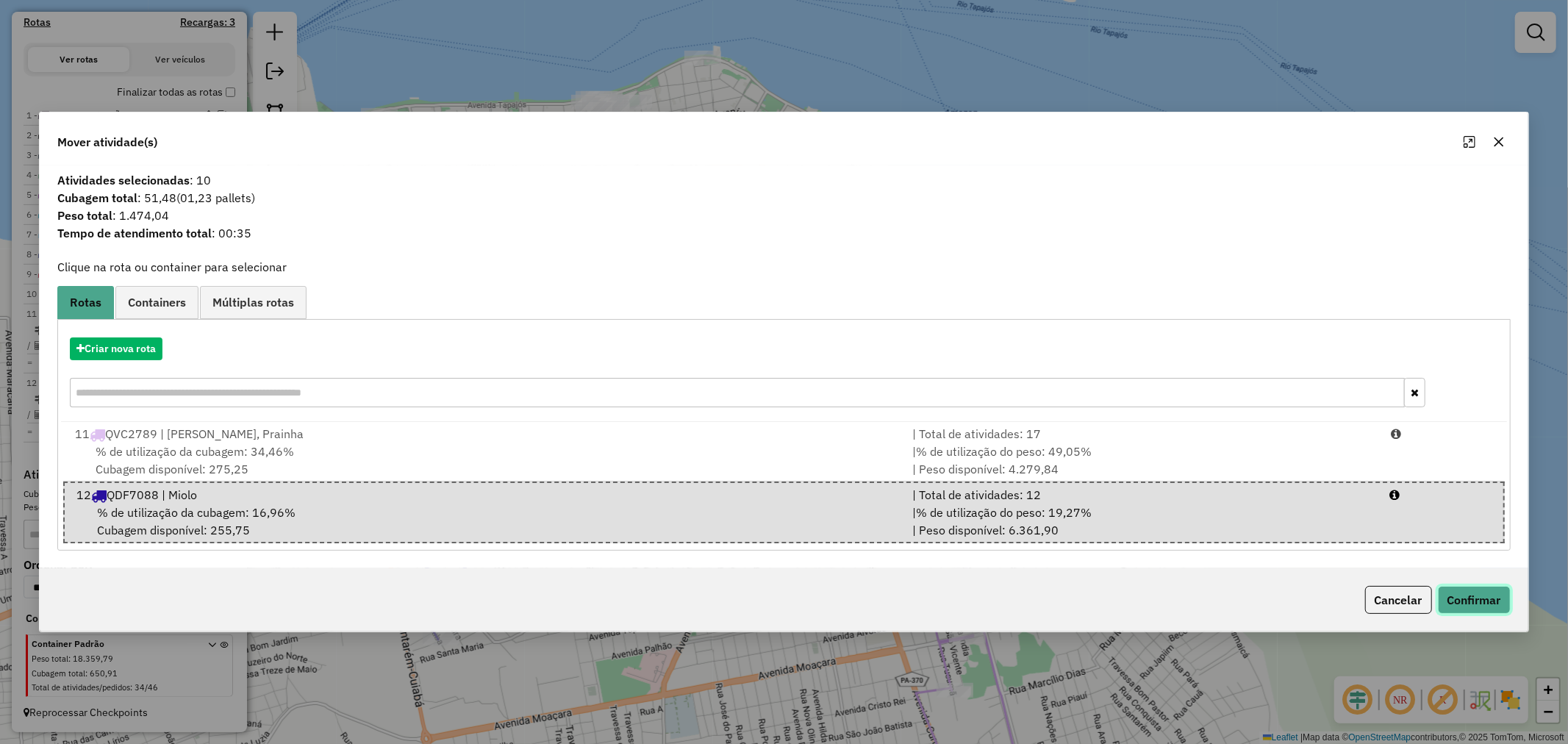
click at [1504, 594] on button "Confirmar" at bounding box center [1474, 600] width 72 height 28
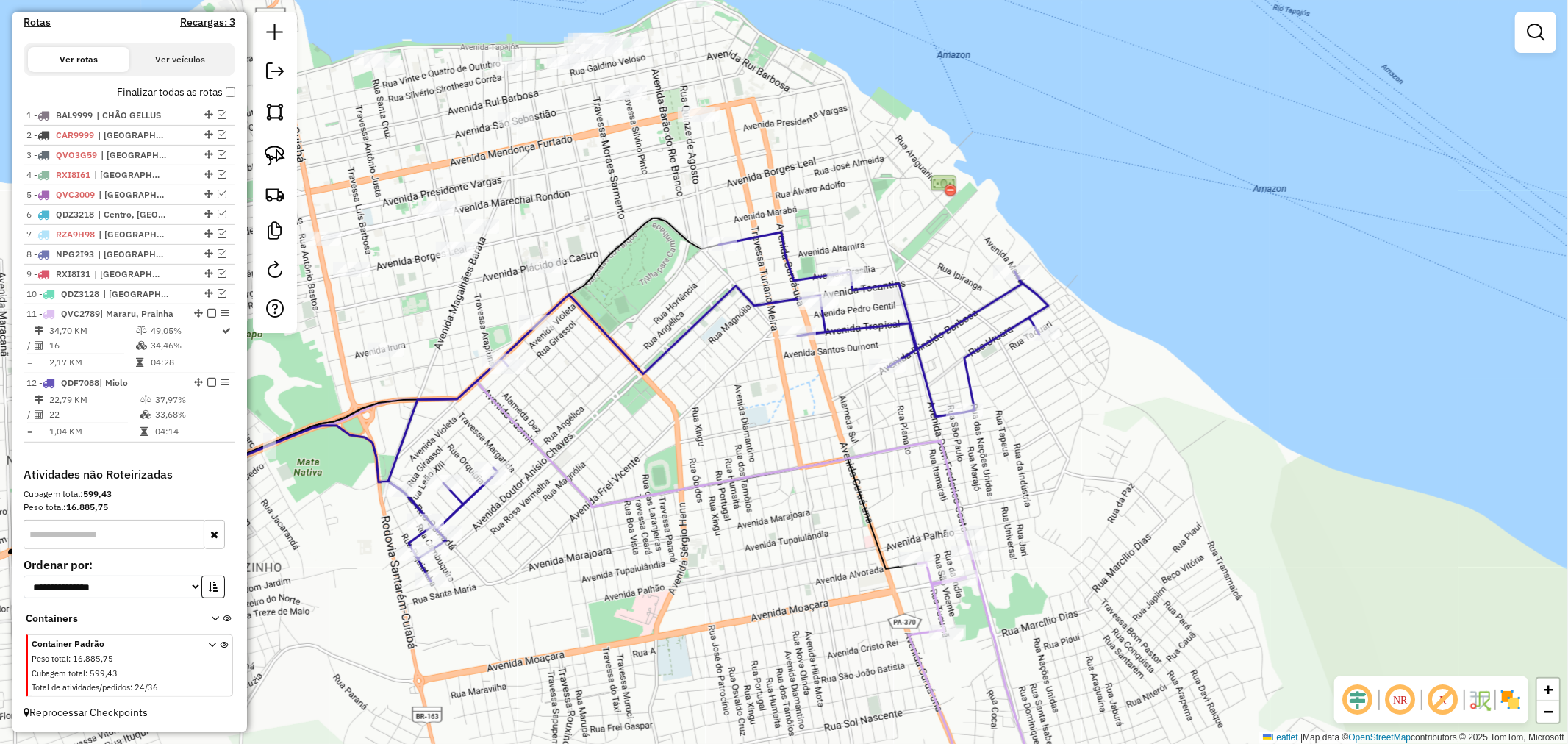
drag, startPoint x: 677, startPoint y: 482, endPoint x: 665, endPoint y: 417, distance: 66.1
click at [665, 418] on div "Janela de atendimento Grade de atendimento Capacidade Transportadoras Veículos …" at bounding box center [784, 372] width 1568 height 744
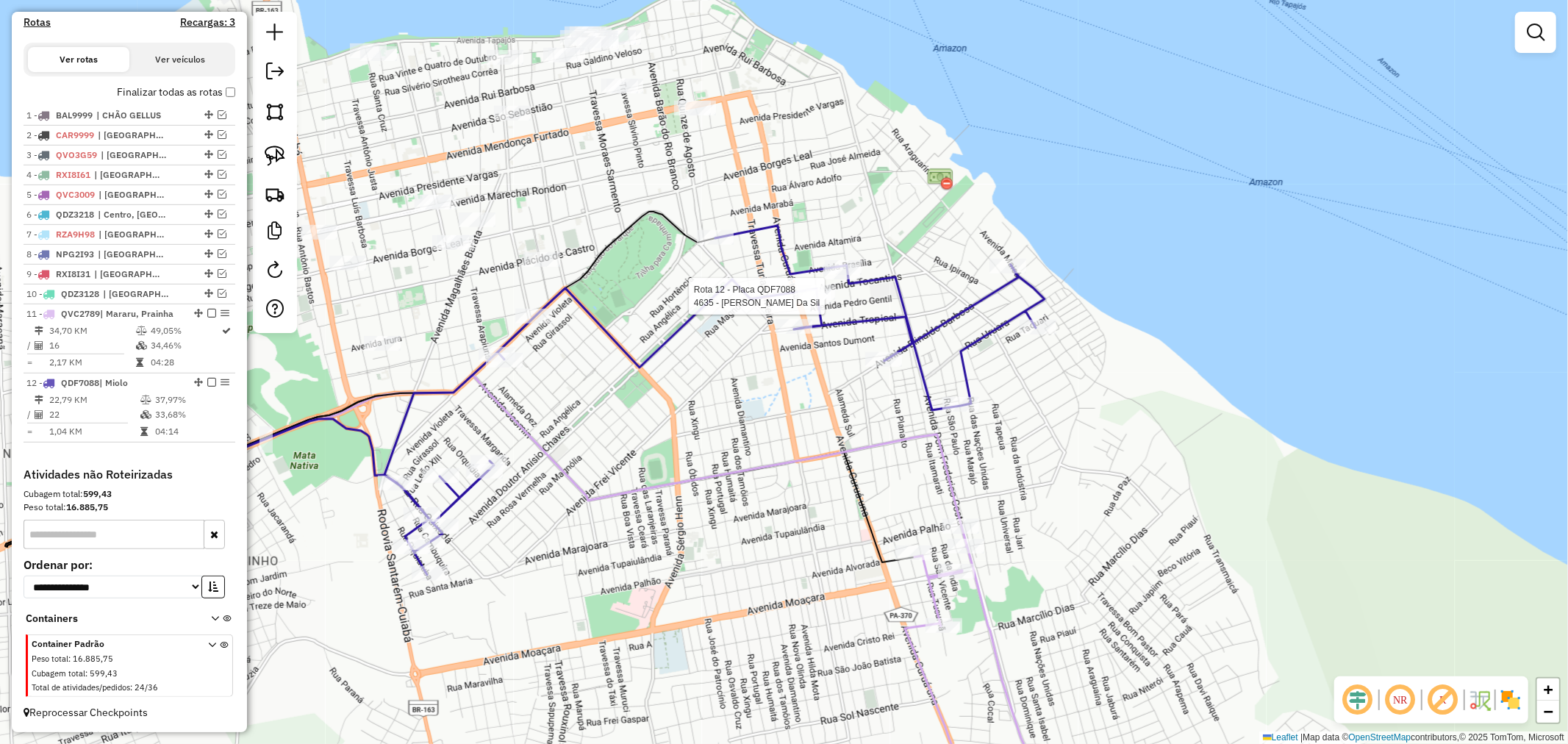
select select "**********"
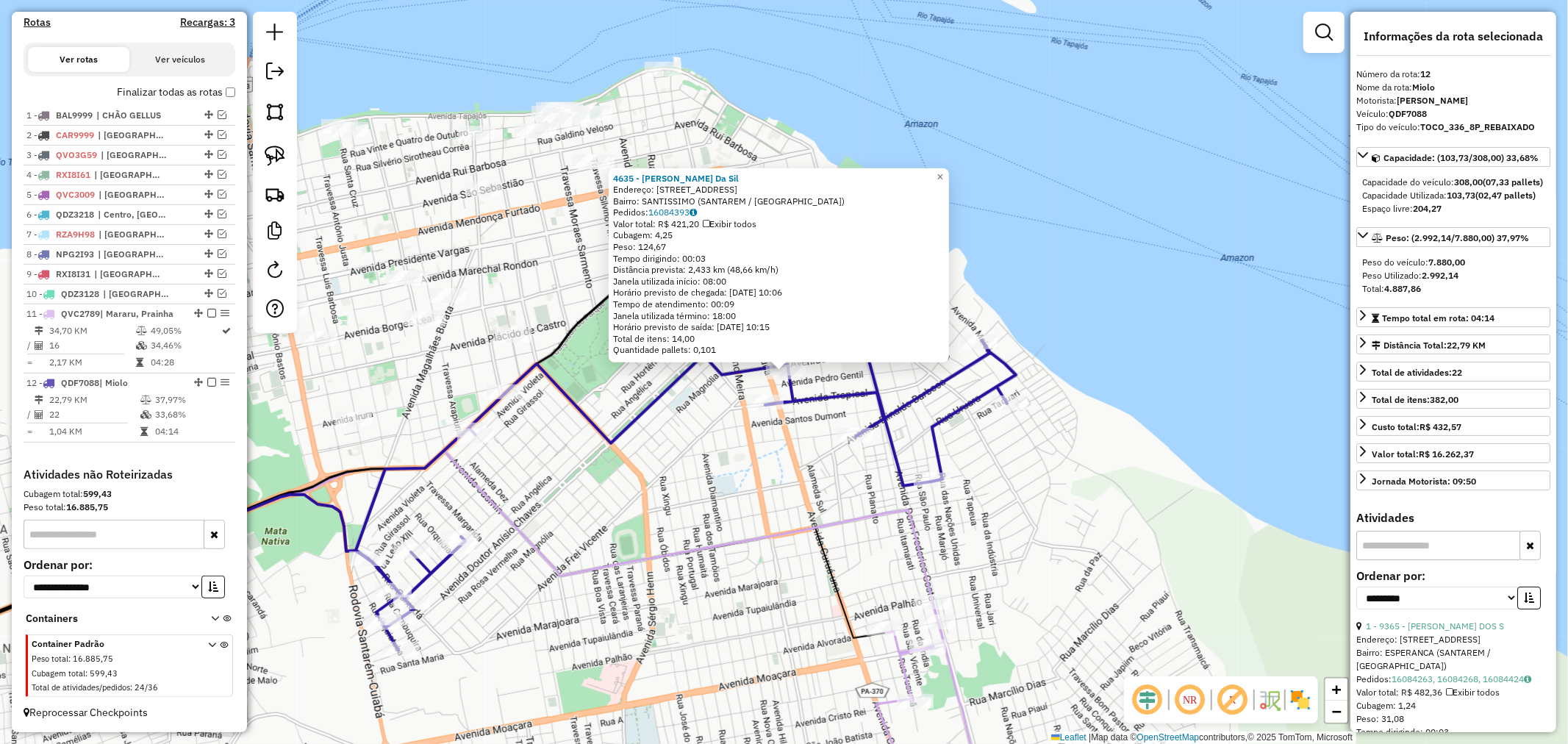
click at [701, 445] on div "Rota 12 - Placa QDF7088 6076 - [PERSON_NAME] Dos 4635 - [PERSON_NAME] Da Sil En…" at bounding box center [784, 372] width 1568 height 744
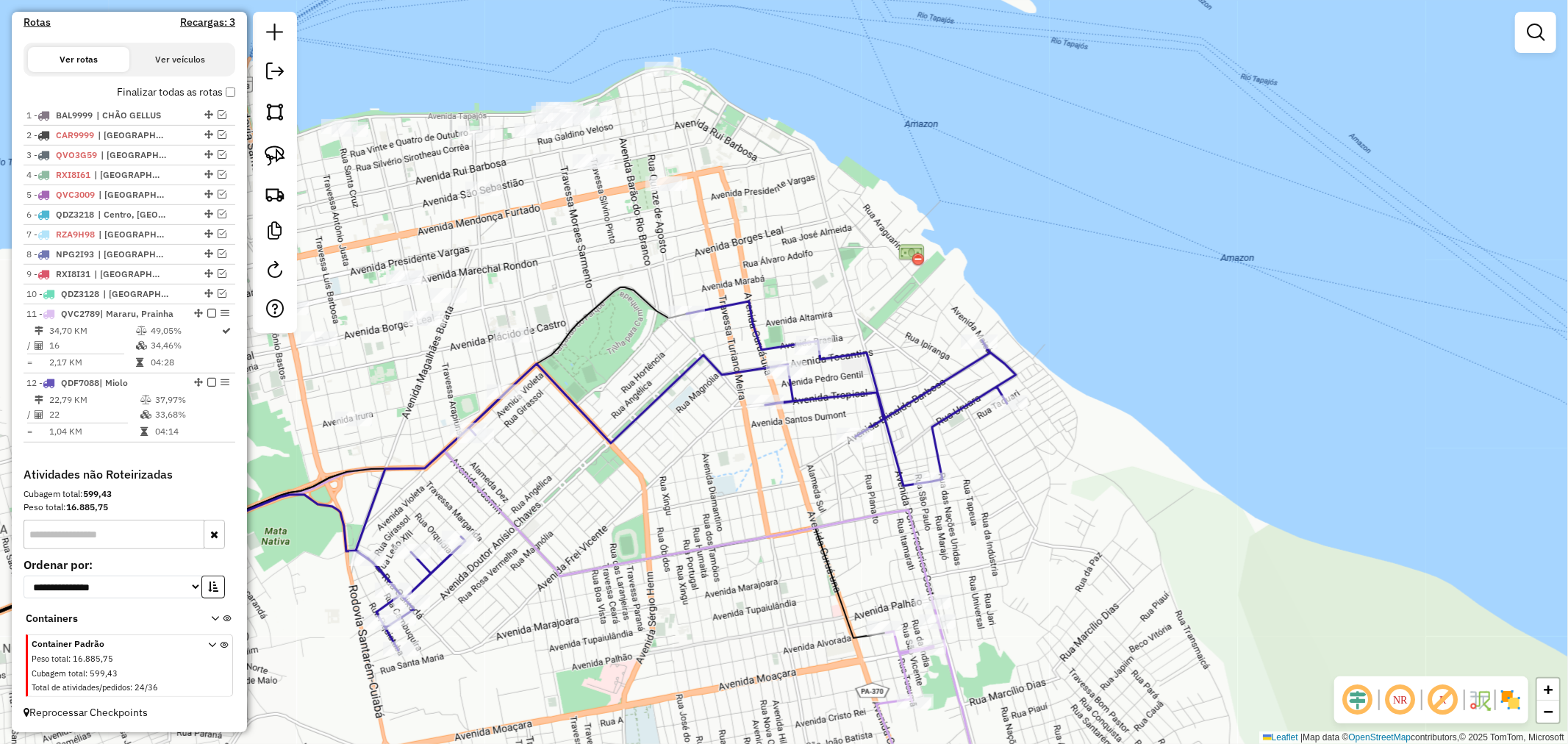
drag, startPoint x: 756, startPoint y: 575, endPoint x: 809, endPoint y: 292, distance: 287.9
click at [809, 295] on div "Janela de atendimento Grade de atendimento Capacidade Transportadoras Veículos …" at bounding box center [784, 372] width 1568 height 744
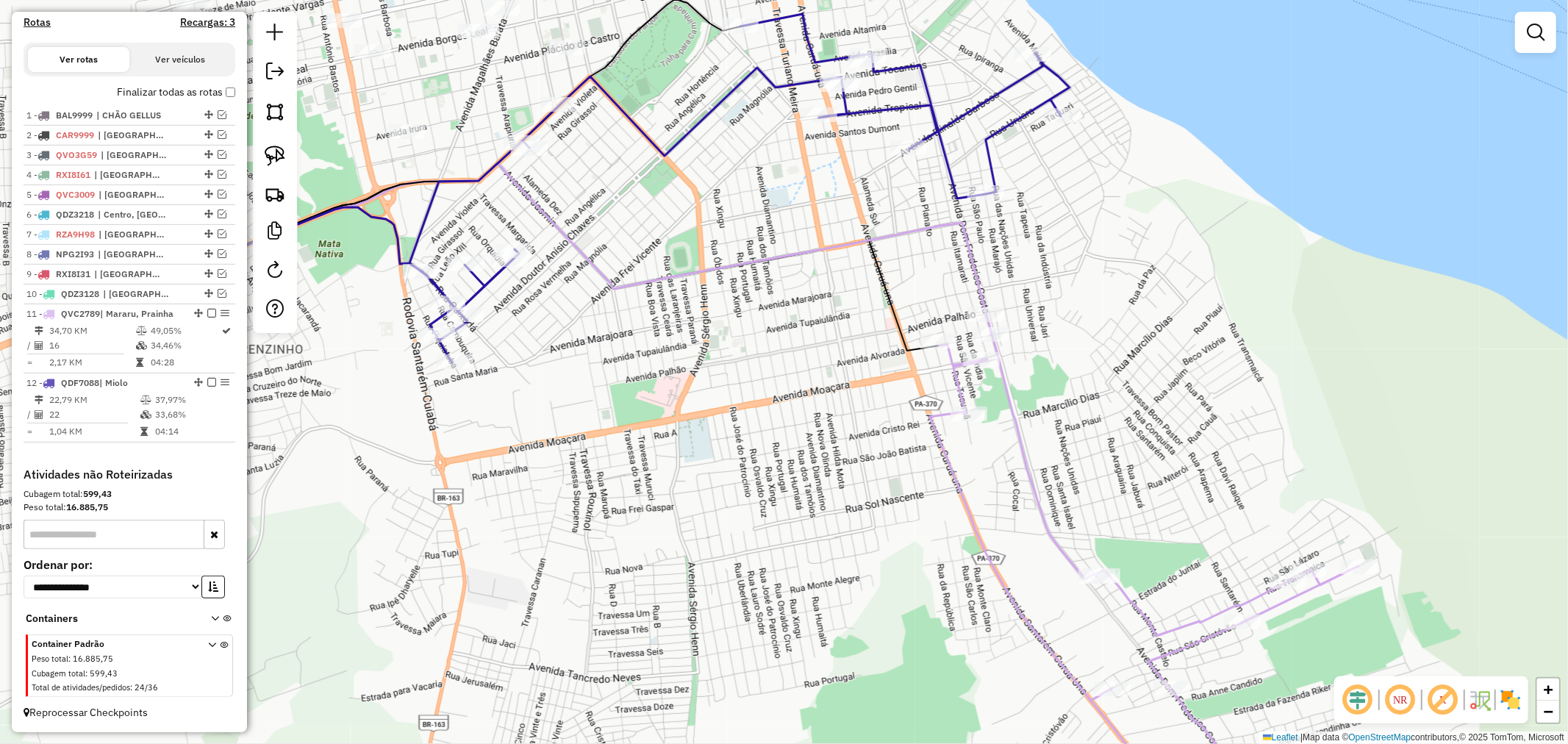
click at [958, 334] on div "Janela de atendimento Grade de atendimento Capacidade Transportadoras Veículos …" at bounding box center [784, 372] width 1568 height 744
click at [930, 348] on div at bounding box center [939, 341] width 37 height 15
select select "**********"
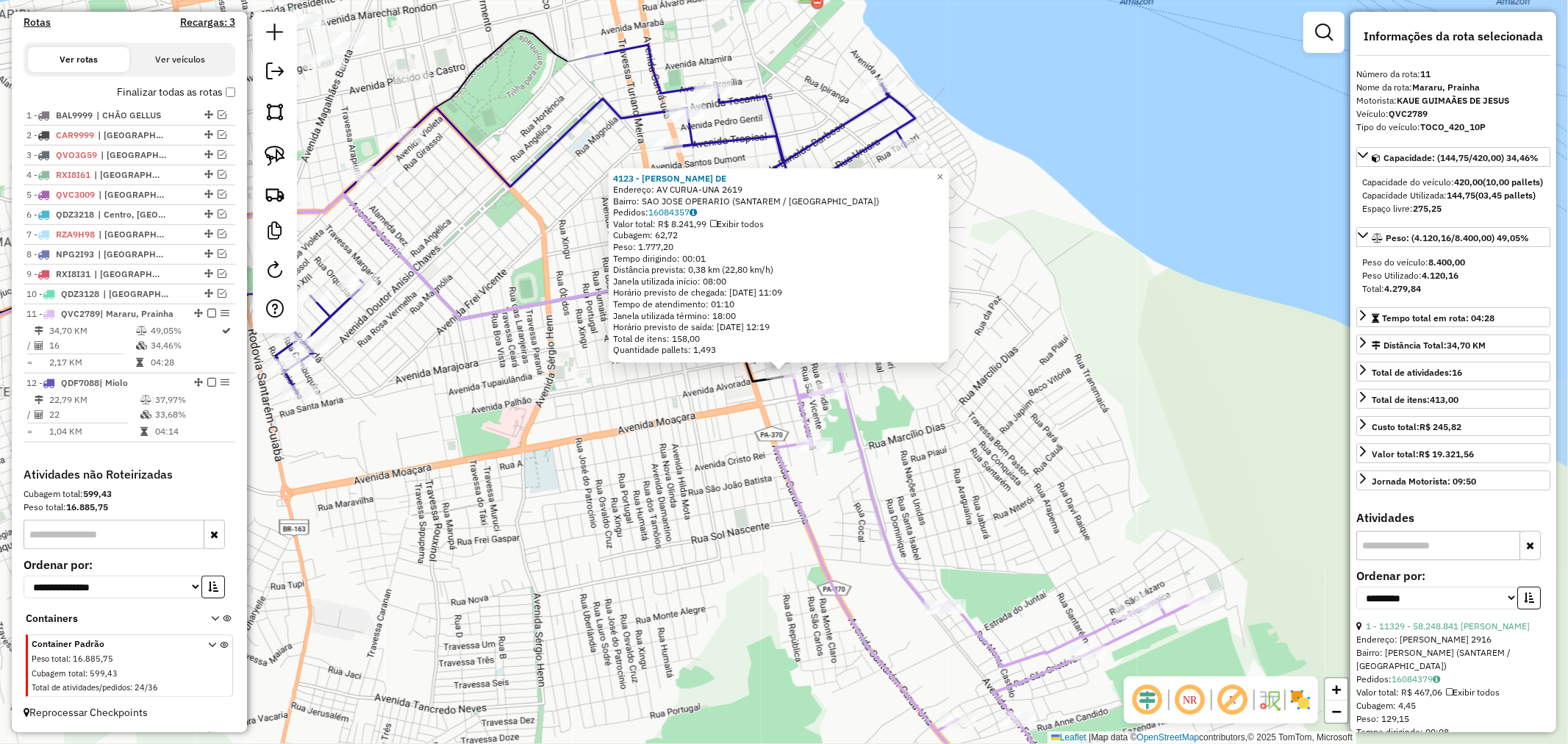
click at [1116, 314] on div "4123 - [PERSON_NAME]: AV CURUA-UNA 2619 Bairro: SAO JOSE OPERARIO (SANTAREM / […" at bounding box center [784, 372] width 1568 height 744
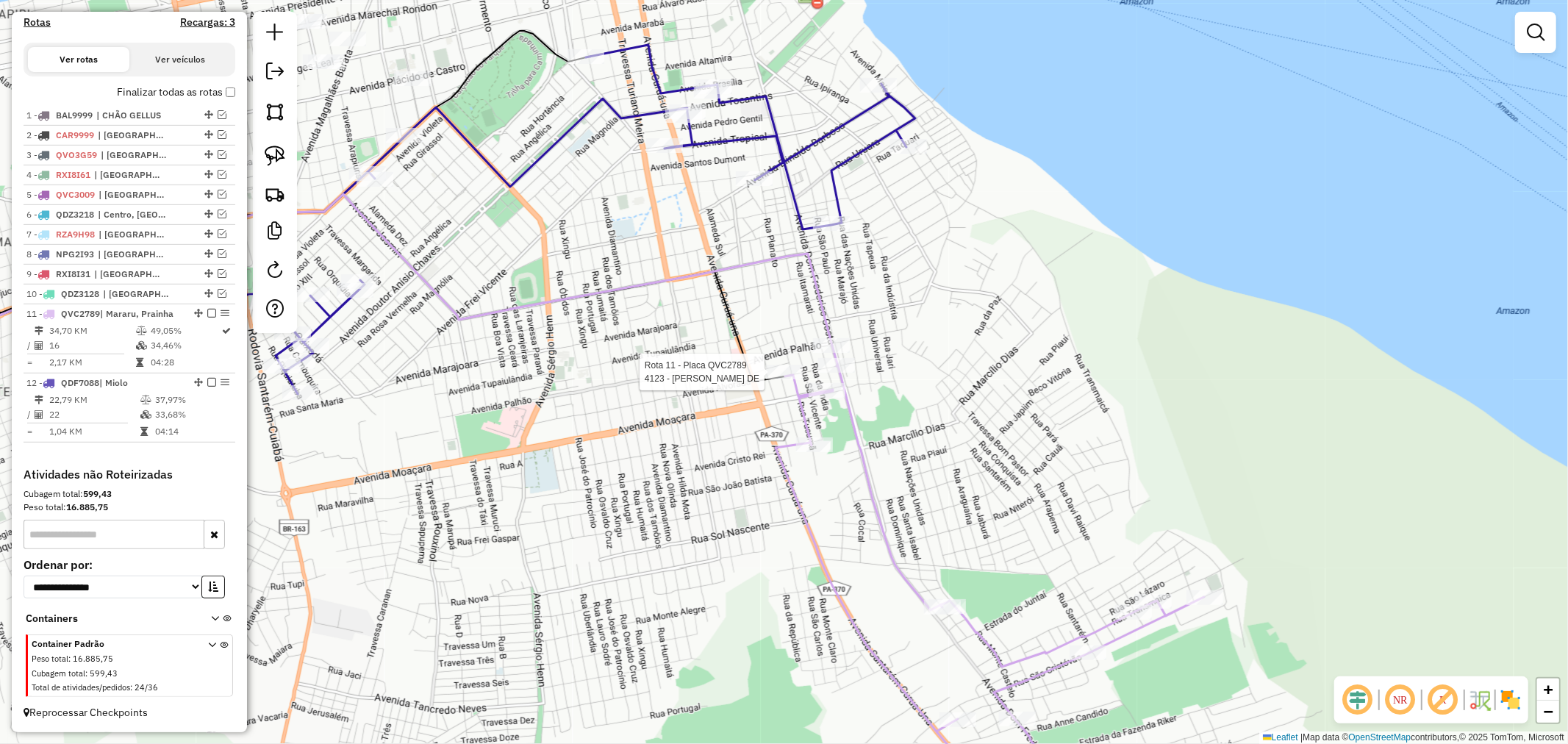
select select "**********"
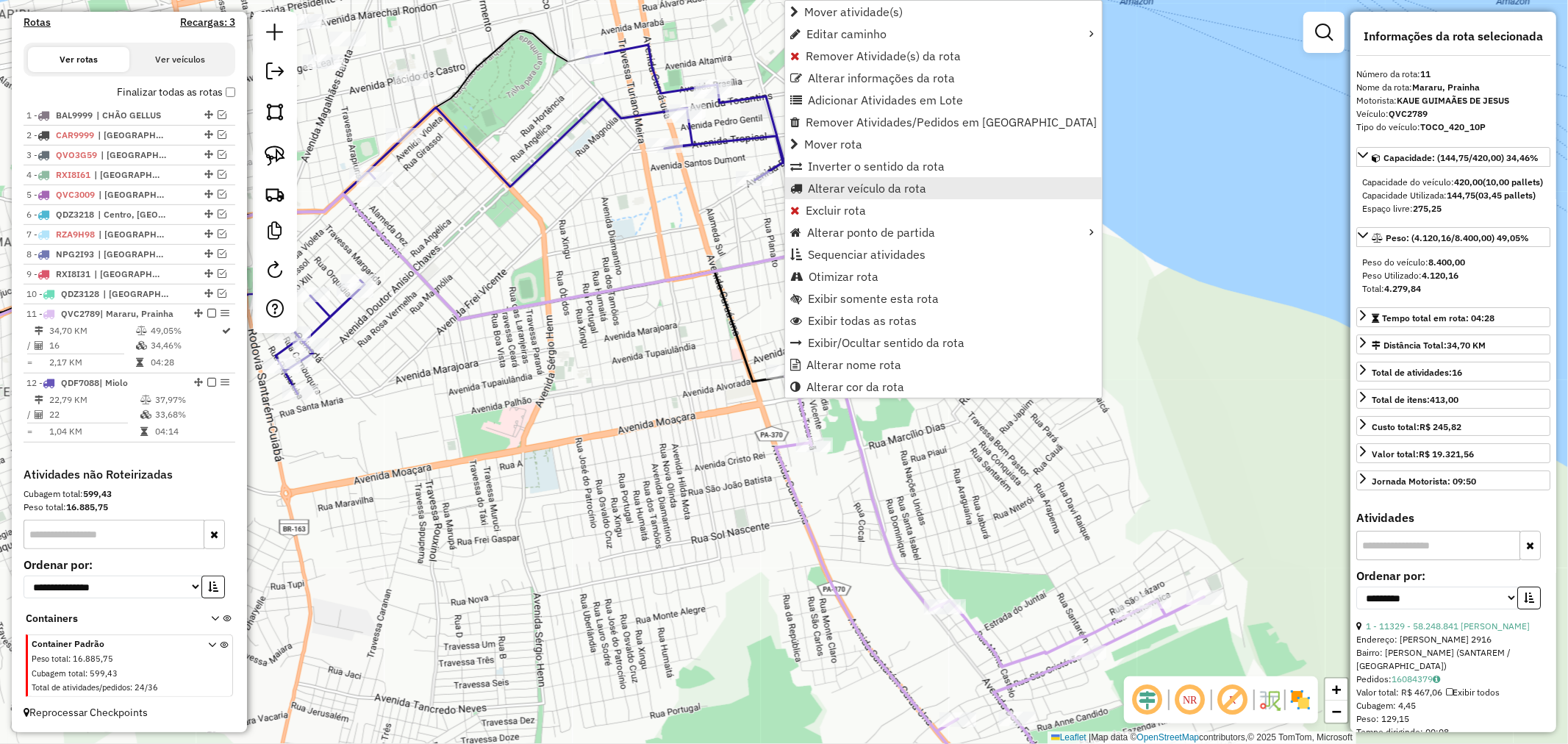
click at [853, 185] on span "Alterar veículo da rota" at bounding box center [867, 187] width 118 height 11
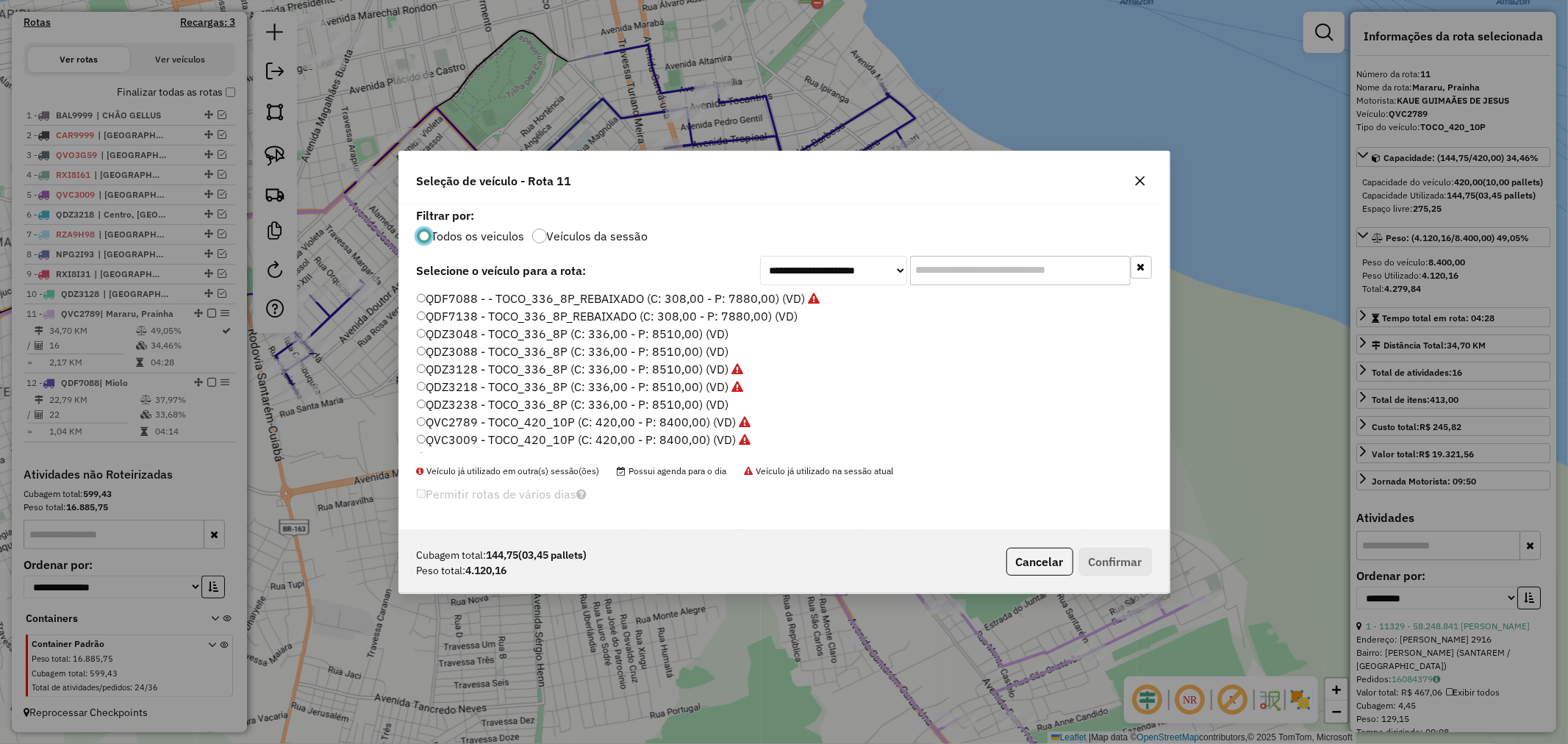
scroll to position [245, 0]
click at [581, 320] on label "QDZ3048 - TOCO_336_8P (C: 336,00 - P: 8510,00) (VD)" at bounding box center [573, 319] width 313 height 18
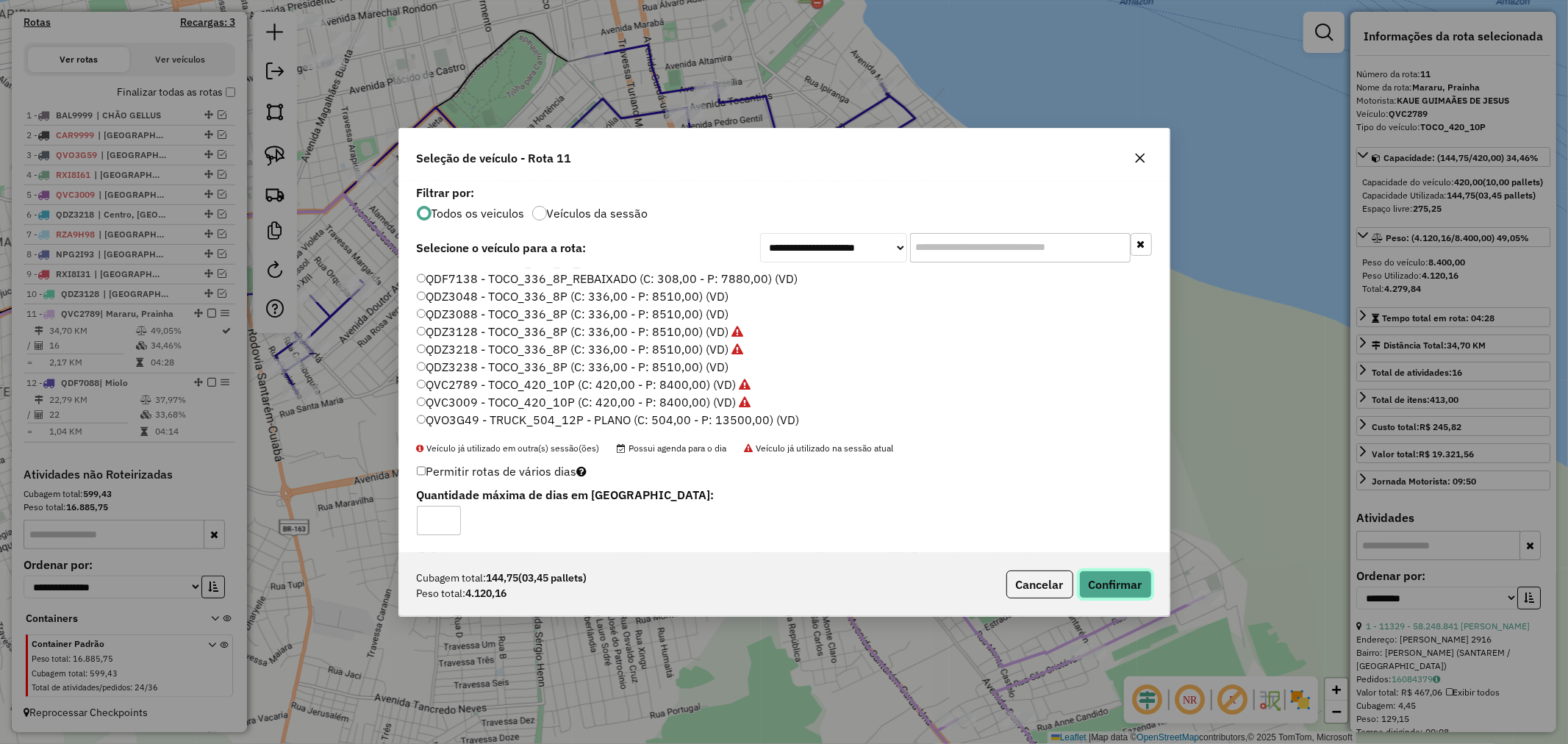
click at [1102, 577] on button "Confirmar" at bounding box center [1116, 585] width 72 height 28
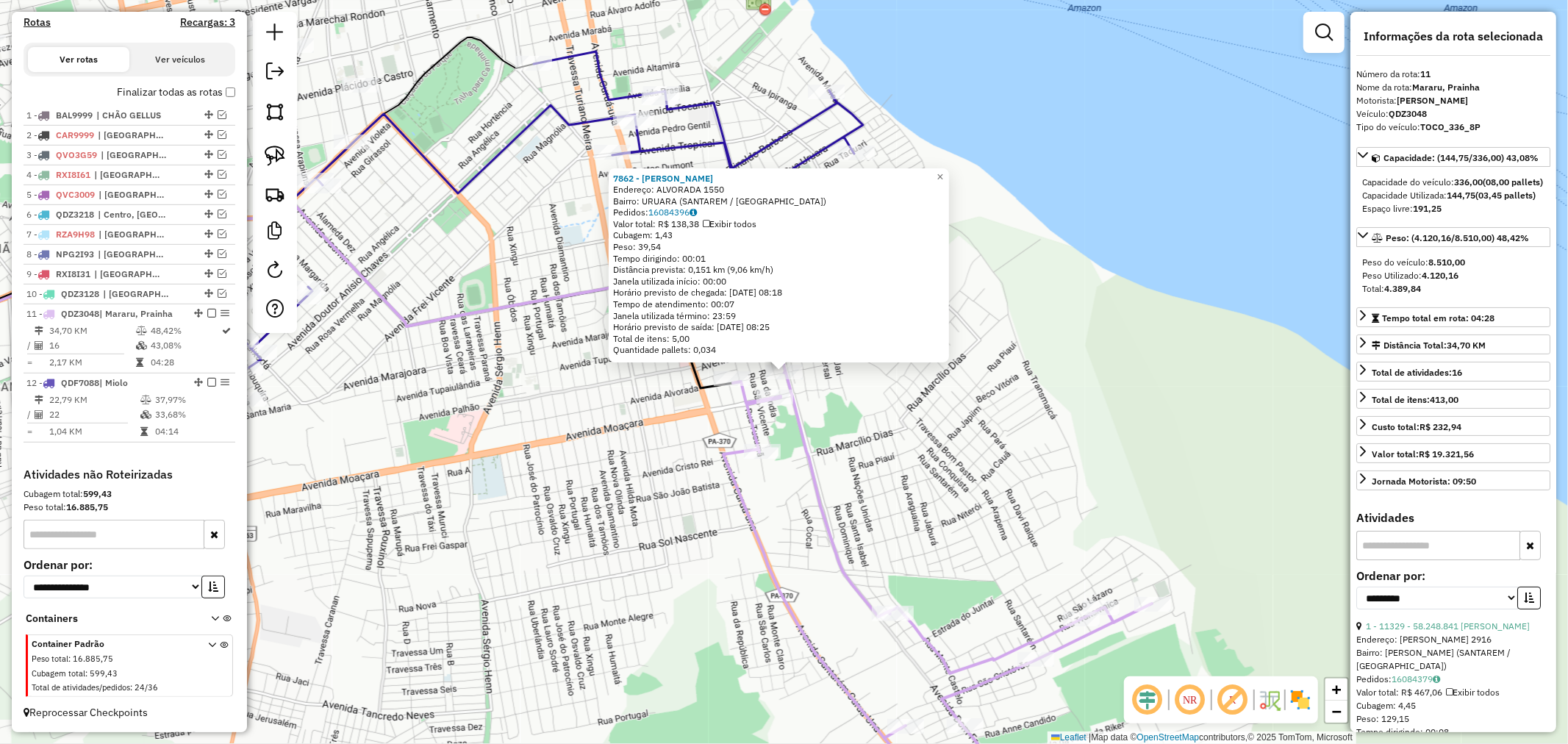
click at [909, 378] on div "7862 - [PERSON_NAME]: ALVORADA 1550 Bairro: [GEOGRAPHIC_DATA] (SANTAREM / [GEOG…" at bounding box center [784, 372] width 1568 height 744
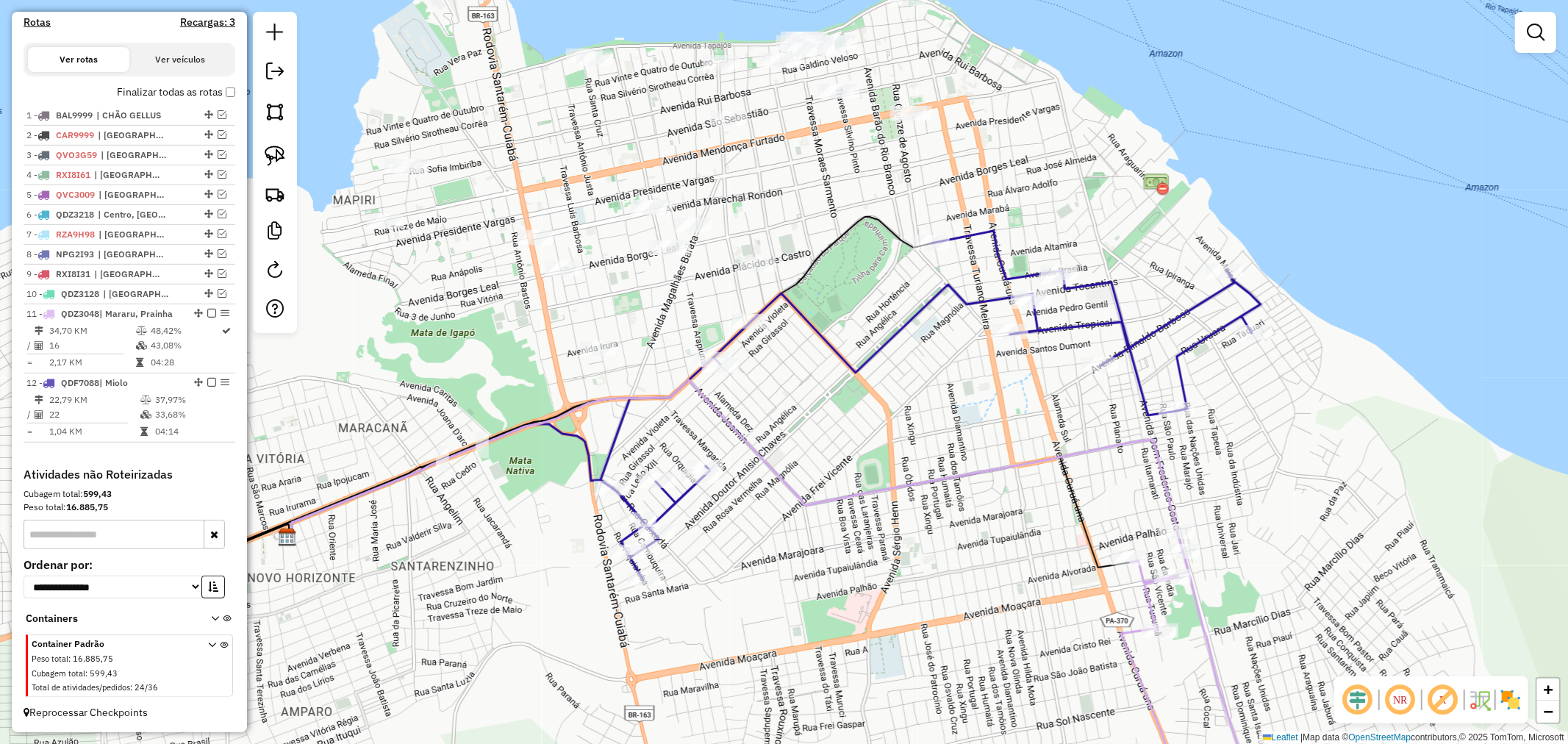
drag, startPoint x: 590, startPoint y: 248, endPoint x: 989, endPoint y: 428, distance: 437.7
click at [989, 428] on div "Janela de atendimento Grade de atendimento Capacidade Transportadoras Veículos …" at bounding box center [784, 372] width 1568 height 744
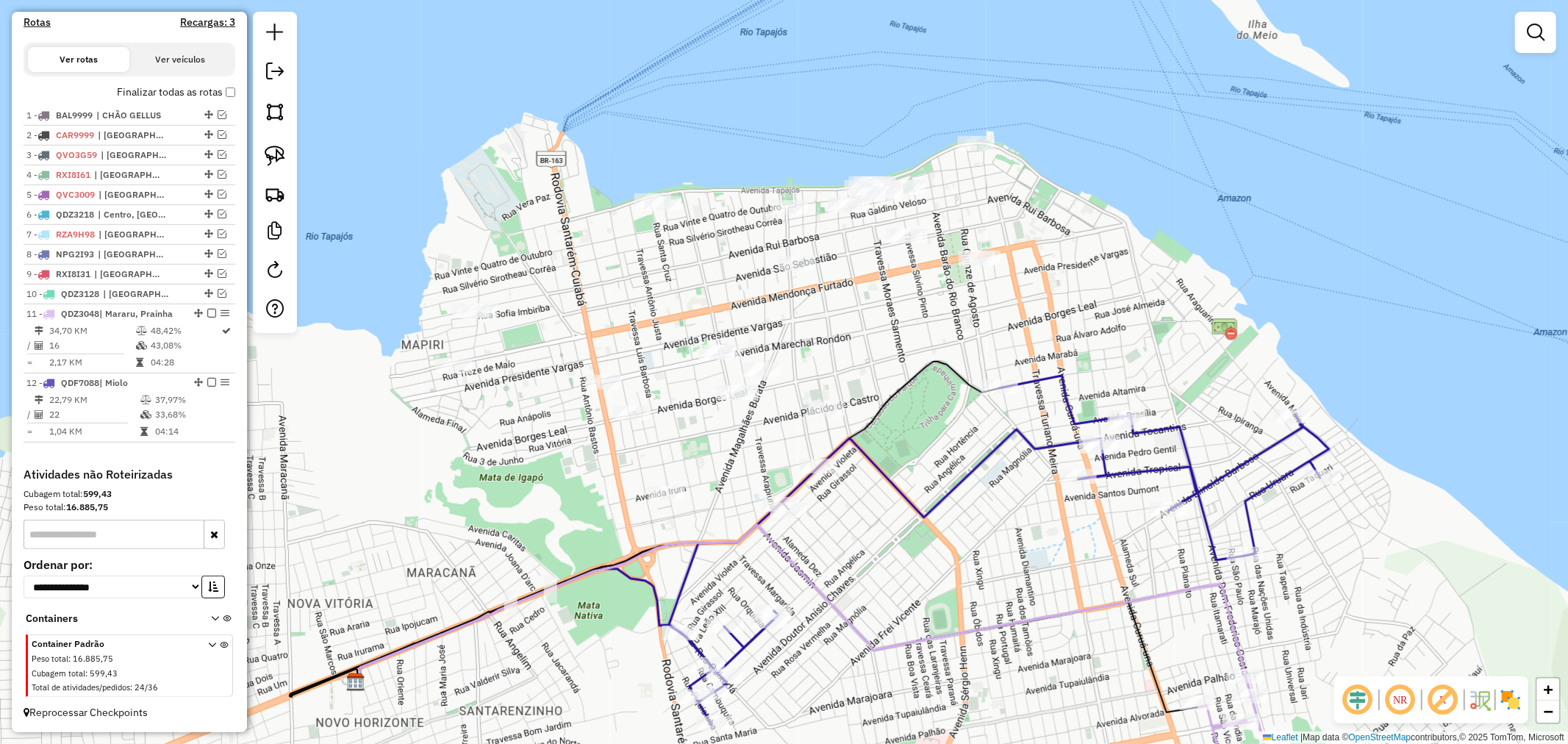
drag, startPoint x: 930, startPoint y: 412, endPoint x: 969, endPoint y: 473, distance: 72.4
click at [969, 473] on icon at bounding box center [998, 550] width 660 height 349
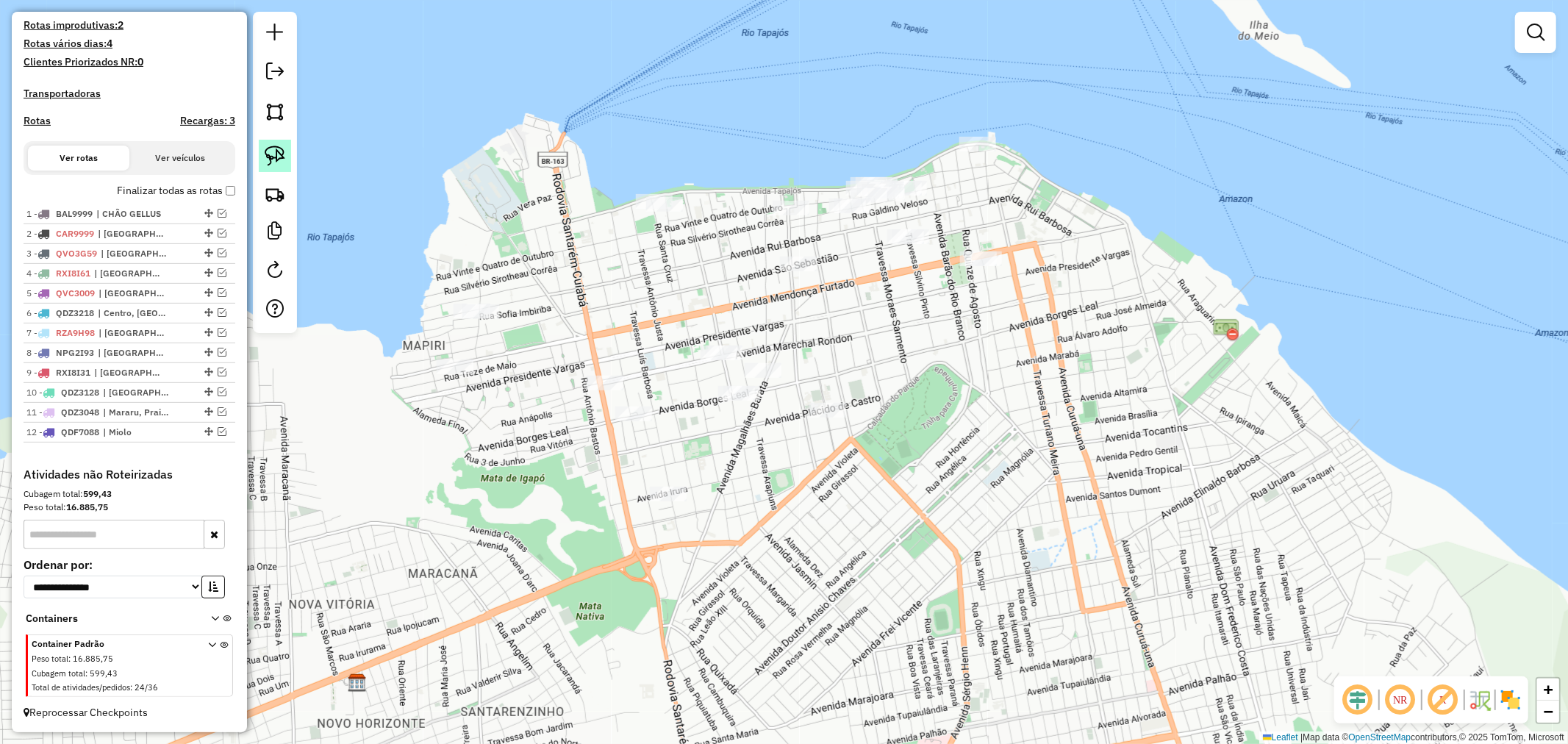
click at [274, 151] on img at bounding box center [275, 156] width 20 height 20
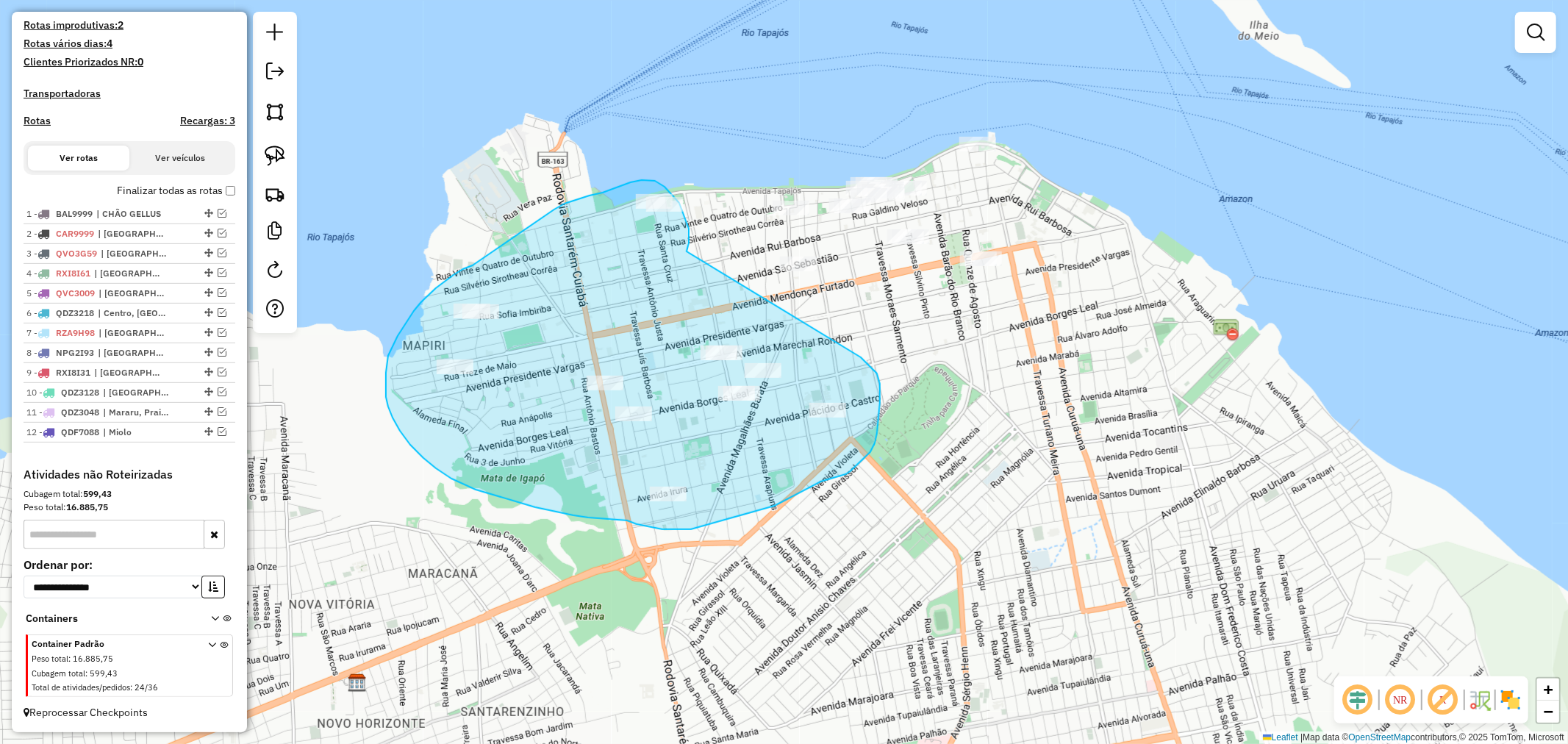
drag, startPoint x: 686, startPoint y: 252, endPoint x: 859, endPoint y: 356, distance: 201.9
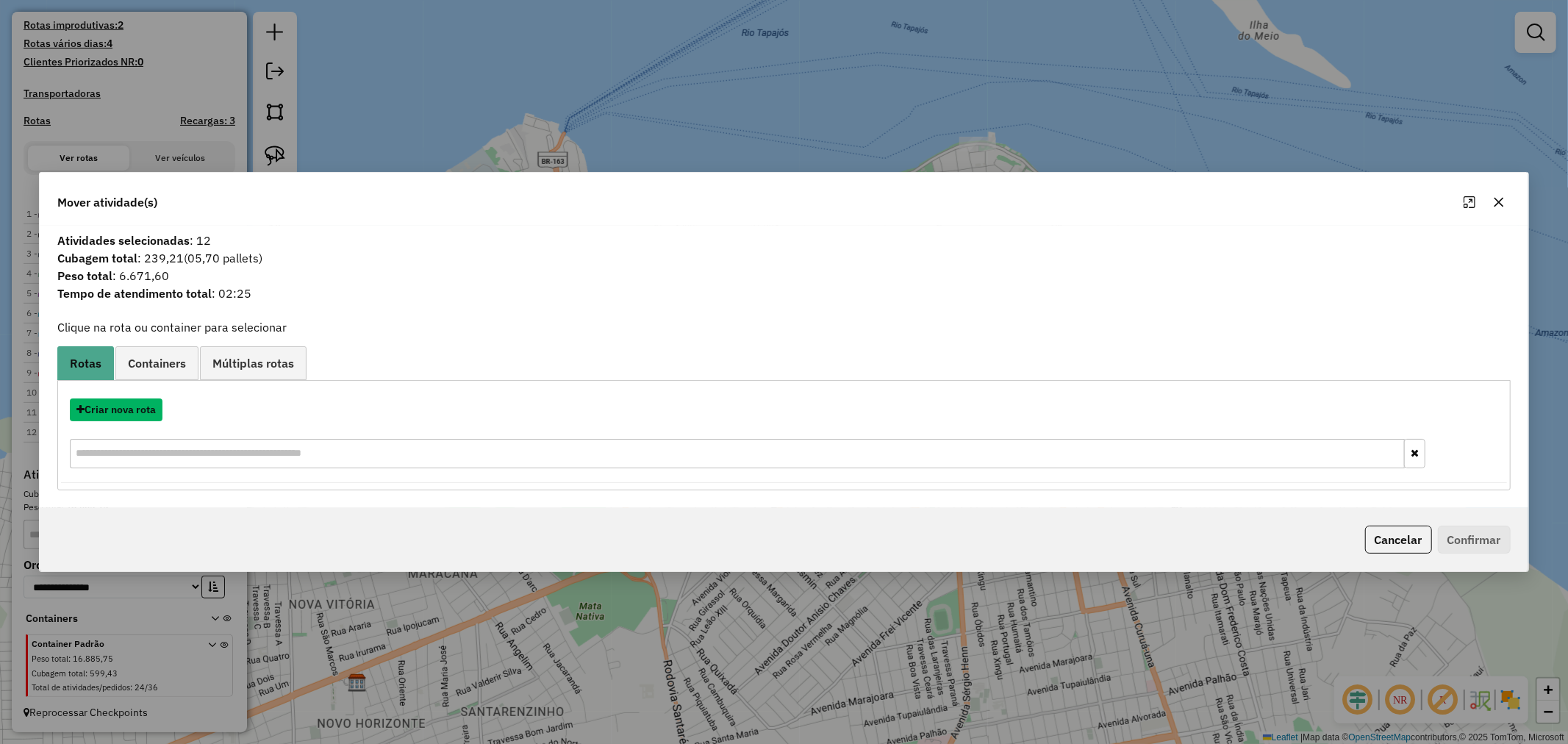
click at [142, 410] on button "Criar nova rota" at bounding box center [116, 410] width 93 height 23
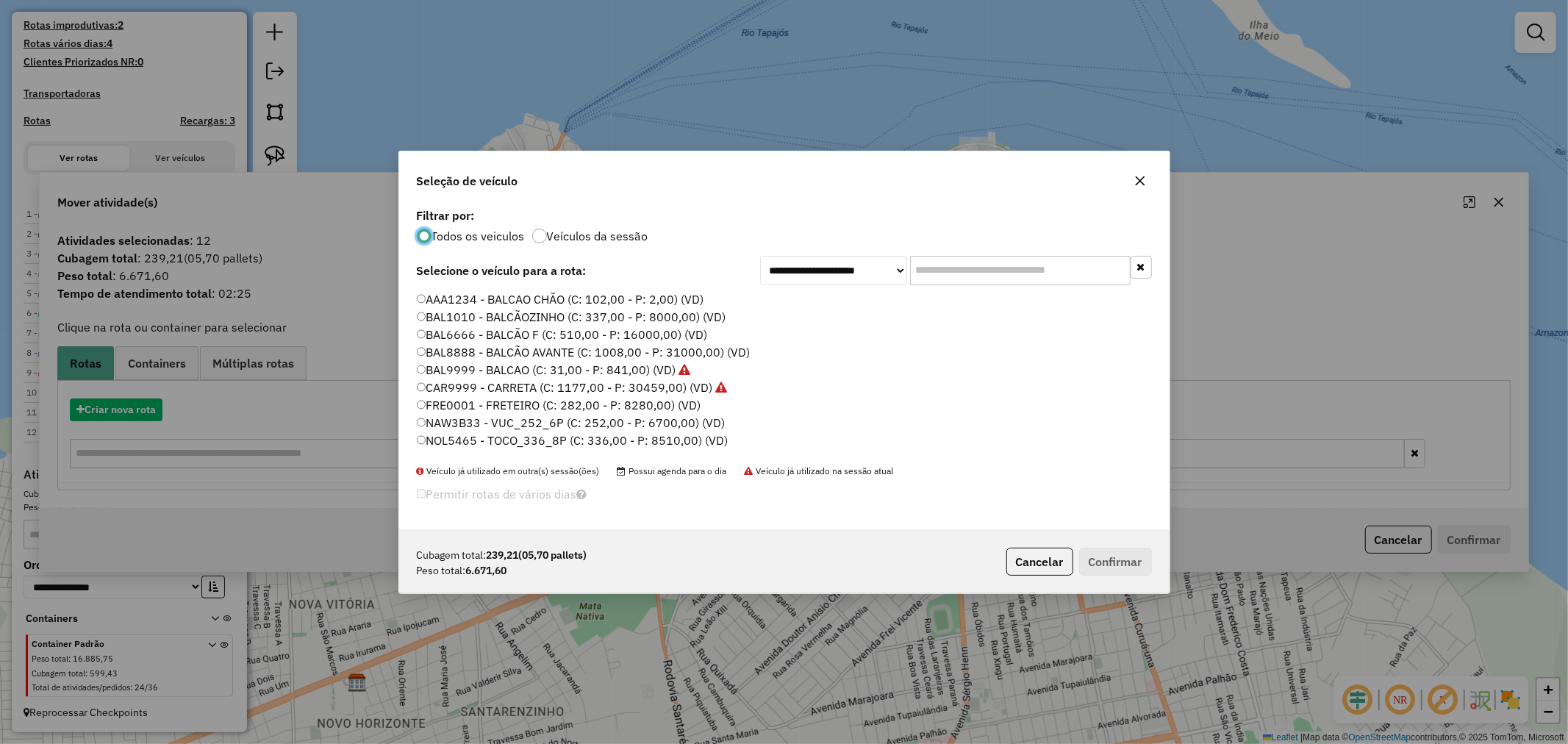
scroll to position [8, 4]
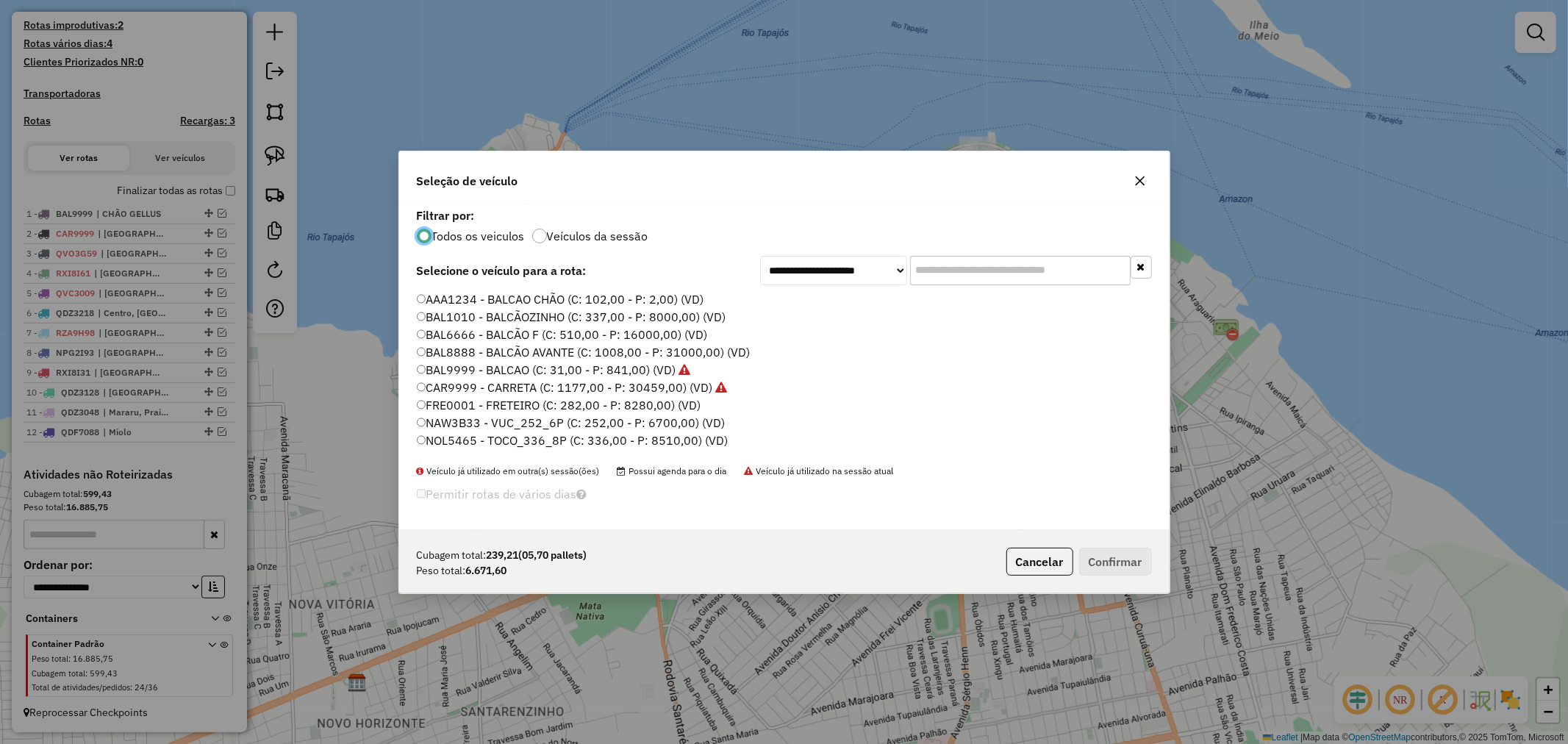
click at [517, 415] on label "NAW3B33 - VUC_252_6P (C: 252,00 - P: 6700,00) (VD)" at bounding box center [572, 423] width 309 height 18
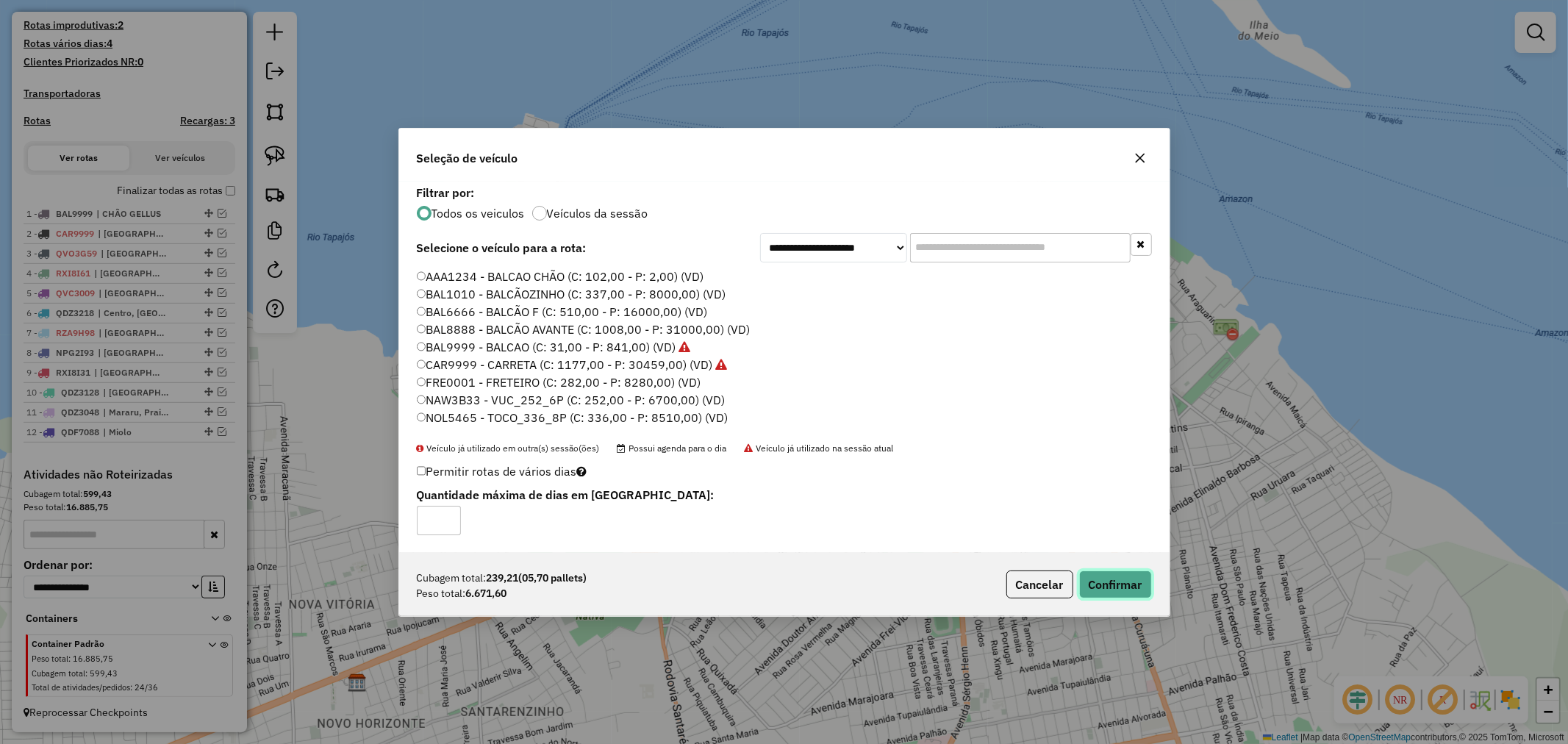
click at [1128, 585] on button "Confirmar" at bounding box center [1116, 585] width 72 height 28
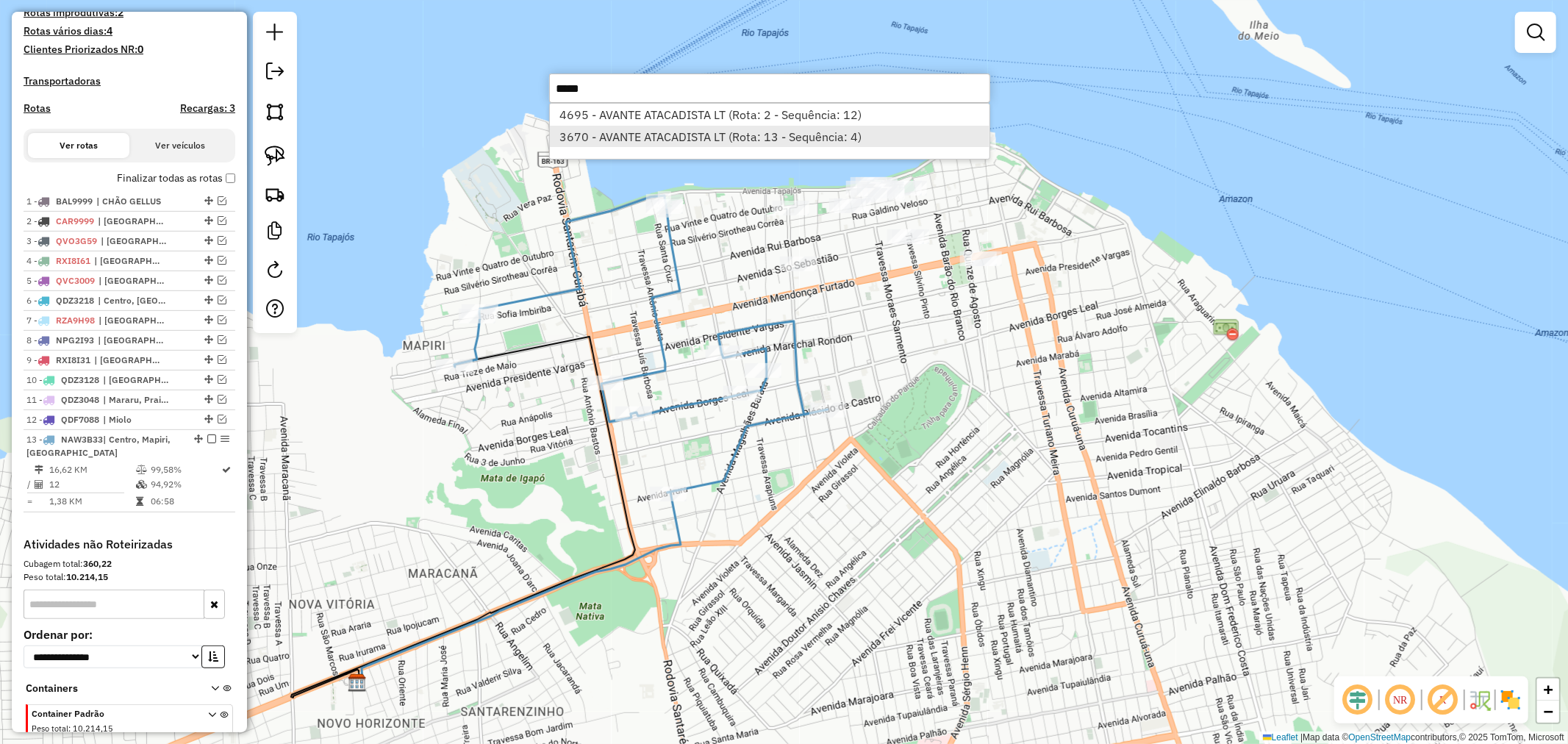
type input "*****"
click at [627, 131] on li "3670 - AVANTE ATACADISTA LT (Rota: 13 - Sequência: 4)" at bounding box center [770, 136] width 440 height 22
select select "**********"
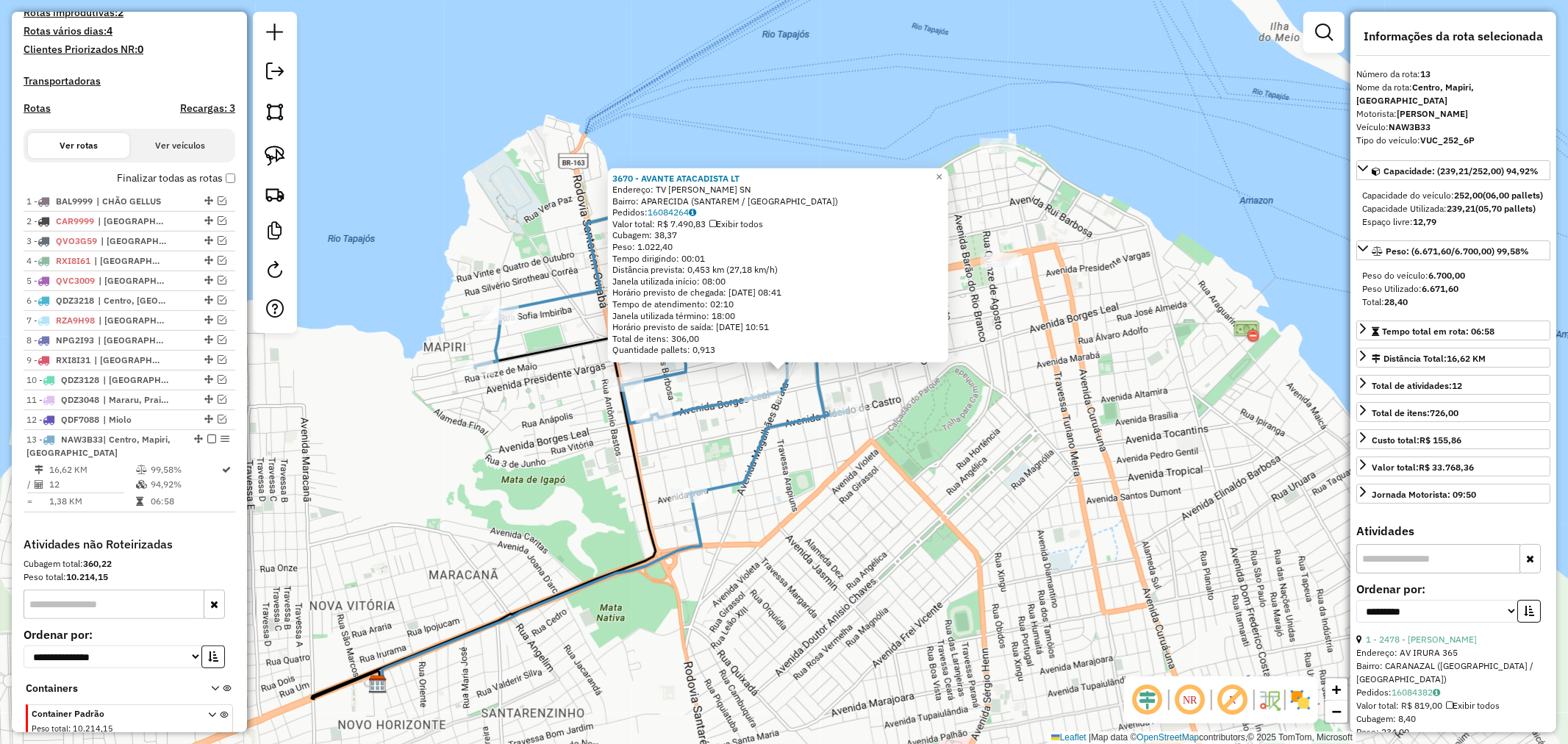
scroll to position [490, 0]
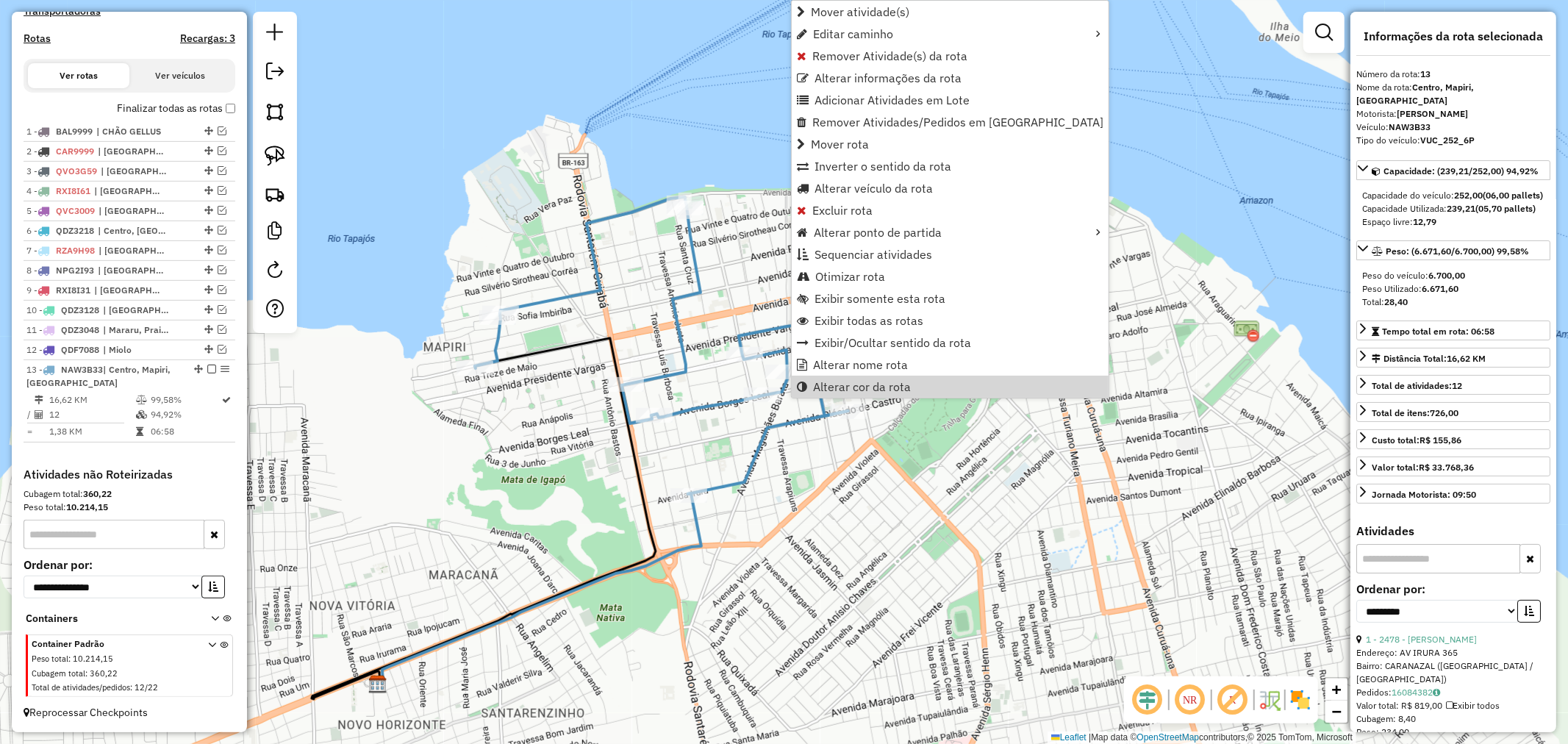
click at [890, 457] on div "Janela de atendimento Grade de atendimento Capacidade Transportadoras Veículos …" at bounding box center [784, 372] width 1568 height 744
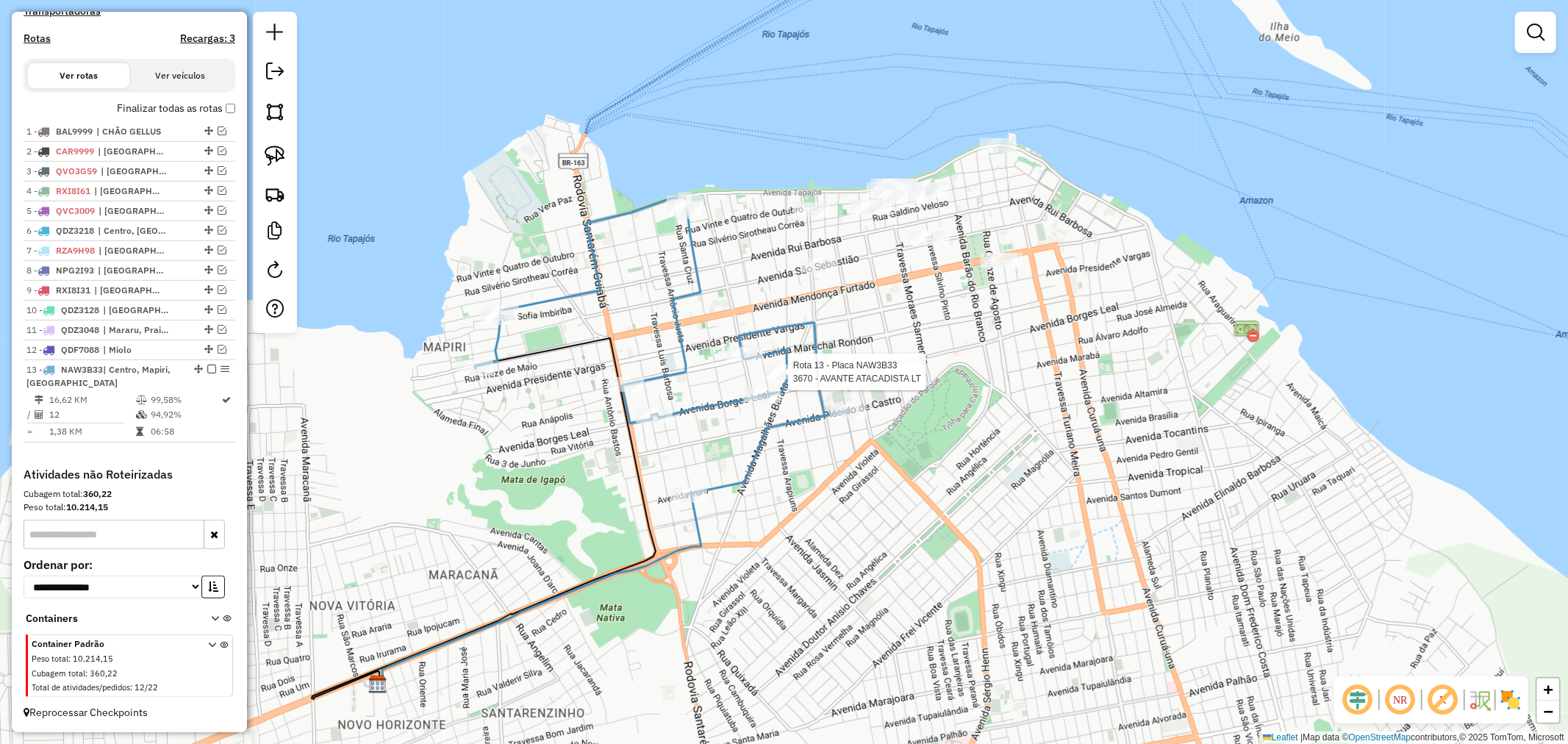
select select "**********"
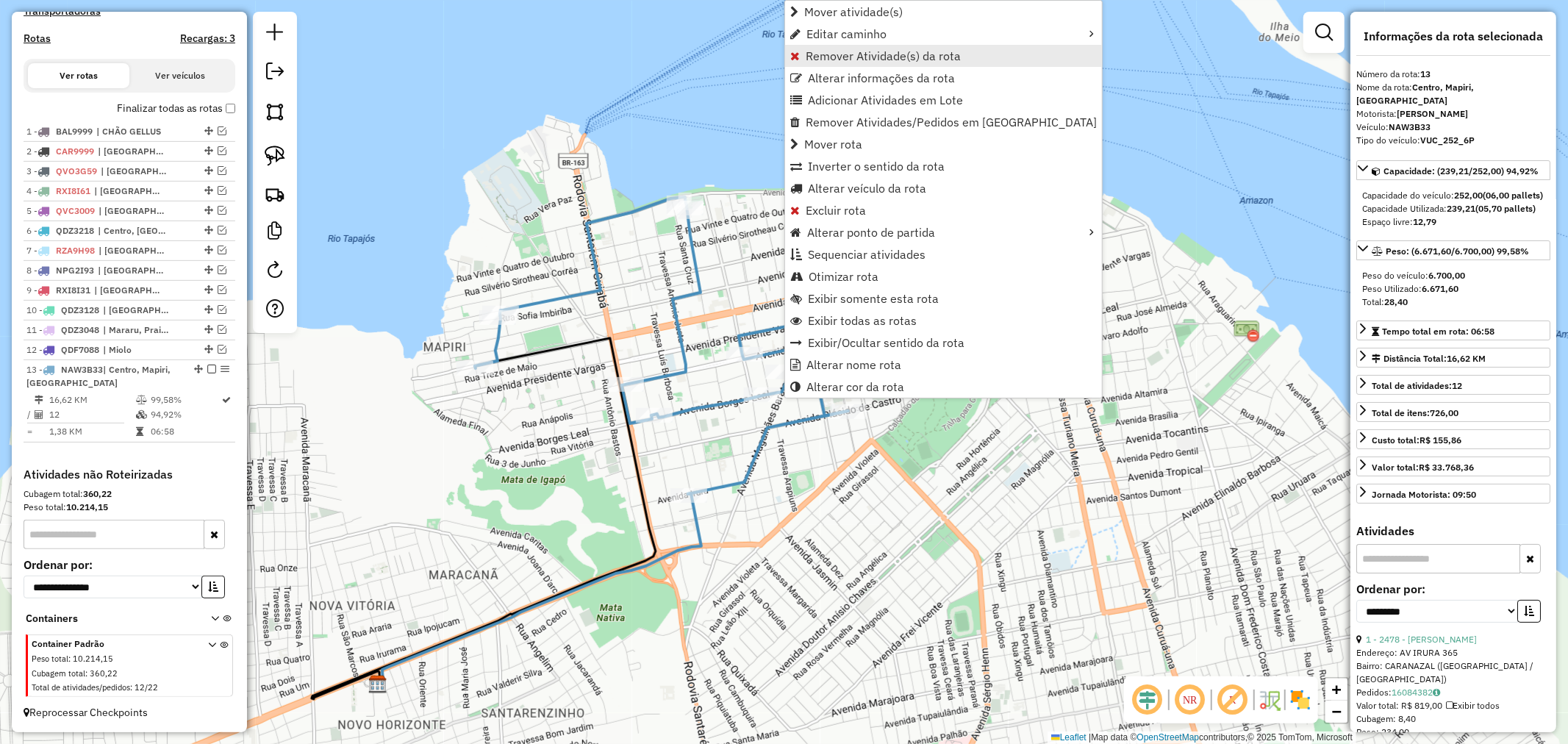
click at [870, 46] on link "Remover Atividade(s) da rota" at bounding box center [943, 56] width 317 height 22
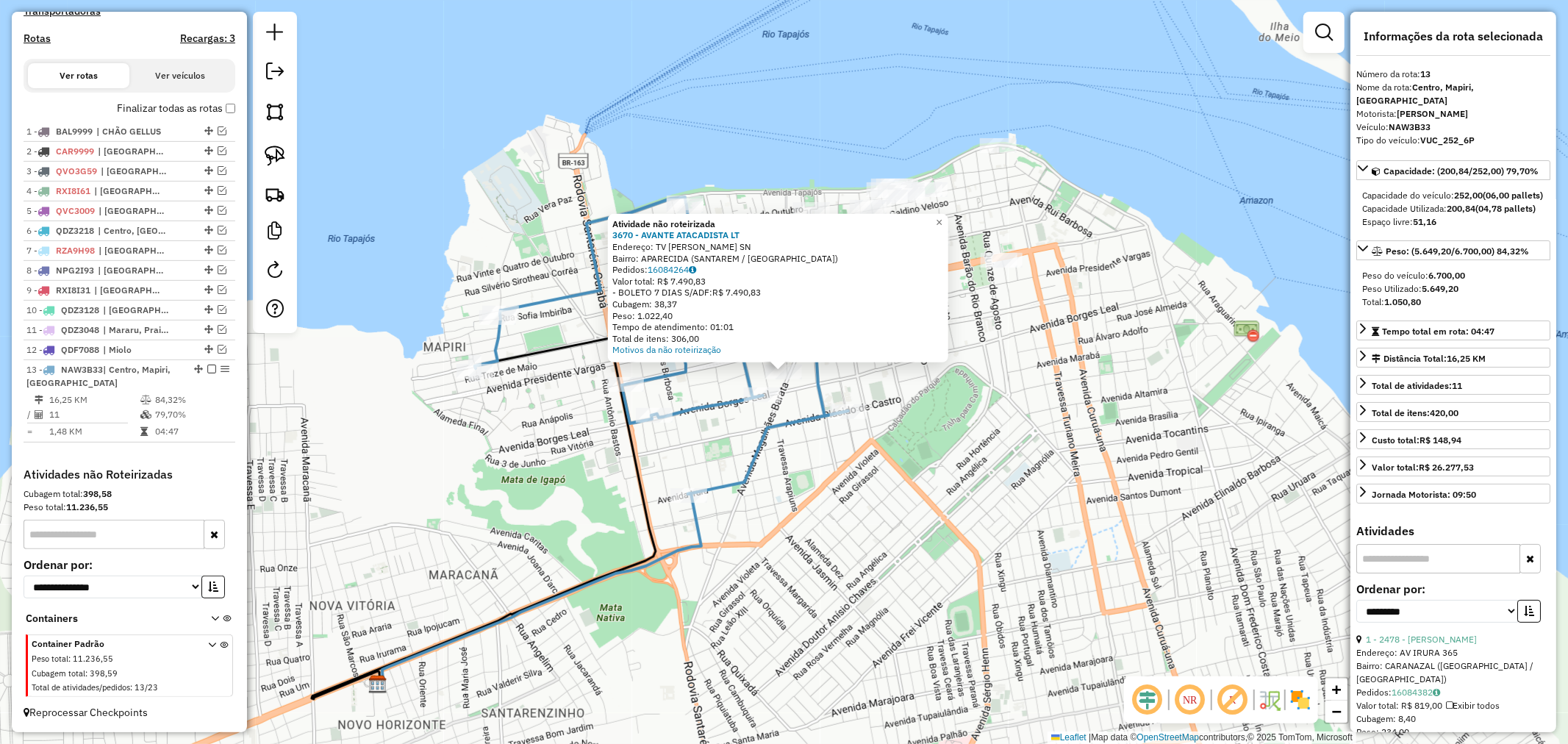
click at [974, 348] on div "Atividade não roteirizada 3670 - AVANTE ATACADISTA LT Endereço: TV ASSIS DE VAS…" at bounding box center [784, 372] width 1568 height 744
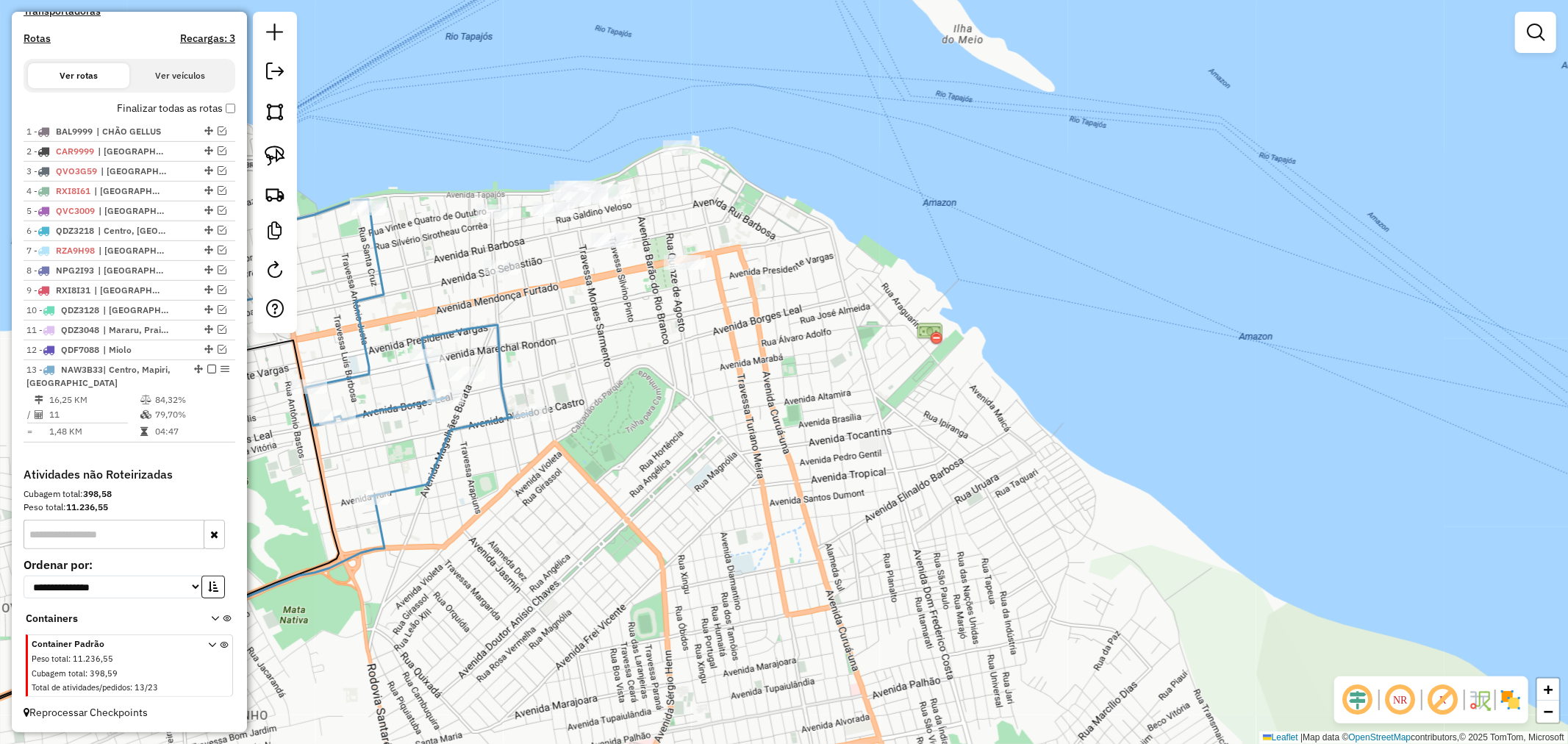
drag, startPoint x: 1009, startPoint y: 348, endPoint x: 578, endPoint y: 336, distance: 431.2
click at [597, 344] on div "Janela de atendimento Grade de atendimento Capacidade Transportadoras Veículos …" at bounding box center [784, 372] width 1568 height 744
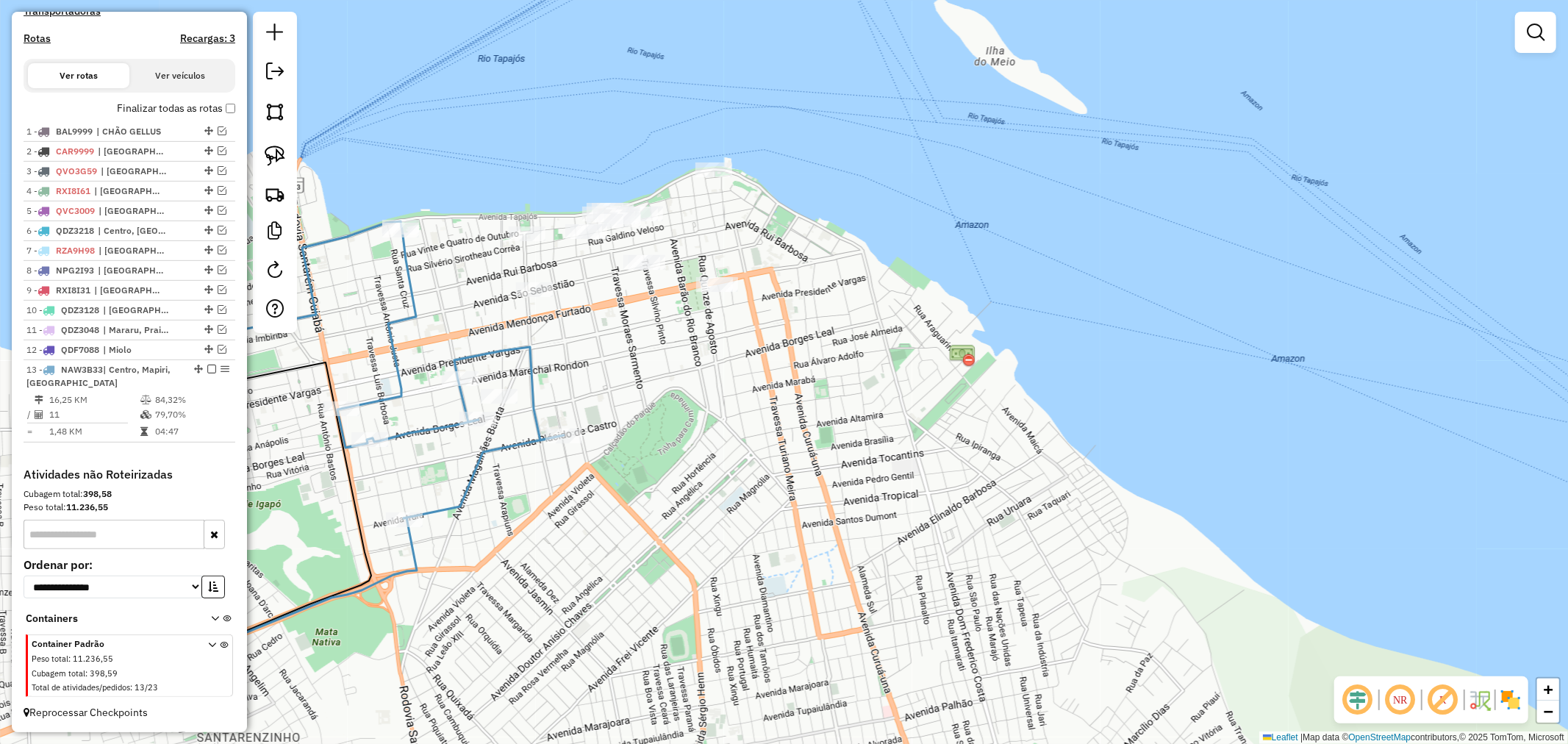
drag, startPoint x: 468, startPoint y: 288, endPoint x: 608, endPoint y: 317, distance: 143.0
click at [608, 317] on div "Janela de atendimento Grade de atendimento Capacidade Transportadoras Veículos …" at bounding box center [784, 372] width 1568 height 744
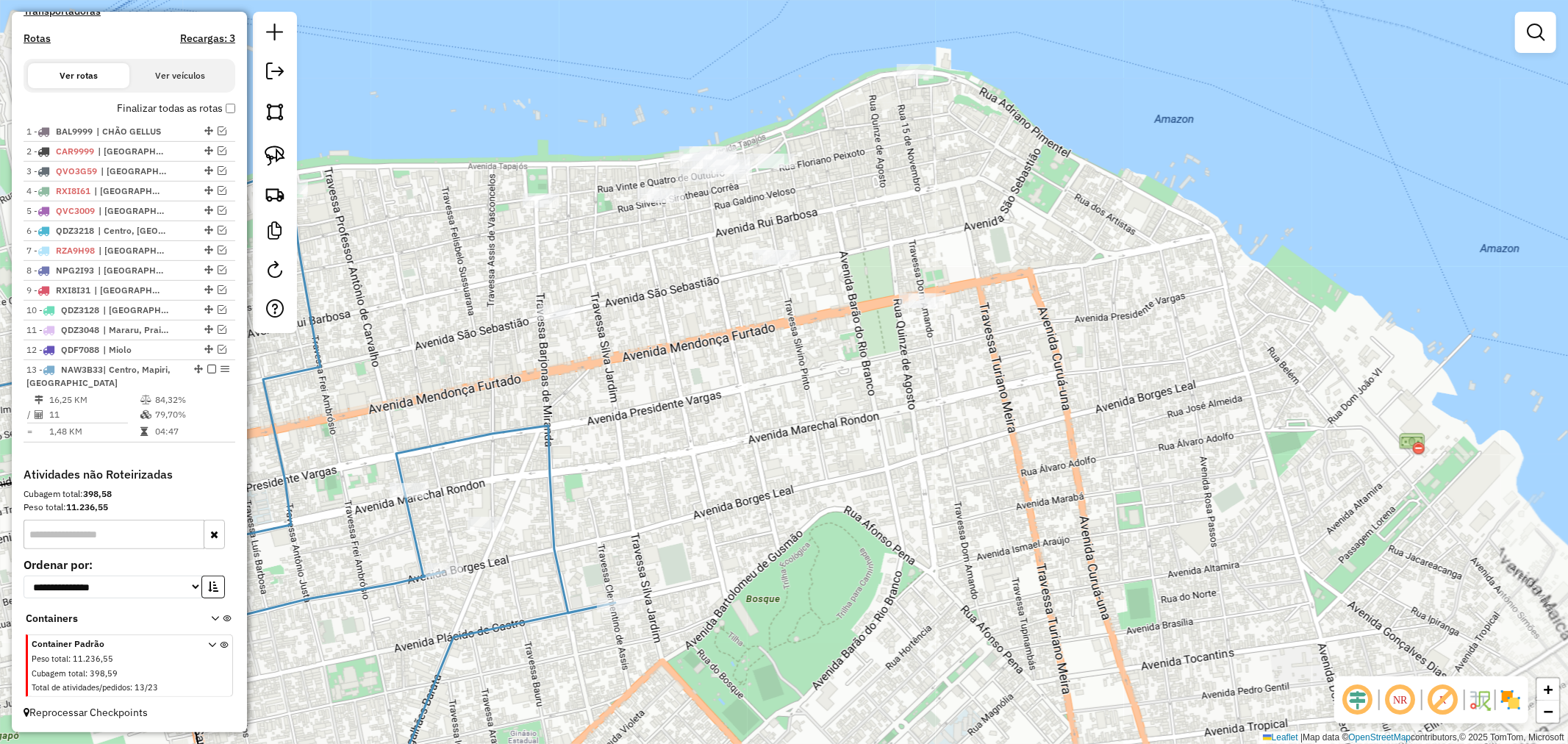
click at [690, 368] on div "Janela de atendimento Grade de atendimento Capacidade Transportadoras Veículos …" at bounding box center [784, 372] width 1568 height 744
click at [280, 157] on img at bounding box center [275, 156] width 20 height 20
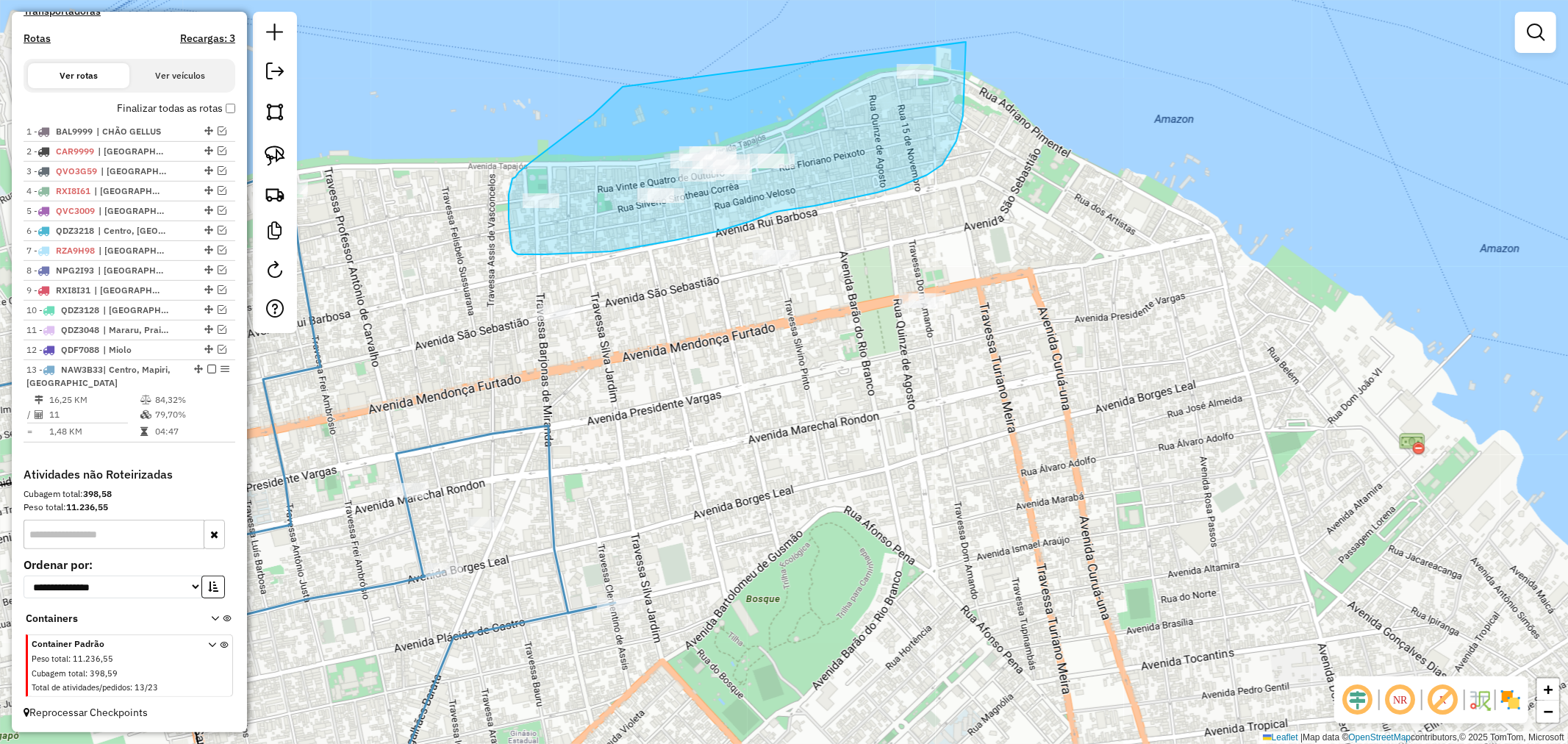
drag, startPoint x: 623, startPoint y: 87, endPoint x: 966, endPoint y: 42, distance: 345.9
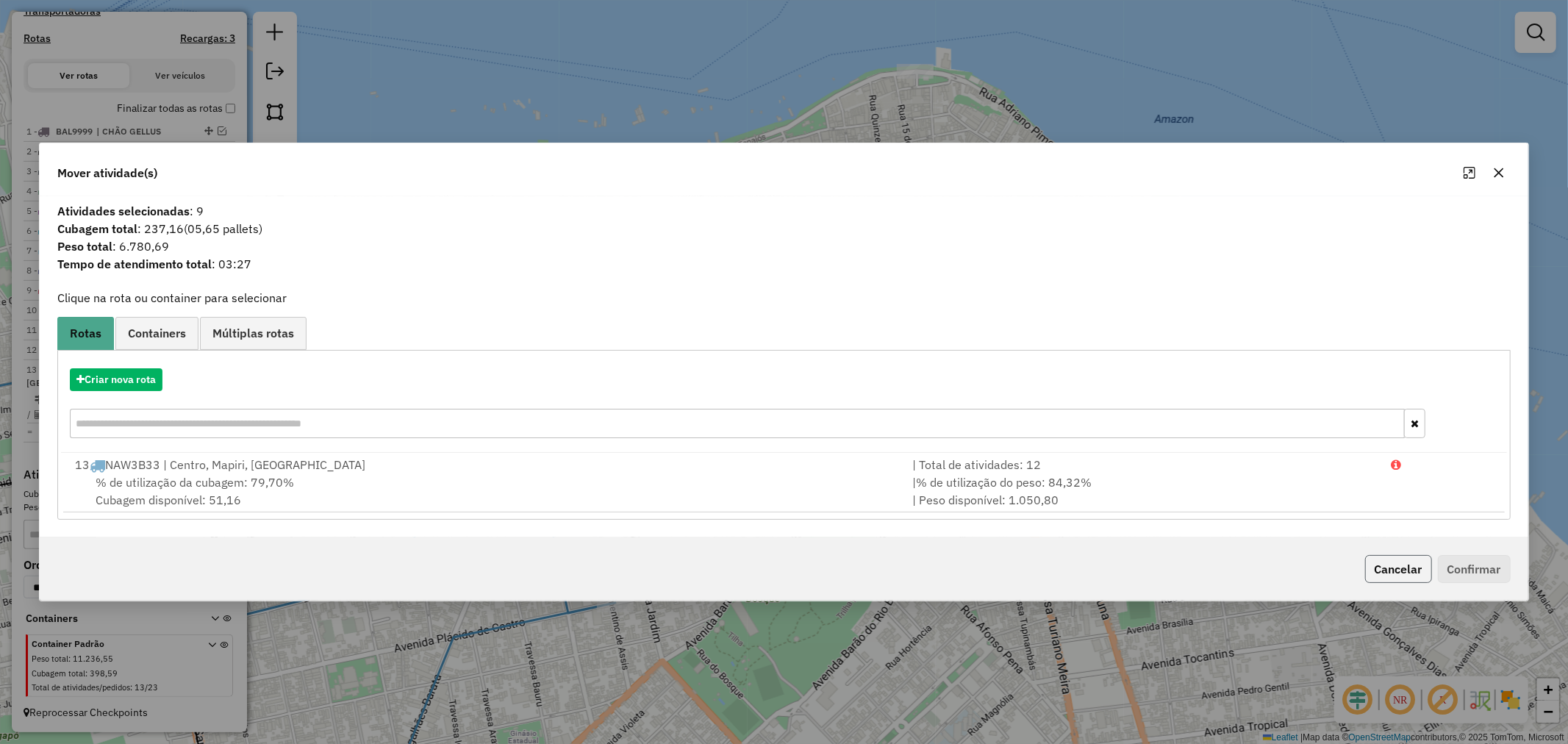
click at [1420, 576] on button "Cancelar" at bounding box center [1398, 569] width 67 height 28
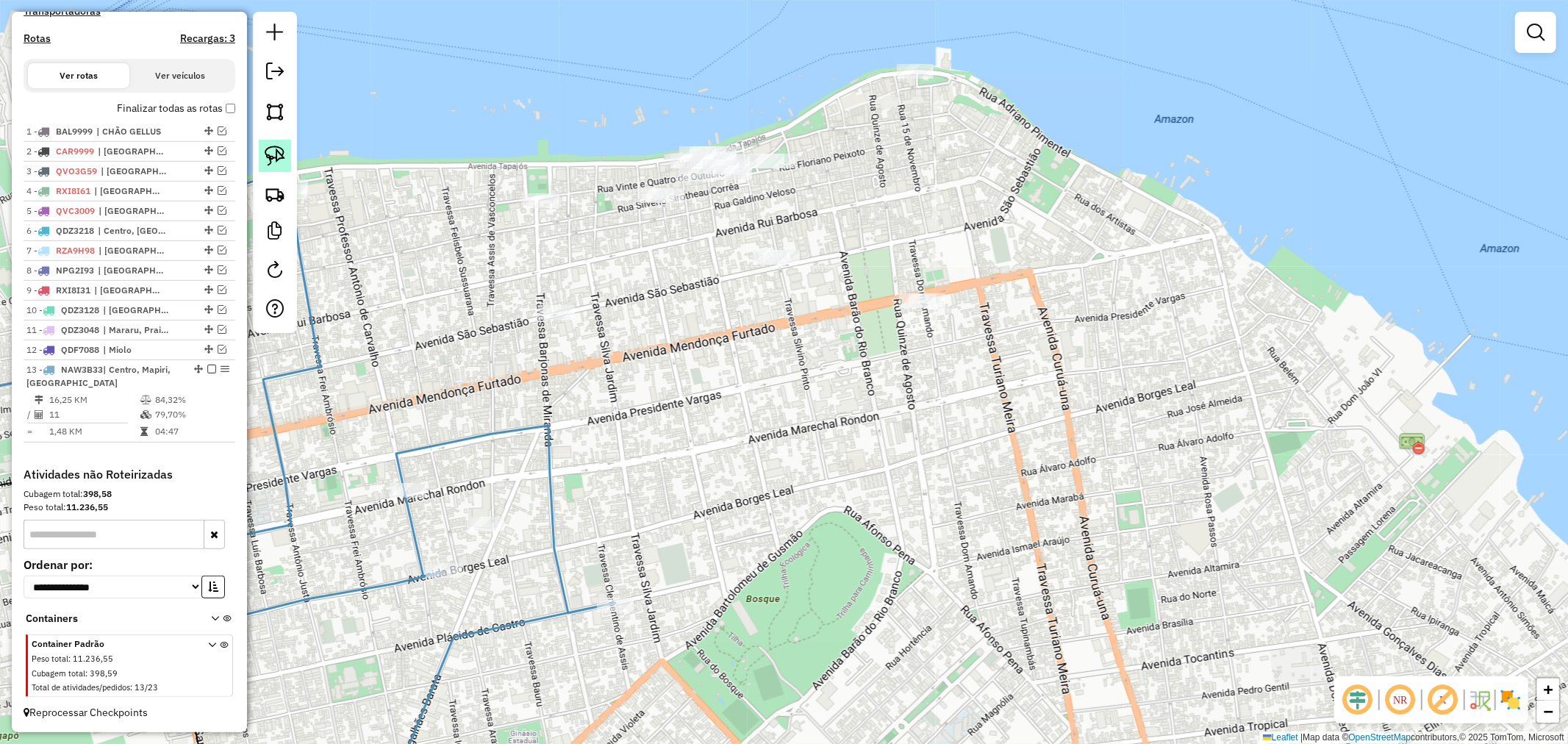
click at [278, 144] on link at bounding box center [275, 156] width 33 height 33
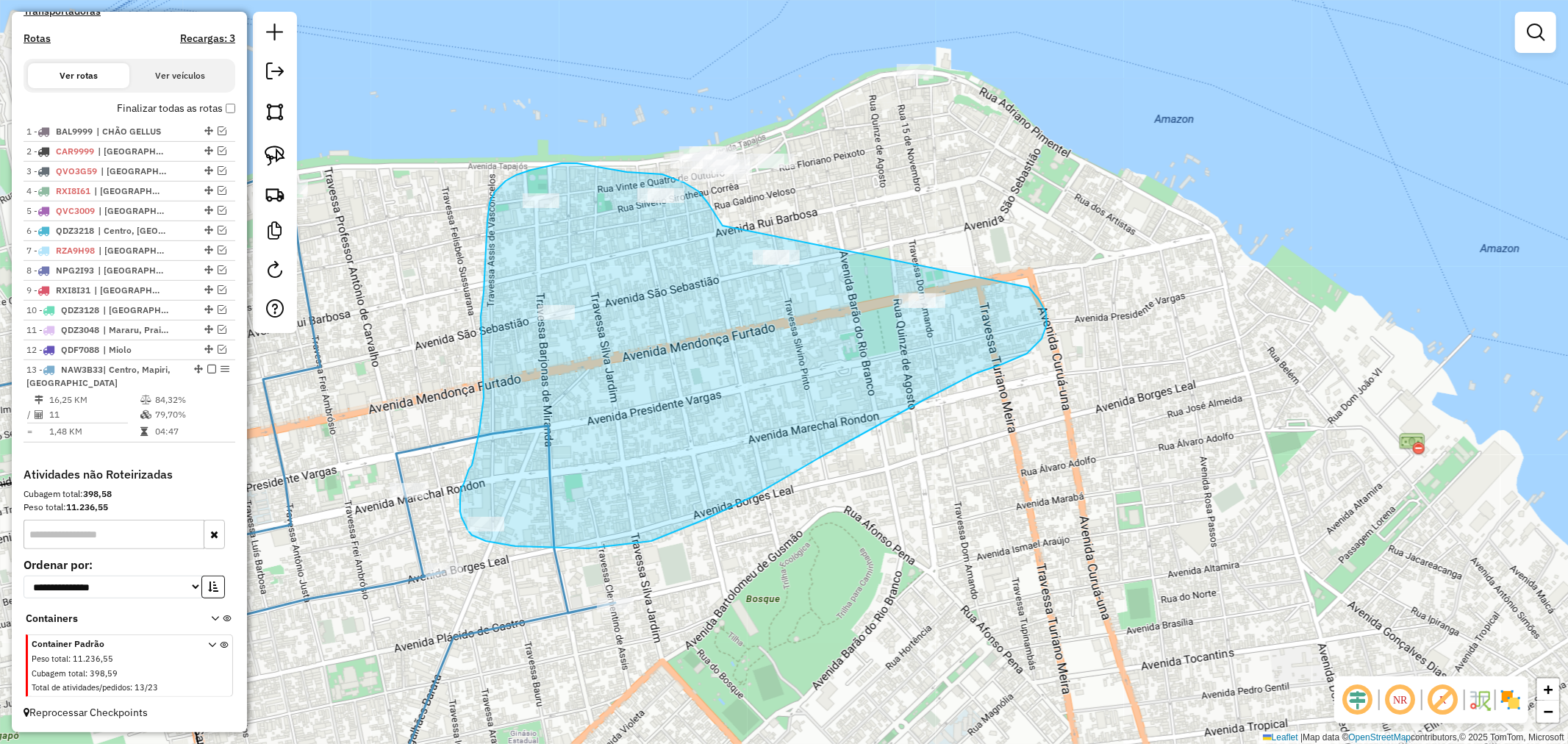
drag, startPoint x: 723, startPoint y: 225, endPoint x: 1029, endPoint y: 287, distance: 312.2
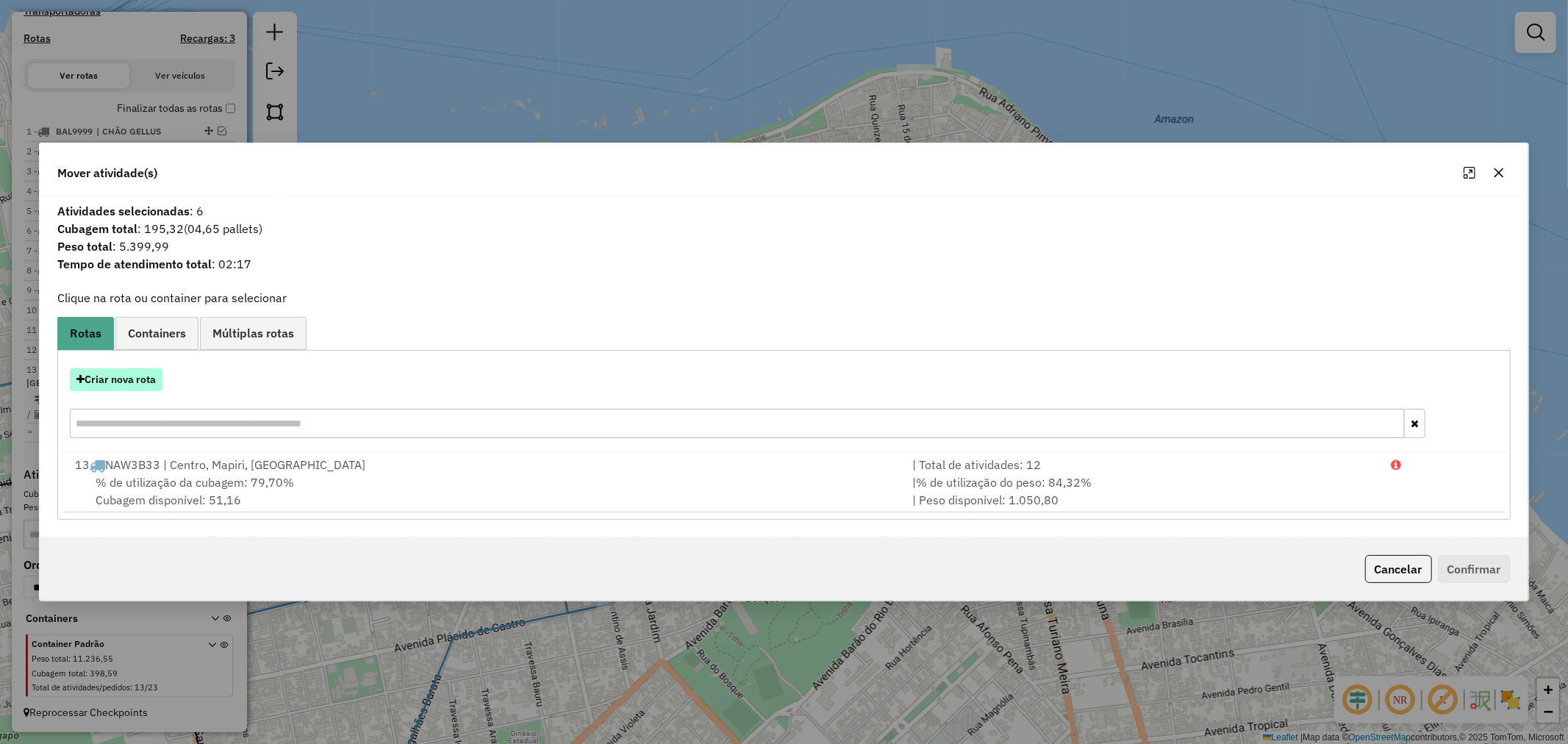
click at [138, 383] on button "Criar nova rota" at bounding box center [116, 380] width 93 height 23
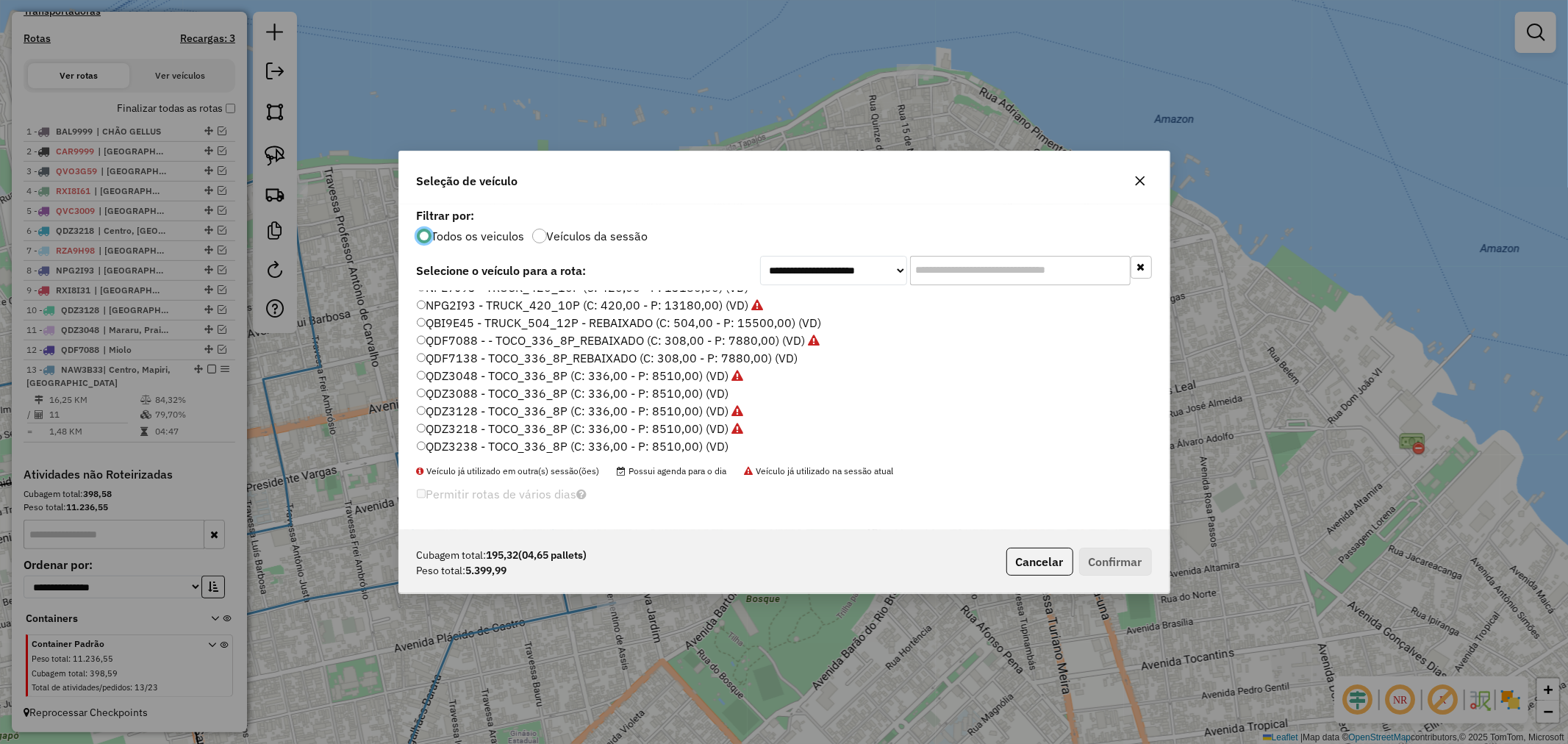
scroll to position [163, 0]
click at [479, 414] on label "QDZ3088 - TOCO_336_8P (C: 336,00 - P: 8510,00) (VD)" at bounding box center [573, 419] width 313 height 18
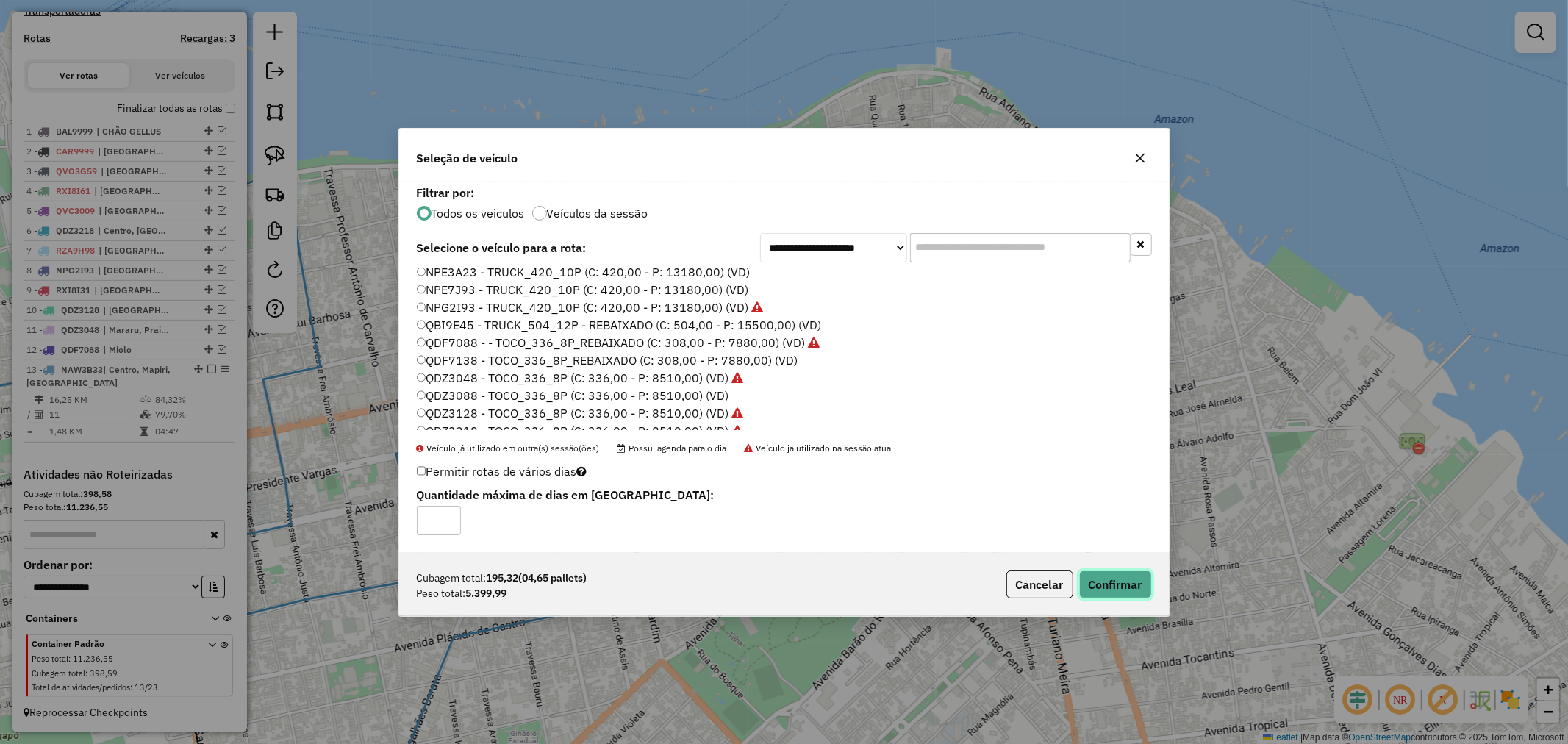
click at [1095, 577] on button "Confirmar" at bounding box center [1116, 585] width 72 height 28
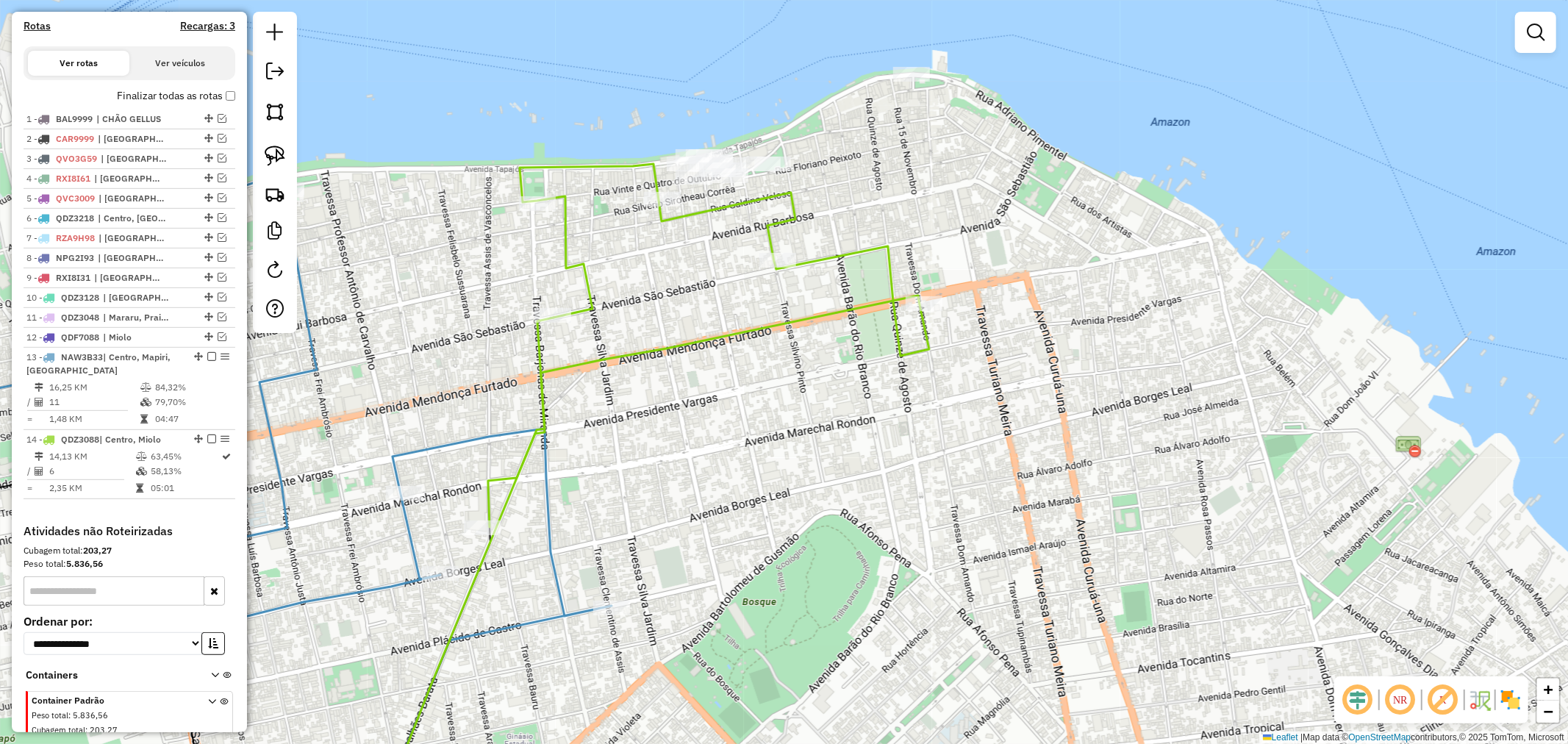
drag, startPoint x: 1105, startPoint y: 239, endPoint x: 1051, endPoint y: 305, distance: 85.3
click at [1053, 305] on div "Janela de atendimento Grade de atendimento Capacidade Transportadoras Veículos …" at bounding box center [784, 372] width 1568 height 744
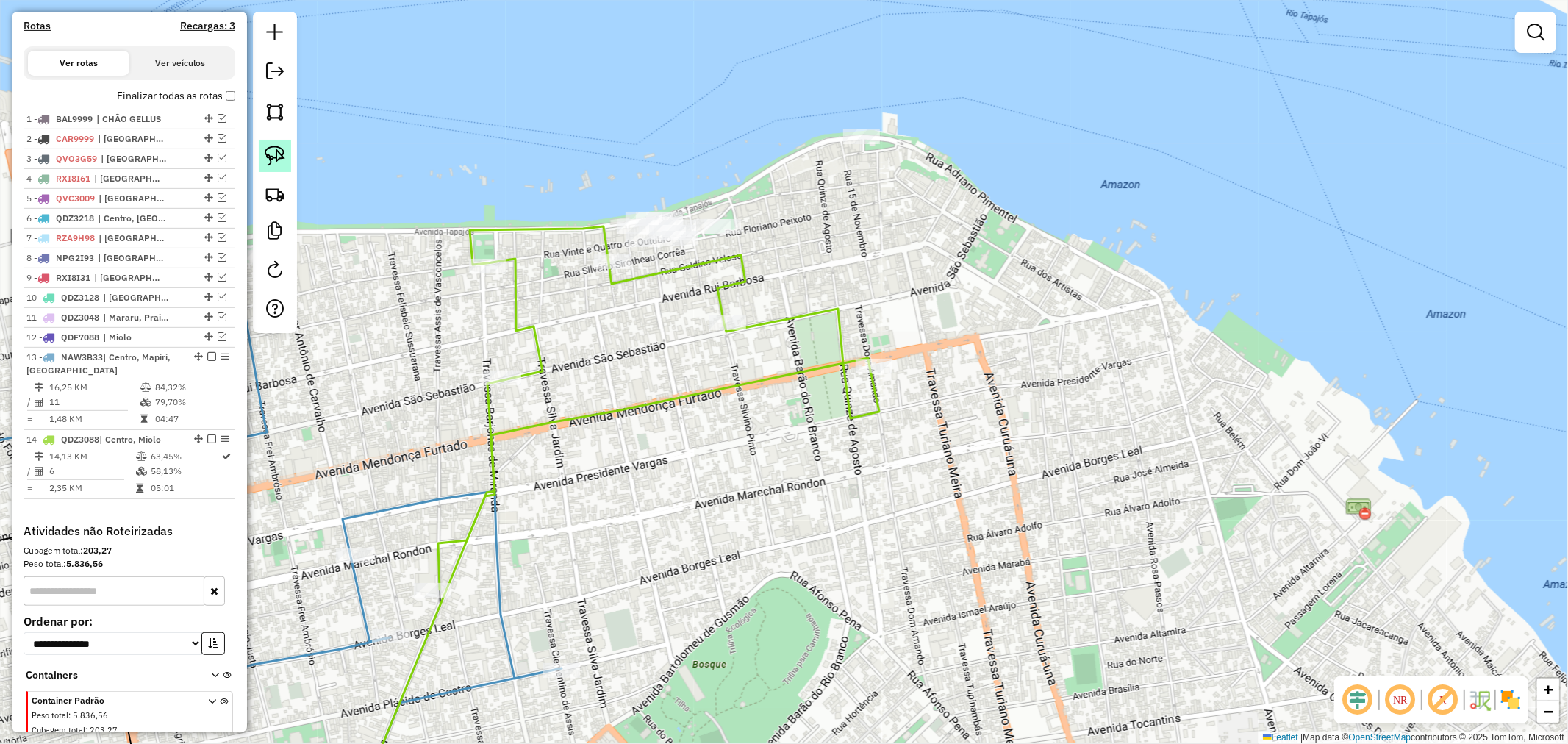
click at [272, 149] on img at bounding box center [275, 156] width 20 height 20
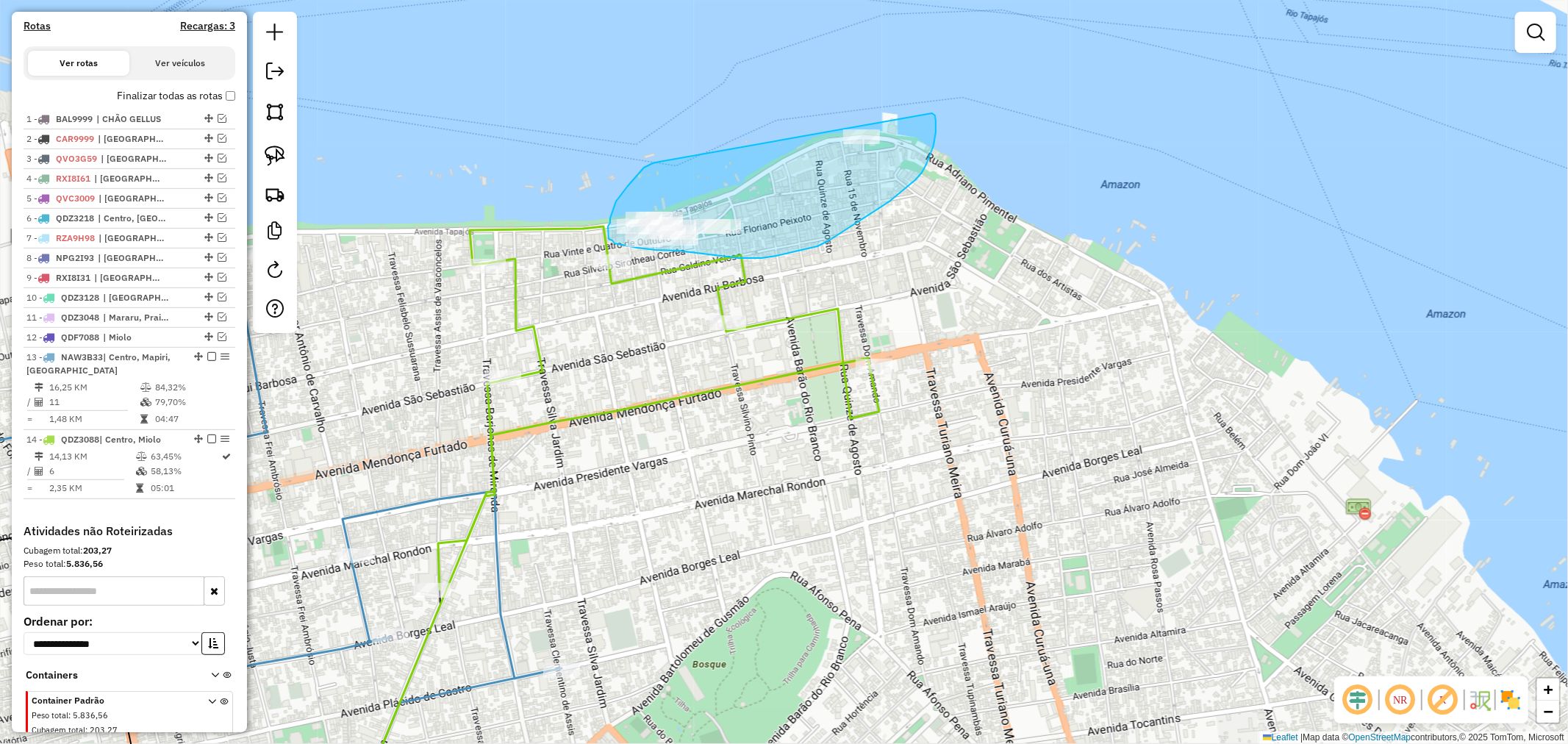
drag, startPoint x: 619, startPoint y: 197, endPoint x: 932, endPoint y: 113, distance: 324.1
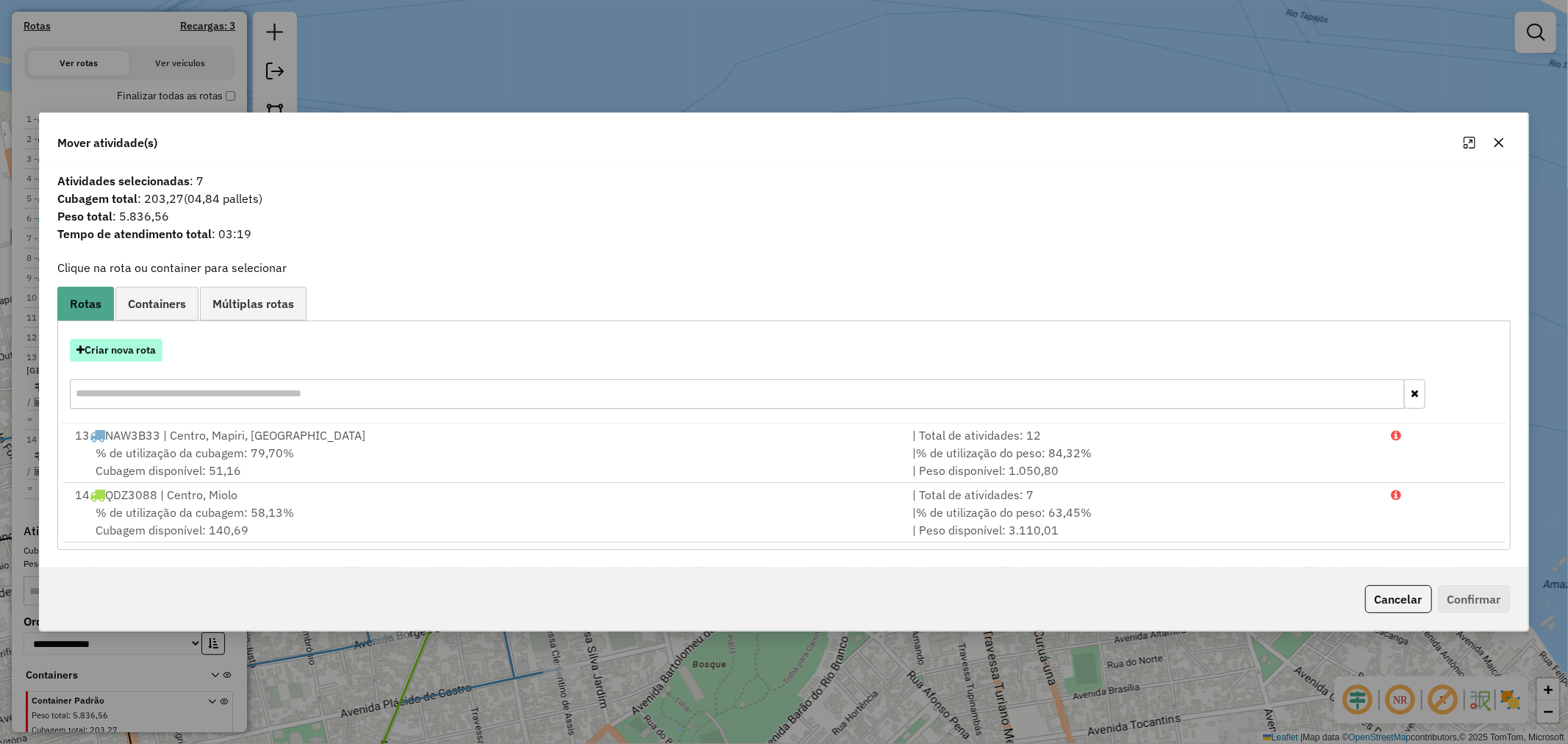
click at [135, 347] on button "Criar nova rota" at bounding box center [116, 351] width 93 height 23
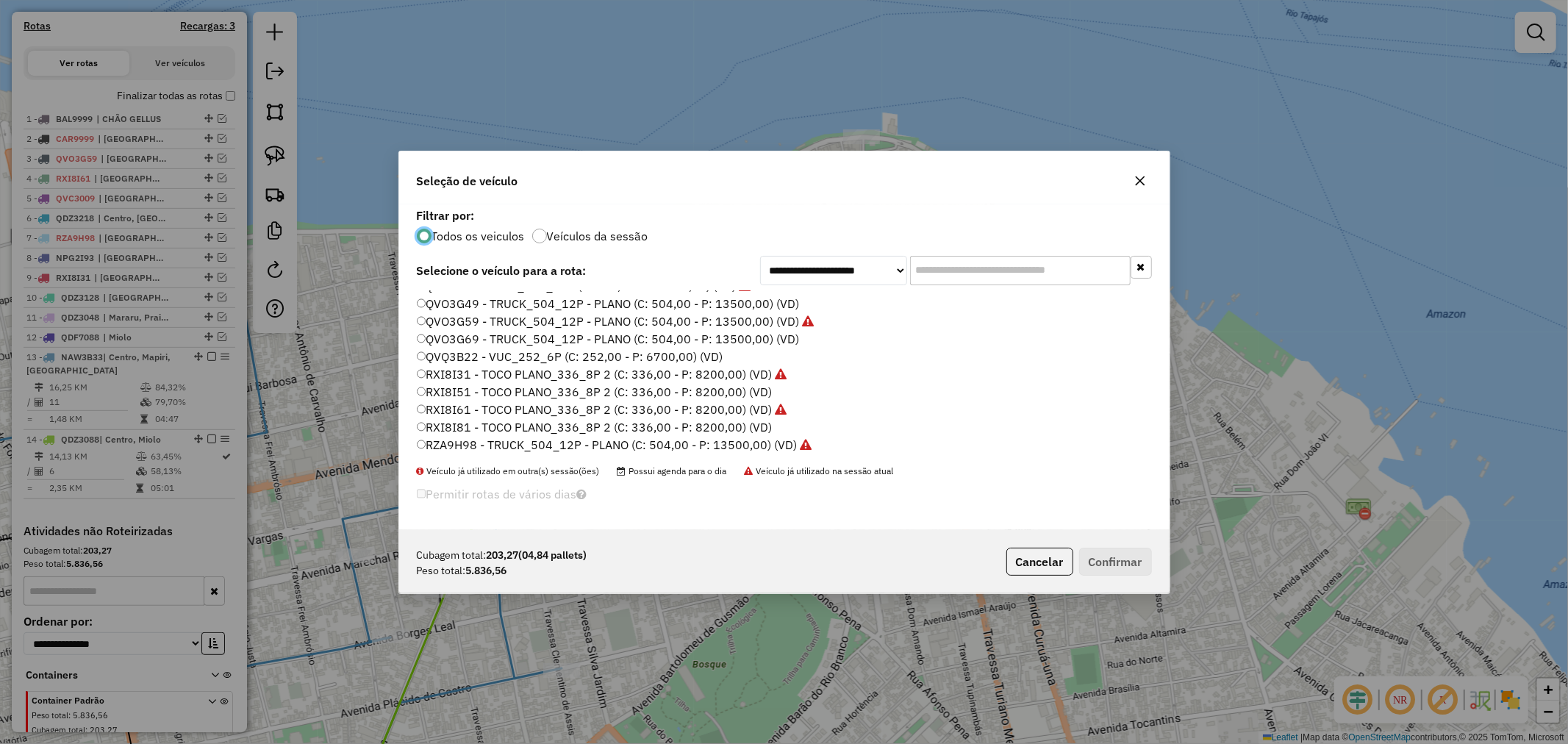
scroll to position [408, 0]
click at [476, 331] on label "QVQ3B22 - VUC_252_6P (C: 252,00 - P: 6700,00) (VD)" at bounding box center [570, 332] width 307 height 18
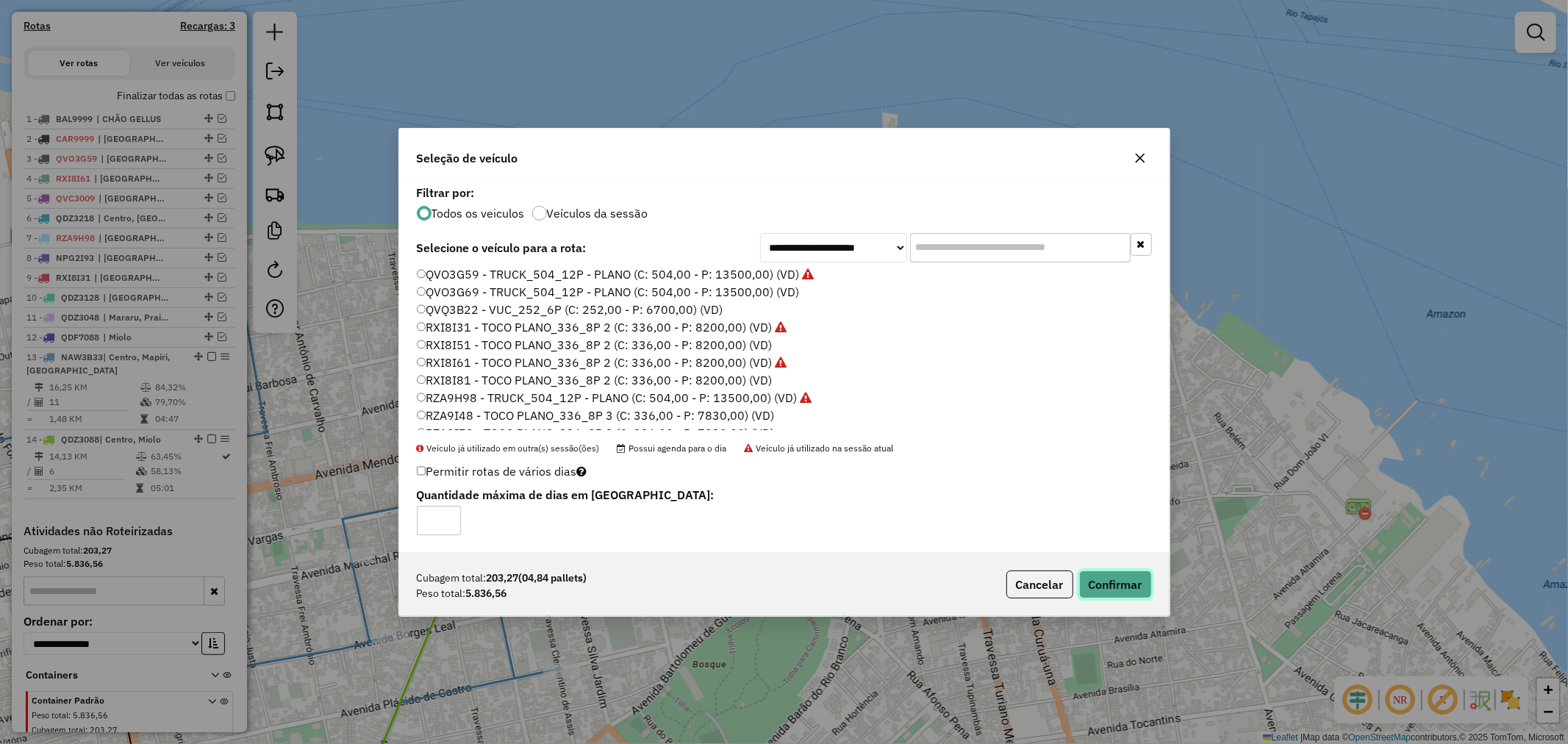
click at [1109, 577] on button "Confirmar" at bounding box center [1116, 585] width 72 height 28
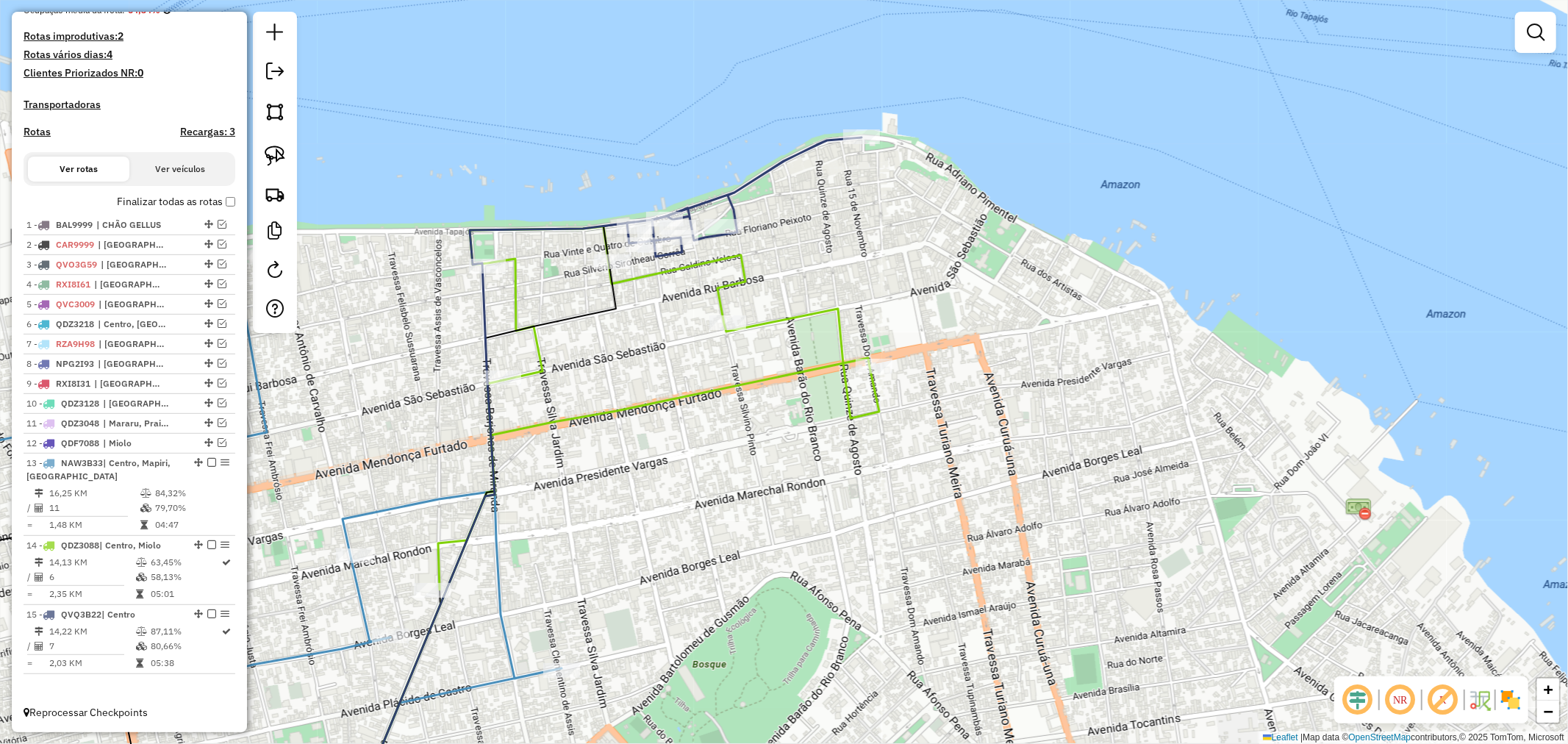
scroll to position [397, 0]
select select "**********"
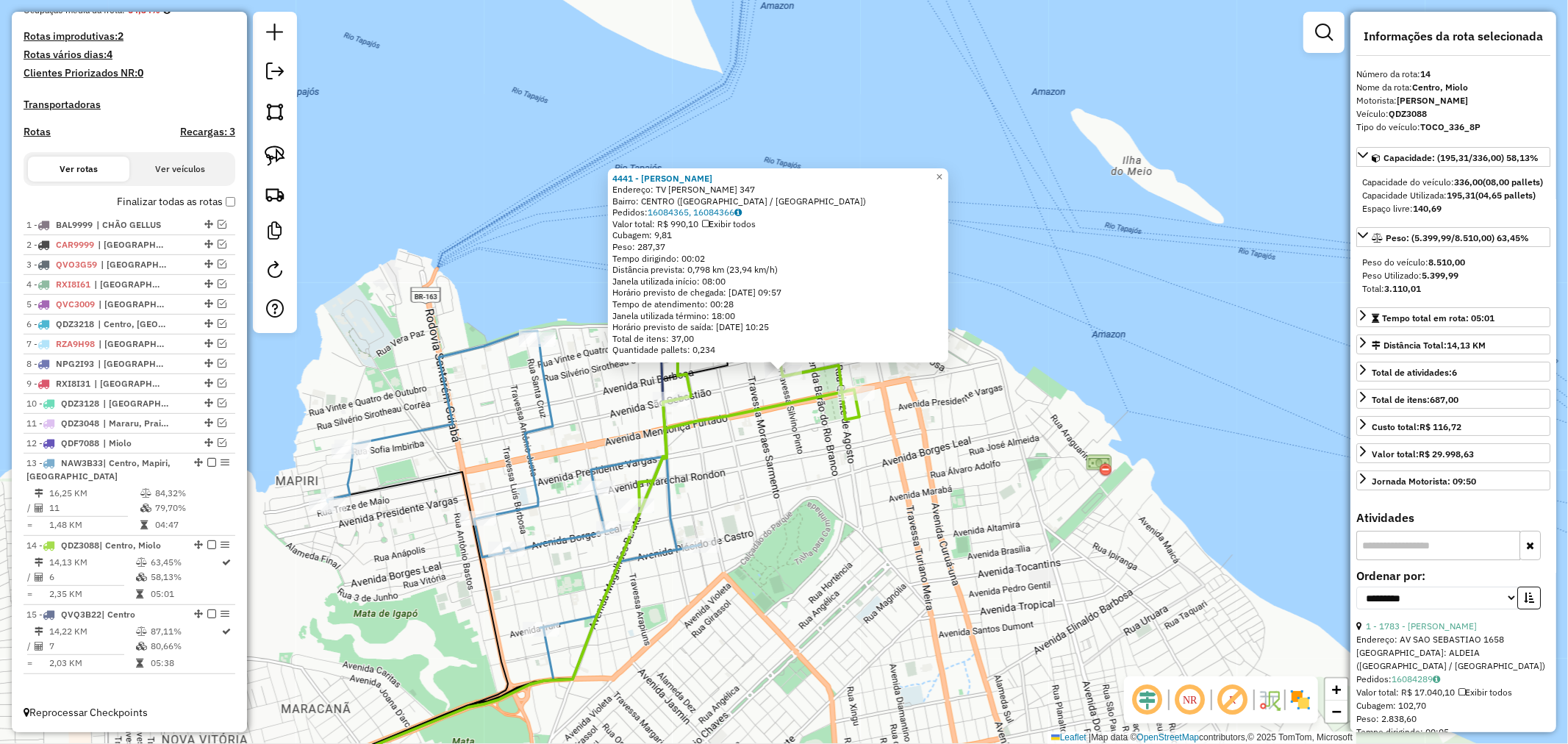
click at [935, 467] on div "4441 - [PERSON_NAME] Endereço: TV [PERSON_NAME] 347 Bairro: CENTRO ([GEOGRAPHIC…" at bounding box center [784, 372] width 1568 height 744
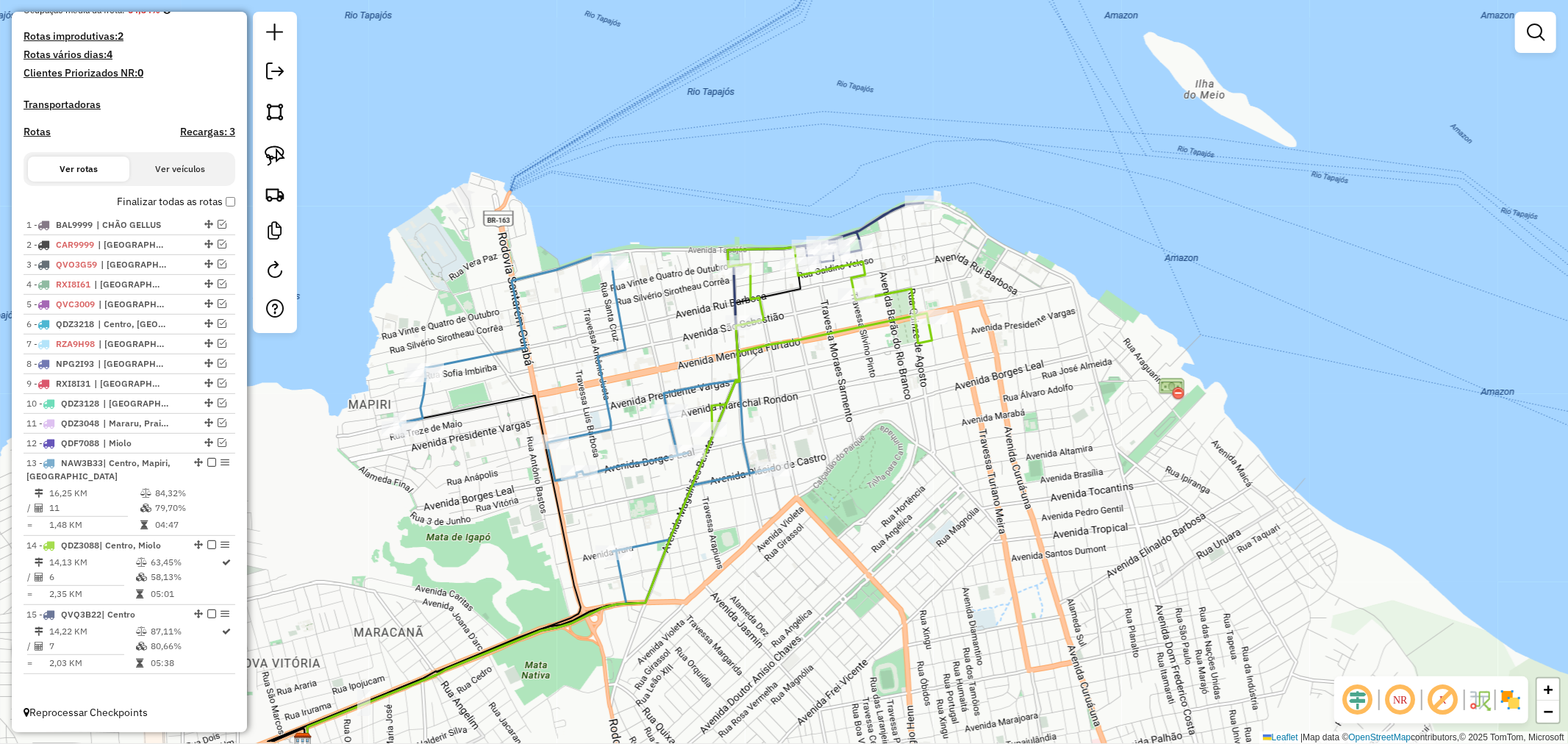
drag, startPoint x: 822, startPoint y: 464, endPoint x: 900, endPoint y: 376, distance: 117.6
click at [900, 378] on div "Janela de atendimento Grade de atendimento Capacidade Transportadoras Veículos …" at bounding box center [784, 372] width 1568 height 744
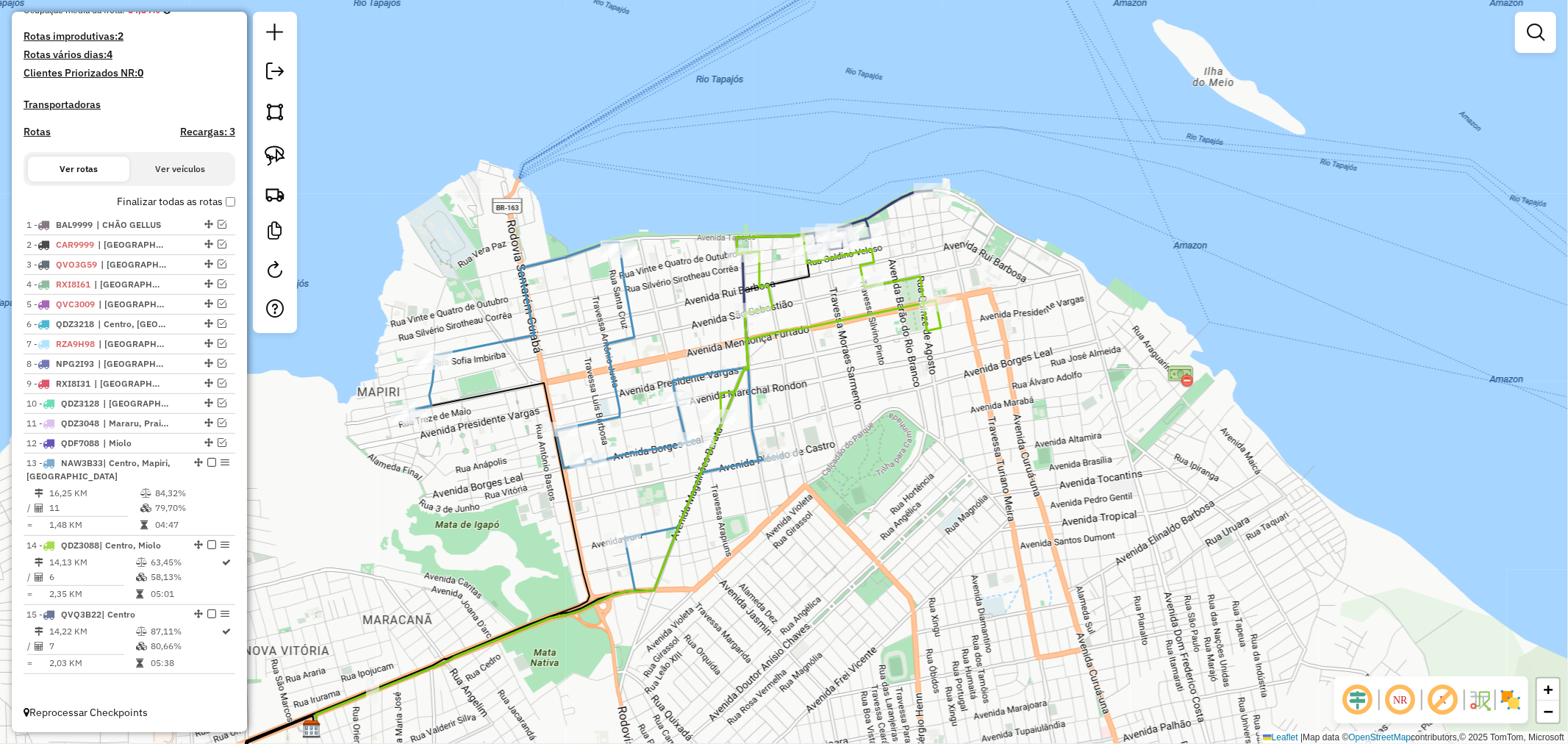
drag, startPoint x: 854, startPoint y: 327, endPoint x: 971, endPoint y: 284, distance: 124.7
click at [941, 284] on icon at bounding box center [831, 325] width 221 height 182
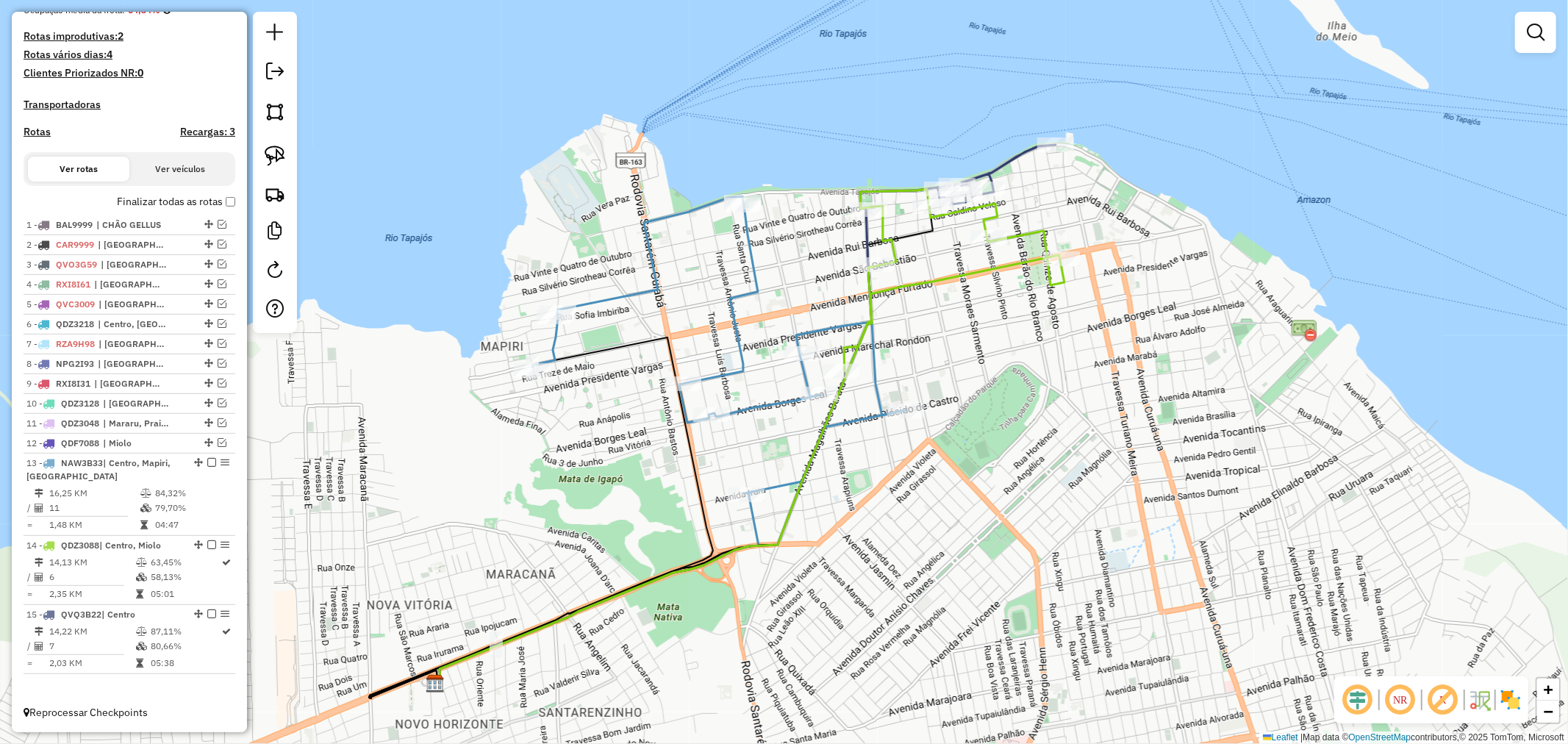
scroll to position [236, 0]
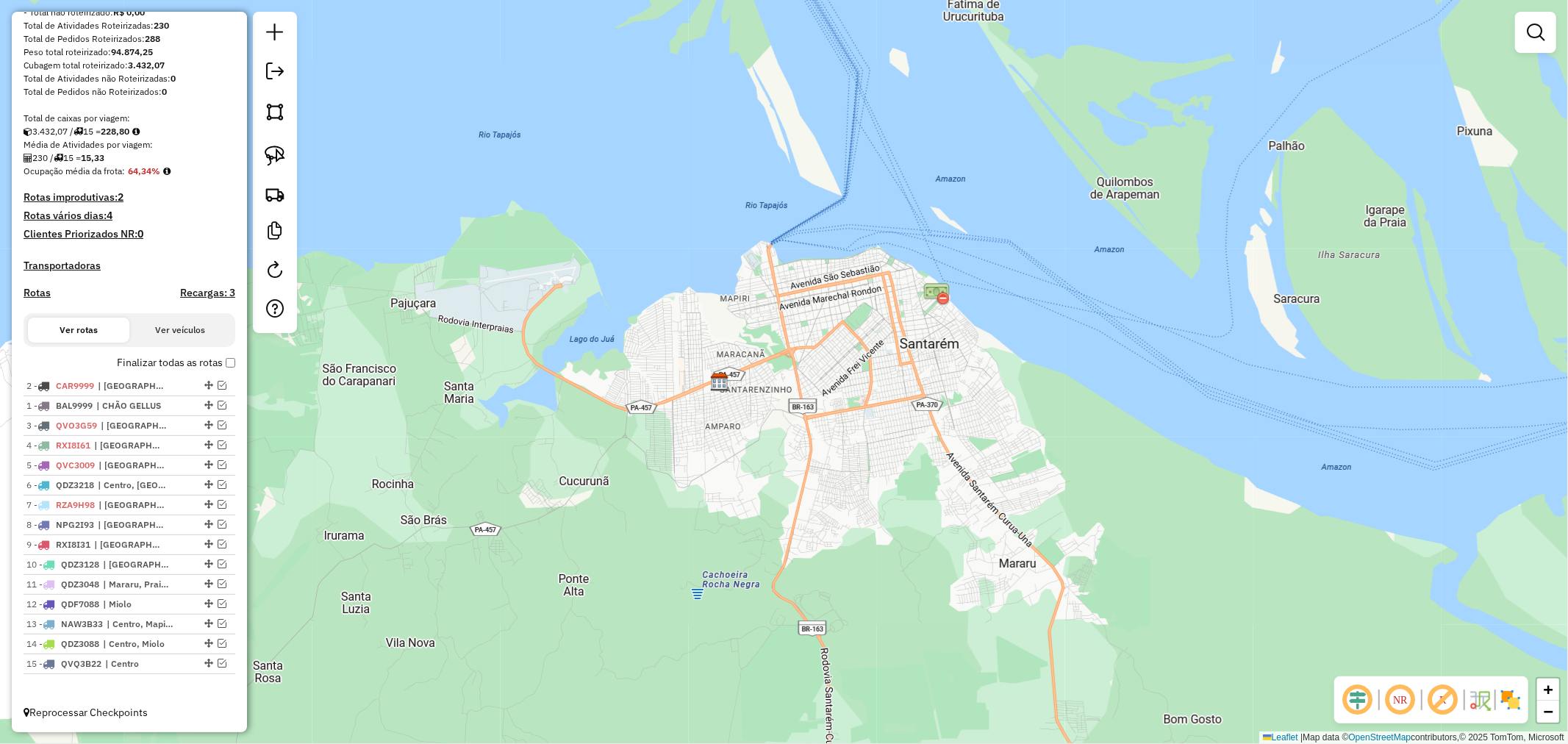
drag, startPoint x: 206, startPoint y: 402, endPoint x: 200, endPoint y: 380, distance: 22.8
click at [217, 383] on em at bounding box center [222, 385] width 9 height 9
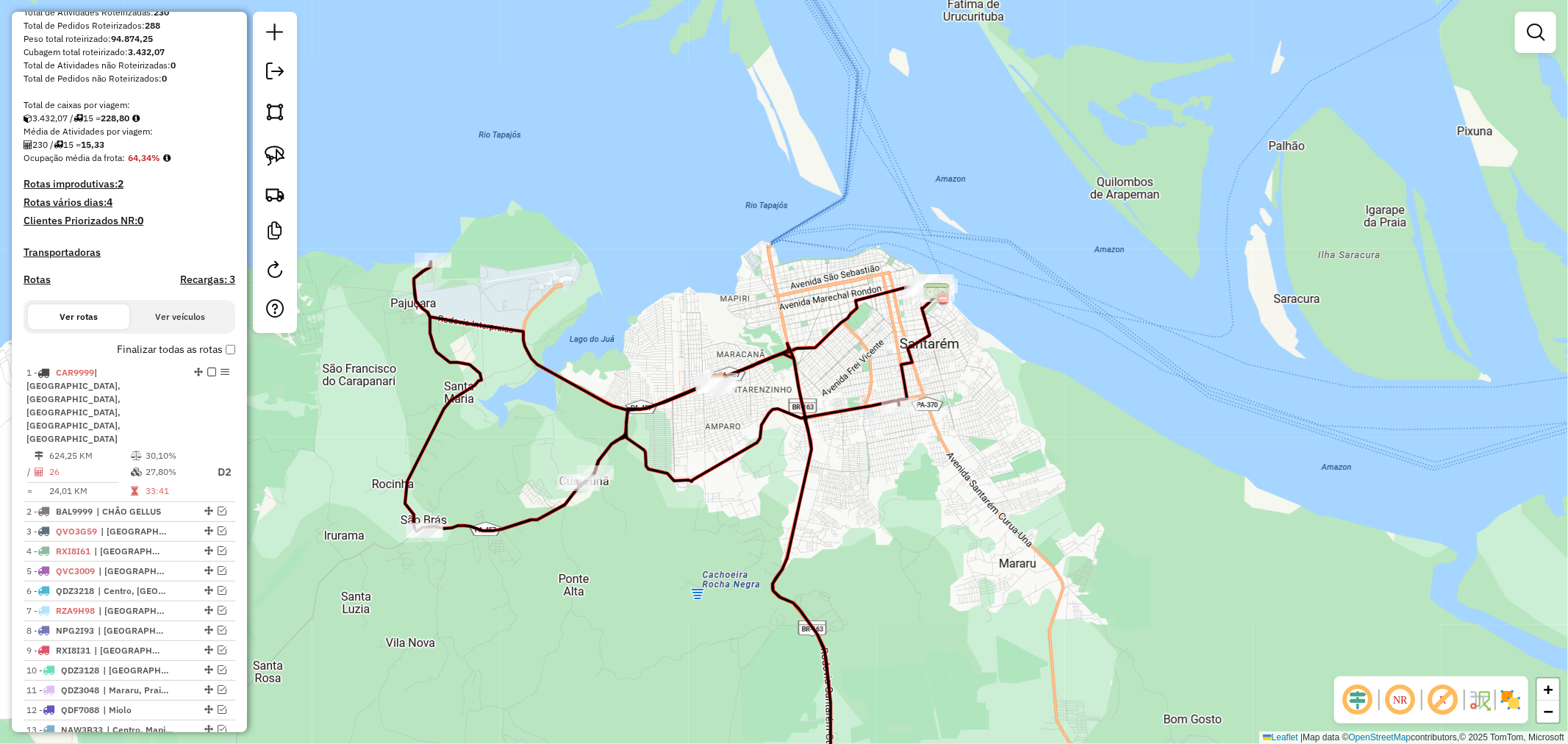
click at [669, 397] on icon at bounding box center [672, 540] width 534 height 557
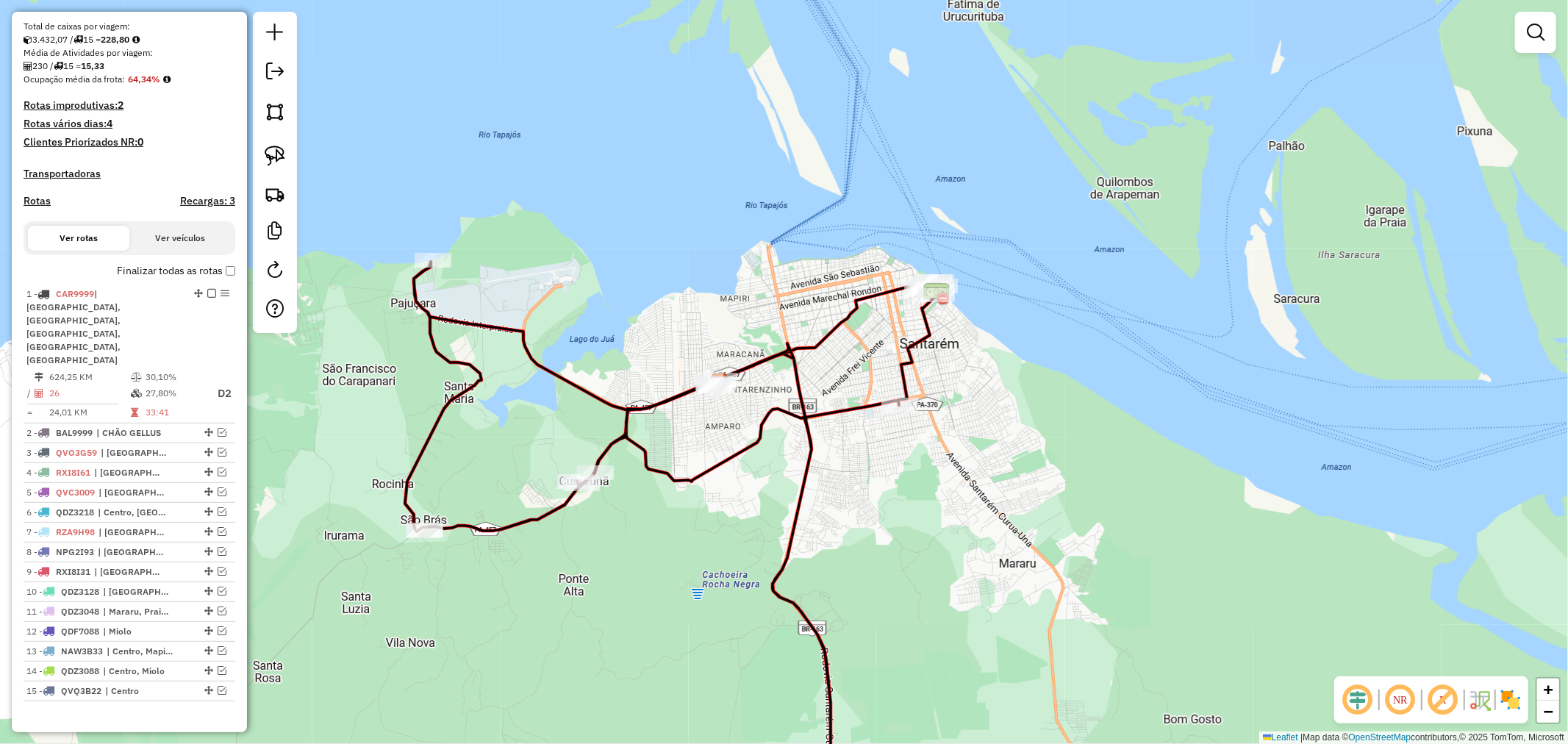
select select "**********"
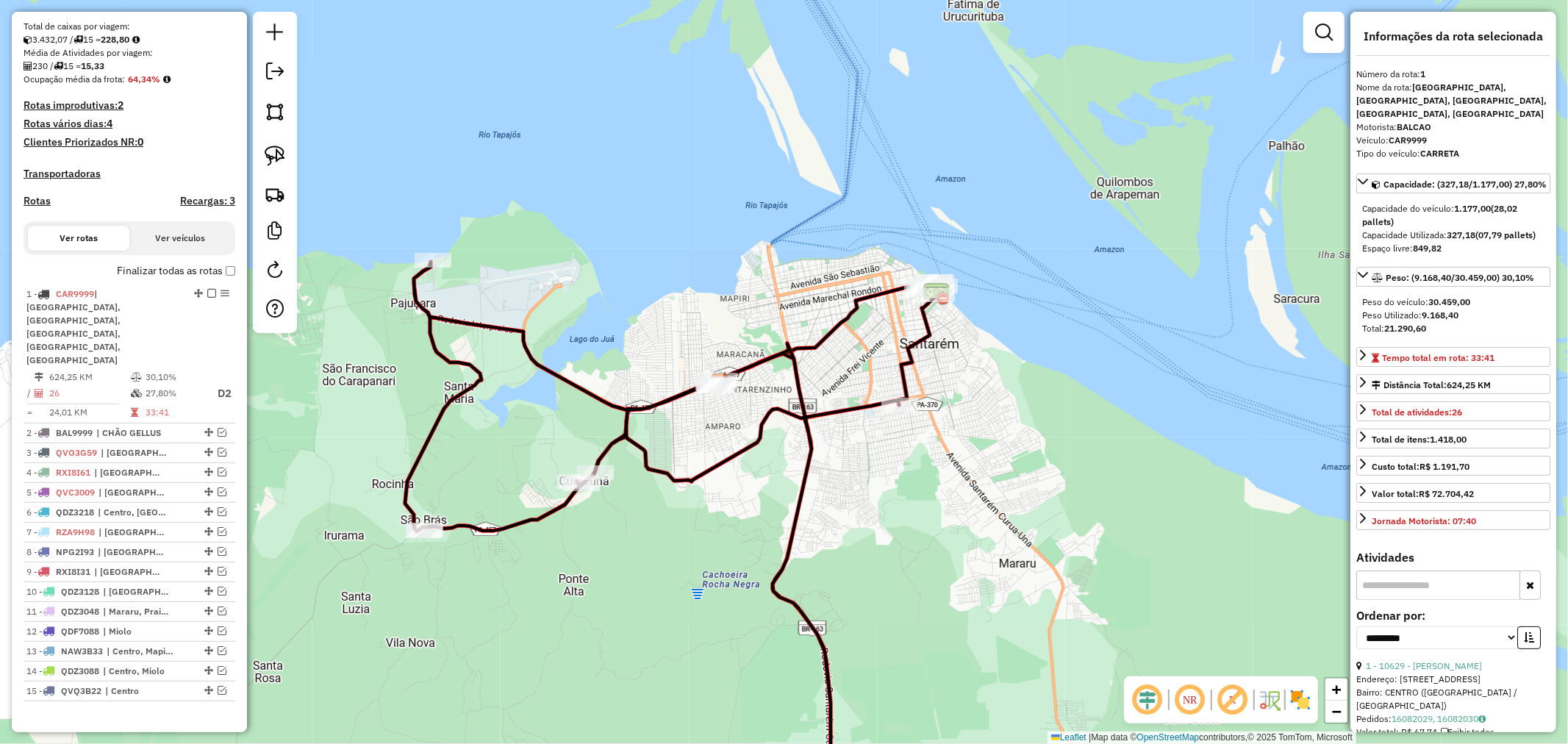
click at [669, 397] on icon at bounding box center [672, 540] width 534 height 557
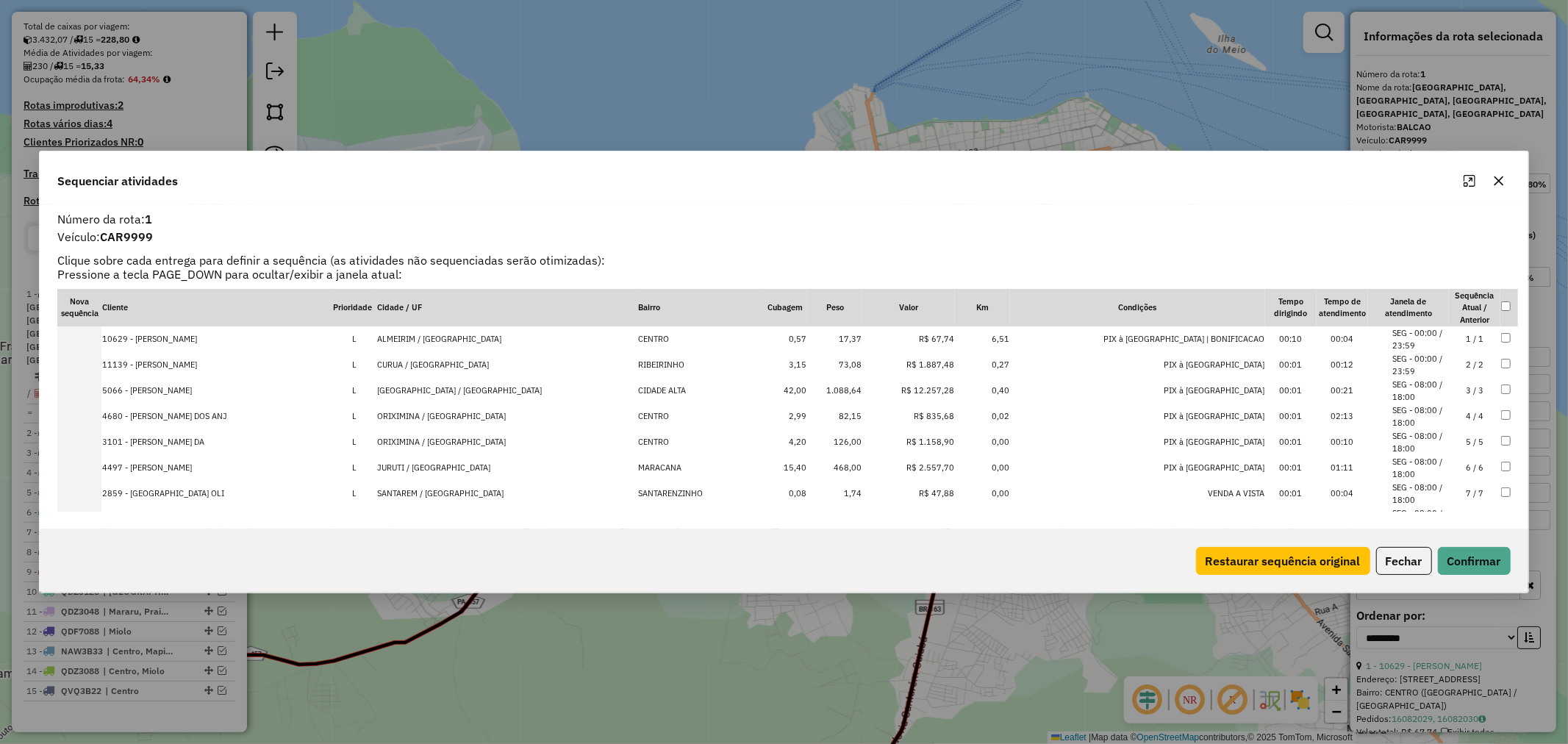
click at [1473, 186] on button "Maximize" at bounding box center [1469, 180] width 24 height 24
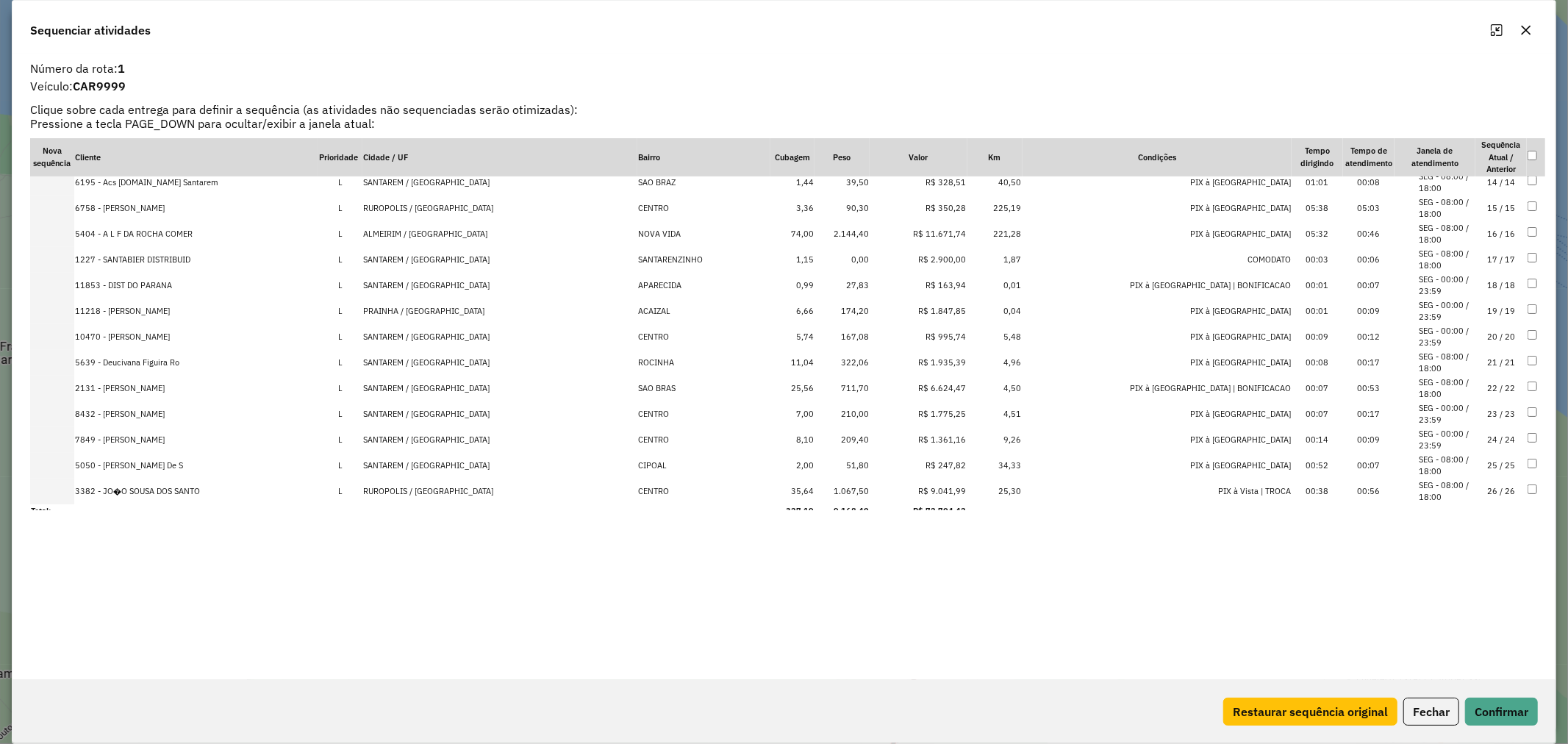
scroll to position [339, 0]
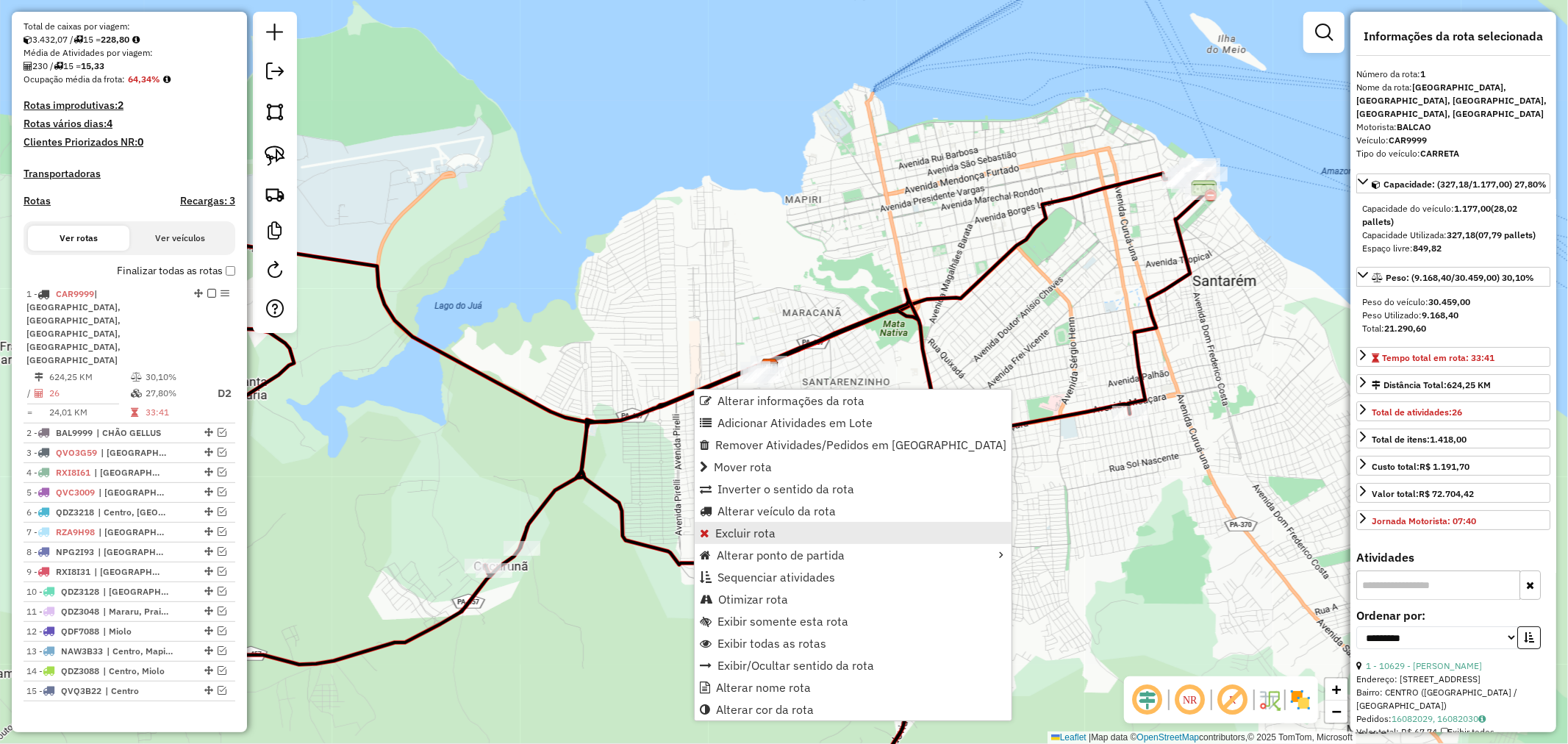
click at [774, 532] on span "Excluir rota" at bounding box center [746, 533] width 60 height 11
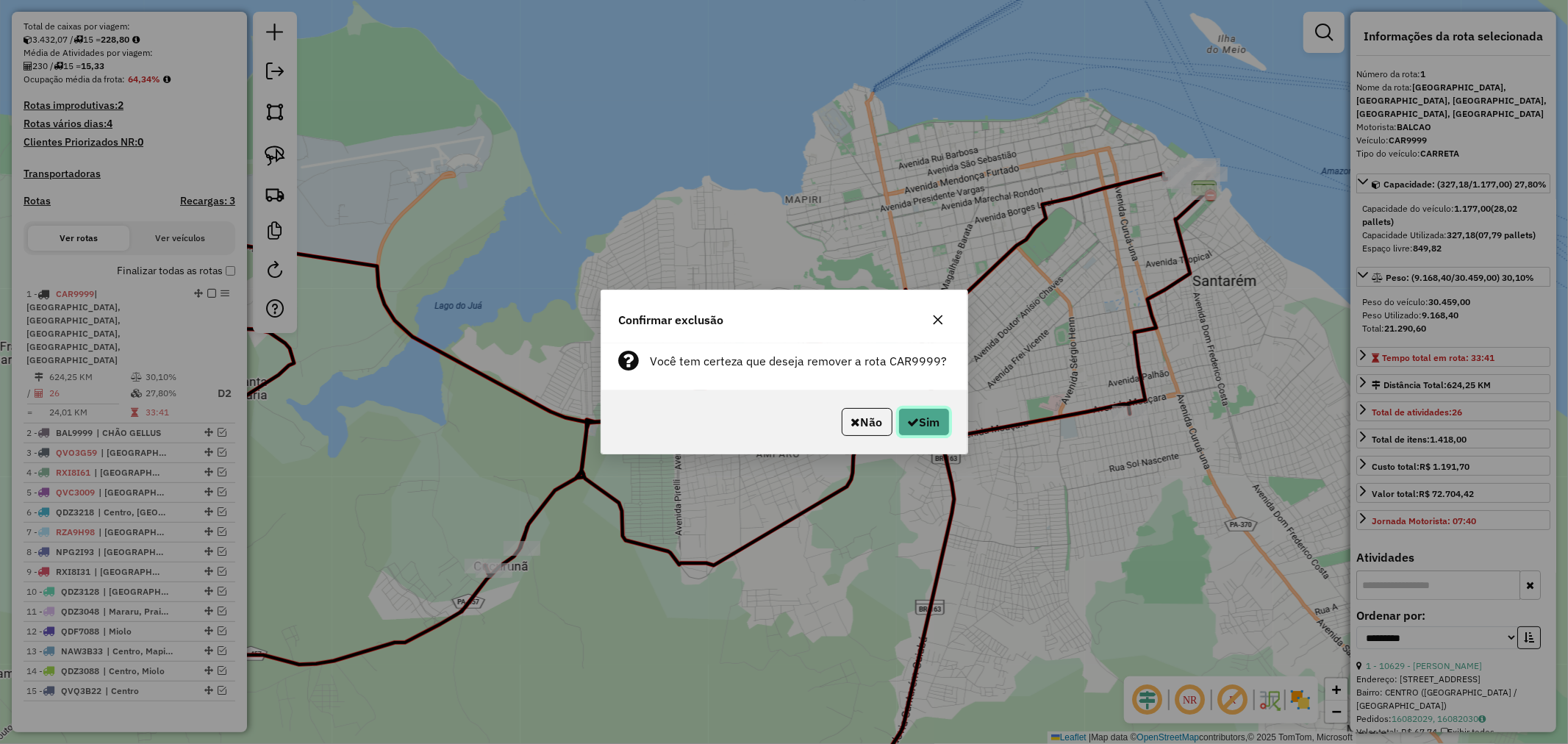
click at [934, 432] on button "Sim" at bounding box center [924, 422] width 51 height 28
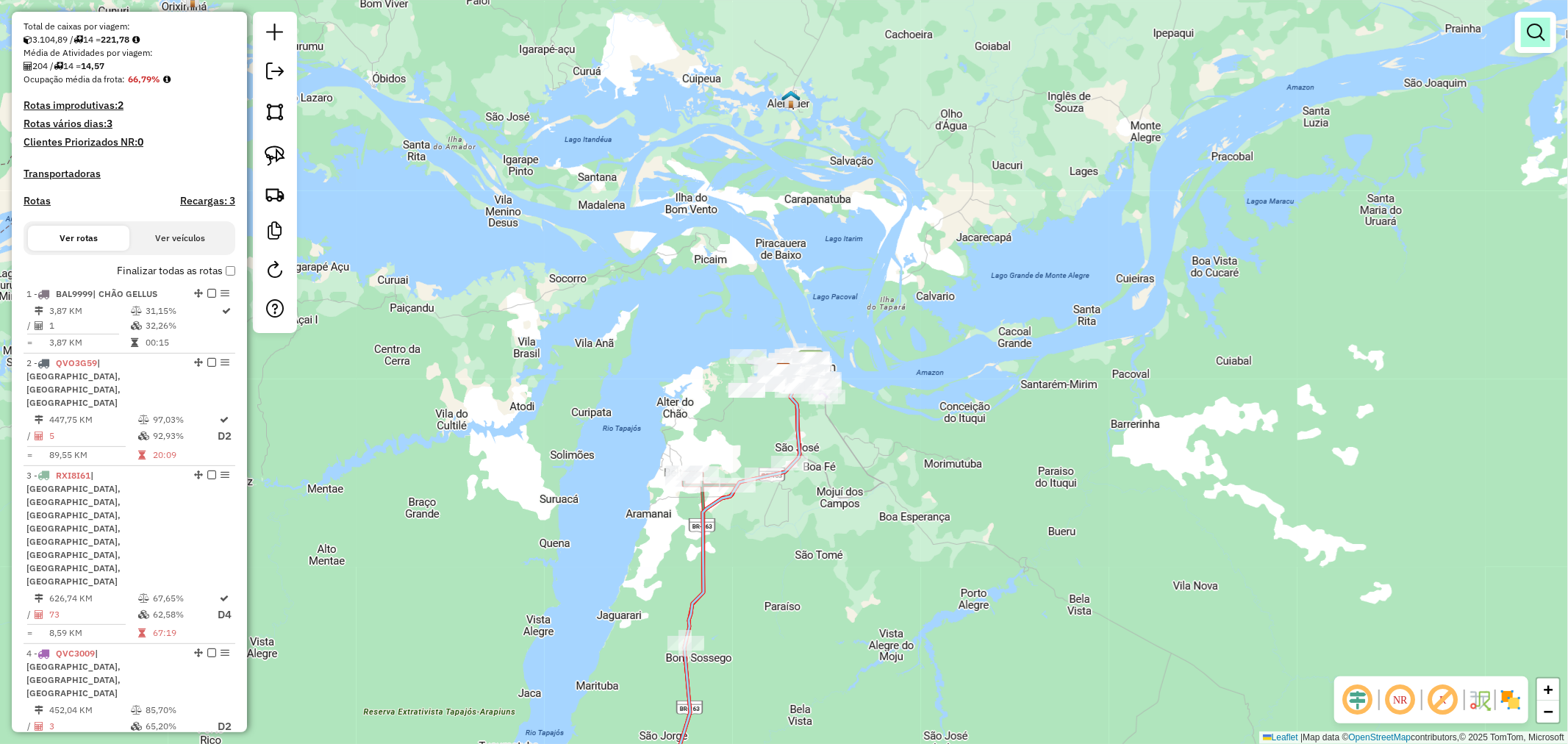
click at [1527, 41] on em at bounding box center [1536, 33] width 18 height 18
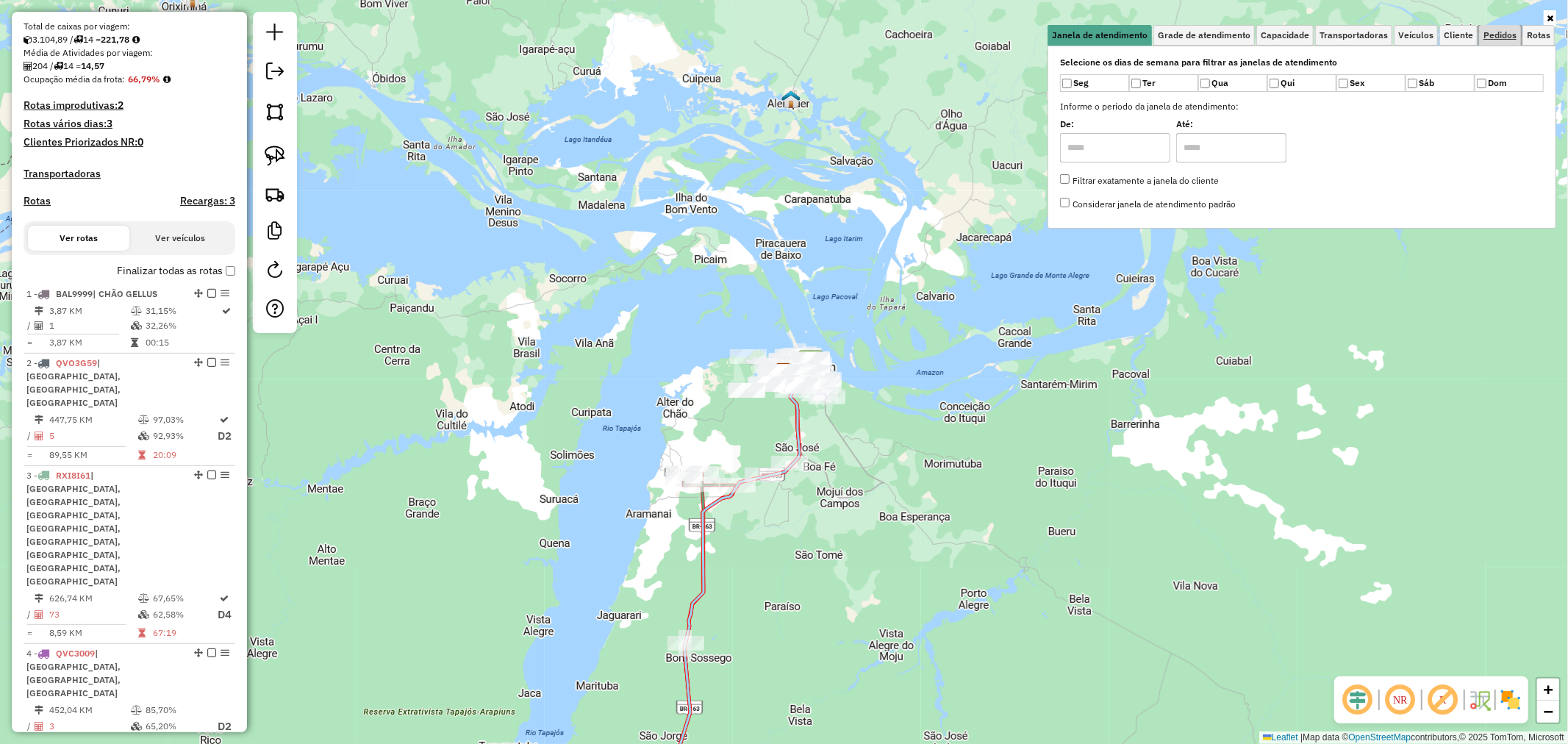
click at [1489, 33] on span "Pedidos" at bounding box center [1499, 35] width 33 height 9
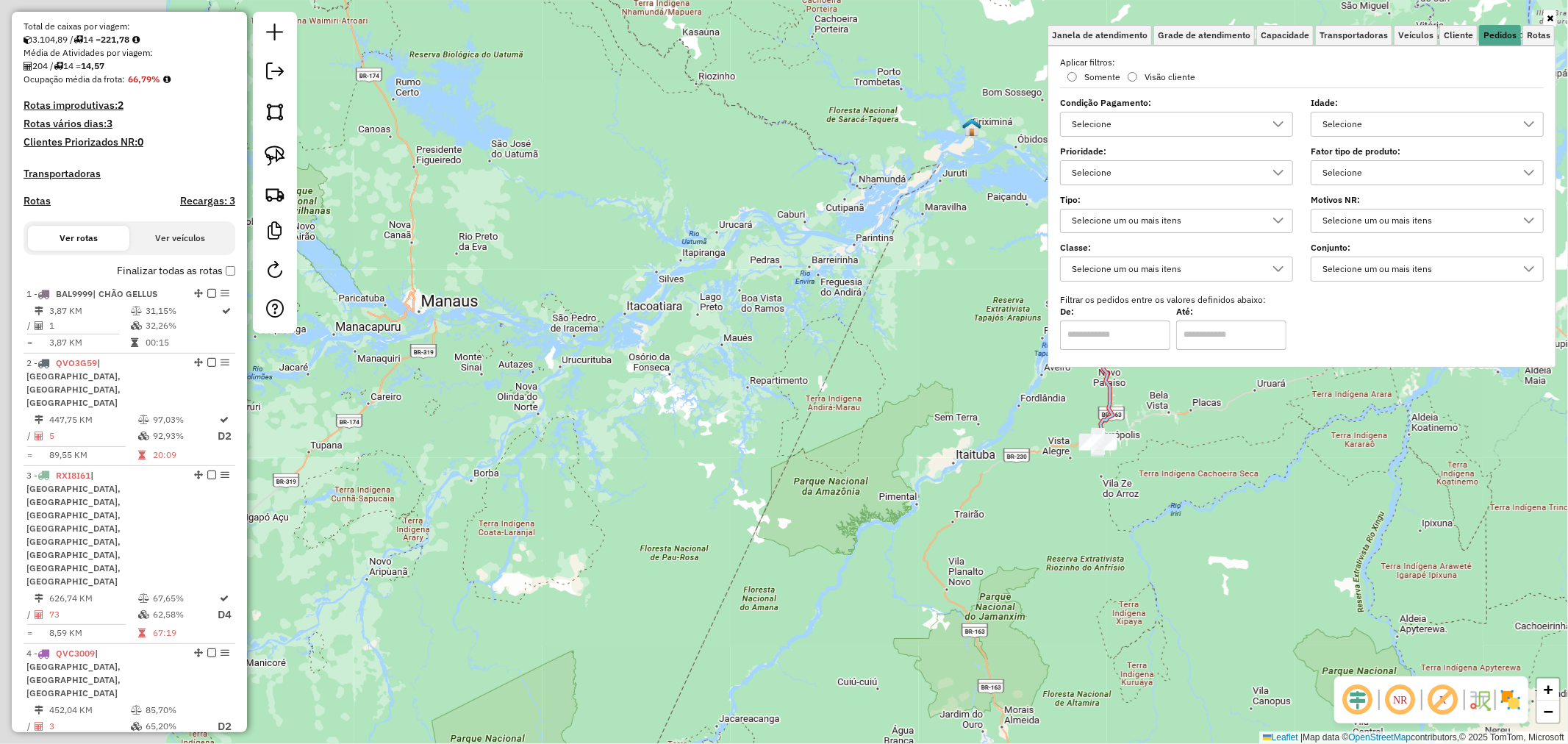
click at [1194, 127] on div "Selecione" at bounding box center [1166, 124] width 198 height 24
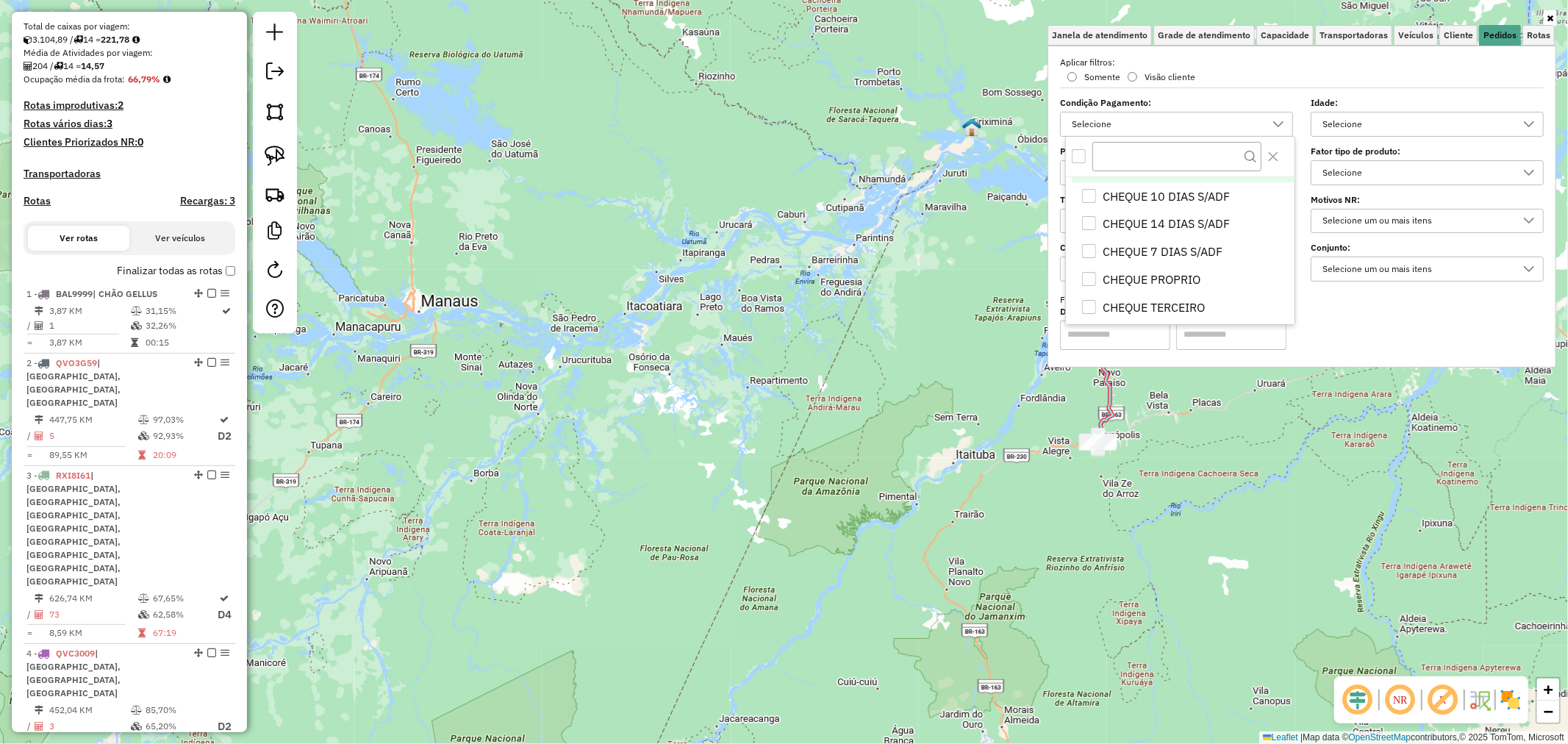
scroll to position [572, 0]
click at [1153, 262] on span "COMODATO" at bounding box center [1133, 257] width 63 height 18
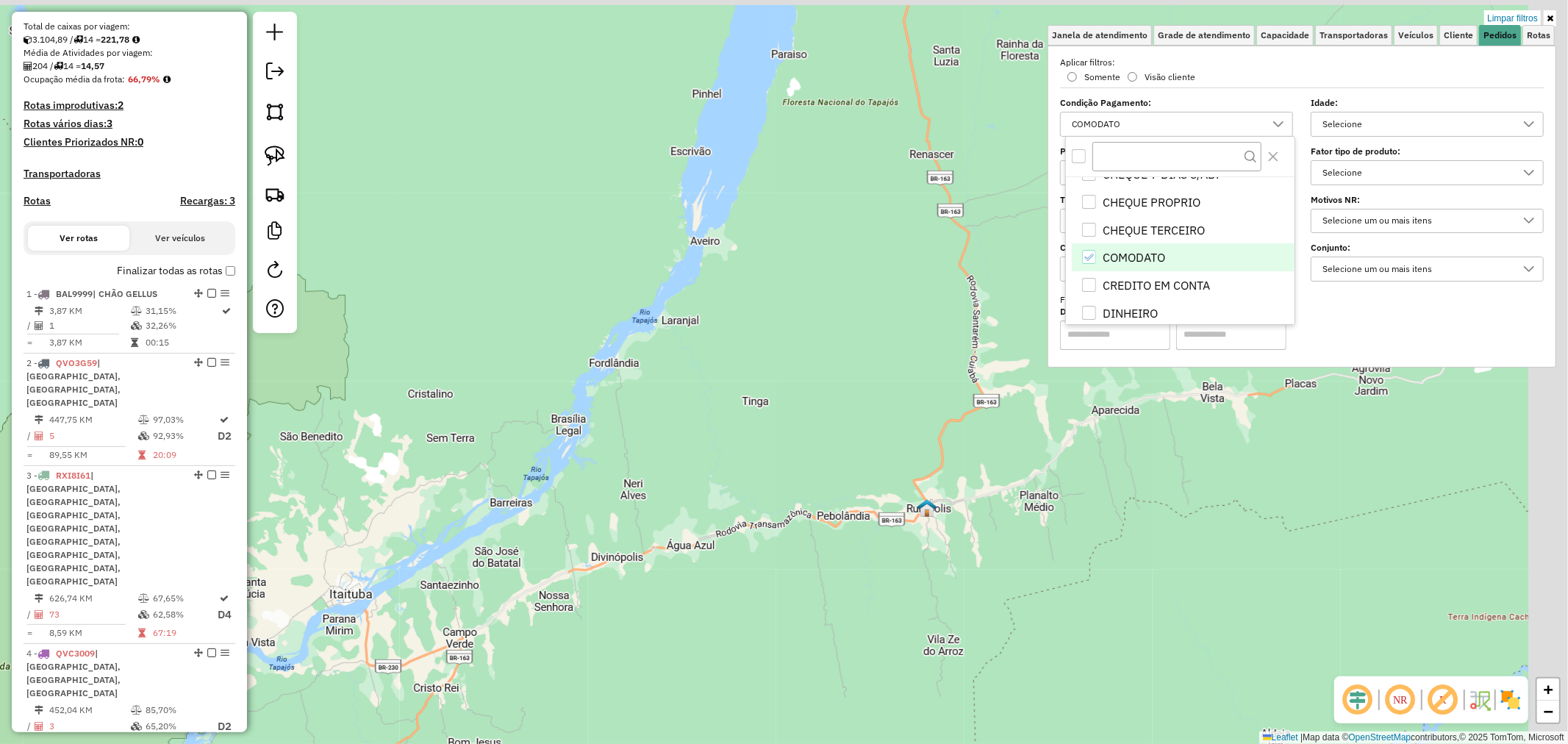
drag, startPoint x: 1107, startPoint y: 410, endPoint x: 943, endPoint y: 509, distance: 191.6
click at [966, 510] on div "Limpar filtros Janela de atendimento Grade de atendimento Capacidade Transporta…" at bounding box center [784, 372] width 1568 height 744
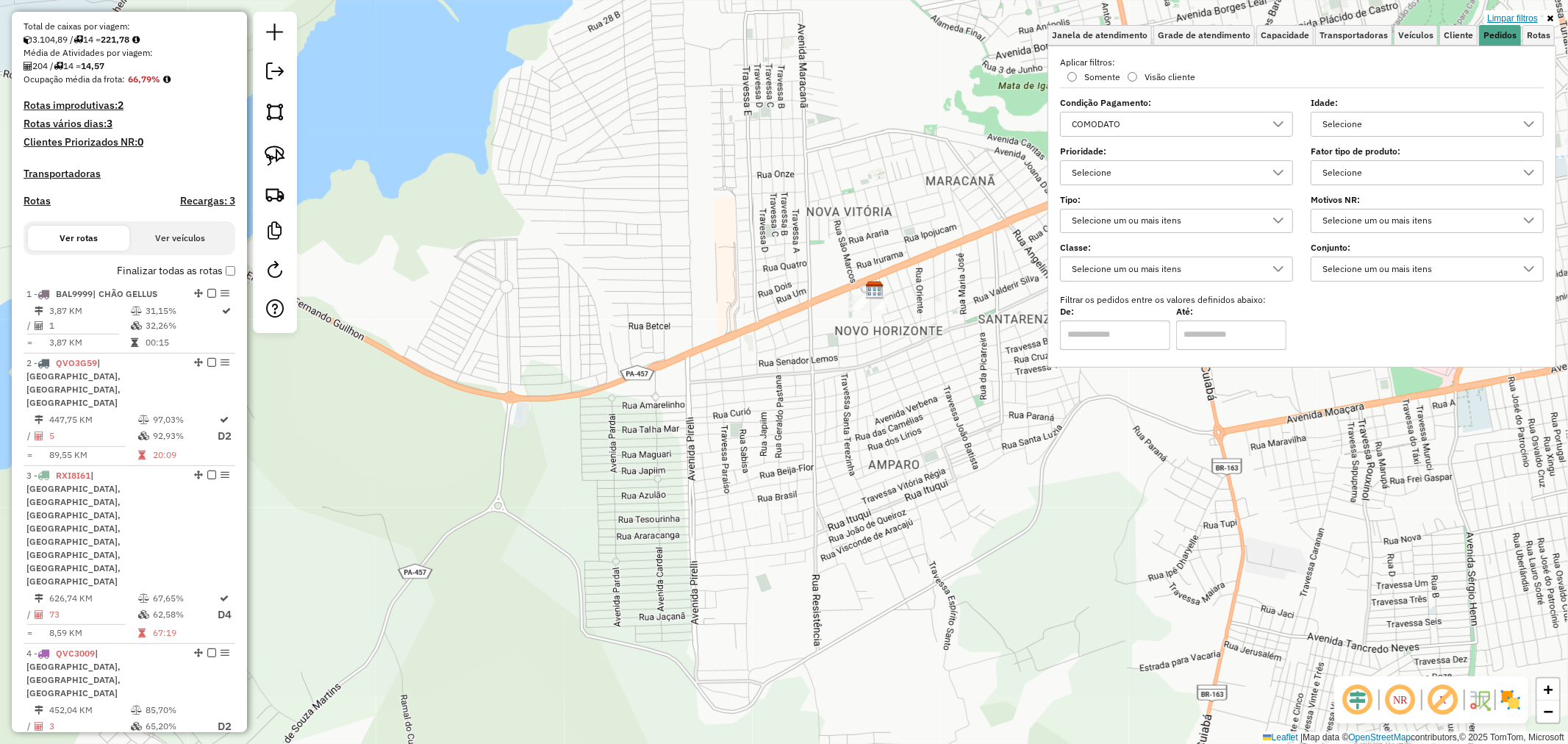
click at [1519, 20] on link "Limpar filtros" at bounding box center [1512, 19] width 57 height 16
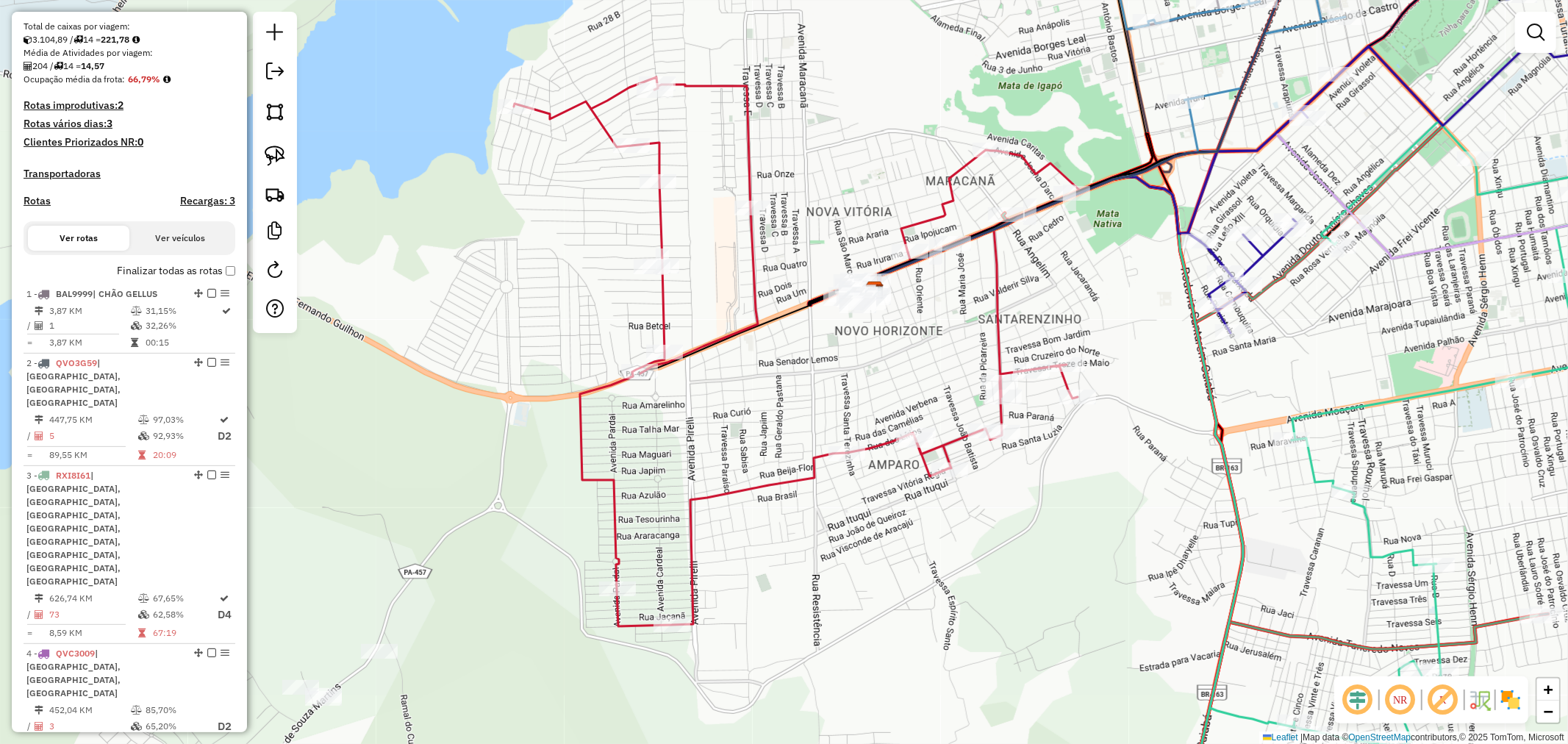
click at [371, 180] on div "Janela de atendimento Grade de atendimento Capacidade Transportadoras Veículos …" at bounding box center [784, 372] width 1568 height 744
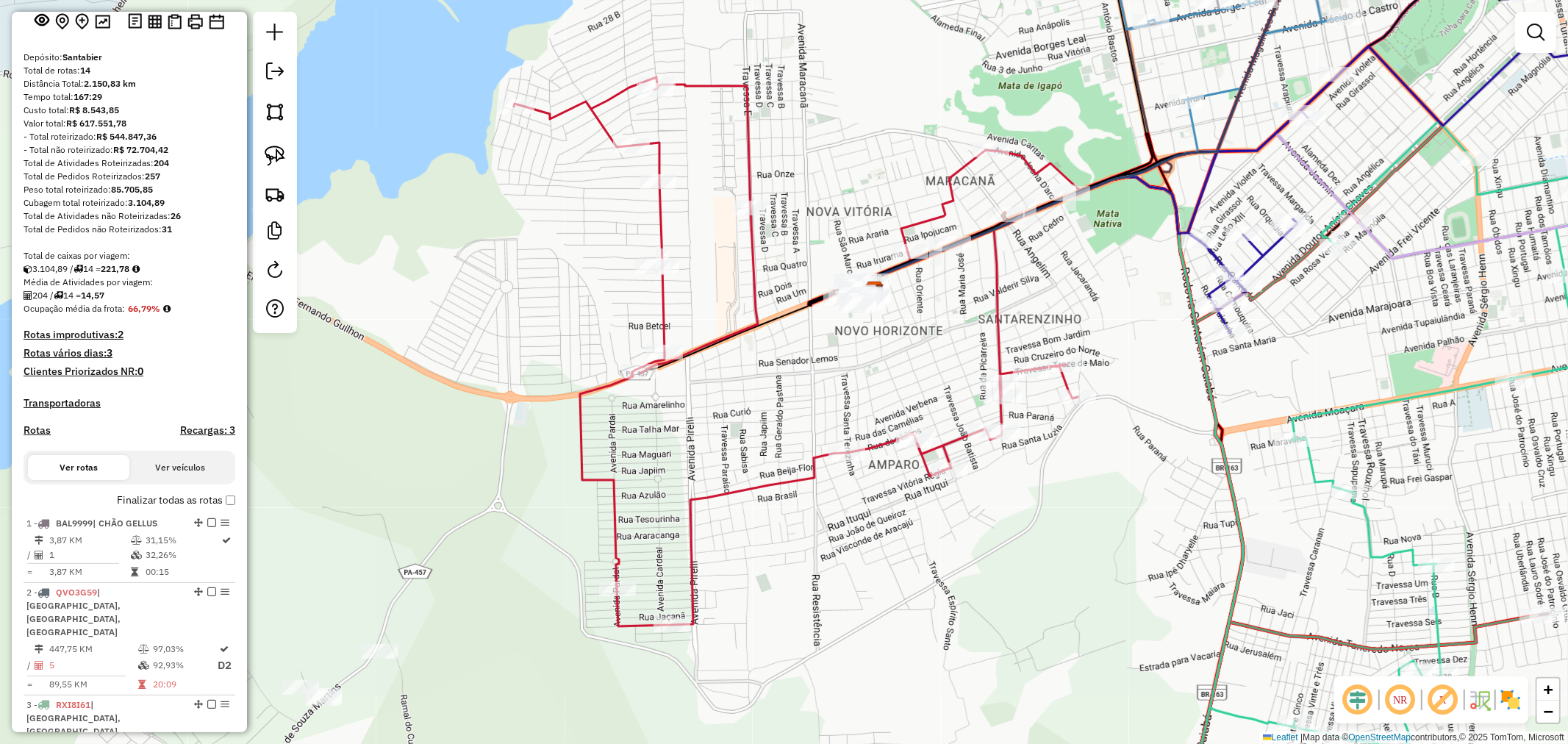
scroll to position [0, 0]
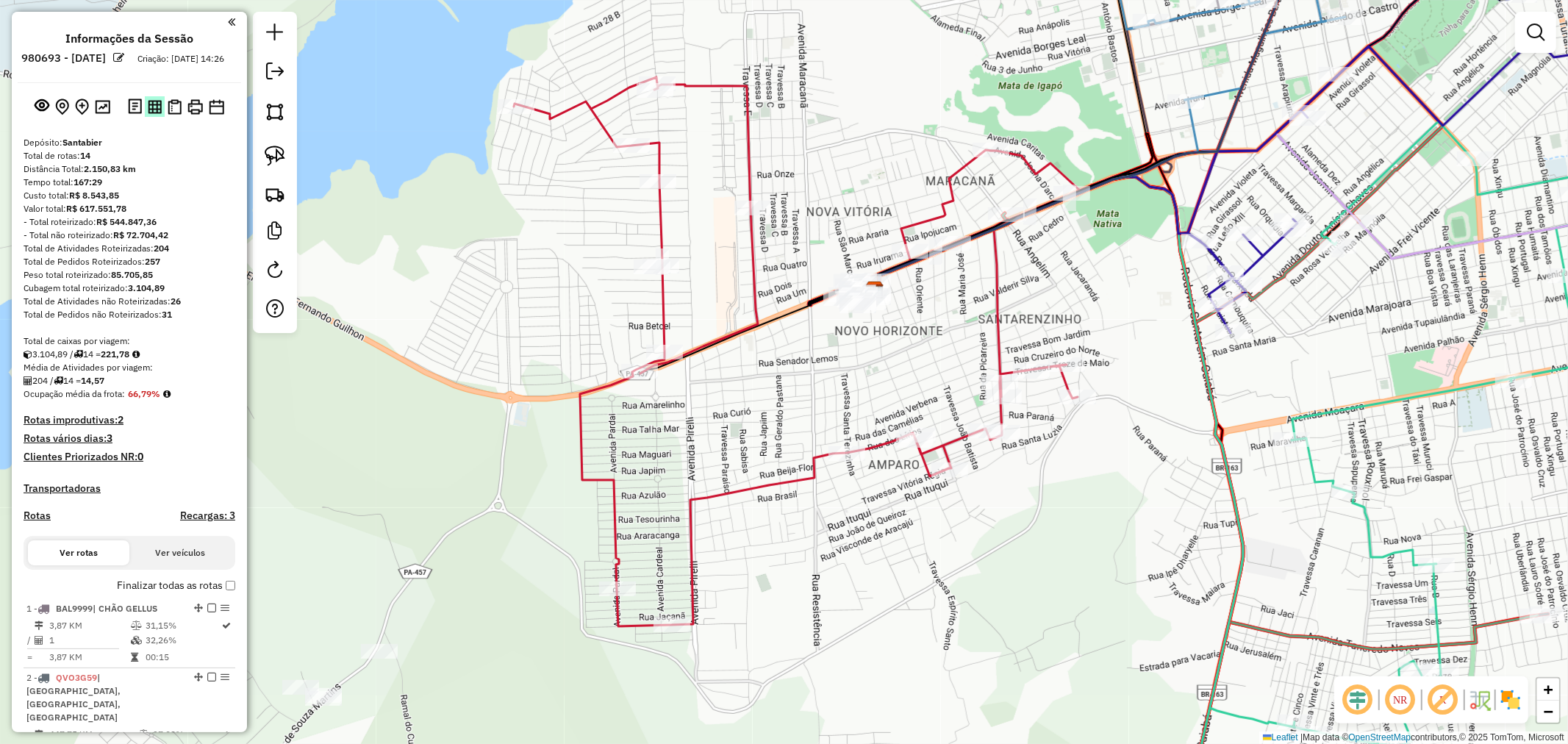
click at [148, 114] on img at bounding box center [155, 107] width 14 height 14
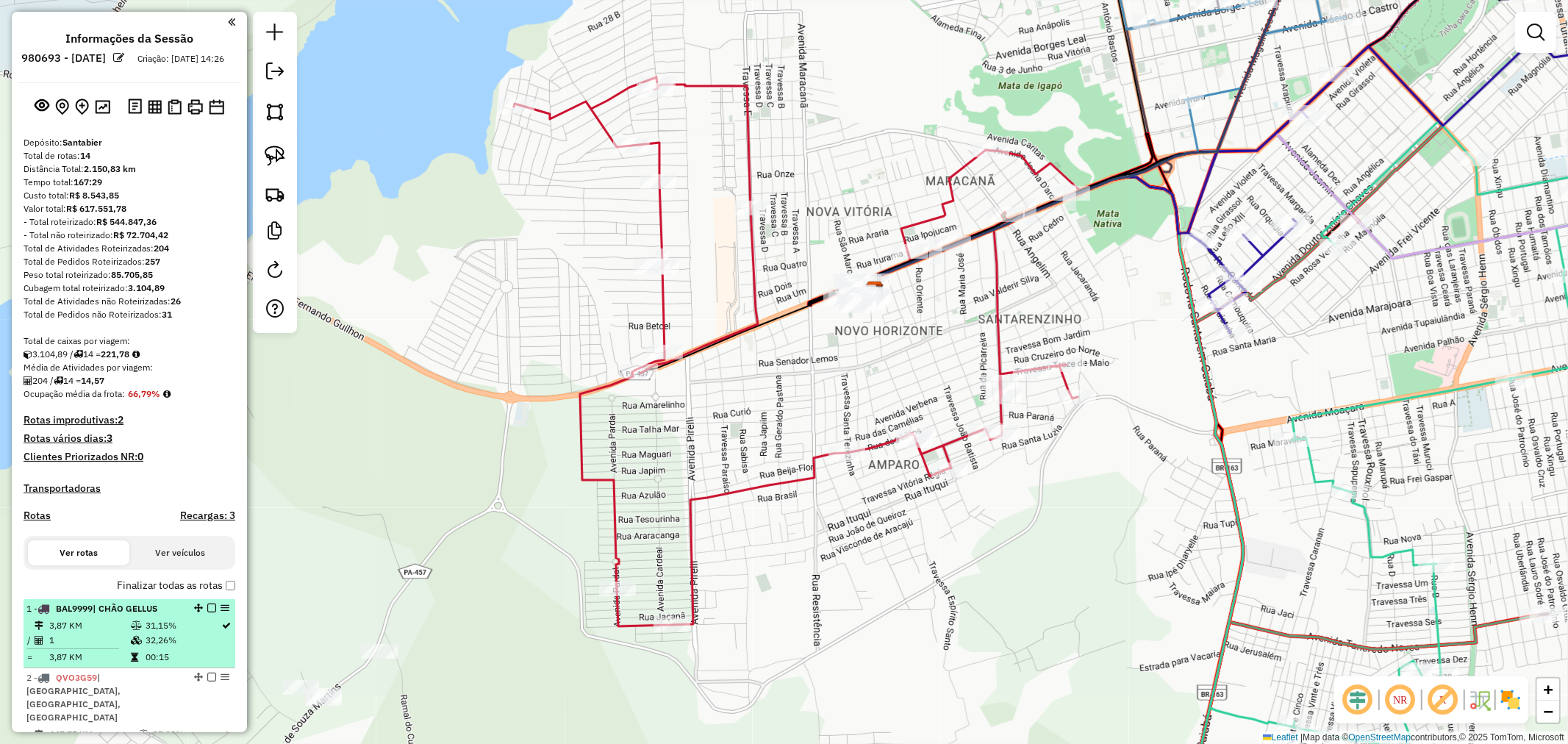
click at [118, 614] on span "| CHÃO GELLUS" at bounding box center [125, 608] width 64 height 11
select select "**********"
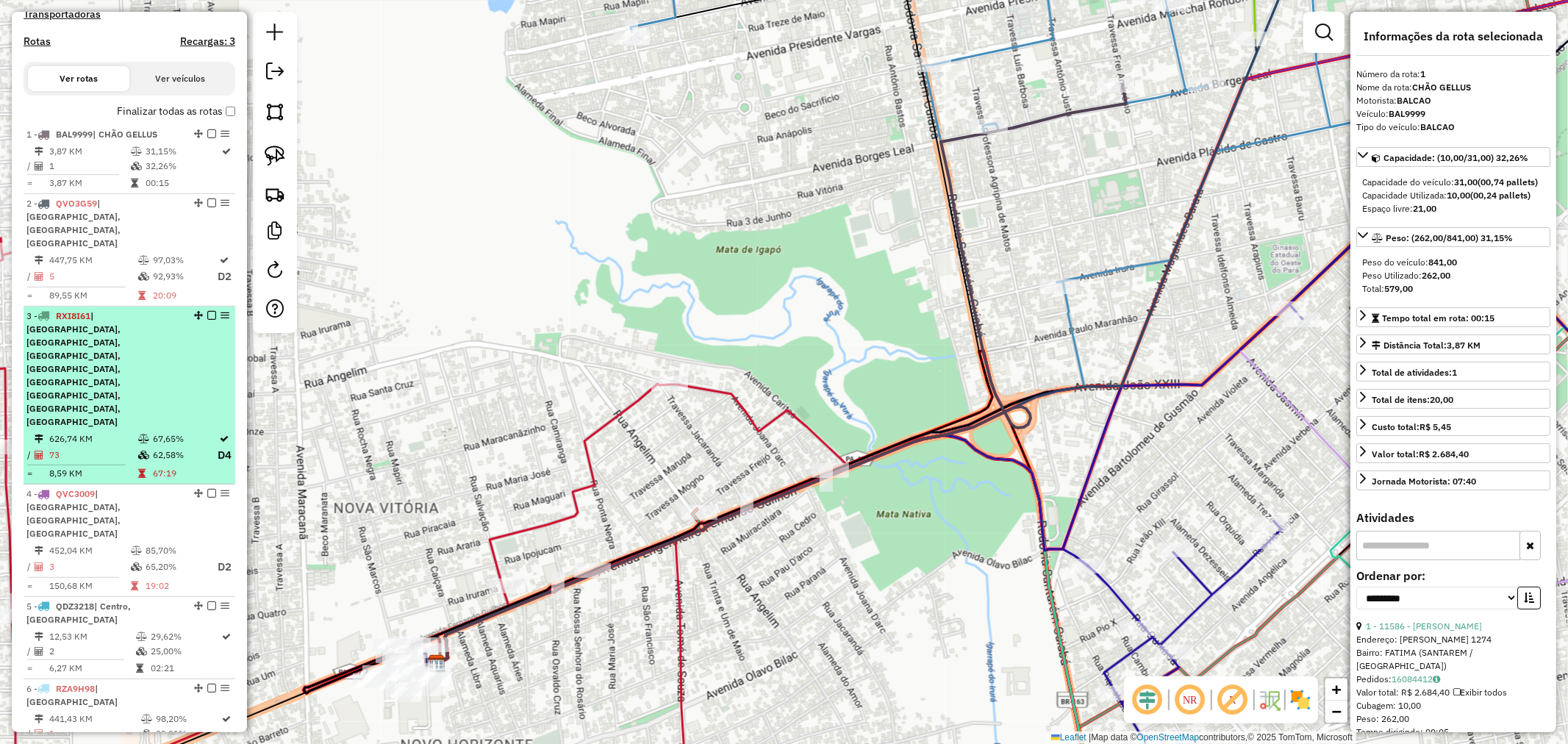
scroll to position [490, 0]
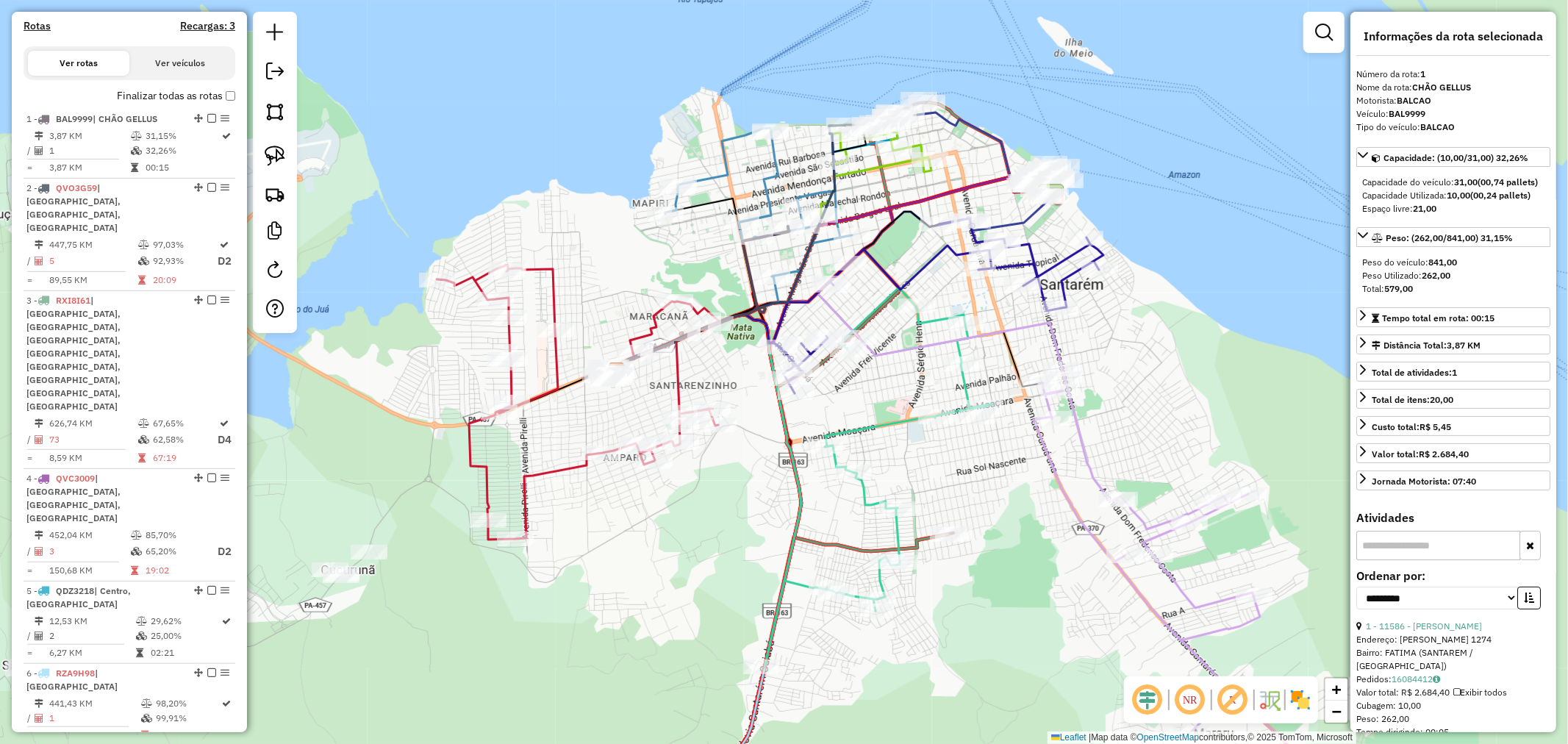
drag, startPoint x: 754, startPoint y: 254, endPoint x: 703, endPoint y: 254, distance: 51.0
click at [703, 254] on div "Janela de atendimento Grade de atendimento Capacidade Transportadoras Veículos …" at bounding box center [784, 372] width 1568 height 744
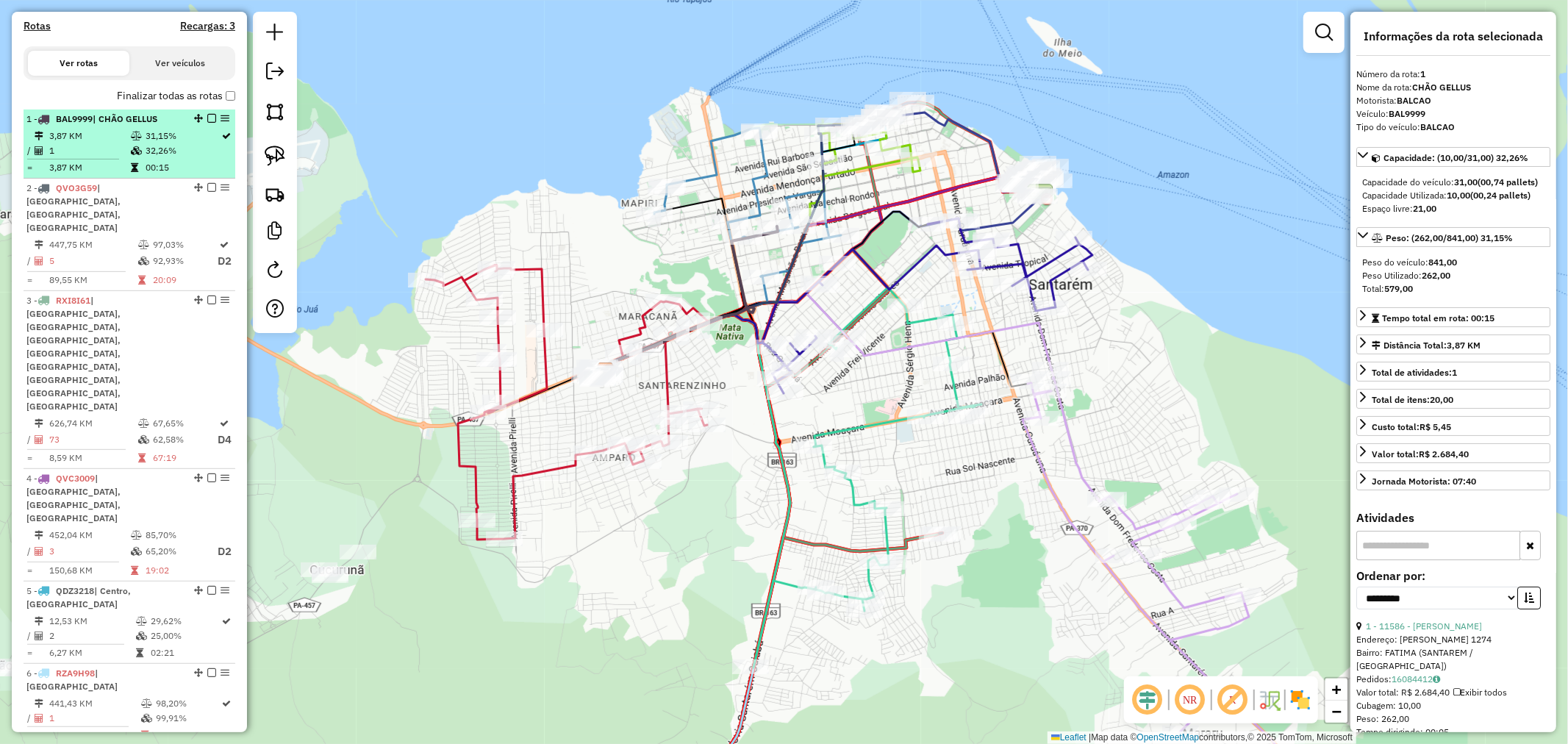
scroll to position [408, 0]
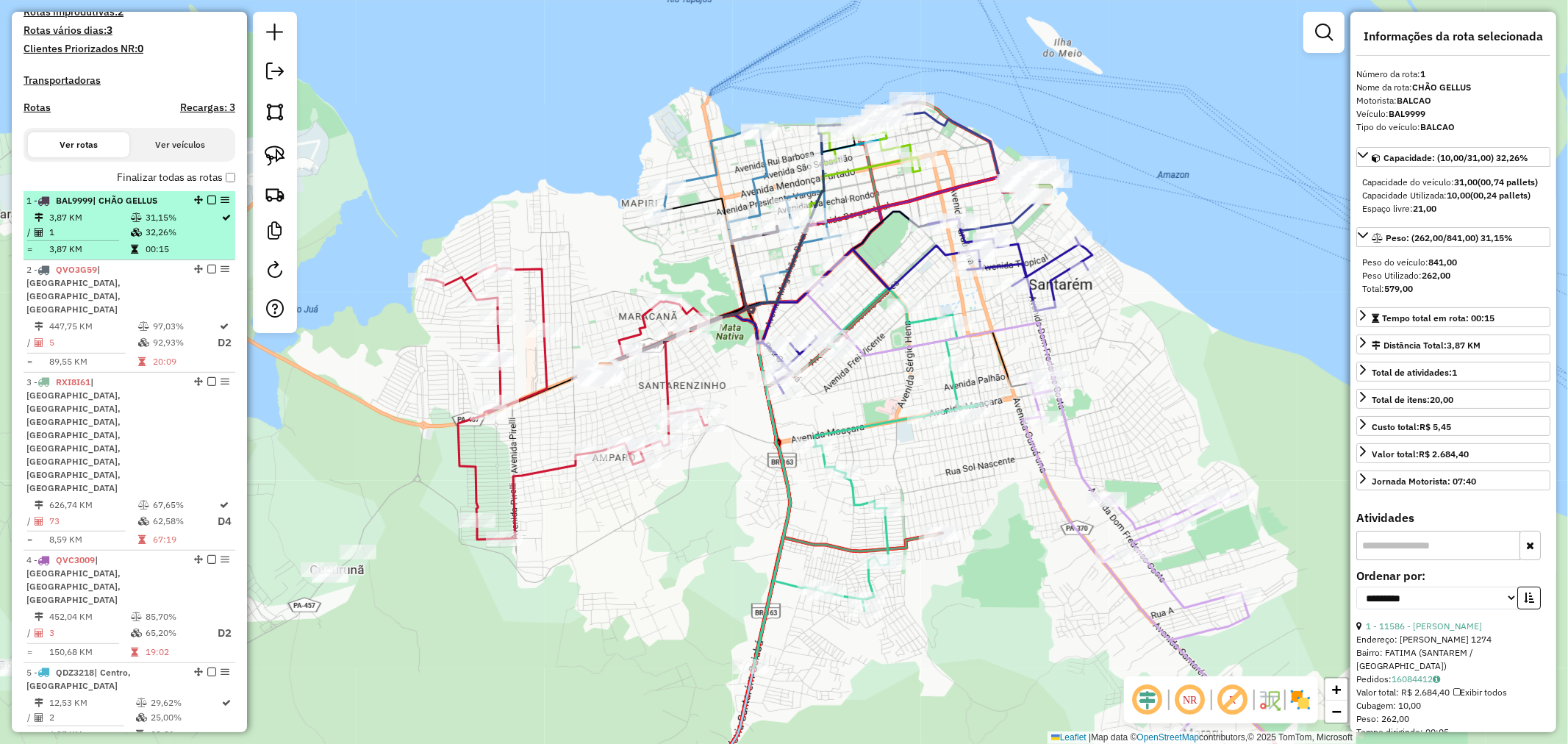
click at [109, 225] on td "3,87 KM" at bounding box center [89, 217] width 81 height 15
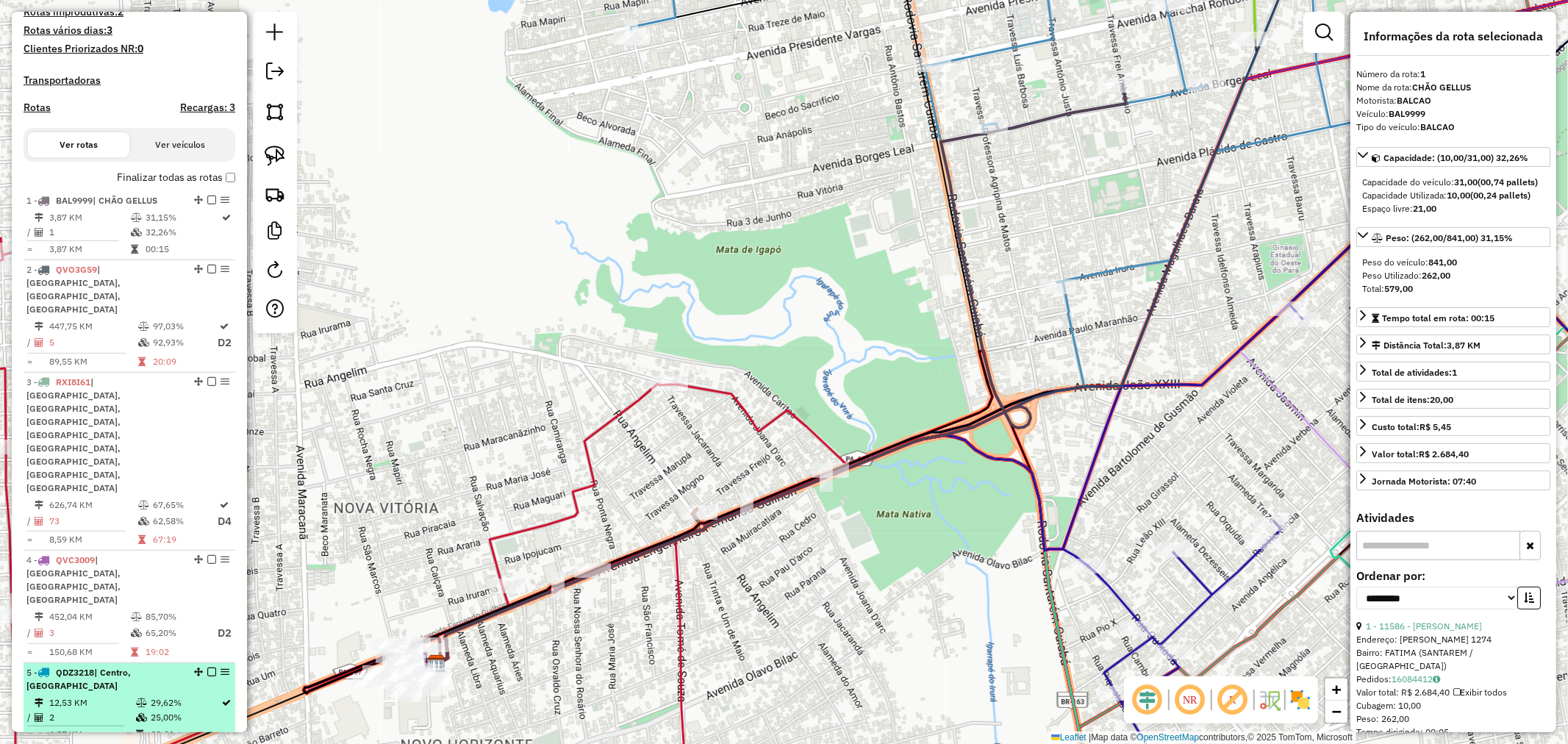
click at [113, 666] on div "5 - QDZ3218 | [GEOGRAPHIC_DATA]" at bounding box center [104, 679] width 155 height 27
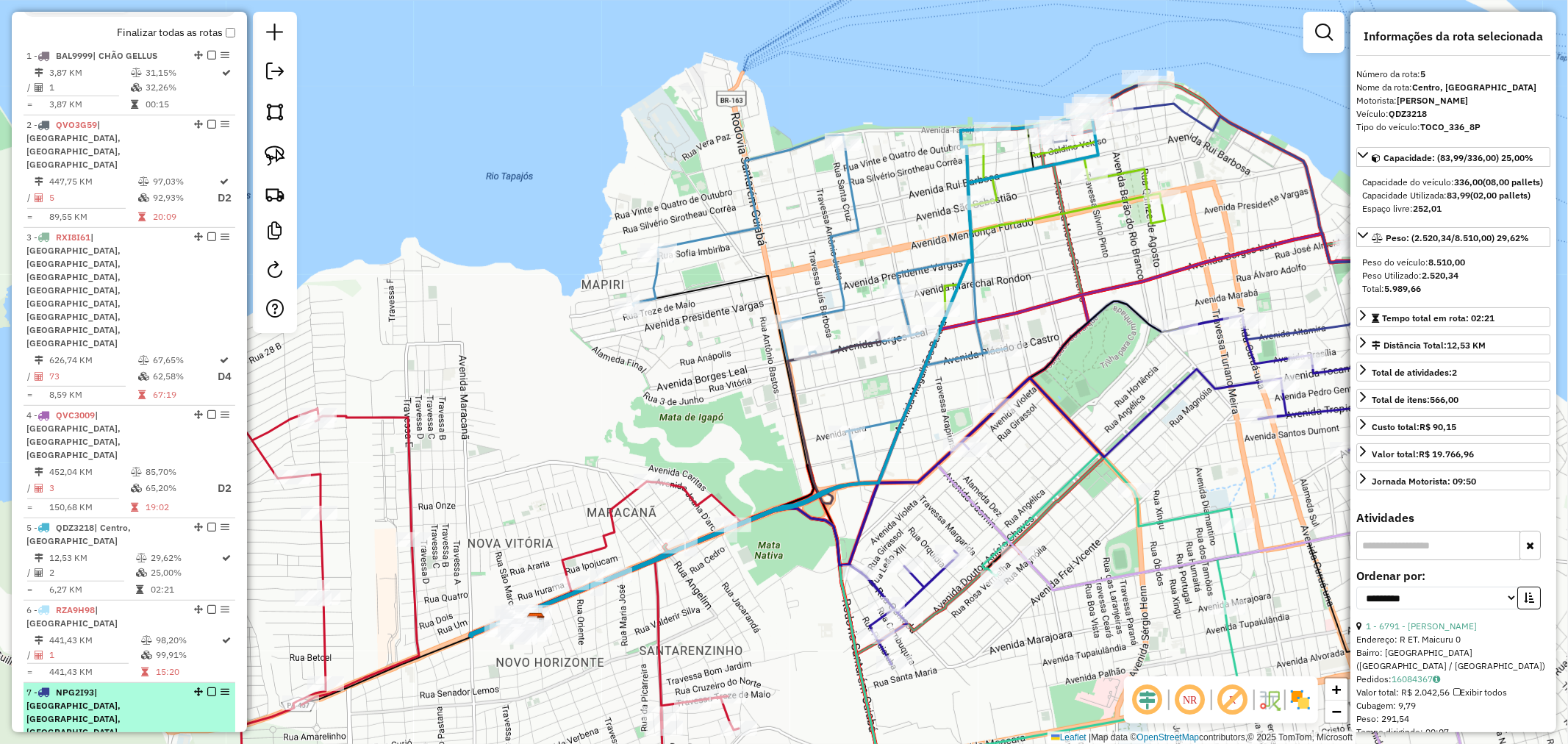
scroll to position [572, 0]
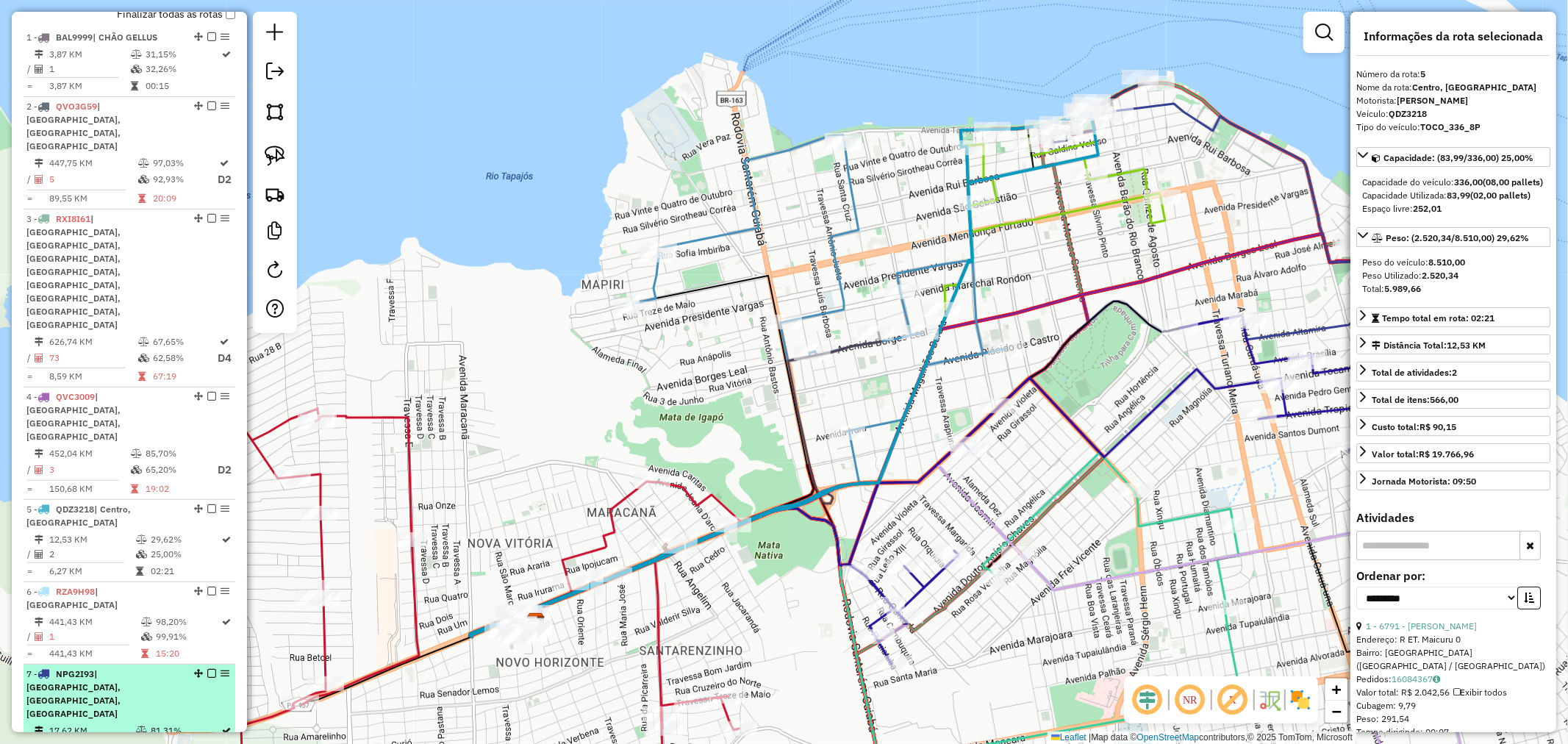
click at [136, 724] on td at bounding box center [142, 731] width 15 height 15
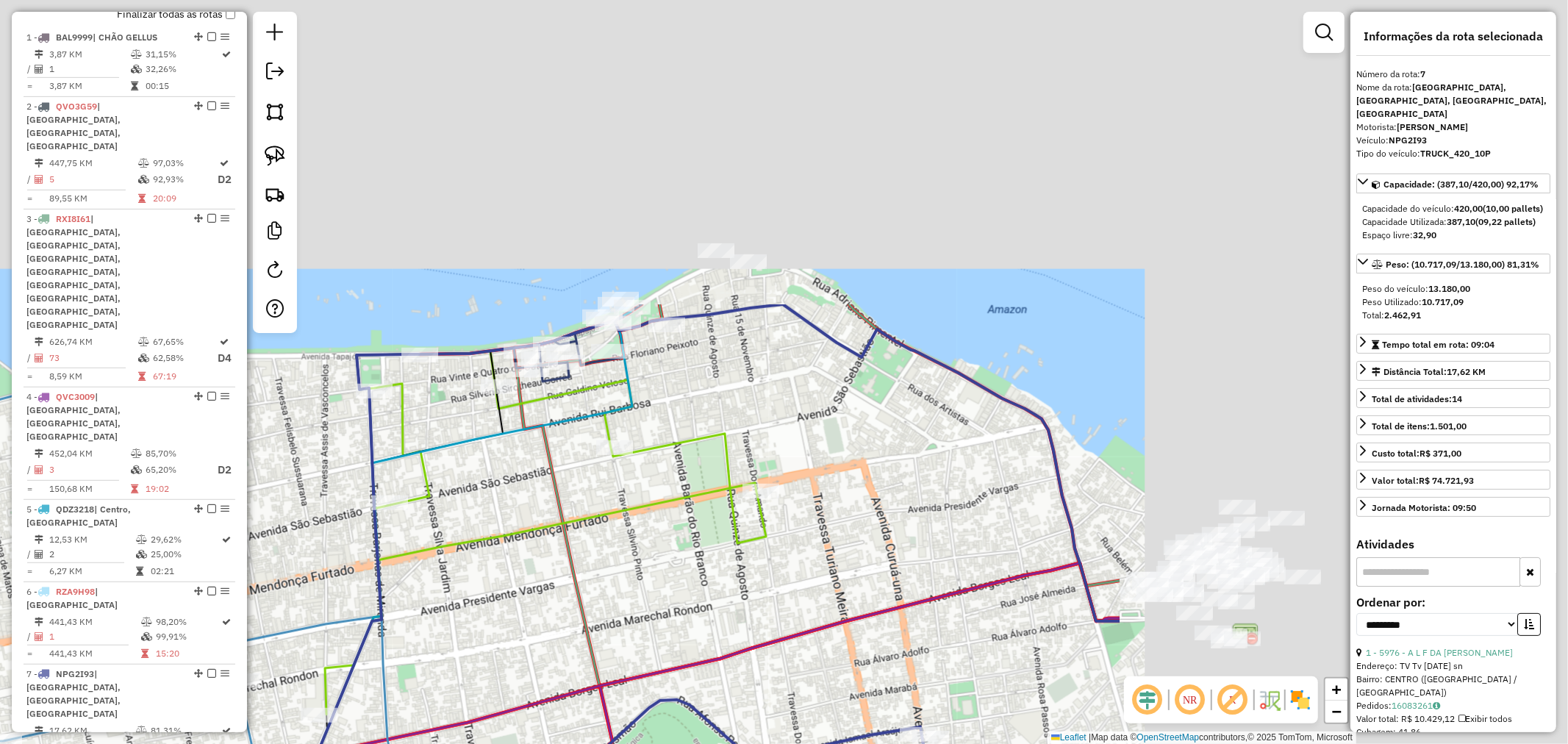
drag, startPoint x: 1087, startPoint y: 221, endPoint x: 472, endPoint y: 605, distance: 725.0
click at [472, 605] on div "Janela de atendimento Grade de atendimento Capacidade Transportadoras Veículos …" at bounding box center [784, 372] width 1568 height 744
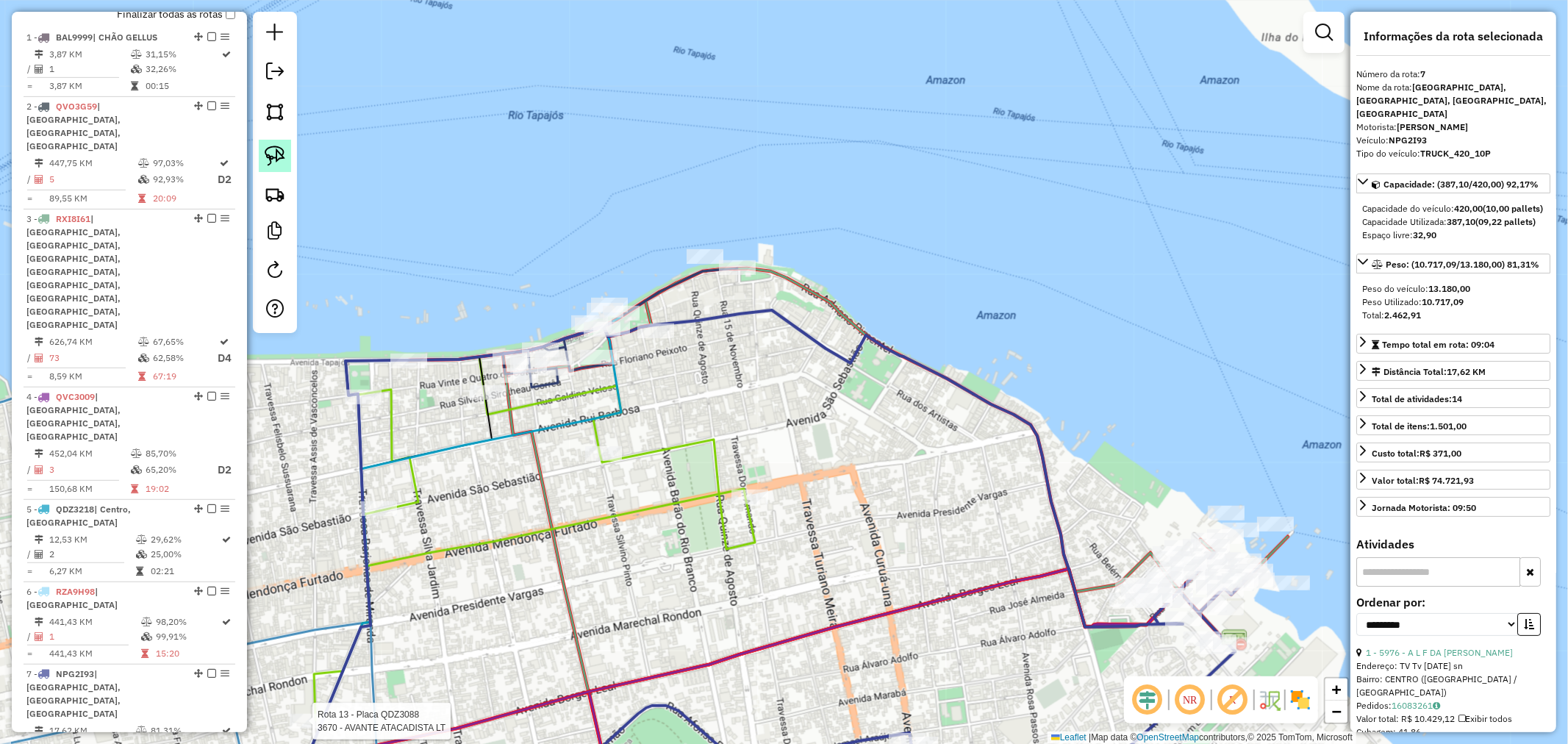
click at [283, 162] on img at bounding box center [275, 156] width 20 height 20
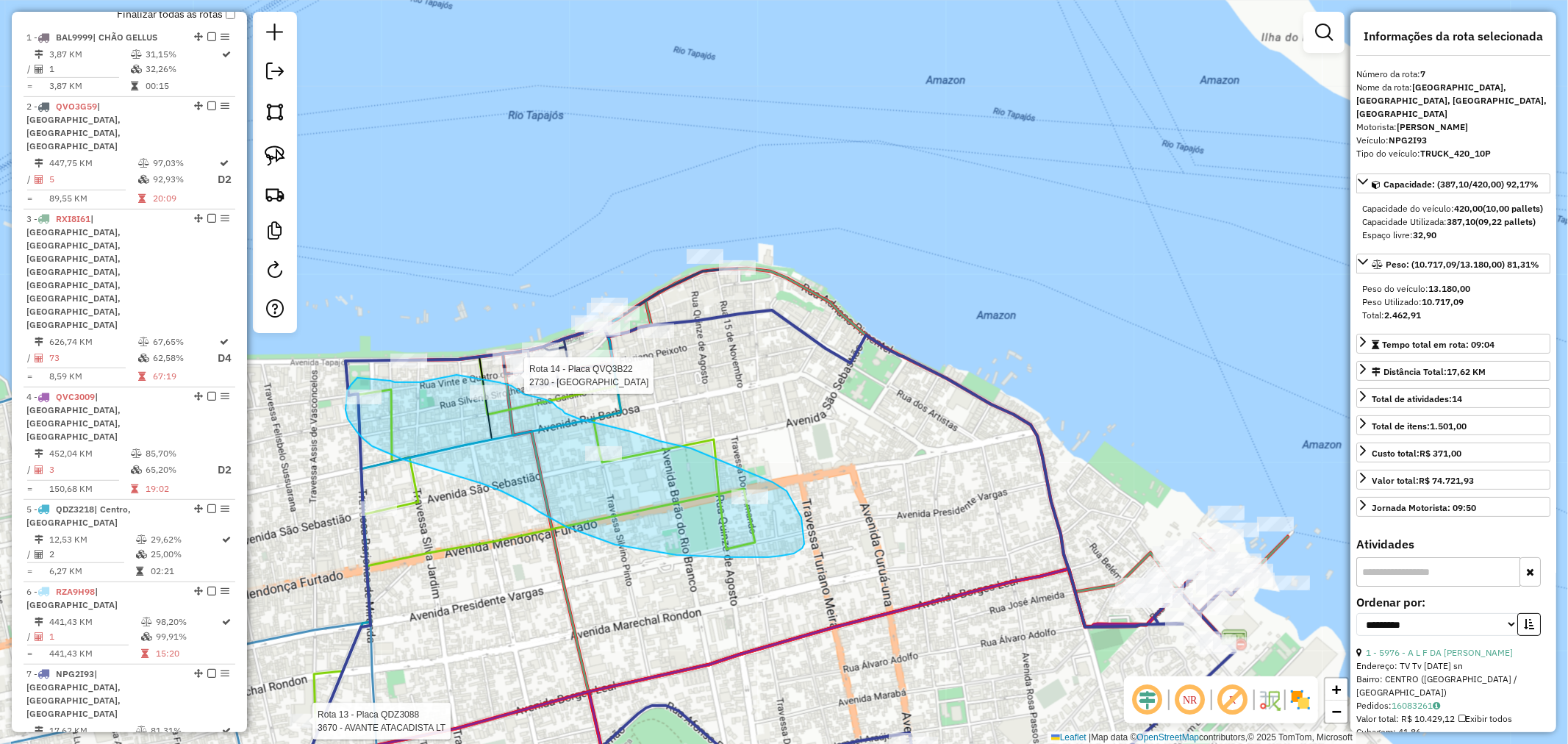
drag, startPoint x: 457, startPoint y: 375, endPoint x: 500, endPoint y: 383, distance: 43.7
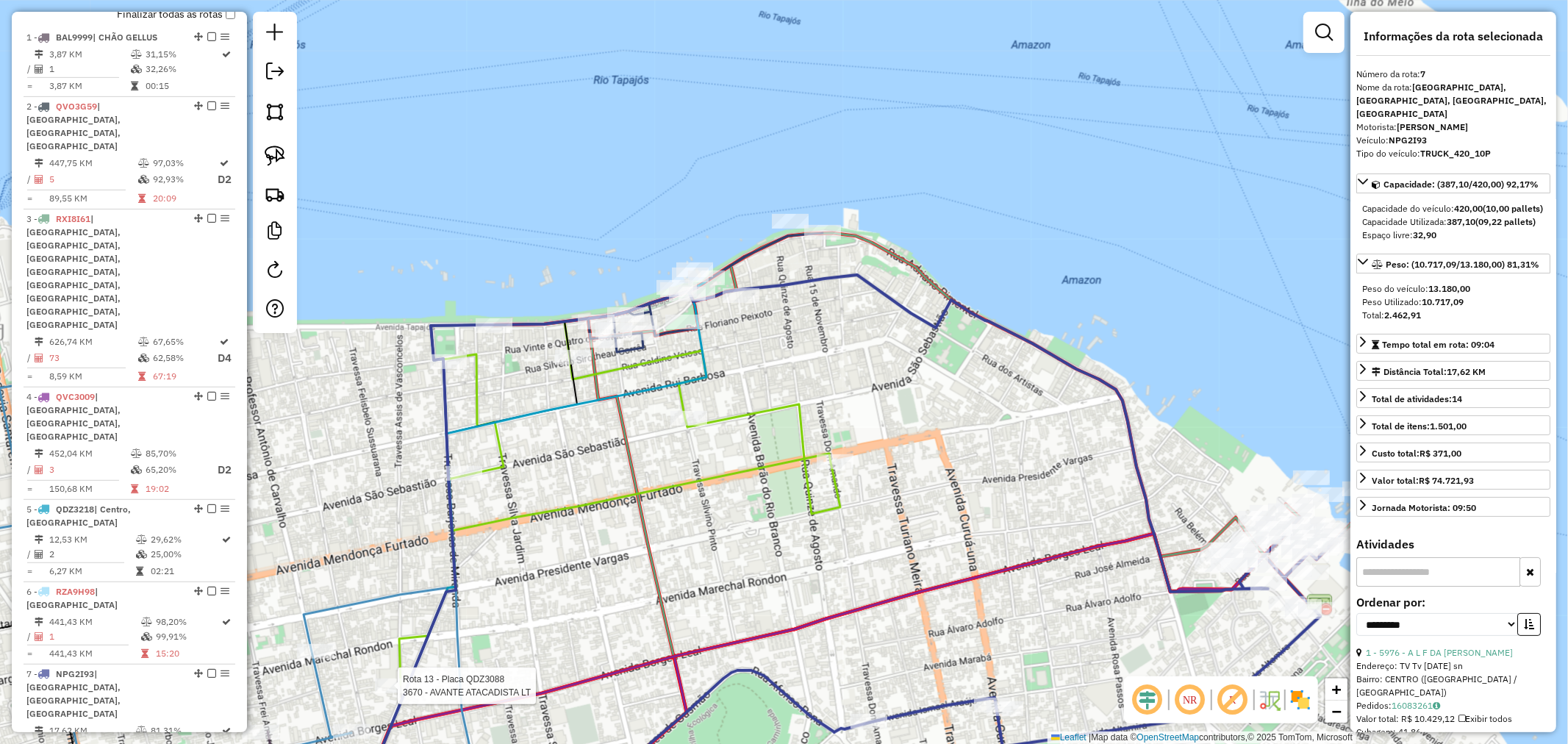
drag, startPoint x: 533, startPoint y: 443, endPoint x: 693, endPoint y: 386, distance: 169.8
click at [693, 386] on icon at bounding box center [870, 508] width 1006 height 550
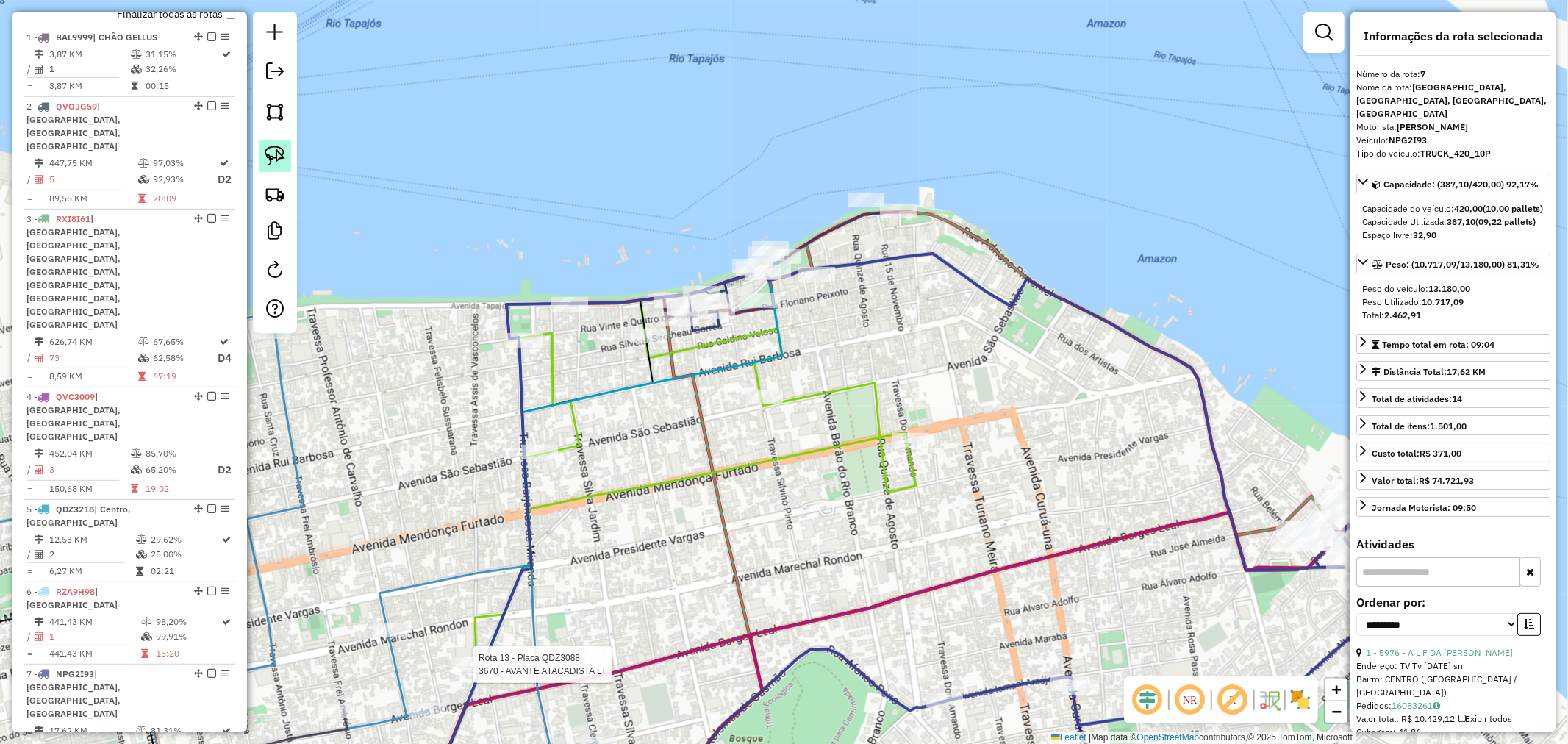
click at [270, 158] on img at bounding box center [275, 156] width 20 height 20
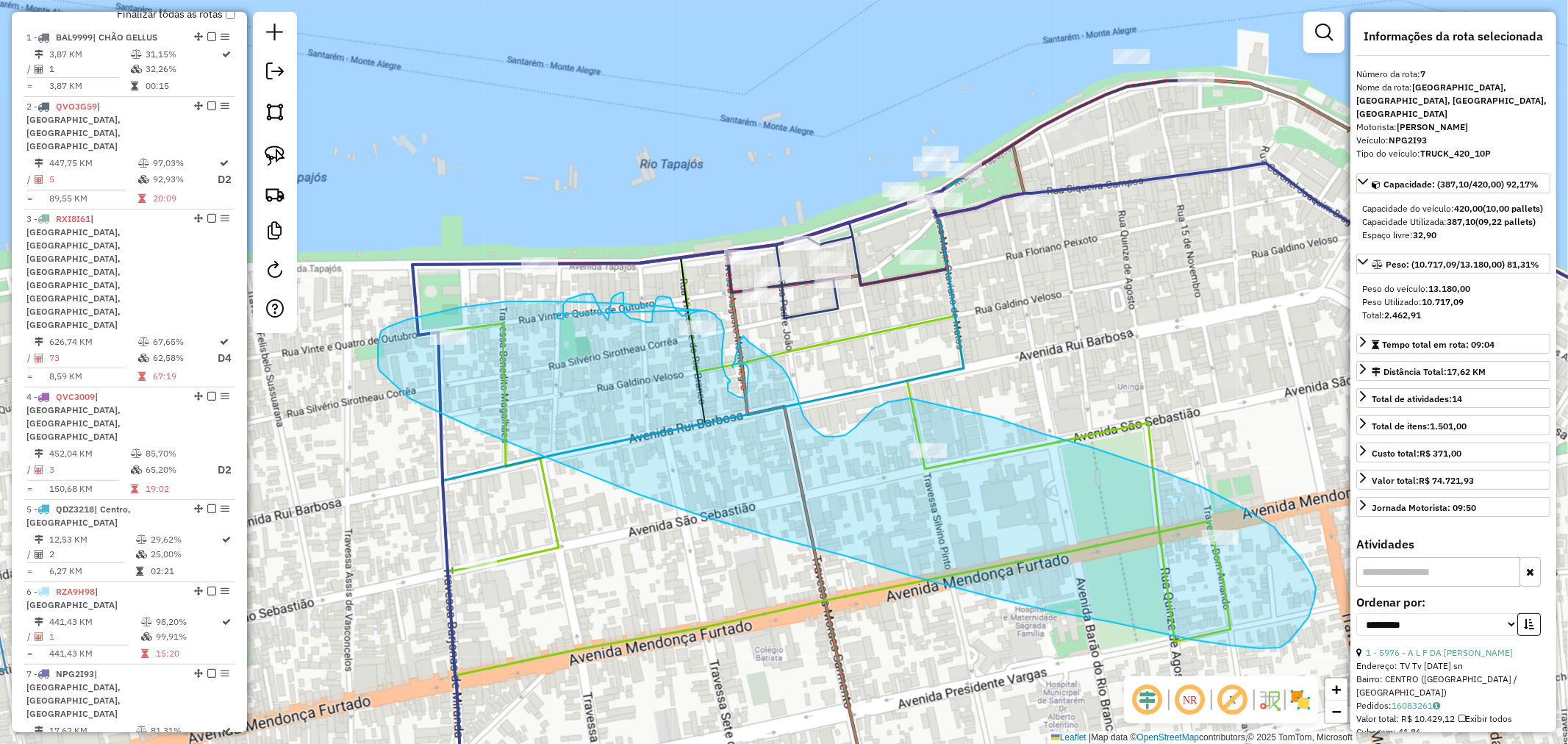
drag, startPoint x: 703, startPoint y: 310, endPoint x: 554, endPoint y: 310, distance: 149.0
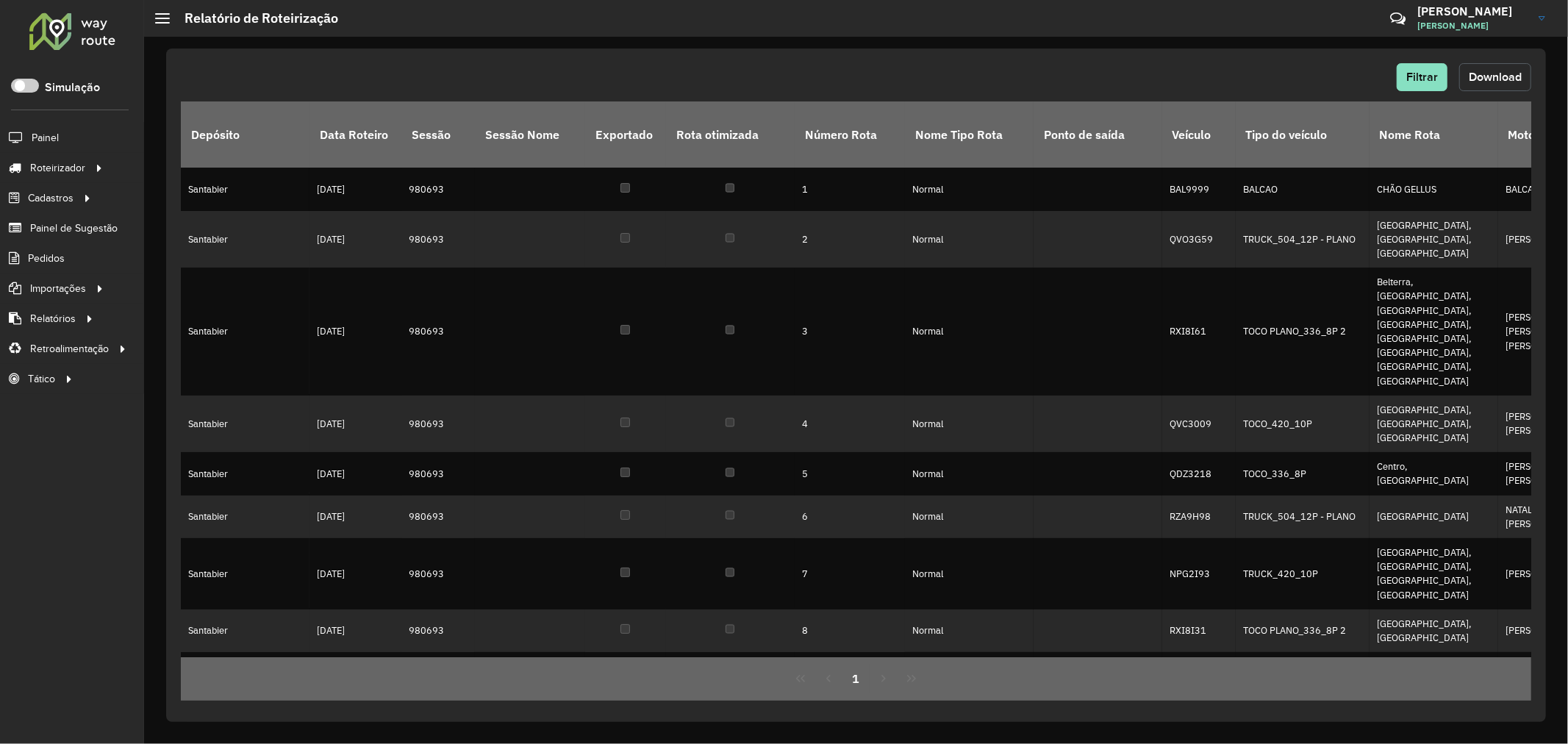
click at [1476, 66] on button "Download" at bounding box center [1496, 78] width 72 height 28
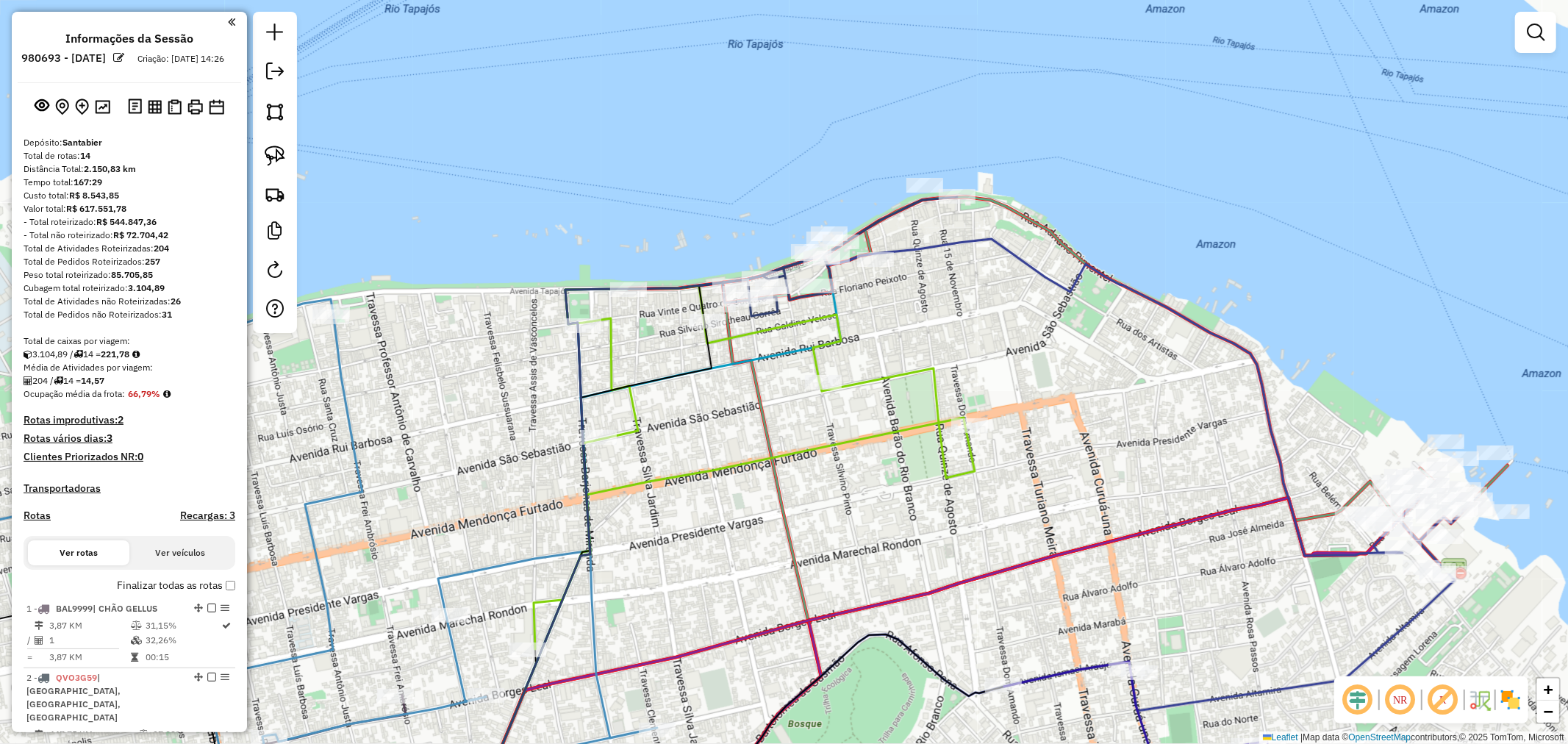
click at [739, 428] on div "Janela de atendimento Grade de atendimento Capacidade Transportadoras Veículos …" at bounding box center [784, 372] width 1568 height 744
click at [278, 152] on img at bounding box center [275, 156] width 20 height 20
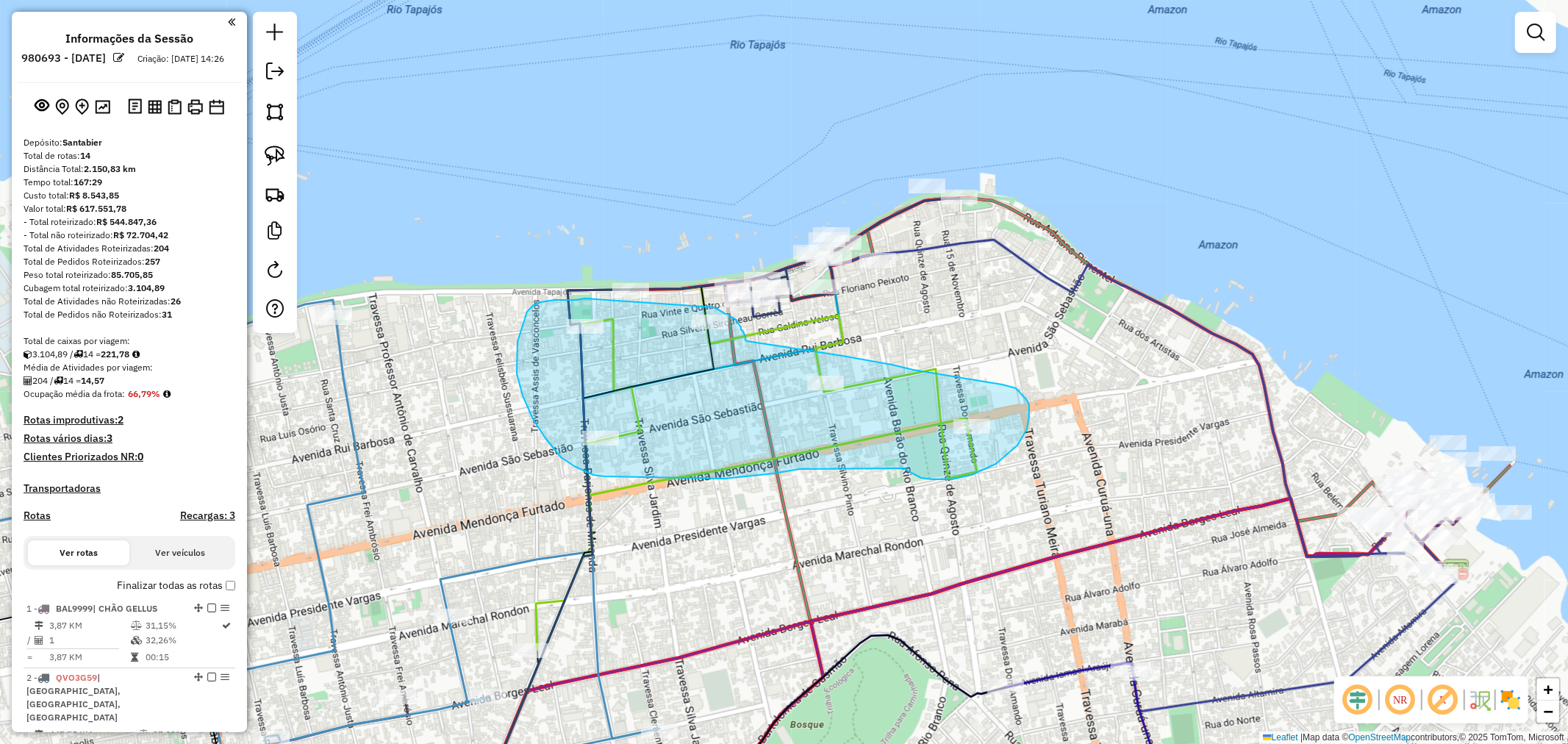
drag, startPoint x: 583, startPoint y: 300, endPoint x: 701, endPoint y: 305, distance: 118.1
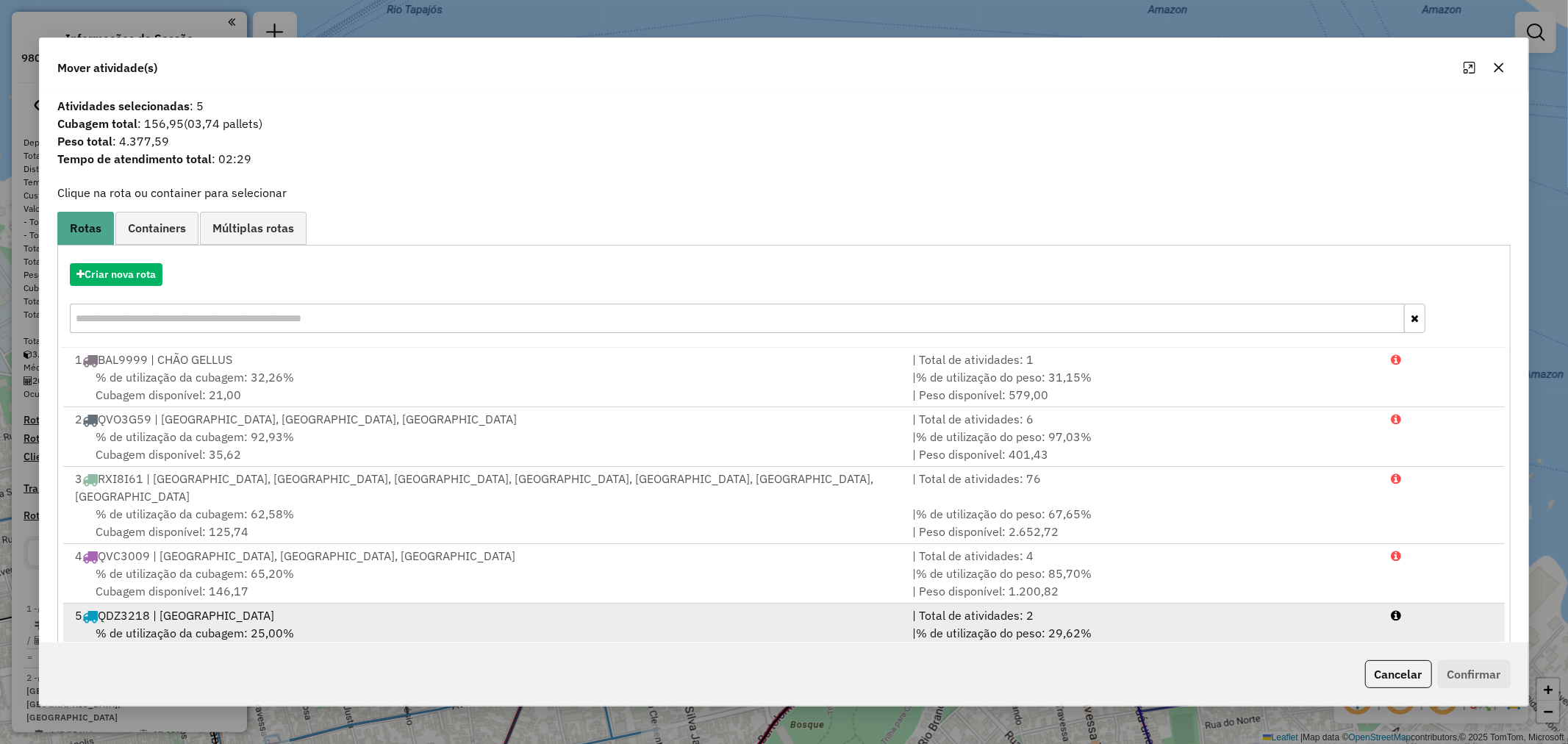
click at [358, 607] on div "5 QDZ3218 | Centro, Santarenzinho" at bounding box center [485, 616] width 837 height 18
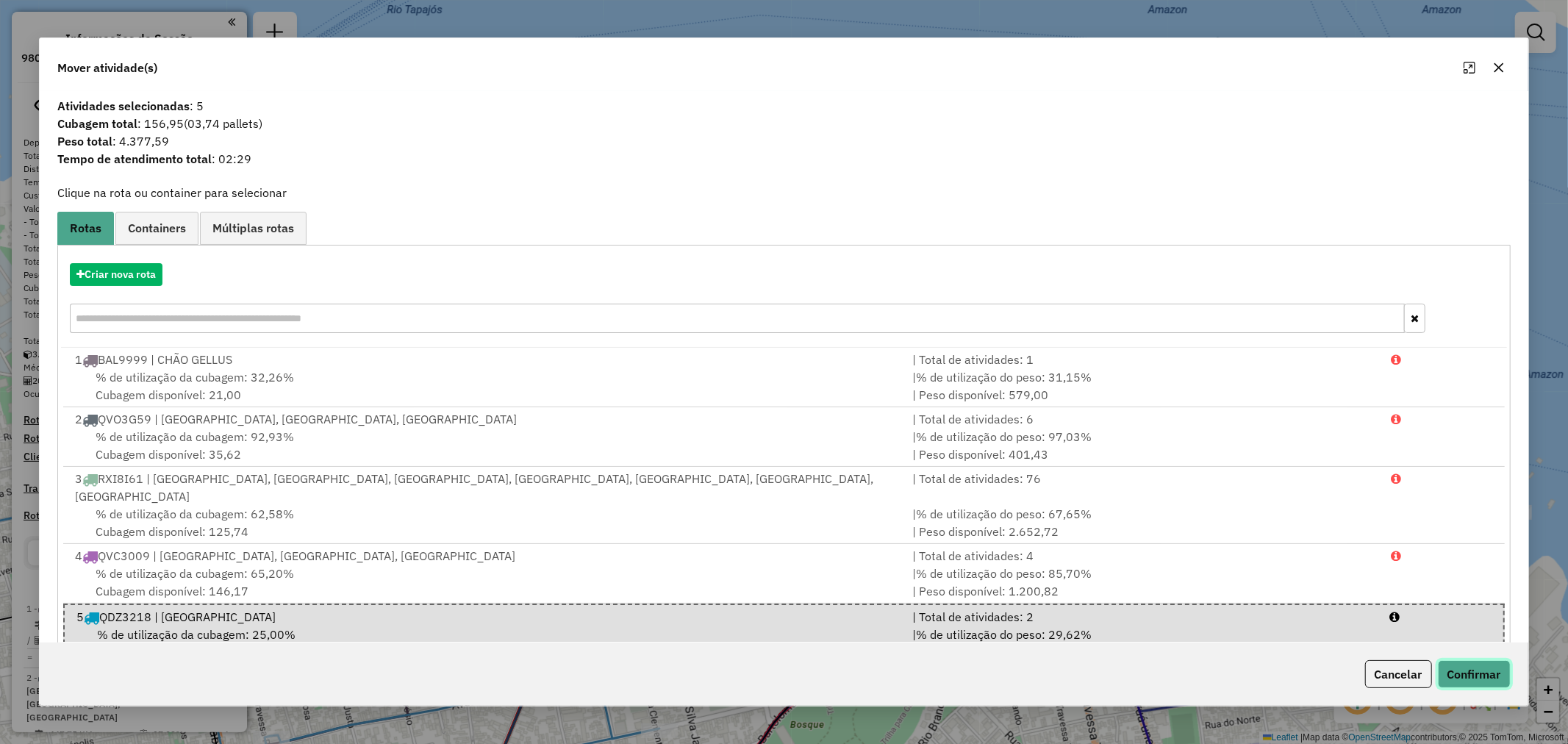
click at [1468, 679] on button "Confirmar" at bounding box center [1474, 674] width 72 height 28
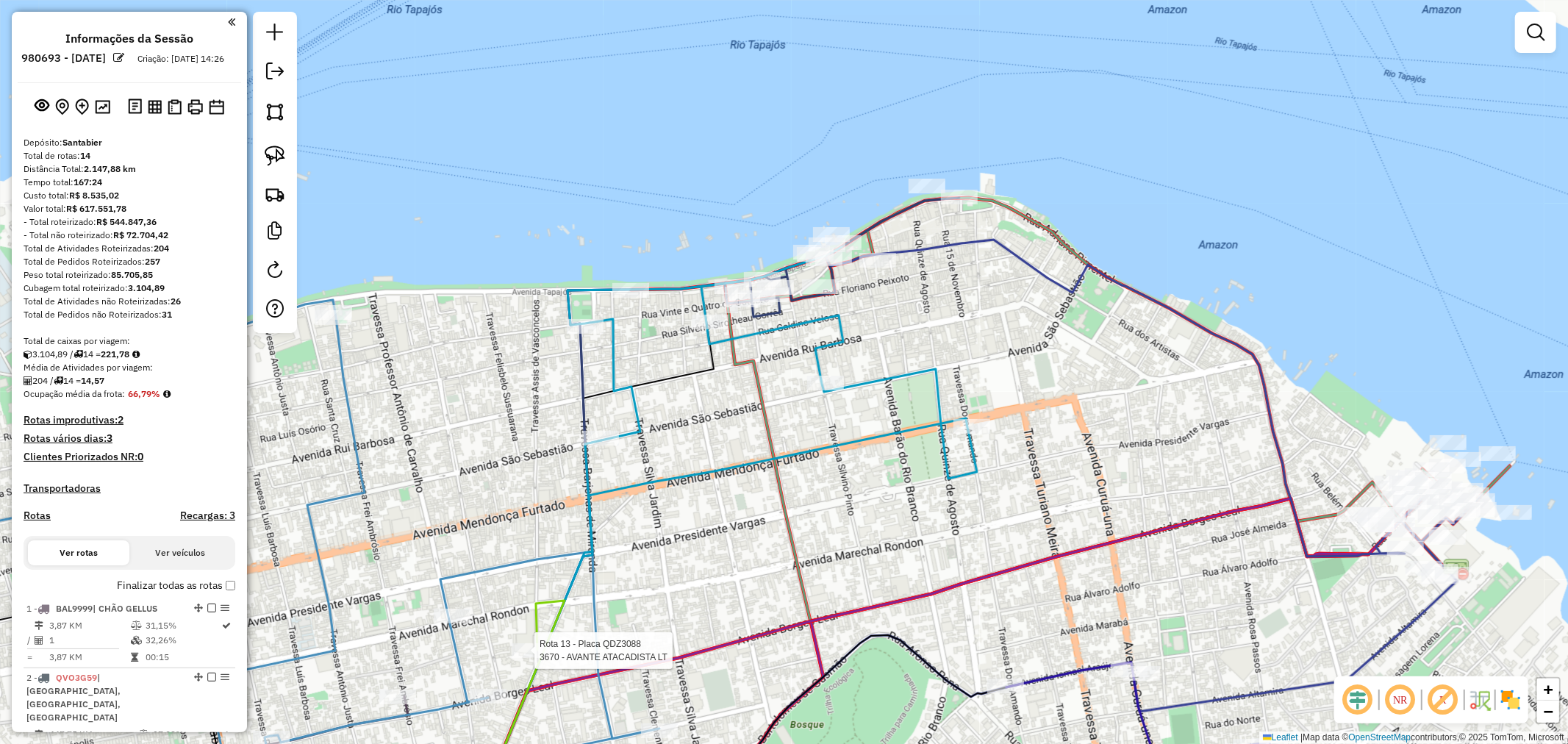
select select "**********"
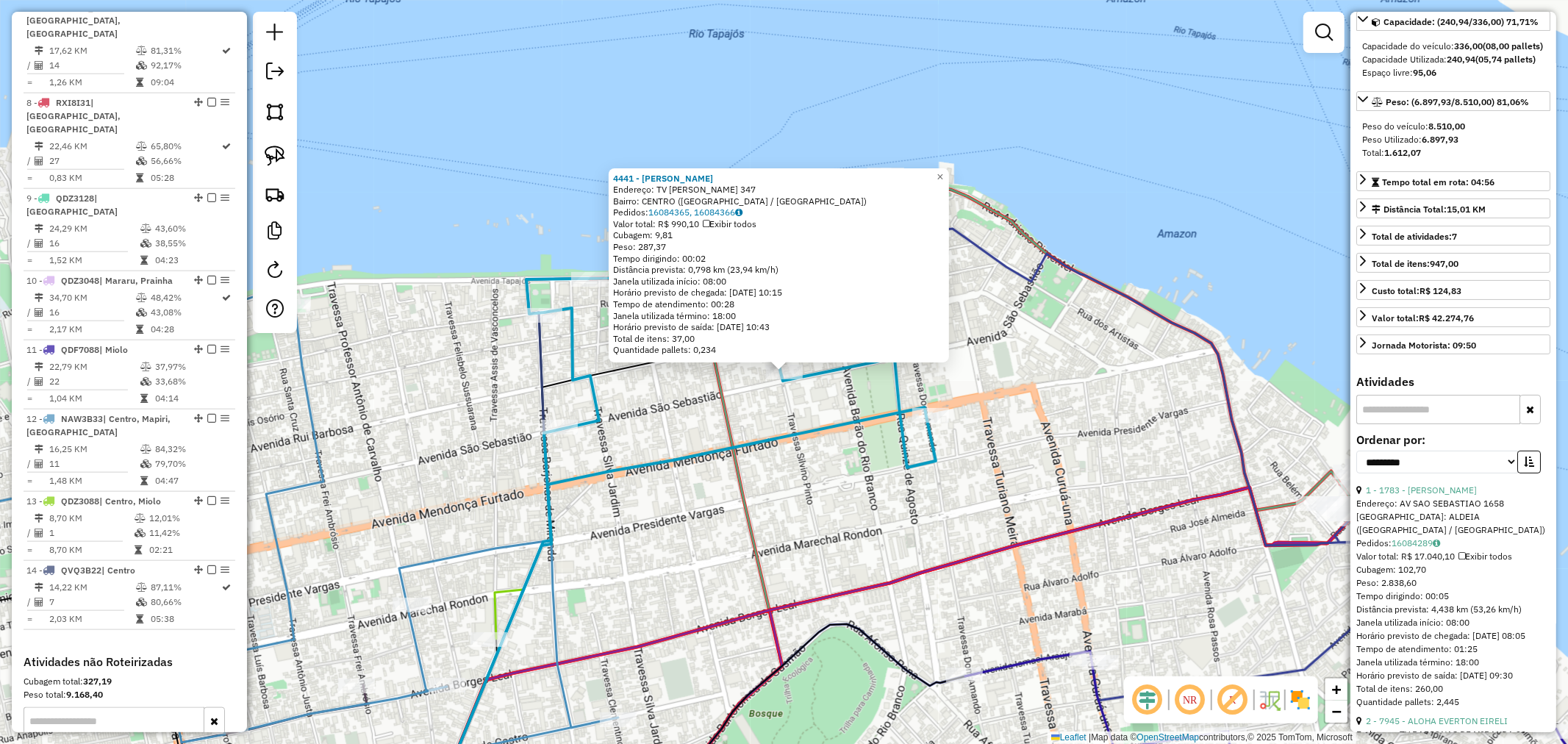
scroll to position [938, 0]
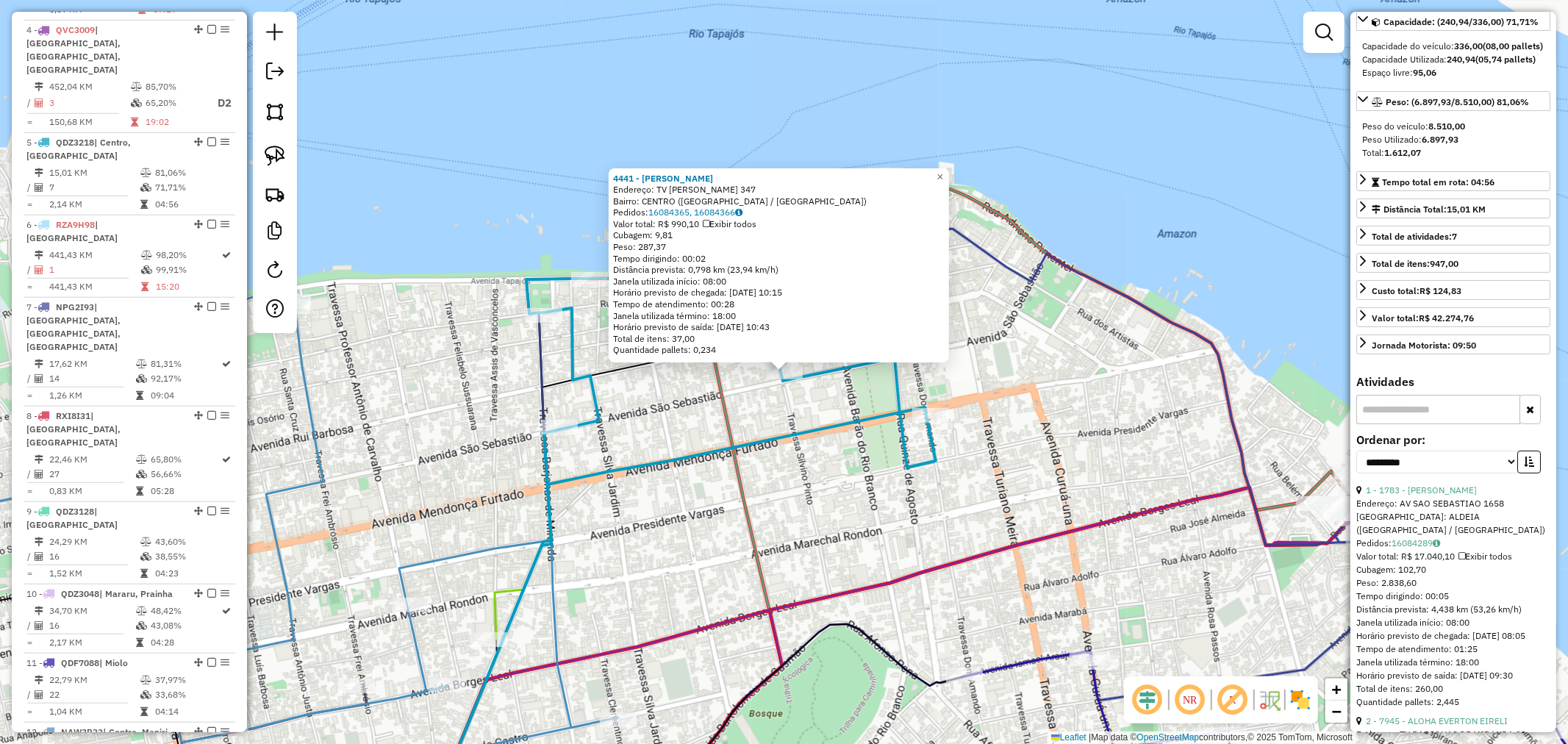
click at [1049, 262] on icon at bounding box center [1030, 523] width 820 height 589
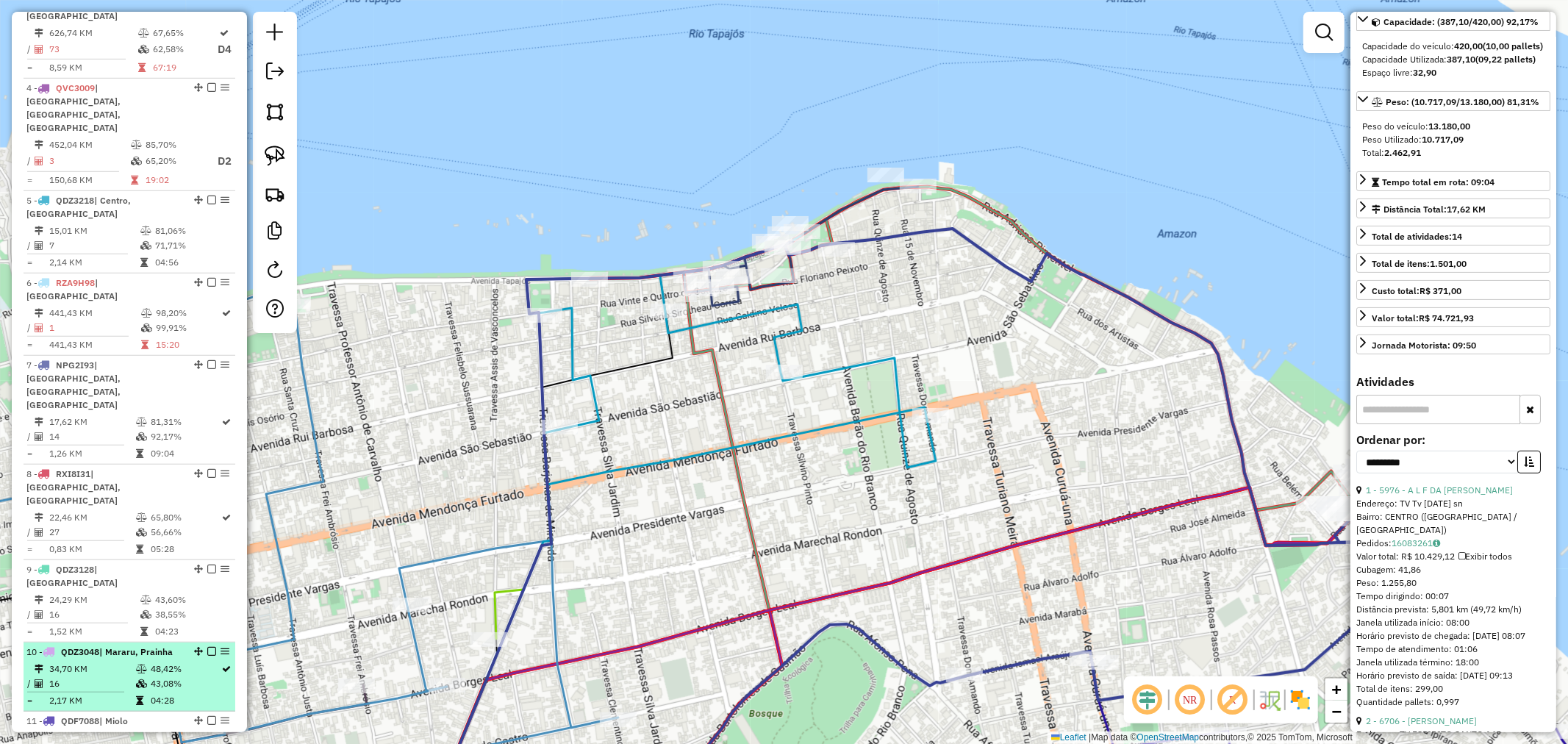
scroll to position [763, 0]
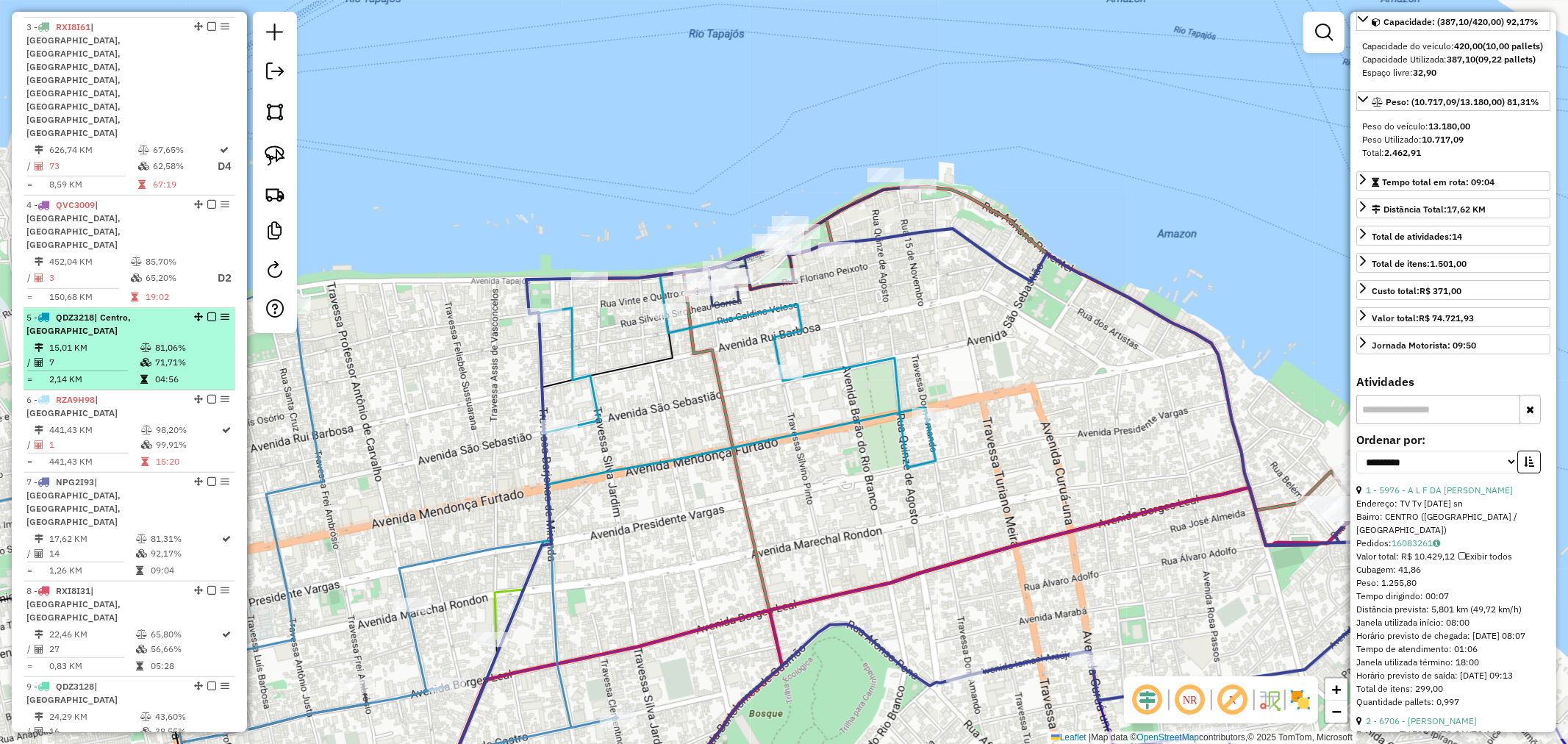
click at [108, 355] on td "7" at bounding box center [94, 362] width 91 height 15
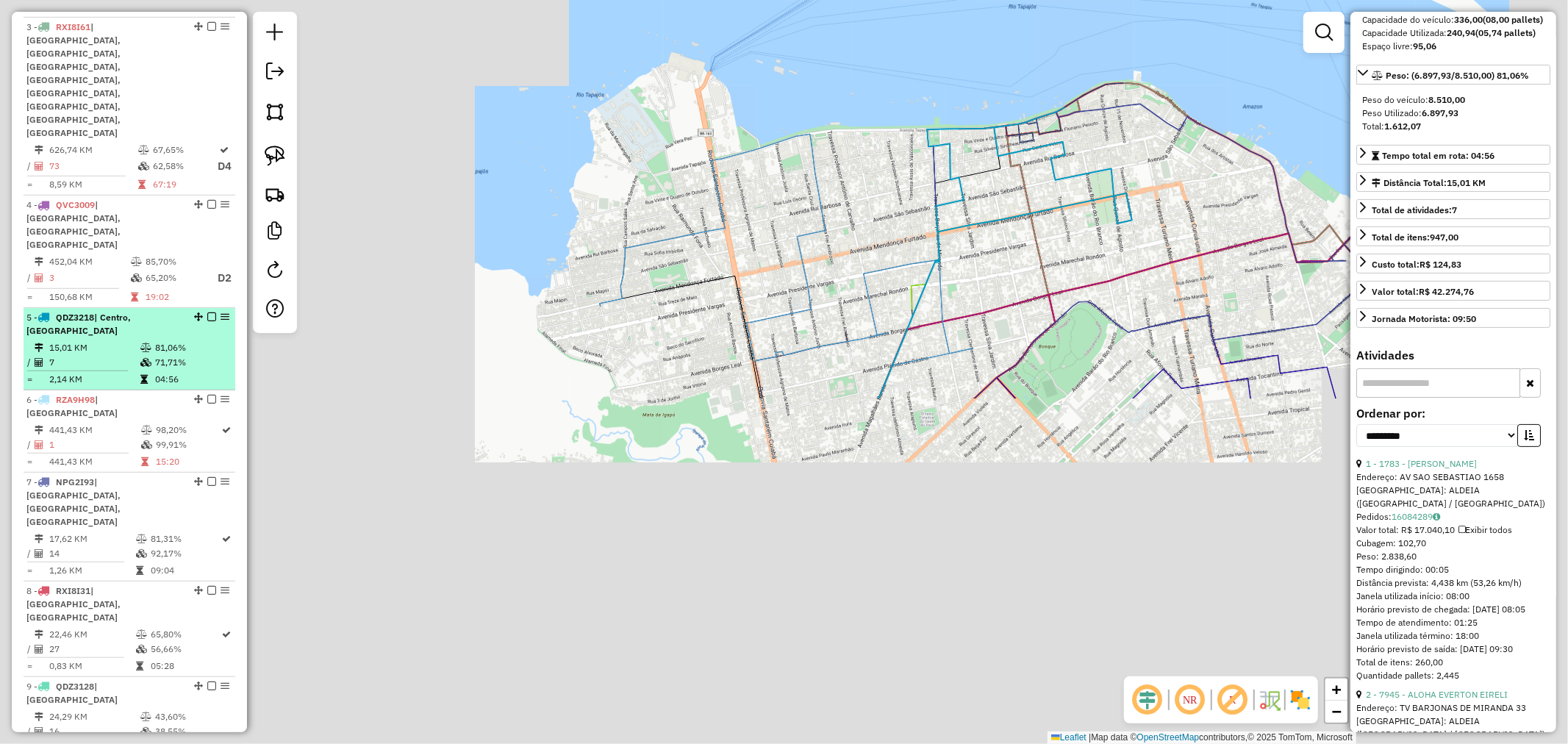
scroll to position [136, 0]
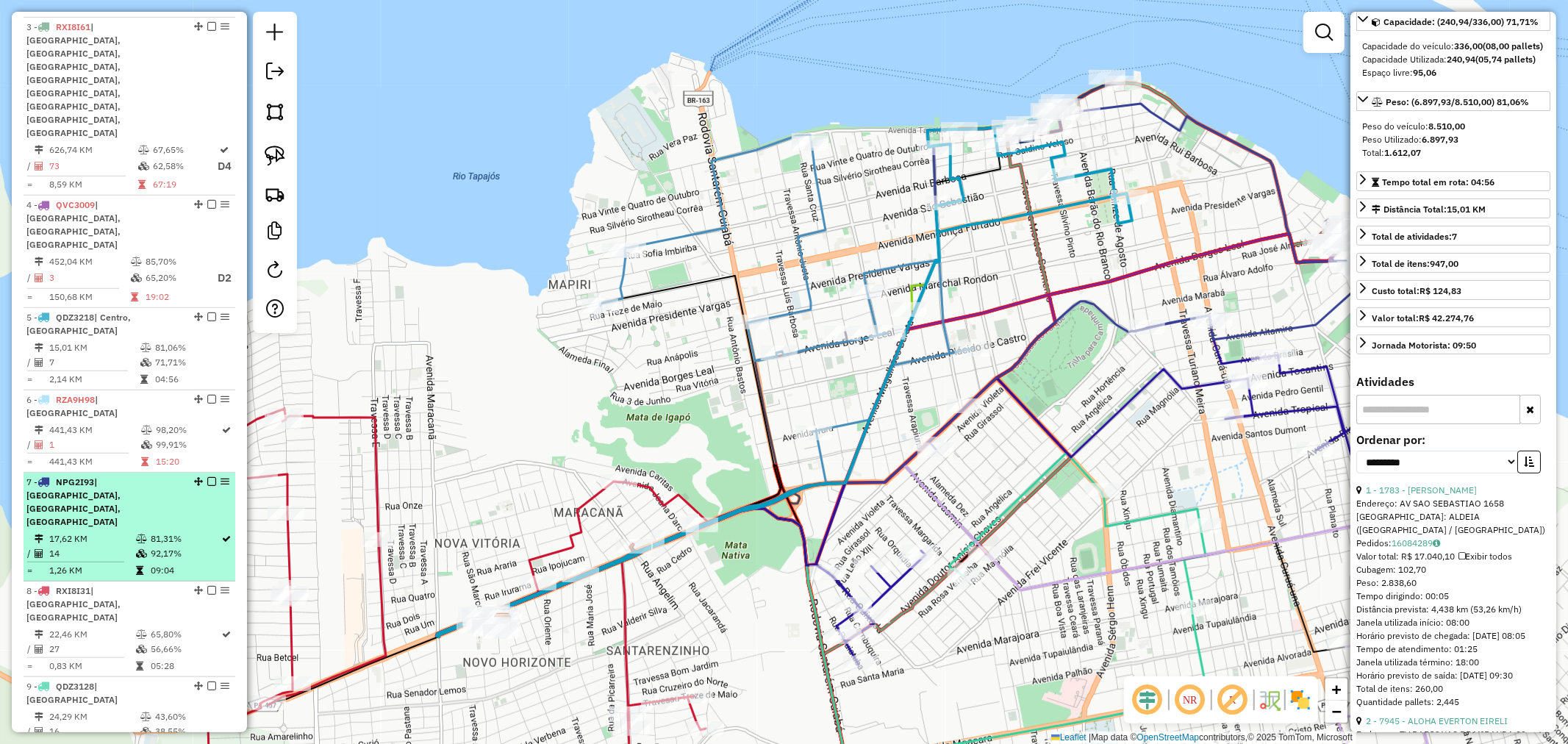
click at [106, 476] on span "| [GEOGRAPHIC_DATA], [GEOGRAPHIC_DATA], [GEOGRAPHIC_DATA]" at bounding box center [73, 501] width 95 height 50
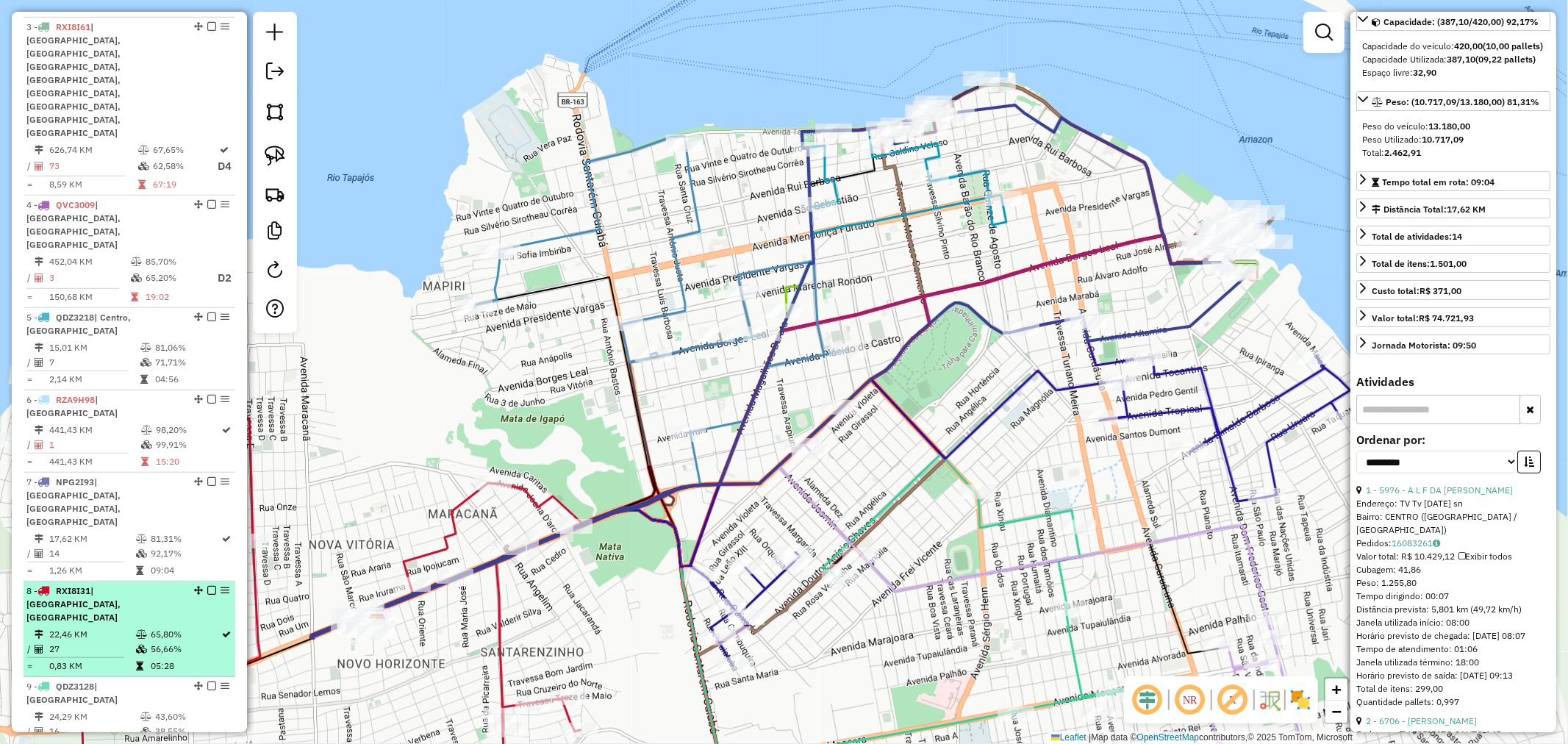
click at [125, 627] on td "22,46 KM" at bounding box center [92, 634] width 87 height 15
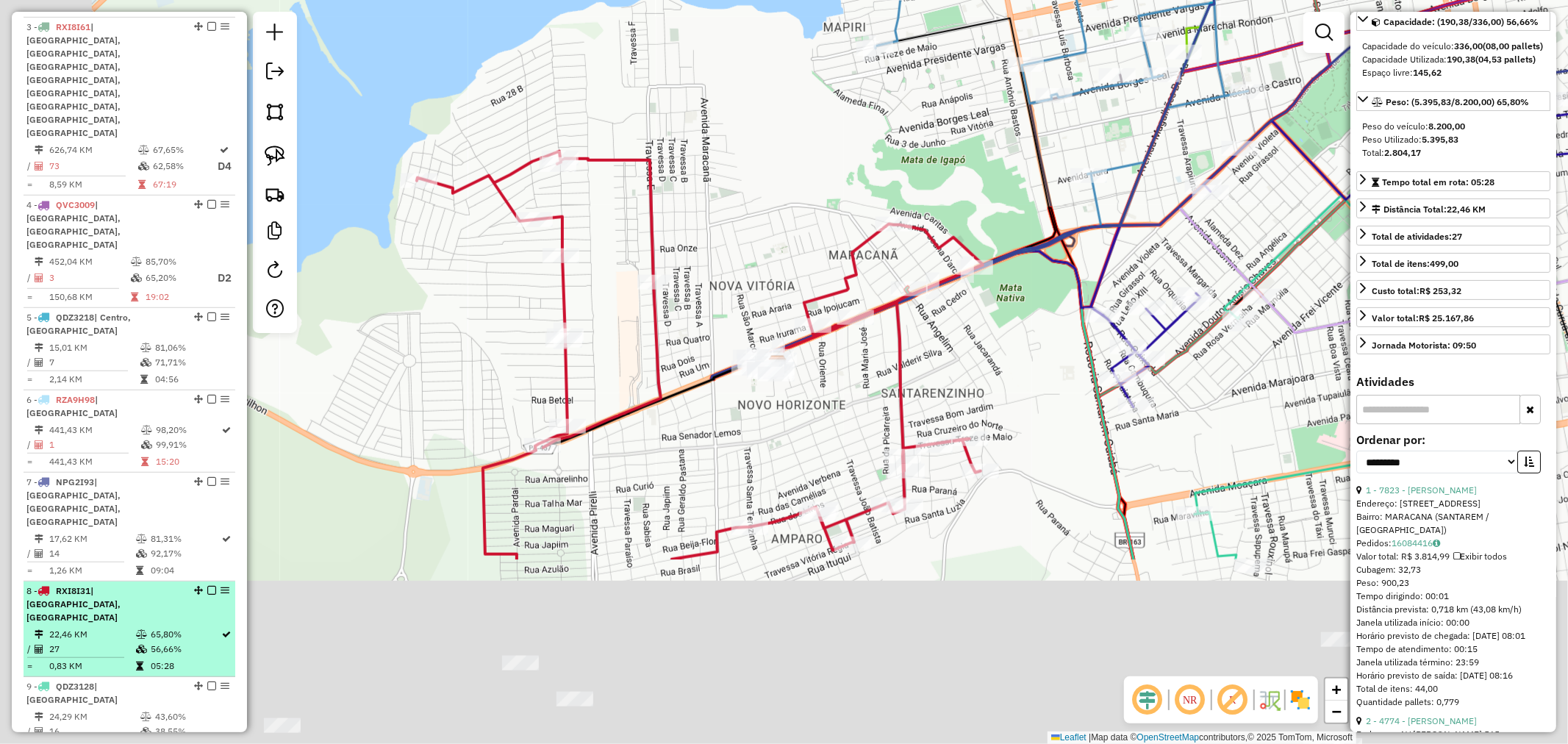
scroll to position [149, 0]
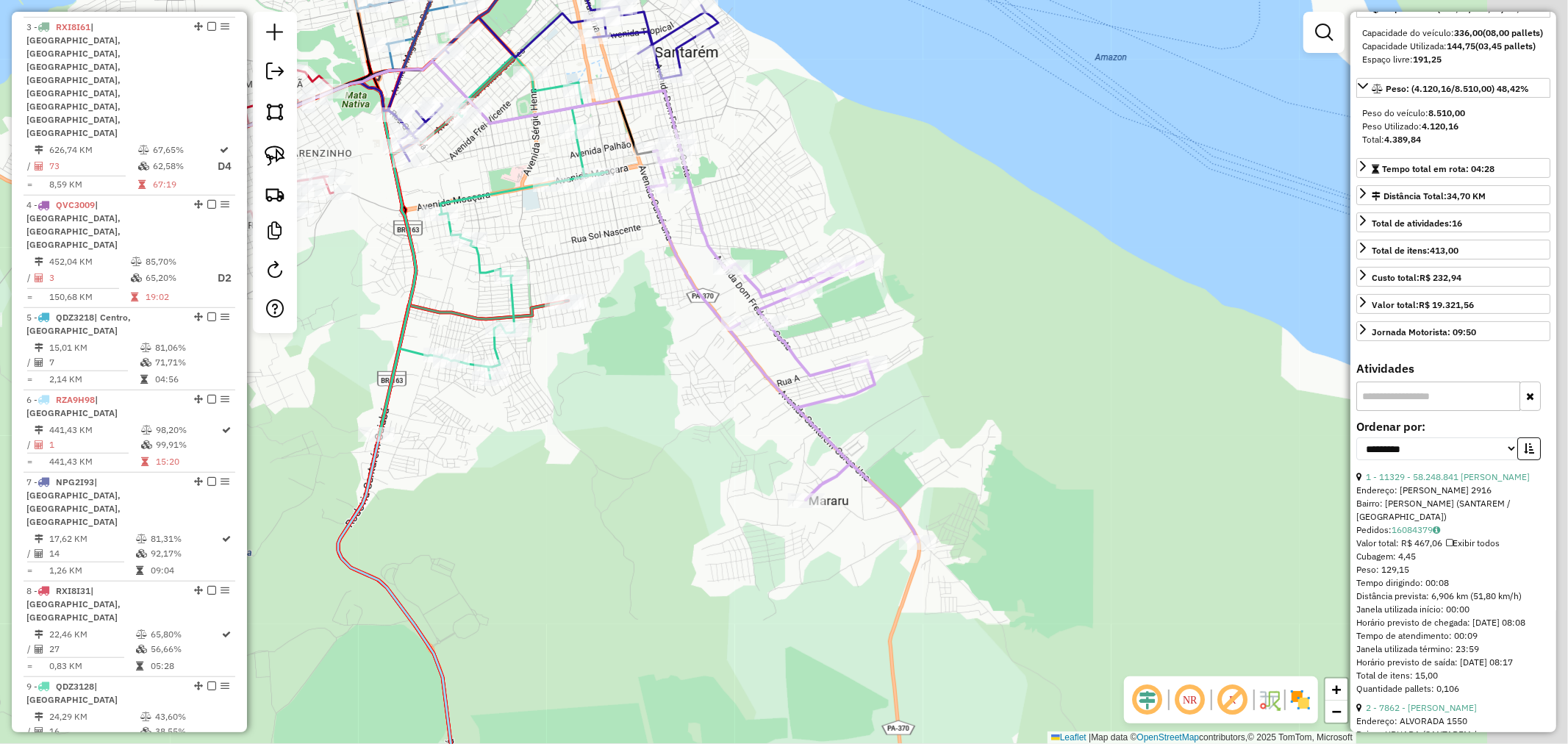
drag, startPoint x: 1002, startPoint y: 292, endPoint x: 776, endPoint y: 222, distance: 236.6
click at [776, 222] on div "Janela de atendimento Grade de atendimento Capacidade Transportadoras Veículos …" at bounding box center [784, 372] width 1568 height 744
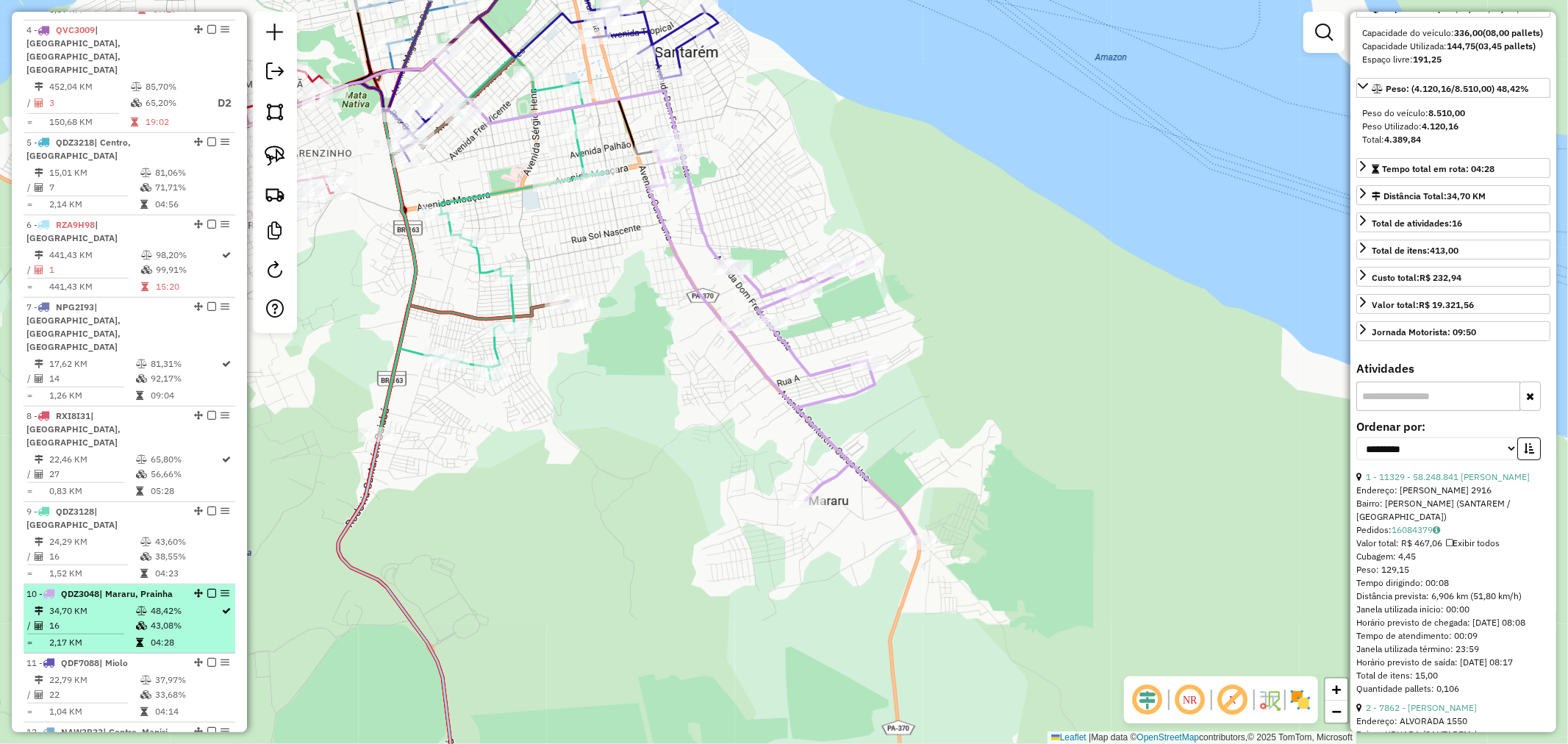
scroll to position [1009, 0]
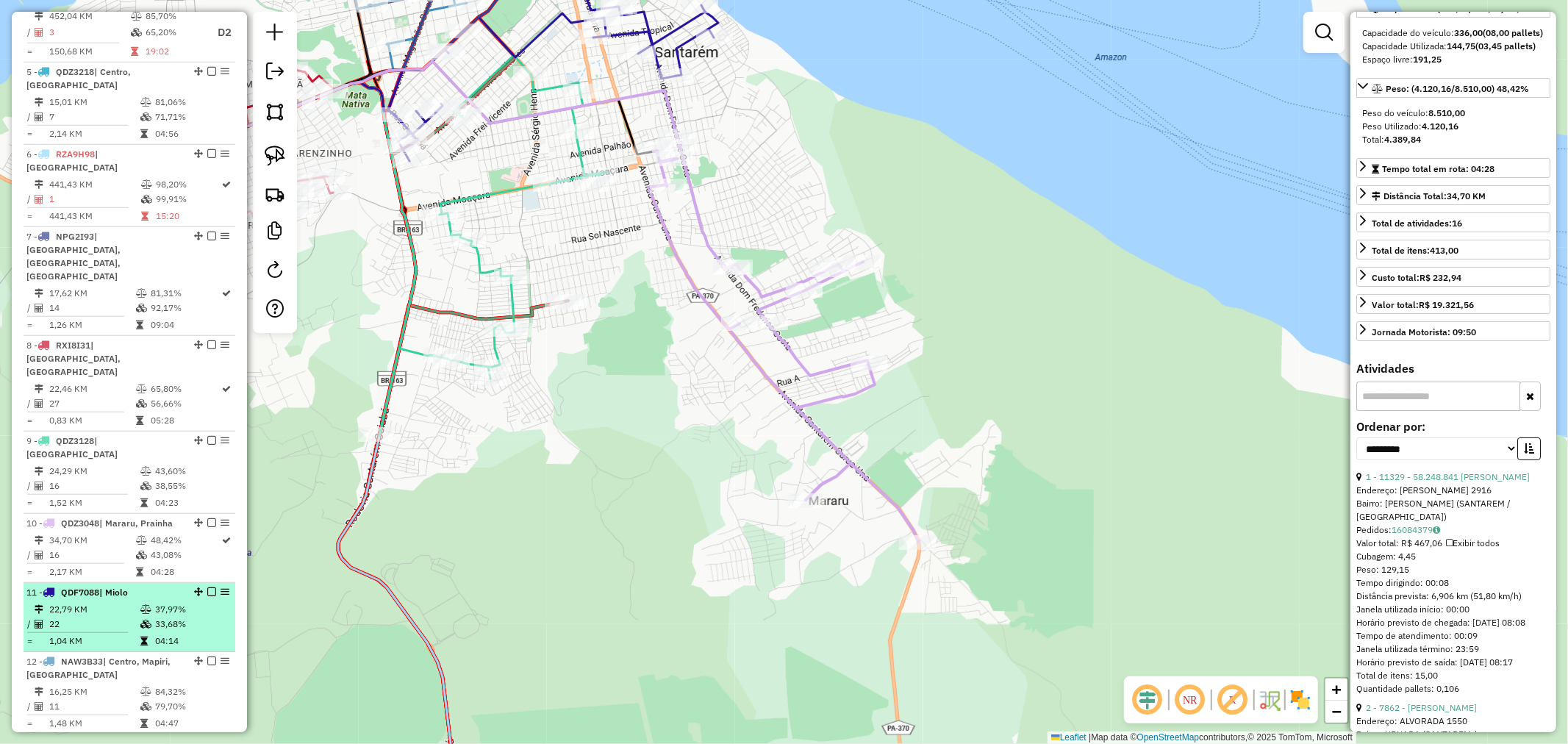
click at [107, 617] on td "22" at bounding box center [94, 624] width 91 height 15
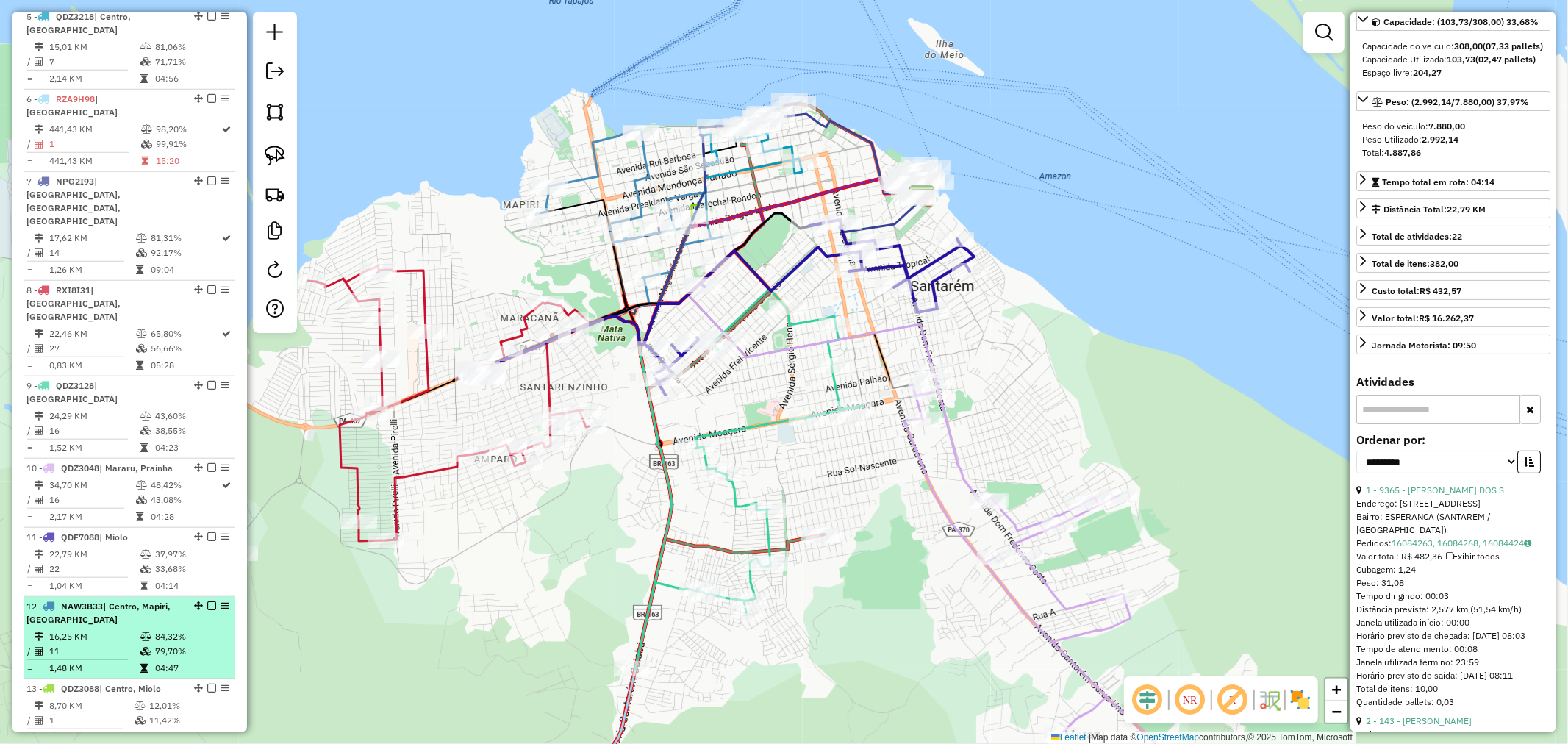
scroll to position [1090, 0]
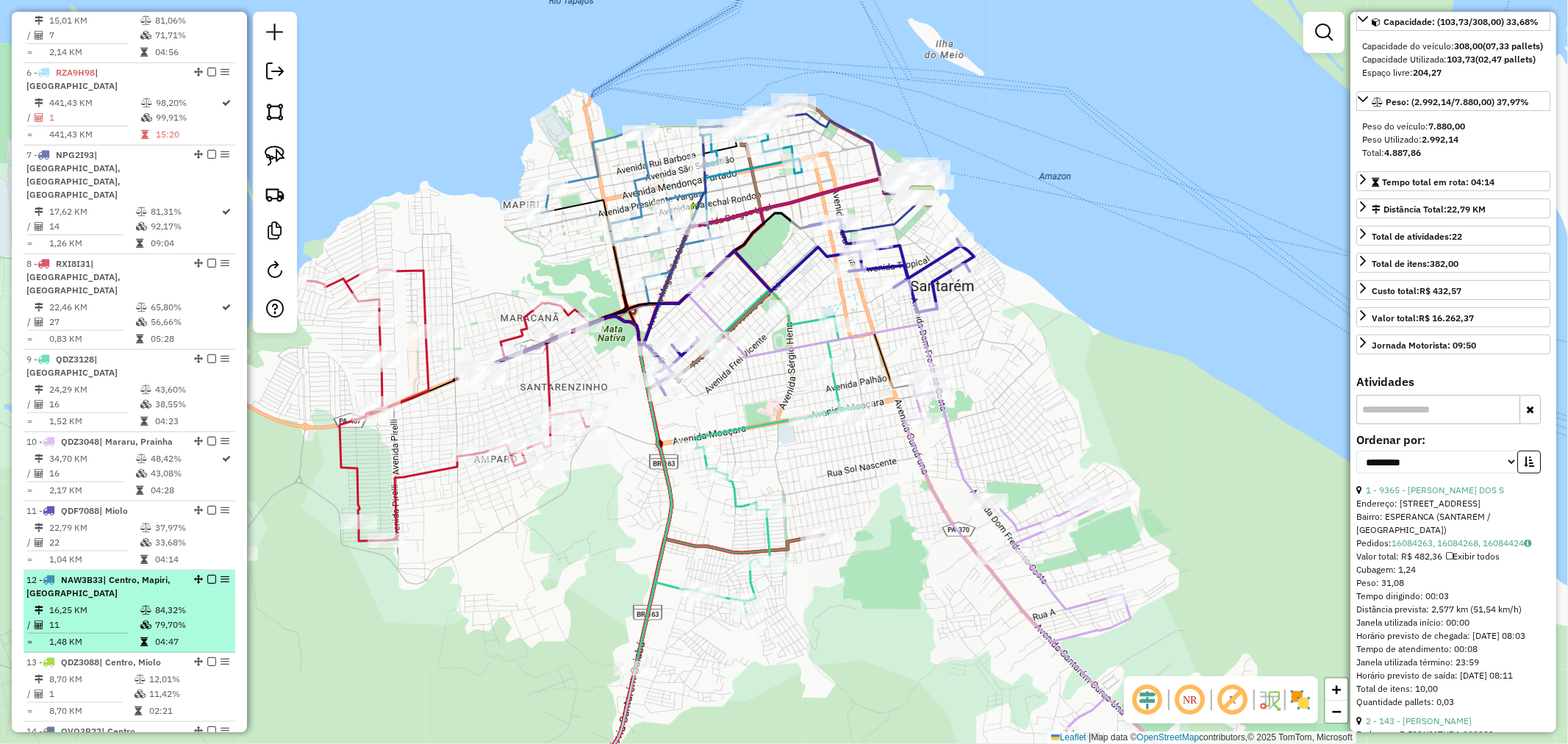
click at [108, 603] on td "16,25 KM" at bounding box center [94, 610] width 91 height 15
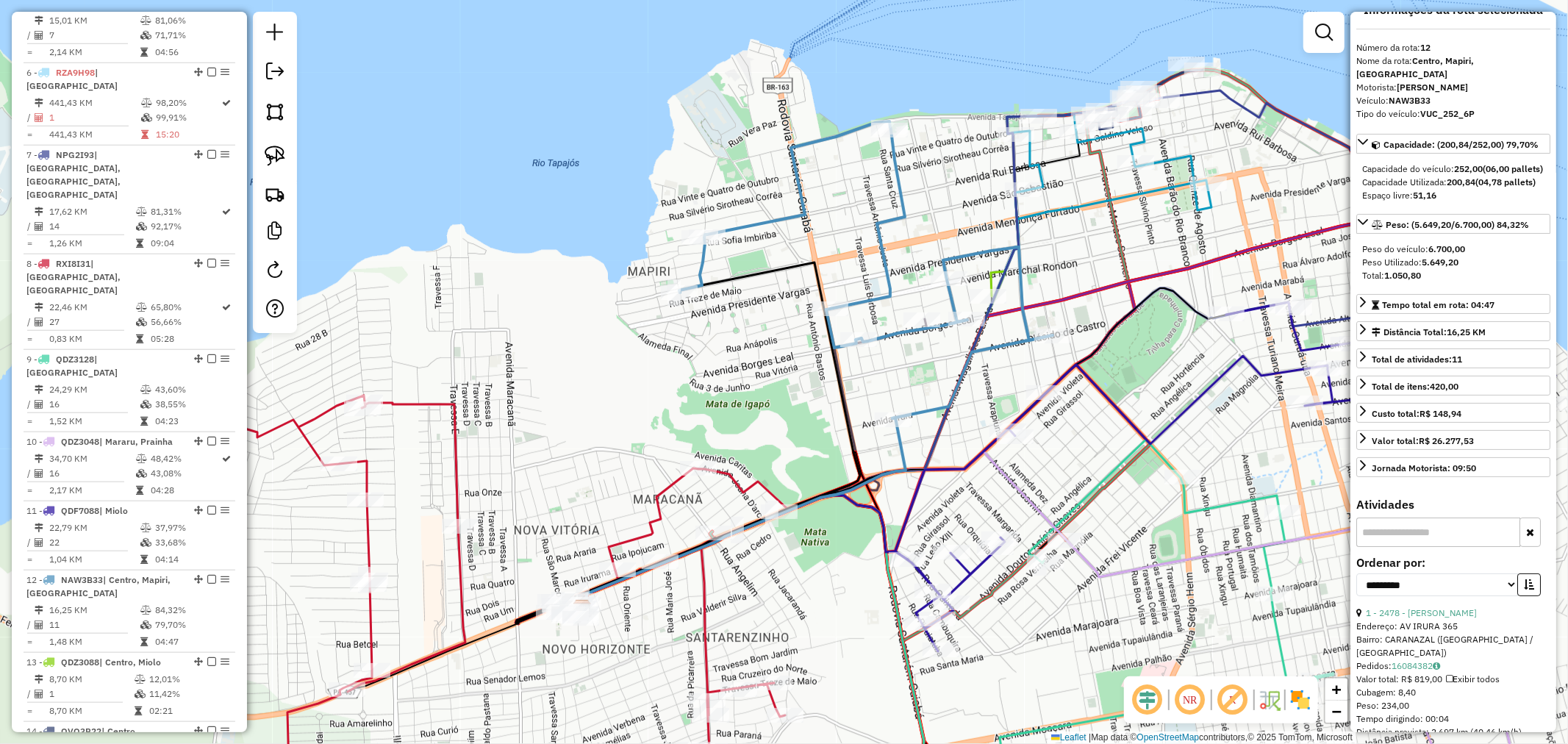
scroll to position [0, 0]
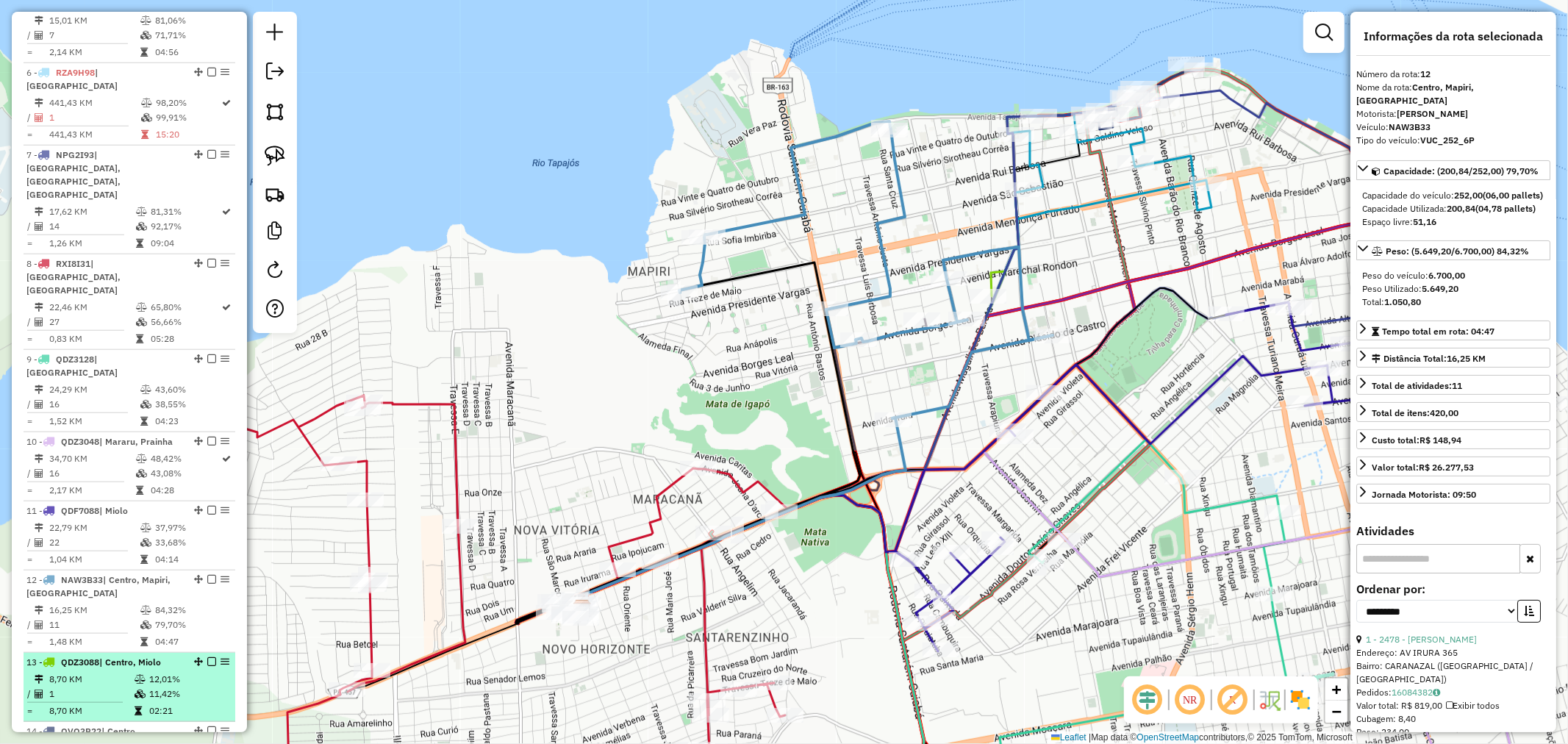
click at [123, 672] on td "8,70 KM" at bounding box center [91, 679] width 86 height 15
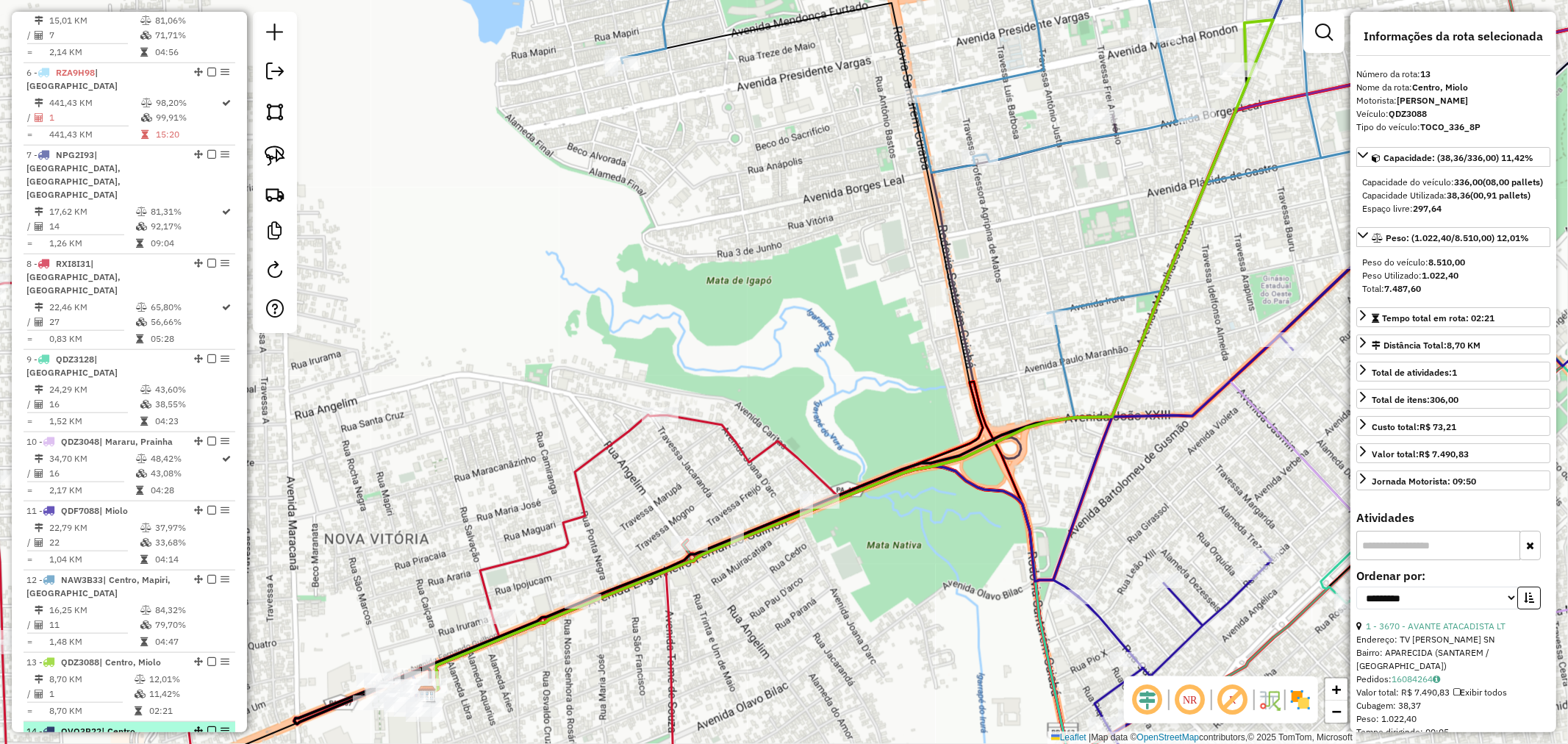
click at [117, 741] on td "14,22 KM" at bounding box center [92, 748] width 87 height 15
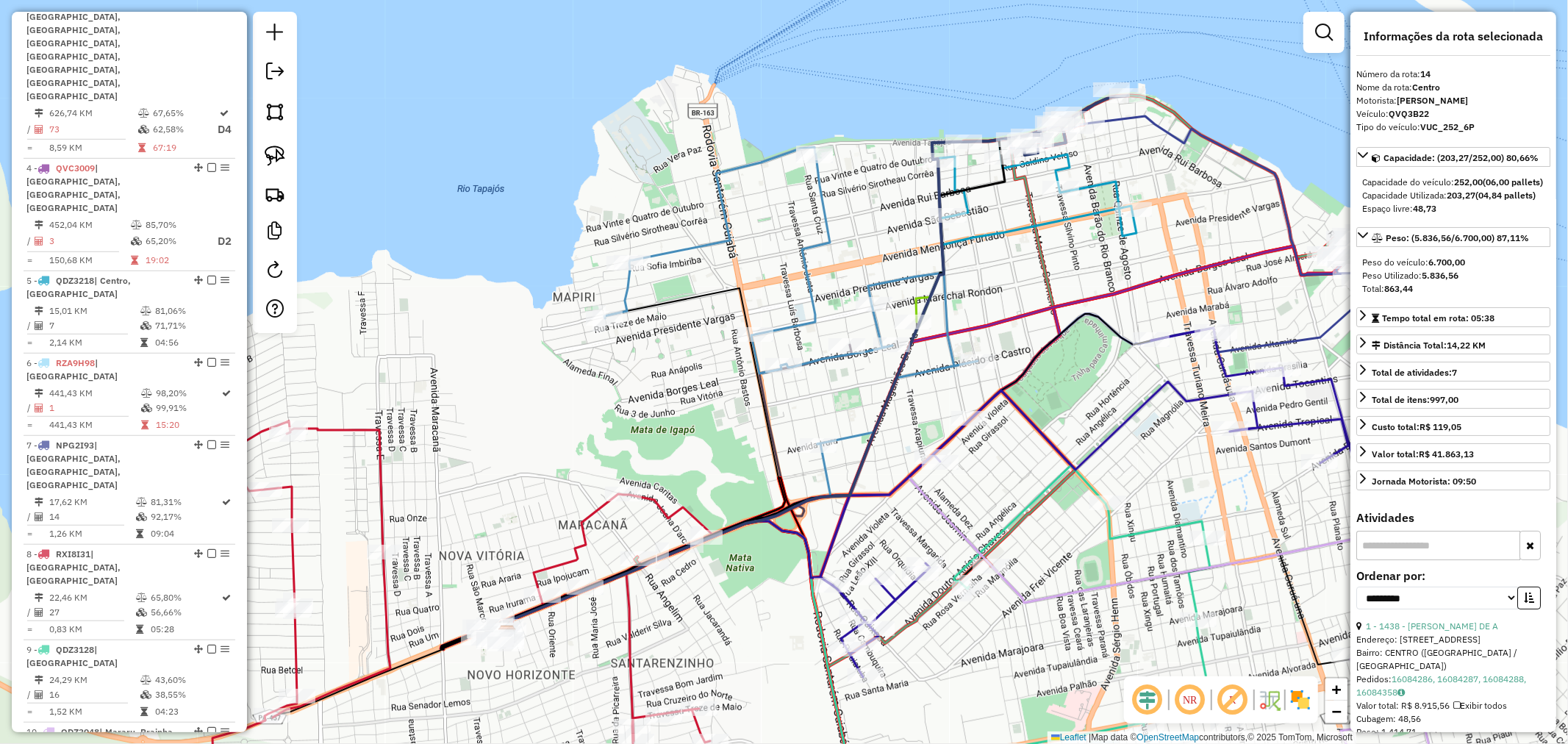
scroll to position [761, 0]
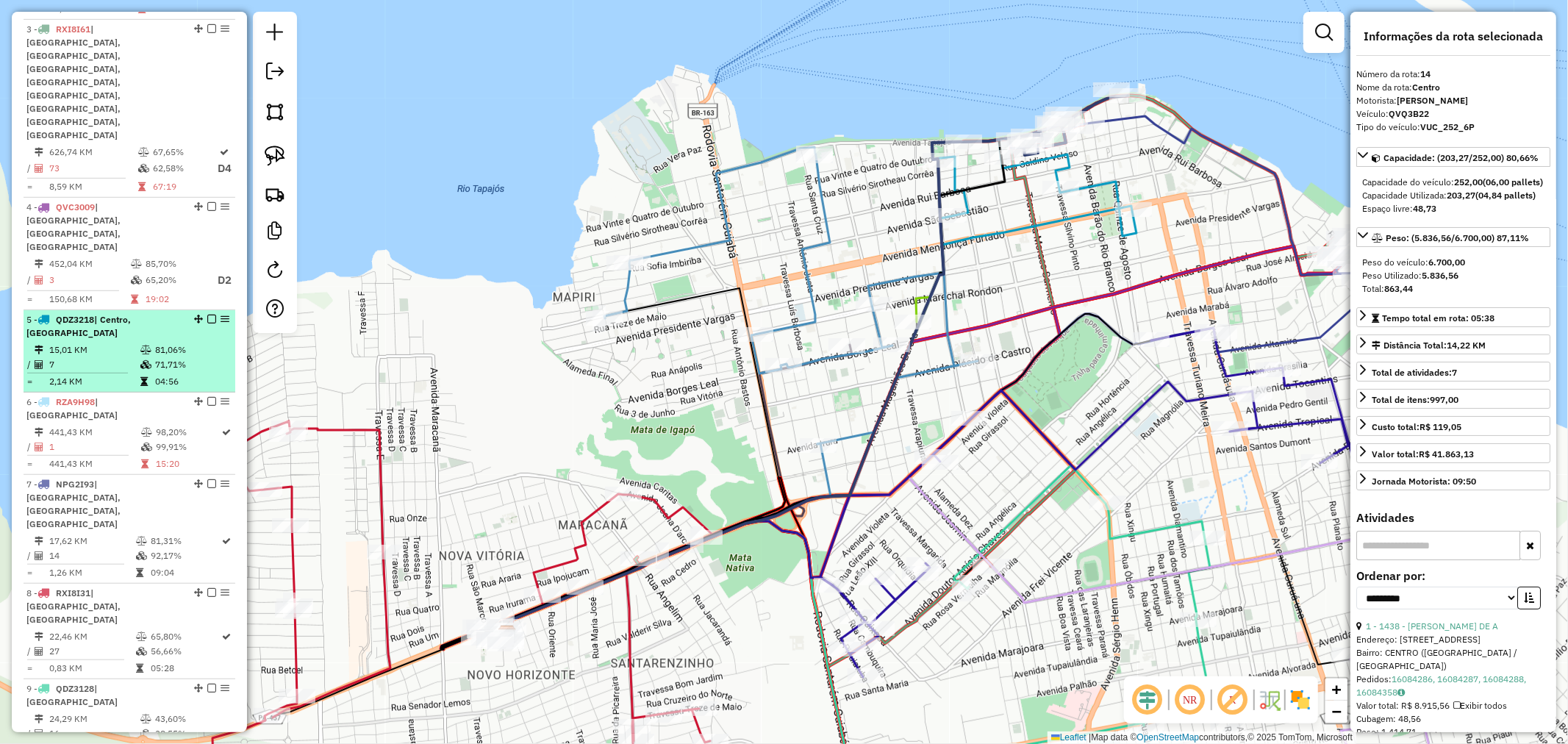
click at [133, 343] on td "15,01 KM" at bounding box center [94, 350] width 91 height 15
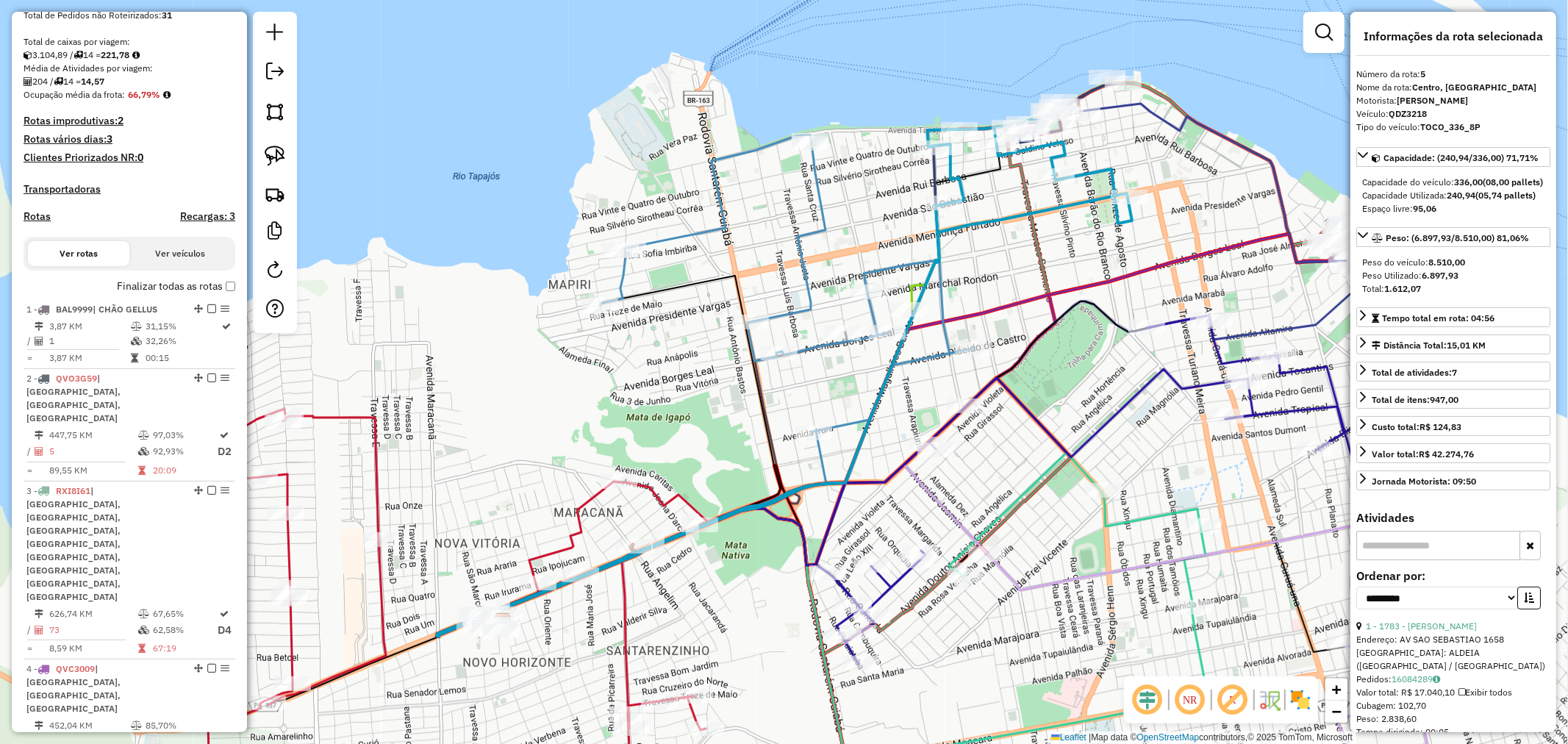
scroll to position [270, 0]
